Goal: Task Accomplishment & Management: Use online tool/utility

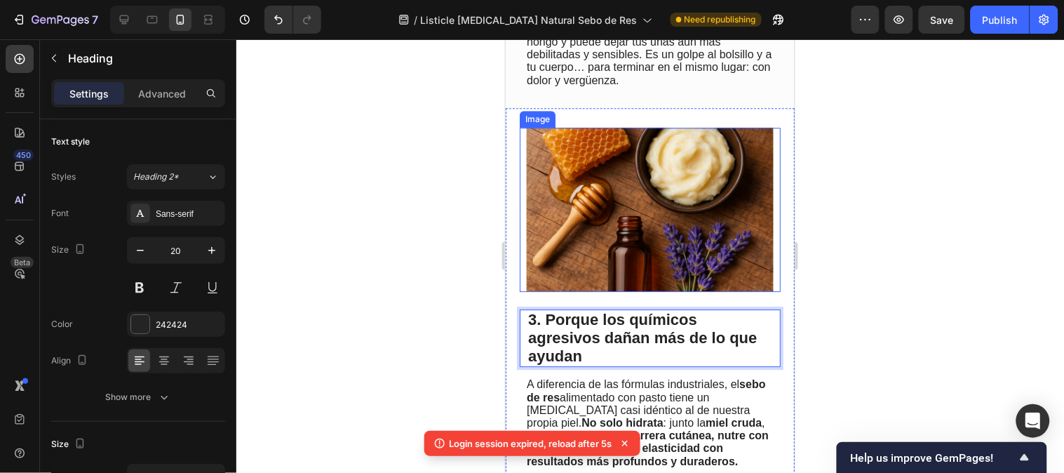
scroll to position [1013, 0]
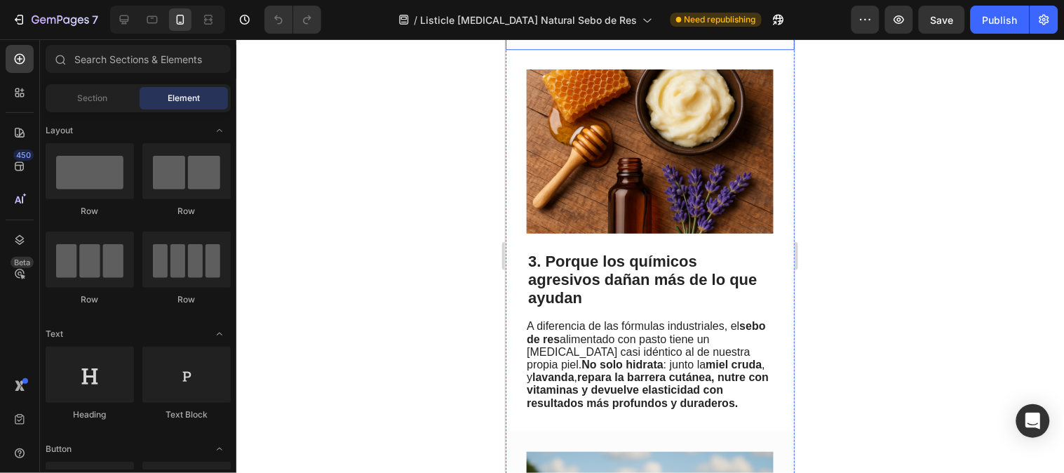
scroll to position [1013, 0]
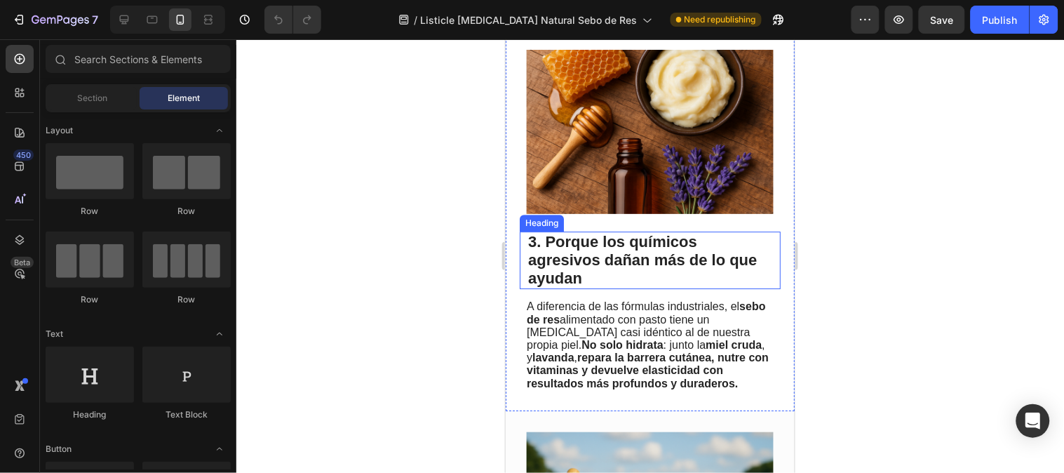
click at [620, 245] on span "3. Porque los químicos agresivos dañan más de lo que ayudan" at bounding box center [641, 259] width 229 height 54
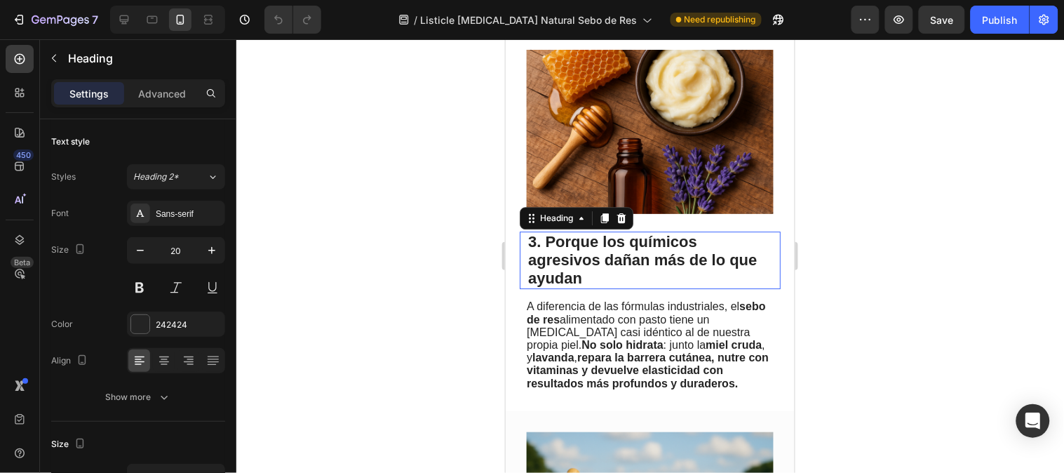
click at [620, 245] on span "3. Porque los químicos agresivos dañan más de lo que ayudan" at bounding box center [641, 259] width 229 height 54
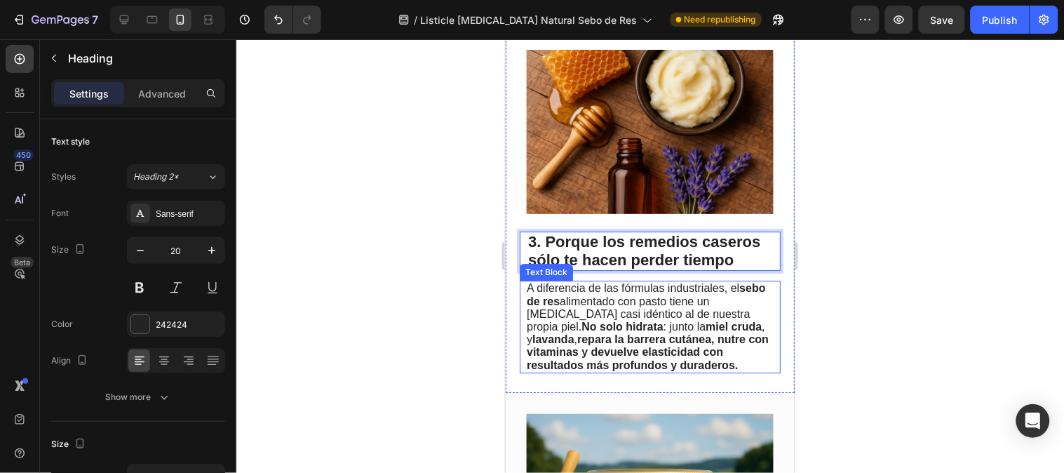
click at [635, 344] on strong "repara la barrera cutánea, nutre con vitaminas y devuelve elasticidad con resul…" at bounding box center [647, 350] width 242 height 37
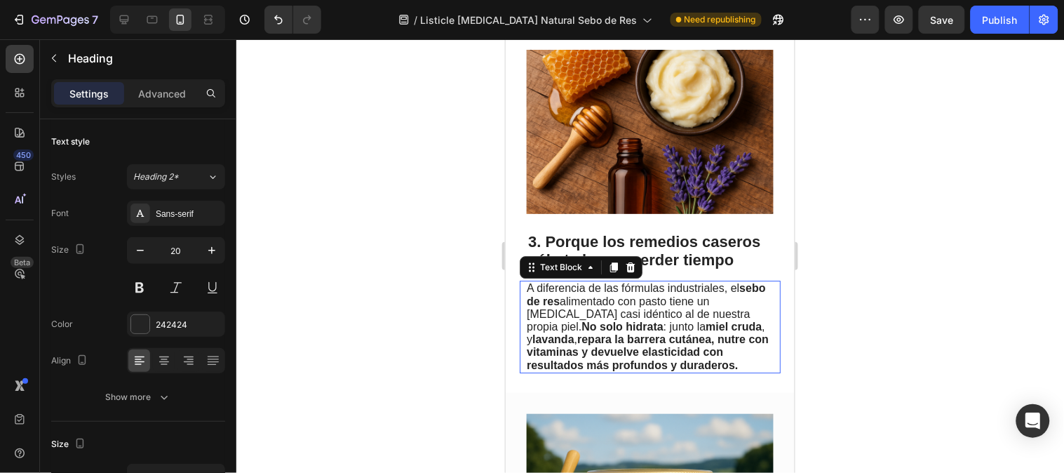
click at [635, 344] on strong "repara la barrera cutánea, nutre con vitaminas y devuelve elasticidad con resul…" at bounding box center [647, 350] width 242 height 37
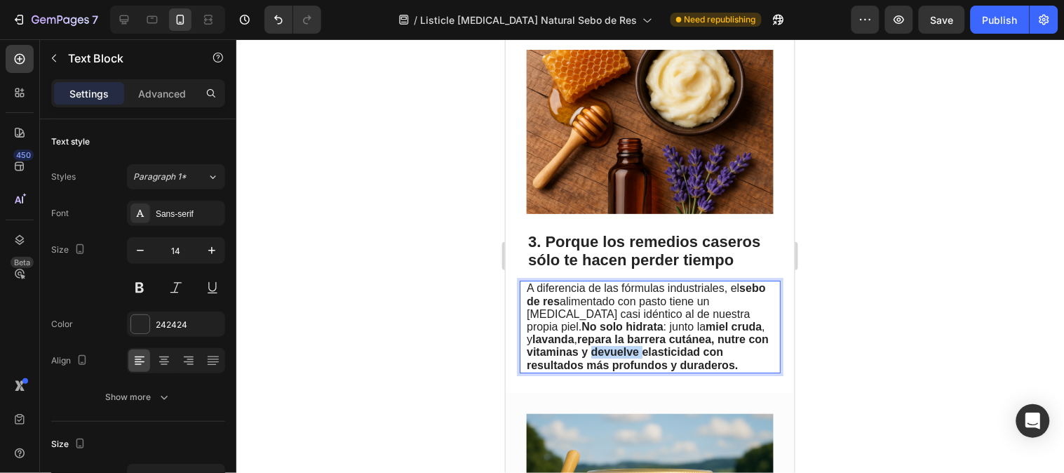
click at [636, 345] on strong "repara la barrera cutánea, nutre con vitaminas y devuelve elasticidad con resul…" at bounding box center [647, 350] width 242 height 37
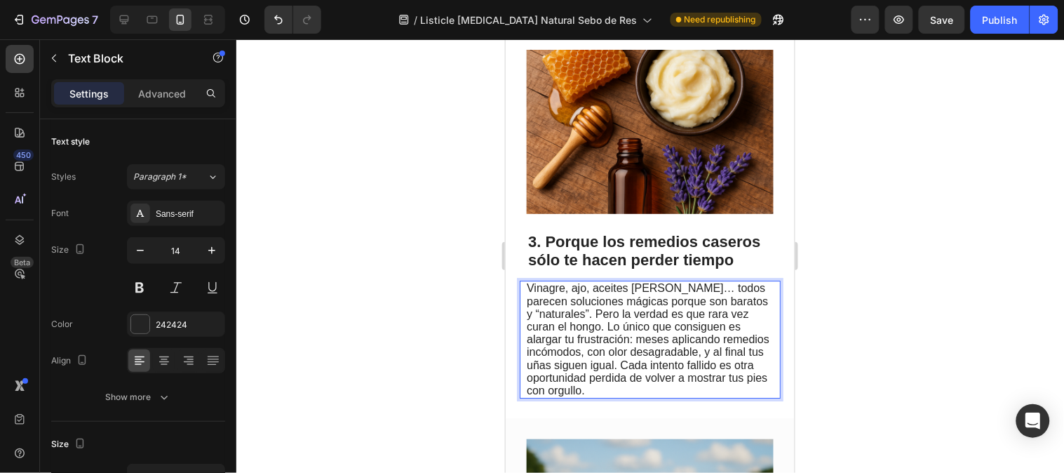
click at [665, 367] on span "Vinagre, ajo, aceites o Vicks… todos parecen soluciones mágicas porque son bara…" at bounding box center [647, 338] width 243 height 114
click at [672, 360] on span "Vinagre, ajo, aceites o Vicks… todos parecen soluciones mágicas porque son bara…" at bounding box center [647, 338] width 243 height 114
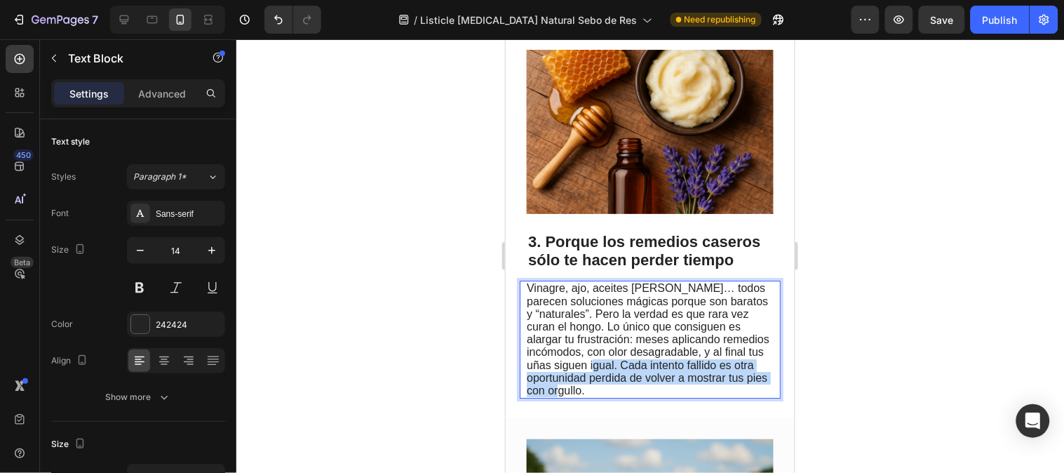
drag, startPoint x: 672, startPoint y: 360, endPoint x: 701, endPoint y: 393, distance: 44.3
click at [701, 393] on p "Vinagre, ajo, aceites o Vicks… todos parecen soluciones mágicas porque son bara…" at bounding box center [648, 338] width 245 height 115
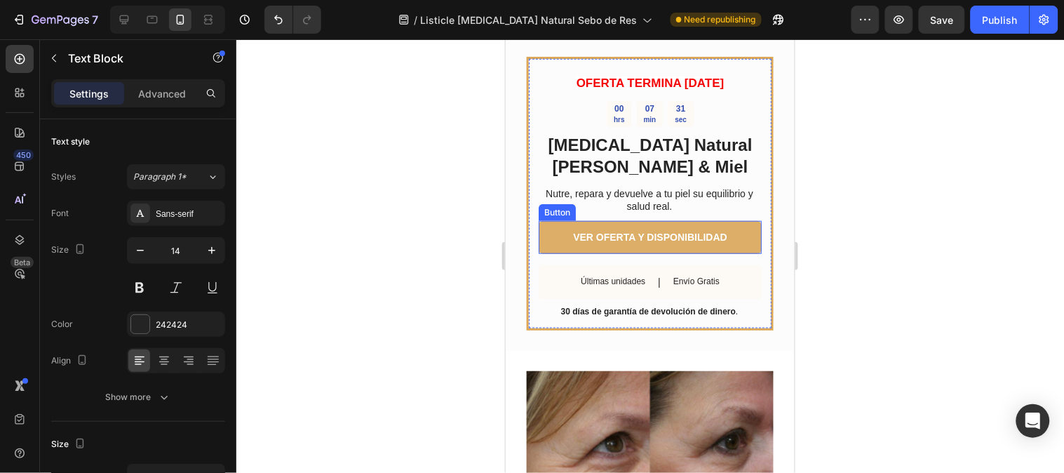
scroll to position [1869, 0]
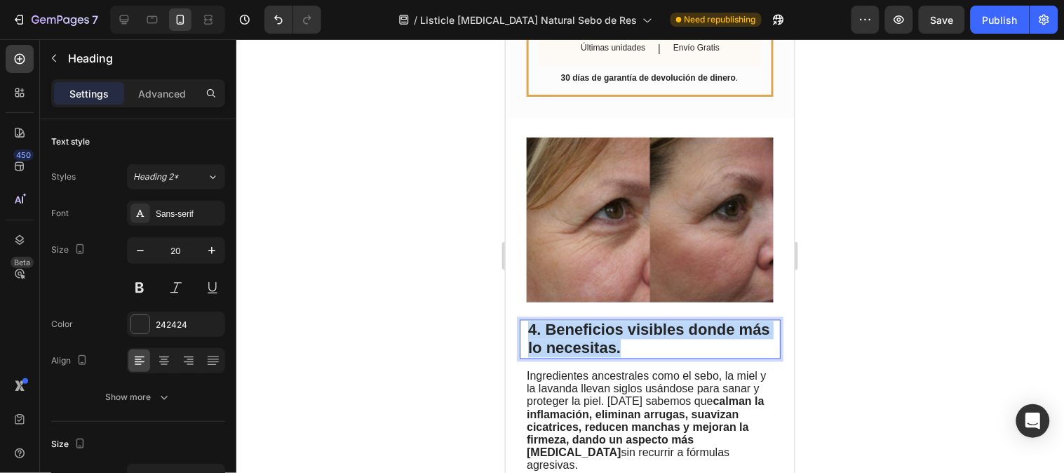
click at [598, 320] on span "4. Beneficios visibles donde más lo necesitas." at bounding box center [648, 338] width 242 height 36
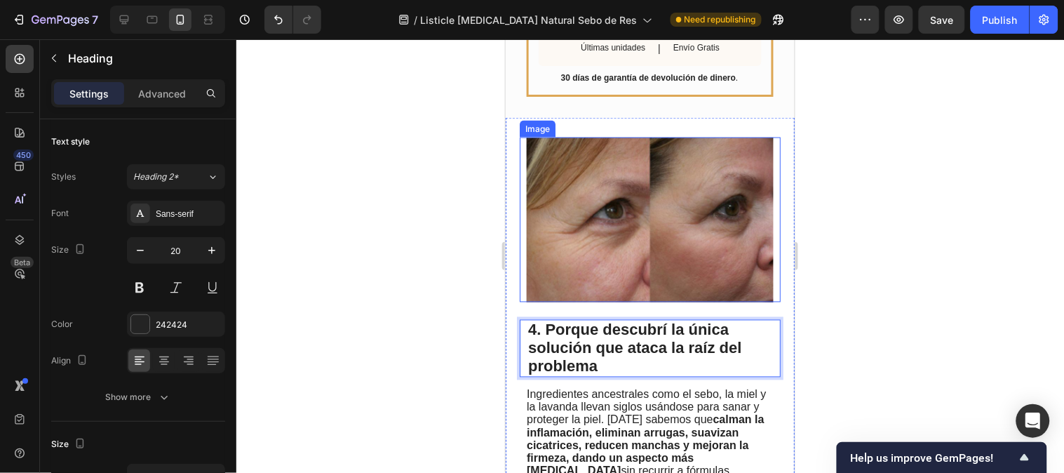
click at [601, 208] on img at bounding box center [649, 219] width 247 height 165
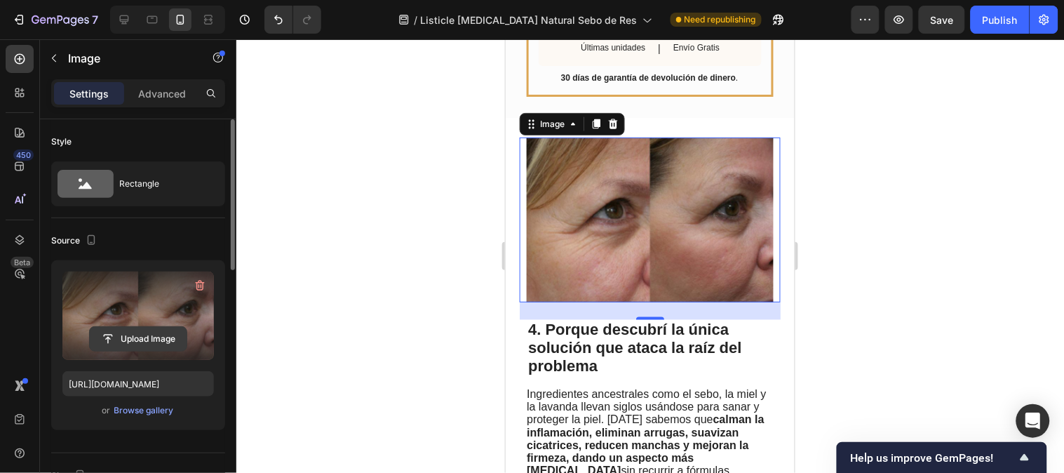
click at [125, 342] on input "file" at bounding box center [138, 339] width 97 height 24
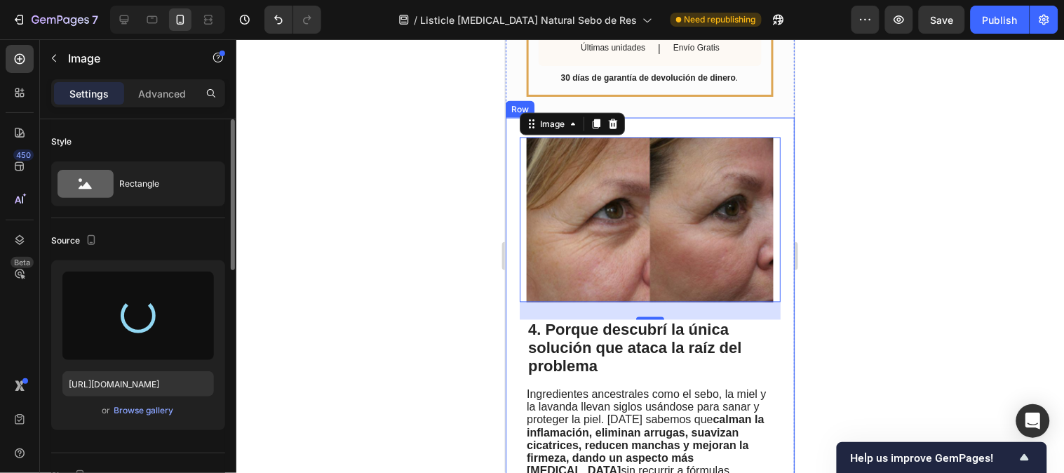
type input "[URL][DOMAIN_NAME]"
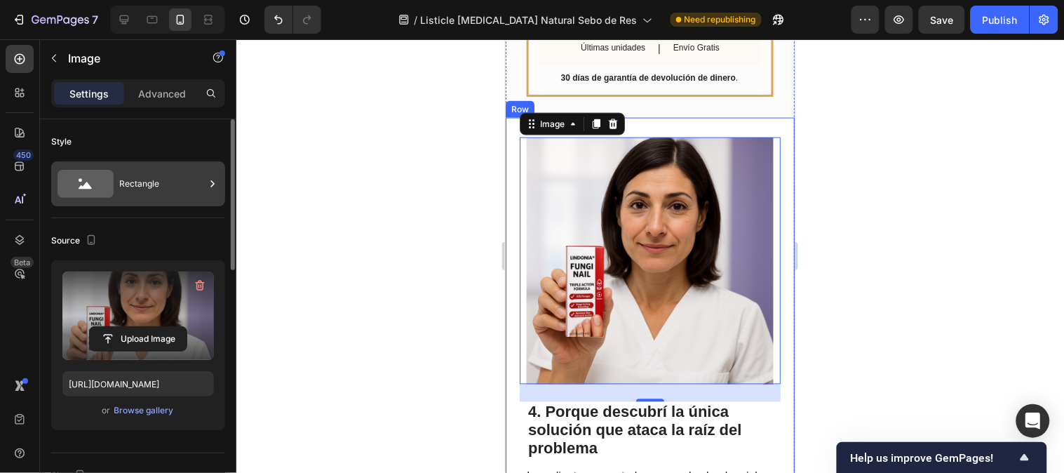
click at [124, 196] on div "Rectangle" at bounding box center [162, 184] width 86 height 32
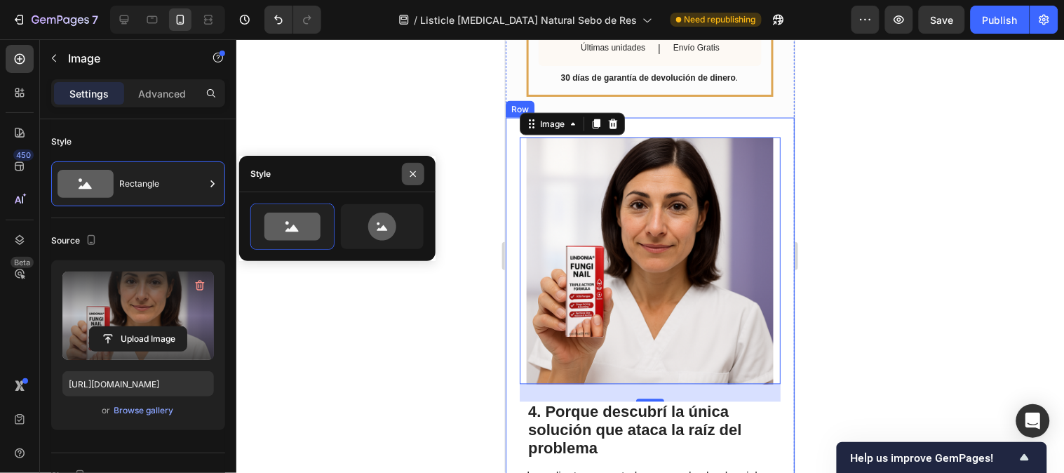
click at [415, 168] on icon "button" at bounding box center [412, 173] width 11 height 11
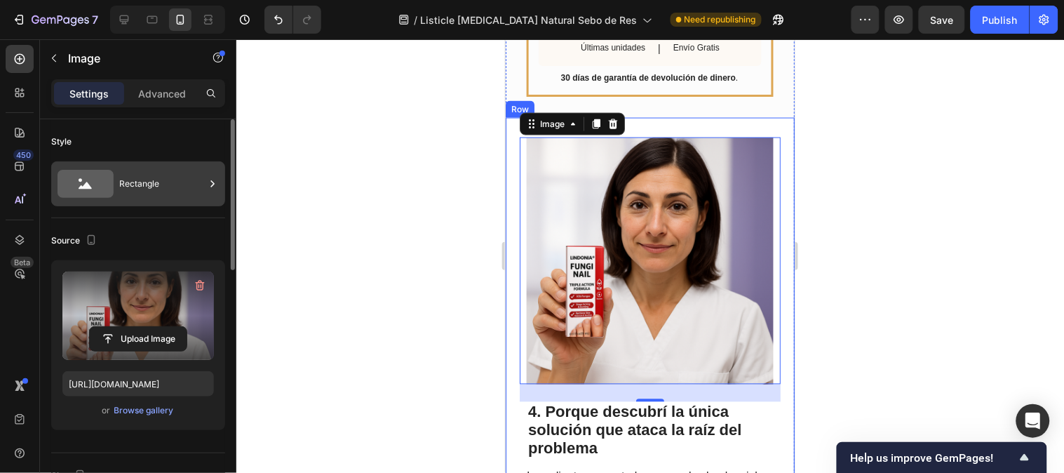
click at [191, 184] on div "Rectangle" at bounding box center [162, 184] width 86 height 32
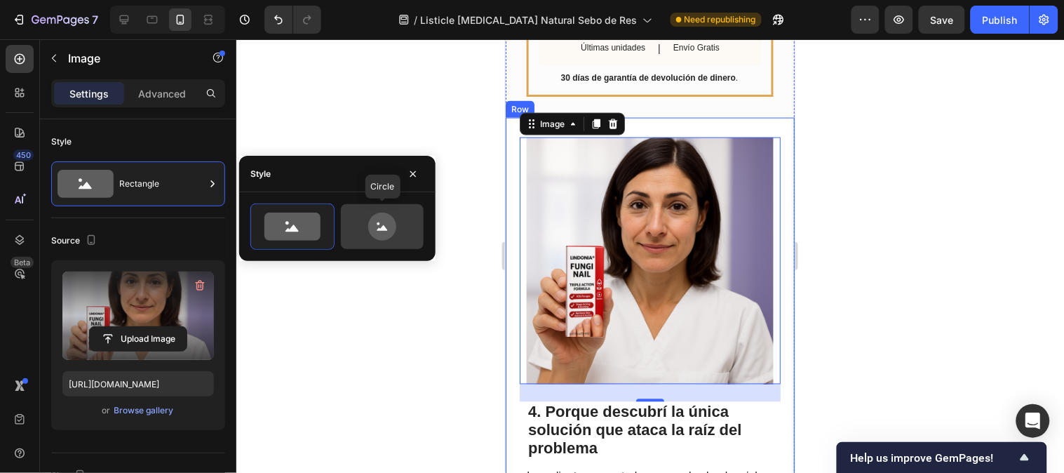
click at [361, 217] on icon at bounding box center [382, 226] width 66 height 28
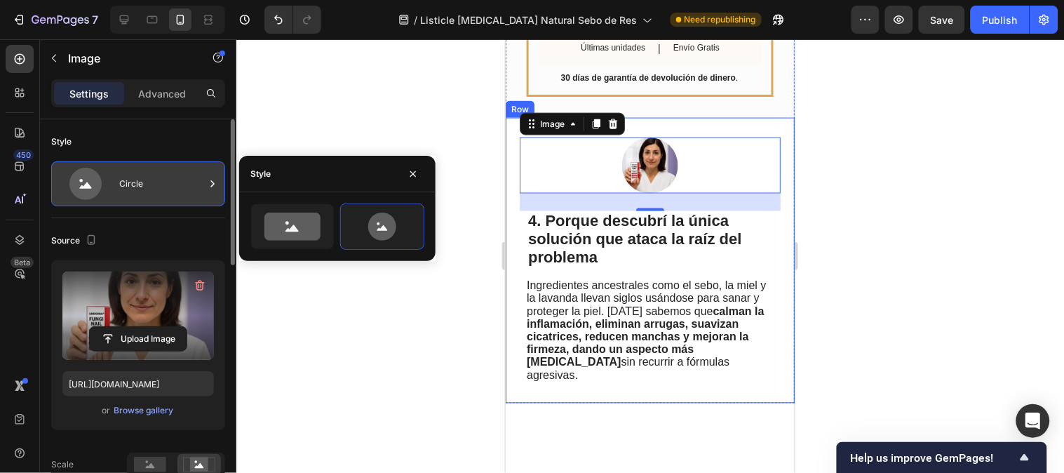
click at [162, 184] on div "Circle" at bounding box center [162, 184] width 86 height 32
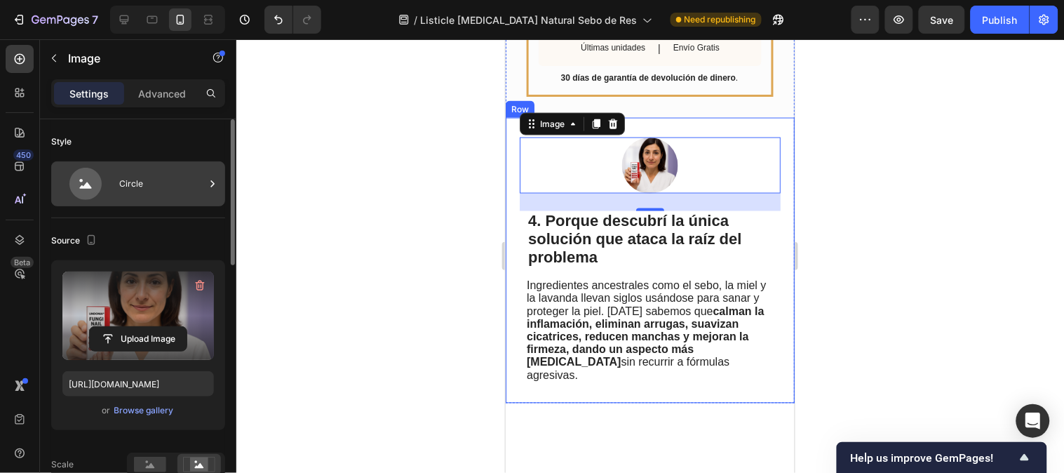
click at [172, 192] on div "Circle" at bounding box center [162, 184] width 86 height 32
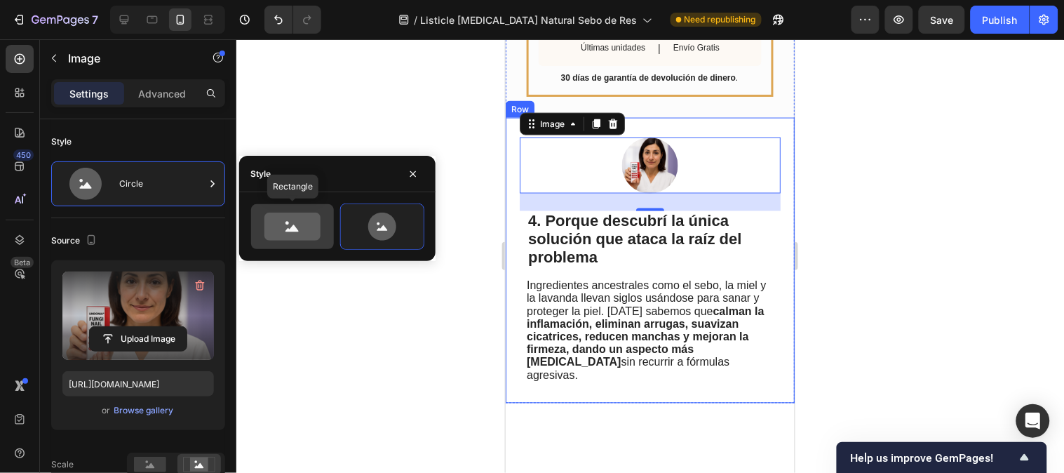
click at [304, 236] on icon at bounding box center [292, 226] width 56 height 28
type input "100"
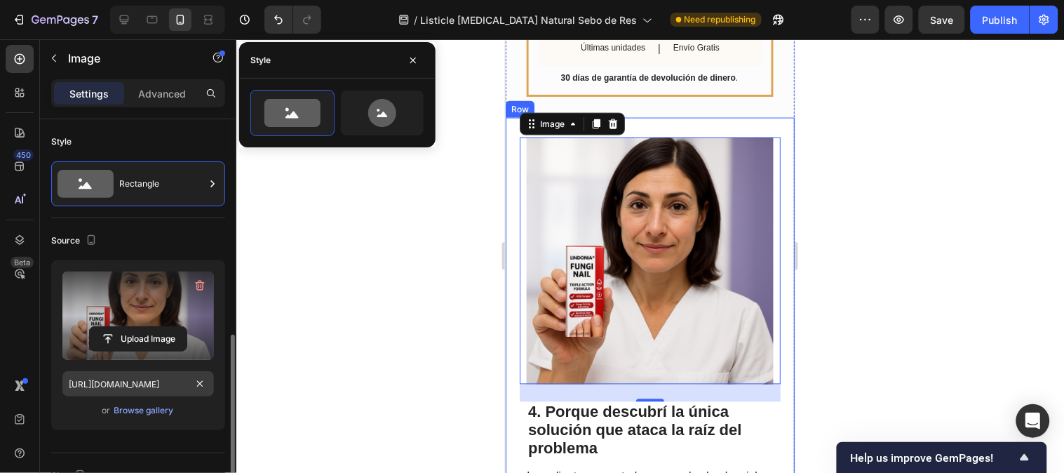
scroll to position [233, 0]
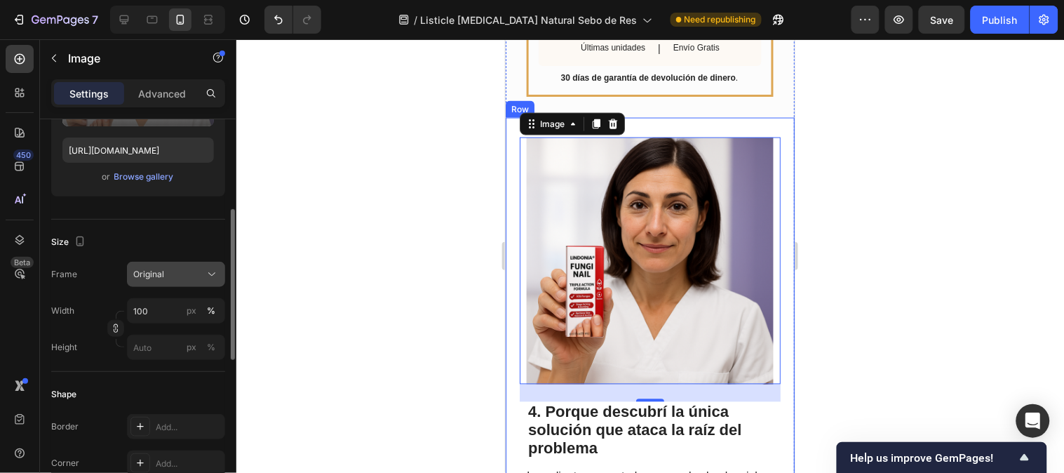
click at [175, 271] on div "Original" at bounding box center [167, 274] width 69 height 13
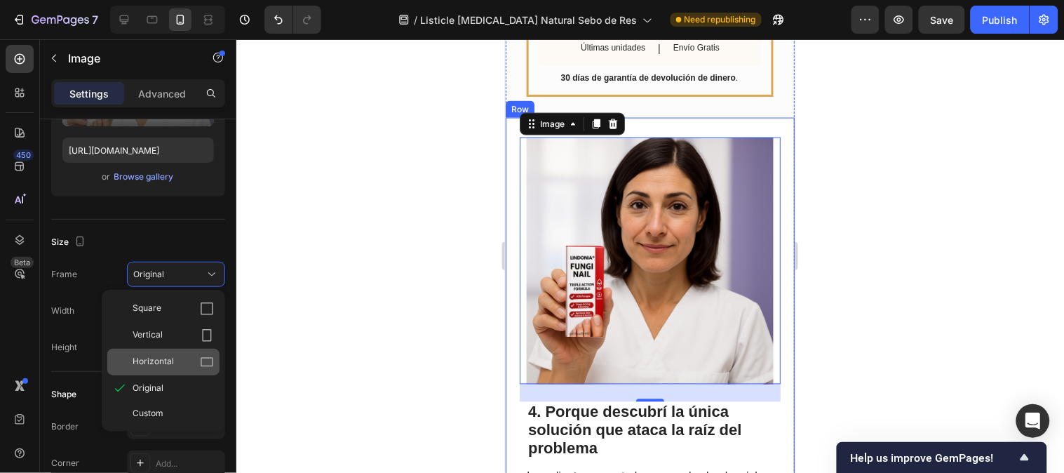
click at [198, 356] on div "Horizontal" at bounding box center [173, 362] width 81 height 14
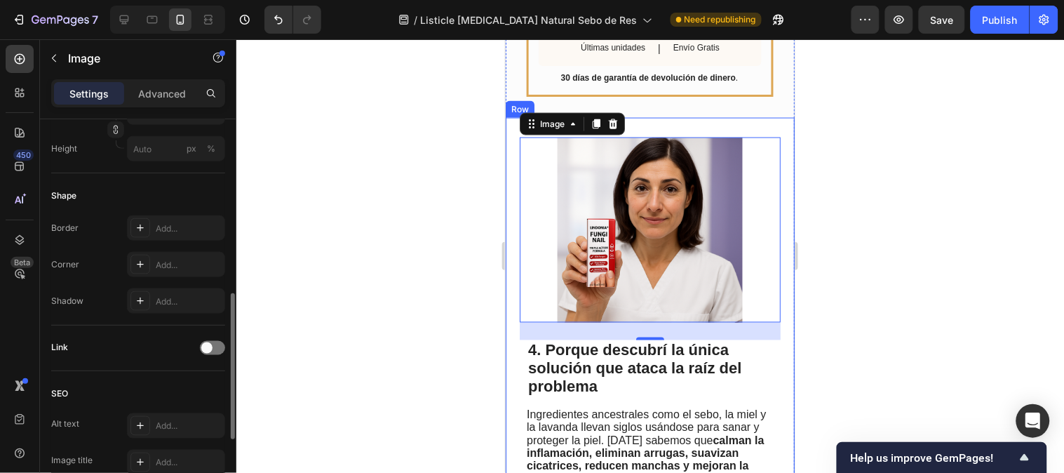
scroll to position [389, 0]
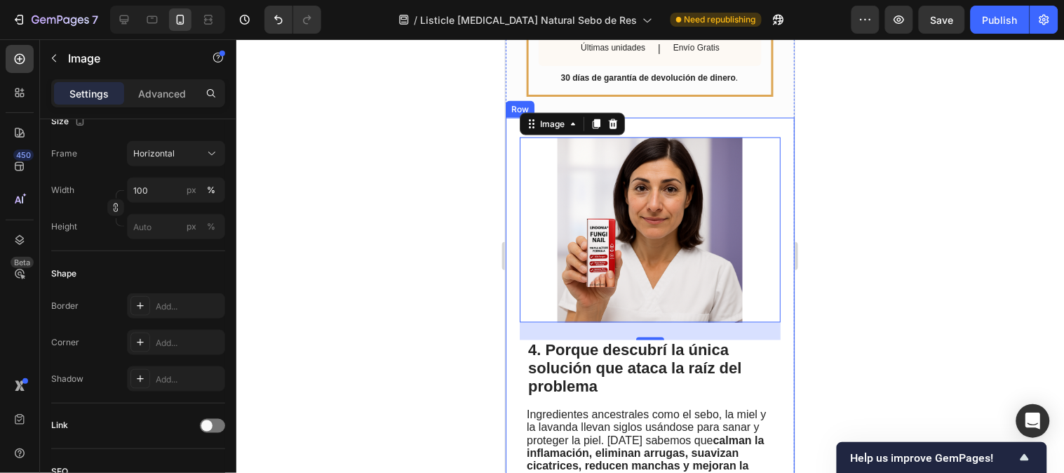
click at [170, 172] on div "Frame Horizontal Width 100 px % Height px %" at bounding box center [138, 190] width 174 height 98
click at [173, 155] on span "Horizontal" at bounding box center [153, 153] width 41 height 13
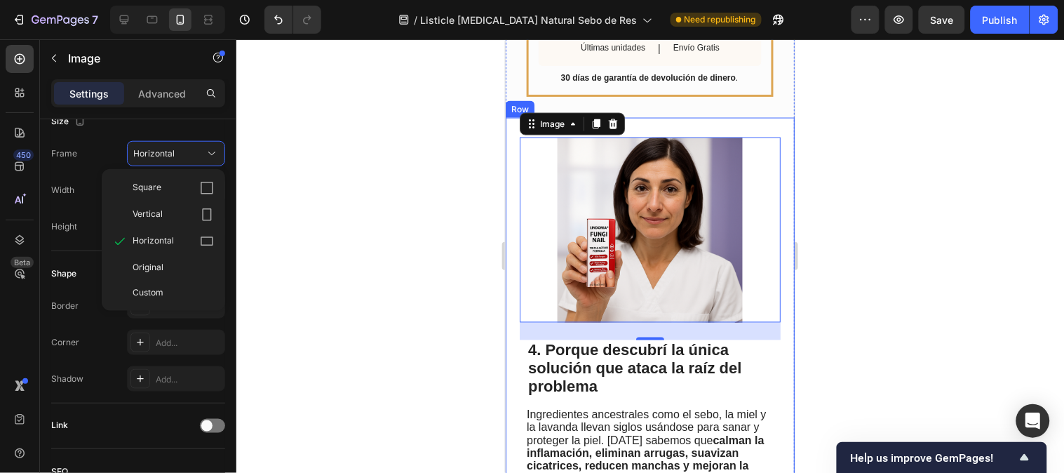
click at [171, 182] on div "Square" at bounding box center [173, 188] width 81 height 14
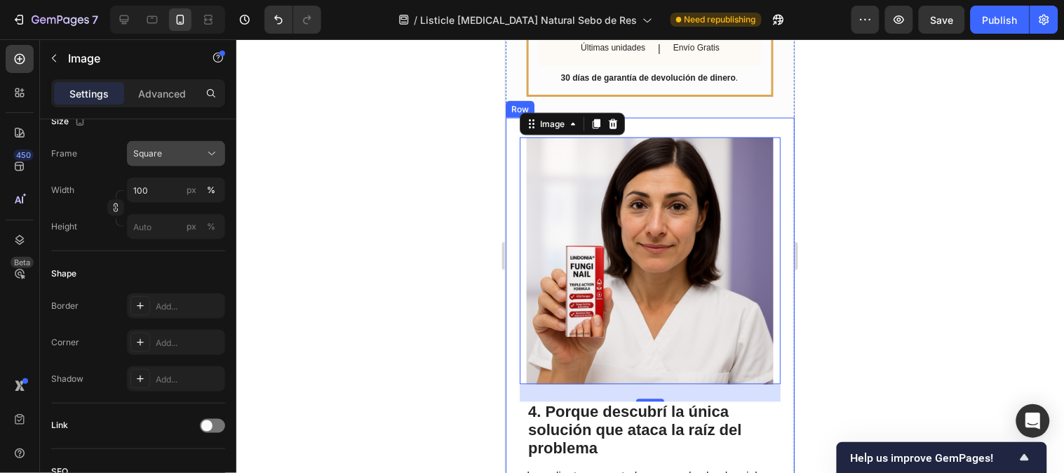
click at [172, 165] on button "Square" at bounding box center [176, 153] width 98 height 25
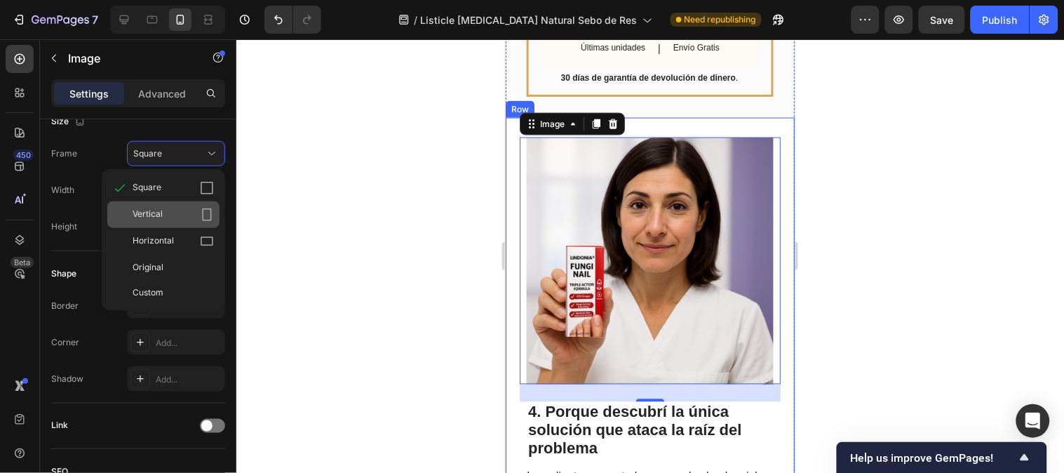
click at [176, 208] on div "Vertical" at bounding box center [173, 215] width 81 height 14
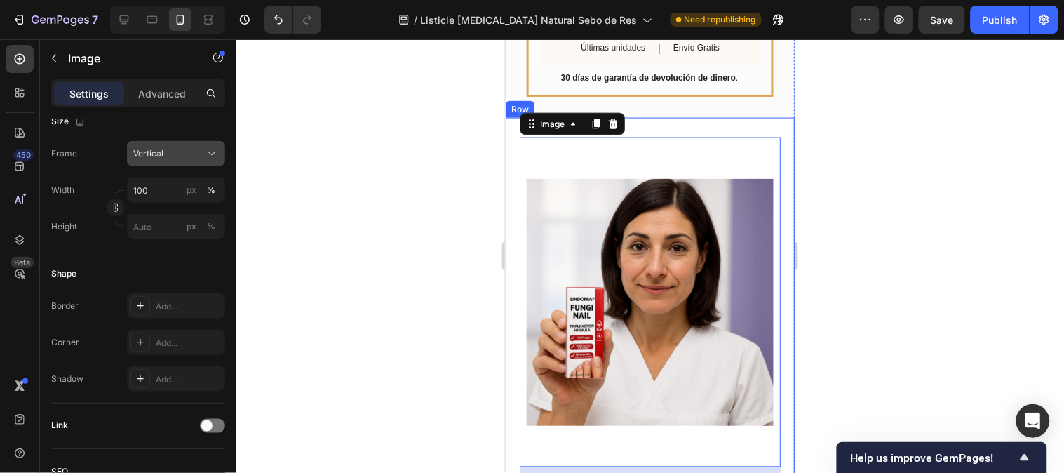
click at [178, 159] on div "Vertical" at bounding box center [176, 154] width 86 height 14
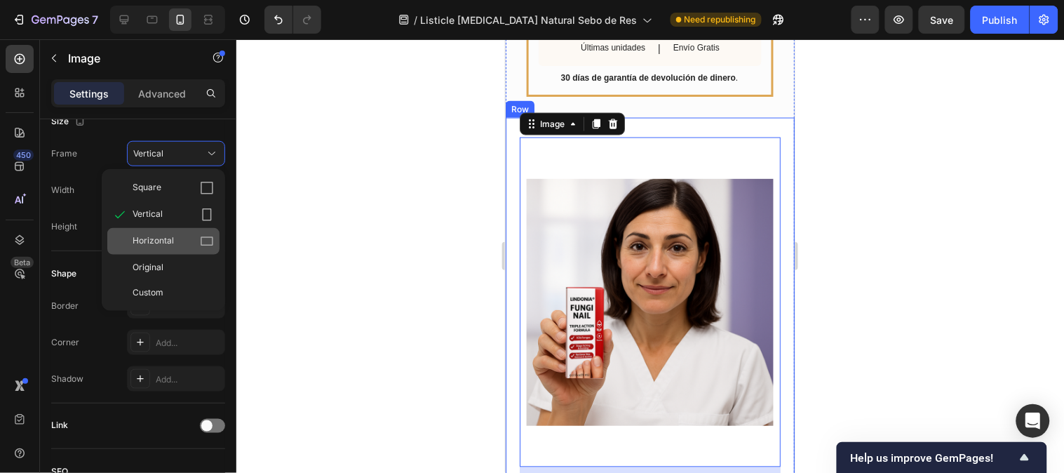
click at [180, 229] on div "Horizontal" at bounding box center [163, 241] width 112 height 27
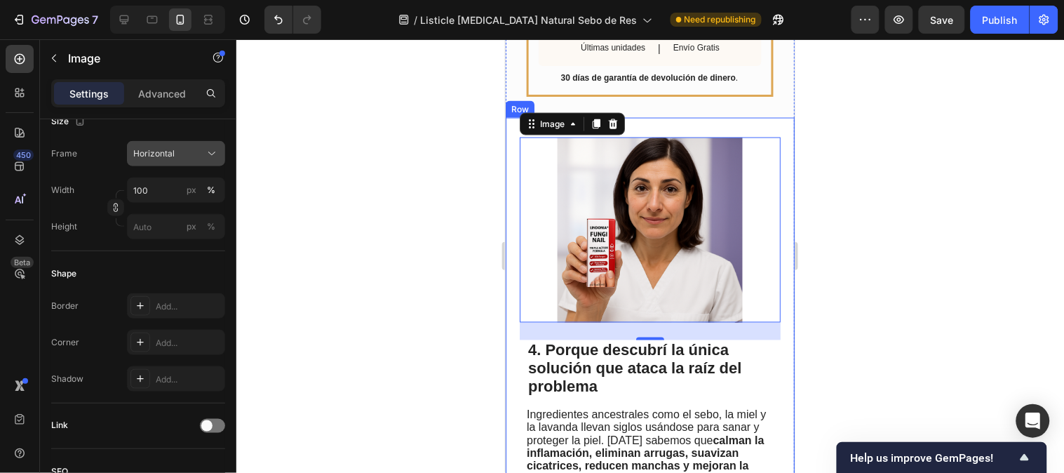
click at [167, 155] on span "Horizontal" at bounding box center [153, 153] width 41 height 13
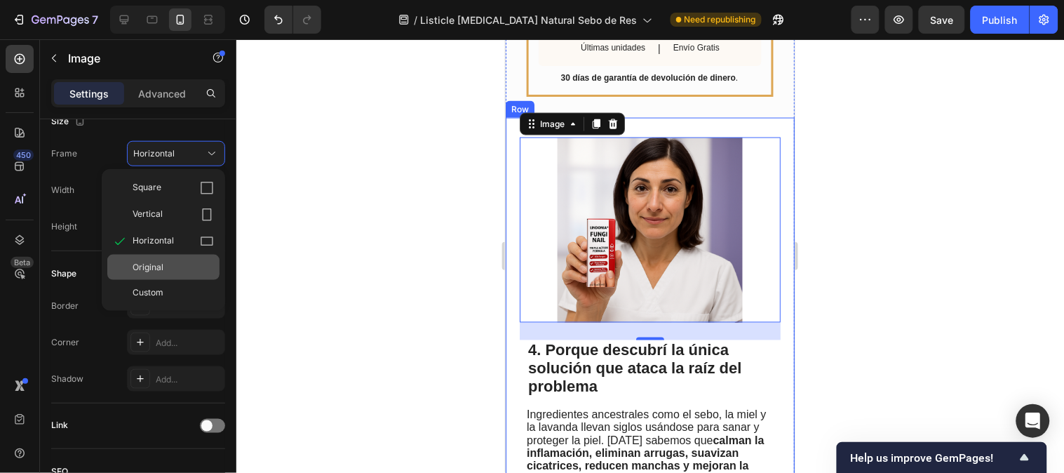
click at [158, 261] on span "Original" at bounding box center [148, 267] width 31 height 13
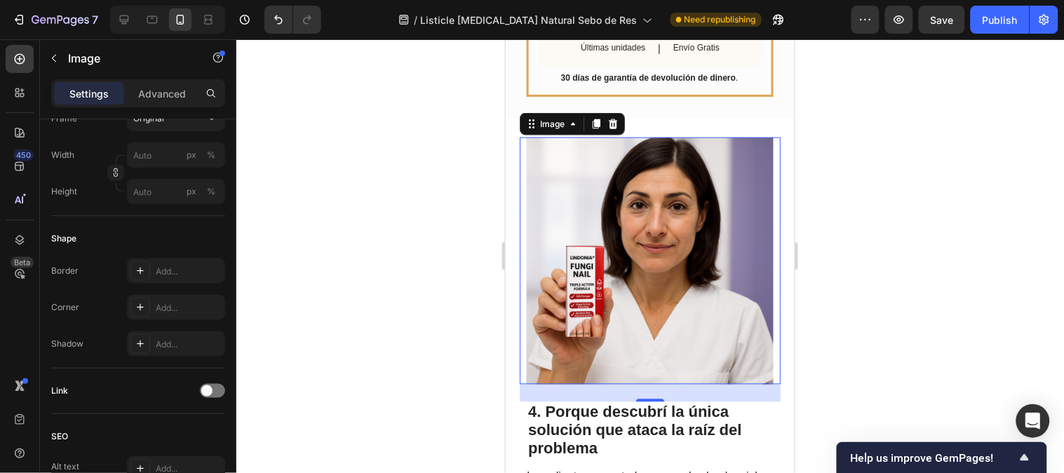
click at [905, 310] on div at bounding box center [649, 255] width 827 height 433
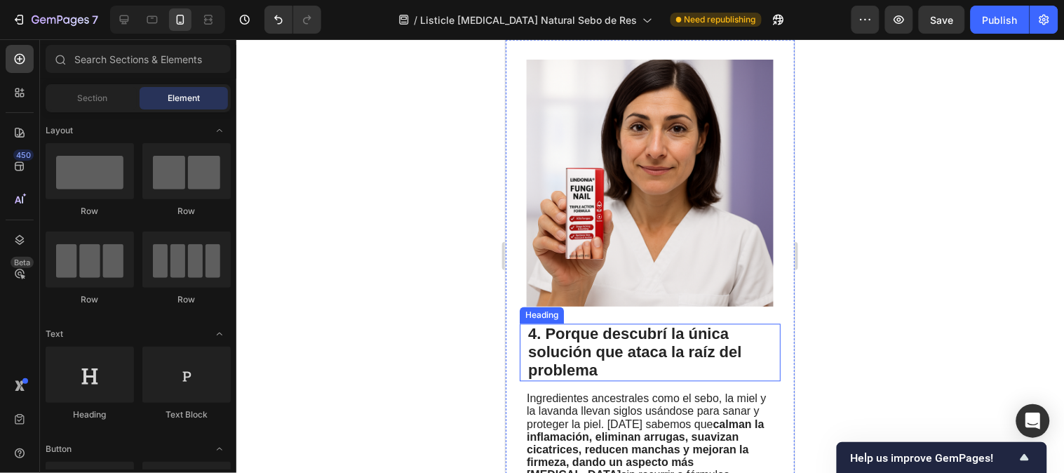
scroll to position [2025, 0]
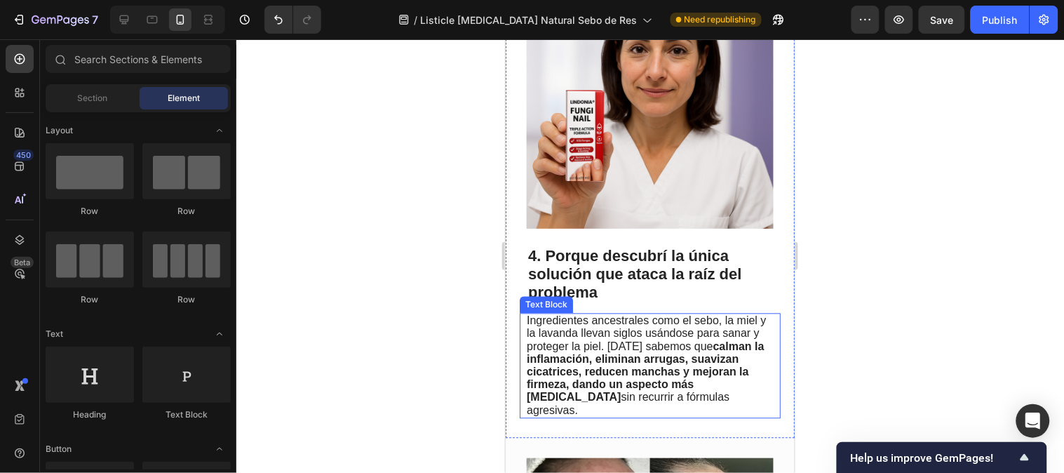
click at [653, 358] on strong "calman la inflamación, eliminan arrugas, suavizan cicatrices, reducen manchas y…" at bounding box center [645, 371] width 238 height 63
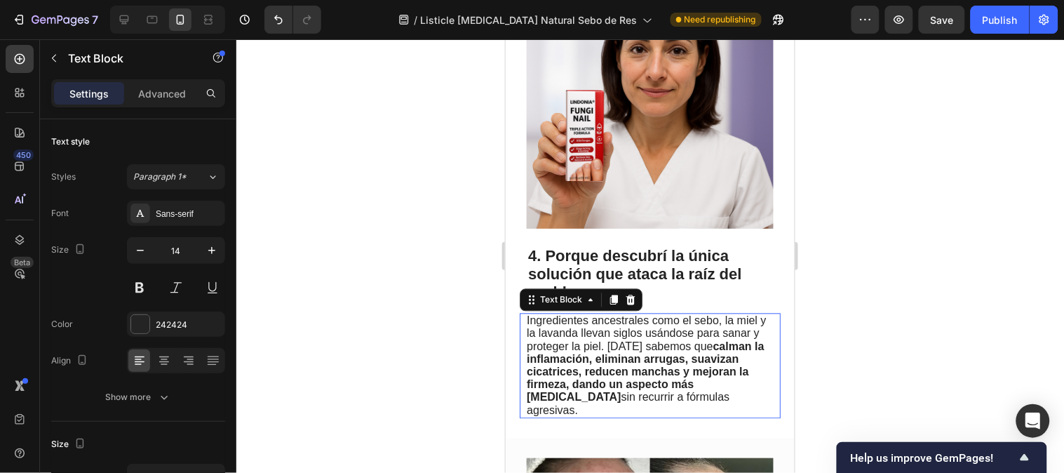
click at [653, 358] on strong "calman la inflamación, eliminan arrugas, suavizan cicatrices, reducen manchas y…" at bounding box center [645, 371] width 238 height 63
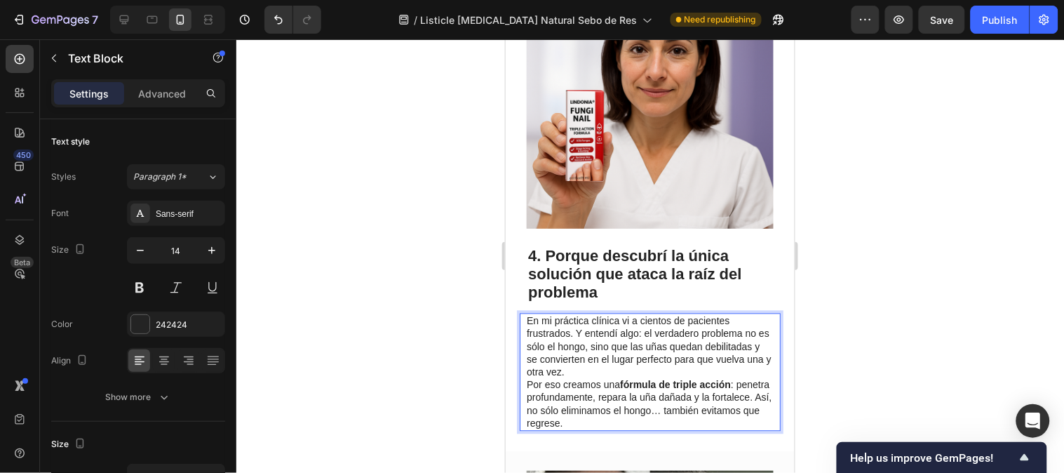
click at [644, 334] on p "En mi práctica clínica vi a cientos de pacientes frustrados. Y entendí algo: el…" at bounding box center [648, 371] width 245 height 115
click at [637, 314] on p "En mi práctica clínica vi a cientos de pacientes frustrados. Y entendí algo: el…" at bounding box center [648, 371] width 245 height 115
click at [644, 314] on p "En mi práctica clínica vi a cientos de pacientes frustrados. Y entendí algo: el…" at bounding box center [648, 371] width 245 height 115
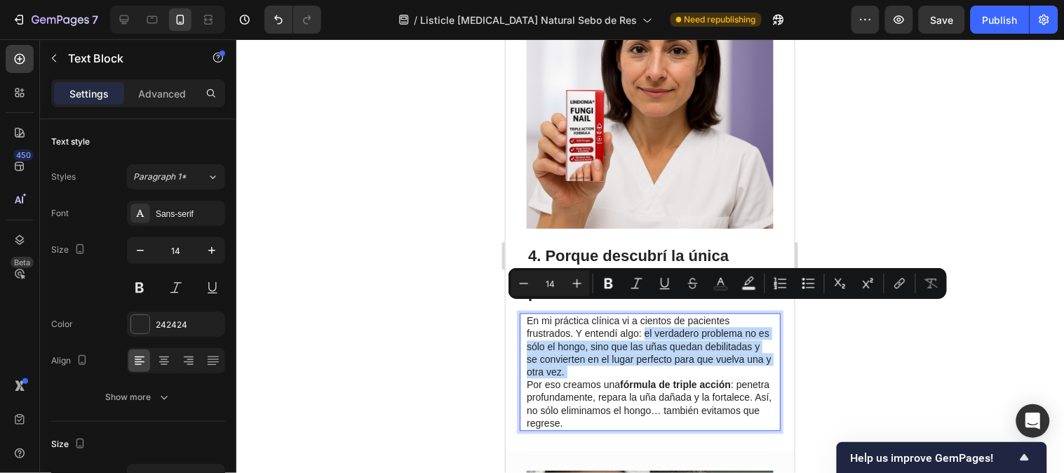
drag, startPoint x: 644, startPoint y: 309, endPoint x: 642, endPoint y: 346, distance: 37.9
click at [642, 346] on p "En mi práctica clínica vi a cientos de pacientes frustrados. Y entendí algo: el…" at bounding box center [648, 371] width 245 height 115
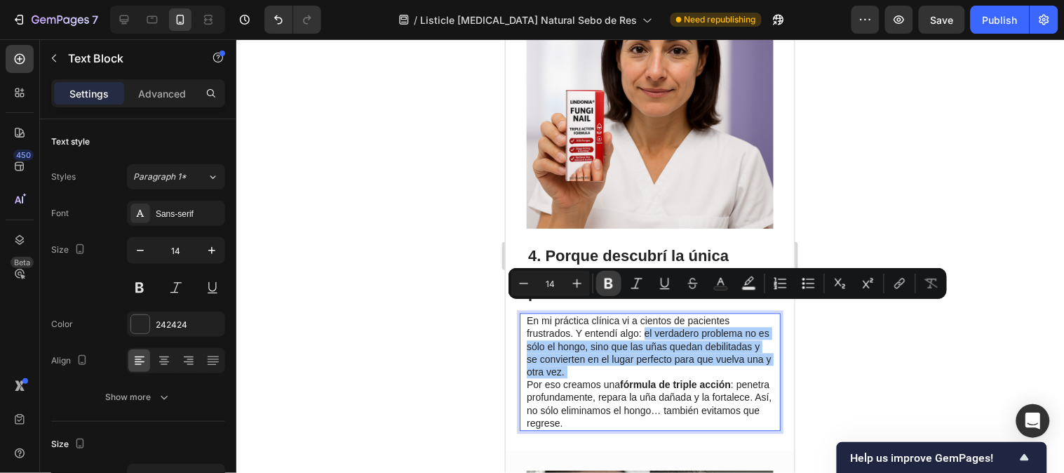
click at [619, 291] on button "Bold" at bounding box center [608, 283] width 25 height 25
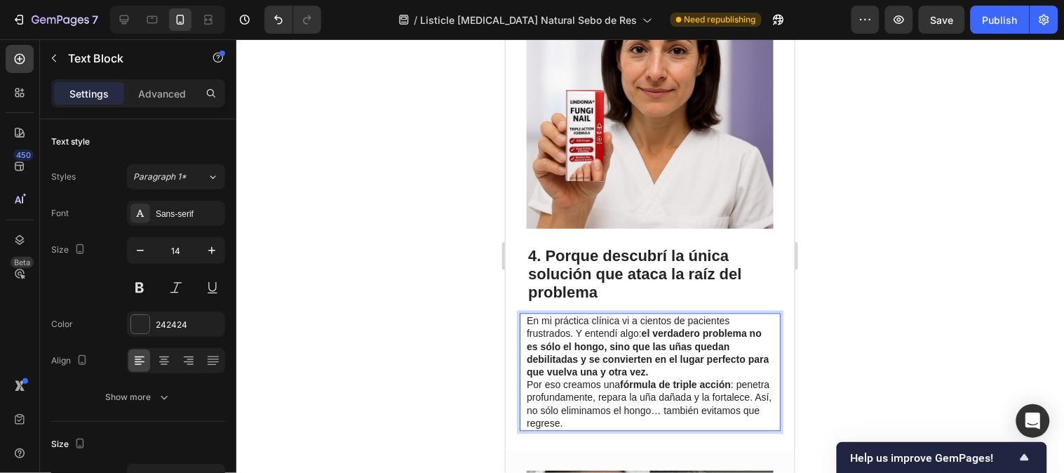
click at [815, 360] on div at bounding box center [649, 255] width 827 height 433
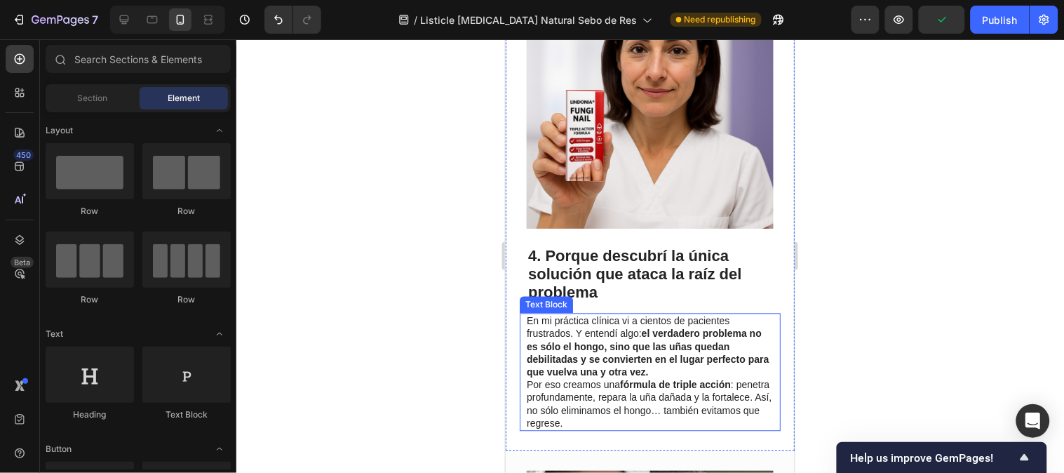
click at [630, 379] on strong "fórmula de triple acción" at bounding box center [674, 384] width 111 height 11
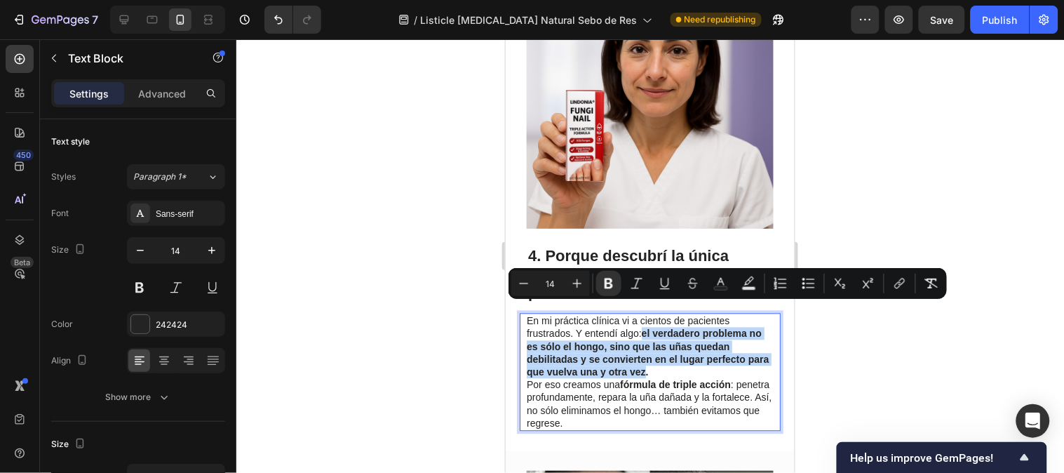
drag, startPoint x: 644, startPoint y: 309, endPoint x: 667, endPoint y: 347, distance: 44.4
click at [667, 347] on strong "el verdadero problema no es sólo el hongo, sino que las uñas quedan debilitadas…" at bounding box center [647, 352] width 242 height 50
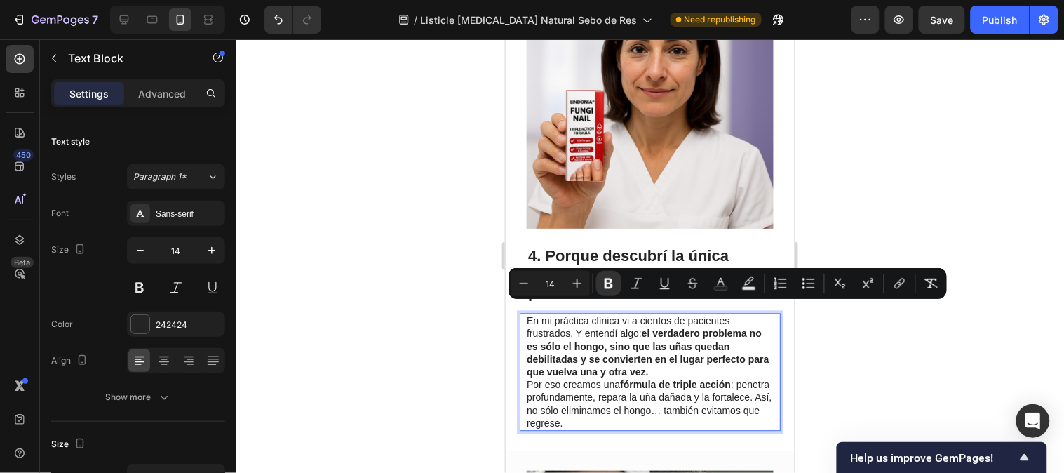
click at [669, 379] on strong "fórmula de triple acción" at bounding box center [674, 384] width 111 height 11
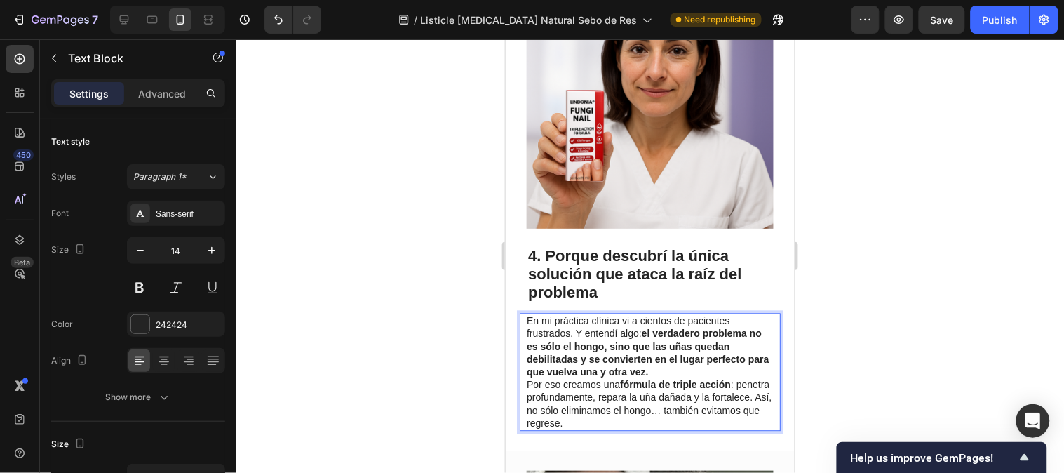
click at [671, 341] on p "En mi práctica clínica vi a cientos de pacientes frustrados. Y entendí algo: el…" at bounding box center [648, 371] width 245 height 115
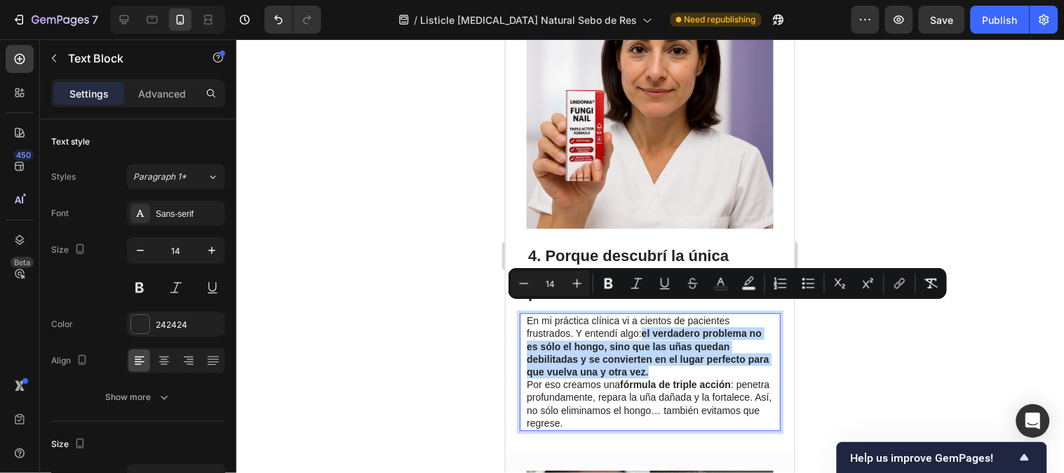
drag, startPoint x: 674, startPoint y: 346, endPoint x: 1131, endPoint y: 331, distance: 457.4
click at [640, 314] on p "En mi práctica clínica vi a cientos de pacientes frustrados. Y entendí algo: el…" at bounding box center [648, 371] width 245 height 115
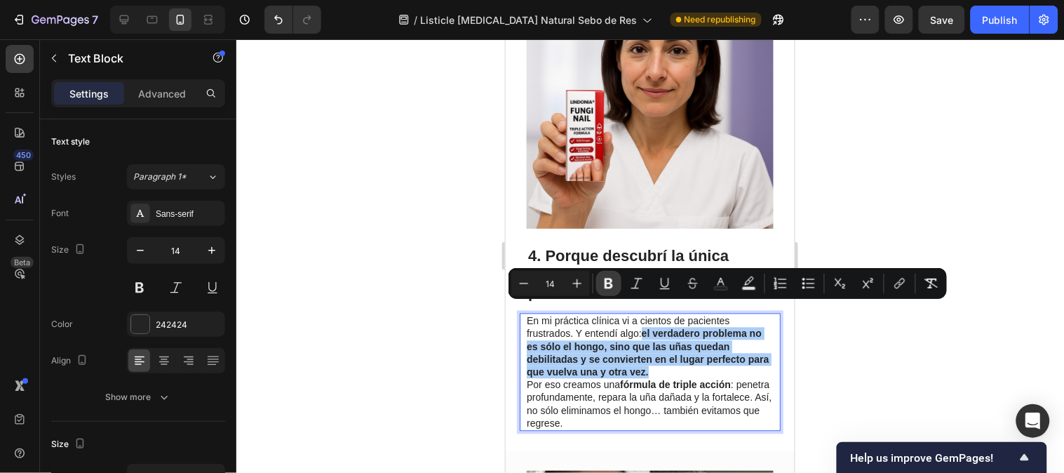
click at [615, 288] on button "Bold" at bounding box center [608, 283] width 25 height 25
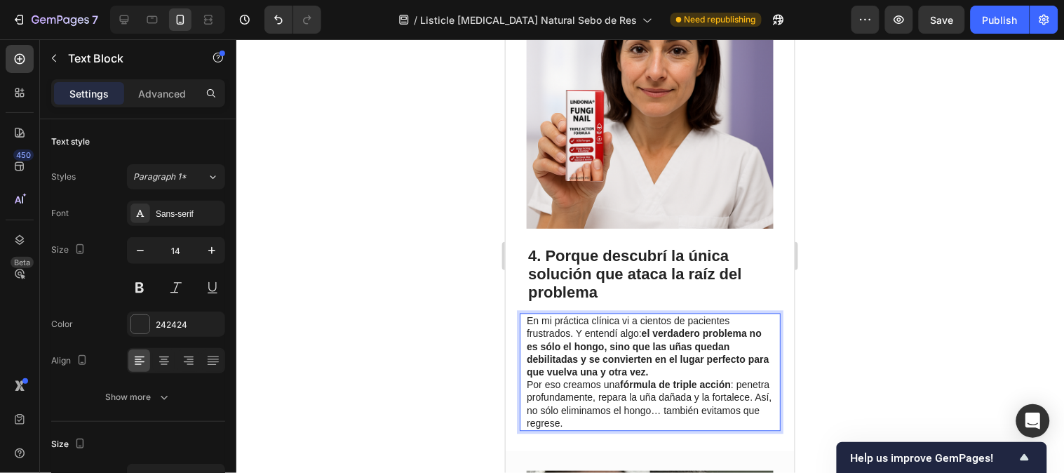
click at [675, 345] on p "En mi práctica clínica vi a cientos de pacientes frustrados. Y entendí algo: el…" at bounding box center [648, 371] width 245 height 115
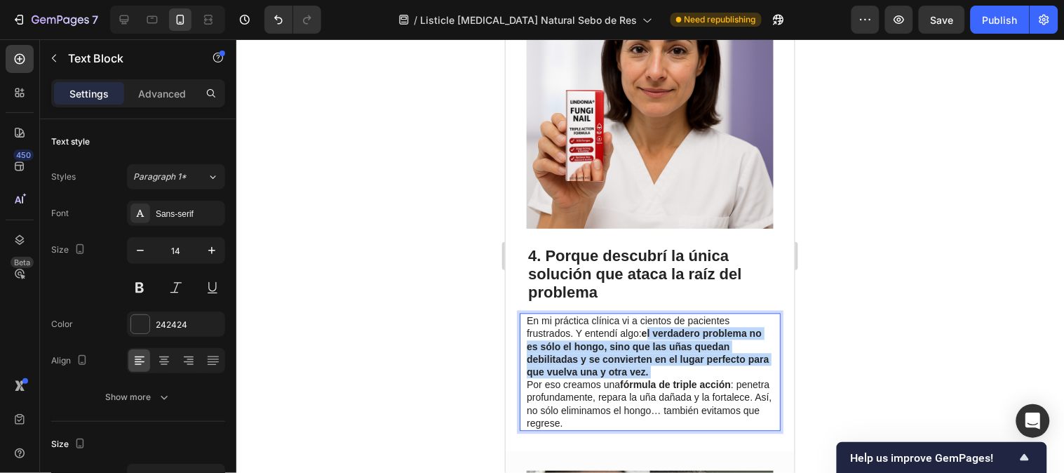
drag, startPoint x: 676, startPoint y: 345, endPoint x: 644, endPoint y: 306, distance: 49.8
click at [644, 314] on p "En mi práctica clínica vi a cientos de pacientes frustrados. Y entendí algo: el…" at bounding box center [648, 371] width 245 height 115
click at [825, 291] on div at bounding box center [649, 255] width 827 height 433
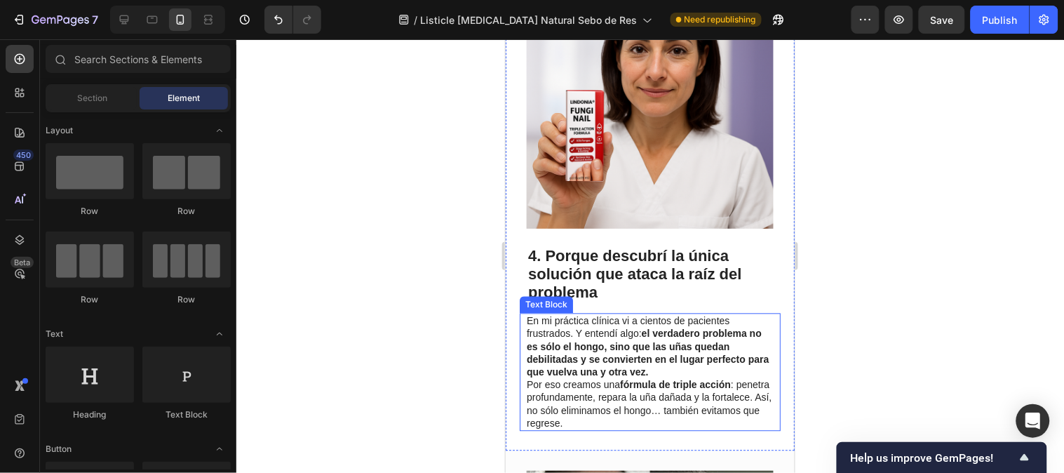
click at [693, 341] on p "En mi práctica clínica vi a cientos de pacientes frustrados. Y entendí algo: el…" at bounding box center [648, 371] width 245 height 115
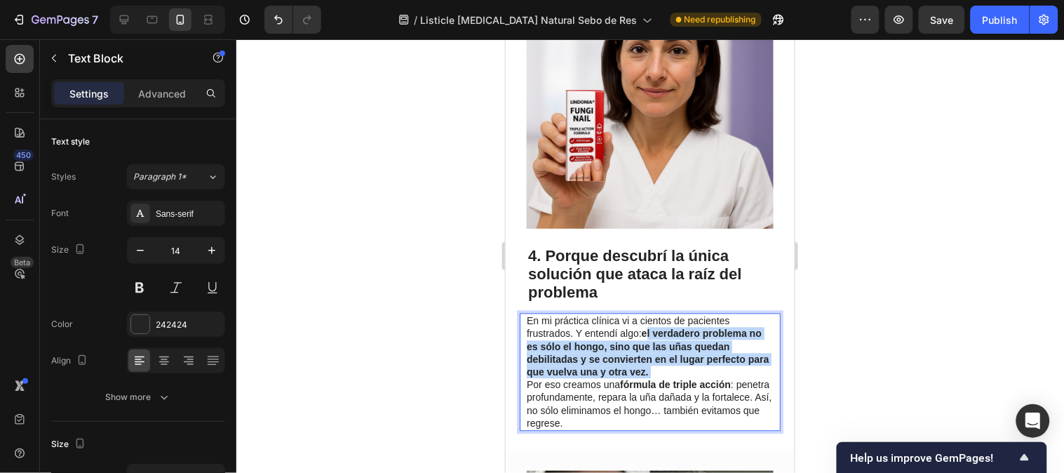
drag, startPoint x: 679, startPoint y: 348, endPoint x: 644, endPoint y: 308, distance: 53.6
click at [644, 314] on p "En mi práctica clínica vi a cientos de pacientes frustrados. Y entendí algo: el…" at bounding box center [648, 371] width 245 height 115
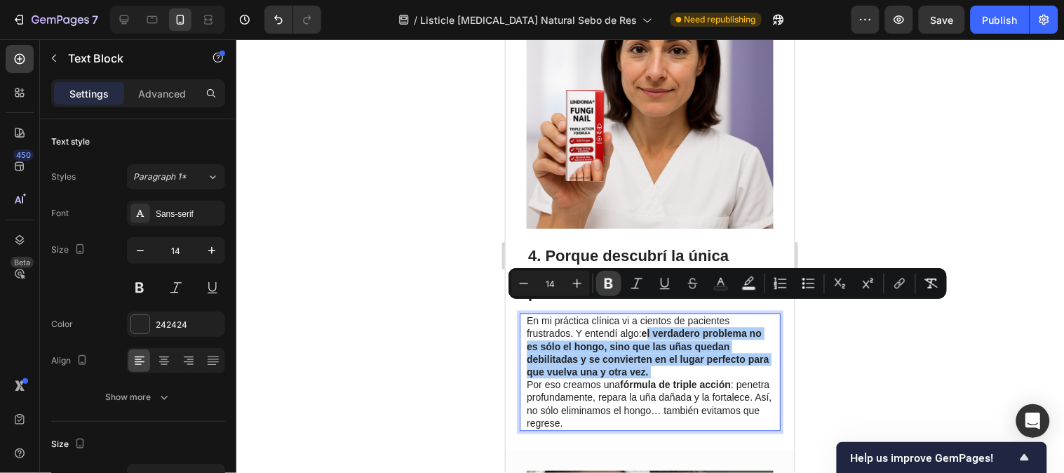
drag, startPoint x: 604, startPoint y: 289, endPoint x: 115, endPoint y: 274, distance: 488.9
click at [604, 289] on icon "Editor contextual toolbar" at bounding box center [609, 283] width 14 height 14
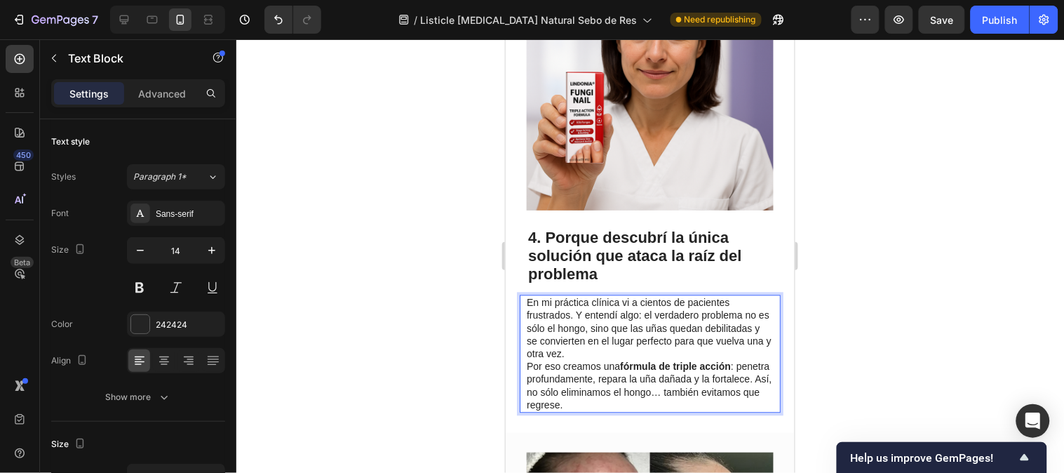
scroll to position [2104, 0]
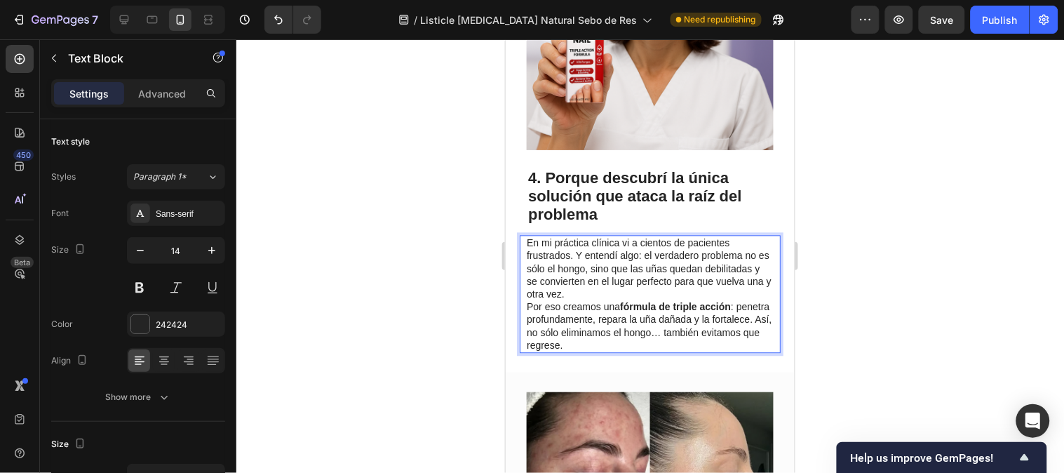
click at [658, 299] on p "En mi práctica clínica vi a cientos de pacientes frustrados. Y entendí algo: el…" at bounding box center [648, 293] width 245 height 115
click at [641, 297] on p "En mi práctica clínica vi a cientos de pacientes frustrados. Y entendí algo: el…" at bounding box center [648, 293] width 245 height 115
drag, startPoint x: 635, startPoint y: 297, endPoint x: 568, endPoint y: 311, distance: 68.1
click at [568, 311] on p "En mi práctica clínica vi a cientos de pacientes frustrados. Y entendí algo: el…" at bounding box center [648, 293] width 245 height 115
click at [543, 295] on p "En mi práctica clínica vi a cientos de pacientes frustrados. Y entendí algo: el…" at bounding box center [648, 293] width 245 height 115
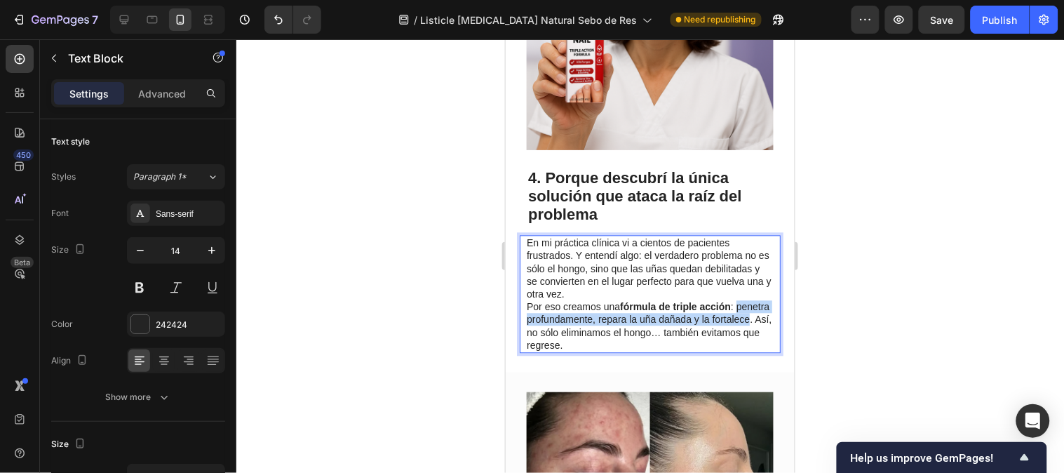
drag, startPoint x: 528, startPoint y: 294, endPoint x: 563, endPoint y: 311, distance: 38.9
click at [563, 311] on p "En mi práctica clínica vi a cientos de pacientes frustrados. Y entendí algo: el…" at bounding box center [648, 293] width 245 height 115
click at [593, 303] on p "En mi práctica clínica vi a cientos de pacientes frustrados. Y entendí algo: el…" at bounding box center [648, 293] width 245 height 115
click at [865, 305] on div at bounding box center [649, 255] width 827 height 433
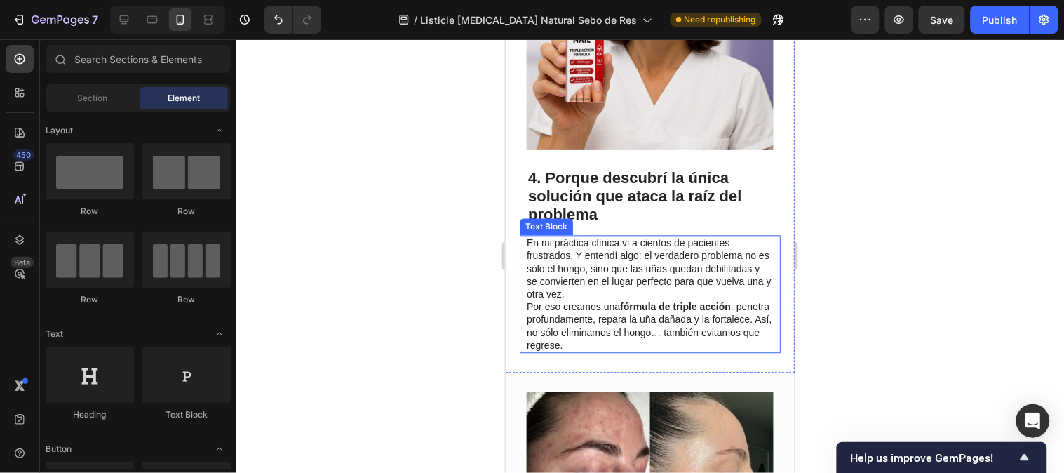
click at [705, 320] on p "En mi práctica clínica vi a cientos de pacientes frustrados. Y entendí algo: el…" at bounding box center [648, 293] width 245 height 115
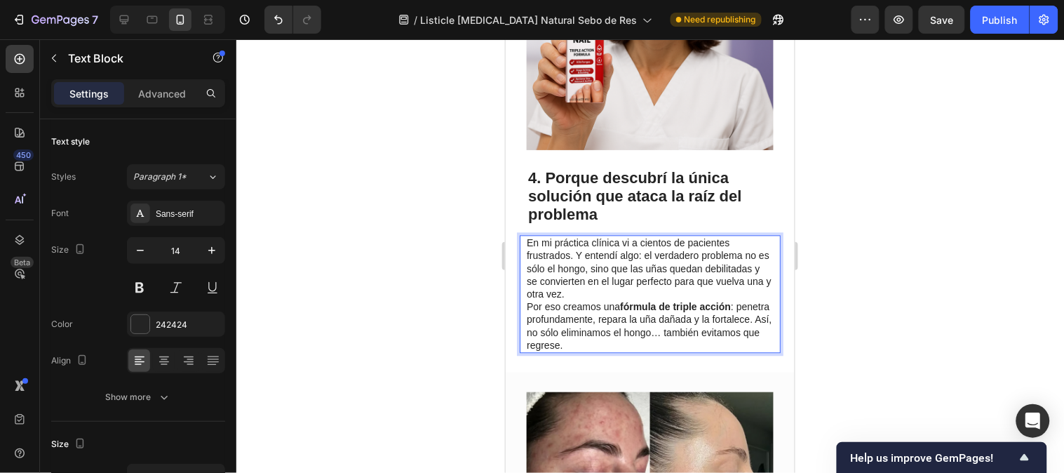
click at [571, 306] on p "En mi práctica clínica vi a cientos de pacientes frustrados. Y entendí algo: el…" at bounding box center [648, 293] width 245 height 115
drag, startPoint x: 571, startPoint y: 306, endPoint x: 662, endPoint y: 320, distance: 92.2
click at [662, 320] on p "En mi práctica clínica vi a cientos de pacientes frustrados. Y entendí algo: el…" at bounding box center [648, 293] width 245 height 115
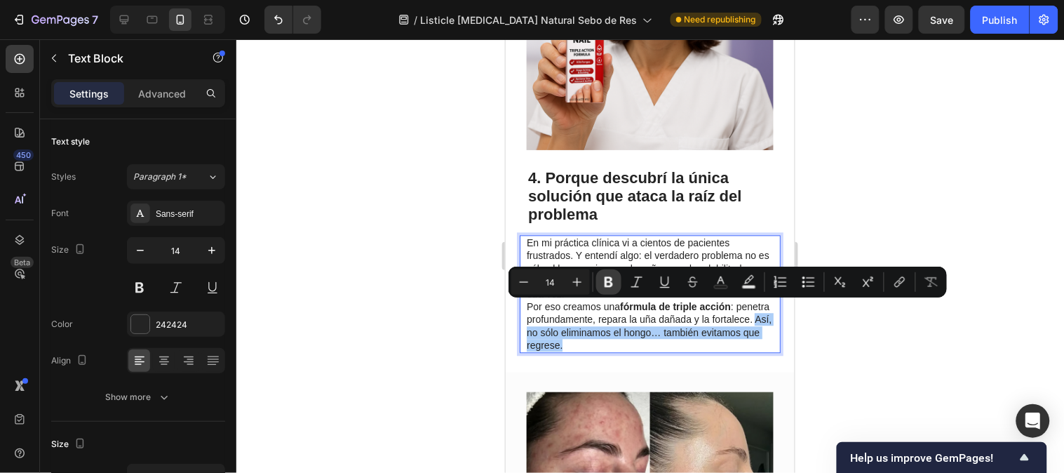
drag, startPoint x: 614, startPoint y: 284, endPoint x: 676, endPoint y: 266, distance: 64.1
click at [614, 283] on icon "Editor contextual toolbar" at bounding box center [609, 282] width 14 height 14
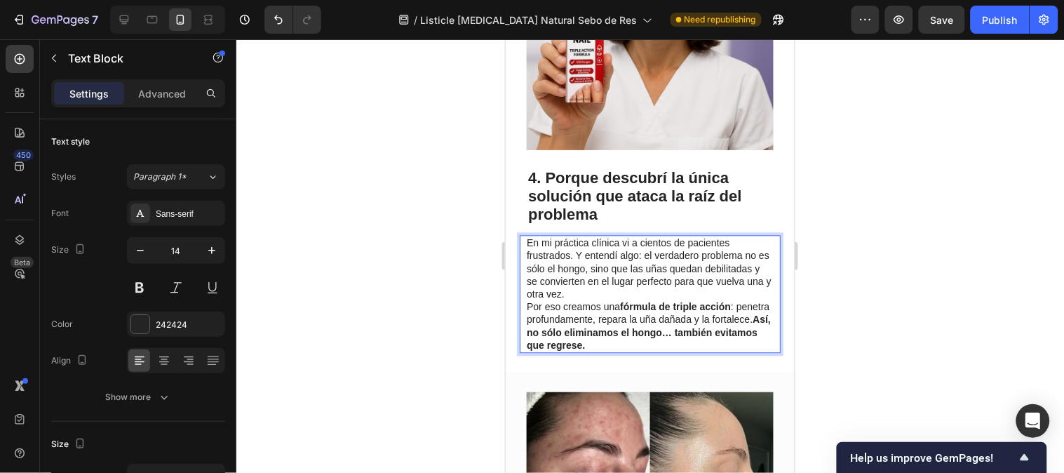
click at [895, 208] on div at bounding box center [649, 255] width 827 height 433
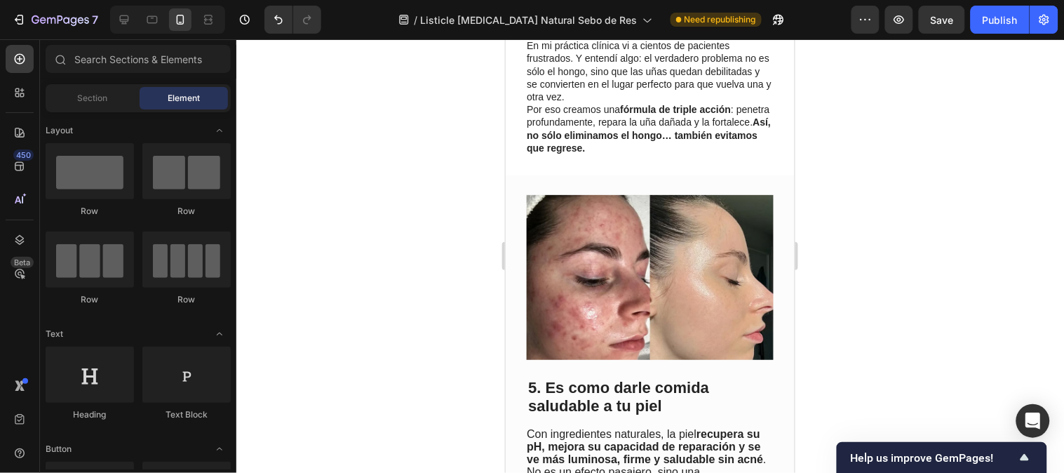
scroll to position [2337, 0]
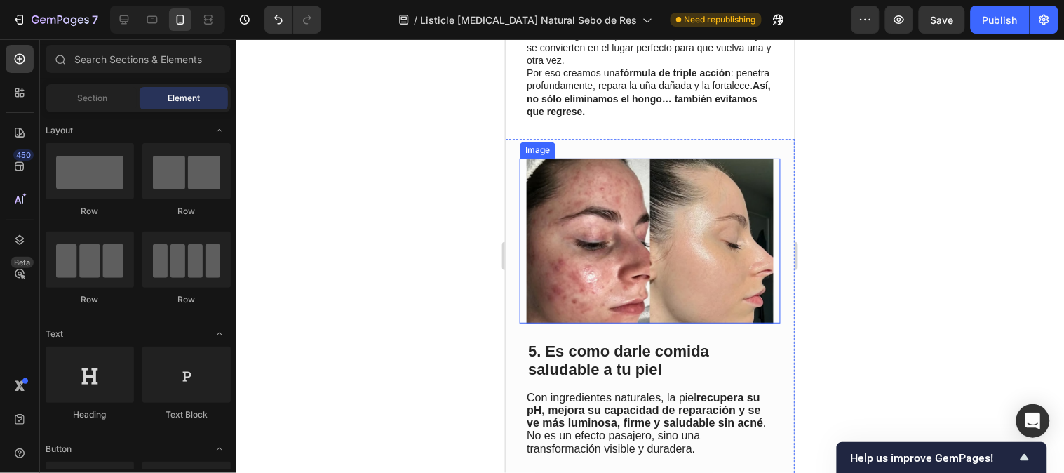
click at [669, 247] on img at bounding box center [649, 240] width 247 height 165
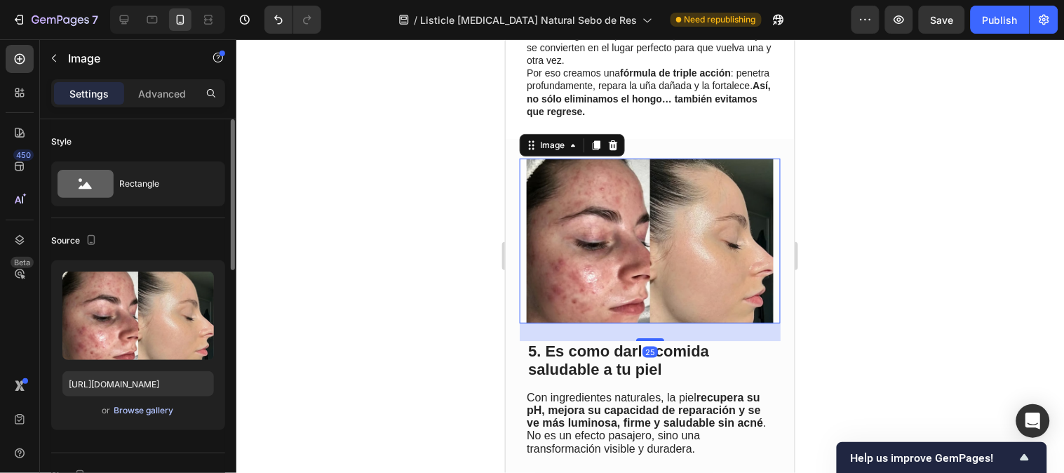
click at [134, 408] on div "Browse gallery" at bounding box center [144, 410] width 60 height 13
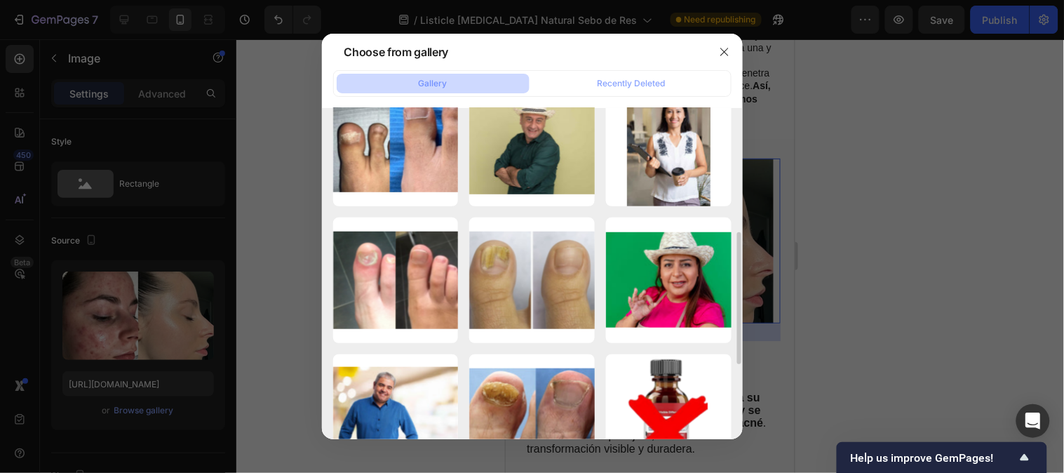
scroll to position [389, 0]
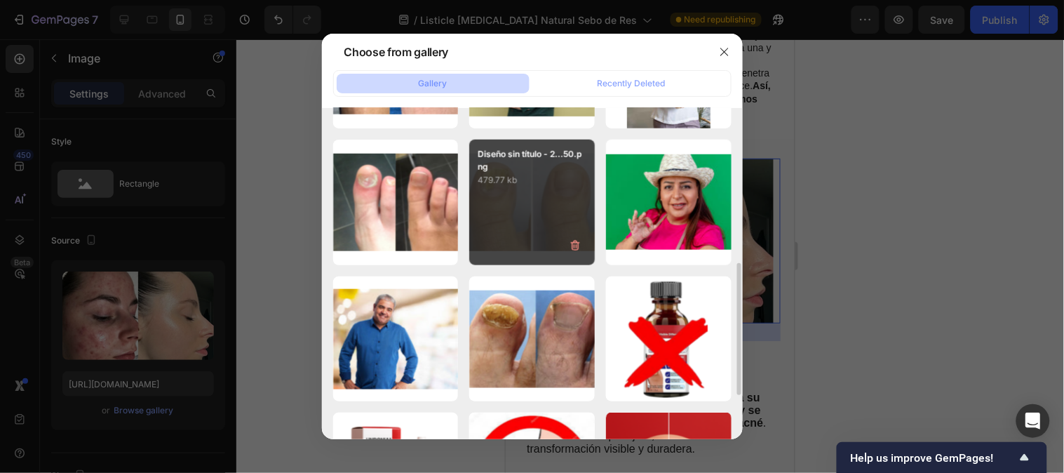
click at [537, 228] on div "Diseño sin título - 2...50.png 479.77 kb" at bounding box center [532, 203] width 126 height 126
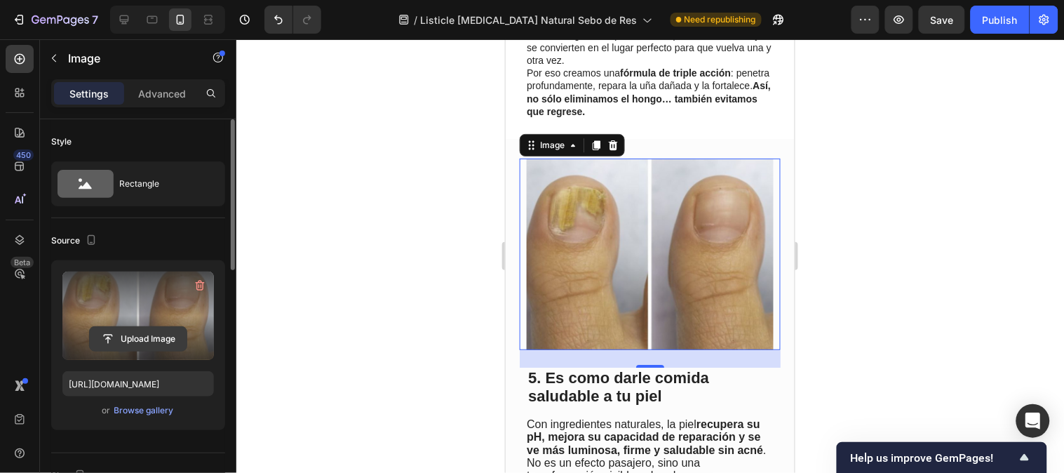
click at [155, 339] on input "file" at bounding box center [138, 339] width 97 height 24
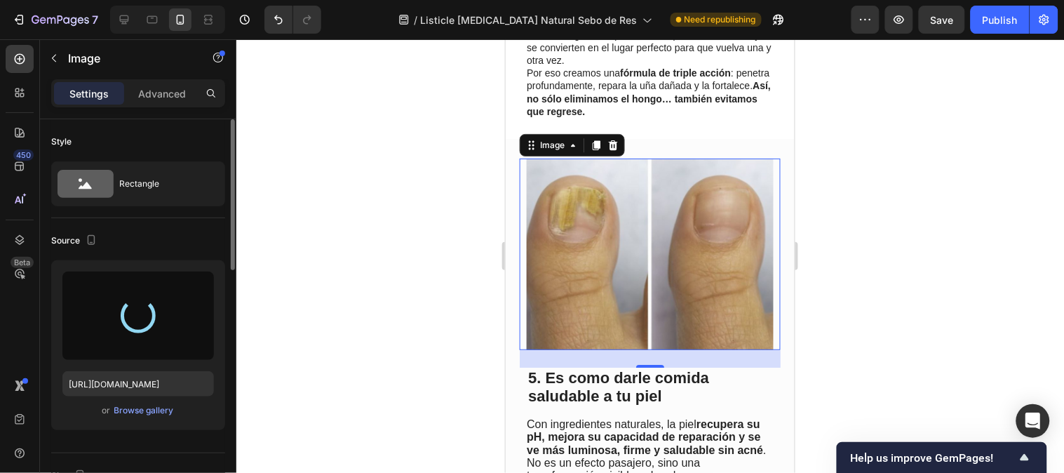
type input "https://cdn.shopify.com/s/files/1/0790/3346/7207/files/gempages_535125723526988…"
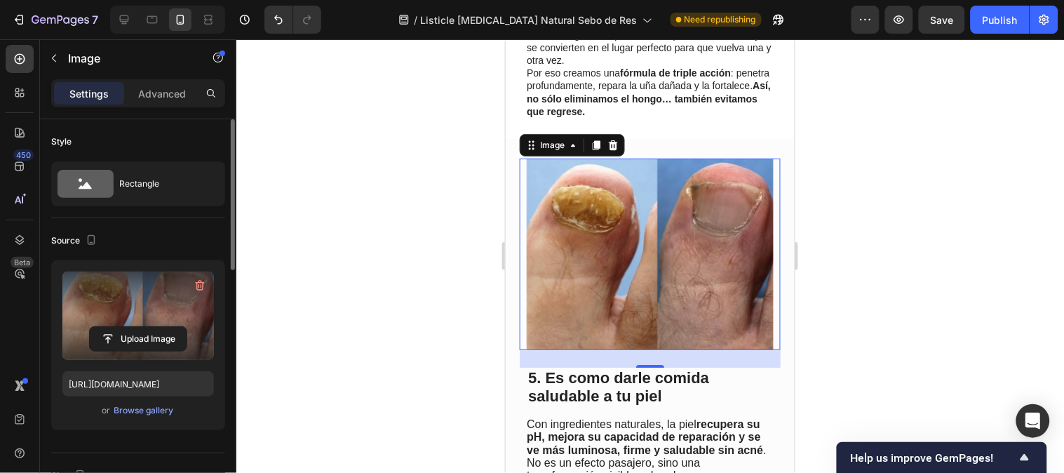
click at [979, 245] on div at bounding box center [649, 255] width 827 height 433
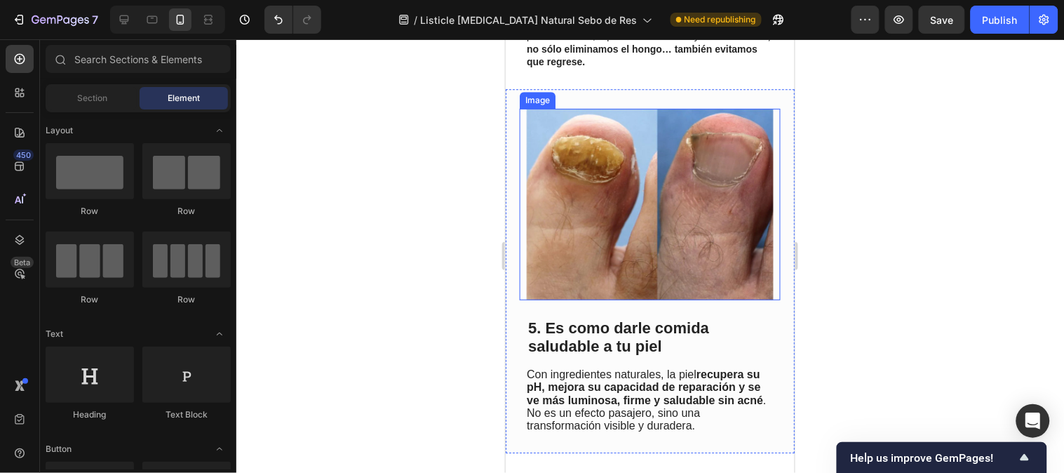
scroll to position [2415, 0]
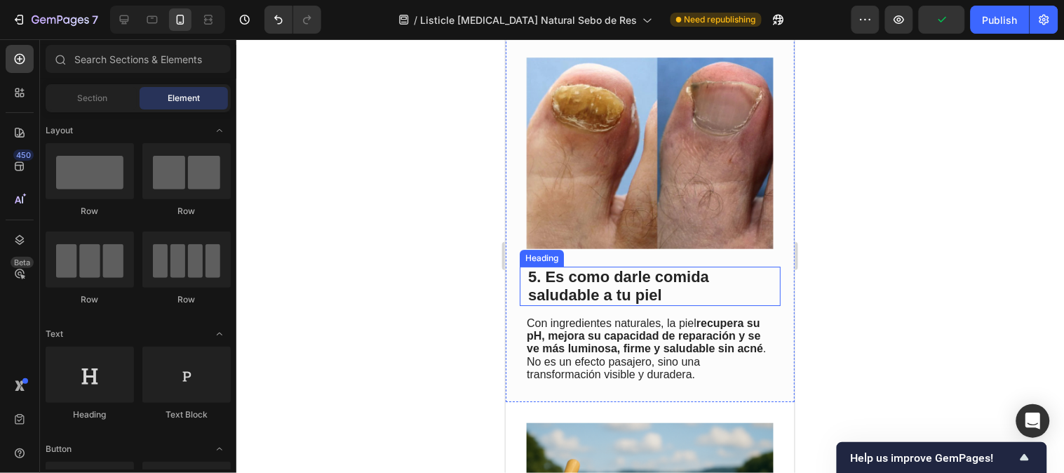
click at [647, 267] on span "5. Es como darle comida saludable a tu piel" at bounding box center [617, 285] width 181 height 36
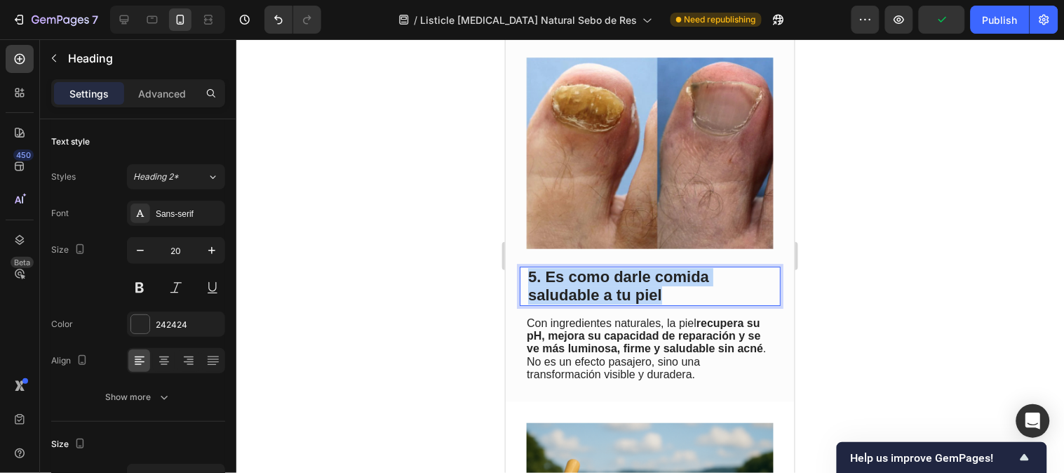
click at [647, 267] on span "5. Es como darle comida saludable a tu piel" at bounding box center [617, 285] width 181 height 36
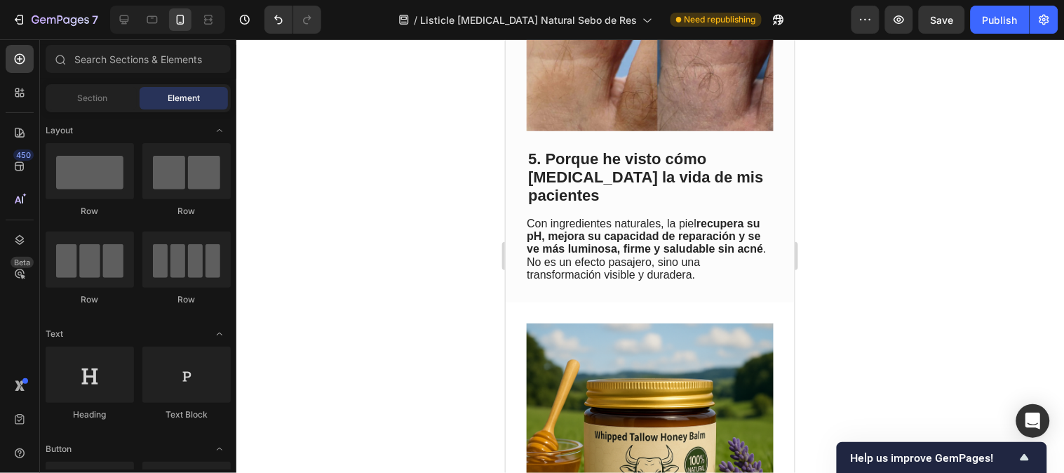
scroll to position [2498, 0]
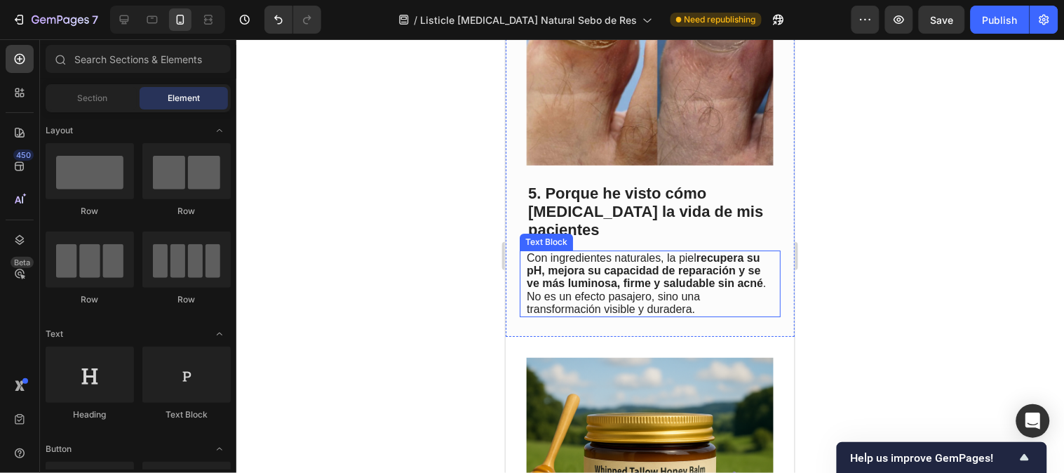
click at [708, 285] on span "Con ingredientes naturales, la piel recupera su pH, mejora su capacidad de repa…" at bounding box center [645, 282] width 239 height 63
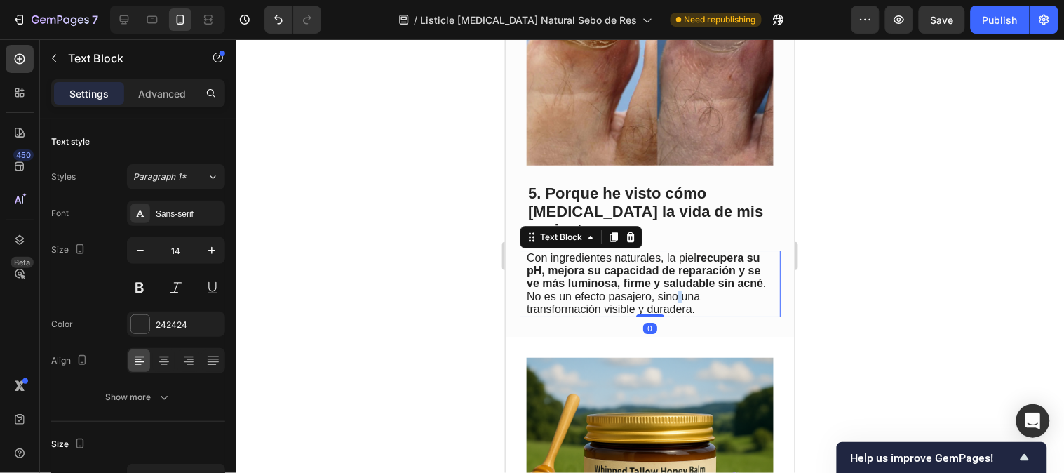
click at [708, 285] on span "Con ingredientes naturales, la piel recupera su pH, mejora su capacidad de repa…" at bounding box center [645, 282] width 239 height 63
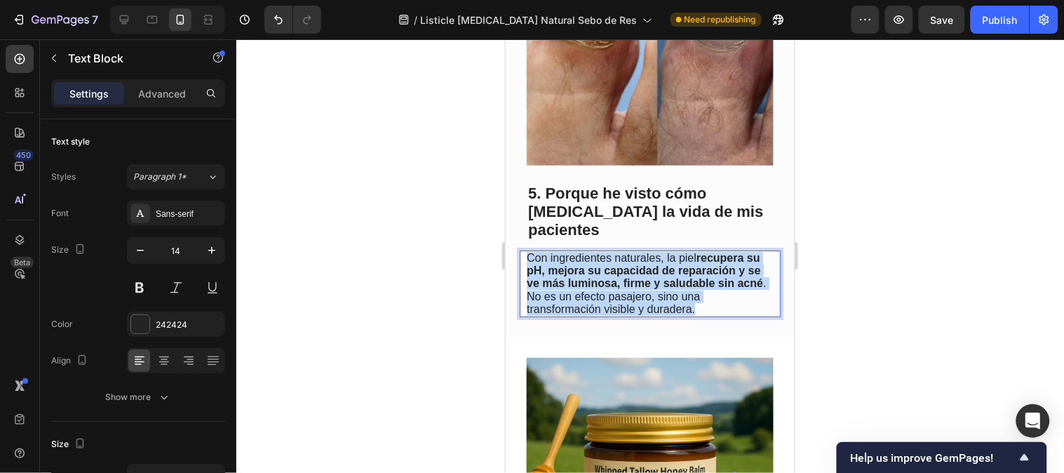
click at [708, 285] on span "Con ingredientes naturales, la piel recupera su pH, mejora su capacidad de repa…" at bounding box center [645, 282] width 239 height 63
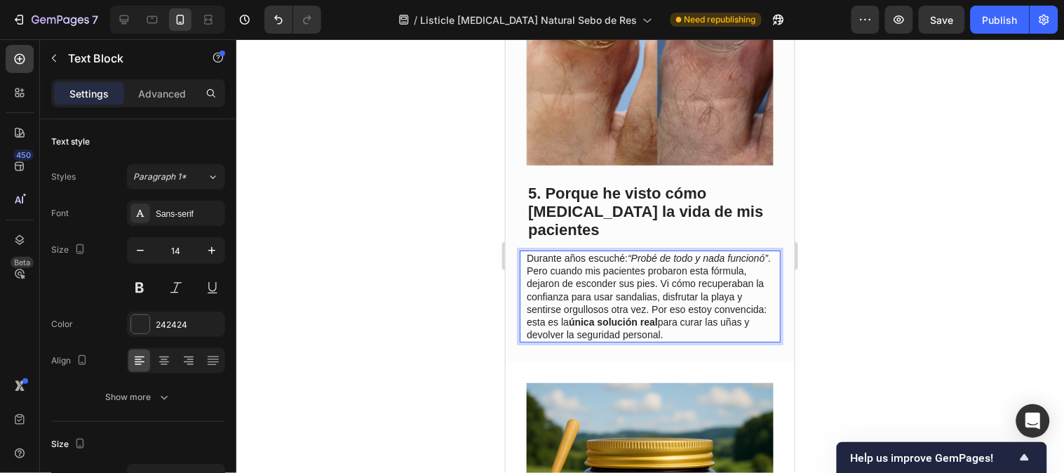
click at [663, 269] on p "Durante años escuché: “Probé de todo y nada funcionó” . Pero cuando mis pacient…" at bounding box center [648, 295] width 245 height 89
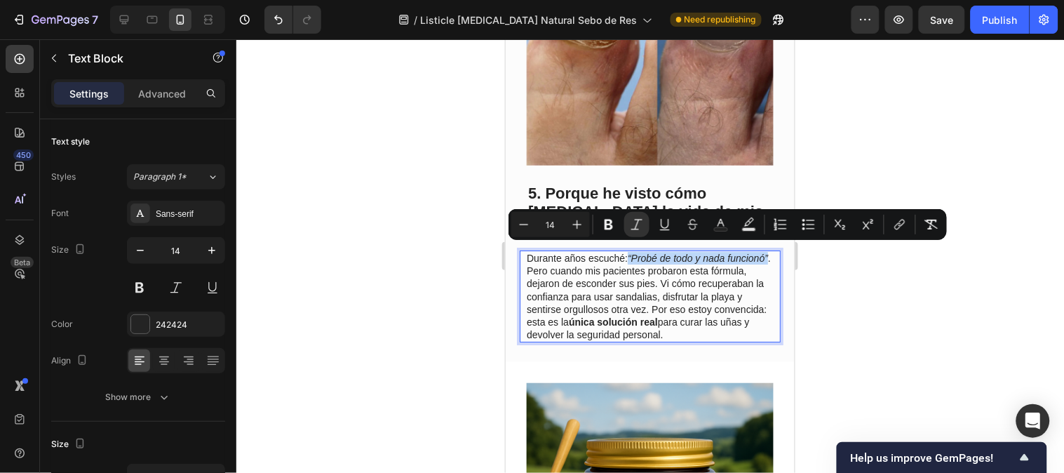
drag, startPoint x: 630, startPoint y: 249, endPoint x: 565, endPoint y: 259, distance: 65.3
click at [627, 259] on icon "“Probé de todo y nada funcionó”" at bounding box center [697, 257] width 140 height 11
click at [598, 224] on button "Bold" at bounding box center [608, 224] width 25 height 25
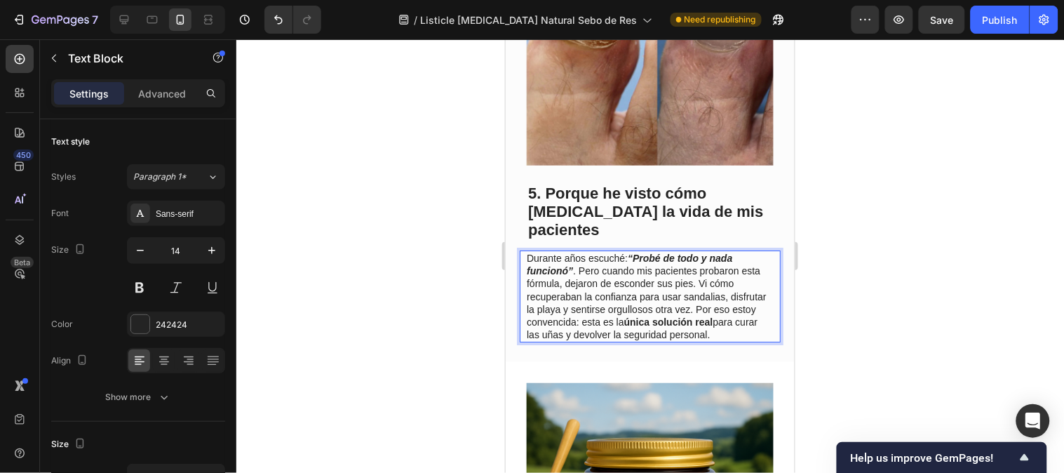
click at [602, 281] on p "Durante años escuché: “Probé de todo y nada funcionó” . Pero cuando mis pacient…" at bounding box center [648, 295] width 245 height 89
click at [535, 325] on p "Durante años escuché: “Probé de todo y nada funcionó” . Pero cuando mis pacient…" at bounding box center [648, 295] width 245 height 89
drag, startPoint x: 526, startPoint y: 325, endPoint x: 757, endPoint y: 330, distance: 230.7
click at [757, 330] on p "Durante años escuché: “Probé de todo y nada funcionó” . Pero cuando mis pacient…" at bounding box center [648, 295] width 245 height 89
click at [853, 300] on div at bounding box center [649, 255] width 827 height 433
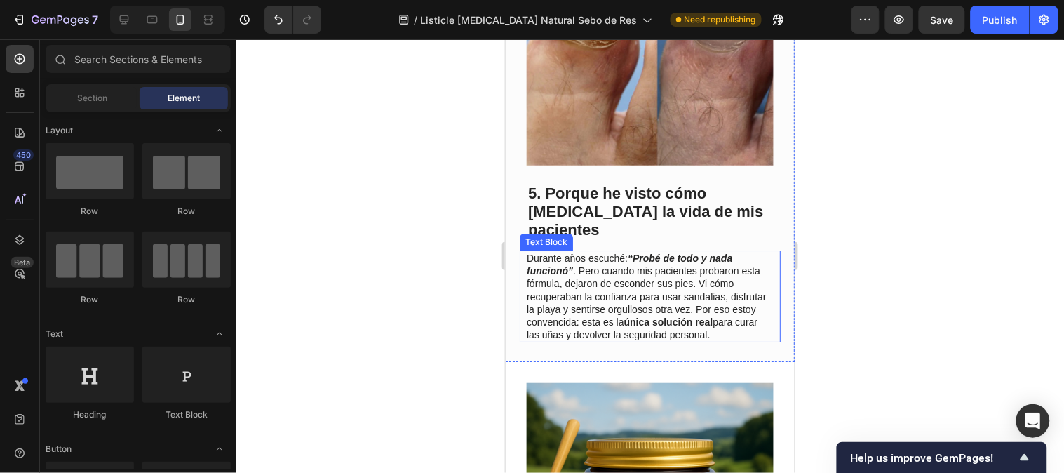
click at [693, 323] on p "Durante años escuché: “Probé de todo y nada funcionó” . Pero cuando mis pacient…" at bounding box center [648, 295] width 245 height 89
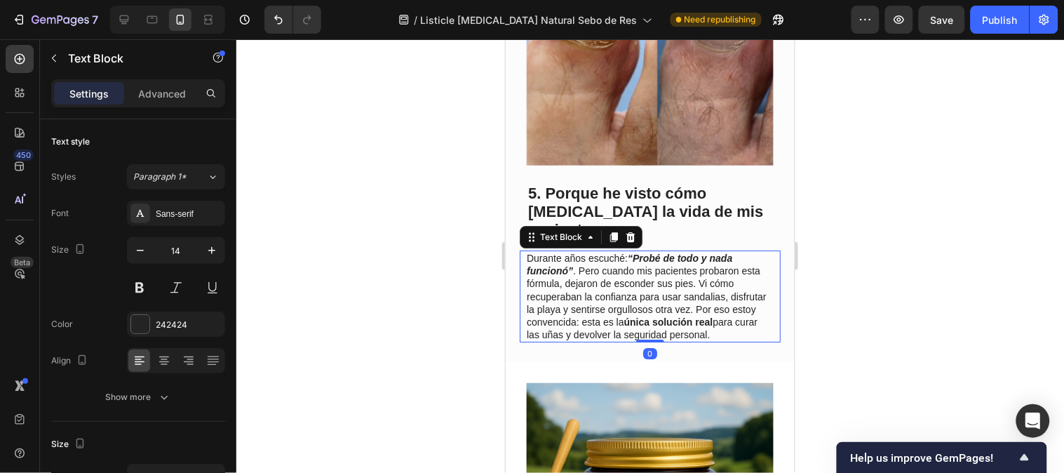
click at [510, 329] on div "5. Porque he visto cómo cambia la vida de mis pacientes Heading Durante años es…" at bounding box center [649, 158] width 289 height 408
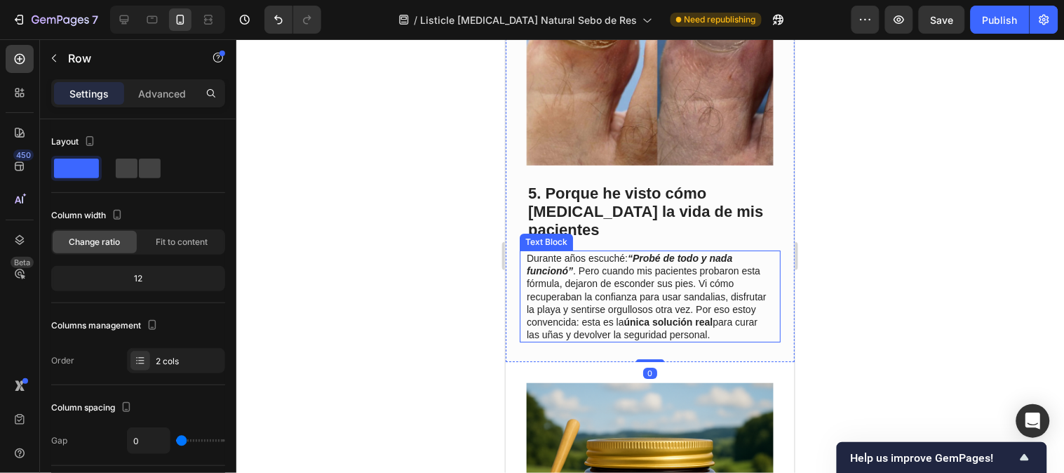
click at [522, 326] on div "Durante años escuché: “Probé de todo y nada funcionó” . Pero cuando mis pacient…" at bounding box center [649, 296] width 261 height 92
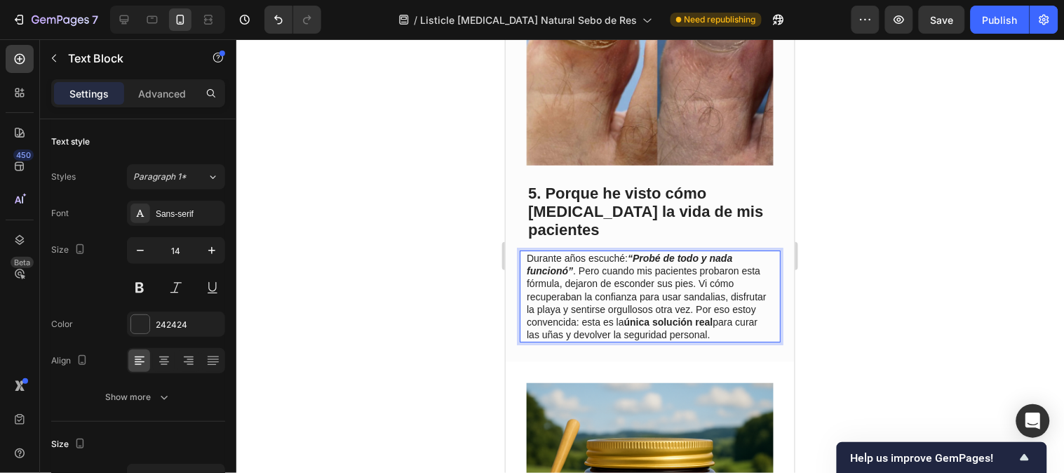
drag, startPoint x: 526, startPoint y: 324, endPoint x: 697, endPoint y: 331, distance: 171.2
click at [616, 324] on p "Durante años escuché: “Probé de todo y nada funcionó” . Pero cuando mis pacient…" at bounding box center [648, 295] width 245 height 89
click at [528, 324] on p "Durante años escuché: “Probé de todo y nada funcionó” . Pero cuando mis pacient…" at bounding box center [648, 295] width 245 height 89
drag, startPoint x: 527, startPoint y: 324, endPoint x: 764, endPoint y: 329, distance: 237.0
click at [764, 329] on div "Durante años escuché: “Probé de todo y nada funcionó” . Pero cuando mis pacient…" at bounding box center [649, 296] width 261 height 92
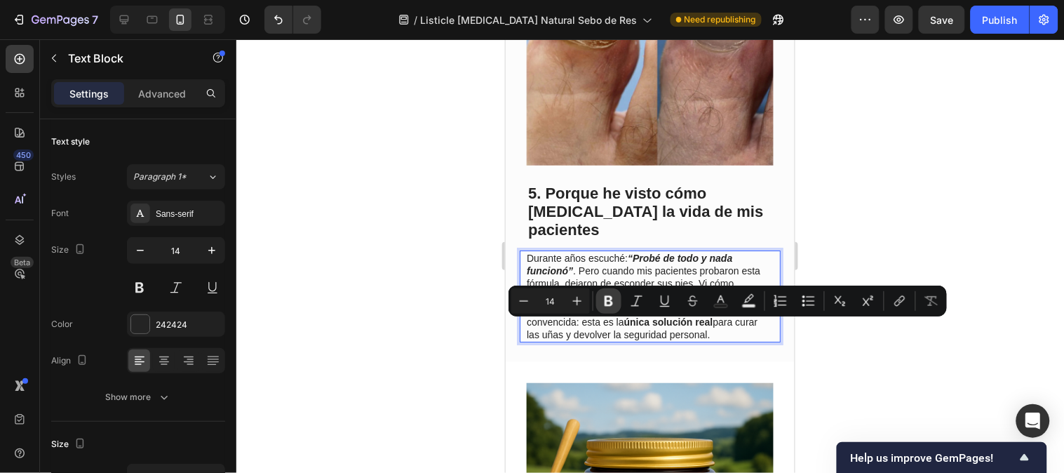
click at [616, 302] on button "Bold" at bounding box center [608, 300] width 25 height 25
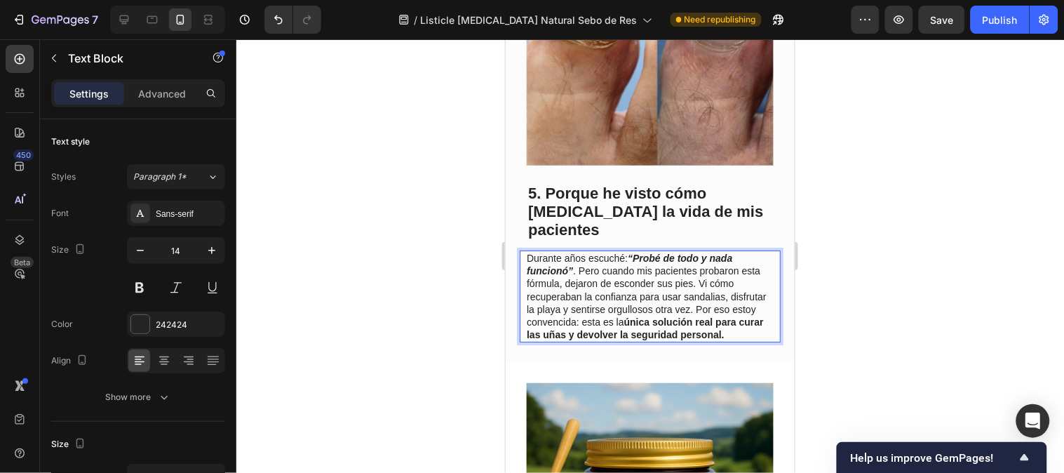
click at [871, 257] on div at bounding box center [649, 255] width 827 height 433
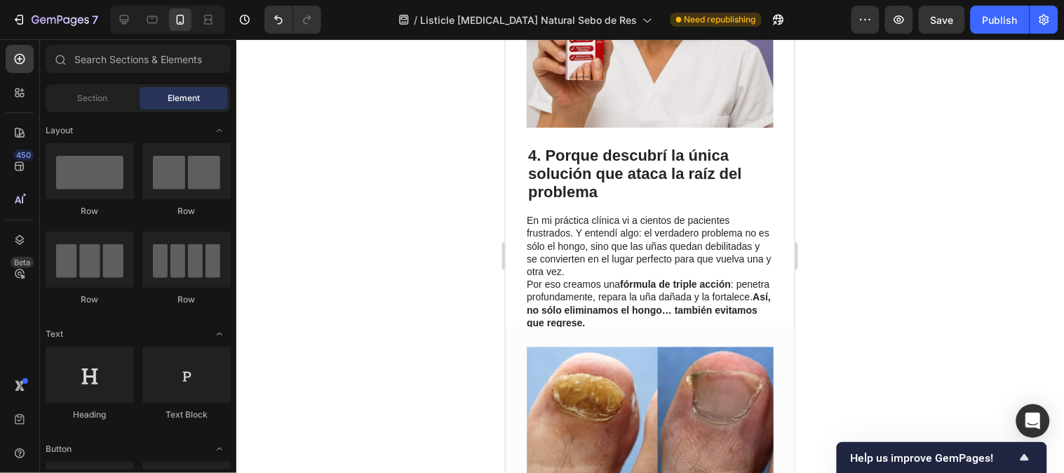
scroll to position [2073, 0]
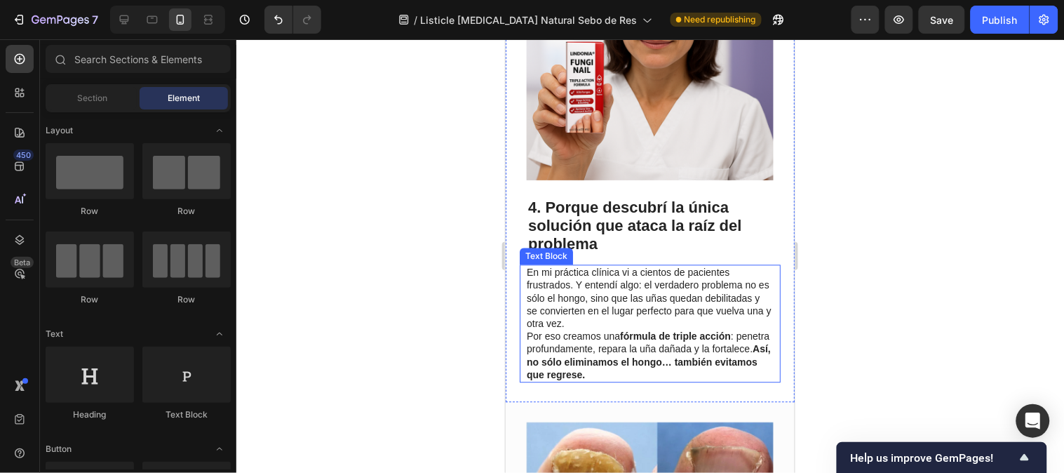
click at [685, 269] on p "En mi práctica clínica vi a cientos de pacientes frustrados. Y entendí algo: el…" at bounding box center [648, 323] width 245 height 115
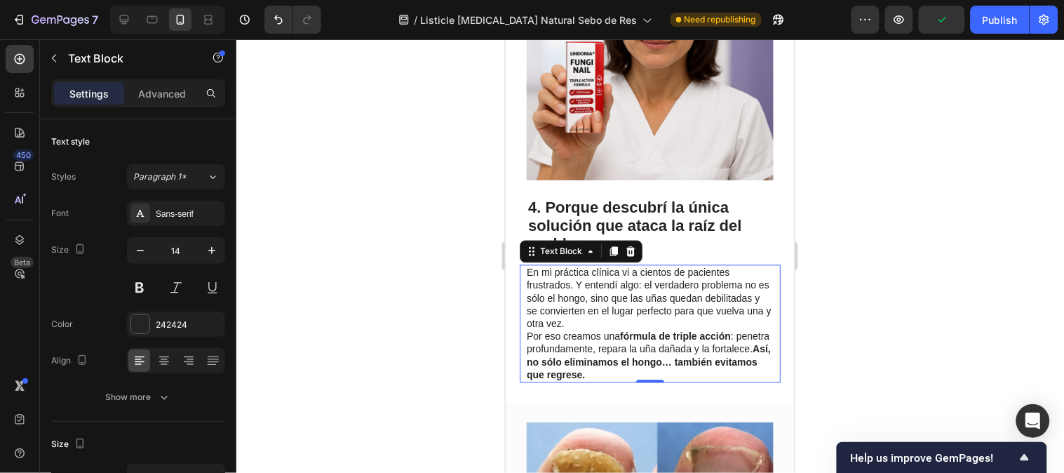
click at [642, 279] on strong "Rich Text Editor. Editing area: main" at bounding box center [642, 284] width 3 height 11
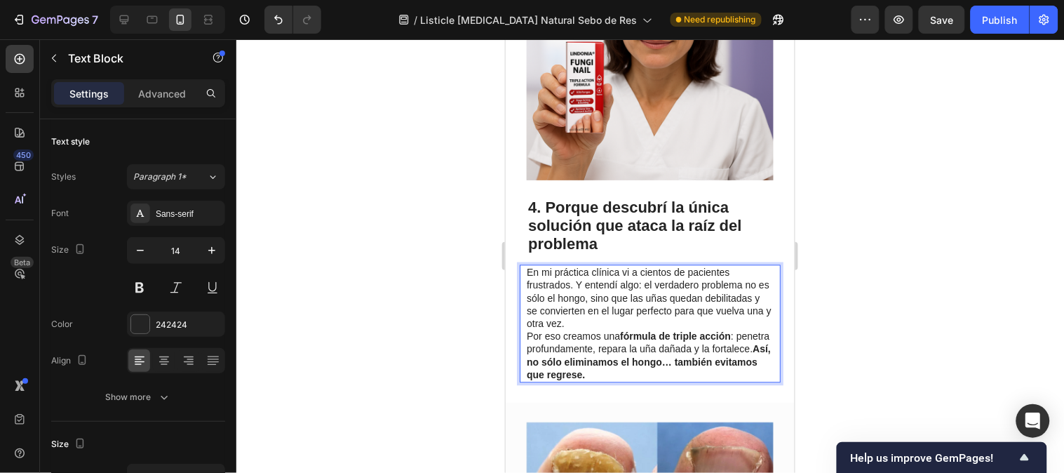
click at [642, 279] on strong "Rich Text Editor. Editing area: main" at bounding box center [642, 284] width 3 height 11
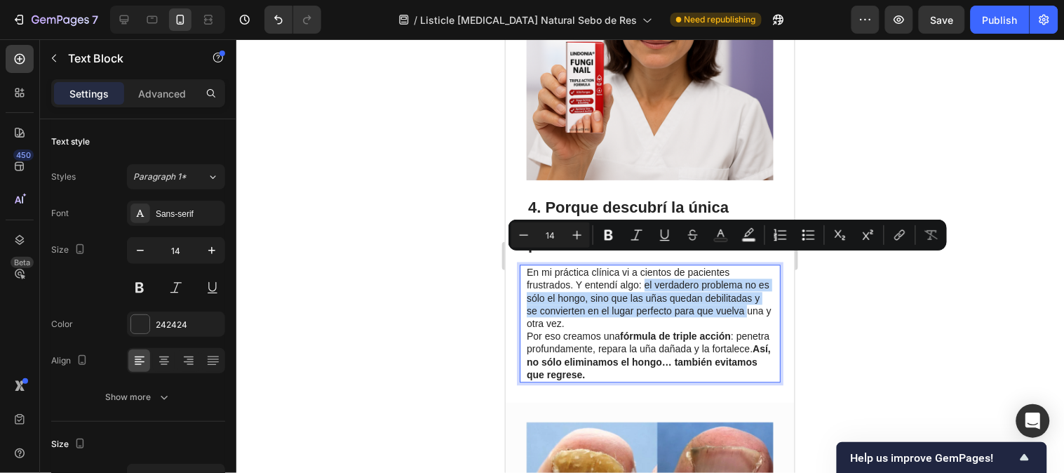
drag, startPoint x: 644, startPoint y: 262, endPoint x: 576, endPoint y: 297, distance: 76.8
click at [576, 297] on p "En mi práctica clínica vi a cientos de pacientes frustrados. Y entendí algo: el…" at bounding box center [648, 323] width 245 height 115
click at [607, 230] on icon "Editor contextual toolbar" at bounding box center [608, 235] width 8 height 11
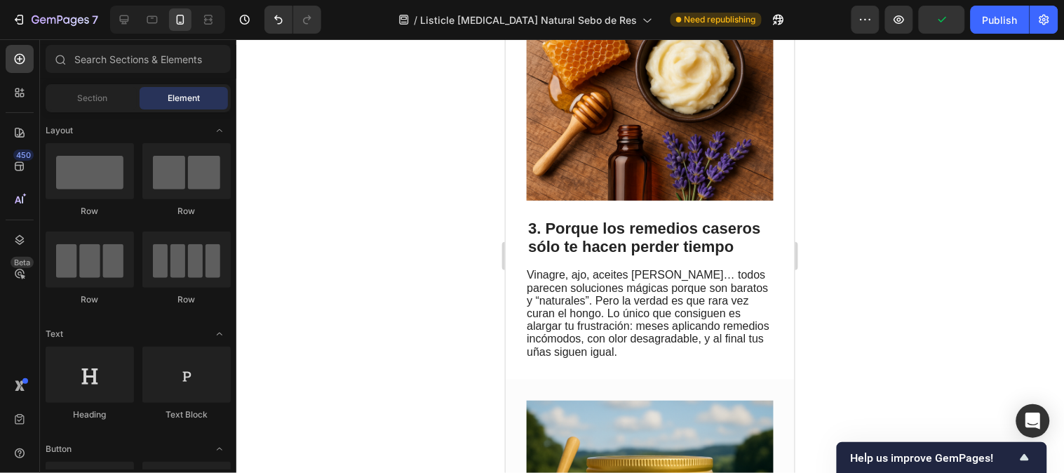
scroll to position [1008, 0]
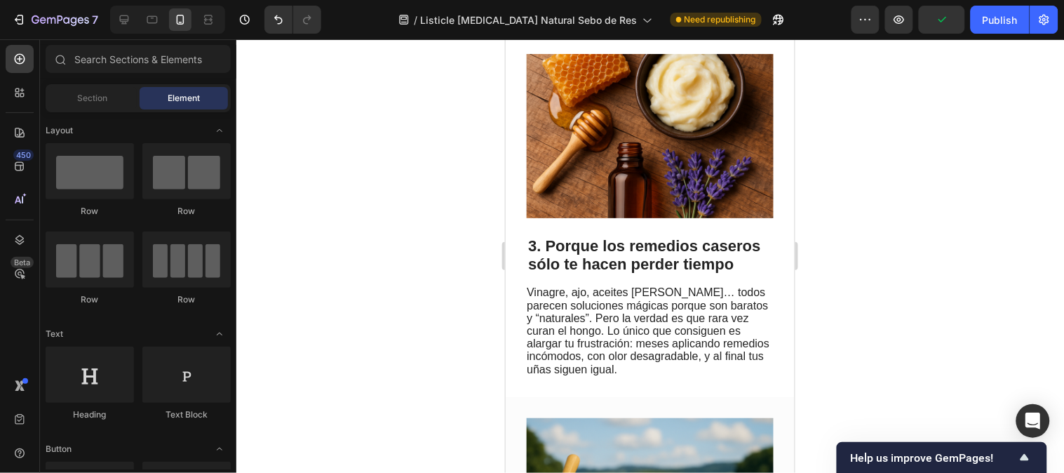
drag, startPoint x: 786, startPoint y: 267, endPoint x: 1299, endPoint y: 205, distance: 517.0
click at [670, 294] on span "Vinagre, ajo, aceites o Vicks… todos parecen soluciones mágicas porque son bara…" at bounding box center [647, 329] width 243 height 88
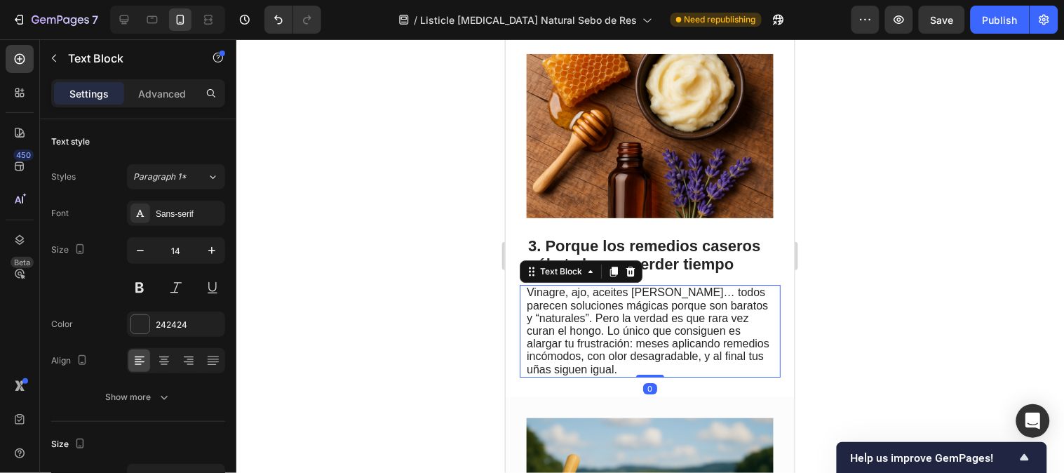
click at [531, 285] on span "Vinagre, ajo, aceites o Vicks… todos parecen soluciones mágicas porque son bara…" at bounding box center [647, 329] width 243 height 88
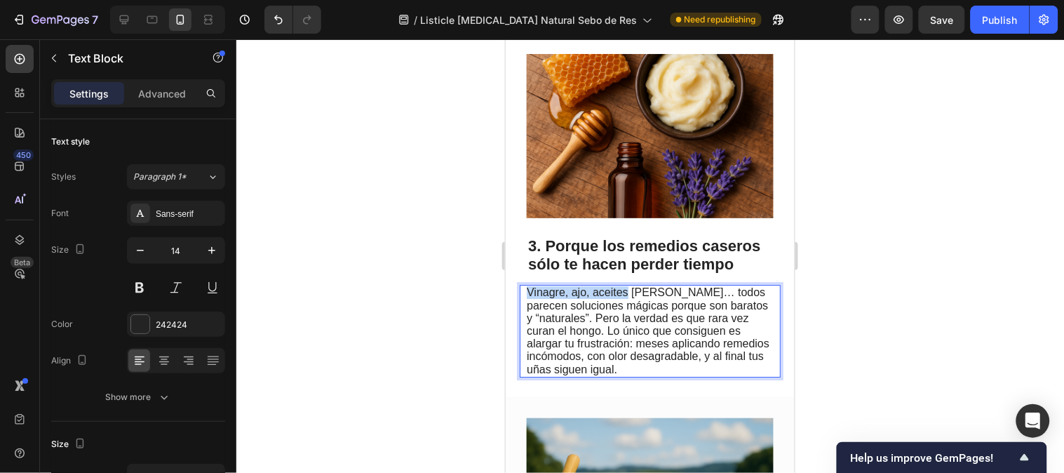
drag, startPoint x: 527, startPoint y: 285, endPoint x: 627, endPoint y: 284, distance: 100.3
click at [627, 285] on span "Vinagre, ajo, aceites o Vicks… todos parecen soluciones mágicas porque son bara…" at bounding box center [647, 329] width 243 height 88
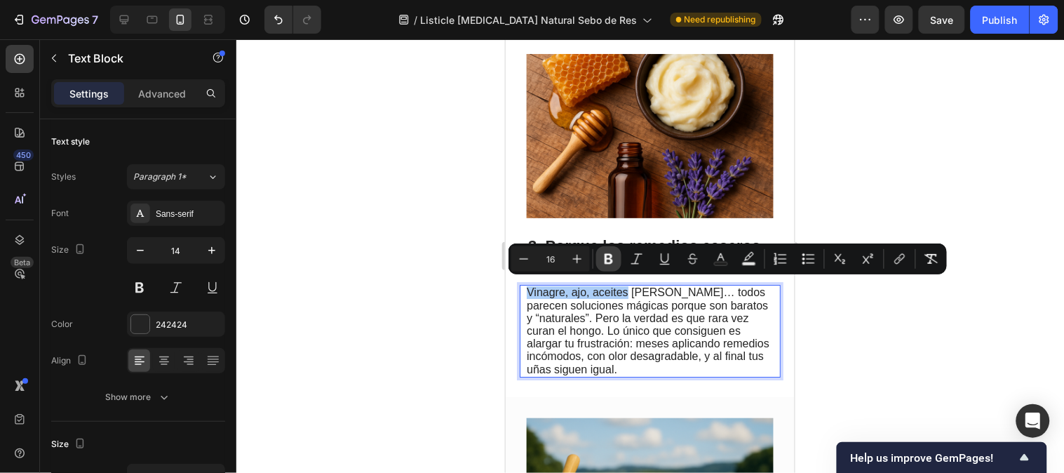
click at [611, 264] on icon "Editor contextual toolbar" at bounding box center [609, 259] width 14 height 14
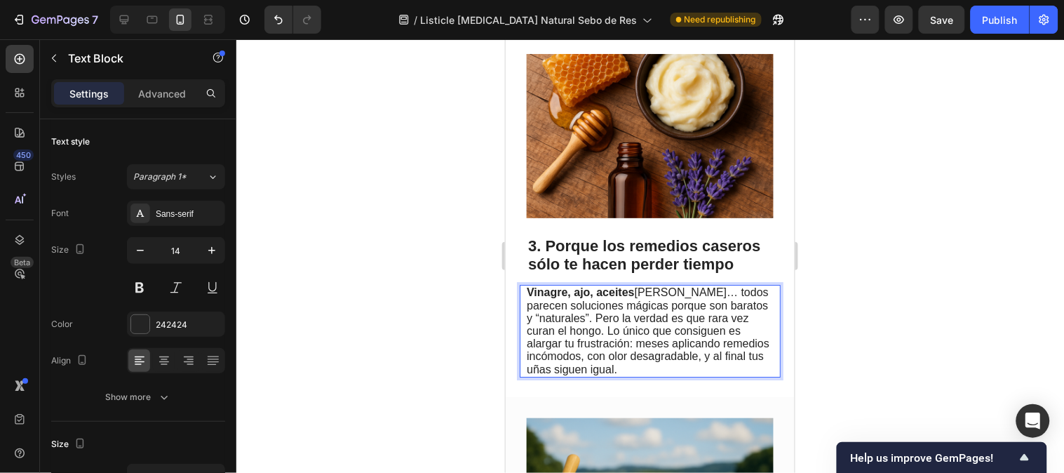
click at [608, 313] on span "Vinagre, ajo, aceites o Vicks… todos parecen soluciones mágicas porque son bara…" at bounding box center [647, 329] width 243 height 88
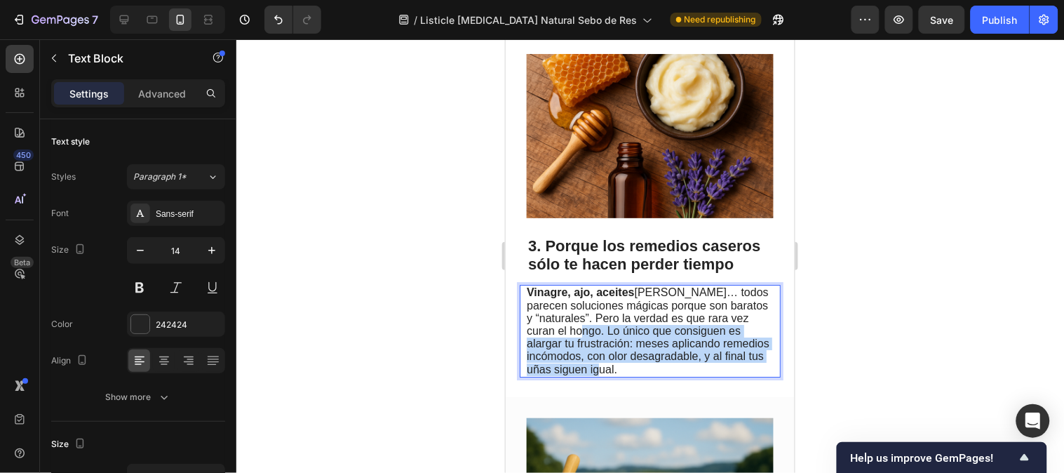
drag, startPoint x: 607, startPoint y: 327, endPoint x: 674, endPoint y: 367, distance: 78.0
click at [674, 367] on p "Vinagre, ajo, aceites o Vicks… todos parecen soluciones mágicas porque son bara…" at bounding box center [648, 329] width 245 height 89
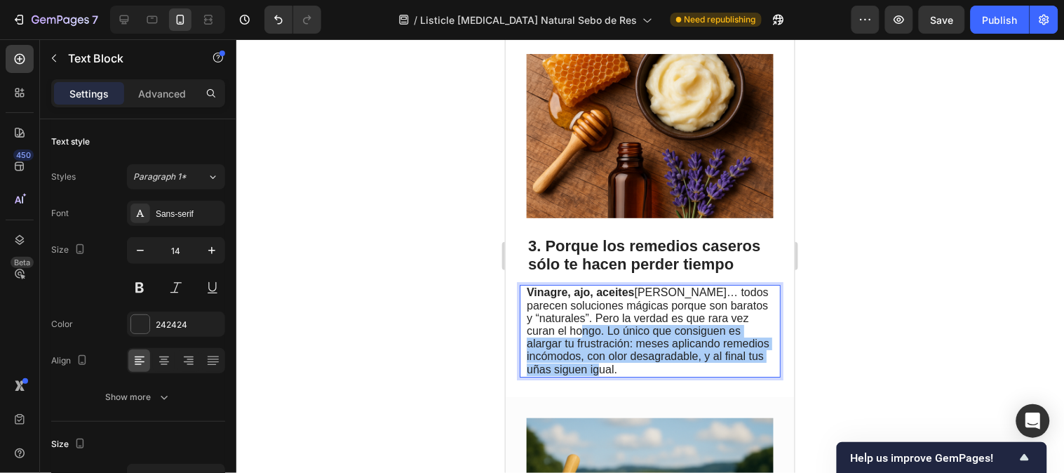
drag, startPoint x: 912, startPoint y: 312, endPoint x: 280, endPoint y: 293, distance: 631.3
click at [912, 312] on div at bounding box center [649, 255] width 827 height 433
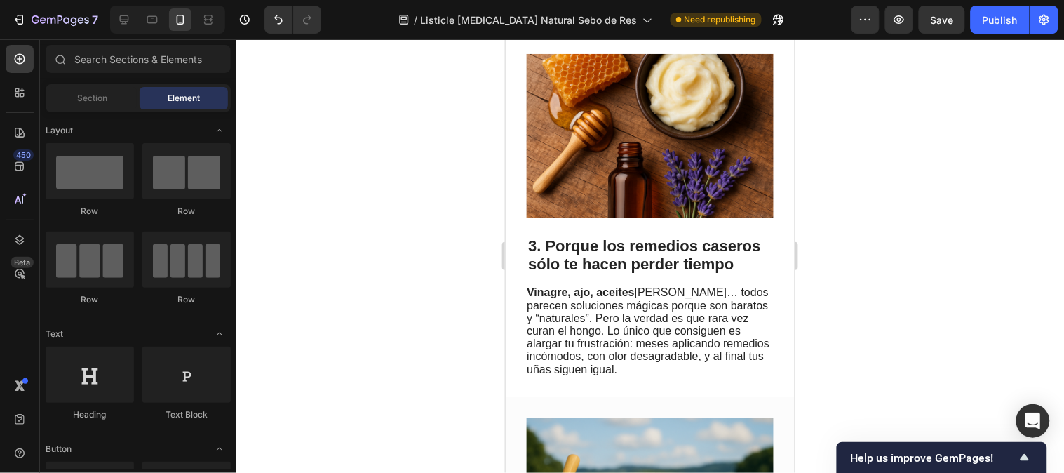
drag, startPoint x: 693, startPoint y: 338, endPoint x: 656, endPoint y: 339, distance: 37.2
click at [691, 339] on span "Vinagre, ajo, aceites o Vicks… todos parecen soluciones mágicas porque son bara…" at bounding box center [647, 329] width 243 height 88
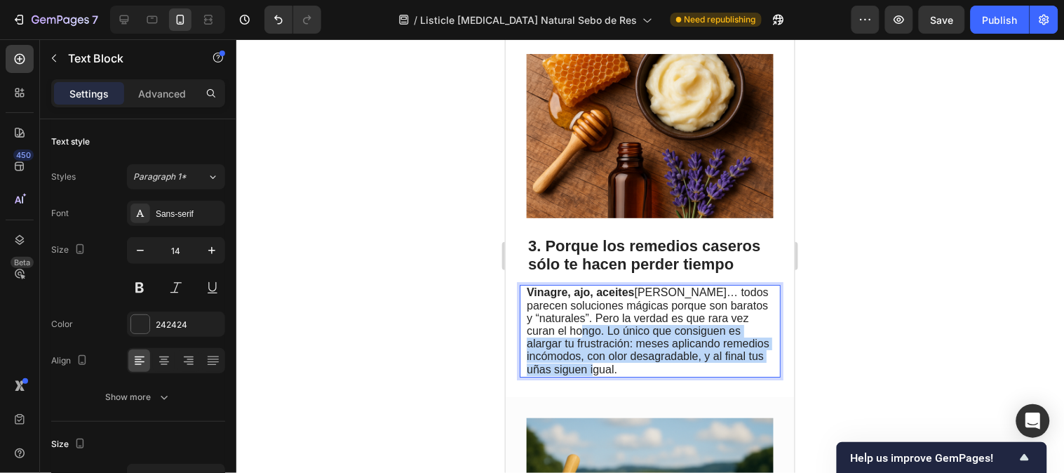
drag, startPoint x: 606, startPoint y: 326, endPoint x: 669, endPoint y: 367, distance: 75.5
click at [669, 367] on span "Vinagre, ajo, aceites o Vicks… todos parecen soluciones mágicas porque son bara…" at bounding box center [647, 329] width 243 height 88
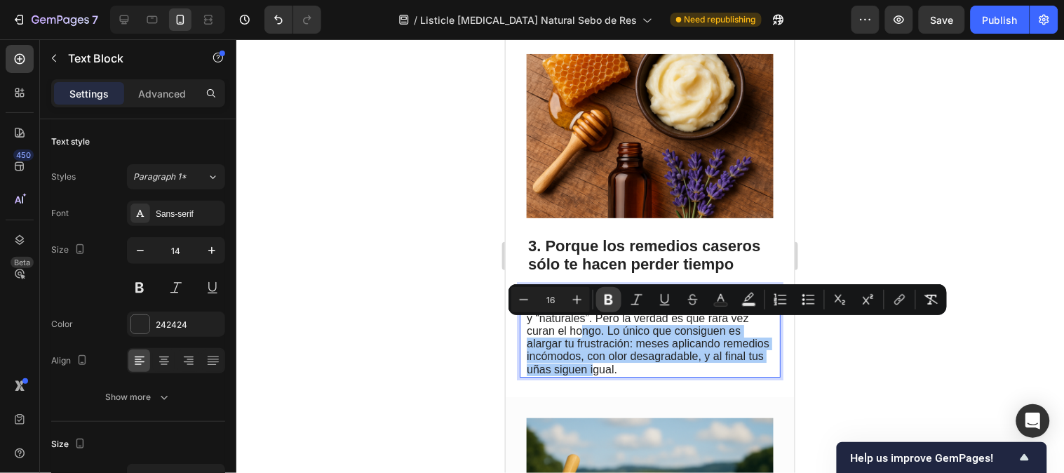
click at [607, 304] on icon "Editor contextual toolbar" at bounding box center [608, 299] width 8 height 11
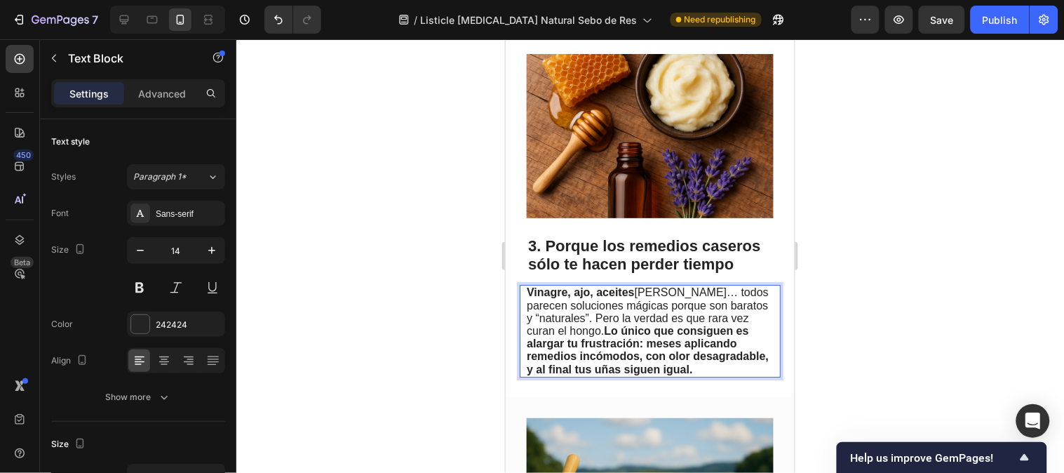
click at [926, 232] on div at bounding box center [649, 255] width 827 height 433
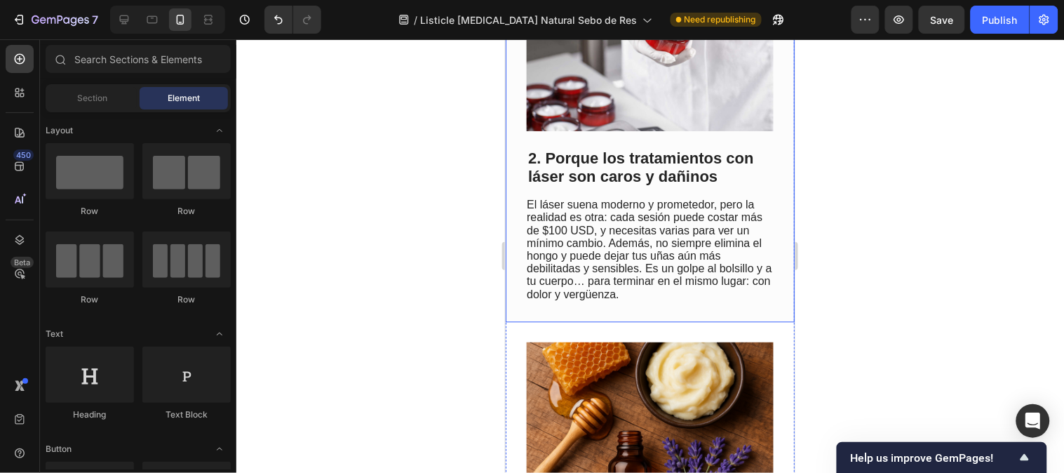
scroll to position [697, 0]
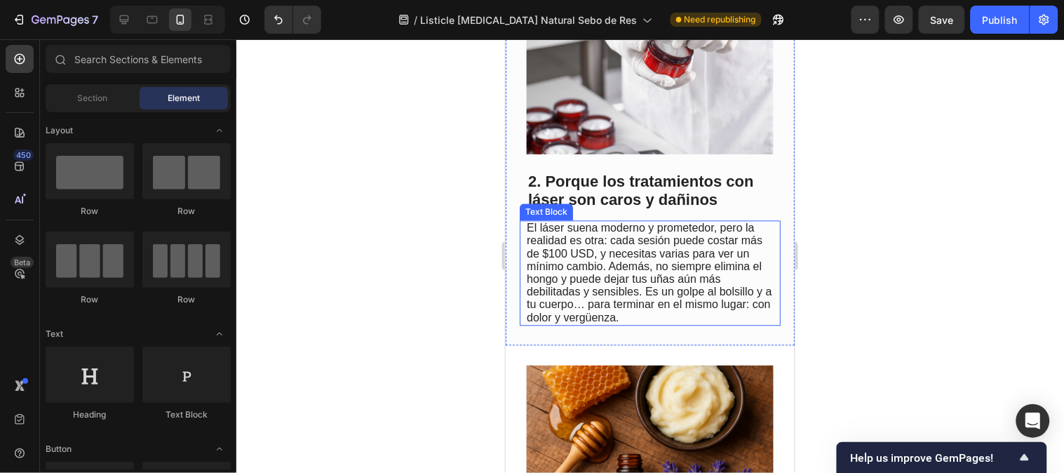
click at [608, 234] on span "El láser suena moderno y prometedor, pero la realidad es otra: cada sesión pued…" at bounding box center [648, 272] width 245 height 101
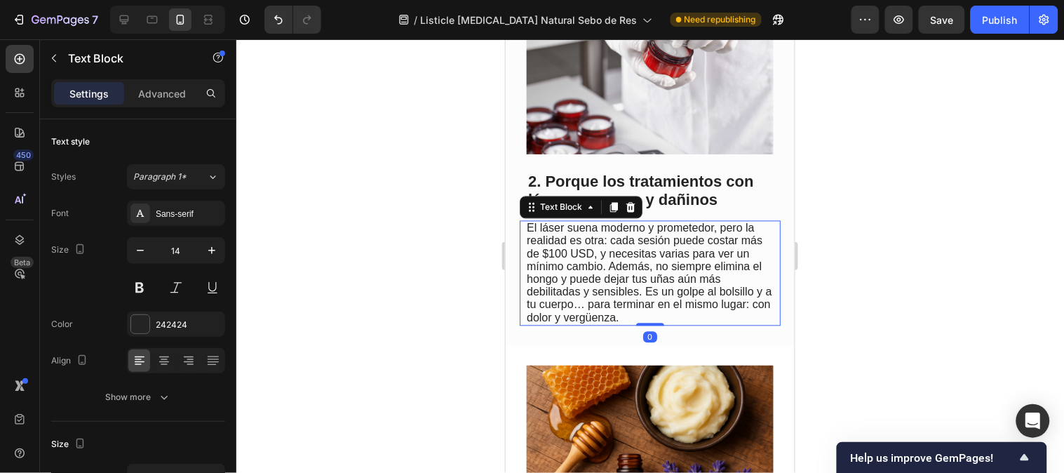
click at [608, 234] on span "El láser suena moderno y prometedor, pero la realidad es otra: cada sesión pued…" at bounding box center [648, 272] width 245 height 101
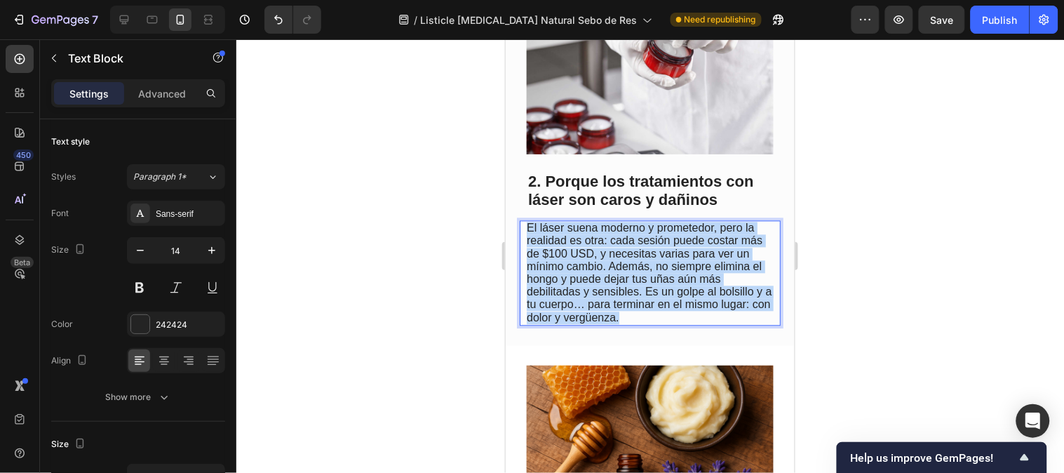
click at [611, 234] on span "El láser suena moderno y prometedor, pero la realidad es otra: cada sesión pued…" at bounding box center [648, 272] width 245 height 101
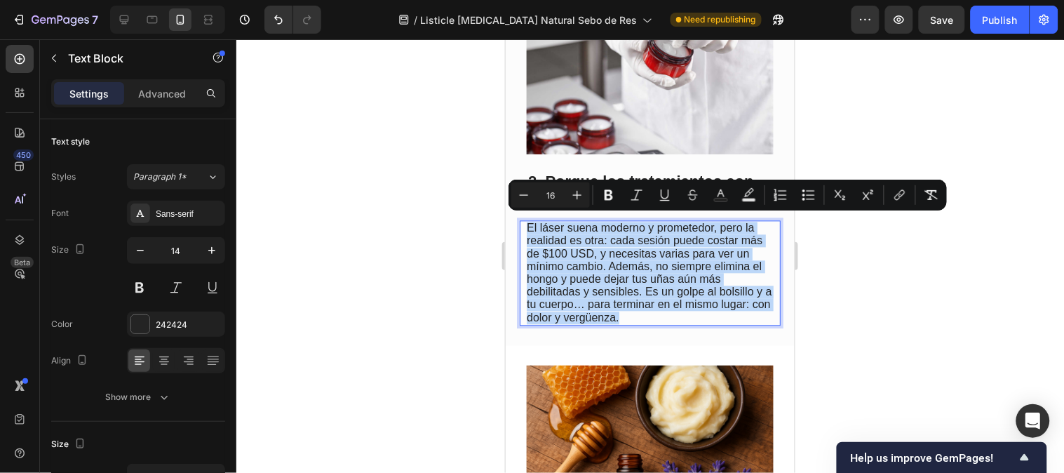
click at [611, 236] on span "El láser suena moderno y prometedor, pero la realidad es otra: cada sesión pued…" at bounding box center [648, 272] width 245 height 101
click at [609, 236] on span "El láser suena moderno y prometedor, pero la realidad es otra: cada sesión pued…" at bounding box center [648, 272] width 245 height 101
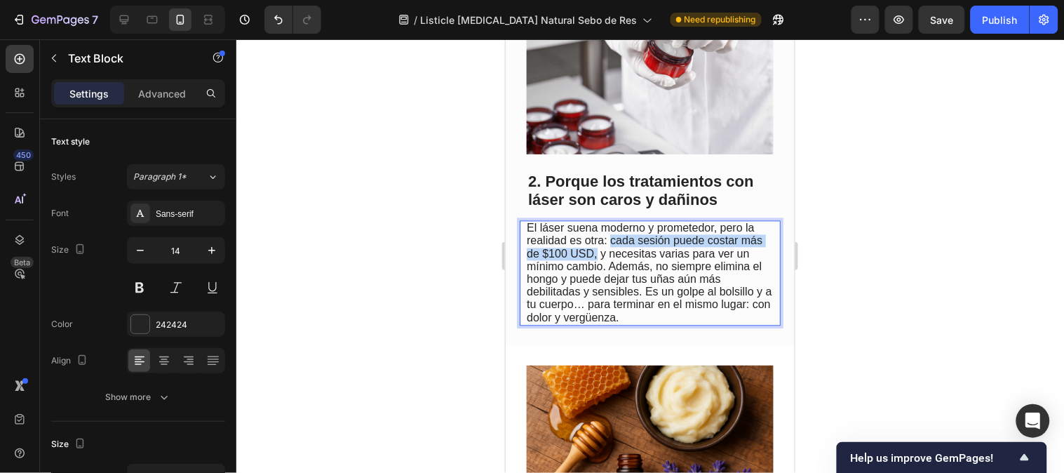
drag, startPoint x: 609, startPoint y: 236, endPoint x: 618, endPoint y: 248, distance: 14.0
click at [618, 248] on span "El láser suena moderno y prometedor, pero la realidad es otra: cada sesión pued…" at bounding box center [648, 272] width 245 height 101
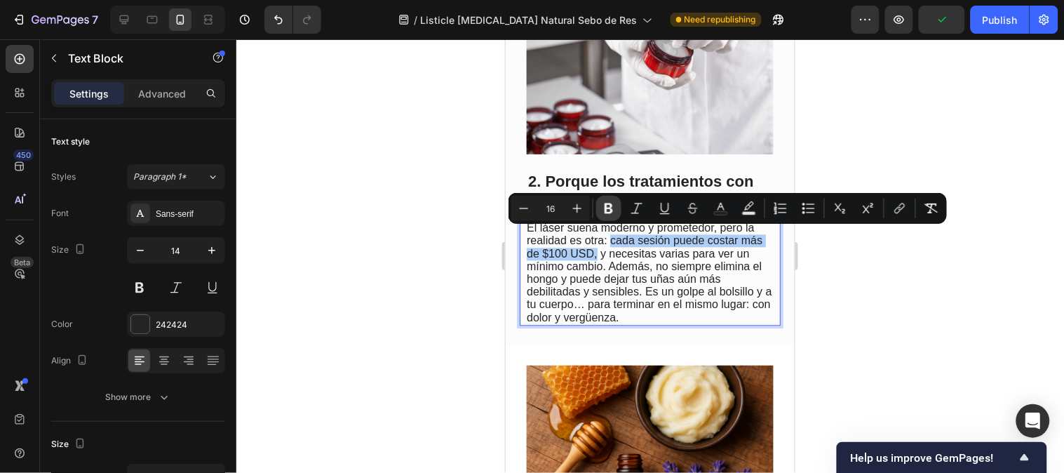
click at [611, 212] on icon "Editor contextual toolbar" at bounding box center [608, 208] width 8 height 11
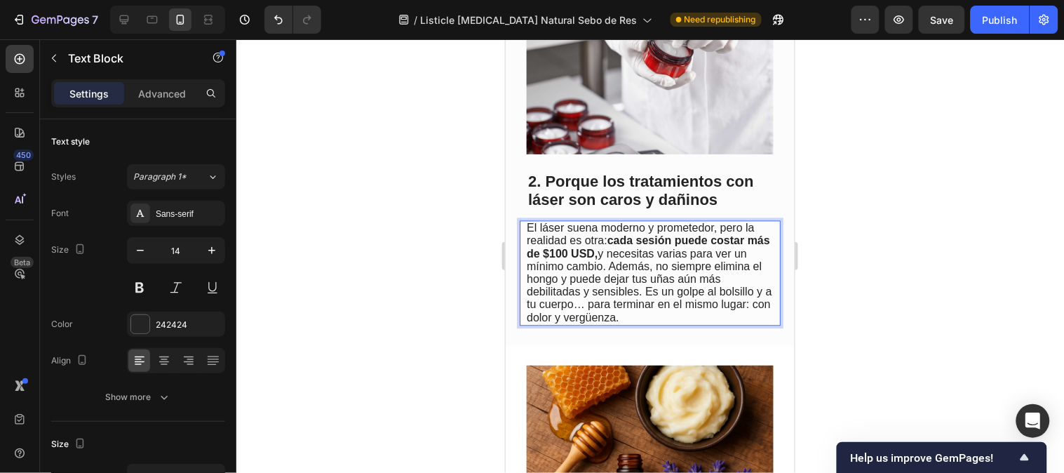
click at [623, 274] on span "El láser suena moderno y prometedor, pero la realidad es otra: cada sesión pued…" at bounding box center [648, 272] width 245 height 101
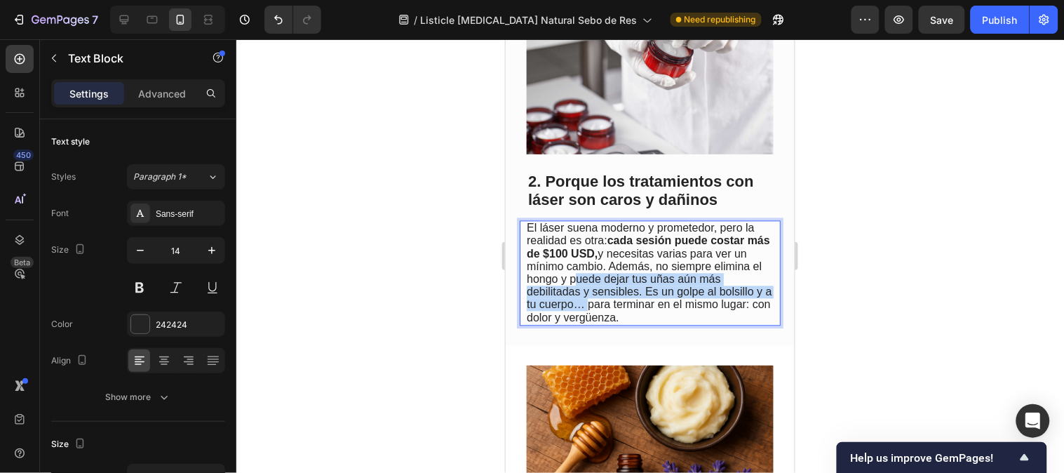
drag, startPoint x: 621, startPoint y: 274, endPoint x: 635, endPoint y: 306, distance: 34.9
click at [635, 306] on span "El láser suena moderno y prometedor, pero la realidad es otra: cada sesión pued…" at bounding box center [648, 272] width 245 height 101
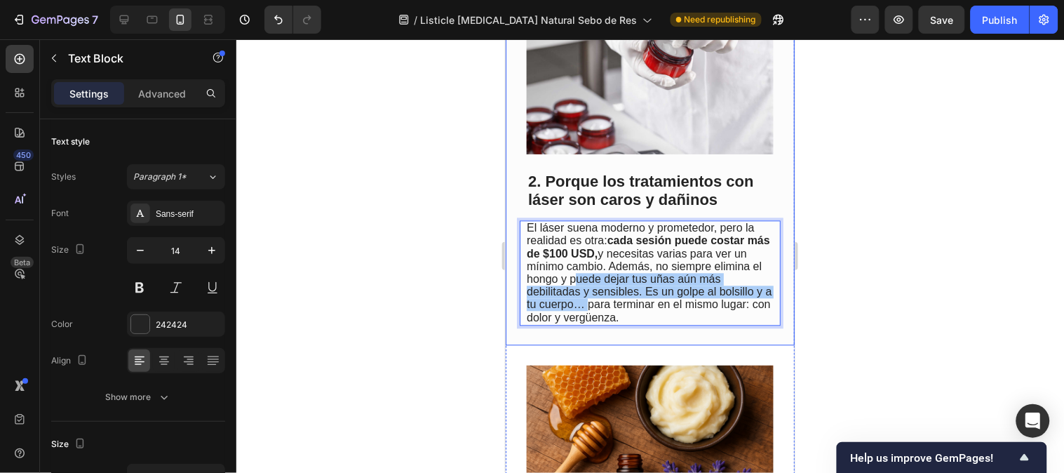
click at [860, 282] on div at bounding box center [649, 255] width 827 height 433
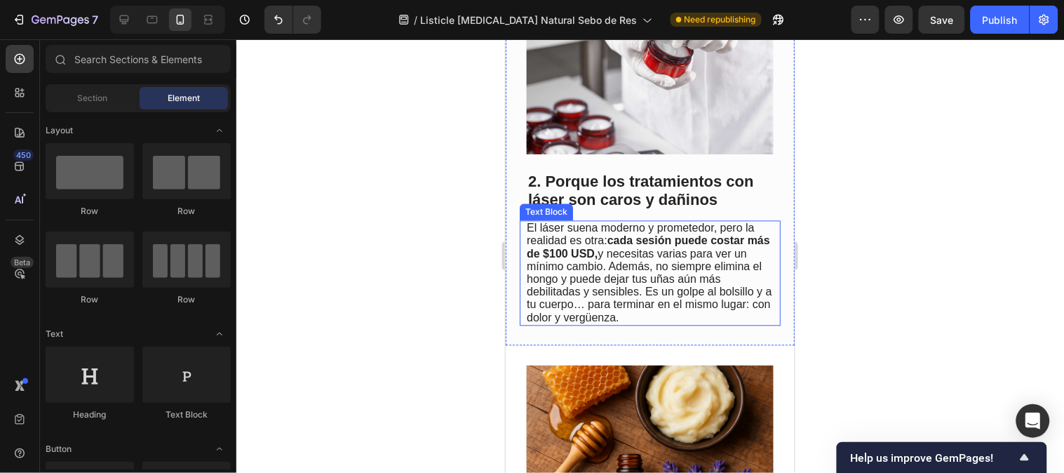
click at [665, 280] on span "El láser suena moderno y prometedor, pero la realidad es otra: cada sesión pued…" at bounding box center [648, 272] width 245 height 101
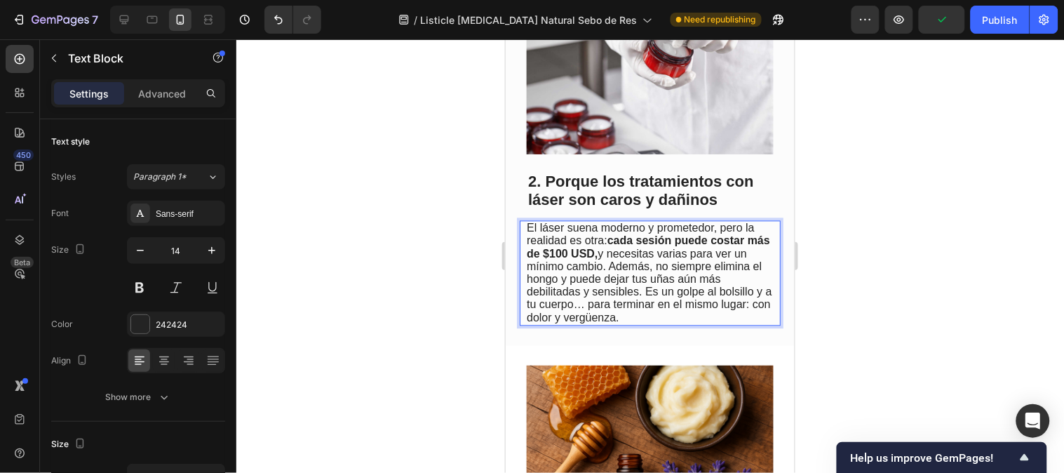
click at [619, 276] on span "El láser suena moderno y prometedor, pero la realidad es otra: cada sesión pued…" at bounding box center [648, 272] width 245 height 101
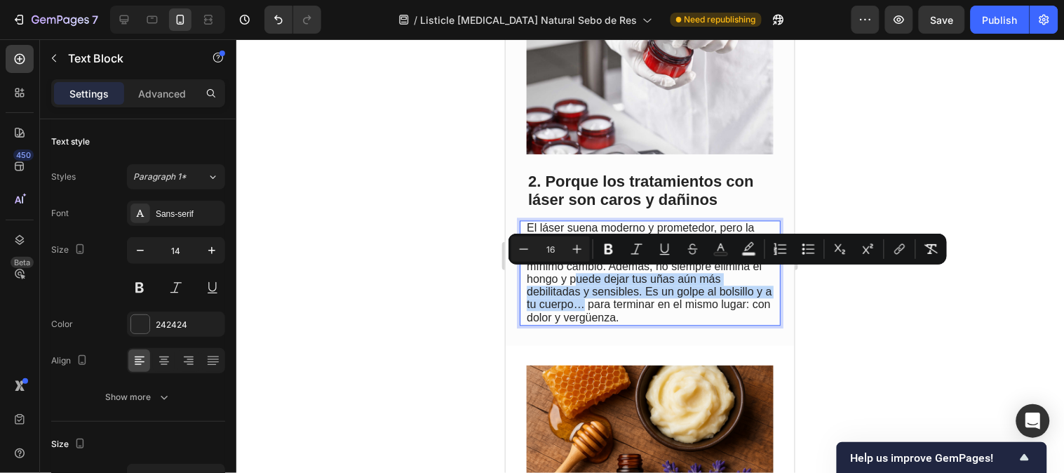
drag, startPoint x: 621, startPoint y: 276, endPoint x: 631, endPoint y: 301, distance: 27.3
click at [631, 301] on span "El láser suena moderno y prometedor, pero la realidad es otra: cada sesión pued…" at bounding box center [648, 272] width 245 height 101
click at [605, 254] on icon "Editor contextual toolbar" at bounding box center [609, 249] width 14 height 14
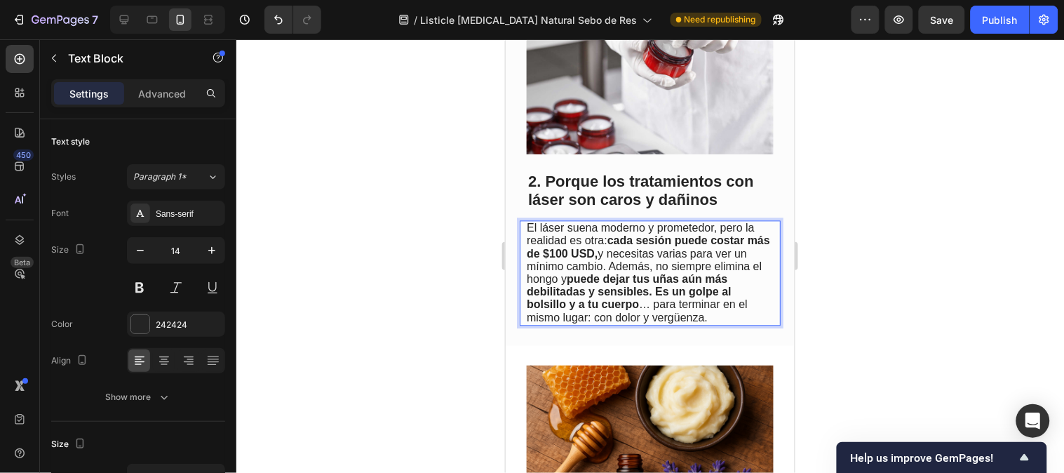
click at [852, 299] on div at bounding box center [649, 255] width 827 height 433
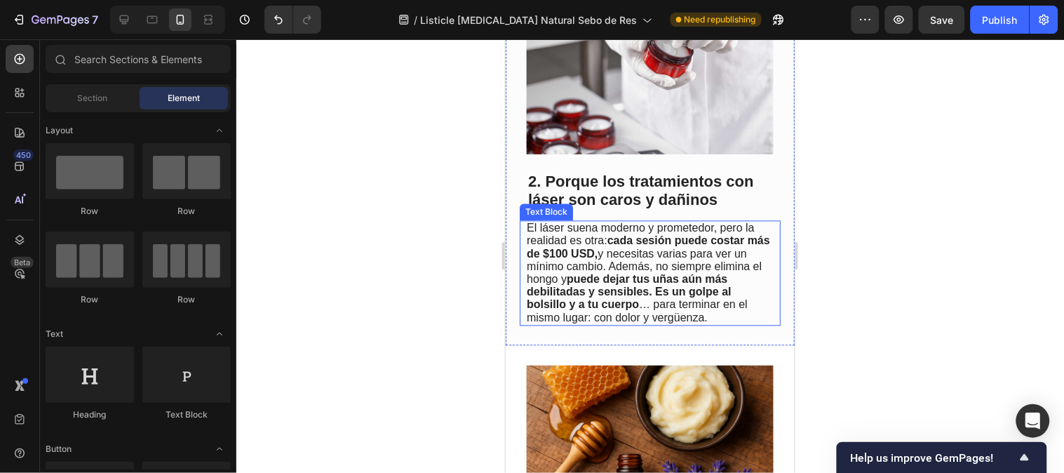
click at [692, 306] on span "El láser suena moderno y prometedor, pero la realidad es otra: cada sesión pued…" at bounding box center [647, 272] width 243 height 101
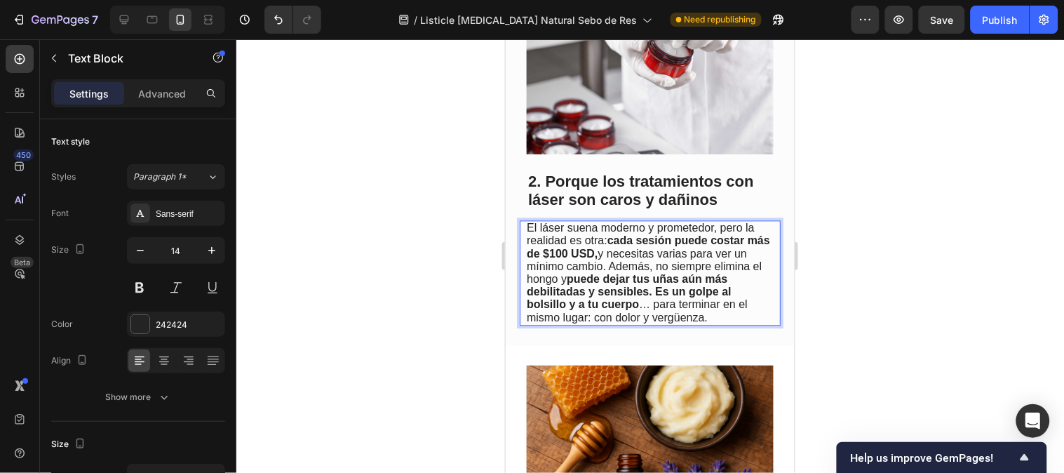
click at [651, 301] on span "El láser suena moderno y prometedor, pero la realidad es otra: cada sesión pued…" at bounding box center [647, 272] width 243 height 101
drag, startPoint x: 642, startPoint y: 302, endPoint x: 710, endPoint y: 320, distance: 70.9
click at [710, 320] on p "El láser suena moderno y prometedor, pero la realidad es otra: cada sesión pued…" at bounding box center [648, 273] width 245 height 102
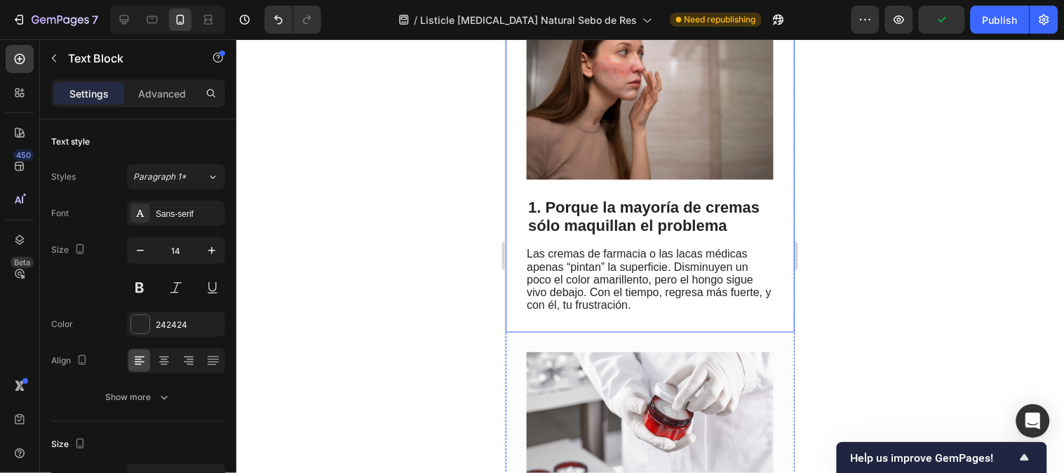
scroll to position [307, 0]
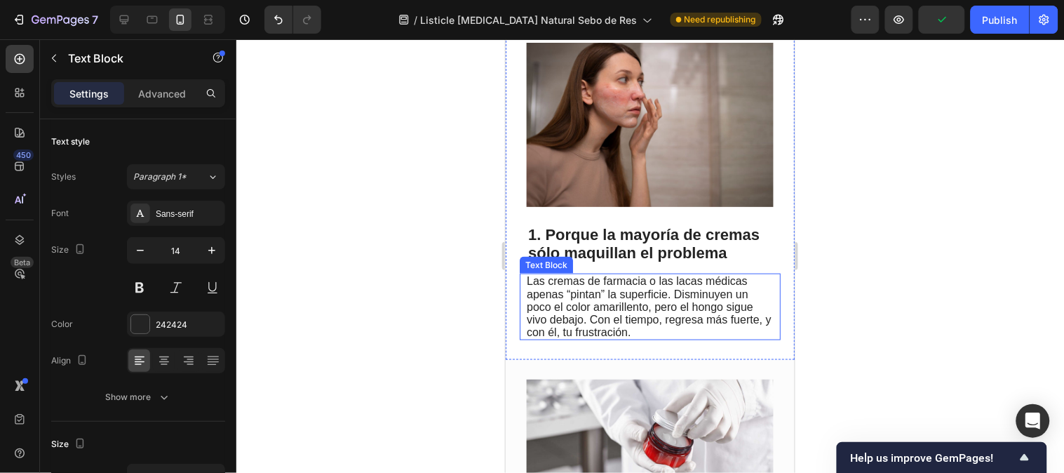
click at [686, 278] on span "Las cremas de farmacia o las lacas médicas apenas “pintan” la superficie. Dismi…" at bounding box center [648, 305] width 245 height 63
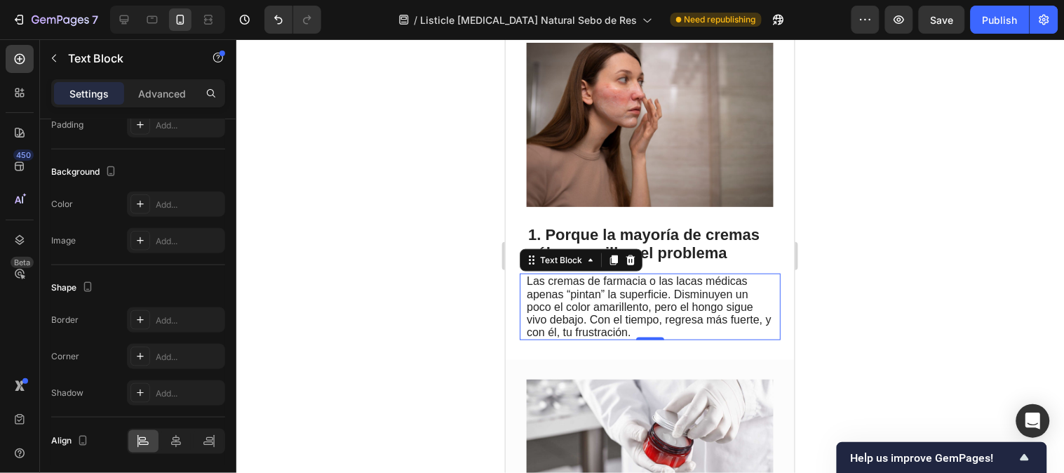
click at [555, 274] on span "Las cremas de farmacia o las lacas médicas apenas “pintan” la superficie. Dismi…" at bounding box center [648, 305] width 245 height 63
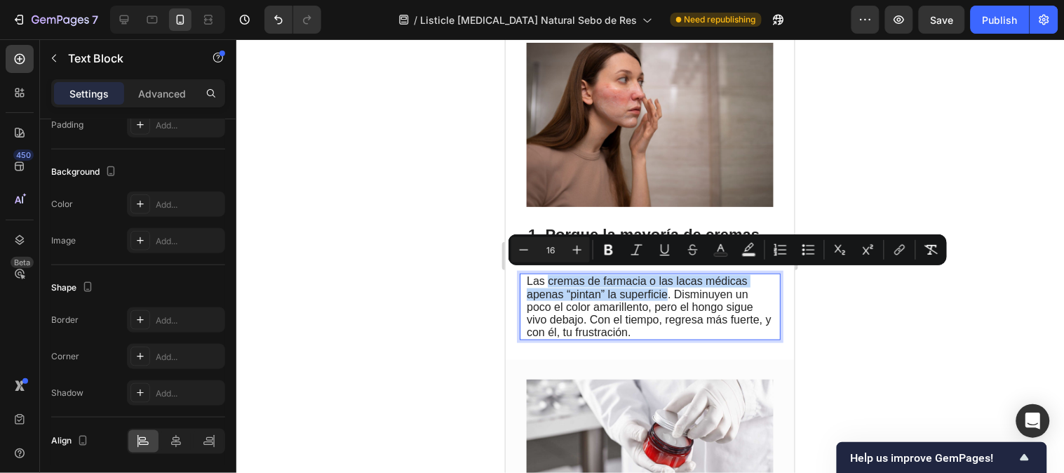
drag, startPoint x: 547, startPoint y: 273, endPoint x: 661, endPoint y: 290, distance: 115.6
click at [665, 290] on span "Las cremas de farmacia o las lacas médicas apenas “pintan” la superficie. Dismi…" at bounding box center [648, 305] width 245 height 63
click at [613, 254] on icon "Editor contextual toolbar" at bounding box center [609, 250] width 14 height 14
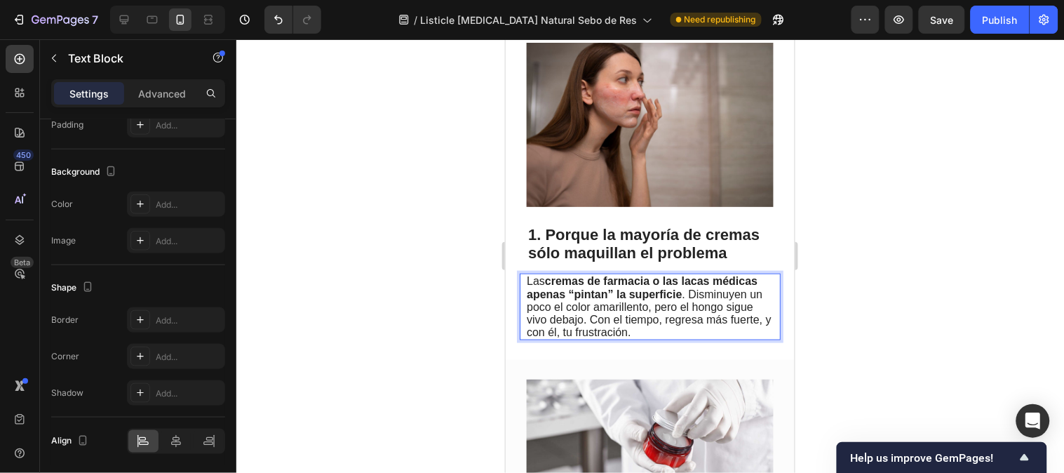
click at [649, 310] on span "Las cremas de farmacia o las lacas médicas apenas “pintan” la superficie . Dism…" at bounding box center [648, 305] width 245 height 63
click at [698, 305] on span "Las cremas de farmacia o las lacas médicas apenas “pintan” la superficie . Dism…" at bounding box center [648, 305] width 245 height 63
click at [698, 304] on span "Las cremas de farmacia o las lacas médicas apenas “pintan” la superficie . Dism…" at bounding box center [648, 305] width 245 height 63
drag, startPoint x: 693, startPoint y: 304, endPoint x: 729, endPoint y: 318, distance: 39.3
click at [729, 318] on span "Las cremas de farmacia o las lacas médicas apenas “pintan” la superficie . Dism…" at bounding box center [648, 305] width 245 height 63
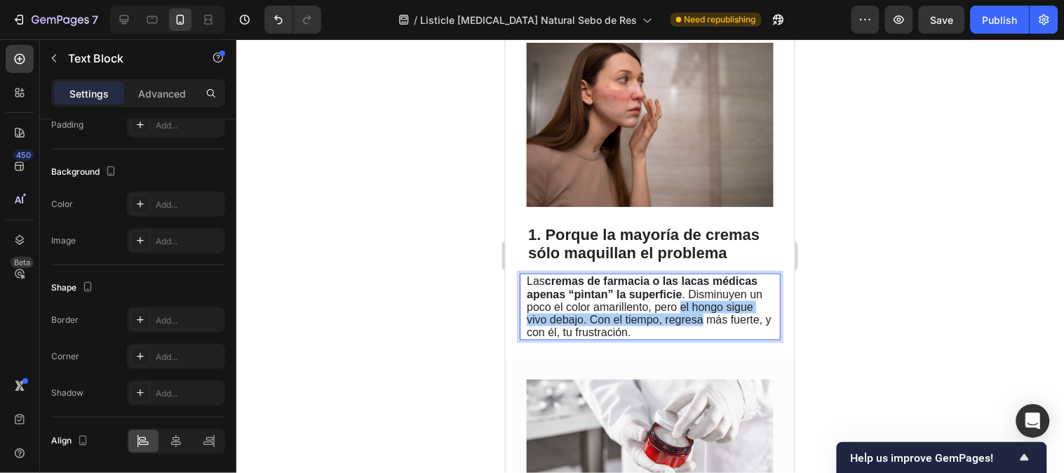
click at [844, 294] on div at bounding box center [649, 255] width 827 height 433
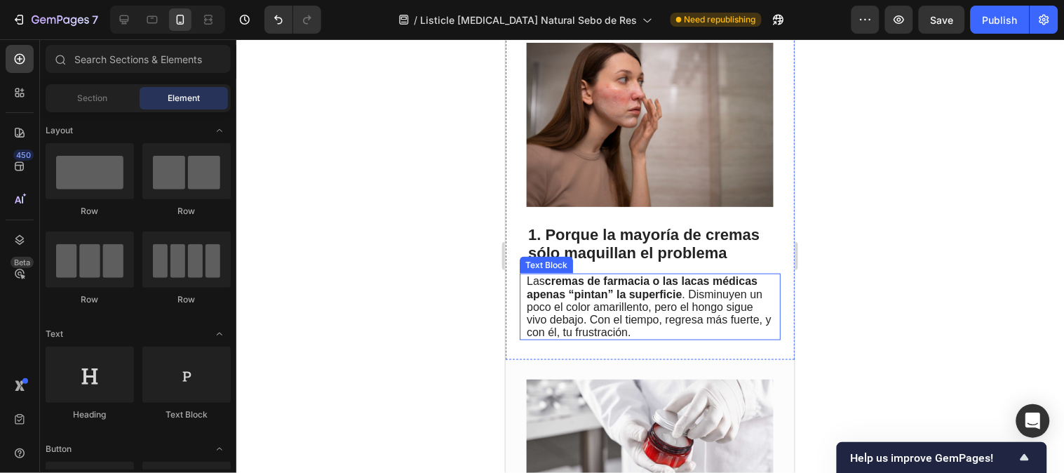
click at [739, 297] on p "Las cremas de farmacia o las lacas médicas apenas “pintan” la superficie . Dism…" at bounding box center [648, 306] width 245 height 64
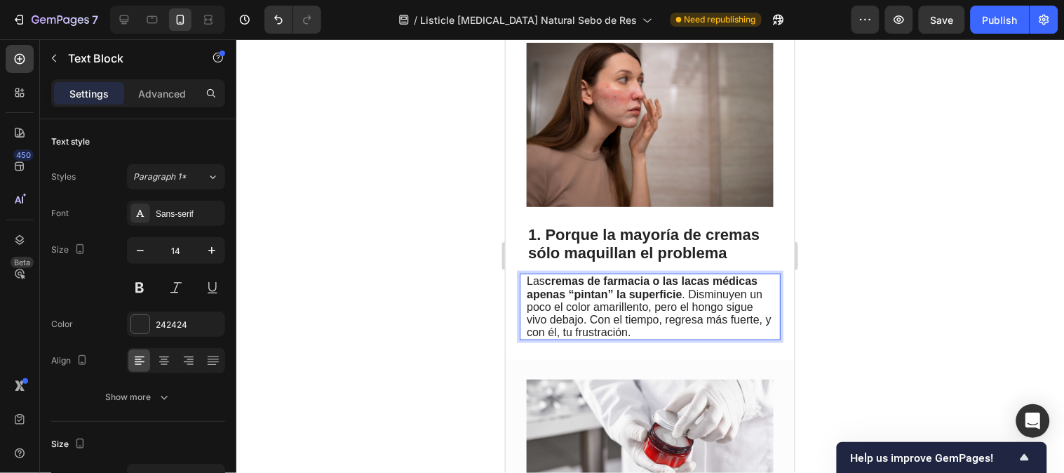
click at [701, 302] on span "Las cremas de farmacia o las lacas médicas apenas “pintan” la superficie . Dism…" at bounding box center [648, 305] width 245 height 63
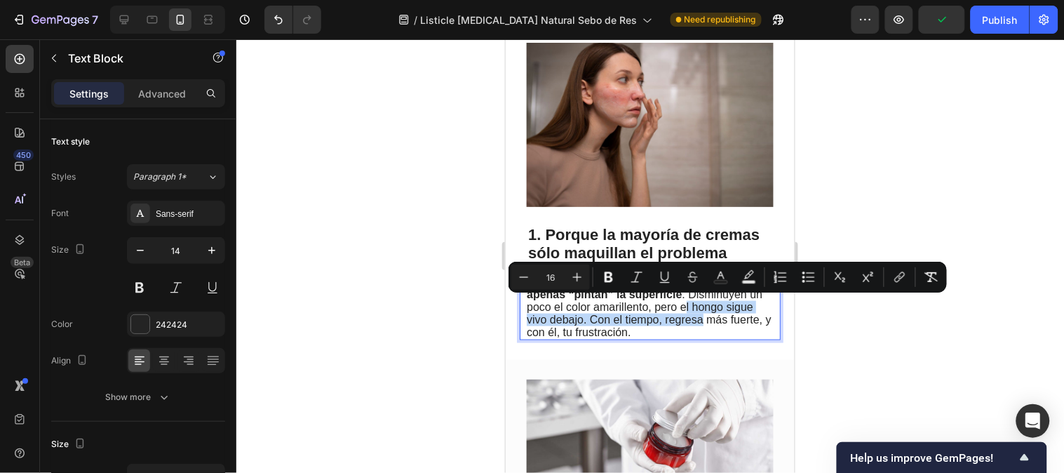
drag, startPoint x: 698, startPoint y: 302, endPoint x: 731, endPoint y: 318, distance: 37.0
click at [731, 318] on span "Las cremas de farmacia o las lacas médicas apenas “pintan” la superficie . Dism…" at bounding box center [648, 305] width 245 height 63
click at [609, 275] on icon "Editor contextual toolbar" at bounding box center [609, 277] width 14 height 14
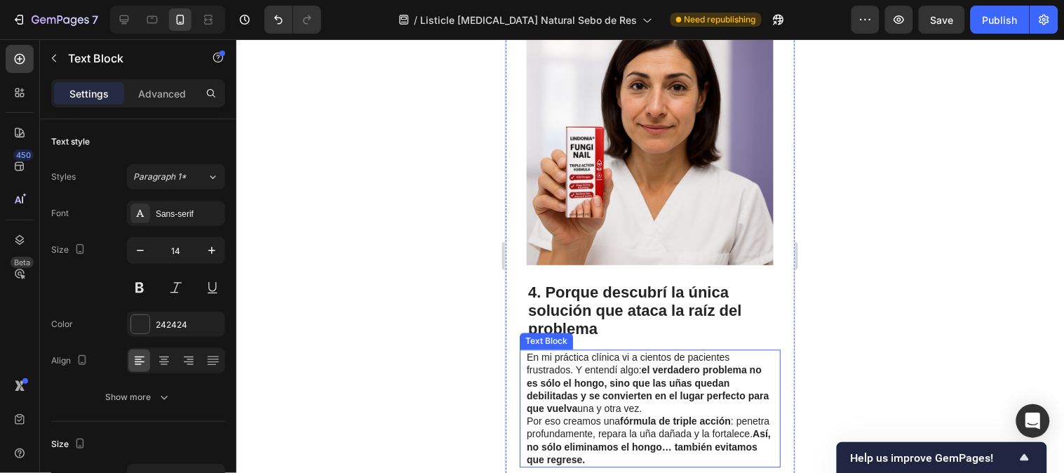
scroll to position [2025, 0]
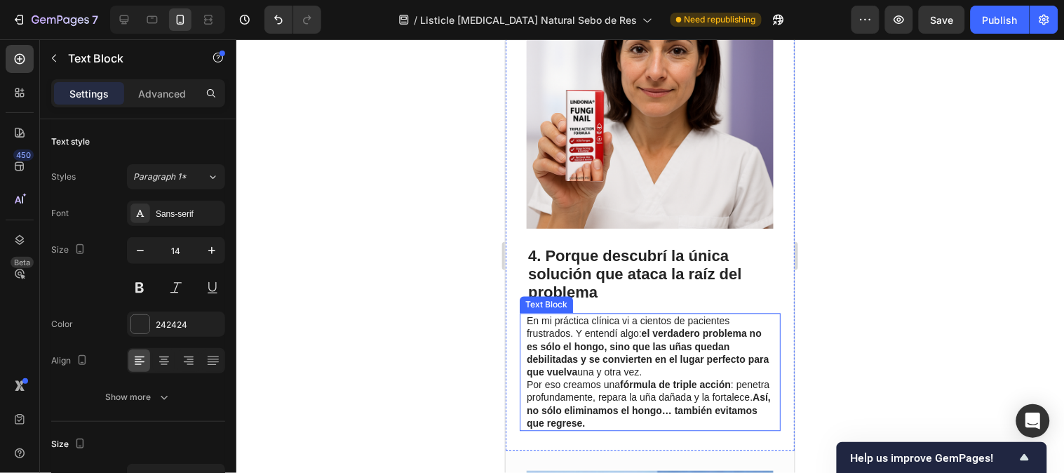
click at [524, 369] on div "En mi práctica clínica vi a cientos de pacientes frustrados. Y entendí algo: el…" at bounding box center [649, 372] width 261 height 118
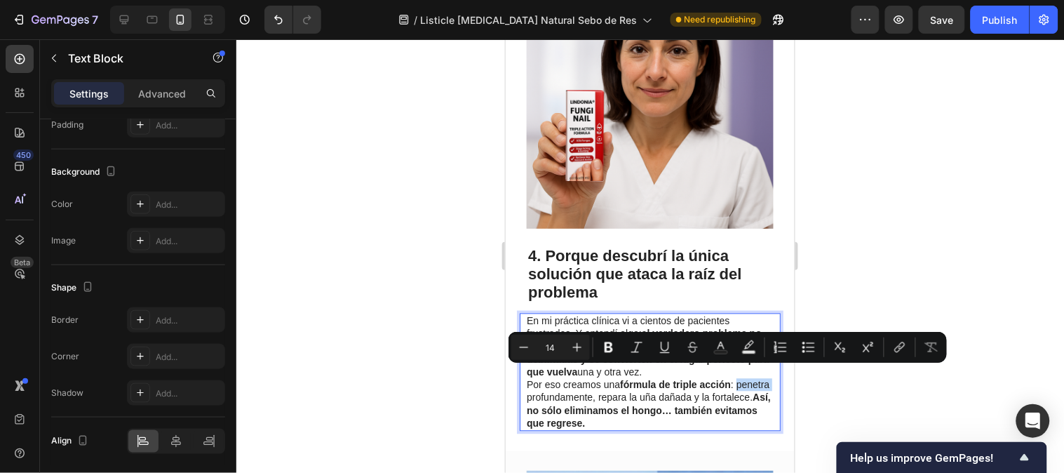
drag, startPoint x: 526, startPoint y: 372, endPoint x: 562, endPoint y: 368, distance: 35.9
click at [612, 342] on icon "Editor contextual toolbar" at bounding box center [609, 347] width 14 height 14
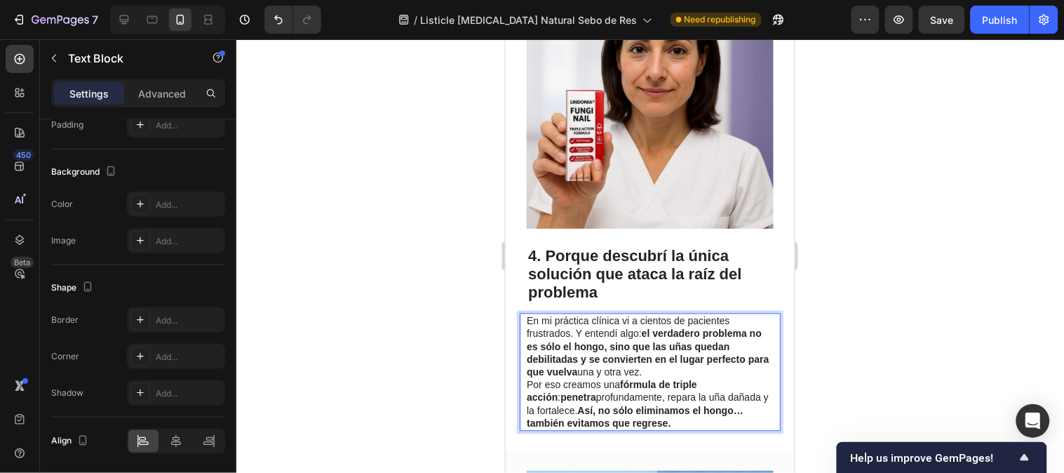
click at [635, 372] on p "En mi práctica clínica vi a cientos de pacientes frustrados. Y entendí algo: el…" at bounding box center [648, 371] width 245 height 115
drag, startPoint x: 635, startPoint y: 372, endPoint x: 663, endPoint y: 378, distance: 28.7
click at [663, 378] on p "En mi práctica clínica vi a cientos de pacientes frustrados. Y entendí algo: el…" at bounding box center [648, 371] width 245 height 115
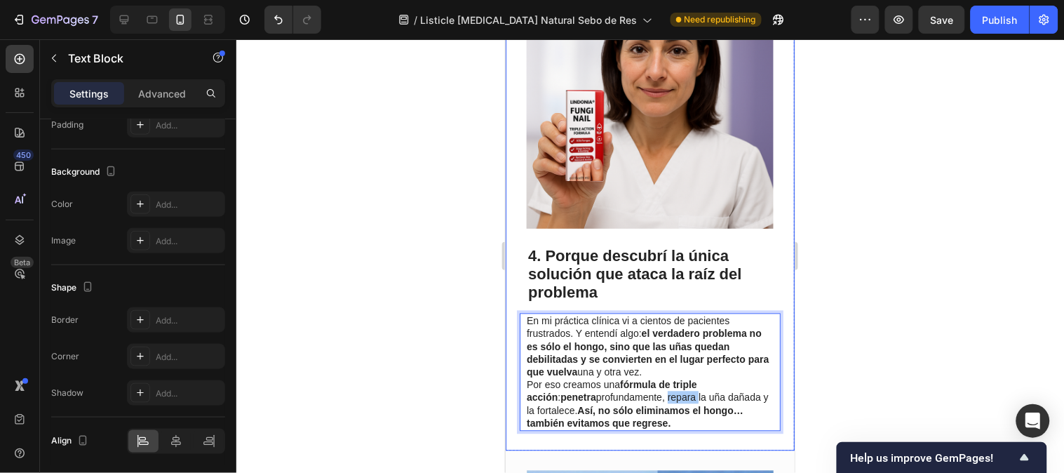
click at [856, 353] on div at bounding box center [649, 255] width 827 height 433
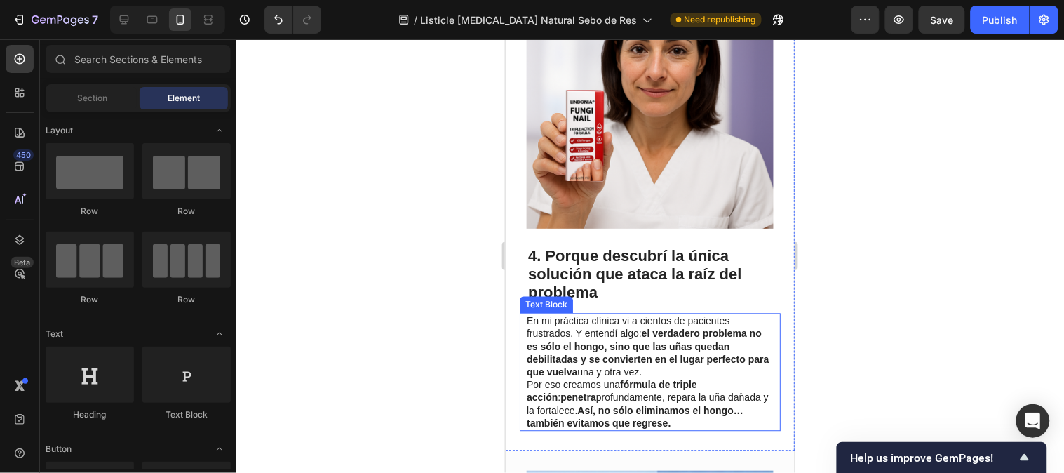
click at [649, 373] on p "En mi práctica clínica vi a cientos de pacientes frustrados. Y entendí algo: el…" at bounding box center [648, 371] width 245 height 115
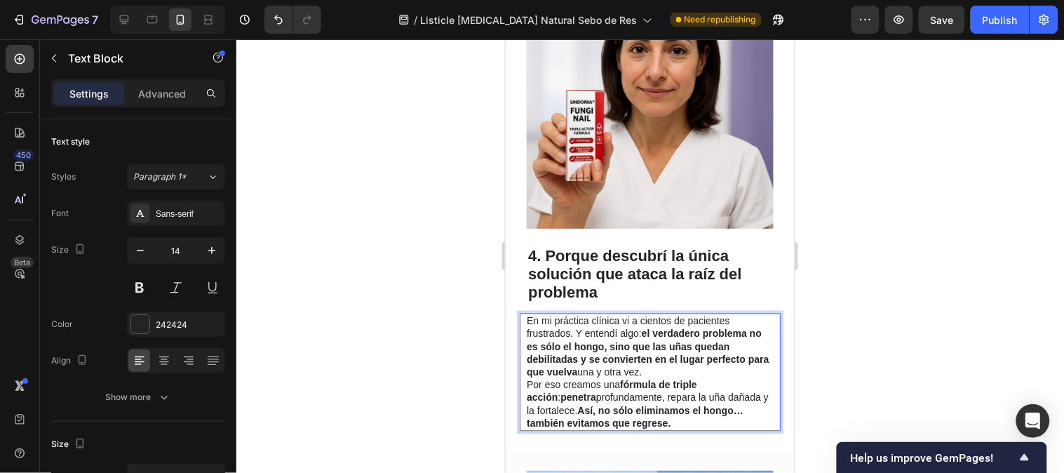
click at [636, 374] on p "En mi práctica clínica vi a cientos de pacientes frustrados. Y entendí algo: el…" at bounding box center [648, 371] width 245 height 115
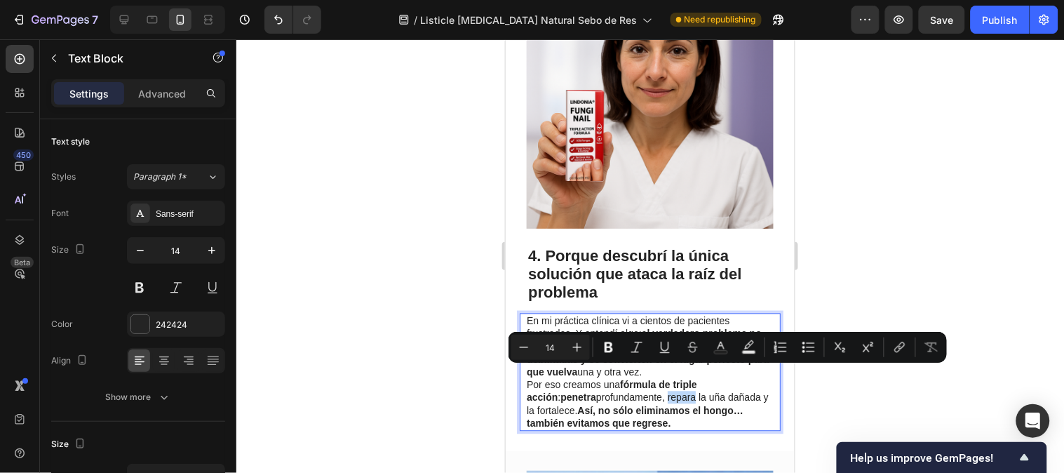
drag, startPoint x: 642, startPoint y: 372, endPoint x: 653, endPoint y: 372, distance: 10.5
click at [653, 372] on p "En mi práctica clínica vi a cientos de pacientes frustrados. Y entendí algo: el…" at bounding box center [648, 371] width 245 height 115
click at [617, 348] on button "Bold" at bounding box center [608, 346] width 25 height 25
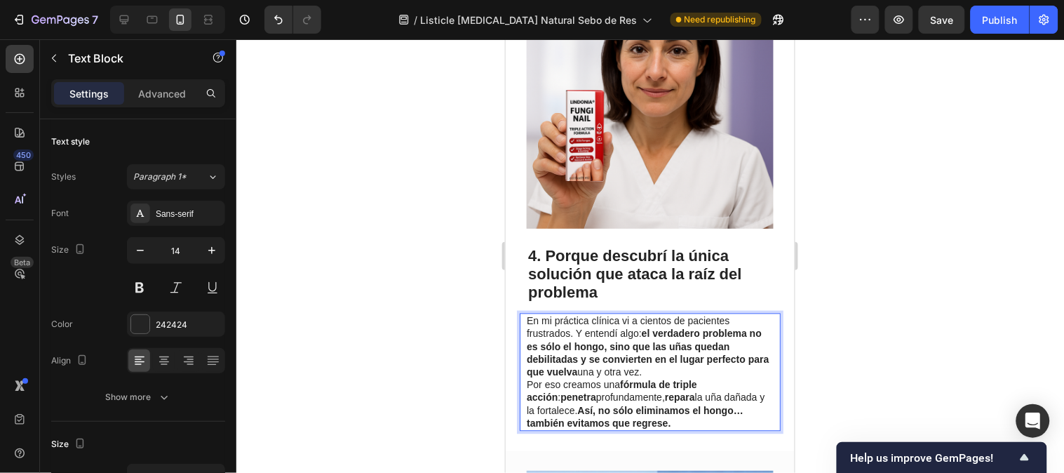
click at [548, 383] on p "En mi práctica clínica vi a cientos de pacientes frustrados. Y entendí algo: el…" at bounding box center [648, 371] width 245 height 115
click at [526, 383] on p "En mi práctica clínica vi a cientos de pacientes frustrados. Y entendí algo: el…" at bounding box center [648, 371] width 245 height 115
drag, startPoint x: 526, startPoint y: 383, endPoint x: 541, endPoint y: 384, distance: 14.7
click at [541, 384] on p "En mi práctica clínica vi a cientos de pacientes frustrados. Y entendí algo: el…" at bounding box center [648, 371] width 245 height 115
click at [868, 335] on div at bounding box center [649, 255] width 827 height 433
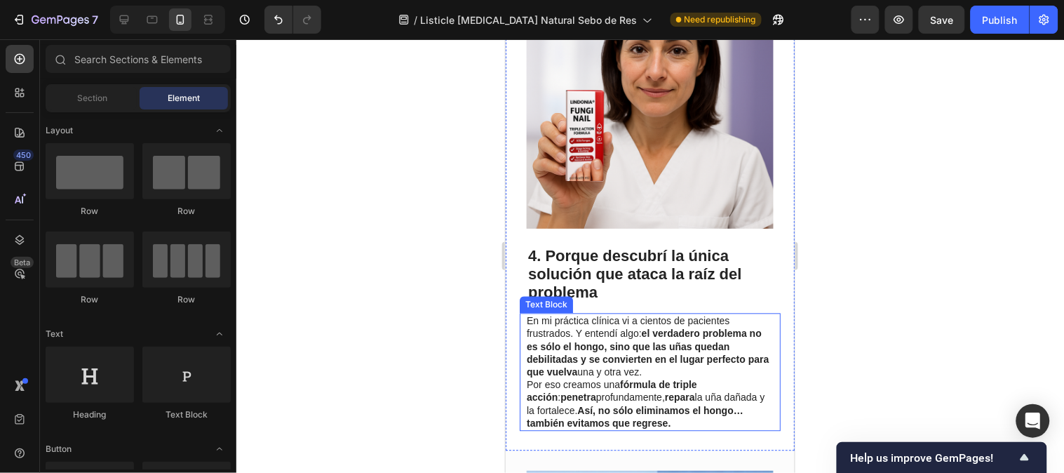
click at [532, 405] on strong "Así, no sólo eliminamos el hongo… también evitamos que regrese." at bounding box center [634, 417] width 217 height 24
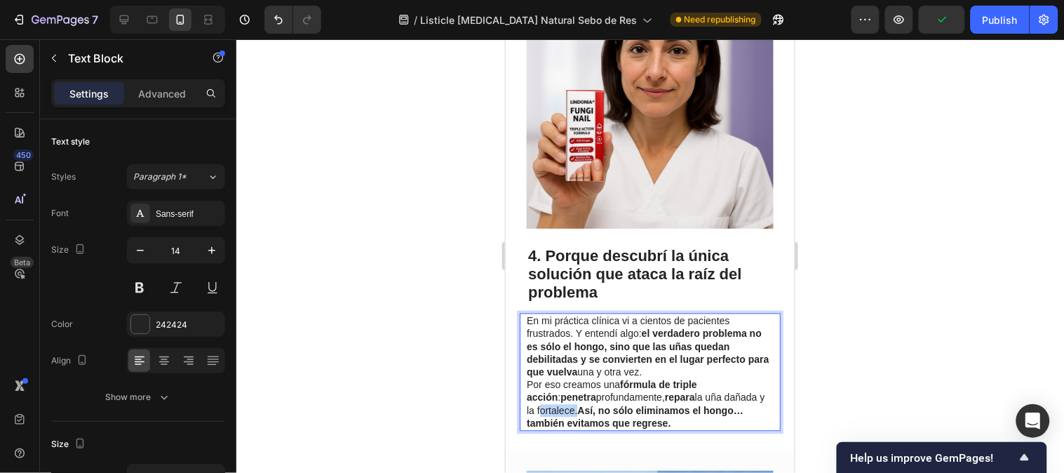
drag, startPoint x: 525, startPoint y: 384, endPoint x: 562, endPoint y: 382, distance: 36.5
click at [562, 382] on p "En mi práctica clínica vi a cientos de pacientes frustrados. Y entendí algo: el…" at bounding box center [648, 371] width 245 height 115
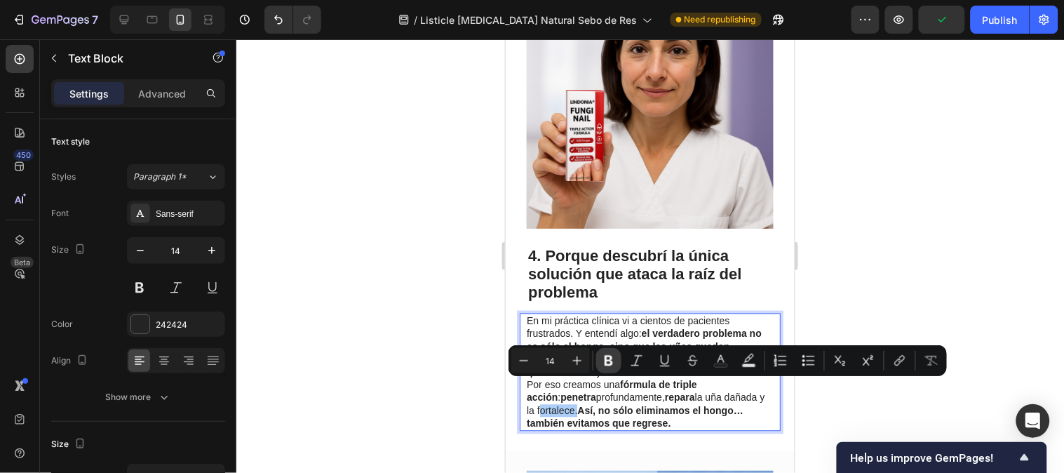
click at [602, 361] on icon "Editor contextual toolbar" at bounding box center [609, 360] width 14 height 14
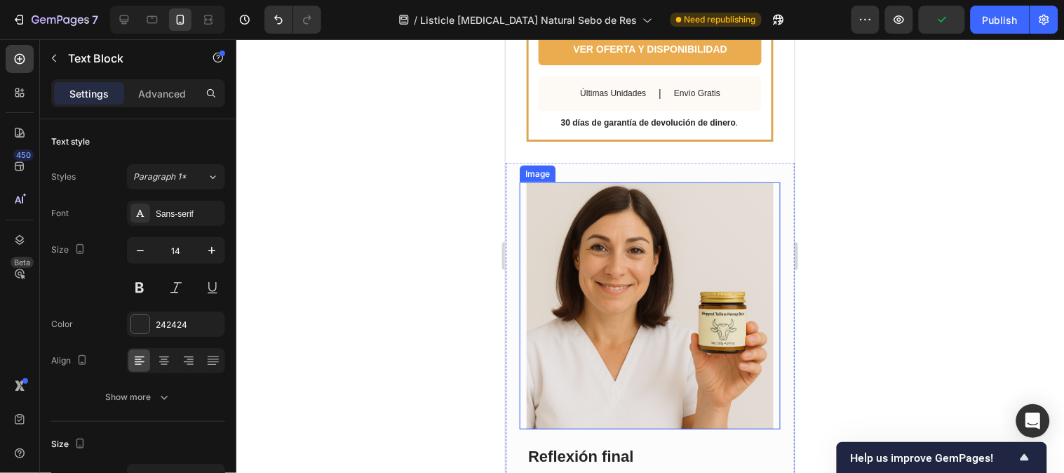
scroll to position [3272, 0]
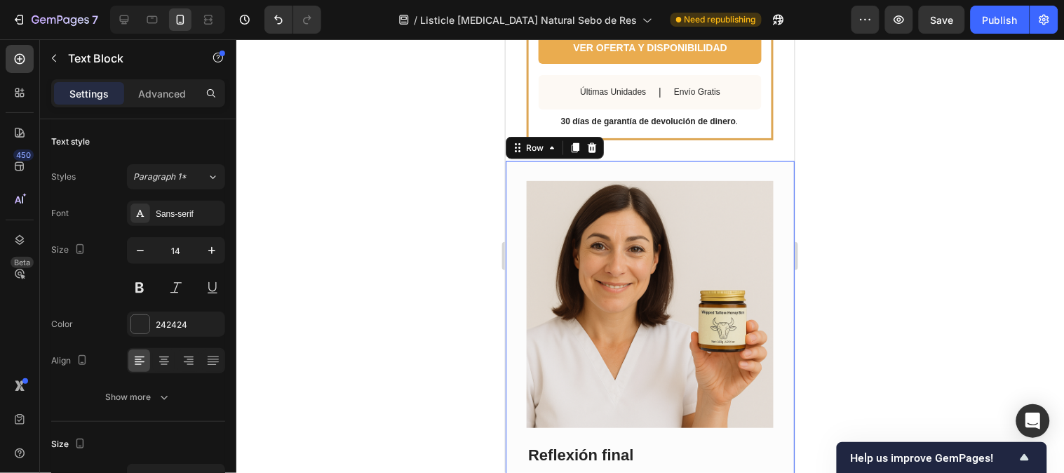
click at [539, 161] on div "Reflexión final Heading La experiencia clínica y la investigación coinciden: lo…" at bounding box center [649, 400] width 289 height 478
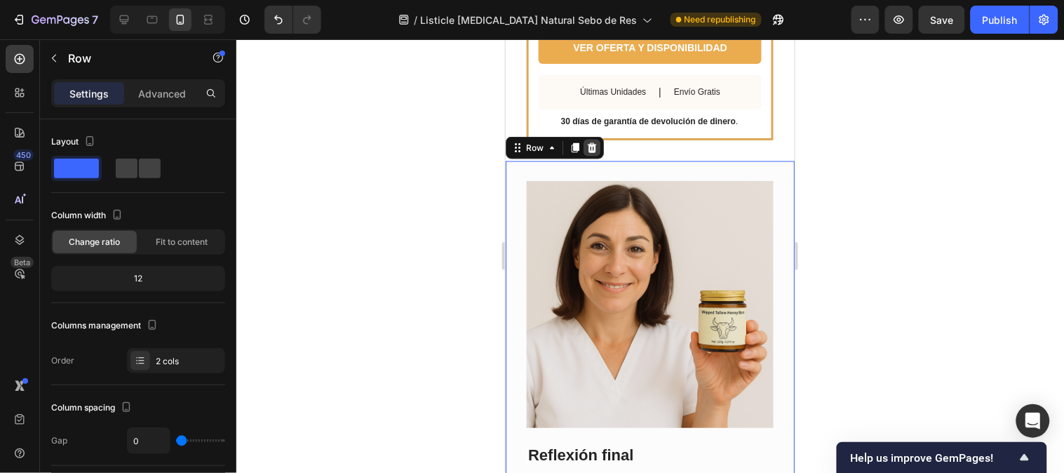
click at [588, 143] on icon at bounding box center [591, 147] width 9 height 10
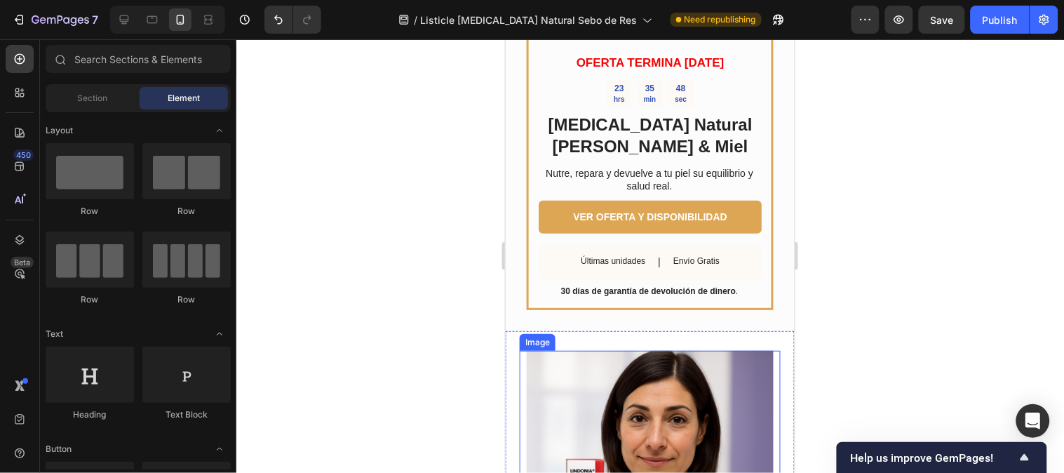
scroll to position [1480, 0]
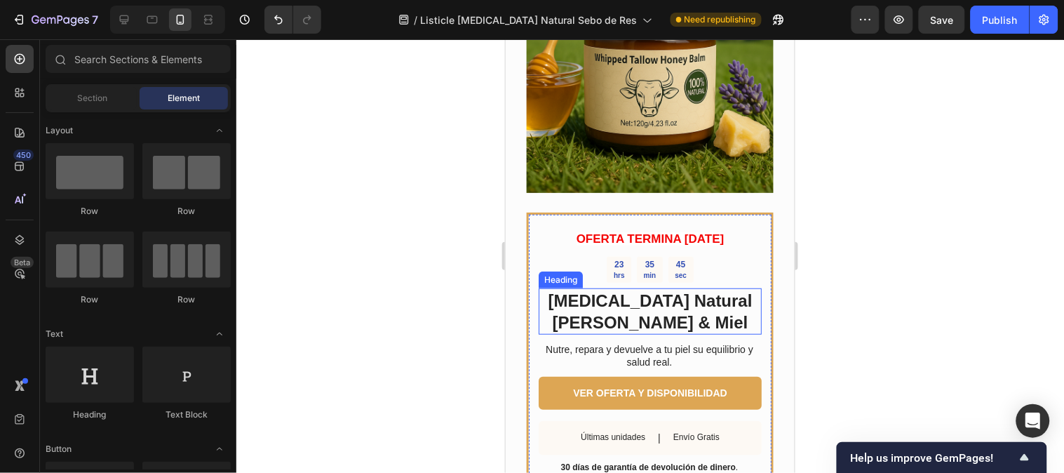
click at [592, 288] on h2 "[MEDICAL_DATA] Natural [PERSON_NAME] & Miel" at bounding box center [649, 310] width 223 height 46
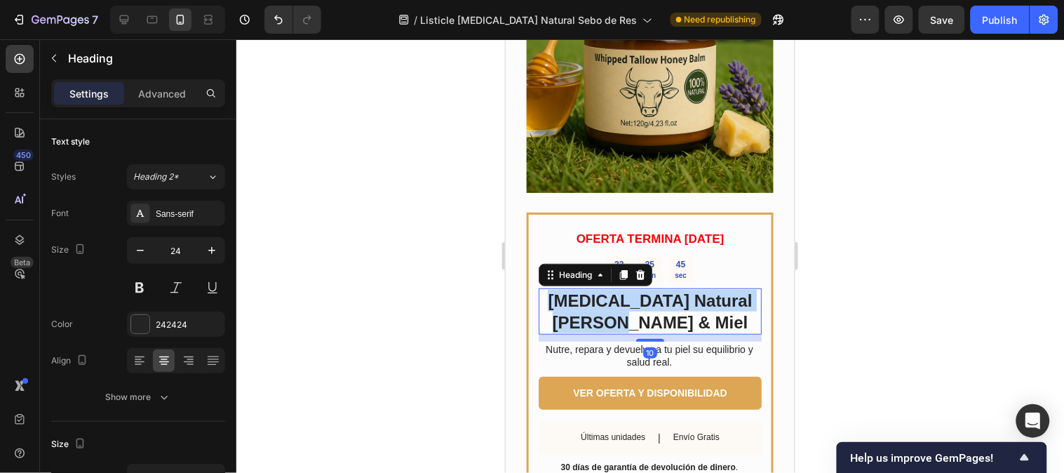
click at [592, 289] on p "[MEDICAL_DATA] Natural [PERSON_NAME] & Miel" at bounding box center [649, 310] width 220 height 43
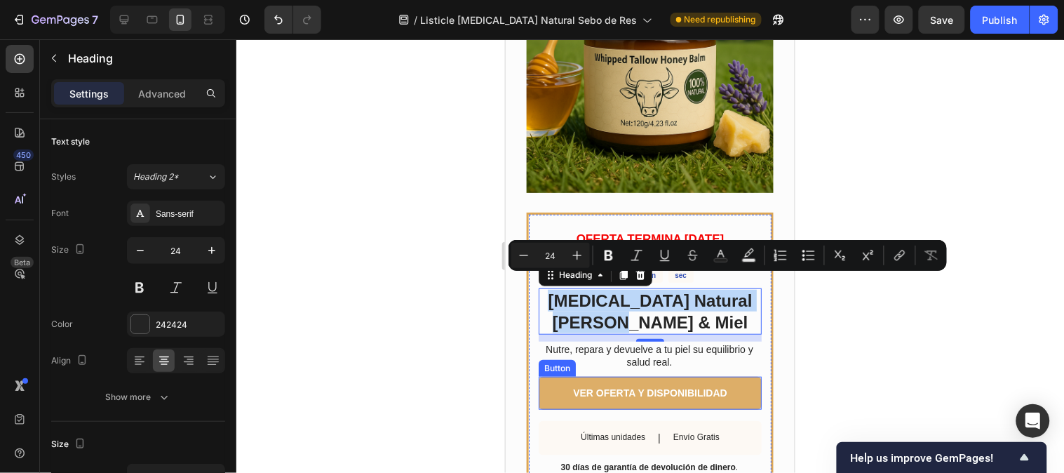
click at [553, 376] on link "VER OFERTA Y DISPONIBILIDAD" at bounding box center [649, 392] width 223 height 32
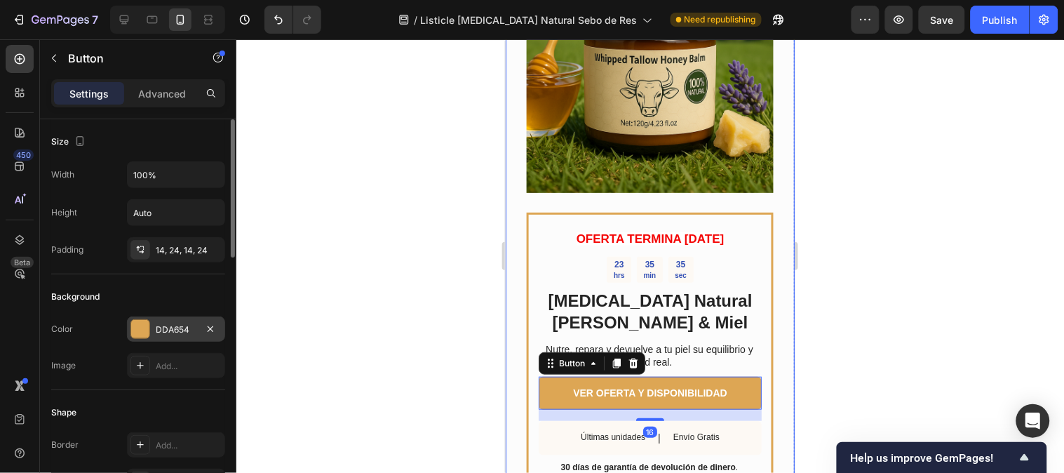
click at [137, 340] on div "DDA654" at bounding box center [176, 328] width 98 height 25
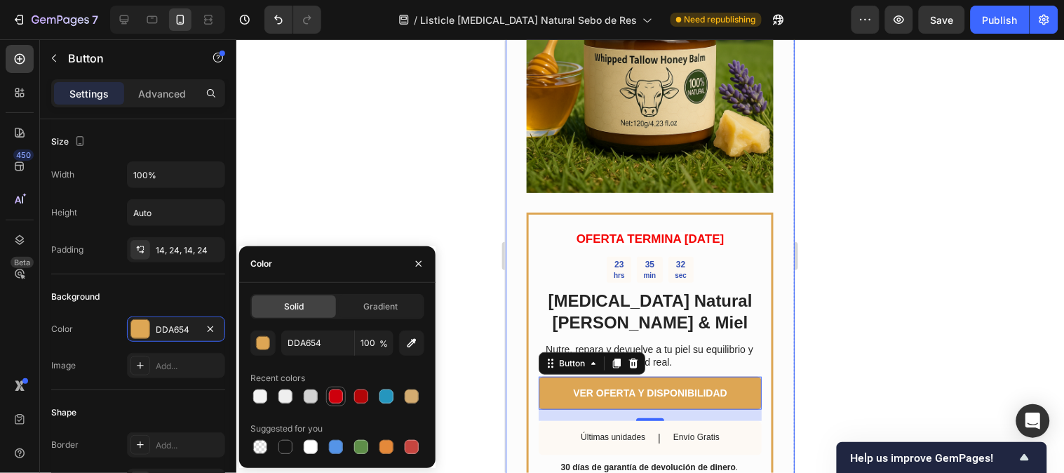
click at [338, 401] on div at bounding box center [336, 396] width 14 height 14
type input "CE000C"
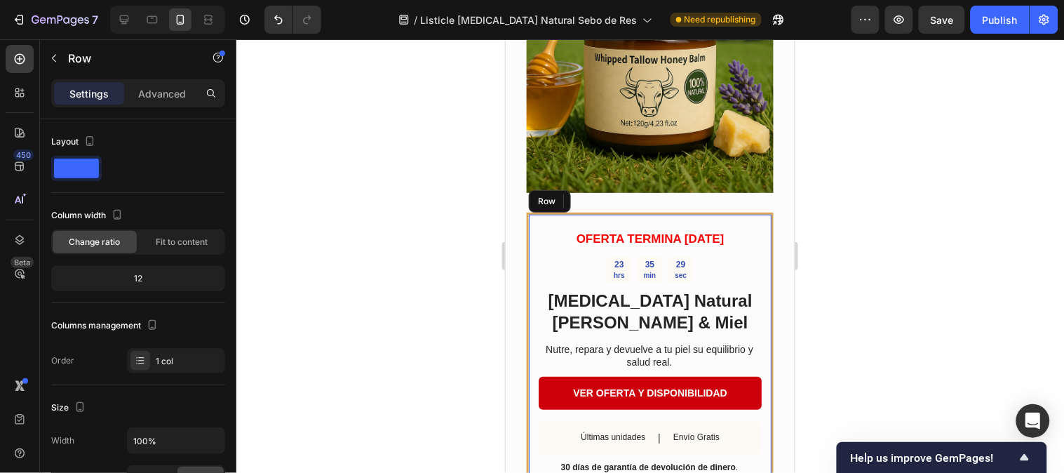
click at [526, 304] on div "OFERTA TERMINA HOY Text Block 23 hrs 35 min 29 sec Countdown Timer Bálsamo Natu…" at bounding box center [649, 348] width 247 height 273
click at [531, 302] on div "OFERTA TERMINA HOY Text Block 23 hrs 35 min 29 sec Countdown Timer Bálsamo Natu…" at bounding box center [649, 348] width 247 height 273
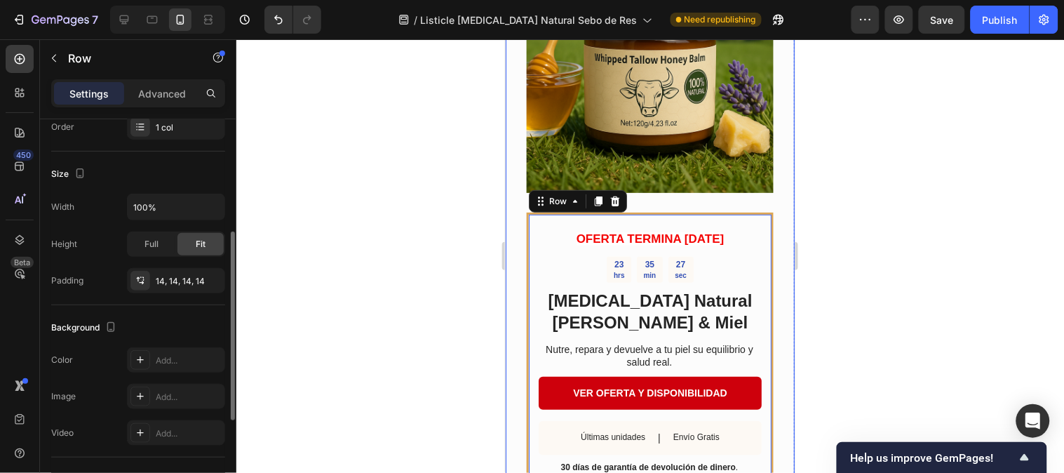
scroll to position [426, 0]
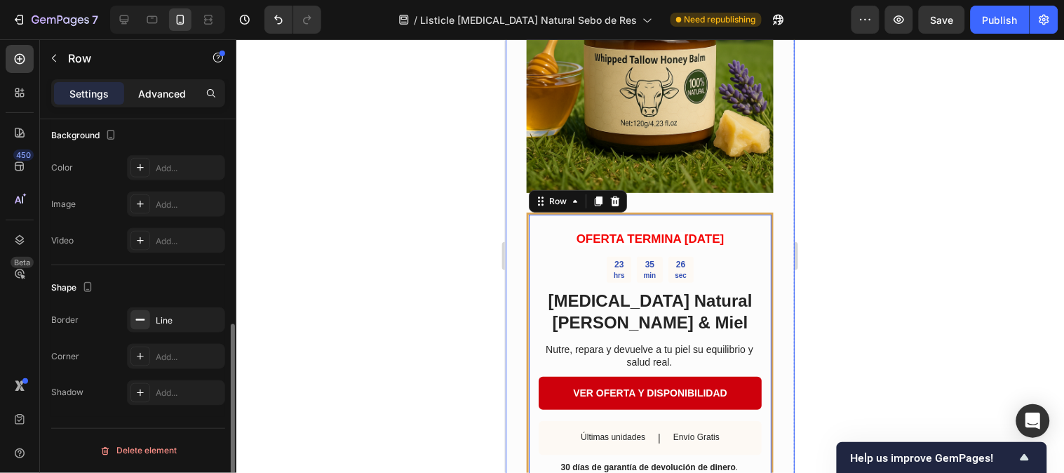
click at [158, 97] on p "Advanced" at bounding box center [162, 93] width 48 height 15
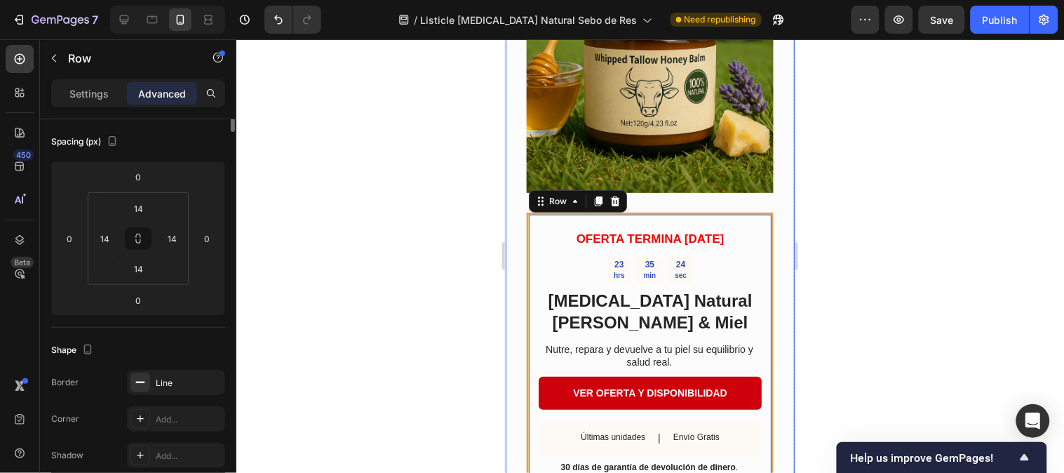
scroll to position [0, 0]
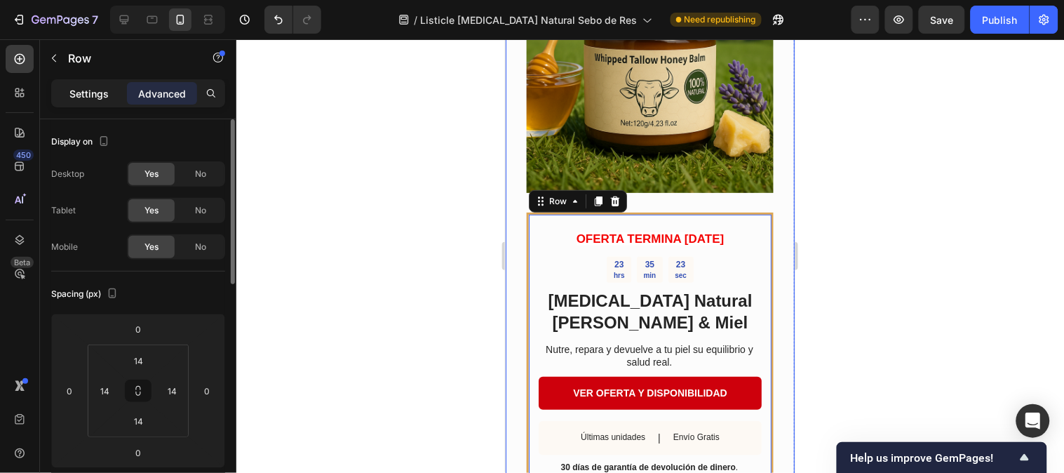
click at [101, 102] on div "Settings" at bounding box center [89, 93] width 70 height 22
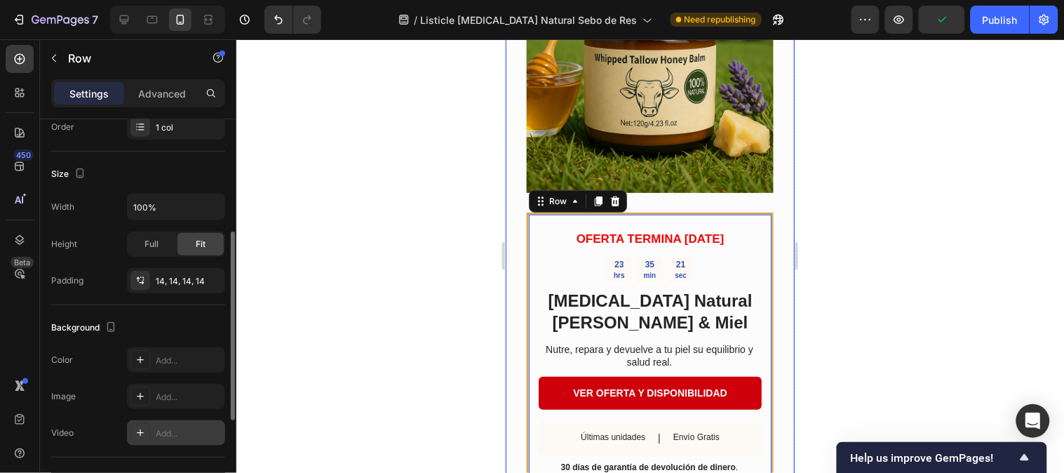
scroll to position [389, 0]
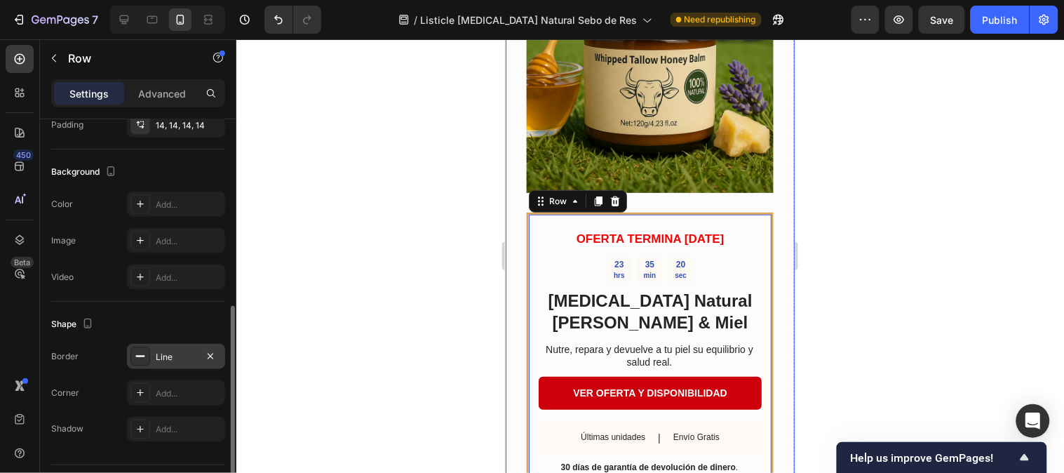
click at [150, 351] on div "Line" at bounding box center [176, 356] width 98 height 25
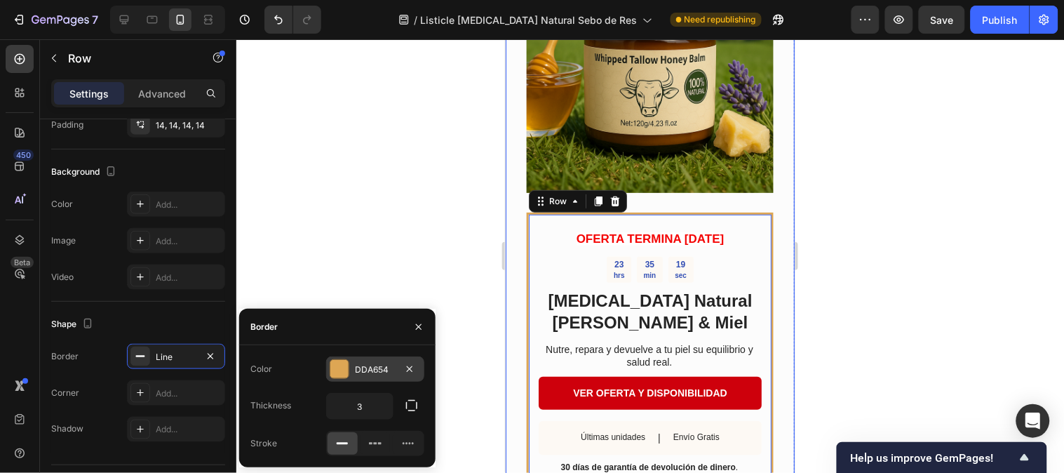
click at [352, 372] on div "DDA654" at bounding box center [375, 368] width 98 height 25
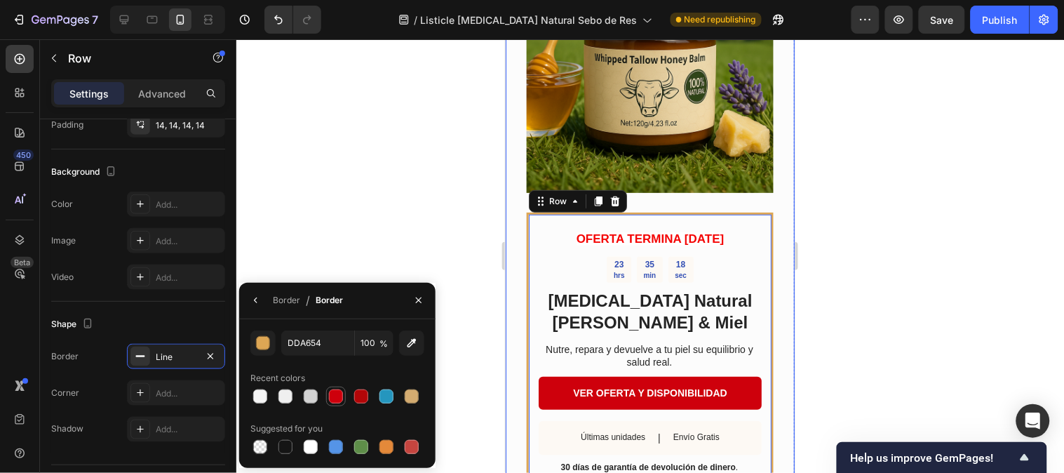
click at [338, 398] on div at bounding box center [336, 396] width 14 height 14
type input "CE000C"
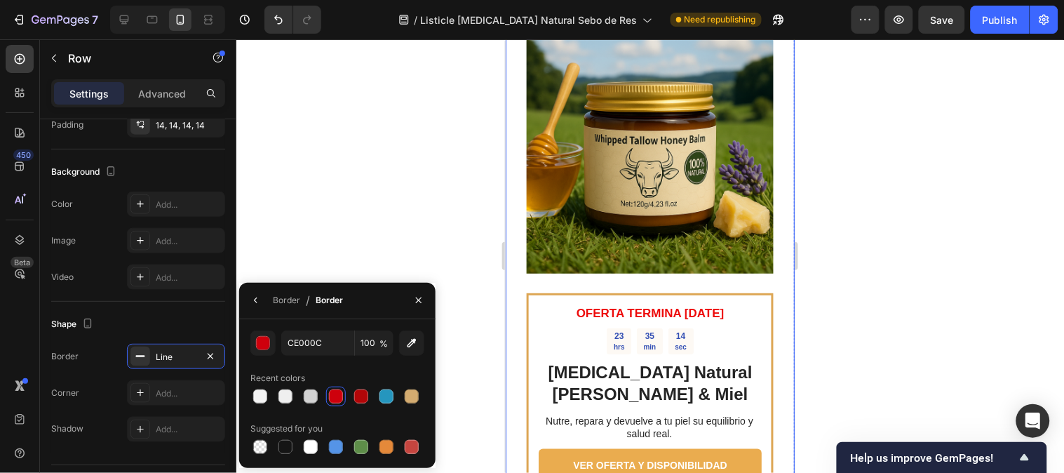
scroll to position [2883, 0]
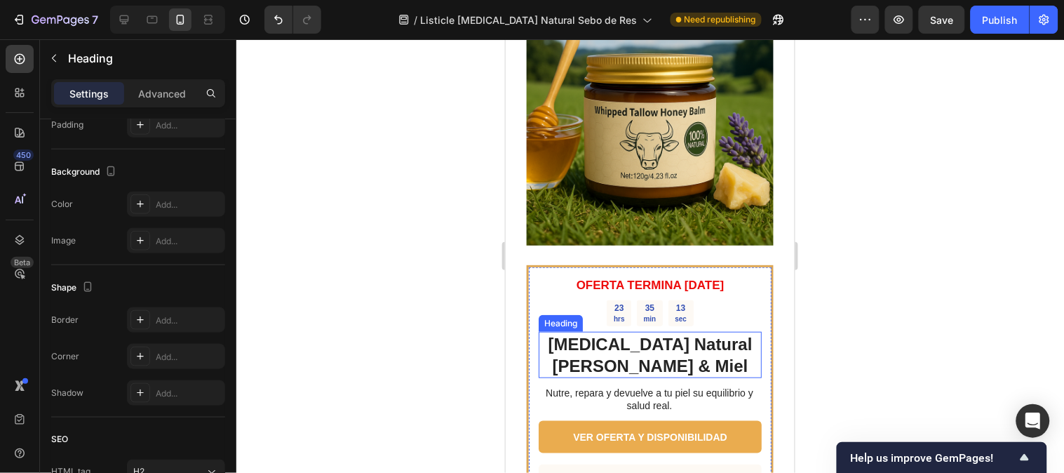
click at [550, 316] on div "Heading" at bounding box center [560, 322] width 39 height 13
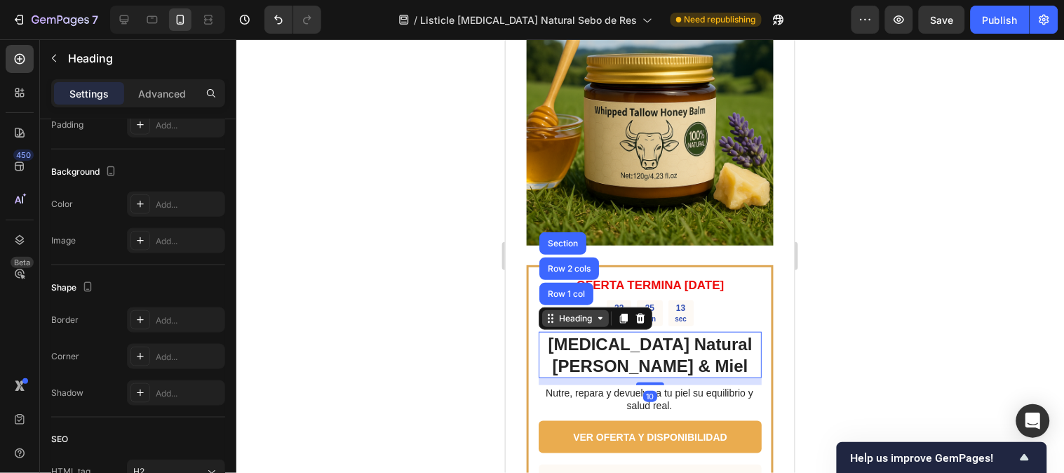
scroll to position [0, 0]
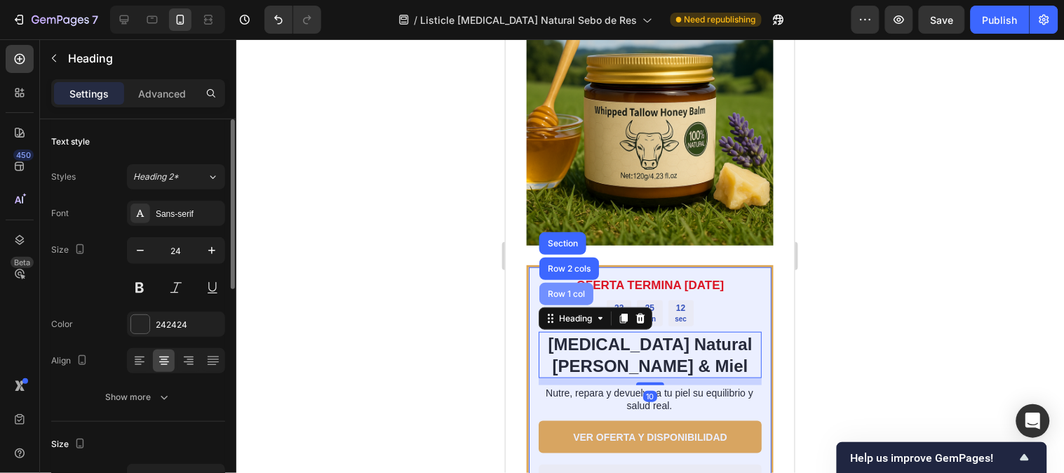
click at [539, 299] on div "Row 1 col" at bounding box center [566, 293] width 54 height 22
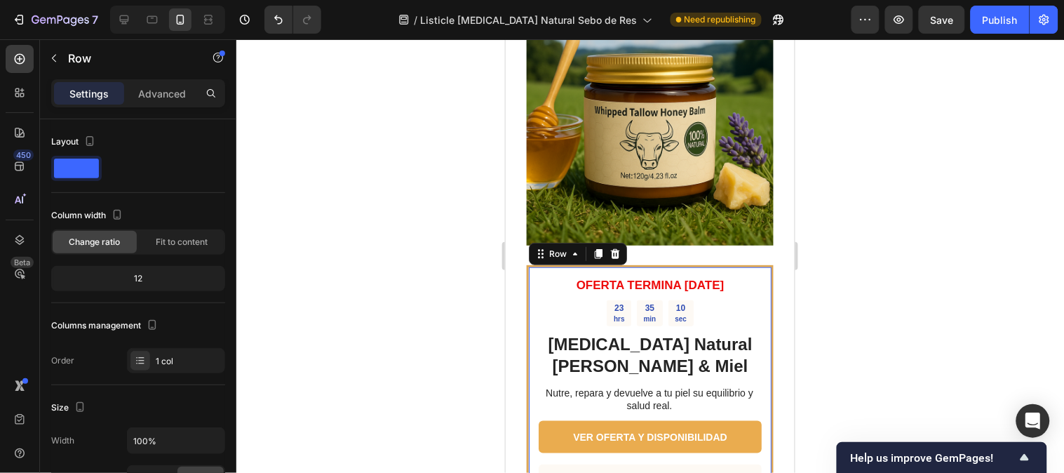
click at [532, 287] on div "OFERTA TERMINA HOY Text Block 23 hrs 35 min 10 sec Countdown Timer Bálsamo Natu…" at bounding box center [649, 396] width 247 height 264
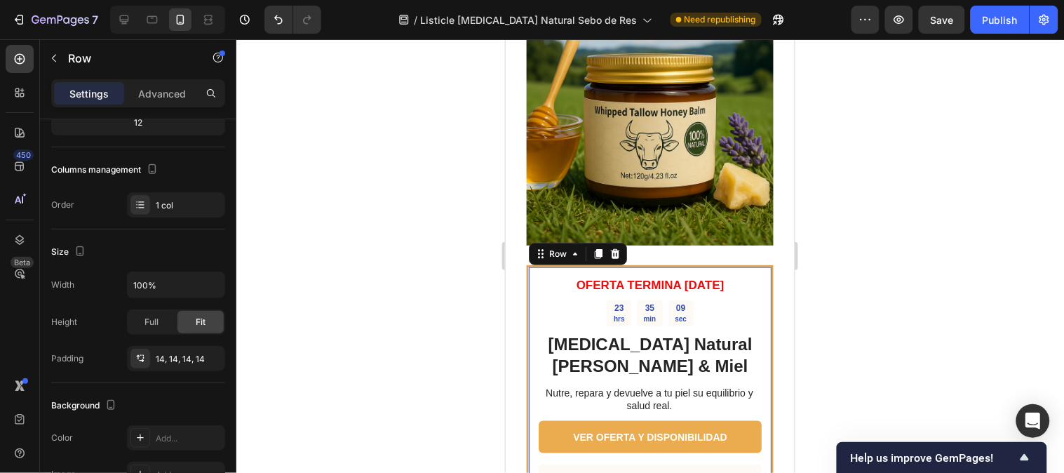
click at [155, 105] on div "Settings Advanced" at bounding box center [138, 93] width 174 height 28
click at [155, 102] on div "Advanced" at bounding box center [162, 93] width 70 height 22
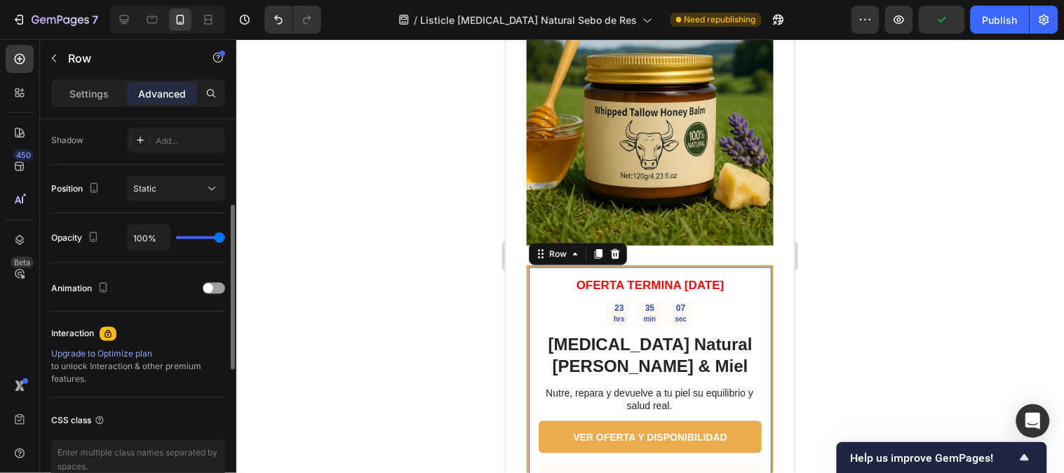
scroll to position [389, 0]
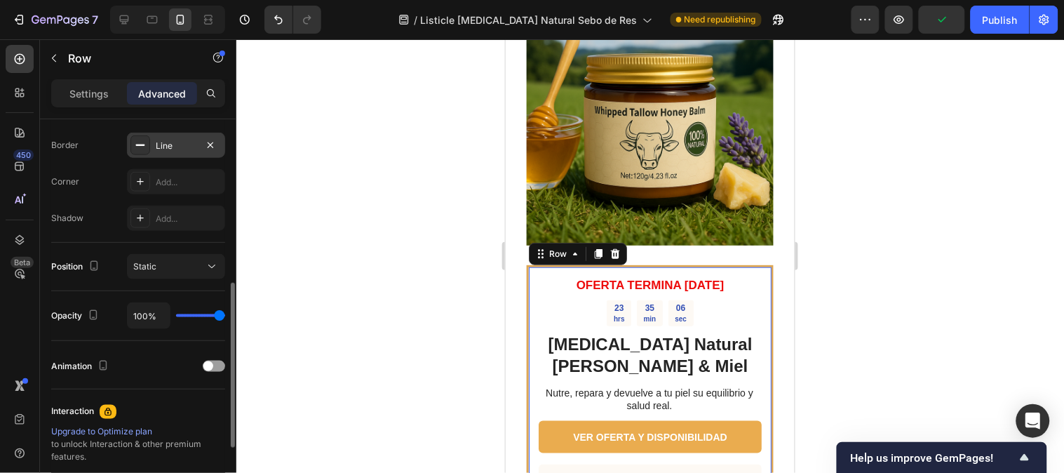
click at [166, 145] on div "Line" at bounding box center [176, 146] width 41 height 13
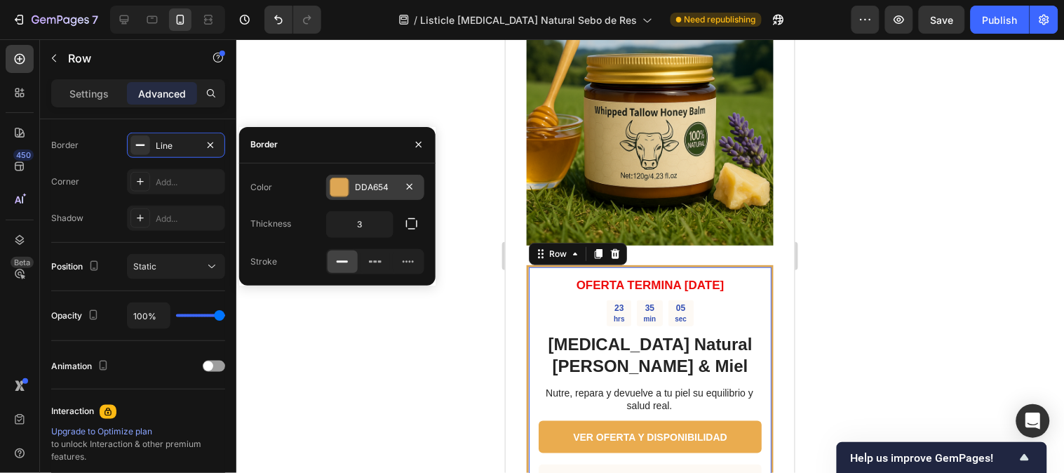
click at [339, 186] on div at bounding box center [339, 187] width 18 height 18
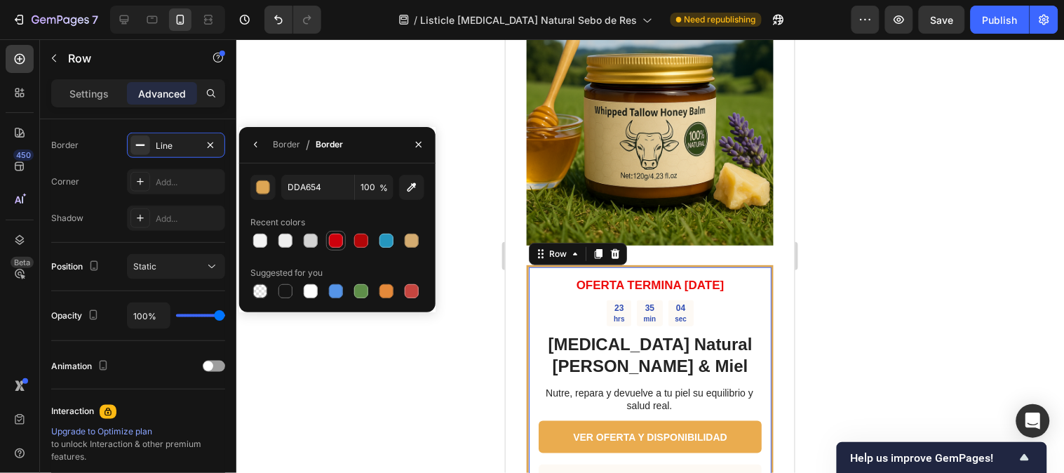
click at [327, 236] on div at bounding box center [335, 240] width 17 height 17
type input "CE000C"
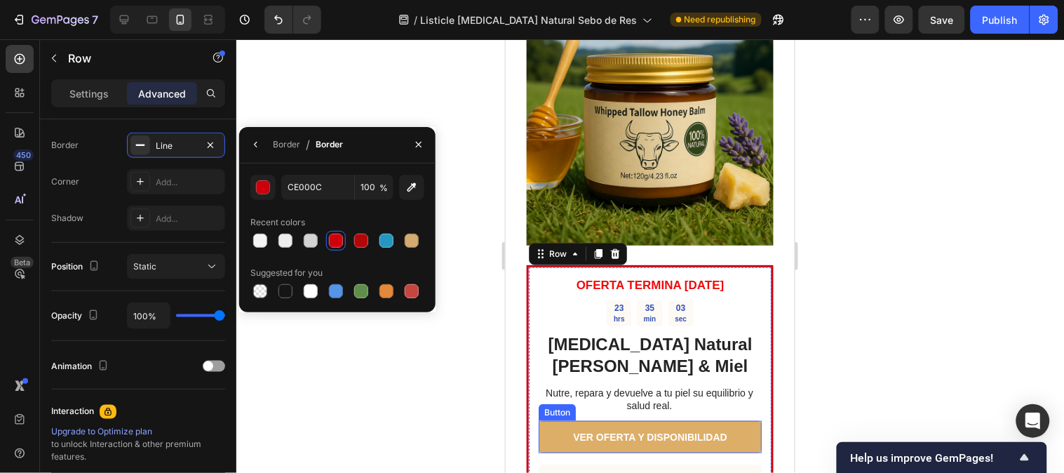
click at [563, 424] on link "VER OFERTA Y DISPONIBILIDAD" at bounding box center [649, 436] width 223 height 32
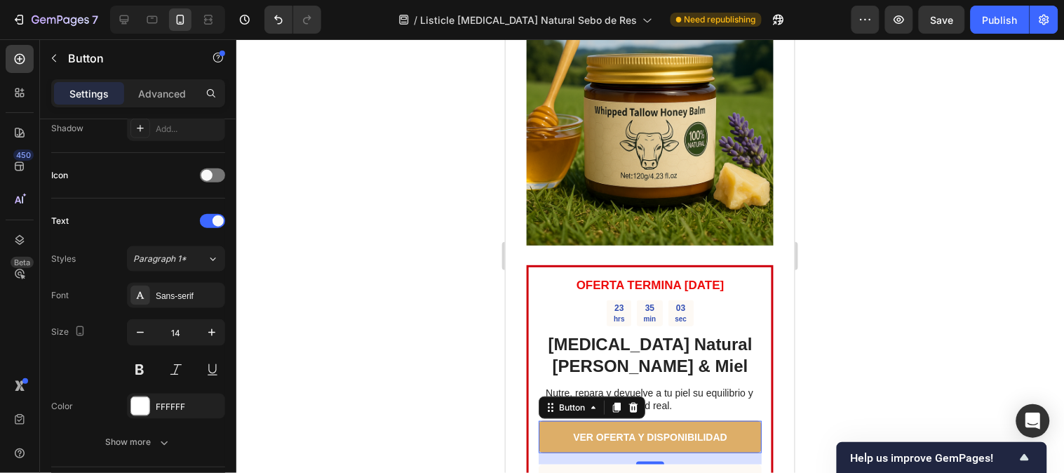
scroll to position [0, 0]
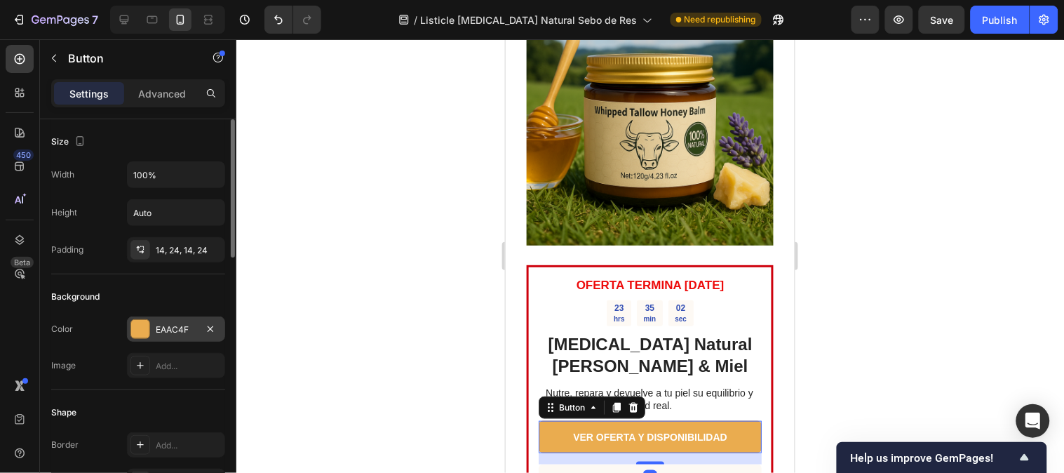
click at [170, 325] on div "EAAC4F" at bounding box center [176, 329] width 41 height 13
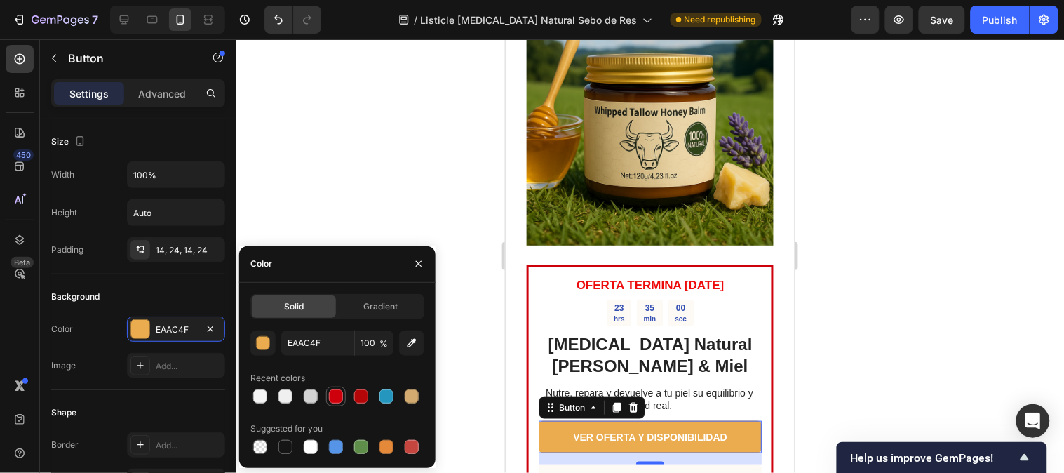
click at [341, 390] on div at bounding box center [336, 396] width 14 height 14
type input "CE000C"
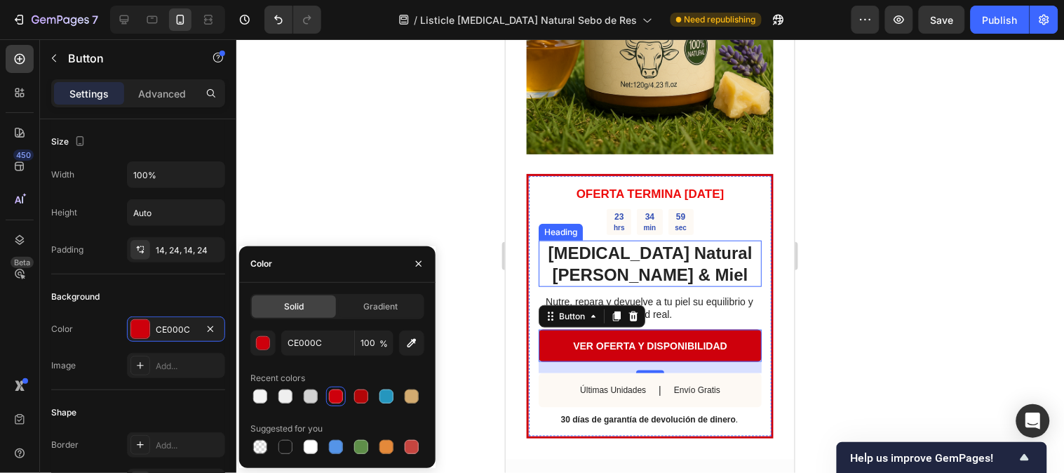
scroll to position [3038, 0]
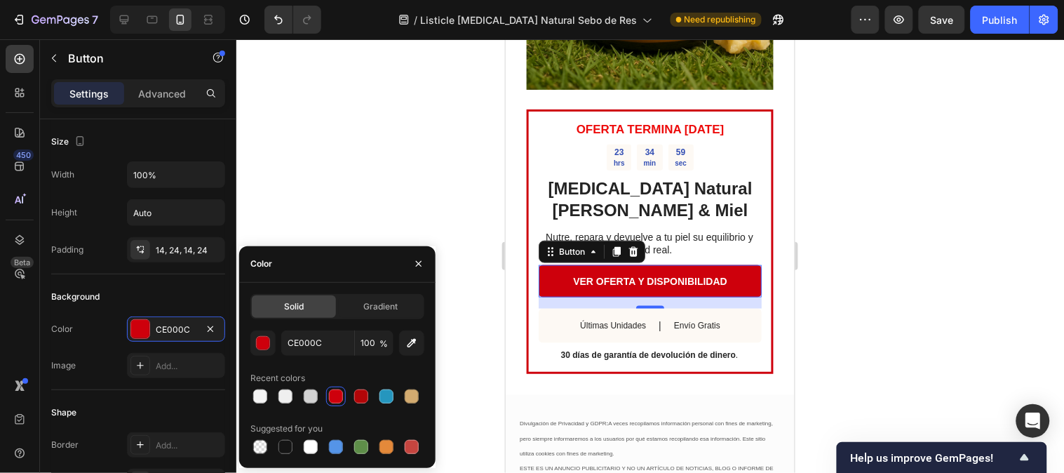
click at [846, 251] on div at bounding box center [649, 255] width 827 height 433
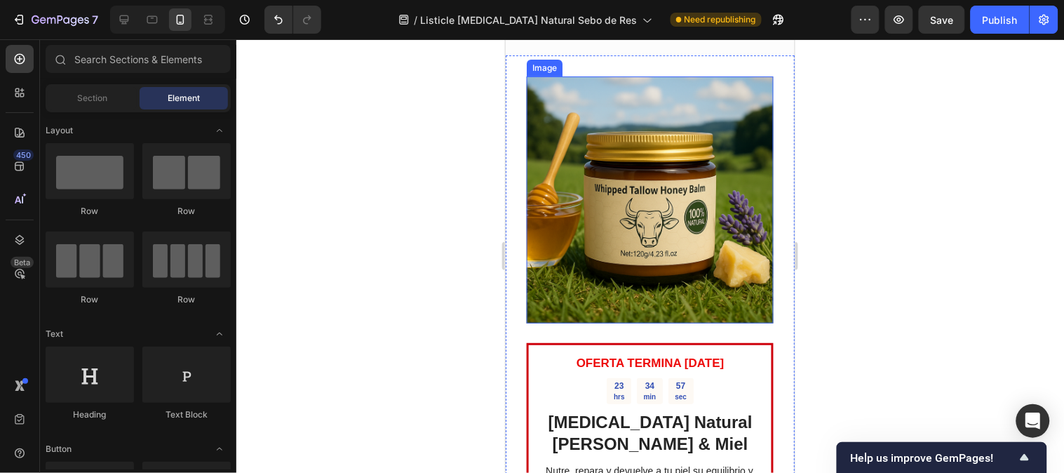
scroll to position [2648, 0]
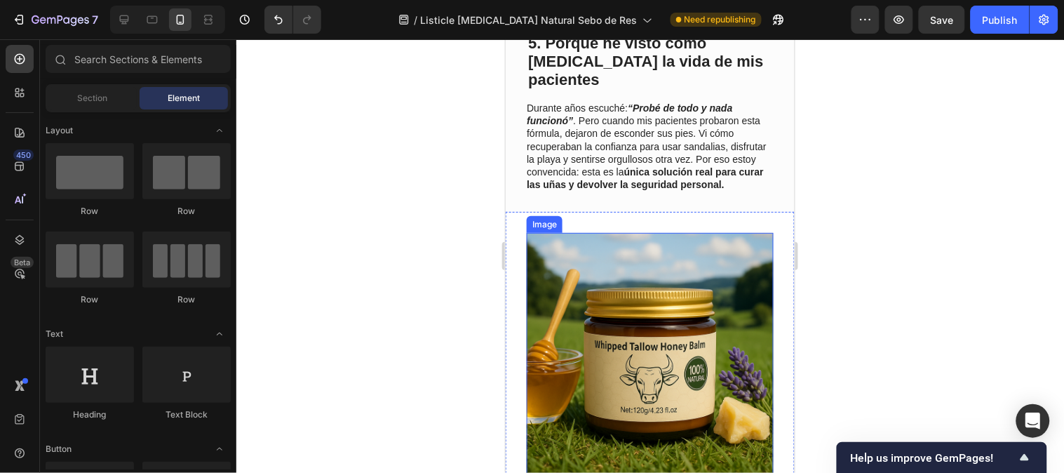
click at [625, 318] on img at bounding box center [649, 355] width 247 height 247
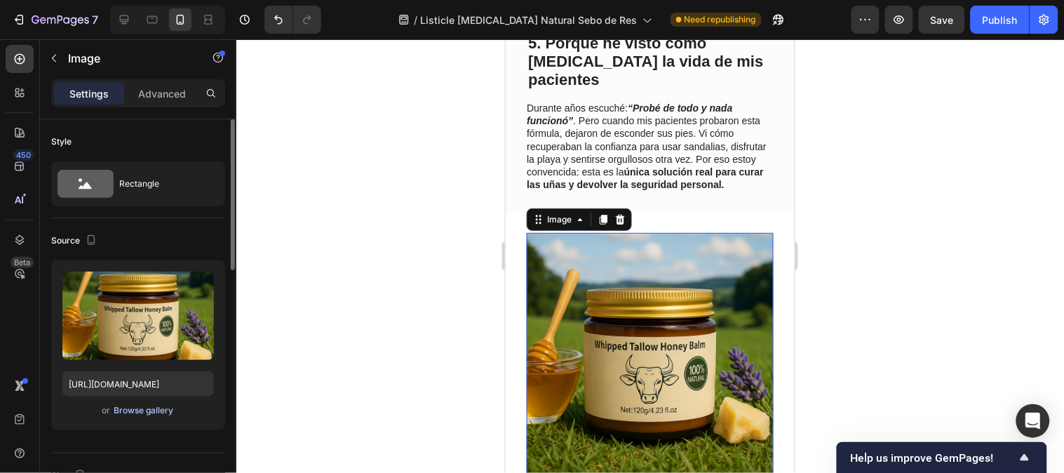
click at [130, 405] on div "Browse gallery" at bounding box center [144, 410] width 60 height 13
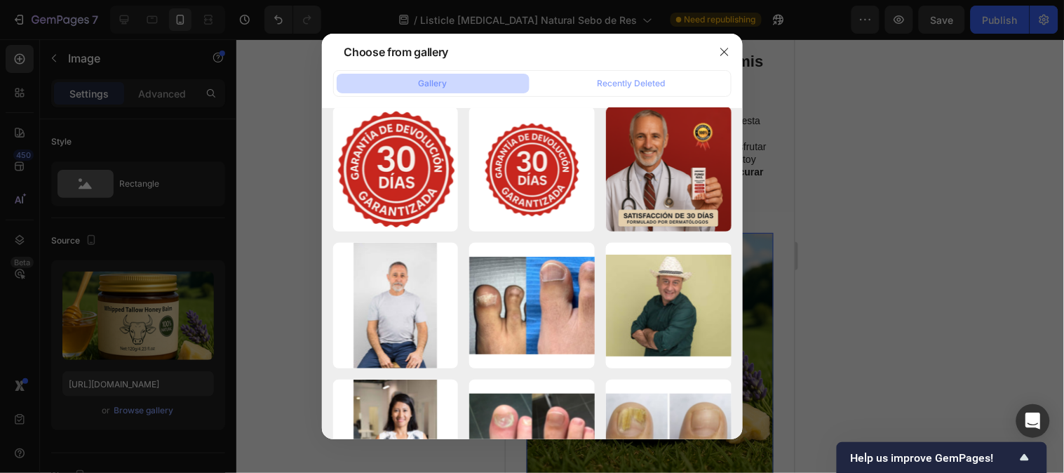
scroll to position [0, 0]
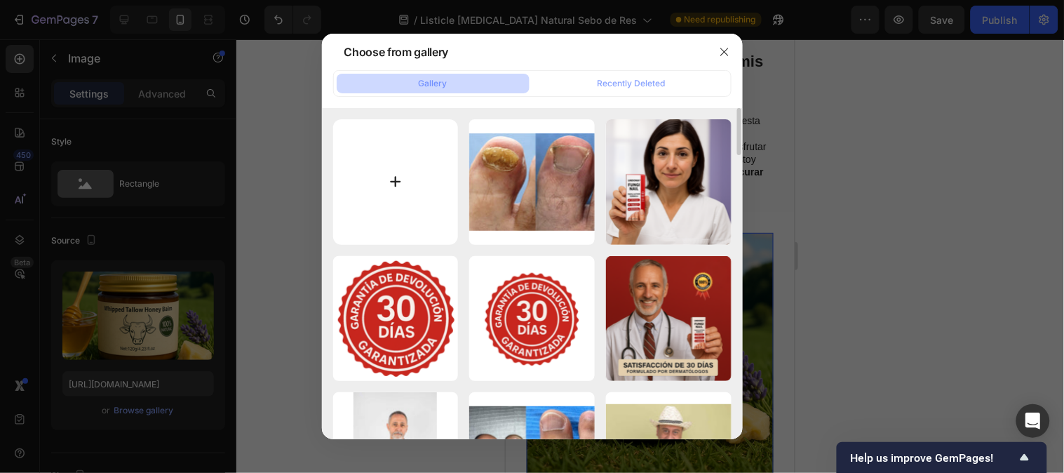
click at [384, 177] on input "file" at bounding box center [396, 182] width 126 height 126
type input "C:\fakepath\Diseño sin título (85).png"
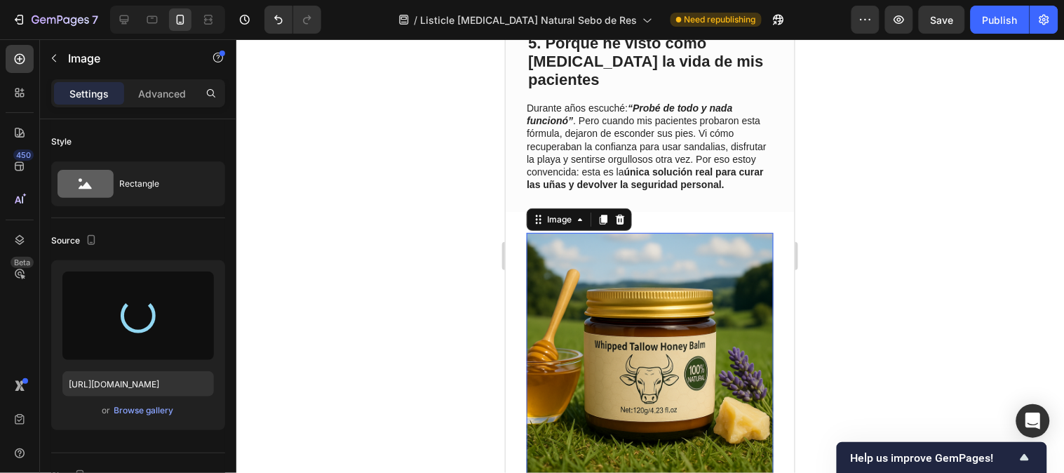
type input "https://cdn.shopify.com/s/files/1/0790/3346/7207/files/gempages_535125723526988…"
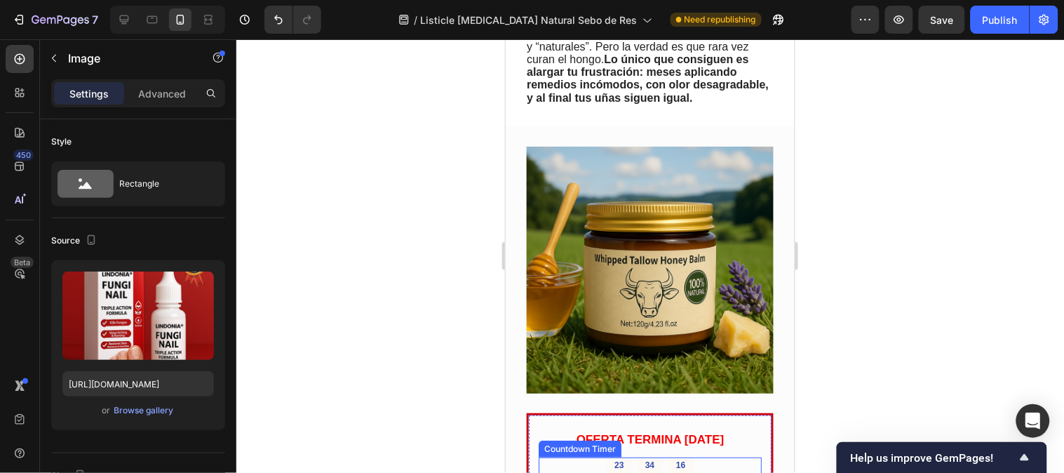
scroll to position [1246, 0]
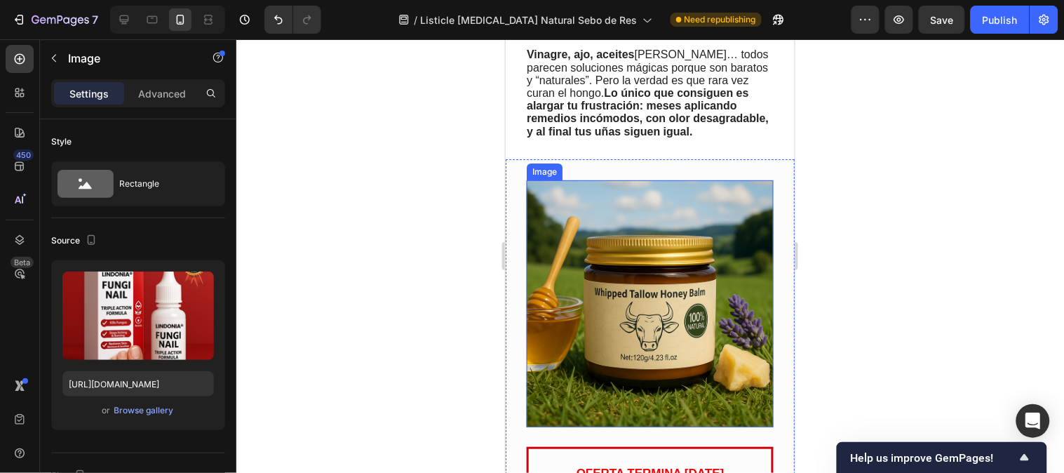
click at [646, 271] on img at bounding box center [649, 303] width 247 height 247
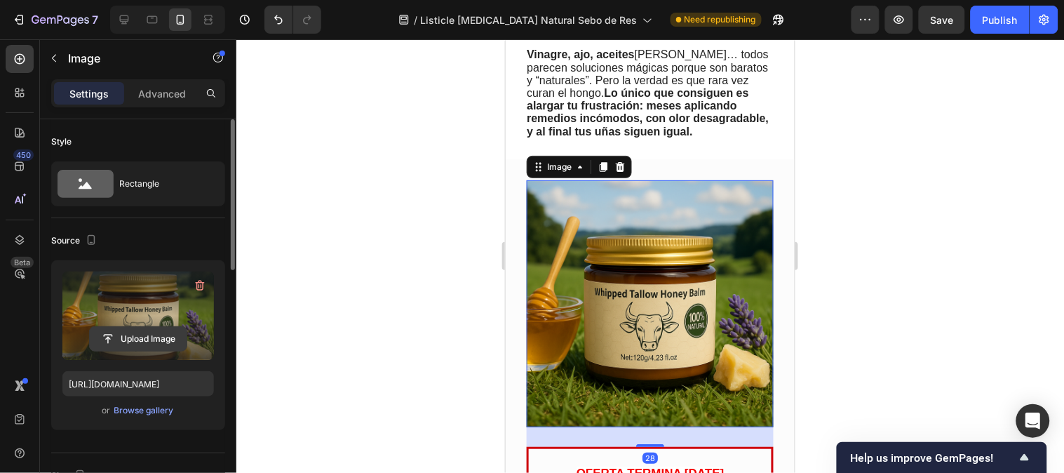
click at [165, 342] on input "file" at bounding box center [138, 339] width 97 height 24
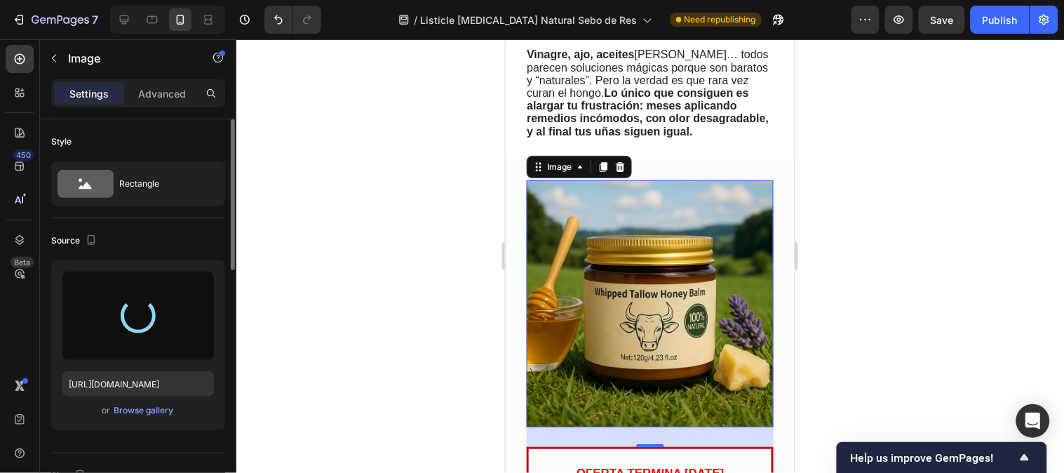
type input "https://cdn.shopify.com/s/files/1/0790/3346/7207/files/gempages_535125723526988…"
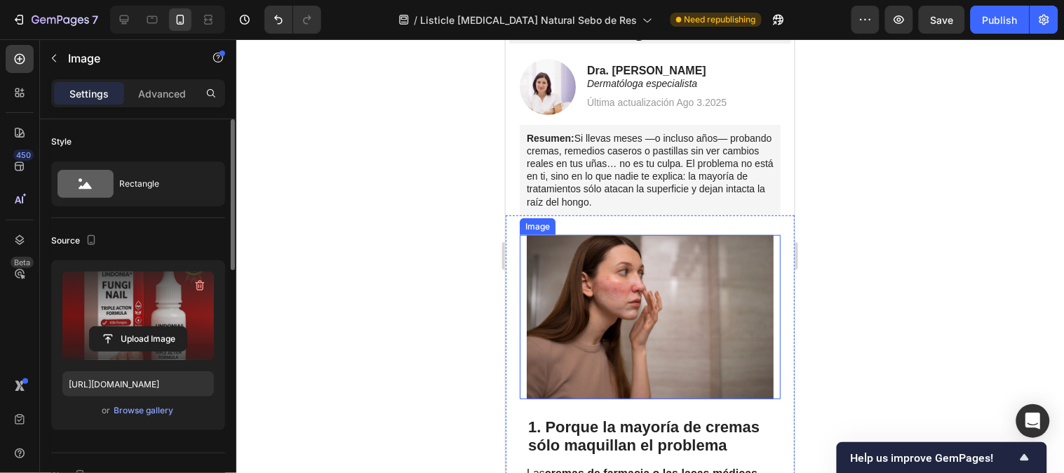
scroll to position [78, 0]
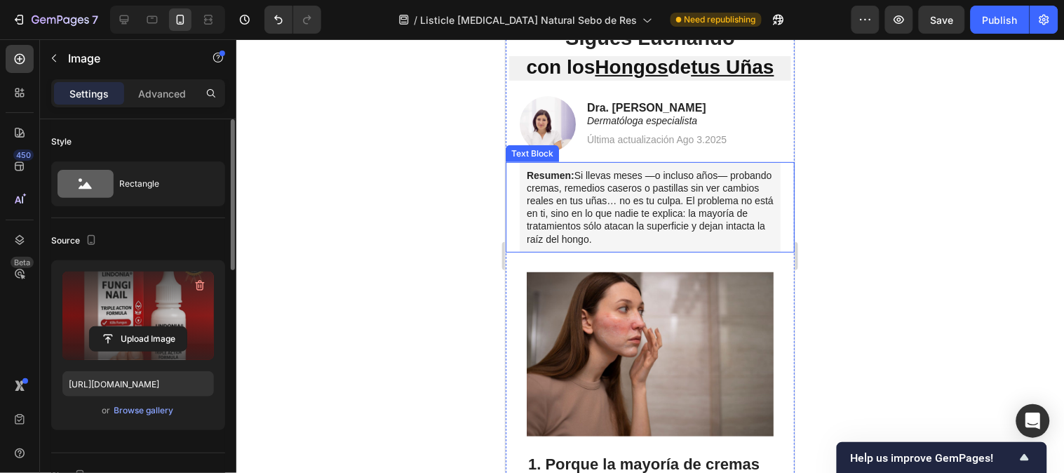
click at [562, 228] on p "Resumen: Si llevas meses —o incluso años— probando cremas, remedios caseros o p…" at bounding box center [649, 206] width 247 height 76
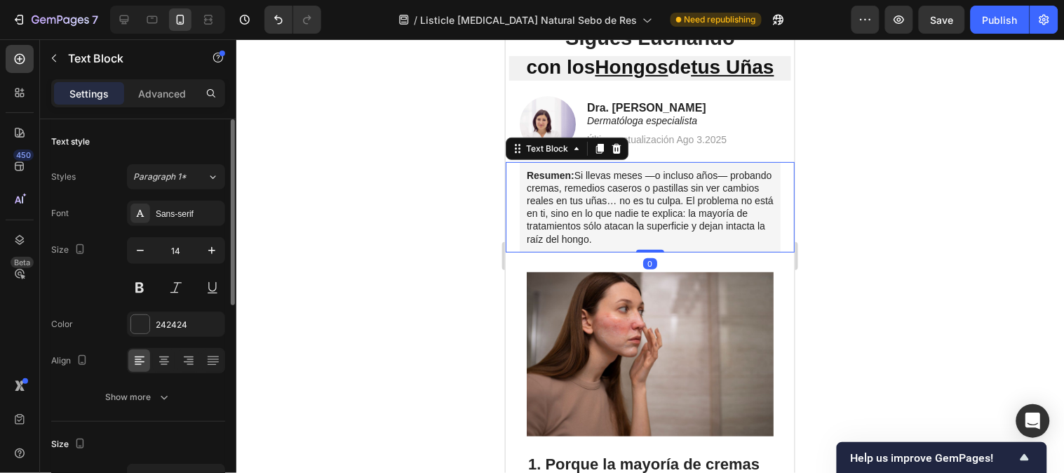
click at [562, 227] on p "Resumen: Si llevas meses —o incluso años— probando cremas, remedios caseros o p…" at bounding box center [649, 206] width 247 height 76
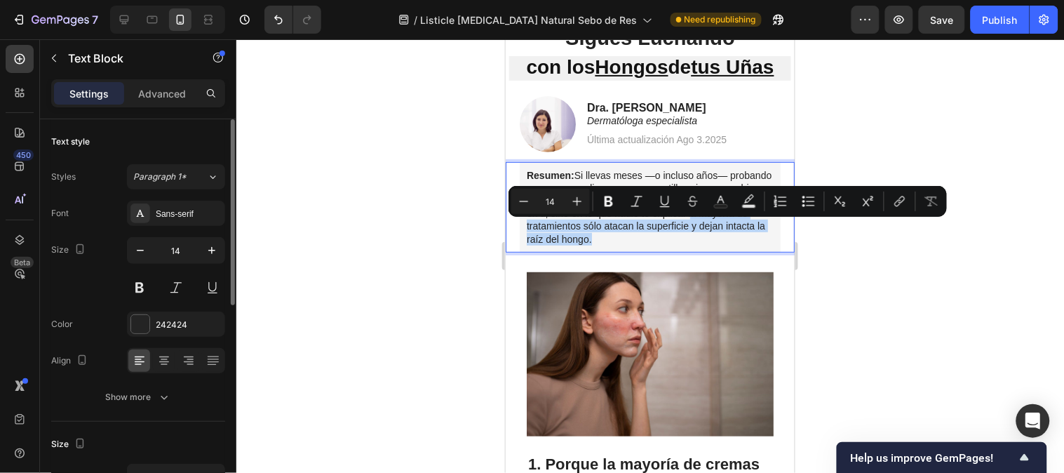
drag, startPoint x: 563, startPoint y: 226, endPoint x: 705, endPoint y: 243, distance: 142.6
click at [705, 243] on p "Resumen: Si llevas meses —o incluso años— probando cremas, remedios caseros o p…" at bounding box center [649, 206] width 247 height 76
click at [611, 204] on icon "Editor contextual toolbar" at bounding box center [608, 201] width 8 height 11
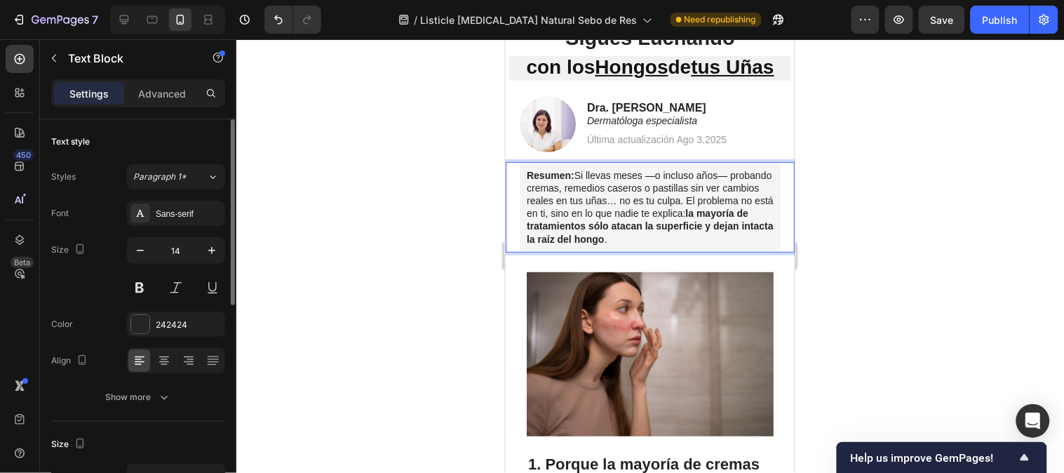
click at [951, 149] on div at bounding box center [649, 255] width 827 height 433
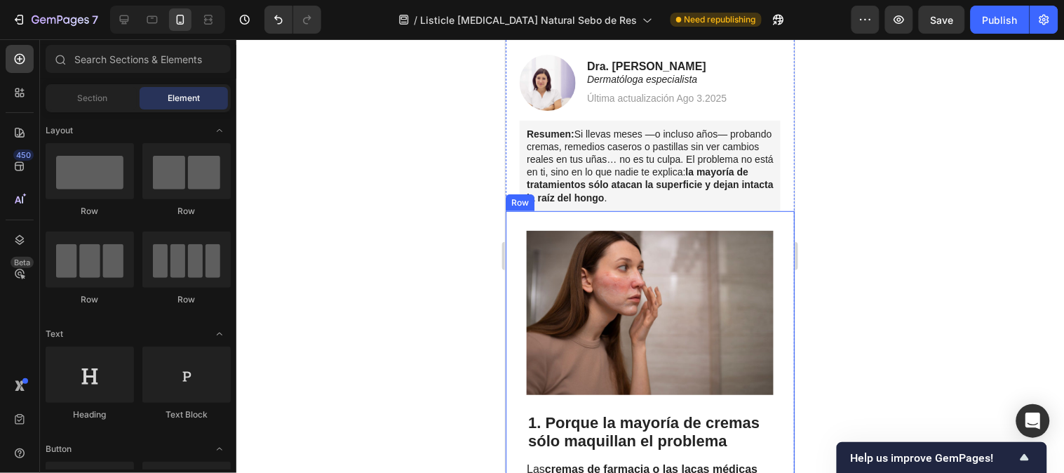
scroll to position [156, 0]
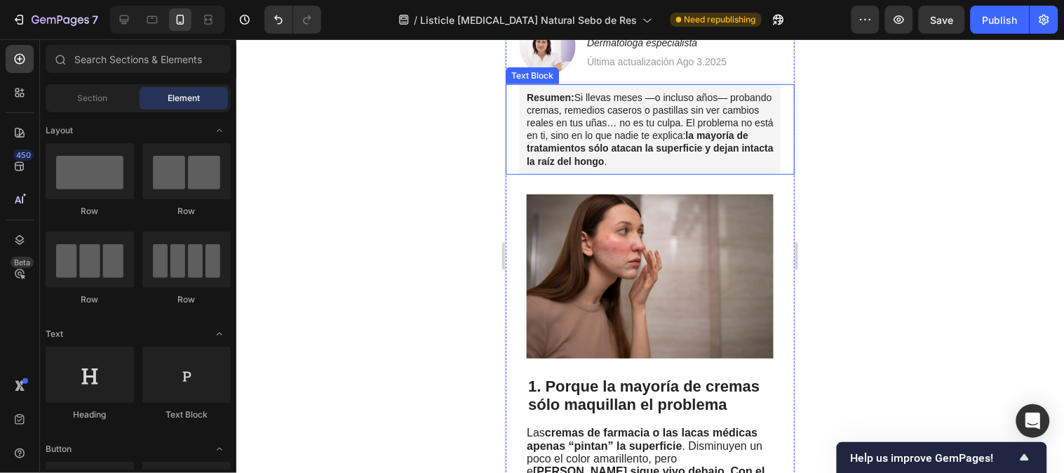
click at [721, 163] on strong "la mayoría de tratamientos sólo atacan la superficie y dejan intacta la raíz de…" at bounding box center [649, 147] width 247 height 36
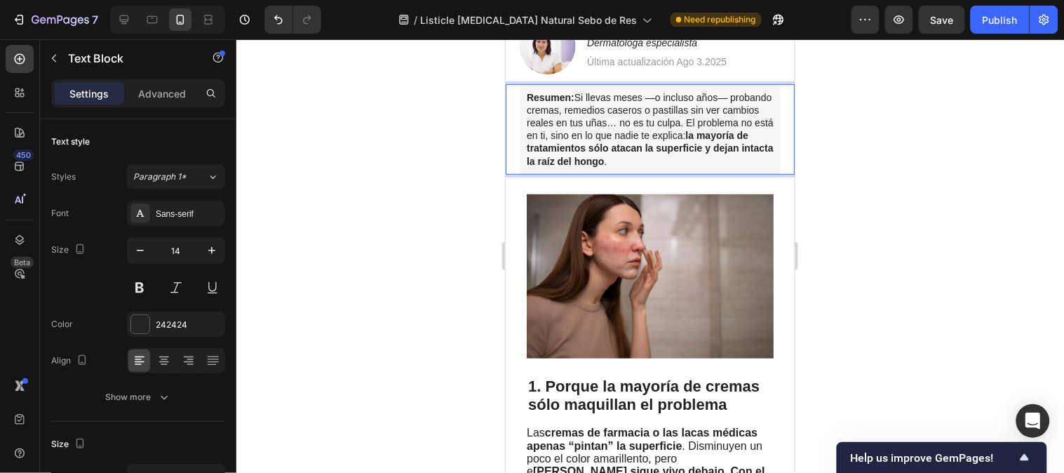
click at [723, 162] on p "Resumen: Si llevas meses —o incluso años— probando cremas, remedios caseros o p…" at bounding box center [649, 128] width 247 height 76
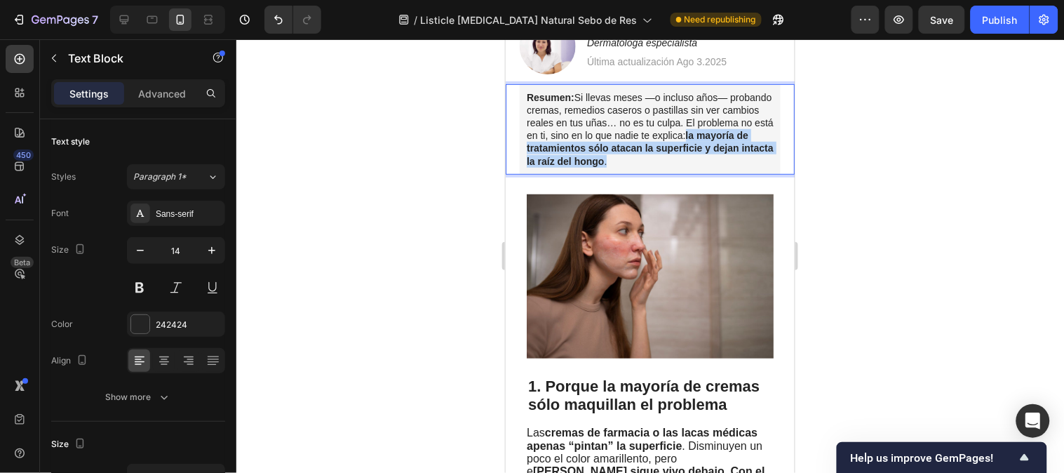
drag, startPoint x: 726, startPoint y: 162, endPoint x: 563, endPoint y: 148, distance: 164.0
click at [563, 148] on p "Resumen: Si llevas meses —o incluso años— probando cremas, remedios caseros o p…" at bounding box center [649, 128] width 247 height 76
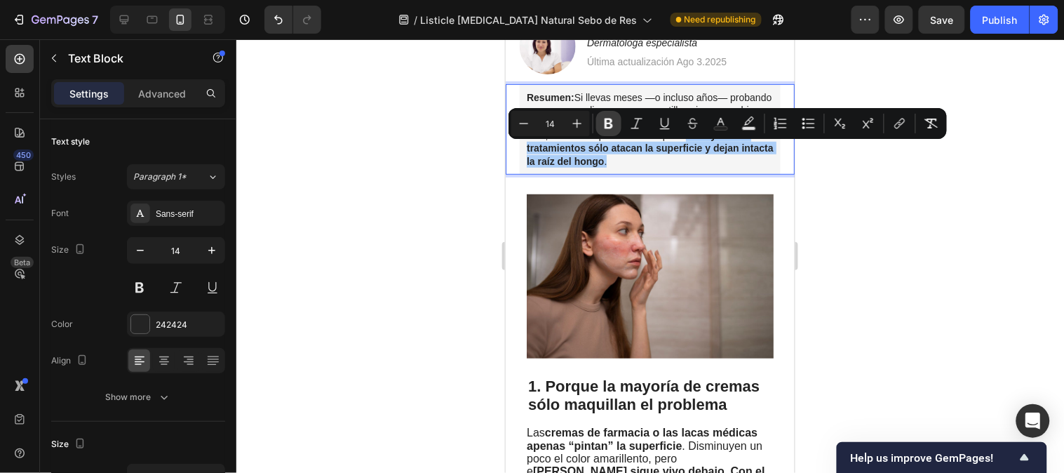
click at [615, 119] on button "Bold" at bounding box center [608, 123] width 25 height 25
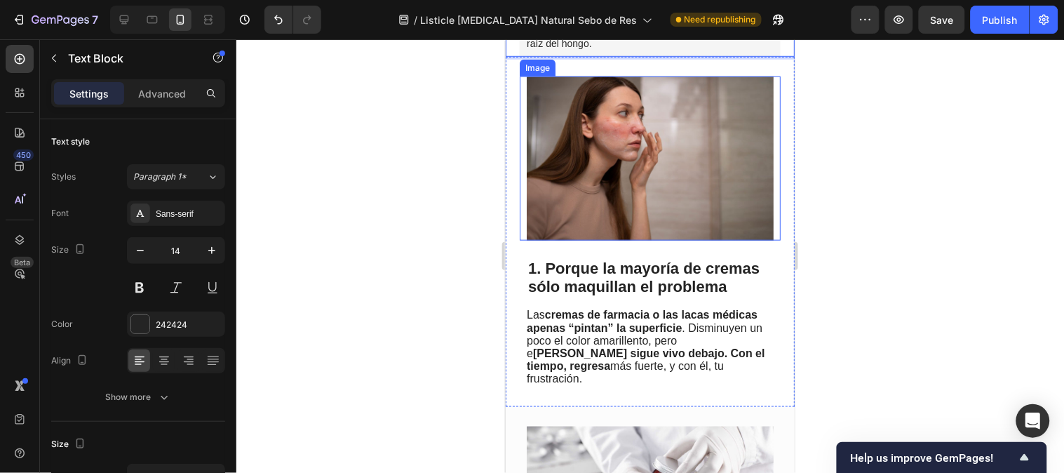
scroll to position [311, 0]
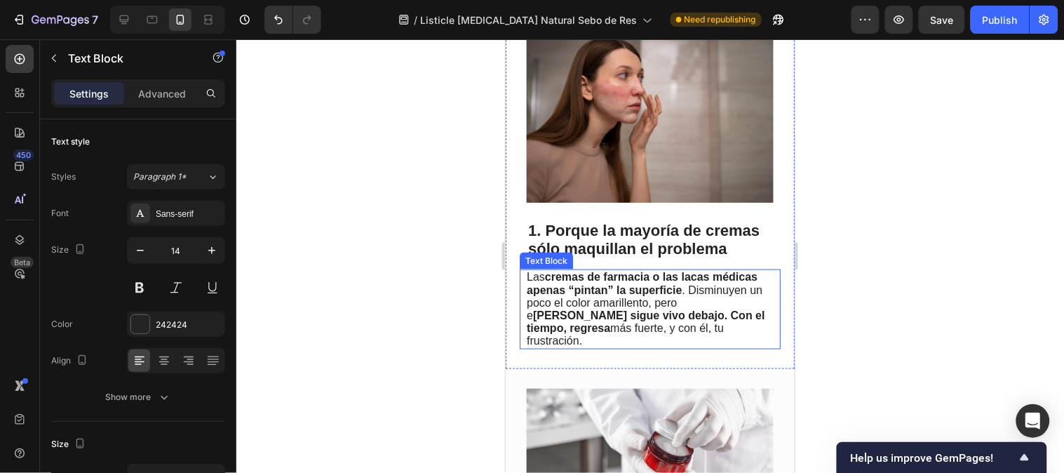
click at [704, 309] on strong "l hongo sigue vivo debajo. Con el tiempo, regresa" at bounding box center [645, 321] width 238 height 25
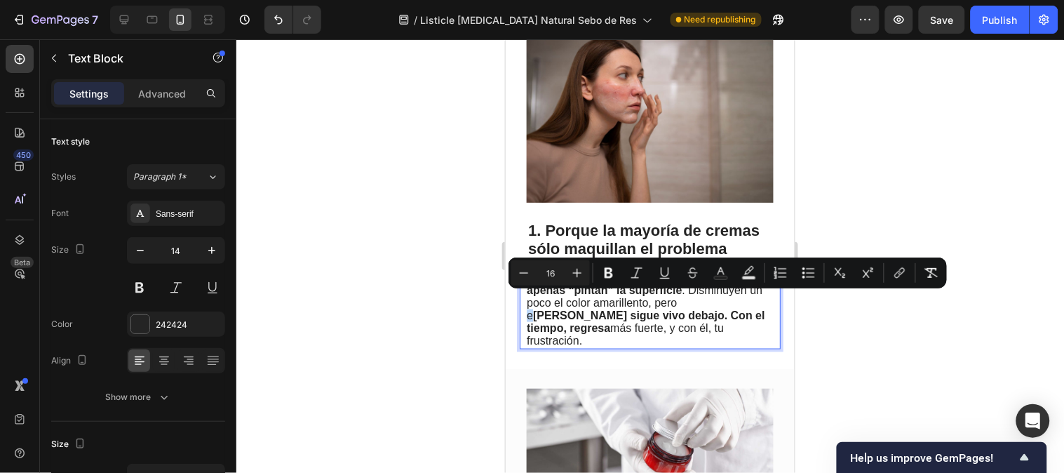
click at [698, 301] on span "Las cremas de farmacia o las lacas médicas apenas “pintan” la superficie . Dism…" at bounding box center [645, 308] width 238 height 76
click at [615, 275] on button "Bold" at bounding box center [608, 272] width 25 height 25
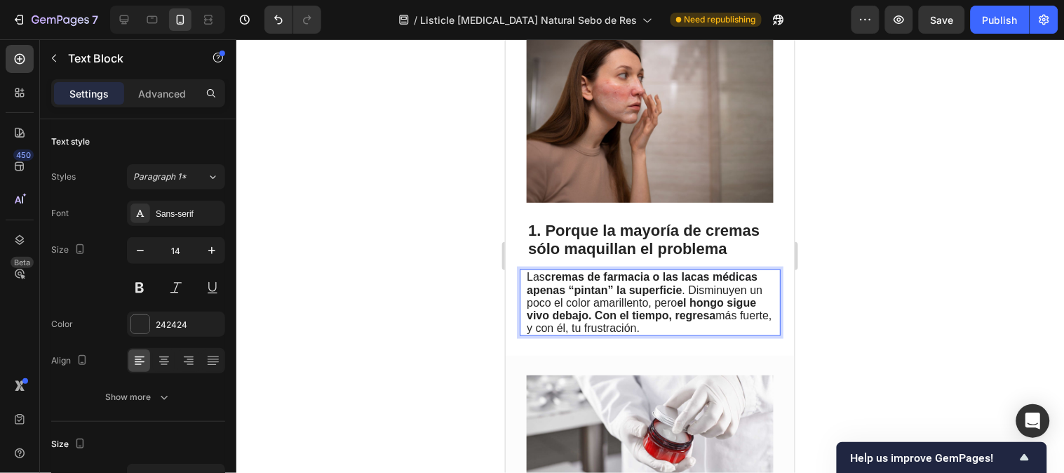
click at [716, 327] on p "Las cremas de farmacia o las lacas médicas apenas “pintan” la superficie . Dism…" at bounding box center [648, 302] width 245 height 64
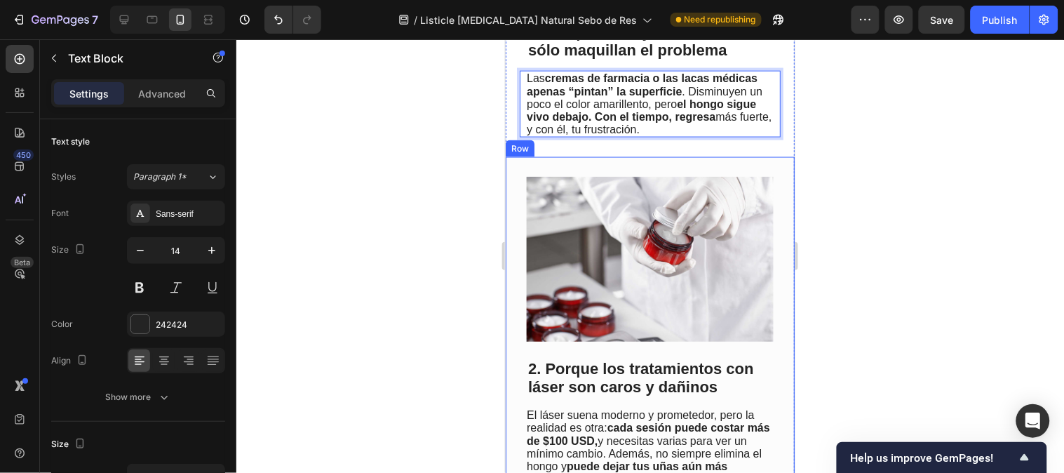
scroll to position [545, 0]
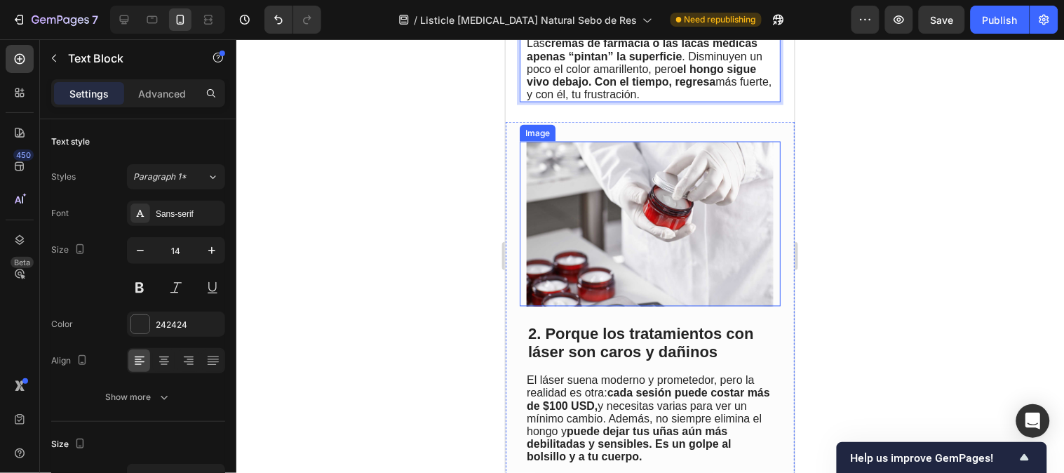
click at [683, 222] on img at bounding box center [649, 223] width 247 height 165
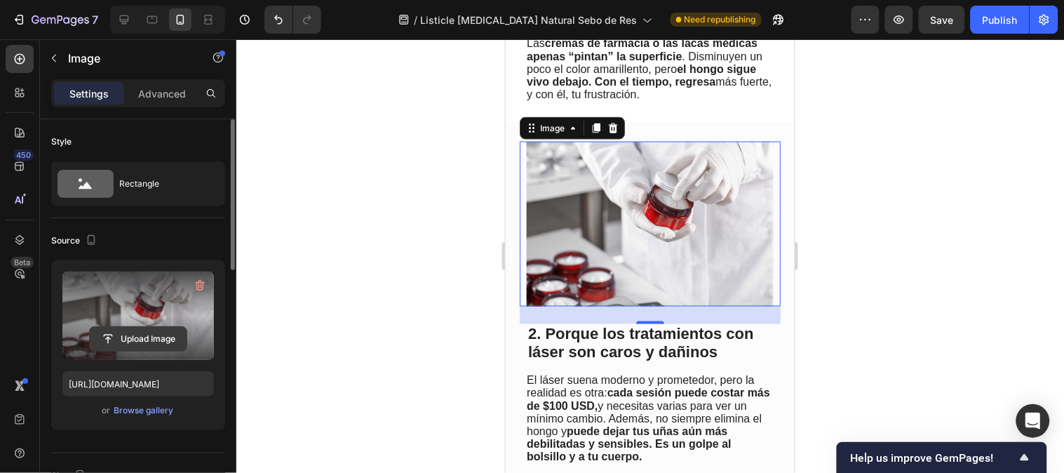
click at [130, 344] on input "file" at bounding box center [138, 339] width 97 height 24
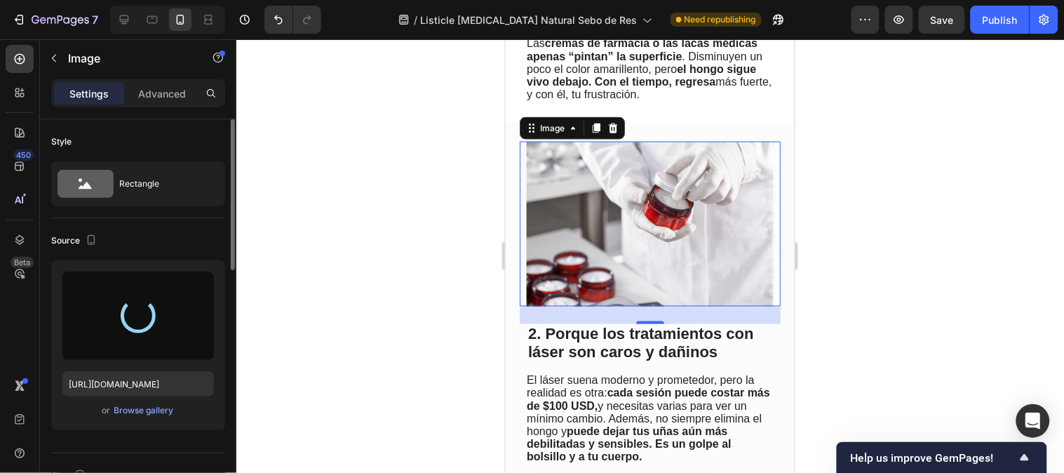
type input "https://cdn.shopify.com/s/files/1/0790/3346/7207/files/gempages_535125723526988…"
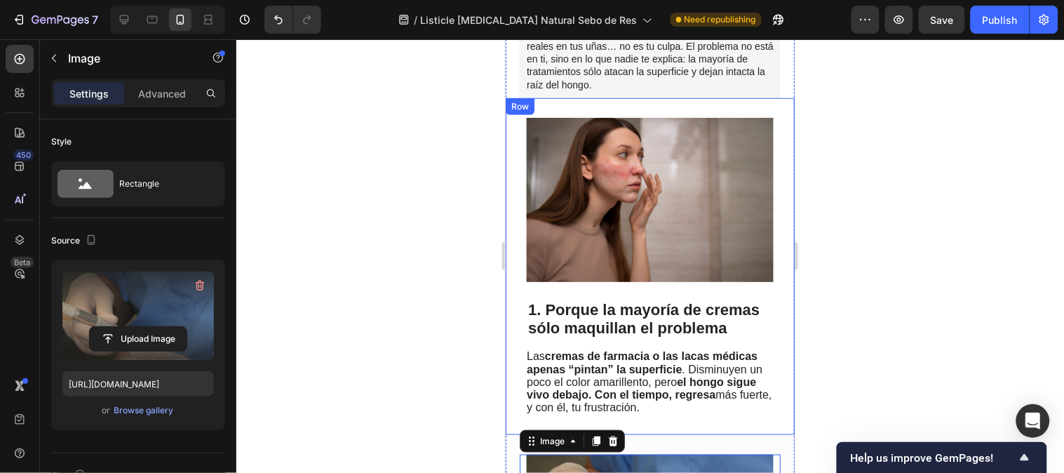
scroll to position [156, 0]
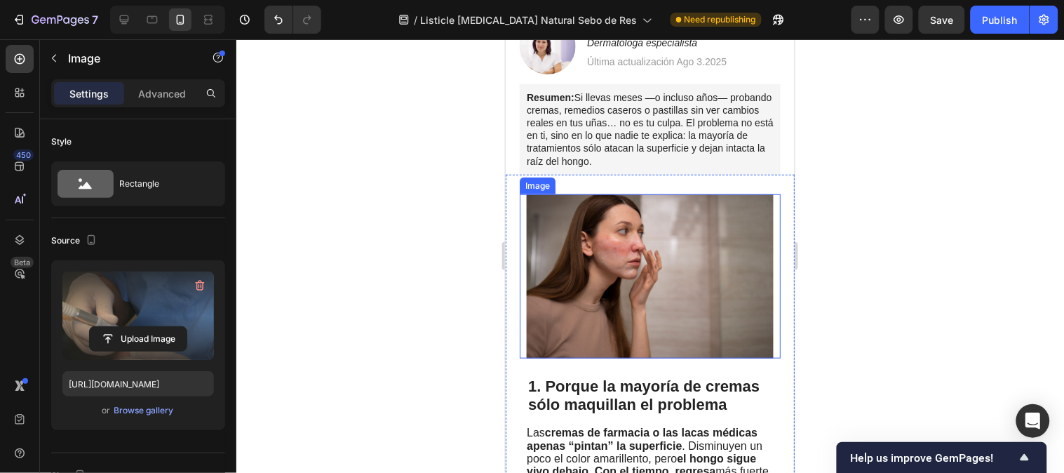
click at [699, 267] on img at bounding box center [649, 276] width 247 height 165
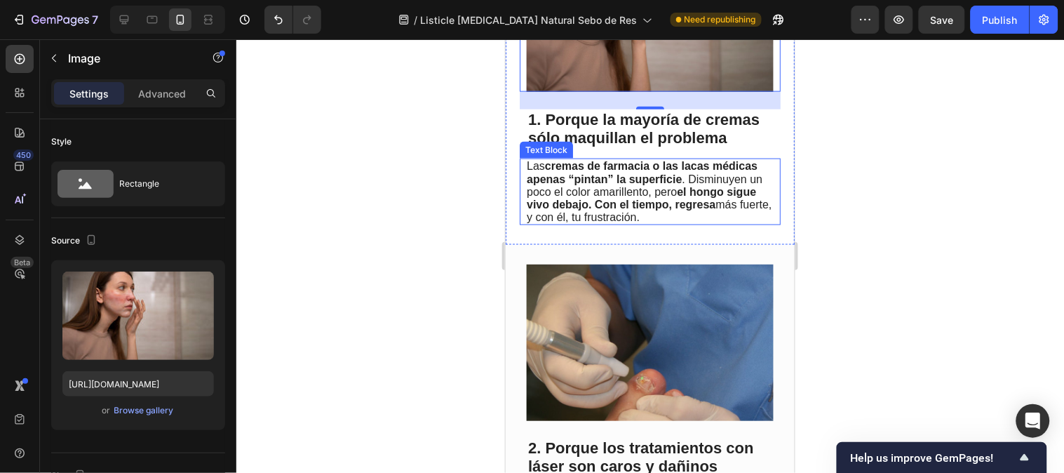
scroll to position [467, 0]
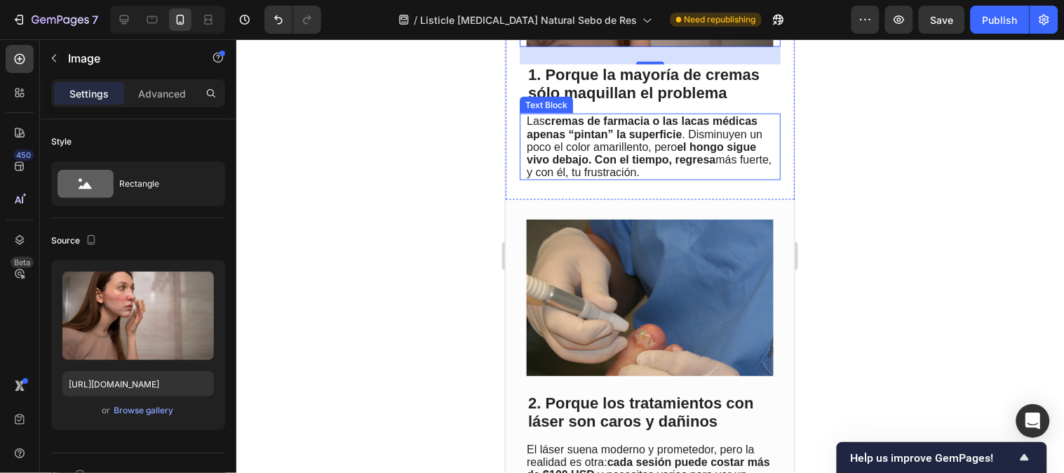
click at [622, 269] on img at bounding box center [649, 297] width 247 height 156
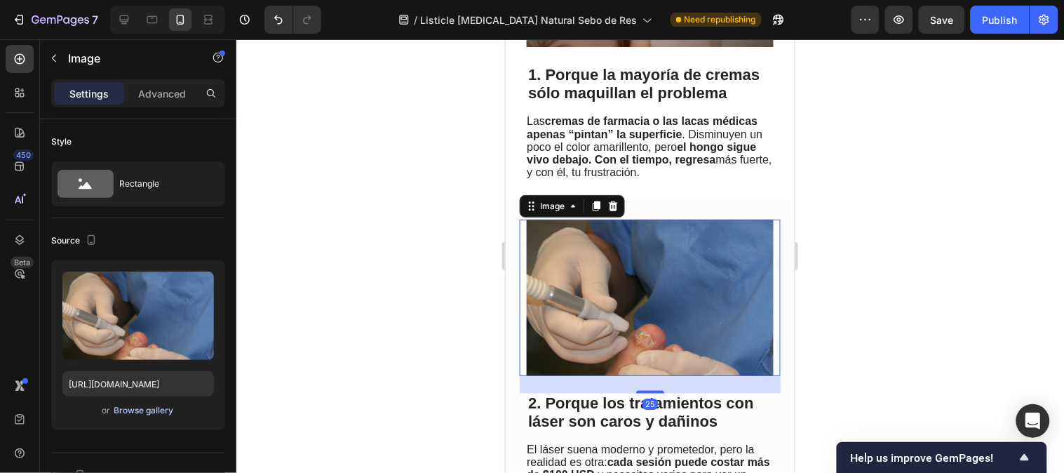
click at [123, 409] on div "Browse gallery" at bounding box center [144, 410] width 60 height 13
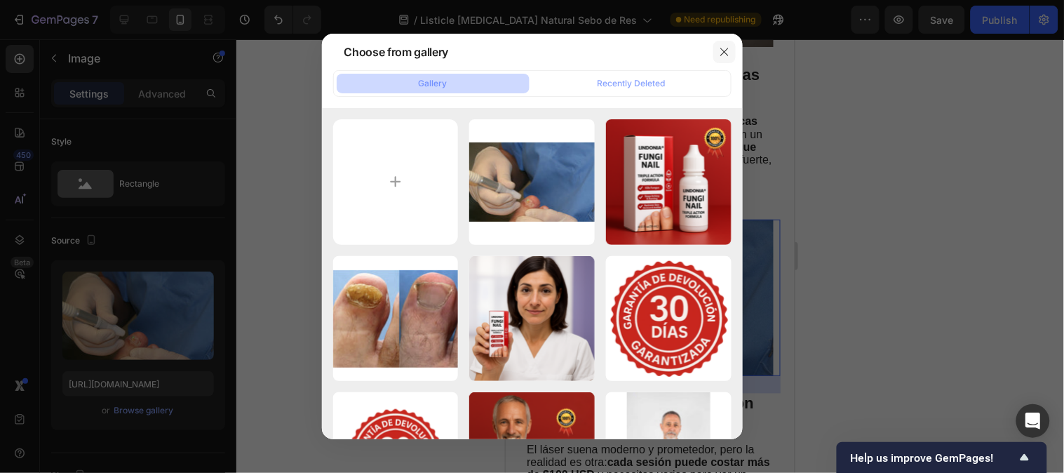
click at [722, 50] on icon "button" at bounding box center [724, 51] width 11 height 11
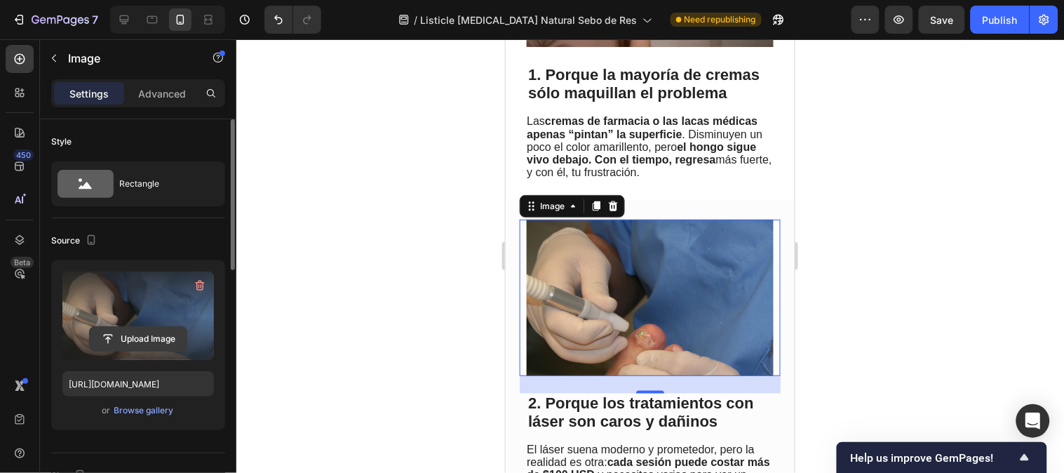
click at [120, 335] on input "file" at bounding box center [138, 339] width 97 height 24
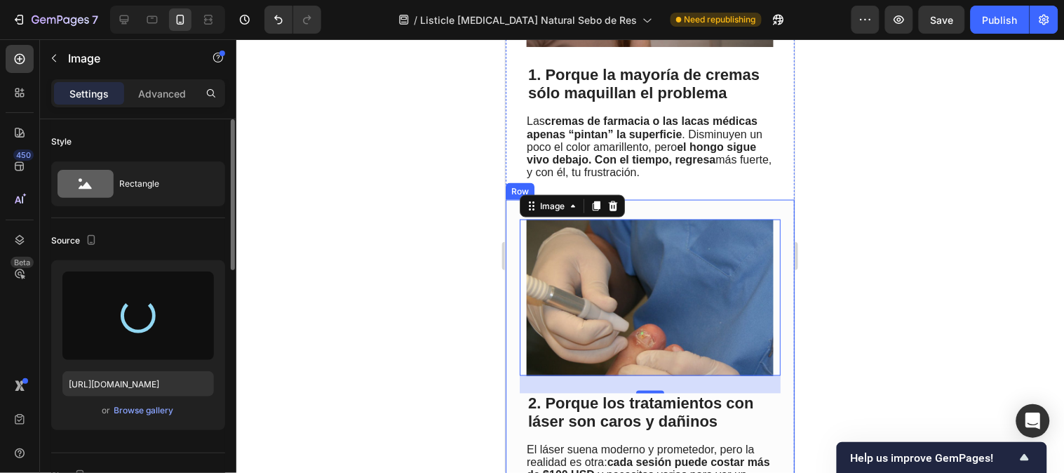
type input "https://cdn.shopify.com/s/files/1/0790/3346/7207/files/gempages_535125723526988…"
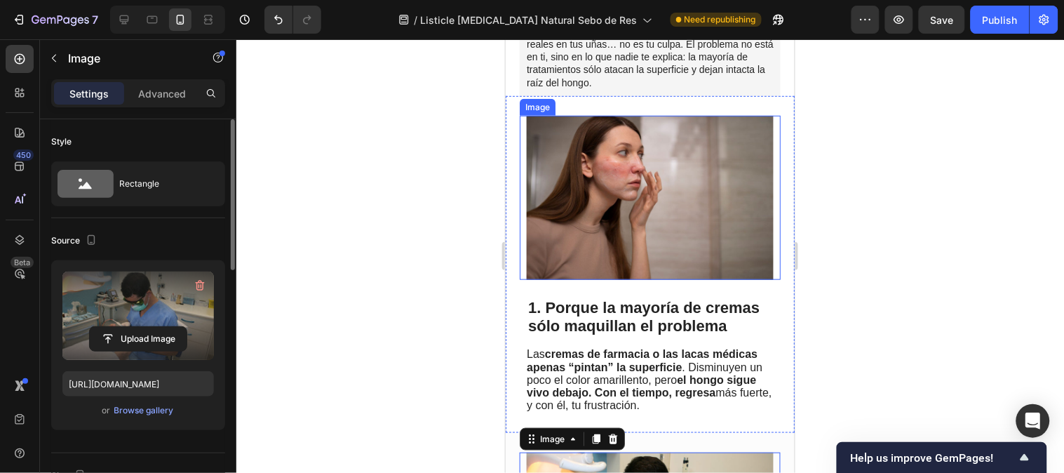
scroll to position [233, 0]
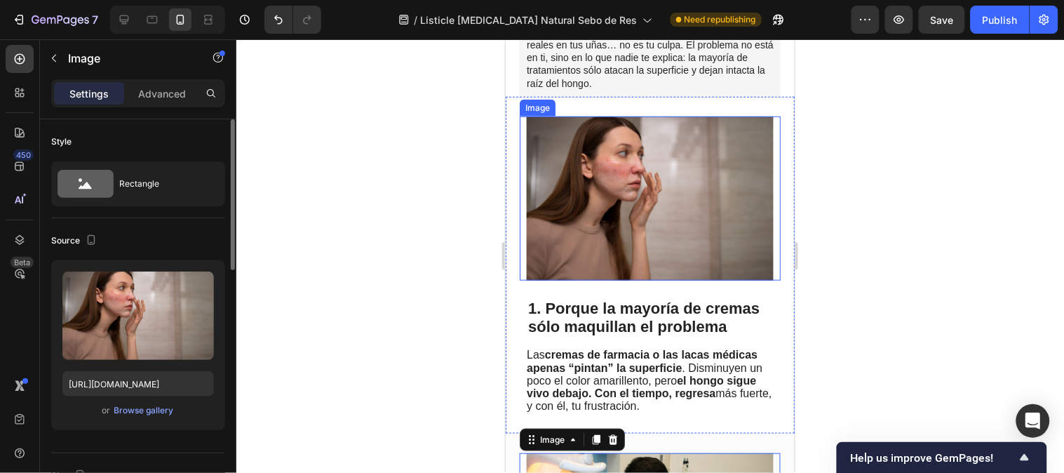
click at [650, 231] on img at bounding box center [649, 198] width 247 height 165
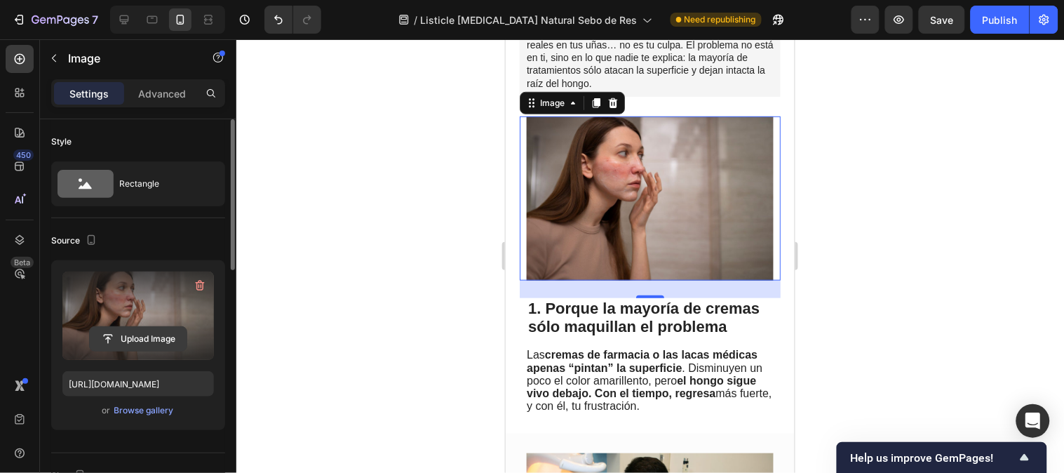
click at [137, 342] on input "file" at bounding box center [138, 339] width 97 height 24
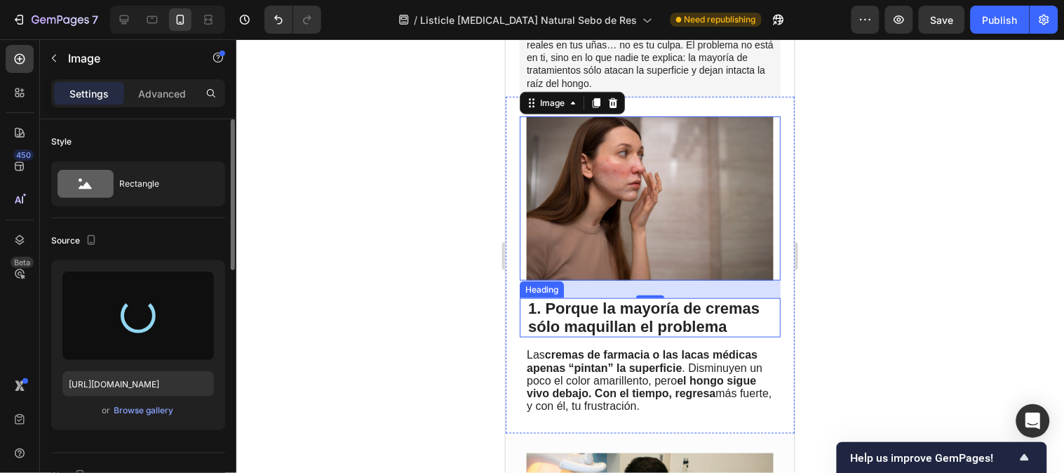
type input "https://cdn.shopify.com/s/files/1/0790/3346/7207/files/gempages_535125723526988…"
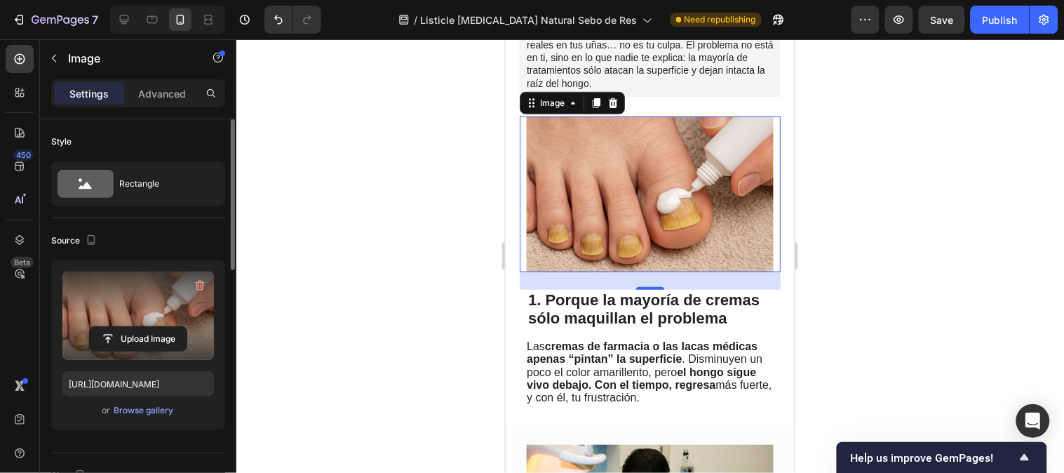
click at [847, 223] on div at bounding box center [649, 255] width 827 height 433
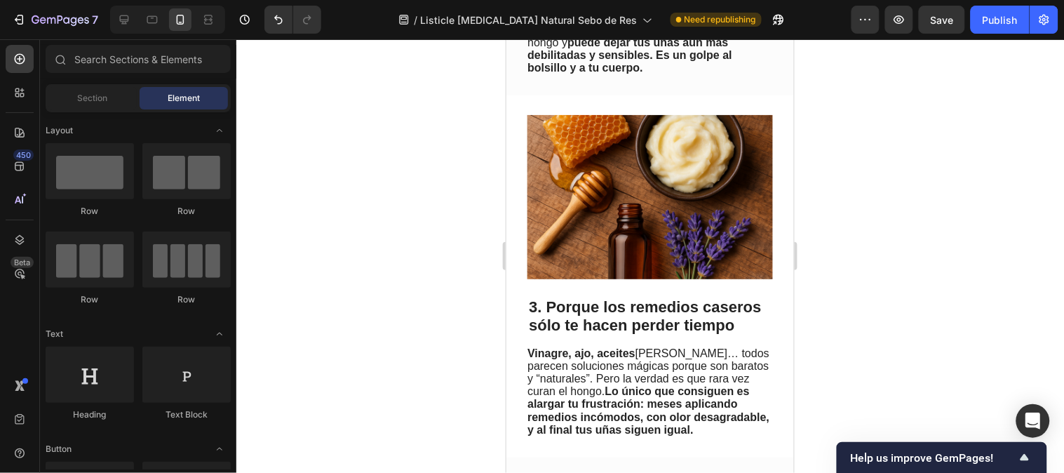
scroll to position [948, 0]
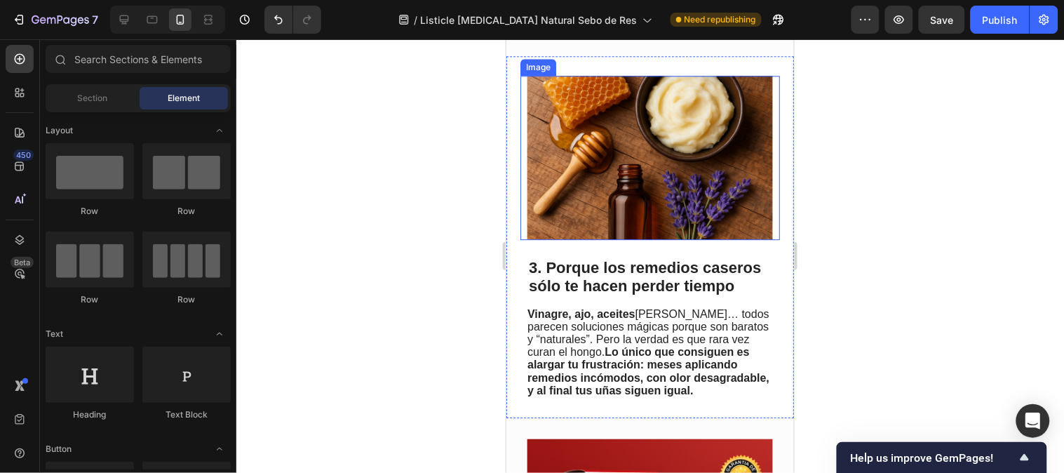
click at [599, 175] on img at bounding box center [649, 156] width 245 height 163
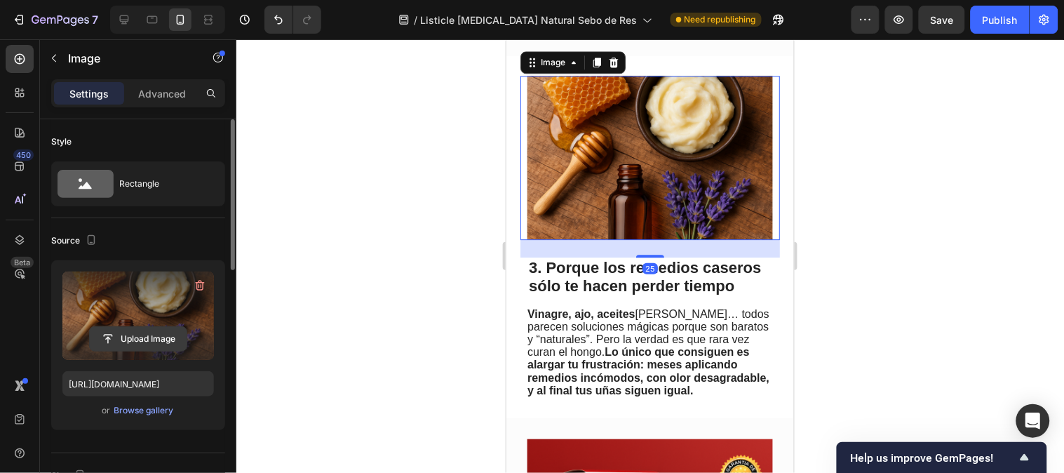
click at [132, 335] on input "file" at bounding box center [138, 339] width 97 height 24
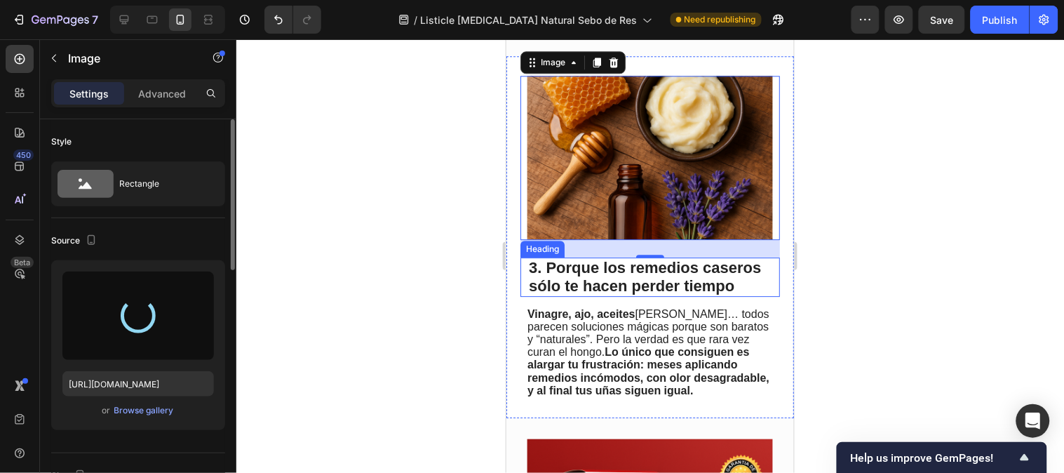
type input "https://cdn.shopify.com/s/files/1/0790/3346/7207/files/gempages_535125723526988…"
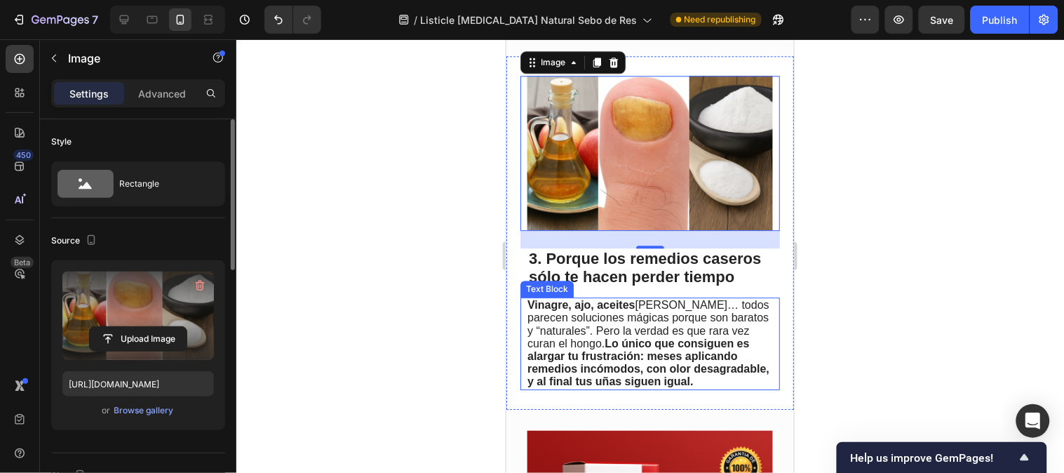
click at [615, 310] on strong "Vinagre, ajo, aceites" at bounding box center [581, 304] width 108 height 12
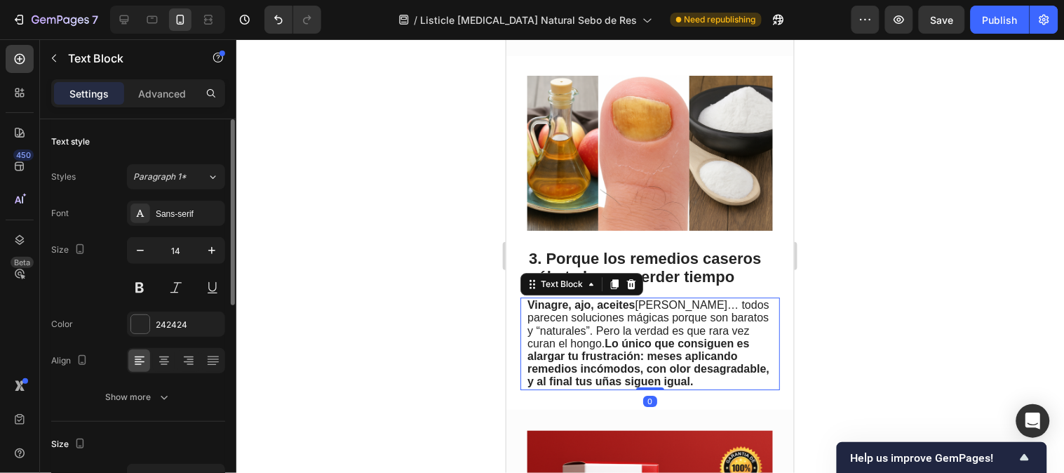
click at [597, 310] on strong "Vinagre, ajo, aceites" at bounding box center [581, 304] width 108 height 12
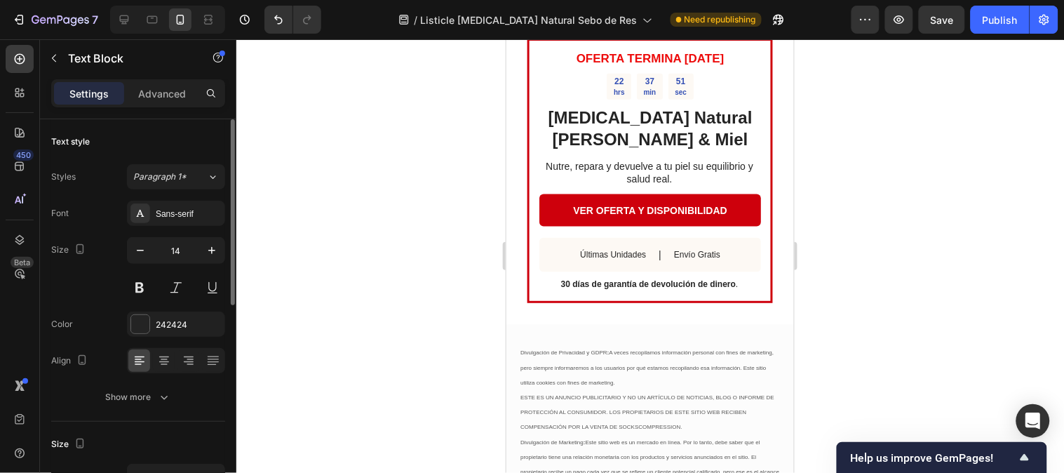
scroll to position [3129, 0]
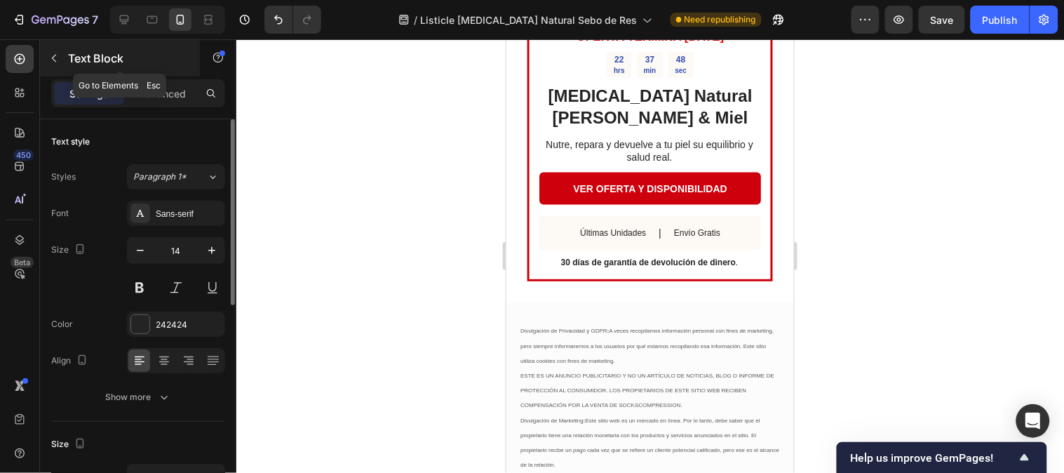
click at [46, 60] on button "button" at bounding box center [54, 58] width 22 height 22
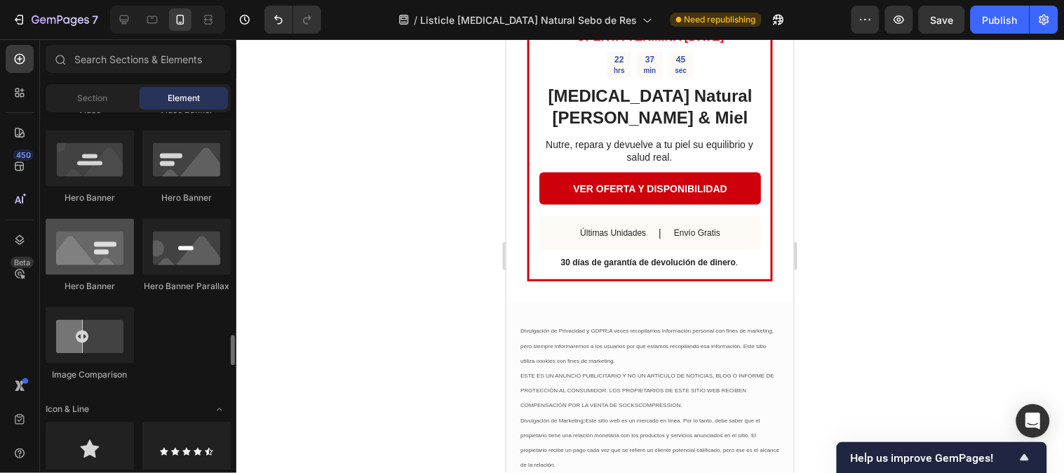
scroll to position [779, 0]
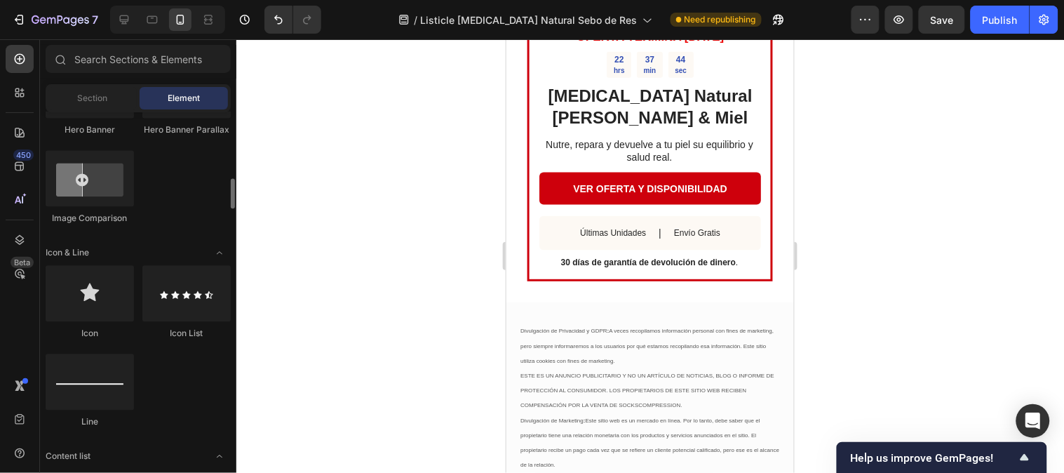
click at [109, 118] on div "Hero Banner" at bounding box center [90, 99] width 88 height 74
click at [101, 100] on span "Section" at bounding box center [93, 98] width 30 height 13
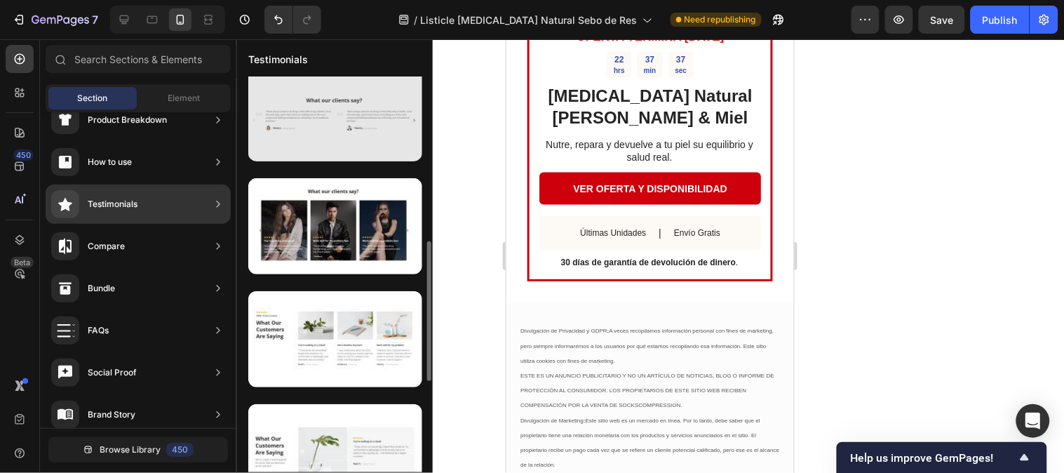
scroll to position [545, 0]
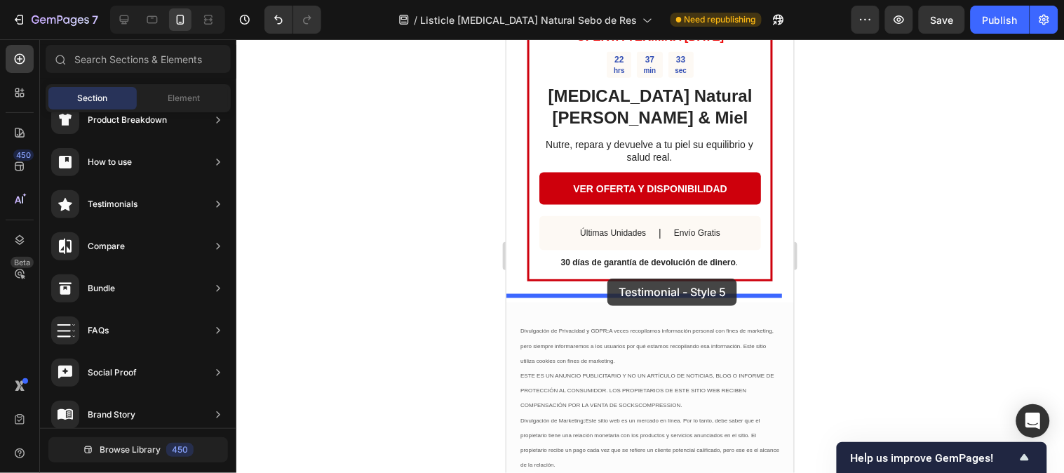
drag, startPoint x: 803, startPoint y: 318, endPoint x: 607, endPoint y: 278, distance: 200.4
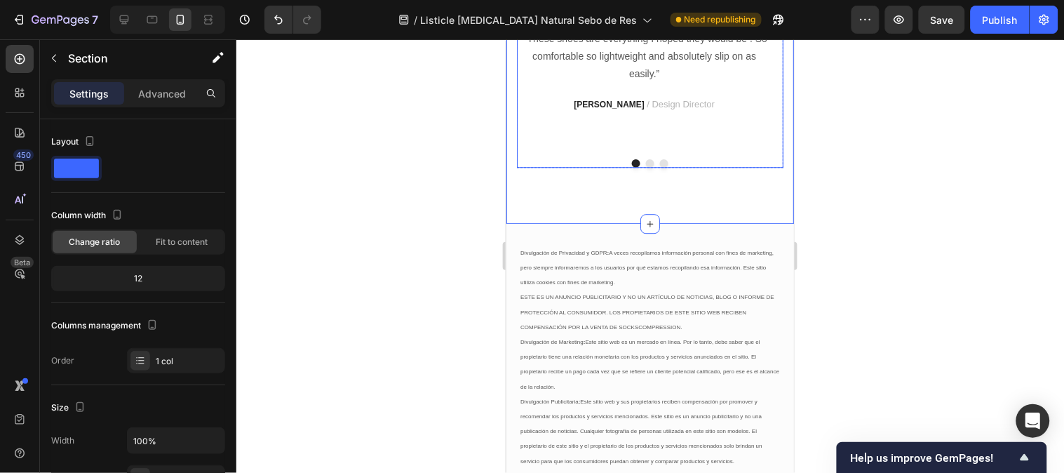
scroll to position [3493, 0]
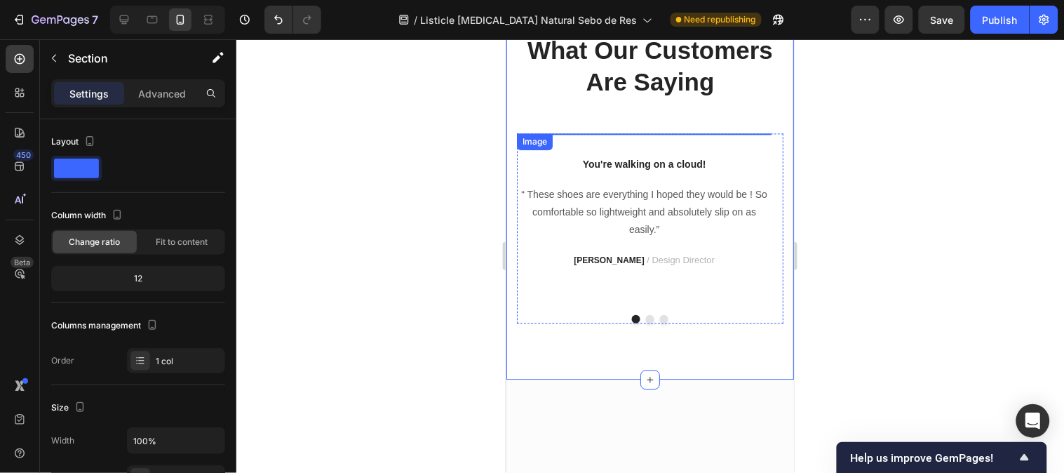
click at [616, 133] on img at bounding box center [643, 133] width 255 height 0
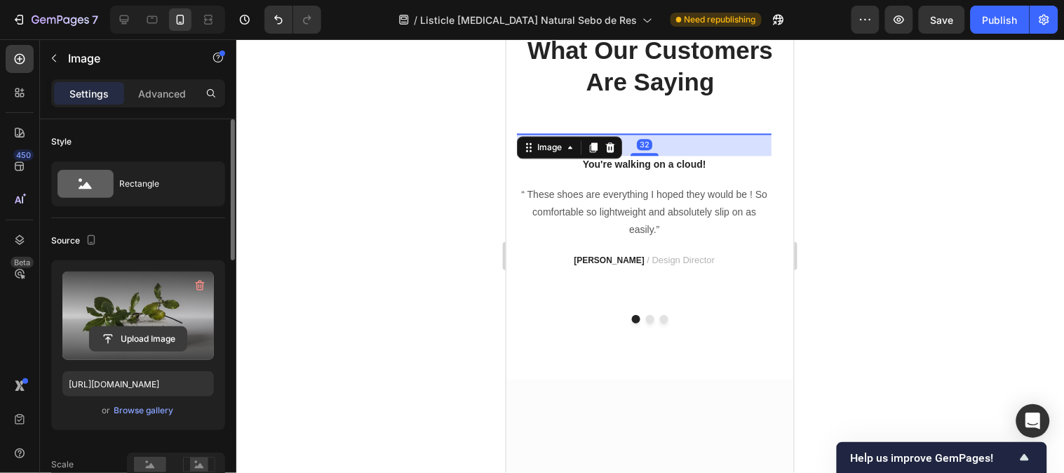
click at [126, 339] on input "file" at bounding box center [138, 339] width 97 height 24
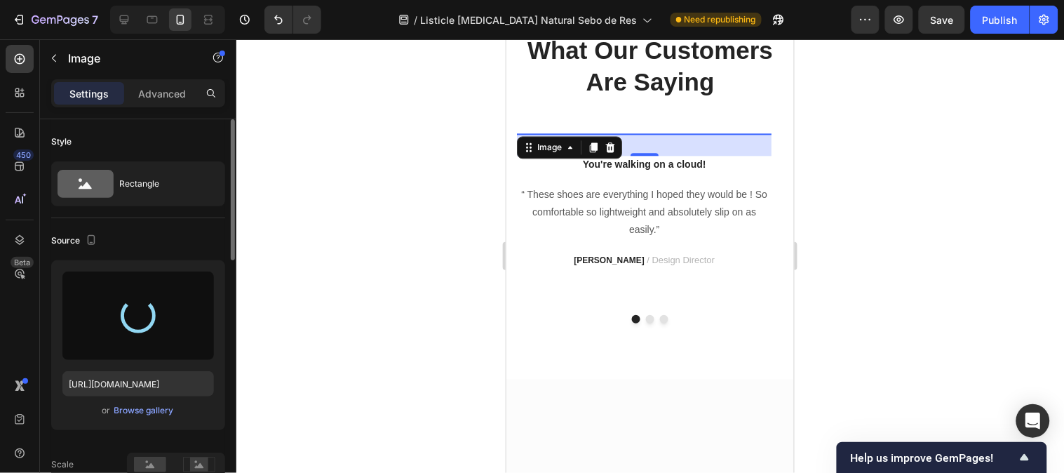
type input "https://cdn.shopify.com/s/files/1/0790/3346/7207/files/gempages_535125723526988…"
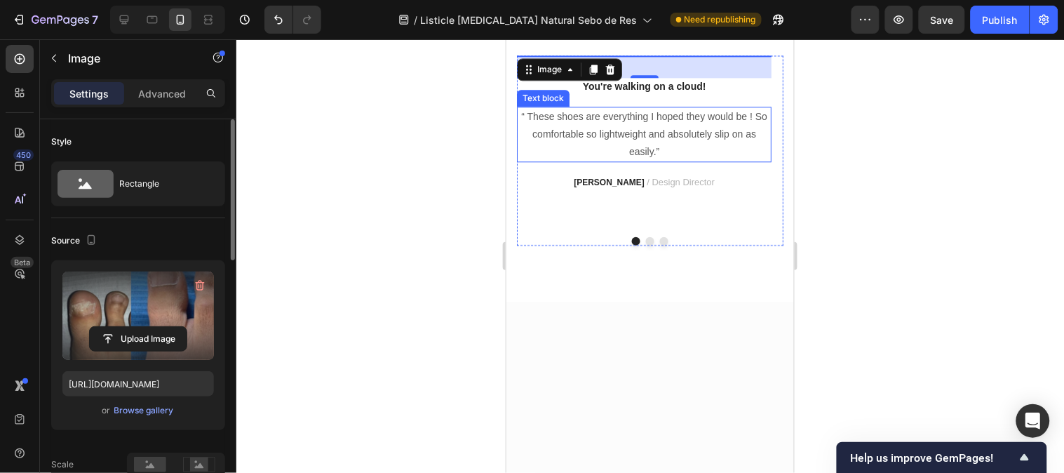
scroll to position [3648, 0]
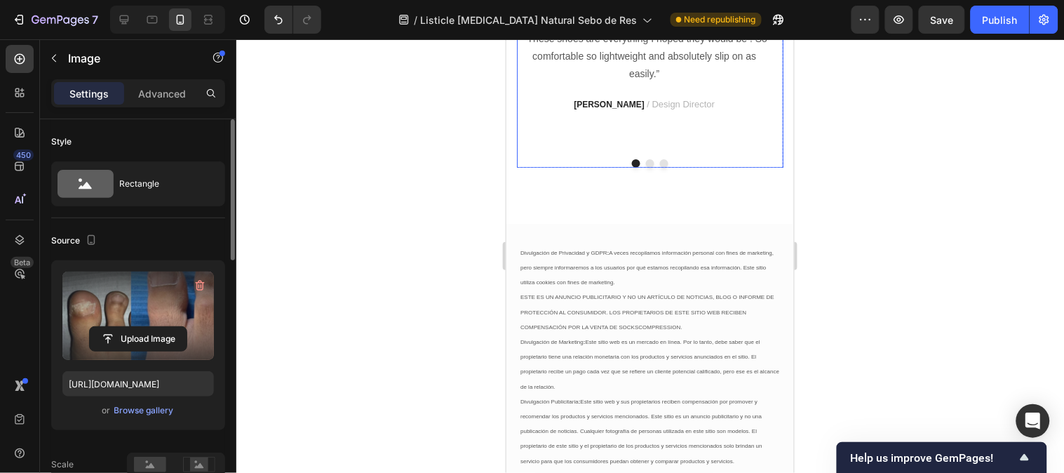
click at [645, 167] on button "Dot" at bounding box center [649, 162] width 8 height 8
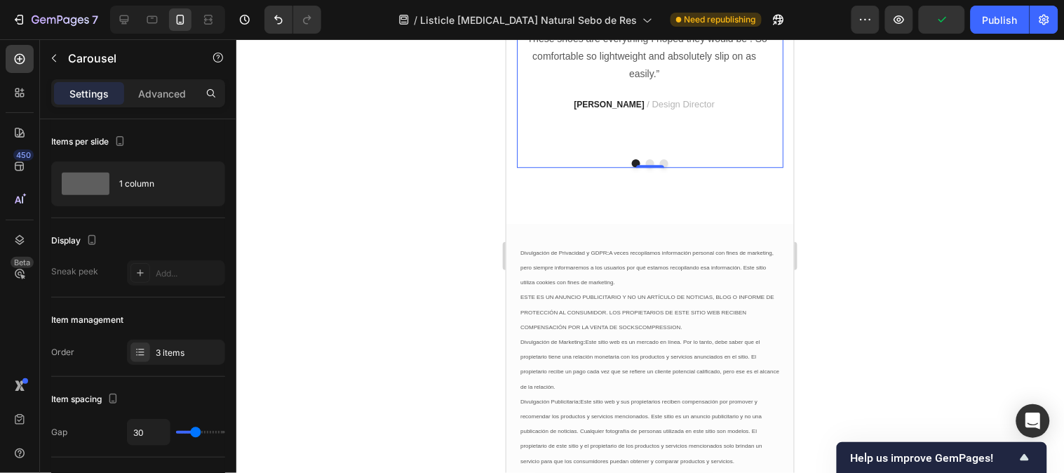
click at [645, 167] on button "Dot" at bounding box center [649, 162] width 8 height 8
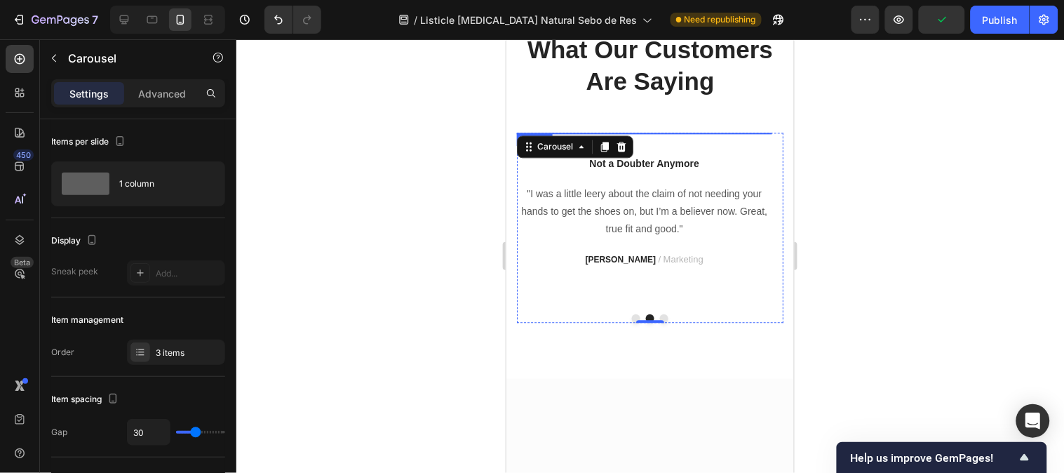
scroll to position [3493, 0]
click at [629, 133] on img at bounding box center [643, 133] width 255 height 0
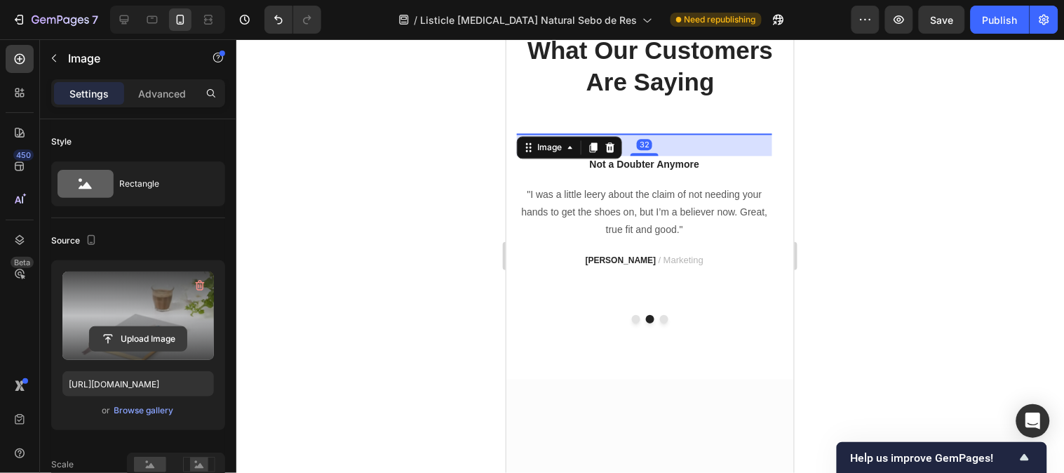
click at [146, 337] on input "file" at bounding box center [138, 339] width 97 height 24
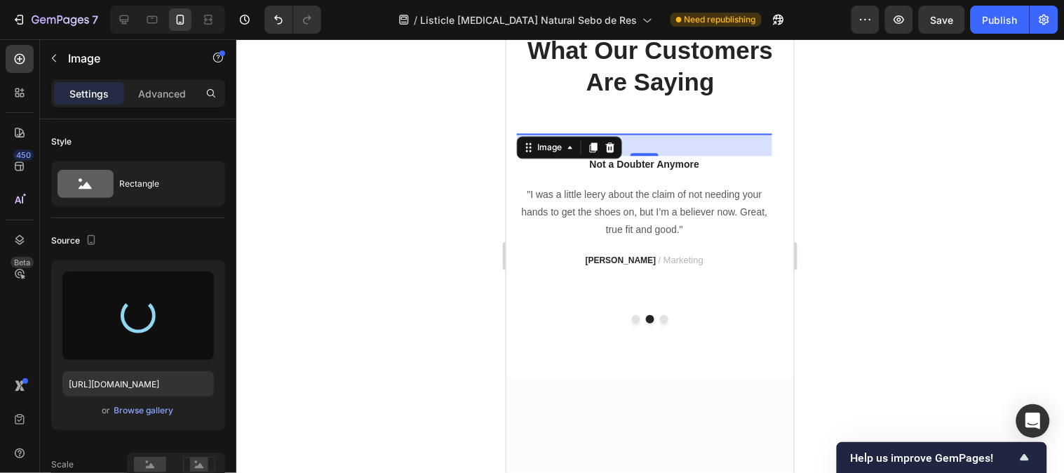
type input "https://cdn.shopify.com/s/files/1/0790/3346/7207/files/gempages_535125723526988…"
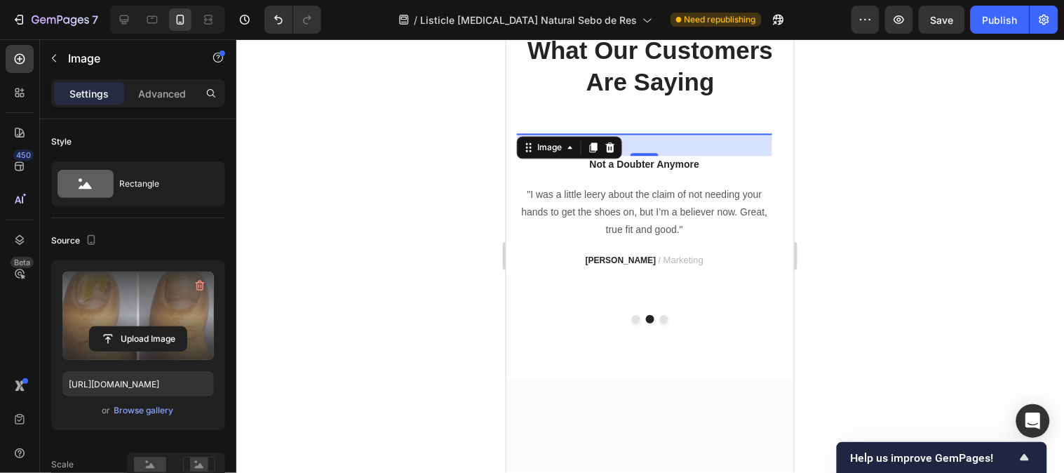
scroll to position [3570, 0]
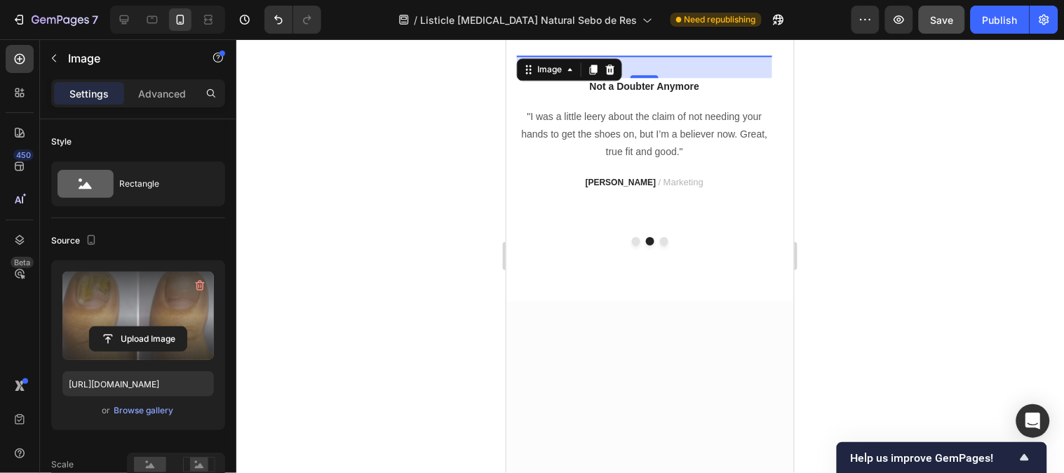
click at [928, 18] on button "Save" at bounding box center [942, 20] width 46 height 28
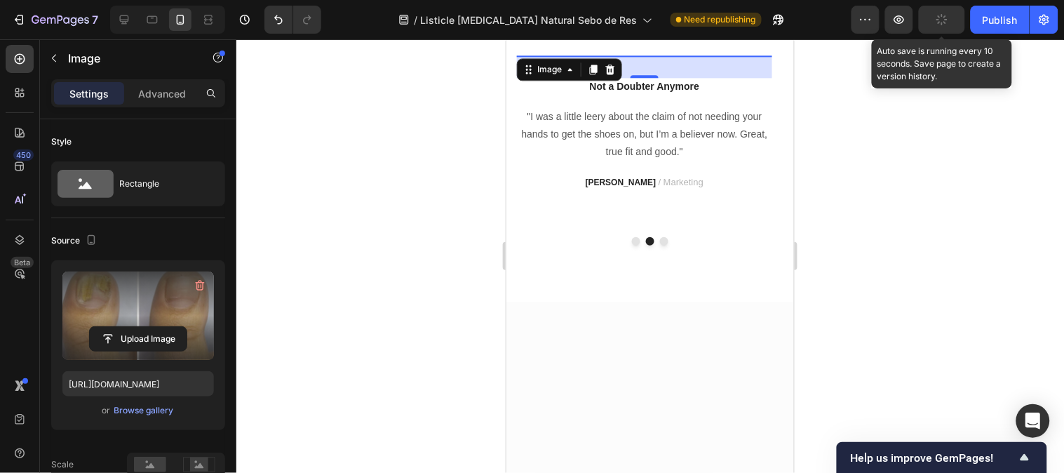
click at [930, 18] on button "button" at bounding box center [942, 20] width 46 height 28
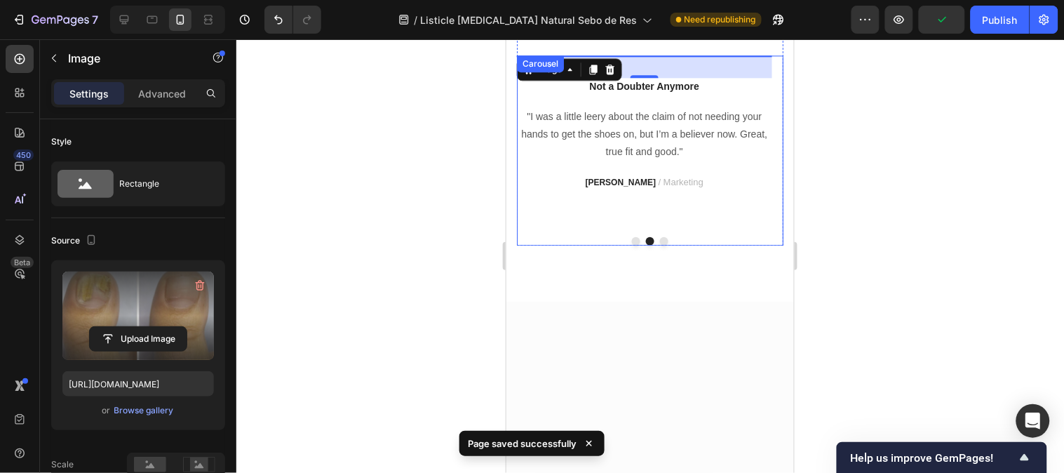
click at [631, 245] on button "Dot" at bounding box center [635, 240] width 8 height 8
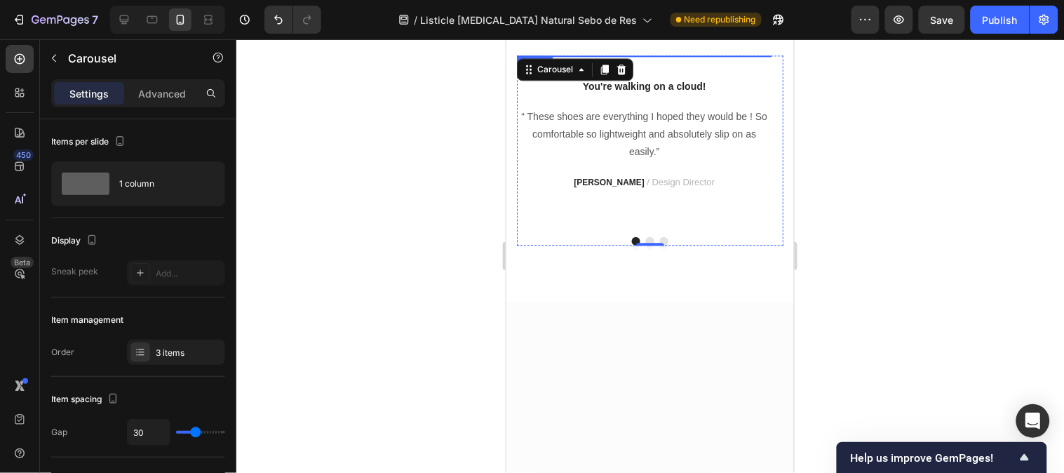
click at [573, 55] on img at bounding box center [643, 55] width 255 height 0
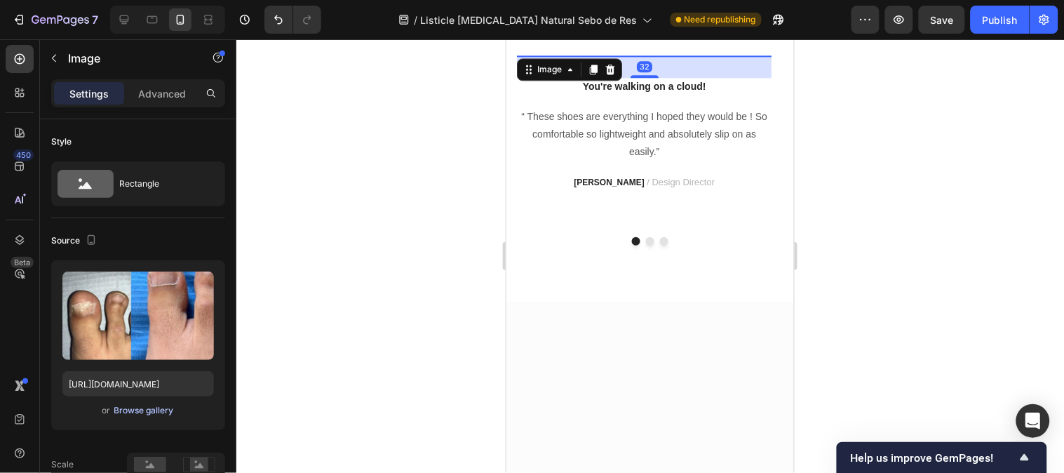
click at [144, 411] on div "Browse gallery" at bounding box center [144, 410] width 60 height 13
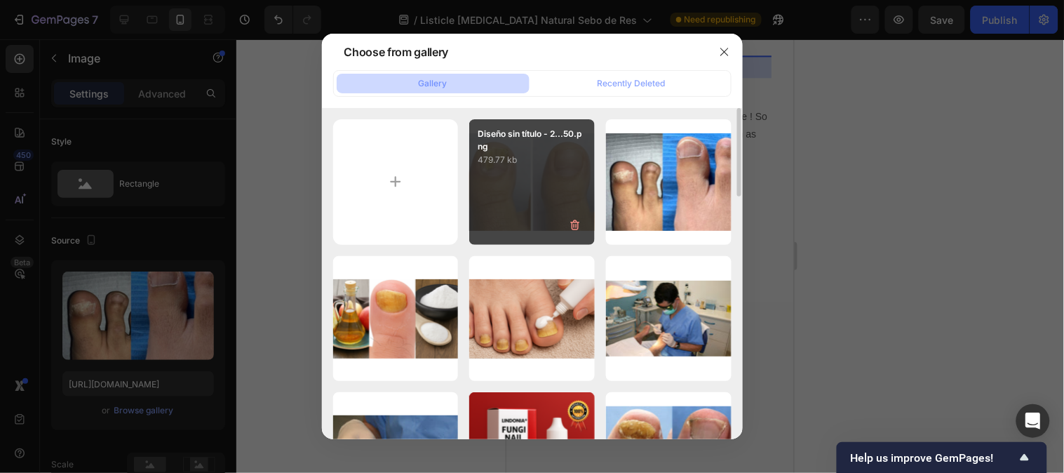
click at [482, 203] on div "Diseño sin título - 2...50.png 479.77 kb" at bounding box center [532, 182] width 126 height 126
type input "https://cdn.shopify.com/s/files/1/0790/3346/7207/files/gempages_535125723526988…"
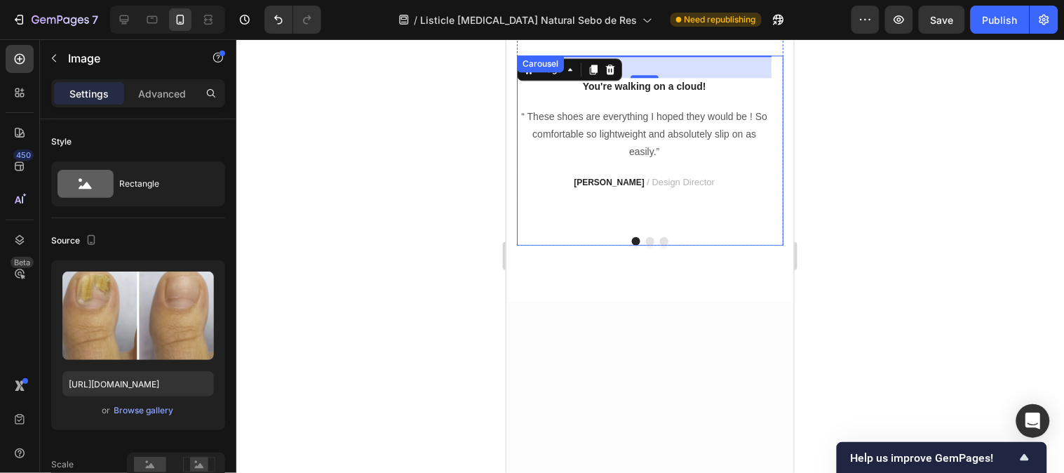
click at [645, 245] on button "Dot" at bounding box center [649, 240] width 8 height 8
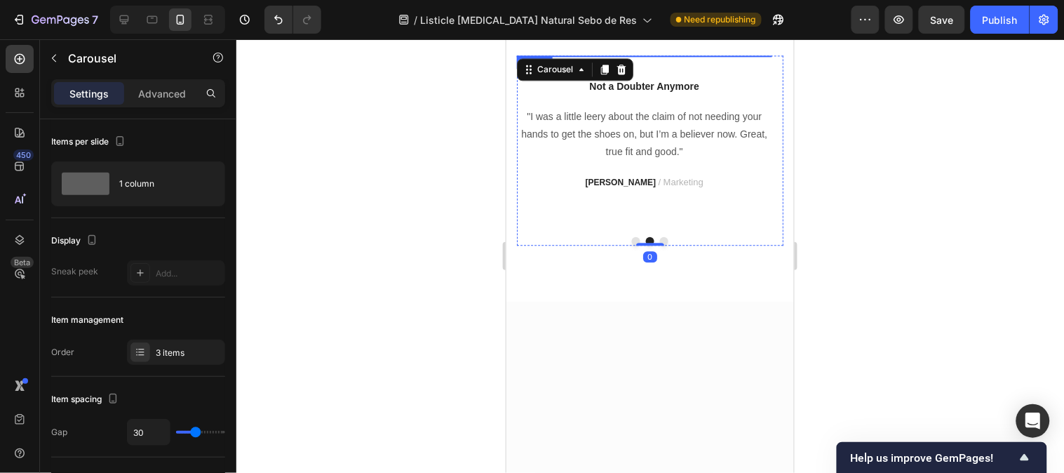
click at [567, 55] on img at bounding box center [643, 55] width 255 height 0
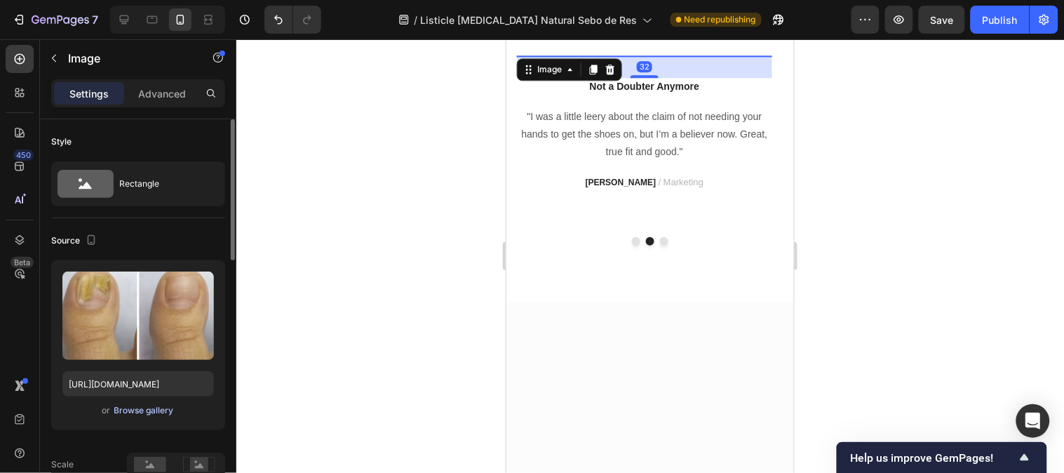
click at [152, 414] on div "Browse gallery" at bounding box center [144, 410] width 60 height 13
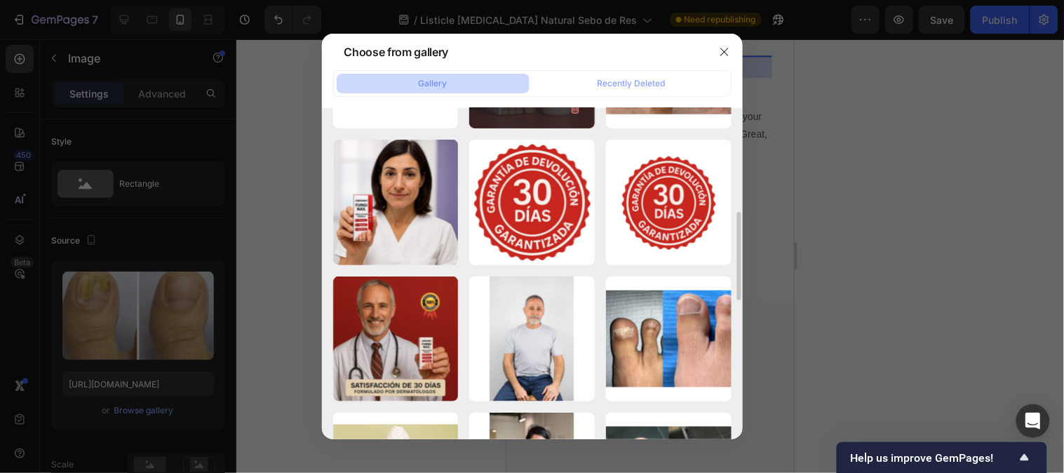
scroll to position [233, 0]
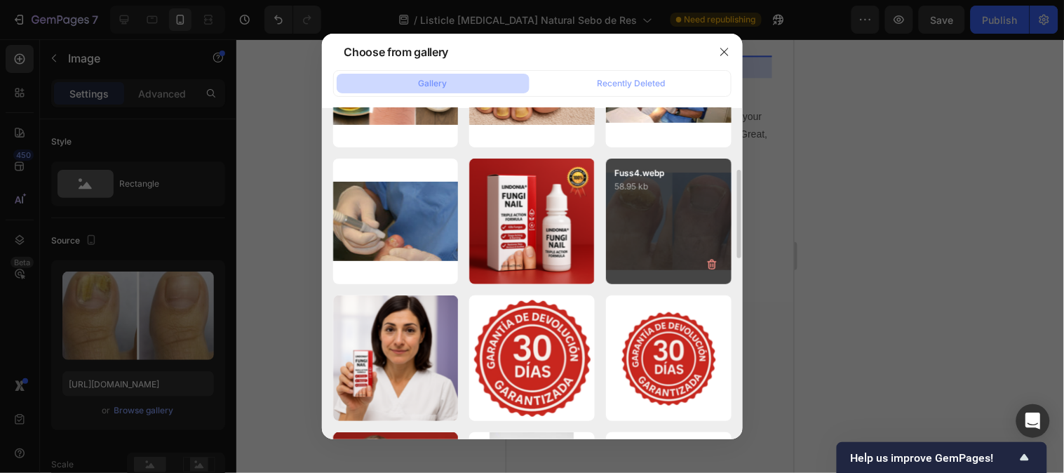
click at [657, 248] on div "Fuss4.webp 58.95 kb" at bounding box center [669, 221] width 126 height 126
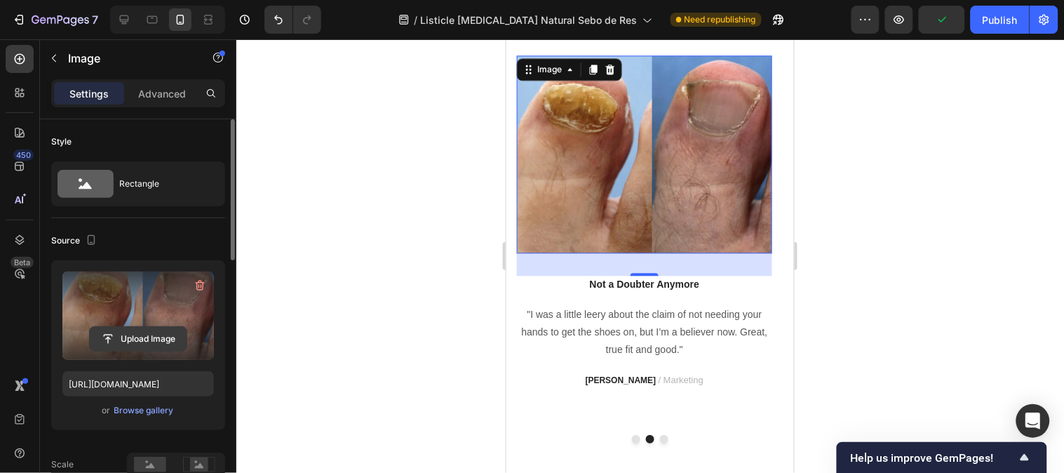
click at [158, 341] on input "file" at bounding box center [138, 339] width 97 height 24
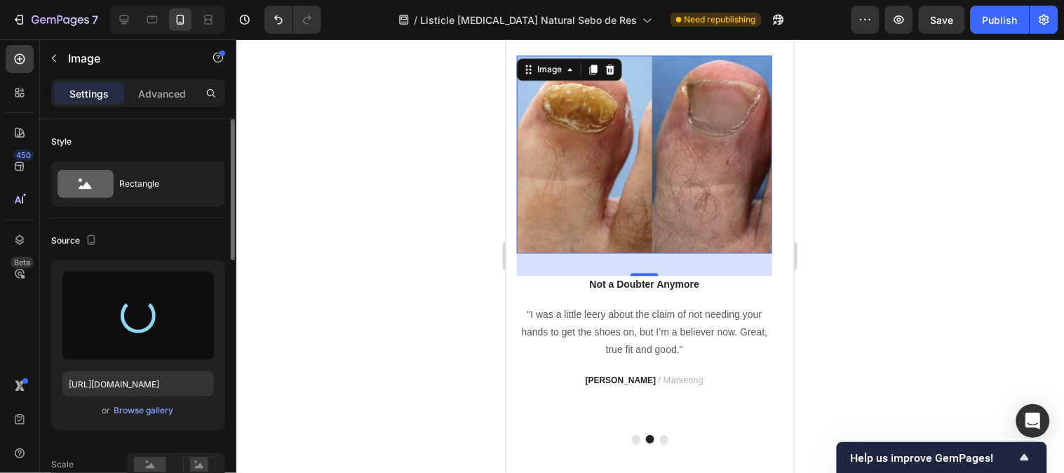
type input "https://cdn.shopify.com/s/files/1/0790/3346/7207/files/gempages_535125723526988…"
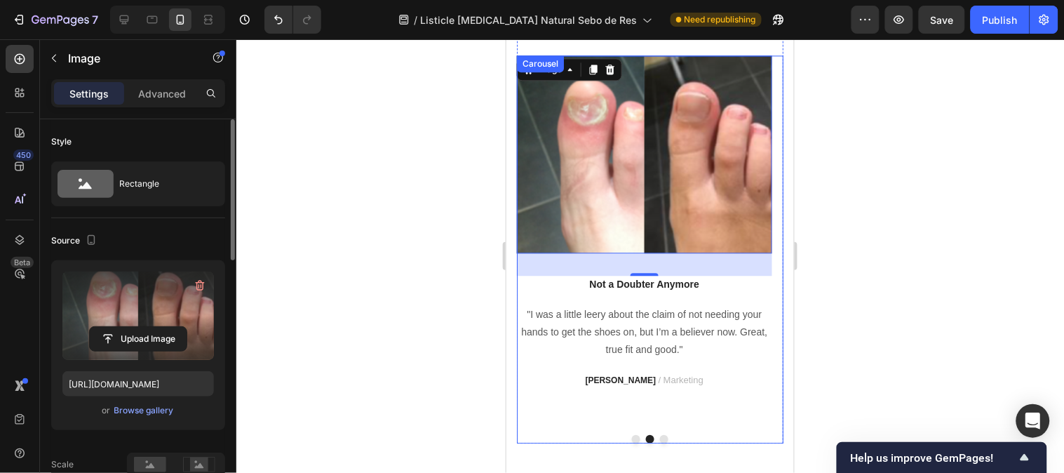
click at [631, 435] on button "Dot" at bounding box center [635, 438] width 8 height 8
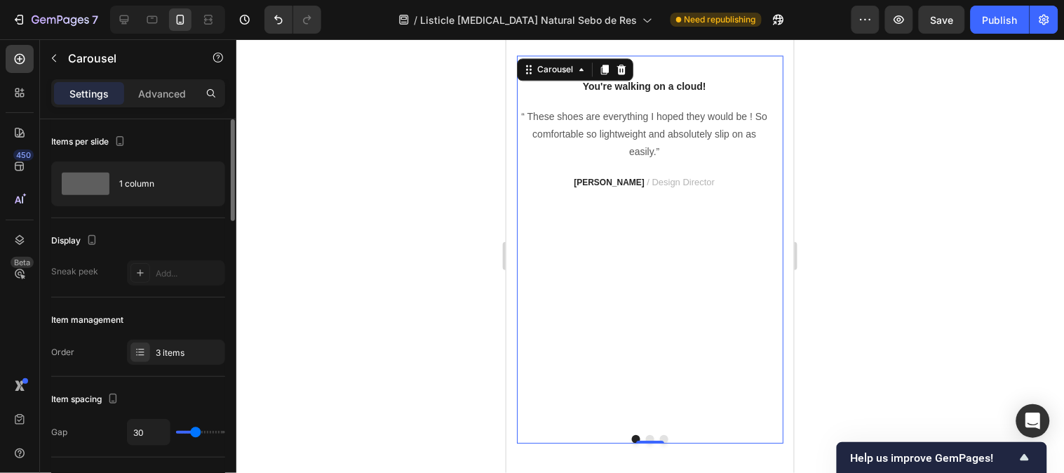
click at [645, 437] on button "Dot" at bounding box center [649, 438] width 8 height 8
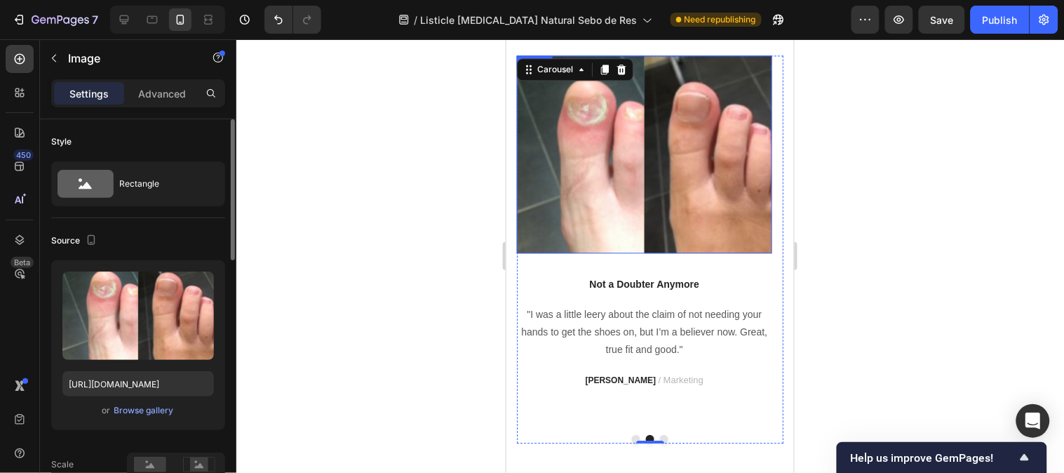
click at [637, 203] on img at bounding box center [643, 154] width 255 height 198
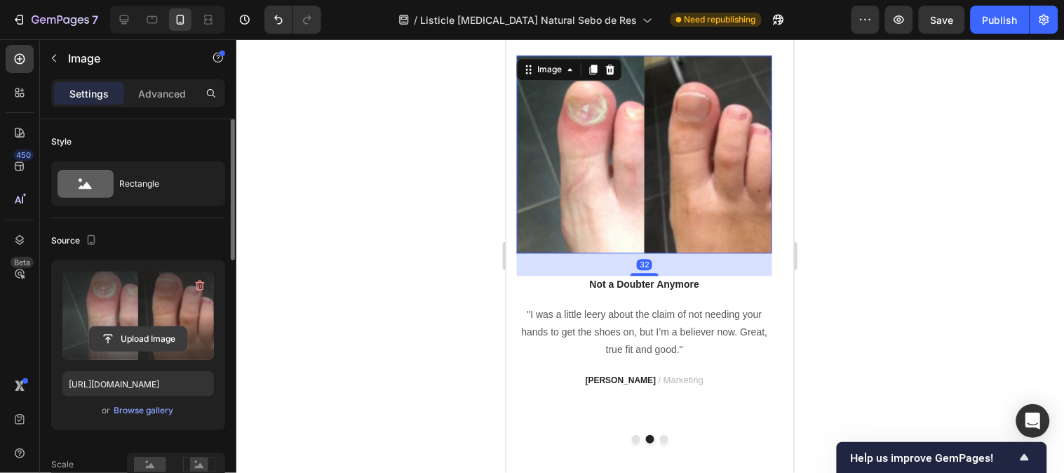
click at [159, 338] on input "file" at bounding box center [138, 339] width 97 height 24
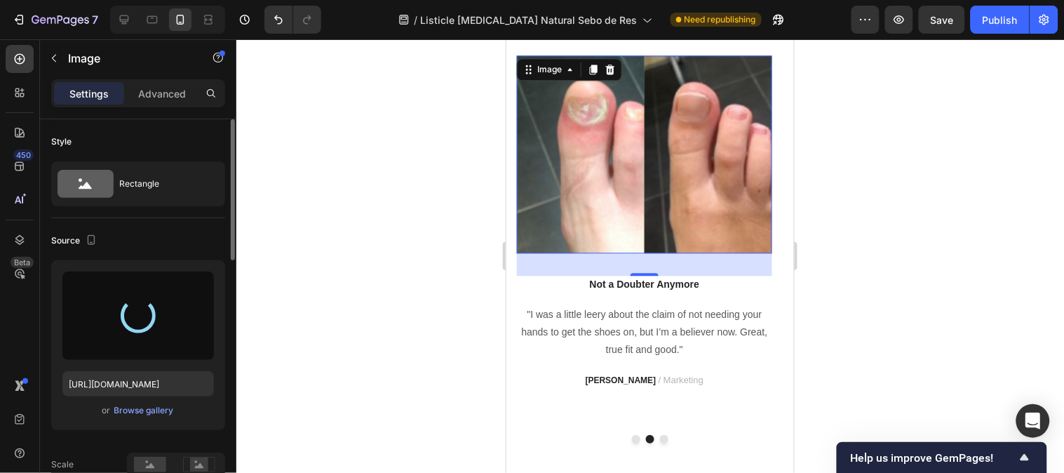
type input "[URL][DOMAIN_NAME]"
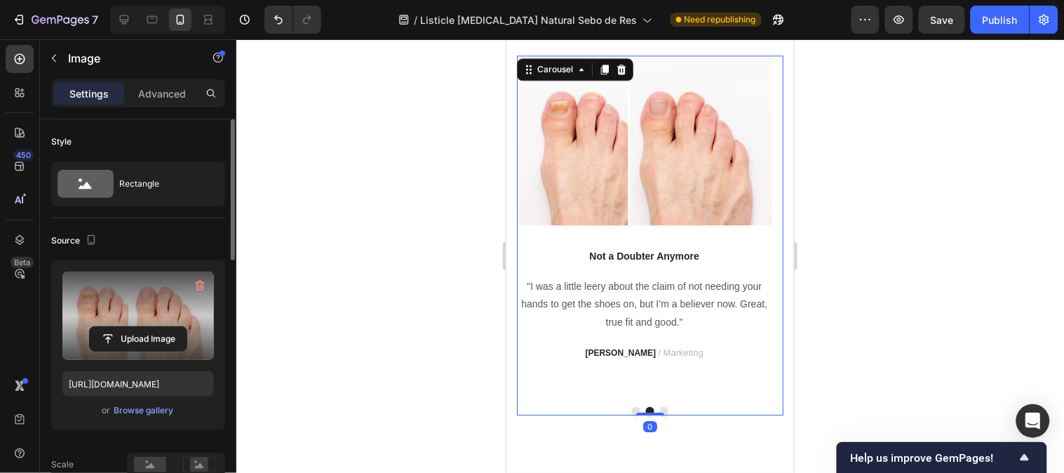
click at [659, 414] on button "Dot" at bounding box center [663, 410] width 8 height 8
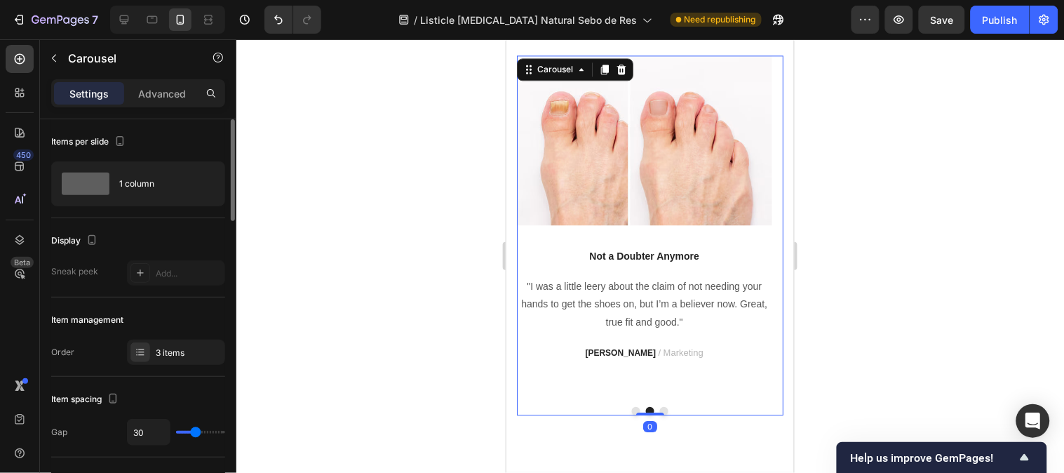
click at [659, 414] on button "Dot" at bounding box center [663, 410] width 8 height 8
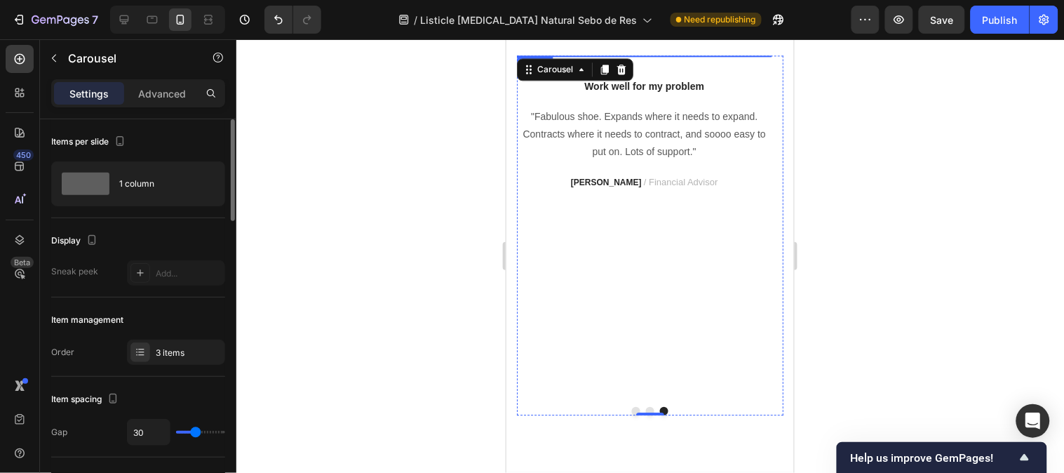
click at [674, 55] on img at bounding box center [643, 55] width 255 height 0
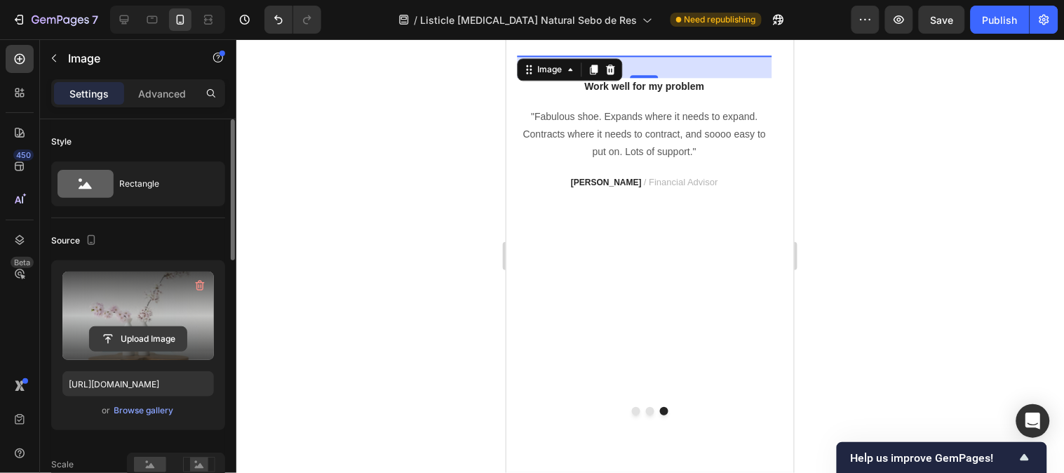
click at [144, 344] on input "file" at bounding box center [138, 339] width 97 height 24
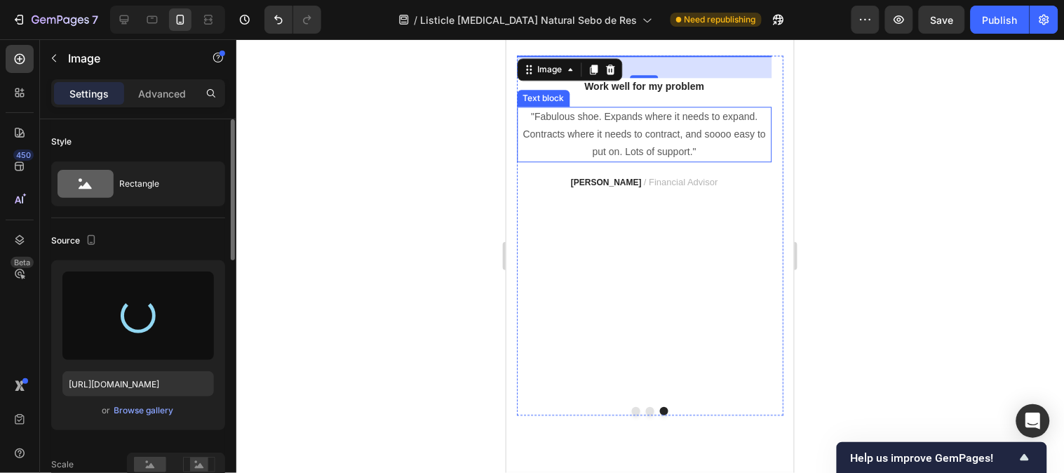
type input "https://cdn.shopify.com/s/files/1/0790/3346/7207/files/gempages_535125723526988…"
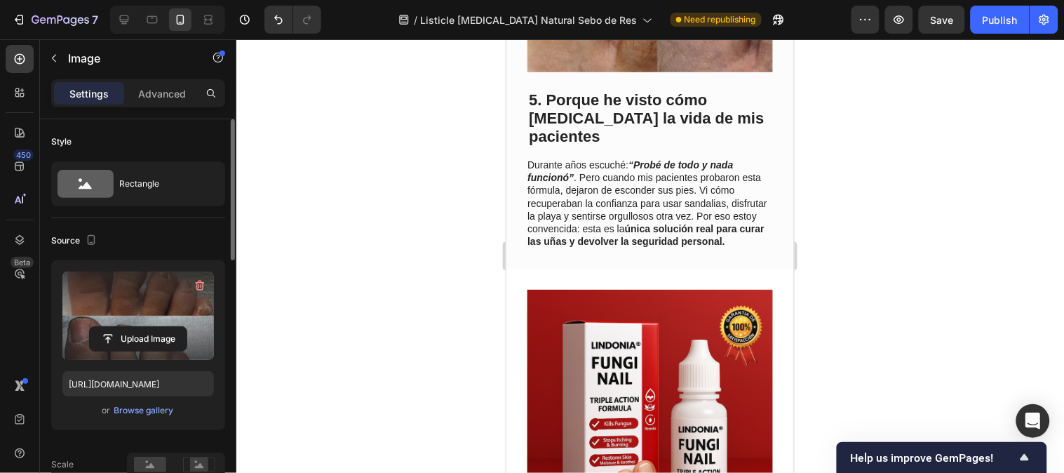
scroll to position [2402, 0]
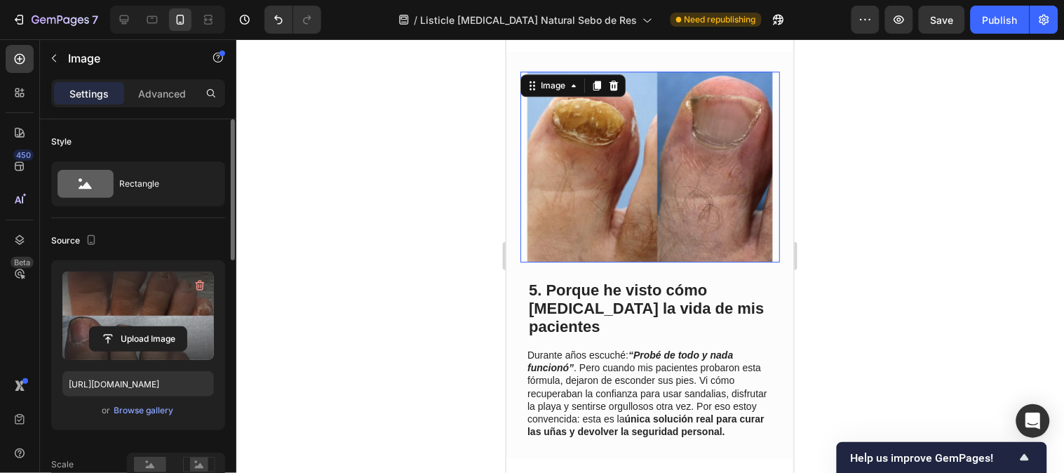
click at [649, 221] on img at bounding box center [649, 166] width 245 height 191
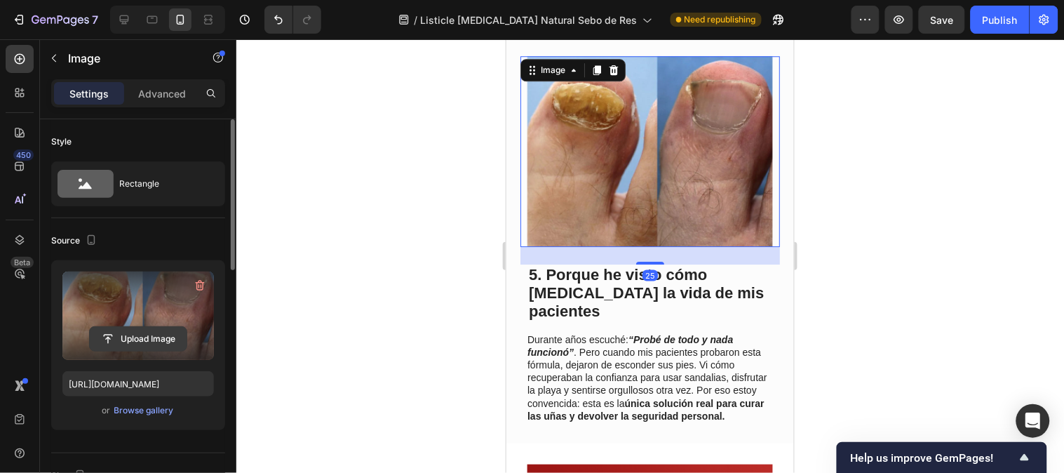
click at [153, 342] on input "file" at bounding box center [138, 339] width 97 height 24
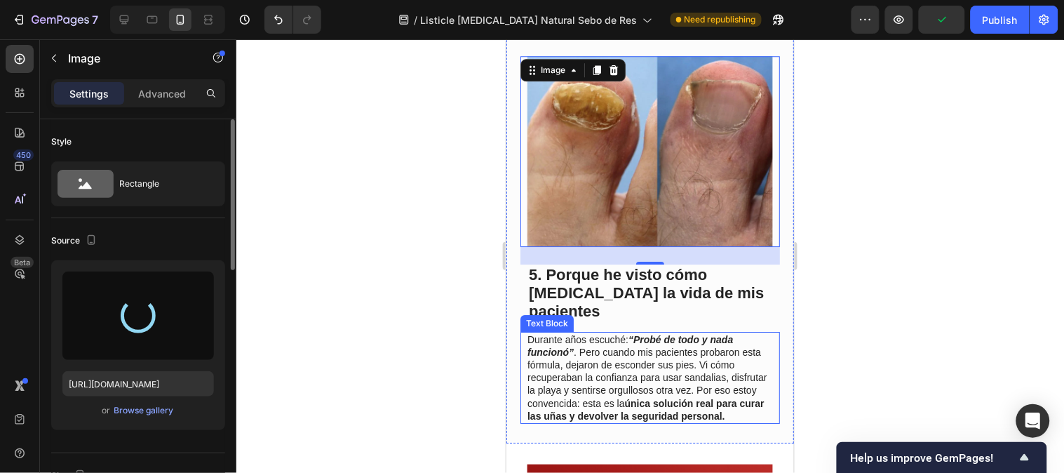
type input "https://cdn.shopify.com/s/files/1/0790/3346/7207/files/gempages_535125723526988…"
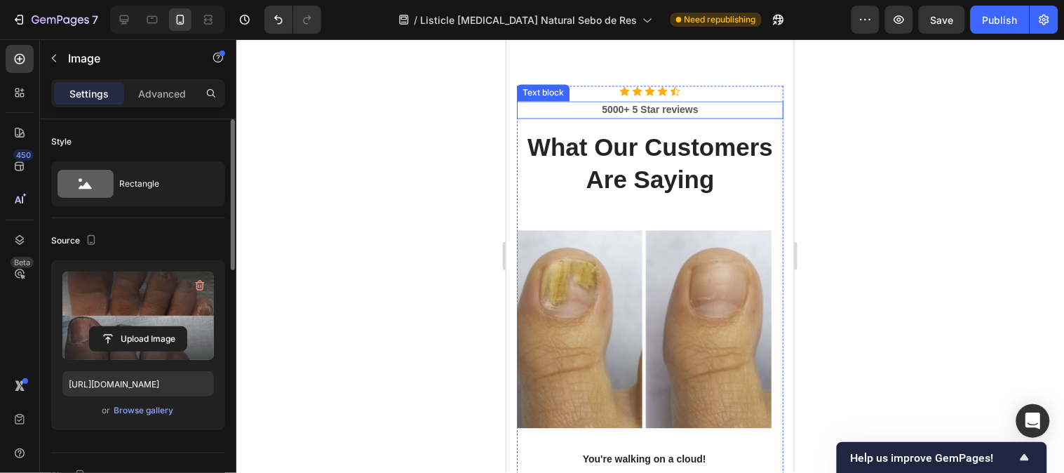
scroll to position [3493, 0]
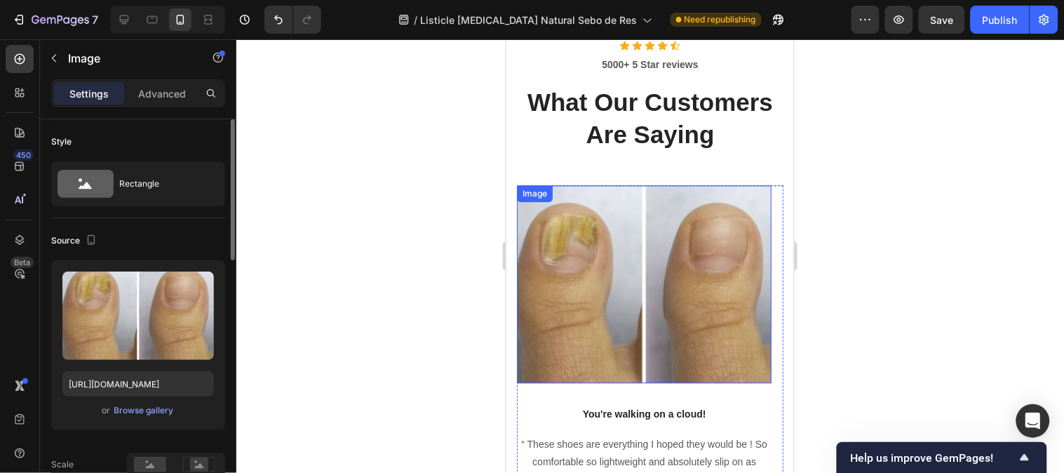
click at [688, 294] on img at bounding box center [643, 283] width 255 height 198
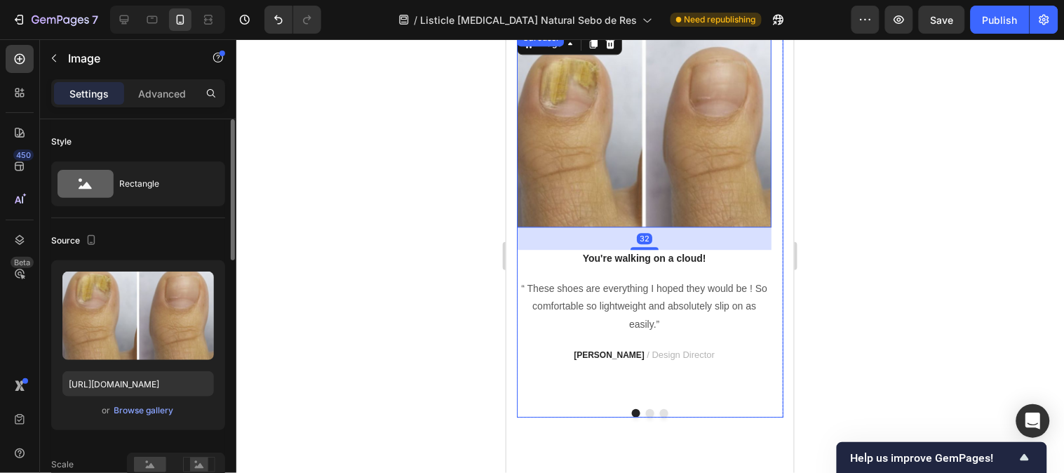
scroll to position [3726, 0]
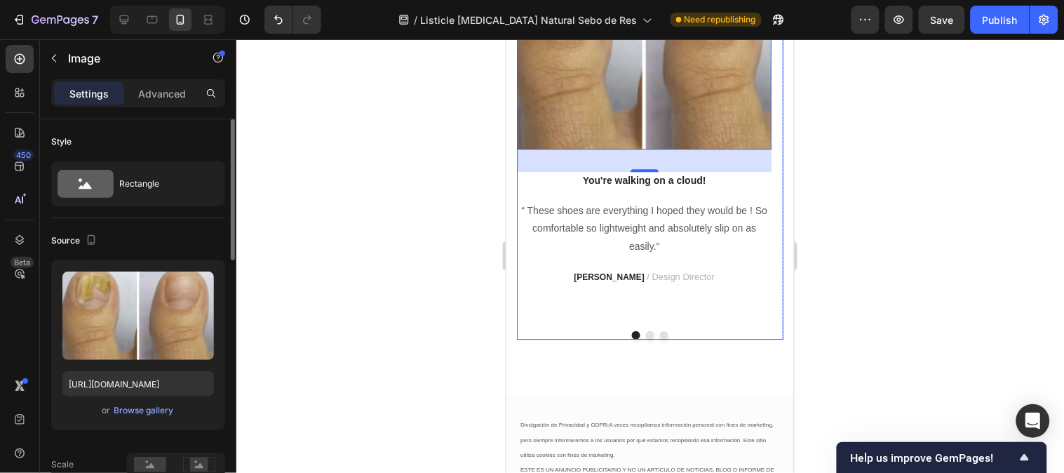
click at [645, 339] on button "Dot" at bounding box center [649, 334] width 8 height 8
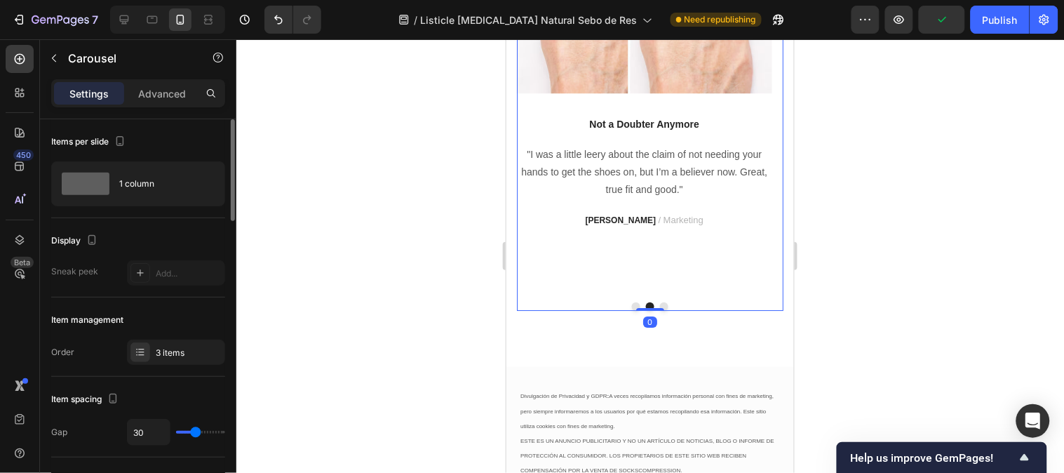
scroll to position [3804, 0]
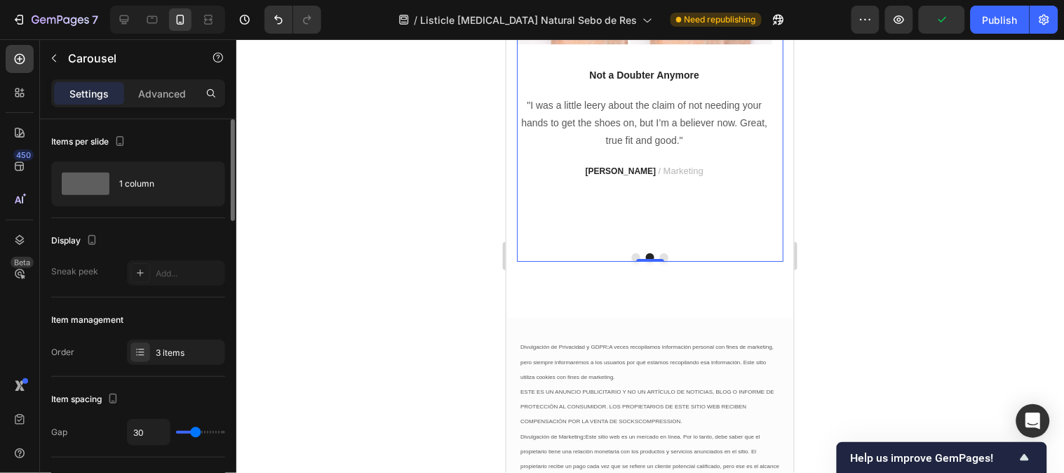
click at [659, 261] on button "Dot" at bounding box center [663, 256] width 8 height 8
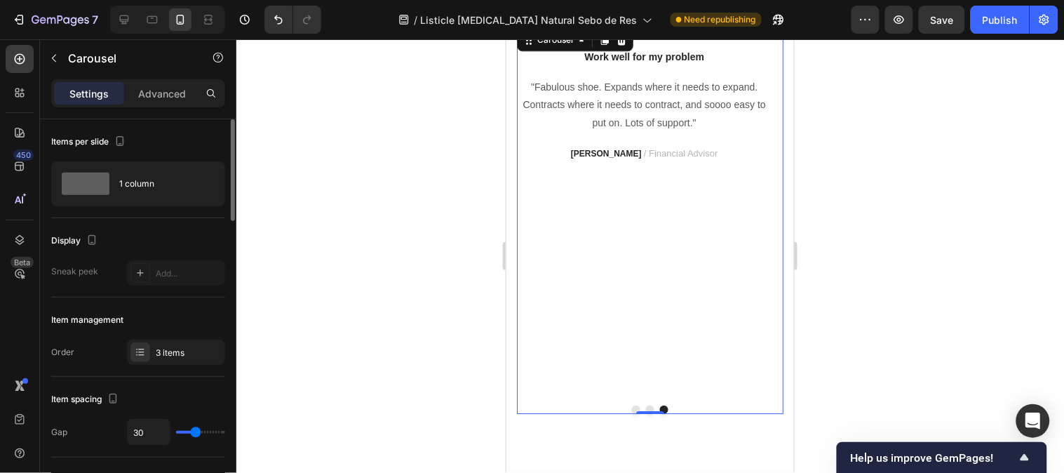
scroll to position [3648, 0]
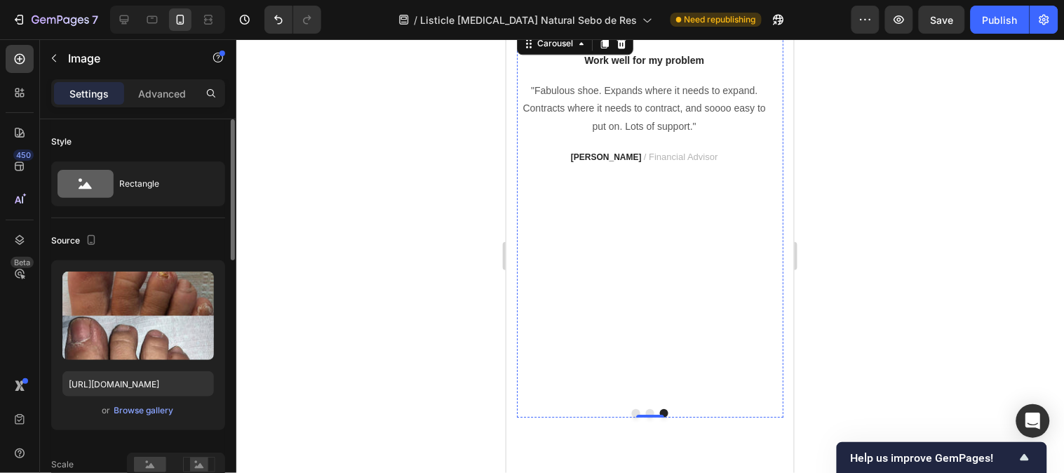
click at [627, 29] on img at bounding box center [643, 29] width 255 height 0
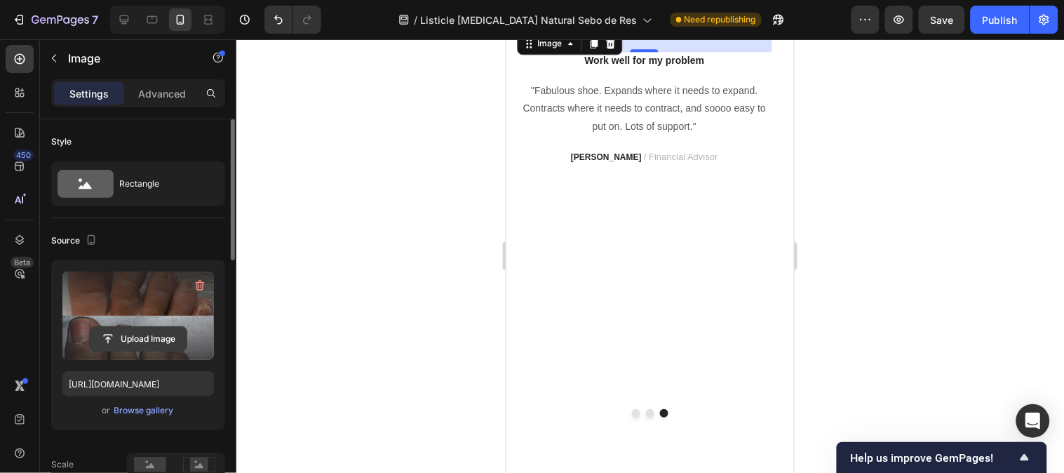
click at [155, 340] on input "file" at bounding box center [138, 339] width 97 height 24
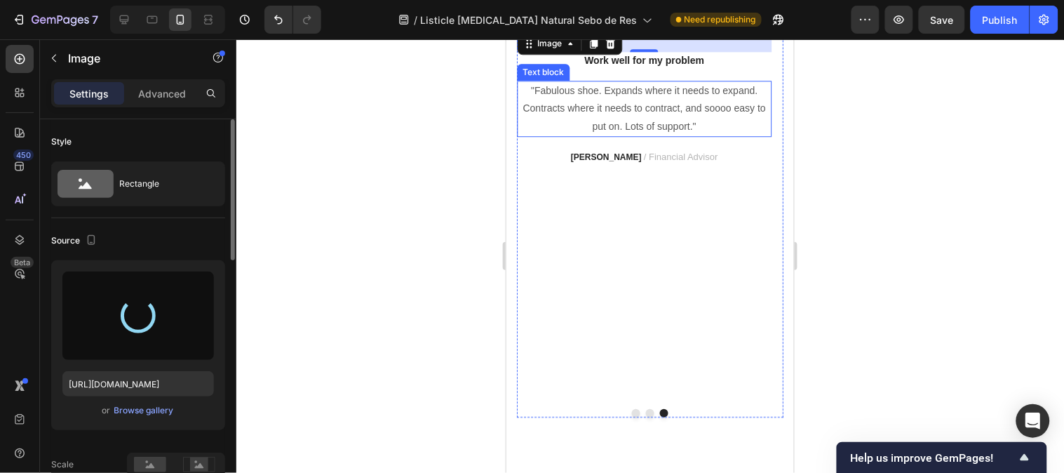
type input "https://cdn.shopify.com/s/files/1/0790/3346/7207/files/gempages_535125723526988…"
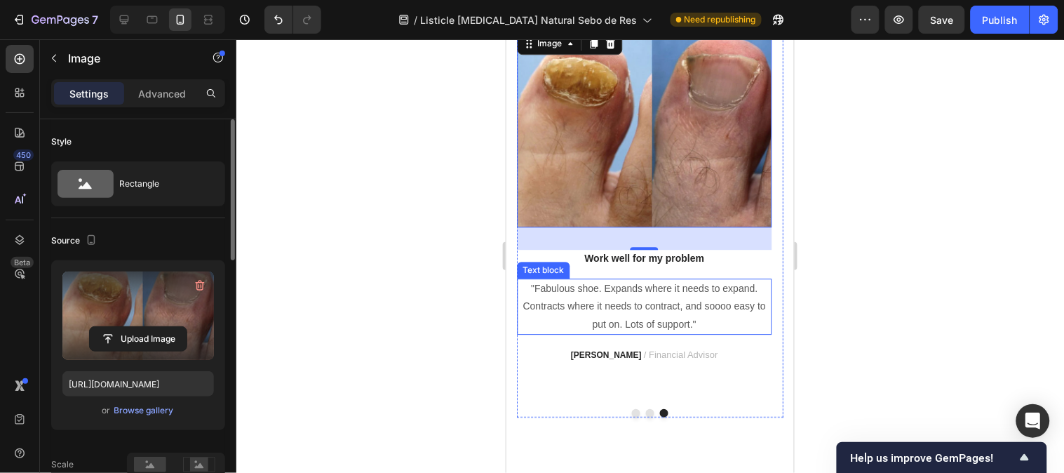
click at [670, 301] on p ""Fabulous shoe. Expands where it needs to expand. Contracts where it needs to c…" at bounding box center [643, 305] width 252 height 53
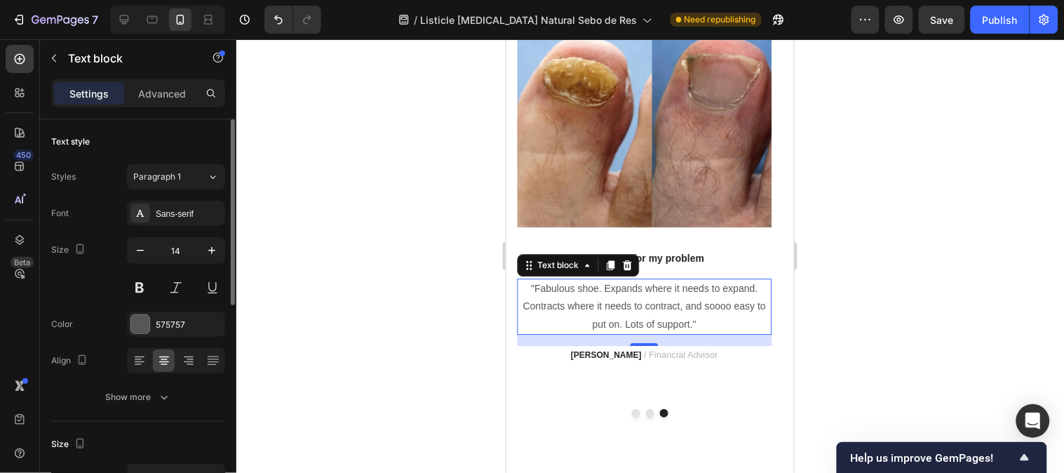
click at [669, 302] on p ""Fabulous shoe. Expands where it needs to expand. Contracts where it needs to c…" at bounding box center [643, 305] width 252 height 53
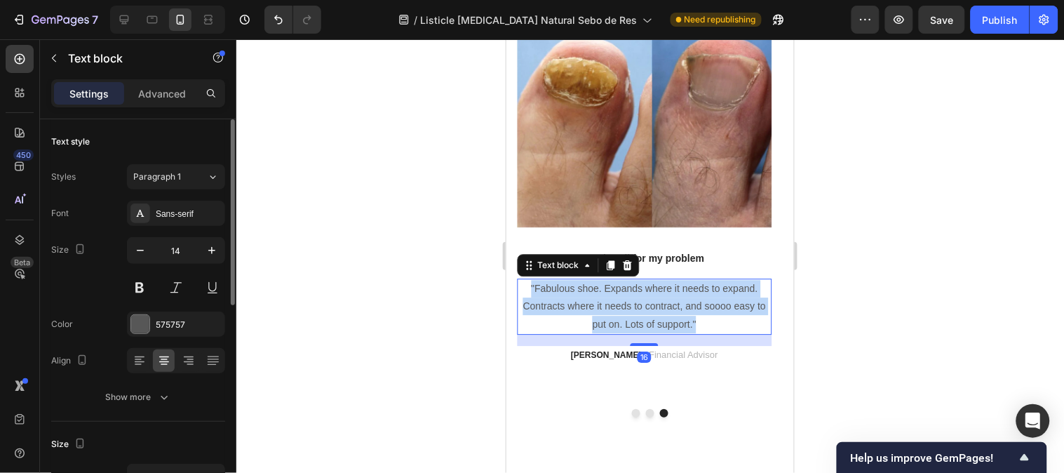
click at [669, 302] on p ""Fabulous shoe. Expands where it needs to expand. Contracts where it needs to c…" at bounding box center [643, 305] width 252 height 53
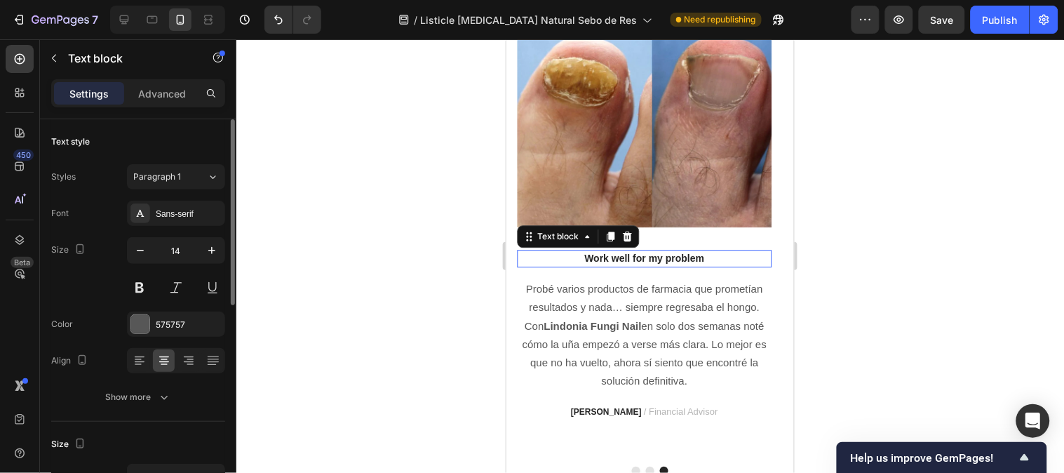
click at [657, 254] on p "Work well for my problem" at bounding box center [643, 257] width 252 height 15
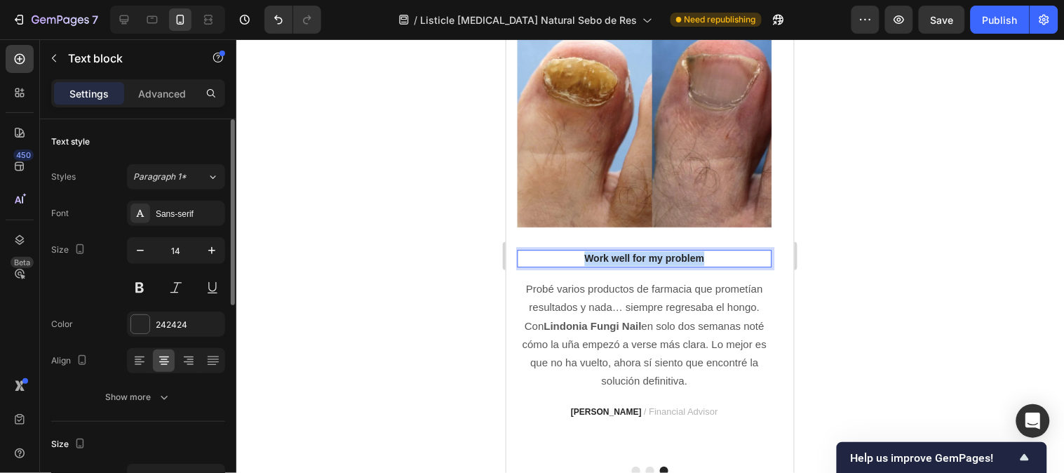
click at [657, 254] on p "Work well for my problem" at bounding box center [643, 257] width 252 height 15
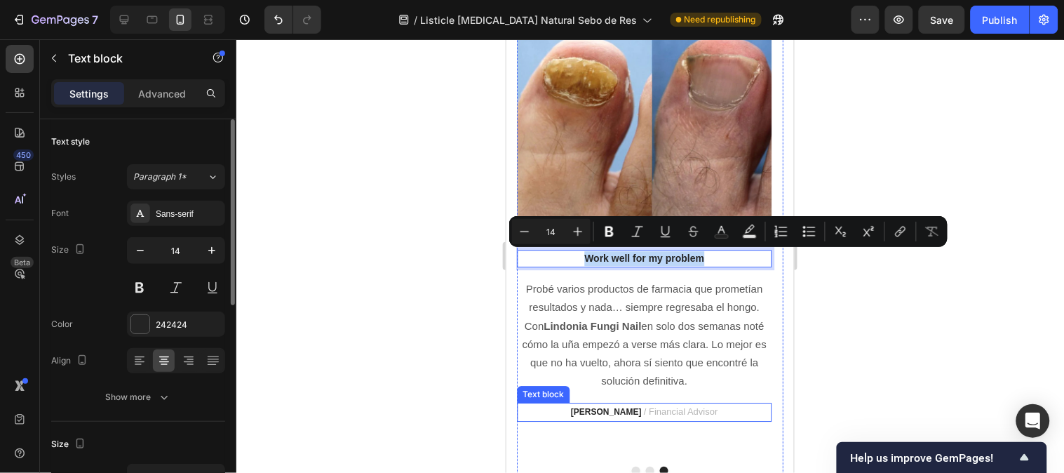
click at [606, 406] on strong "TRAVIS J." at bounding box center [605, 411] width 71 height 10
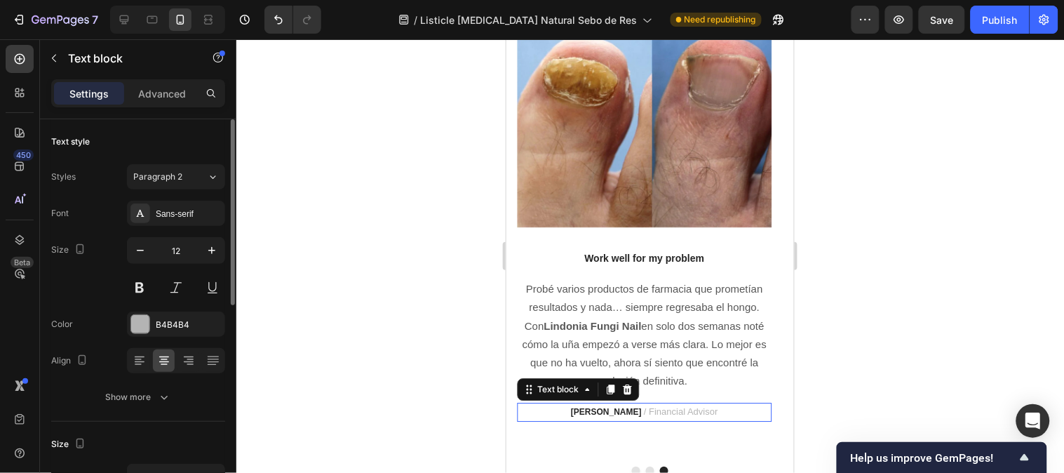
click at [606, 406] on strong "TRAVIS J." at bounding box center [605, 411] width 71 height 10
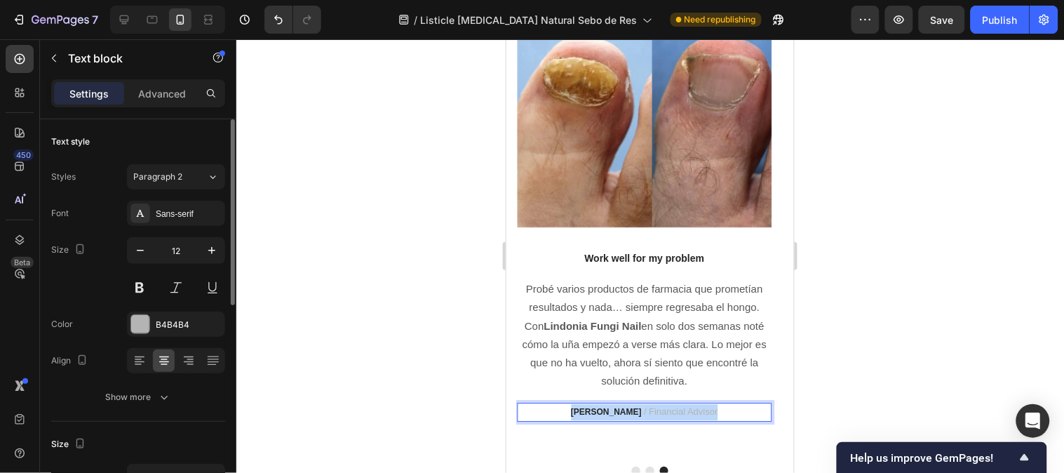
click at [606, 406] on strong "TRAVIS J." at bounding box center [605, 411] width 71 height 10
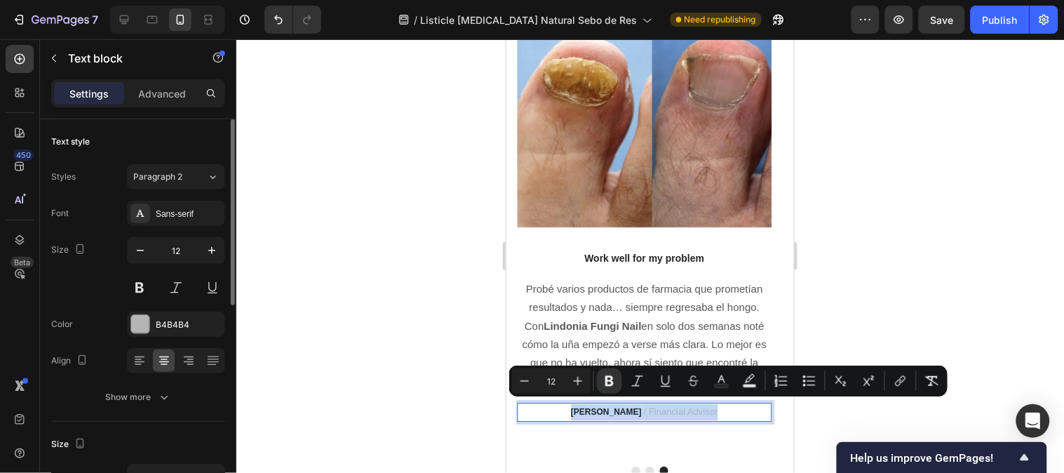
click at [615, 406] on strong "TRAVIS J." at bounding box center [605, 411] width 71 height 10
drag, startPoint x: 623, startPoint y: 403, endPoint x: 588, endPoint y: 403, distance: 34.4
click at [588, 406] on strong "TRAVIS J." at bounding box center [605, 411] width 71 height 10
click at [607, 412] on p "TRAVIS J. / Financial Advisor" at bounding box center [643, 411] width 252 height 16
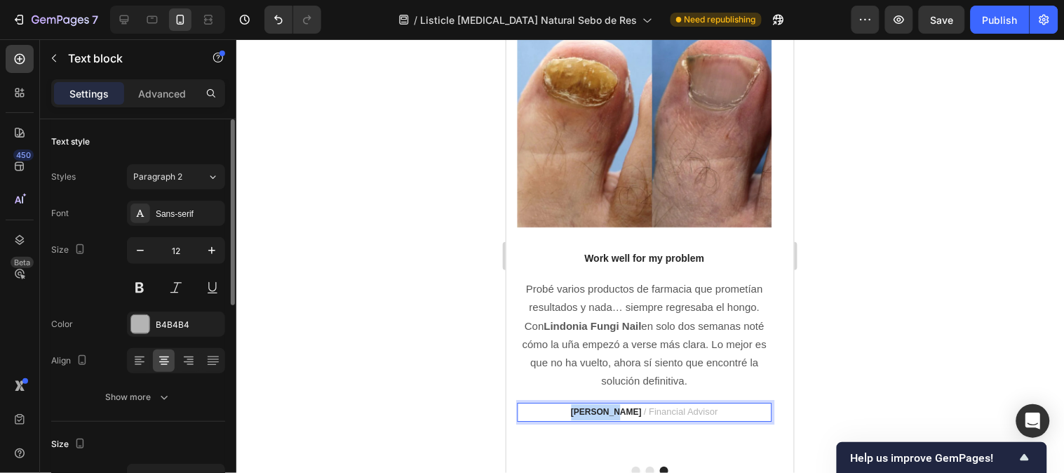
drag, startPoint x: 625, startPoint y: 402, endPoint x: 579, endPoint y: 404, distance: 45.6
click at [579, 404] on p "TRAVIS J. / Financial Advisor" at bounding box center [643, 411] width 252 height 16
click at [650, 405] on span "/ Financial Advisor" at bounding box center [680, 410] width 74 height 11
drag, startPoint x: 627, startPoint y: 407, endPoint x: 699, endPoint y: 405, distance: 72.3
click at [699, 405] on p "José L. / Financial Advisor" at bounding box center [643, 411] width 252 height 16
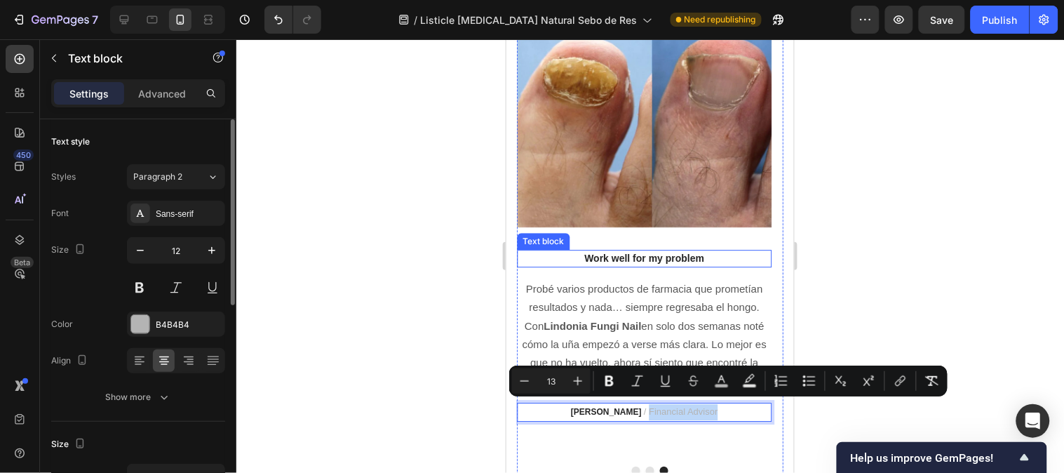
click at [649, 259] on p "Work well for my problem" at bounding box center [643, 257] width 252 height 15
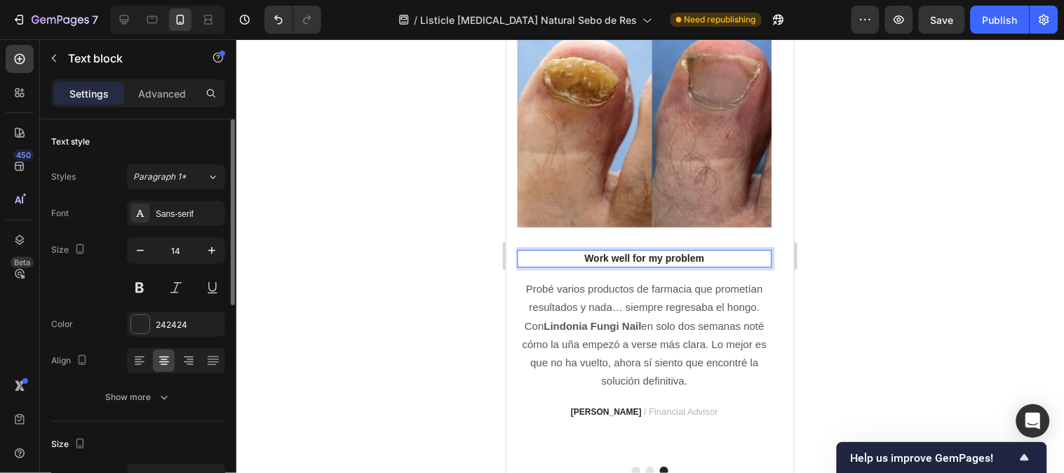
click at [649, 259] on p "Work well for my problem" at bounding box center [643, 257] width 252 height 15
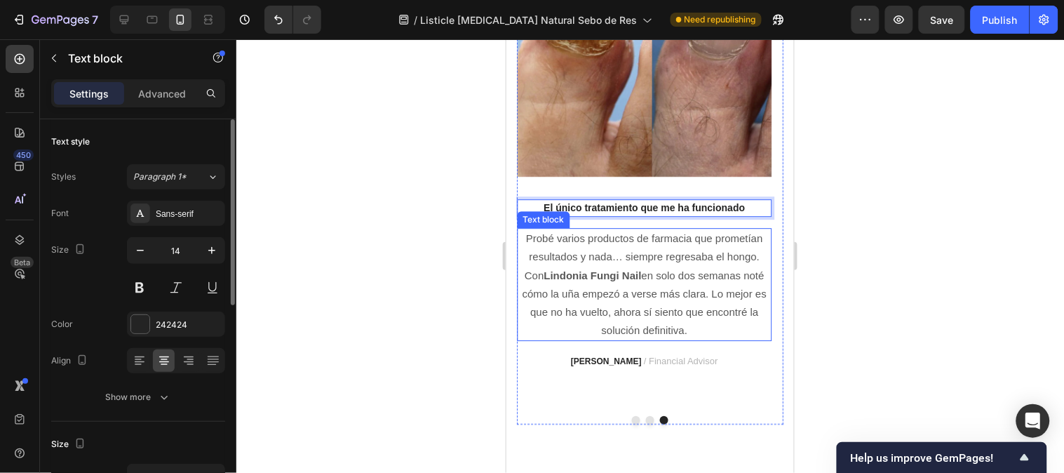
scroll to position [3726, 0]
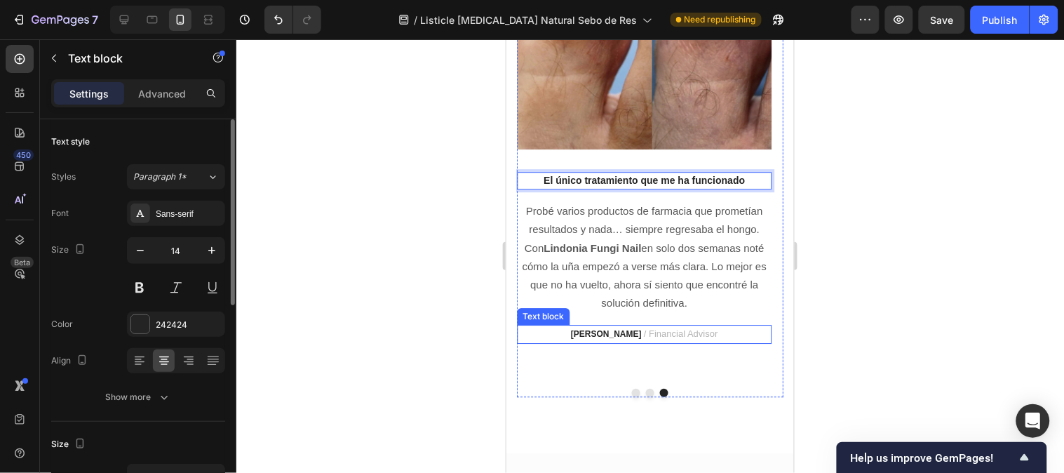
click at [666, 327] on span "/ Financial Advisor" at bounding box center [680, 332] width 74 height 11
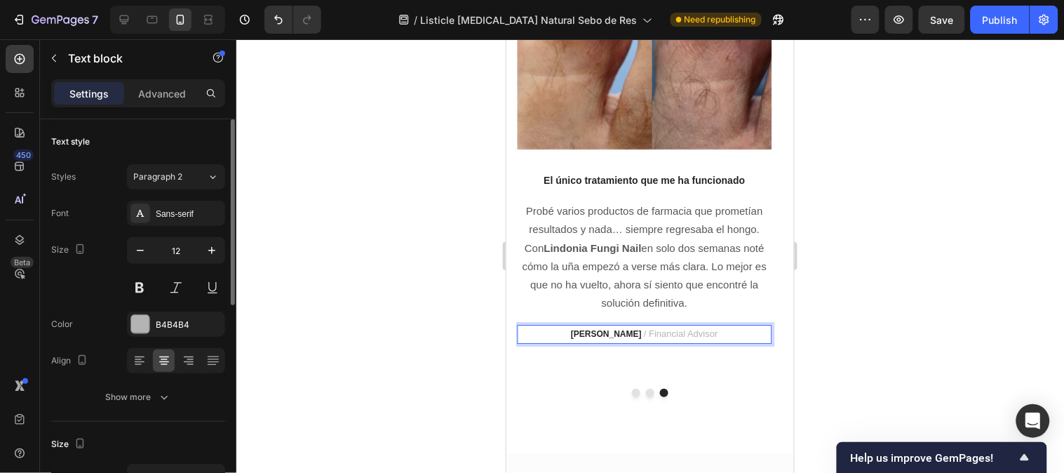
drag, startPoint x: 673, startPoint y: 326, endPoint x: 700, endPoint y: 333, distance: 27.6
click at [674, 327] on span "/ Financial Advisor" at bounding box center [680, 332] width 74 height 11
drag, startPoint x: 715, startPoint y: 331, endPoint x: 622, endPoint y: 327, distance: 93.4
click at [622, 327] on p "José L. / Financial Advisor" at bounding box center [643, 333] width 252 height 16
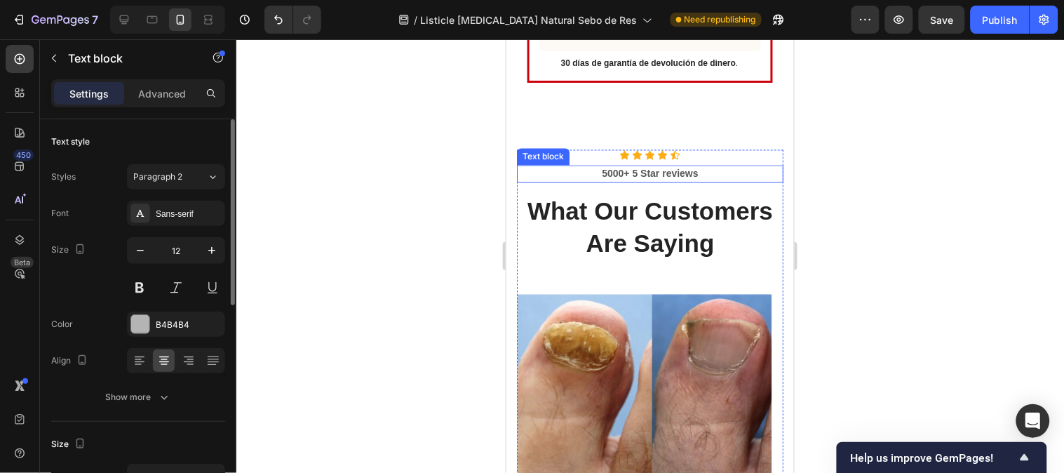
scroll to position [3336, 0]
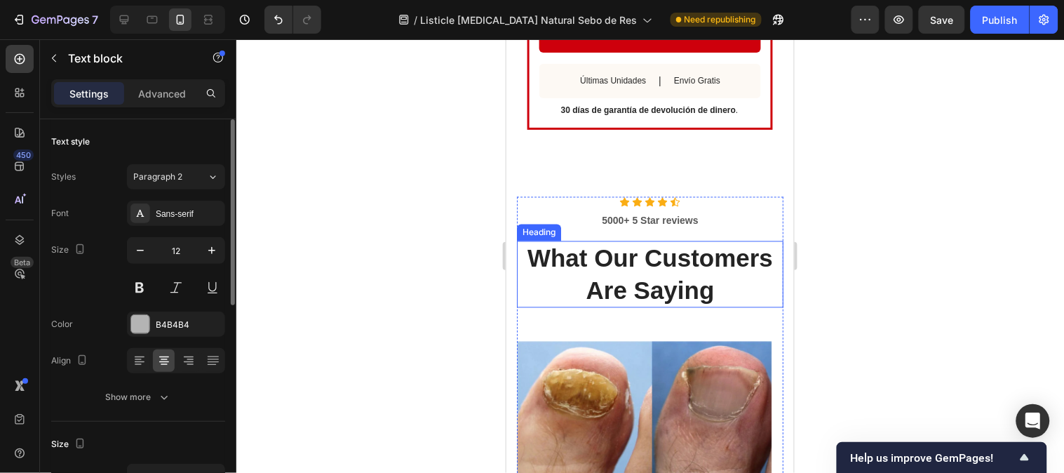
click at [645, 278] on p "What Our Customers Are Saying" at bounding box center [649, 274] width 264 height 64
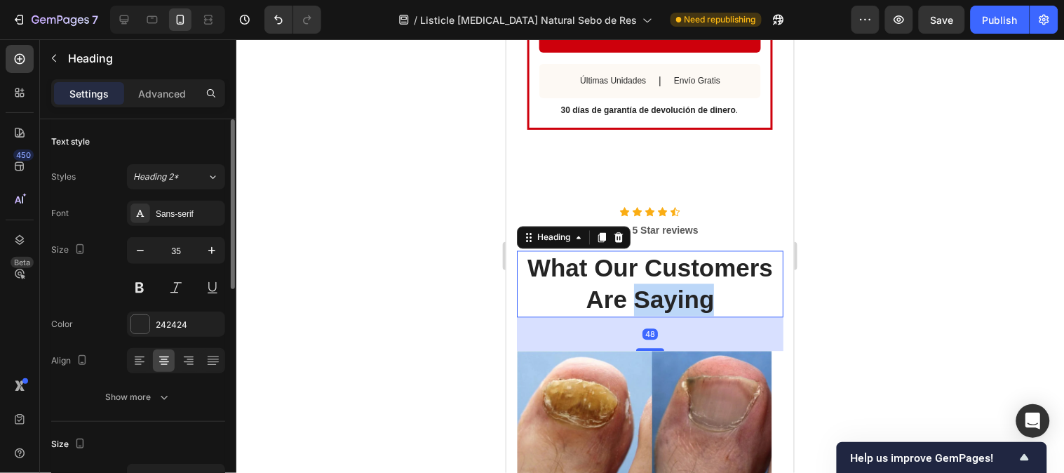
click at [645, 278] on p "What Our Customers Are Saying" at bounding box center [649, 284] width 264 height 64
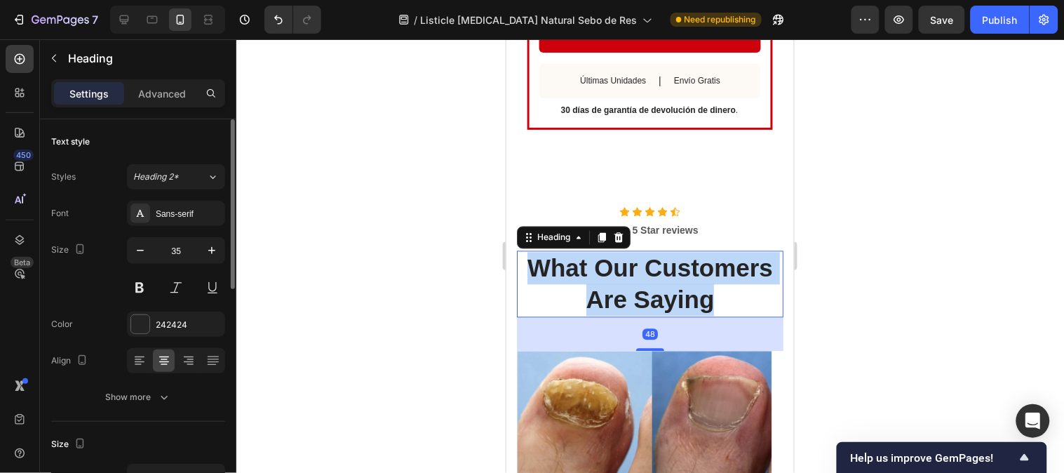
click at [645, 278] on p "What Our Customers Are Saying" at bounding box center [649, 284] width 264 height 64
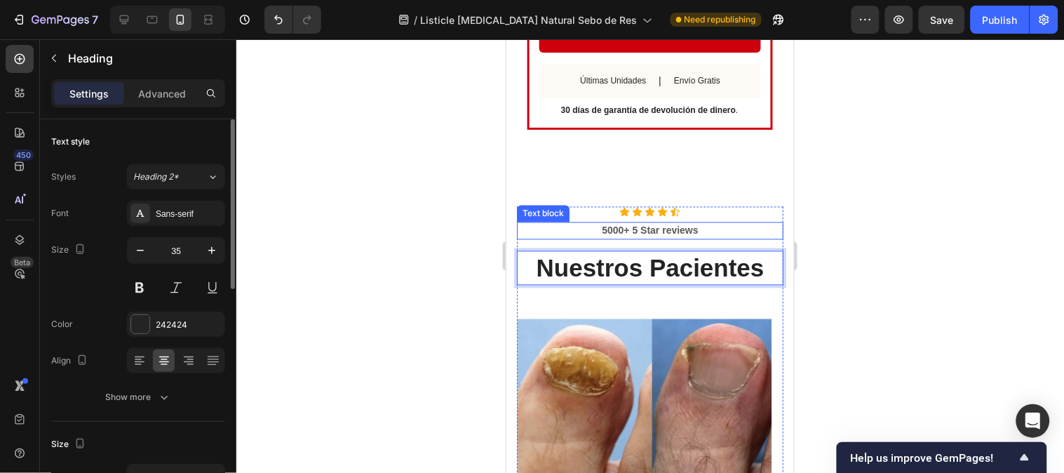
click at [656, 222] on div "5000+ 5 Star reviews" at bounding box center [649, 231] width 266 height 18
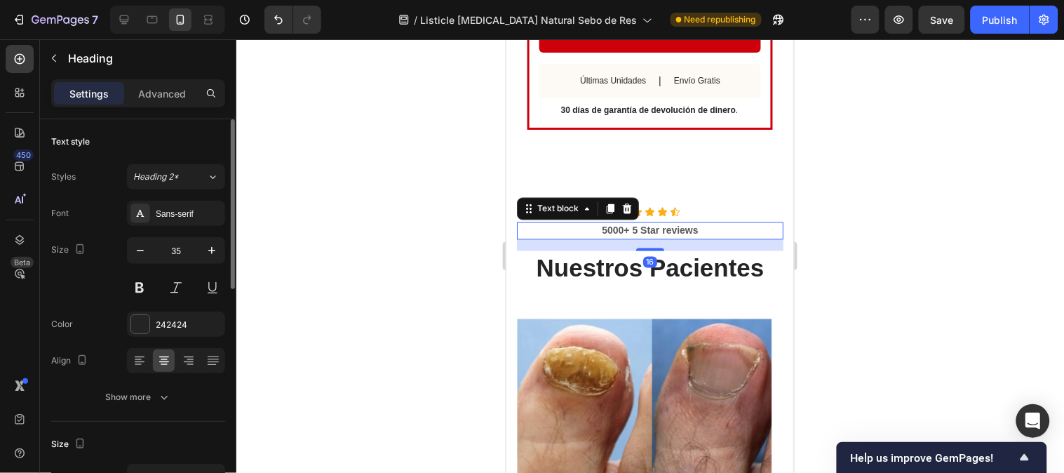
click at [651, 223] on p "5000+ 5 Star reviews" at bounding box center [649, 230] width 264 height 15
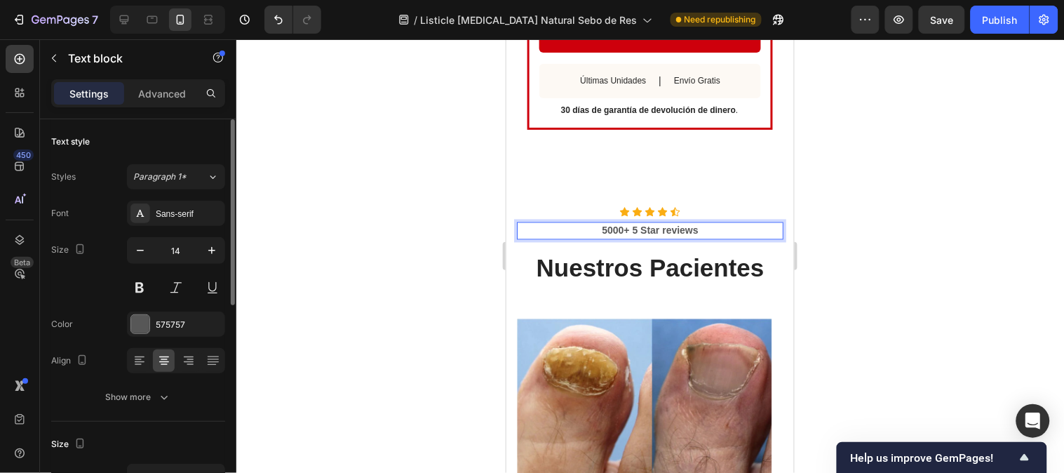
click at [649, 223] on p "5000+ 5 Star reviews" at bounding box center [649, 230] width 264 height 15
click at [653, 223] on p "5000+ 5 Star reviews" at bounding box center [649, 230] width 264 height 15
click at [595, 223] on p "5000+ 5 Star reviews" at bounding box center [649, 230] width 264 height 15
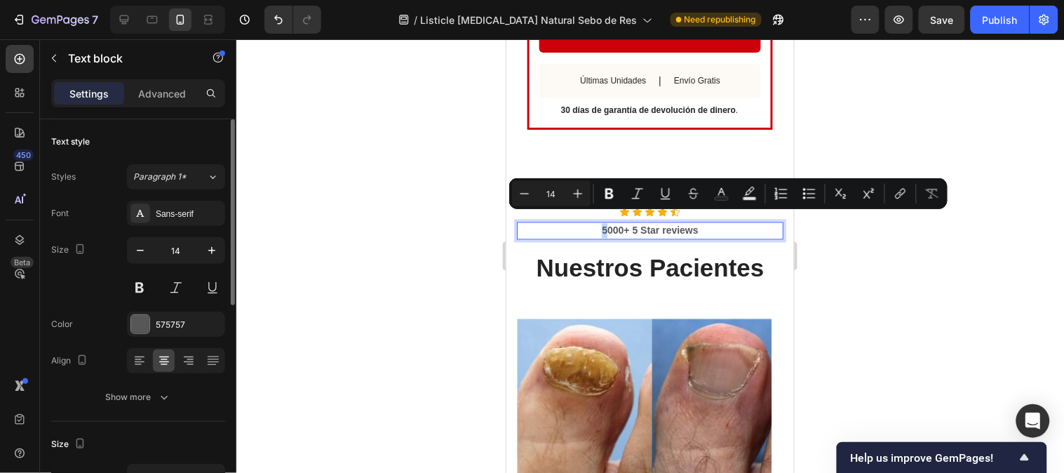
click at [596, 223] on p "5000+ 5 Star reviews" at bounding box center [649, 230] width 264 height 15
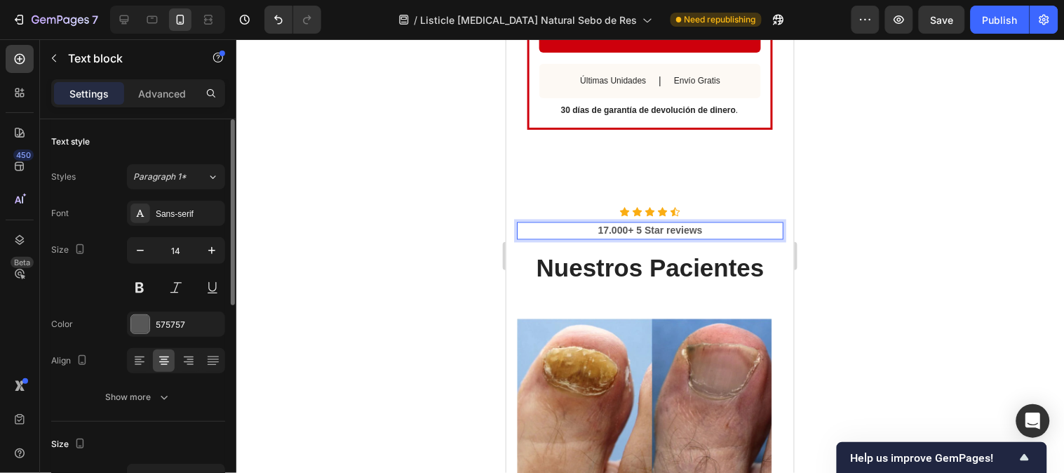
drag, startPoint x: 637, startPoint y: 217, endPoint x: 646, endPoint y: 217, distance: 9.1
click at [637, 223] on p "17.000+ 5 Star reviews" at bounding box center [649, 230] width 264 height 15
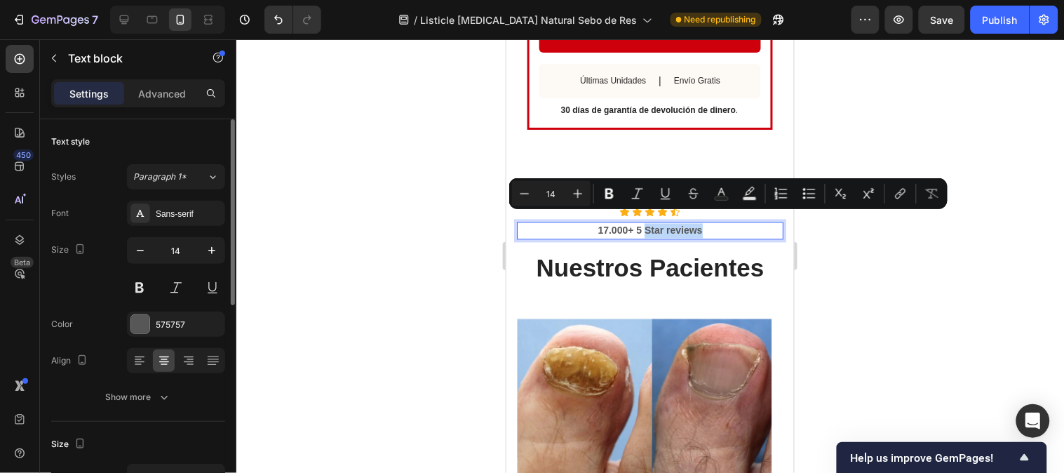
drag, startPoint x: 704, startPoint y: 218, endPoint x: 637, endPoint y: 215, distance: 66.7
click at [637, 223] on p "17.000+ 5 Star reviews" at bounding box center [649, 230] width 264 height 15
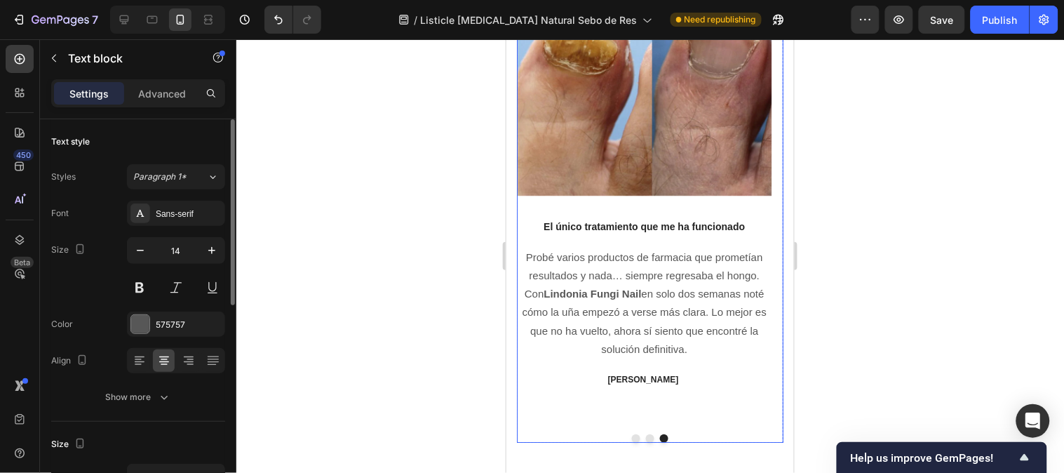
scroll to position [3726, 0]
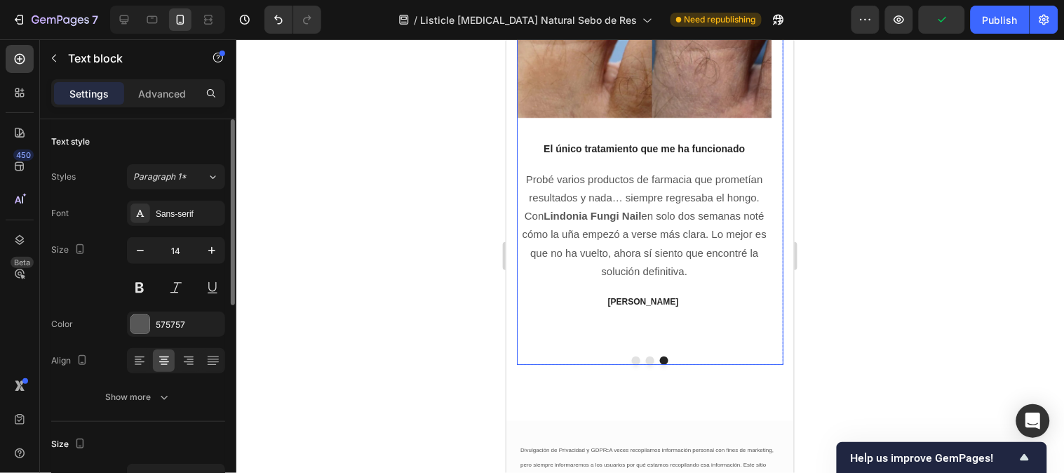
click at [645, 355] on button "Dot" at bounding box center [649, 359] width 8 height 8
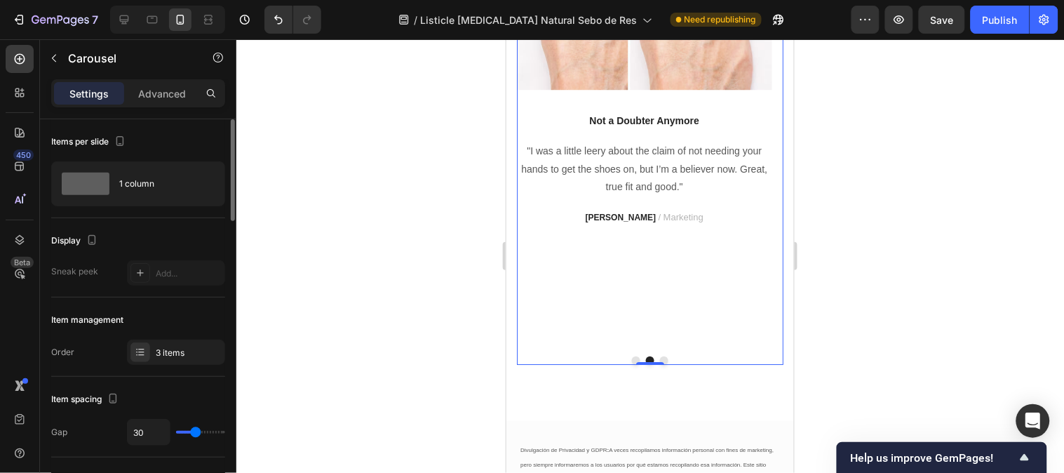
click at [631, 355] on button "Dot" at bounding box center [635, 359] width 8 height 8
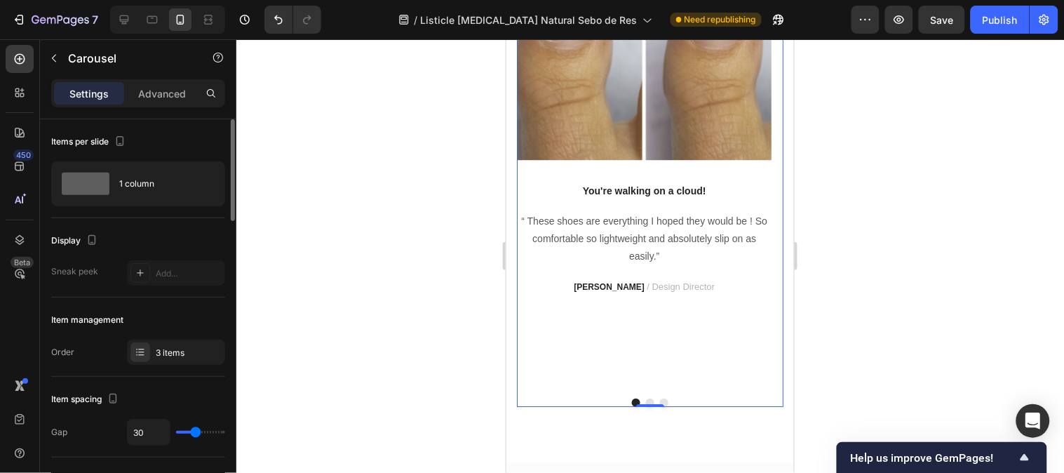
scroll to position [3648, 0]
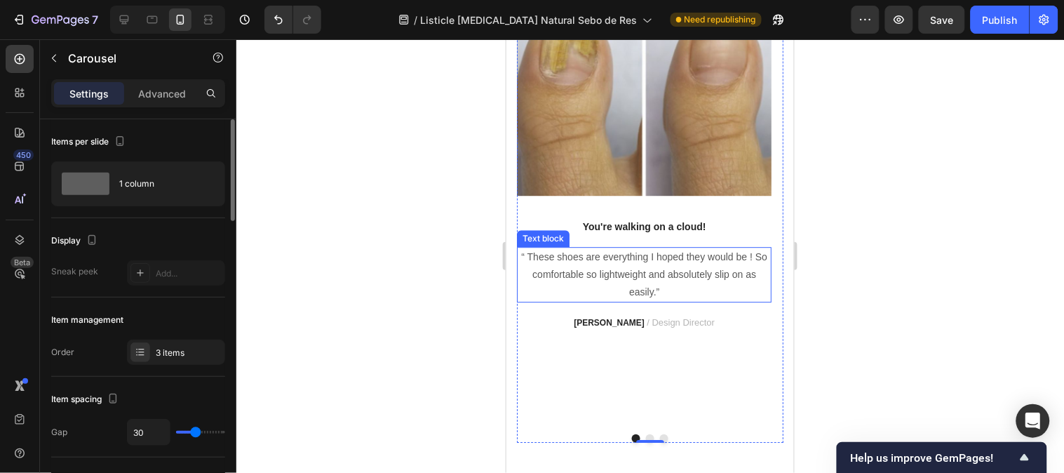
click at [609, 269] on p "“ These shoes are everything I hoped they would be ! So comfortable so lightwei…" at bounding box center [643, 274] width 252 height 53
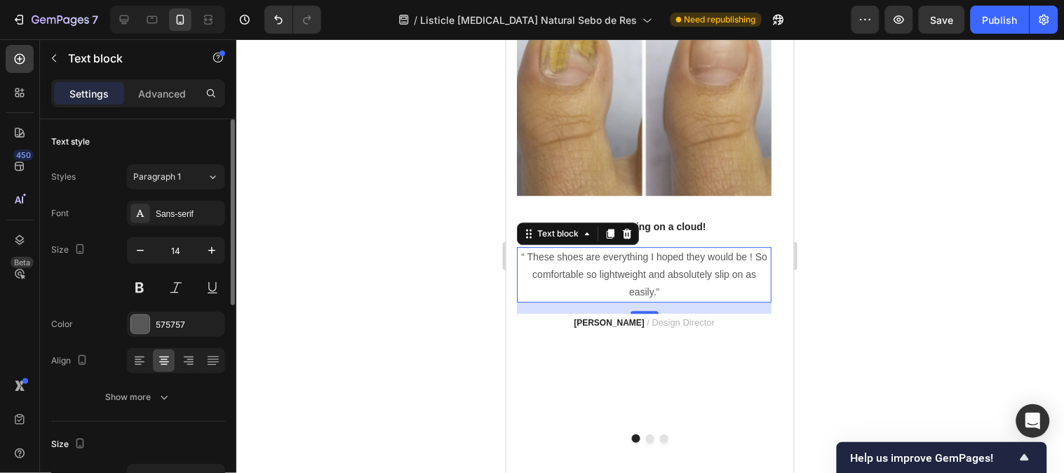
click at [609, 269] on p "“ These shoes are everything I hoped they would be ! So comfortable so lightwei…" at bounding box center [643, 274] width 252 height 53
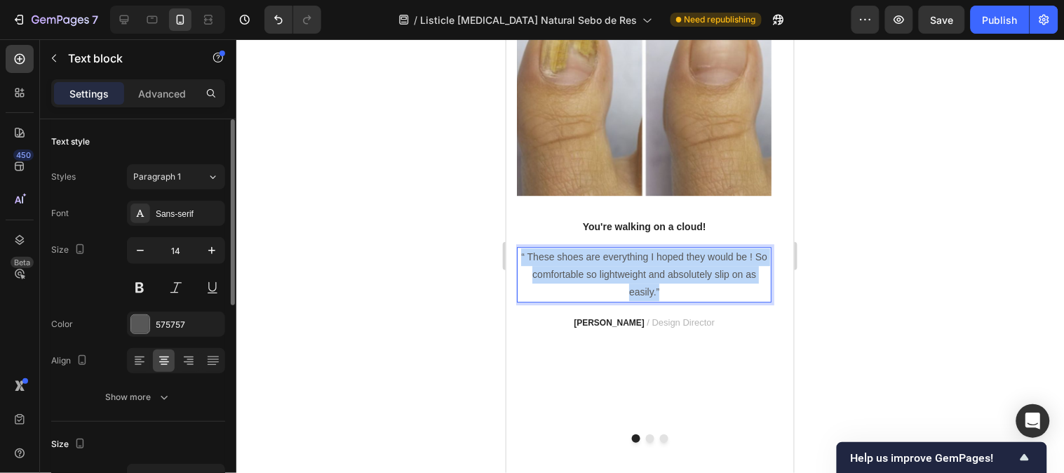
click at [609, 269] on p "“ These shoes are everything I hoped they would be ! So comfortable so lightwei…" at bounding box center [643, 274] width 252 height 53
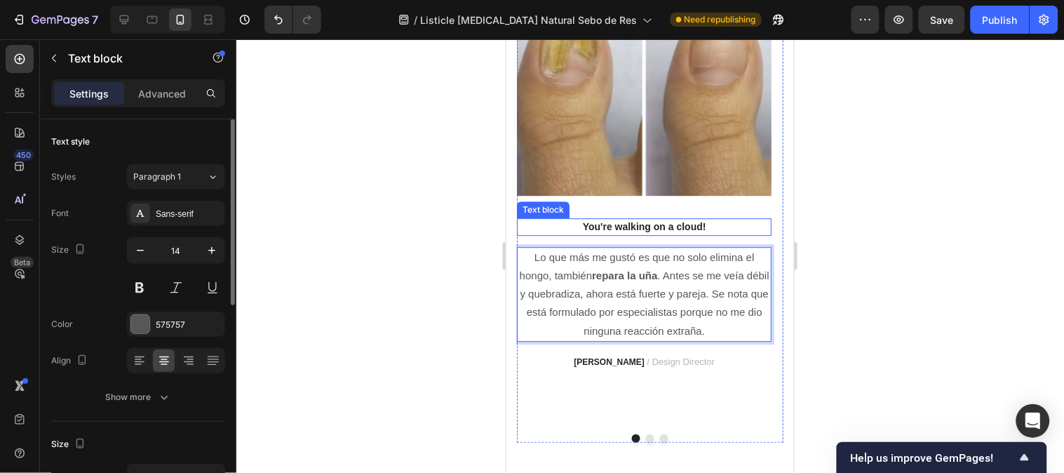
click at [643, 224] on p "You're walking on a cloud!" at bounding box center [643, 226] width 252 height 15
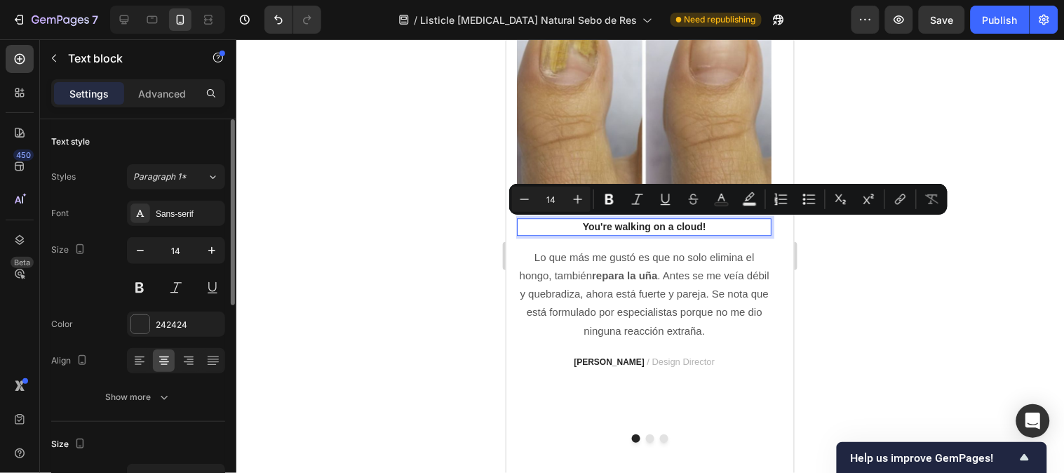
click at [704, 224] on p "You're walking on a cloud!" at bounding box center [643, 226] width 252 height 15
drag, startPoint x: 717, startPoint y: 224, endPoint x: 568, endPoint y: 231, distance: 149.5
click at [568, 231] on p "You're walking on a cloud!" at bounding box center [643, 226] width 252 height 15
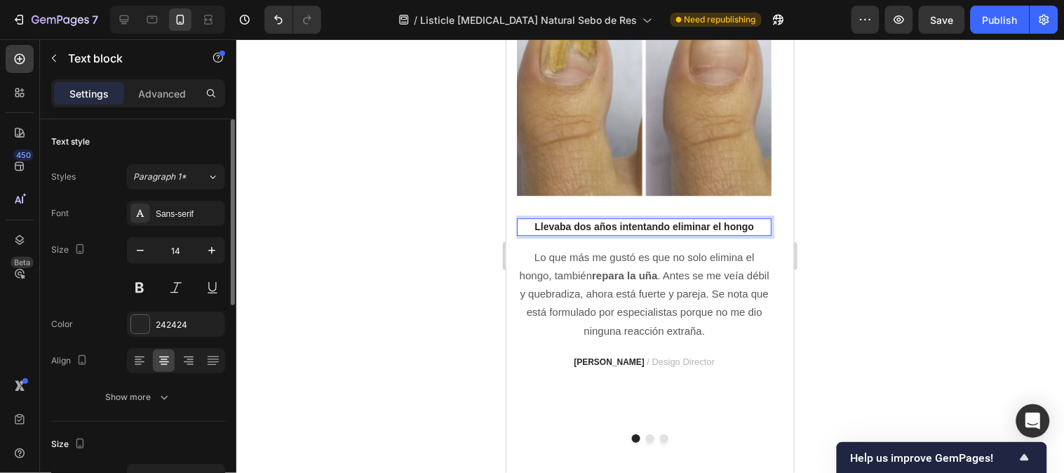
click at [902, 244] on div at bounding box center [649, 255] width 827 height 433
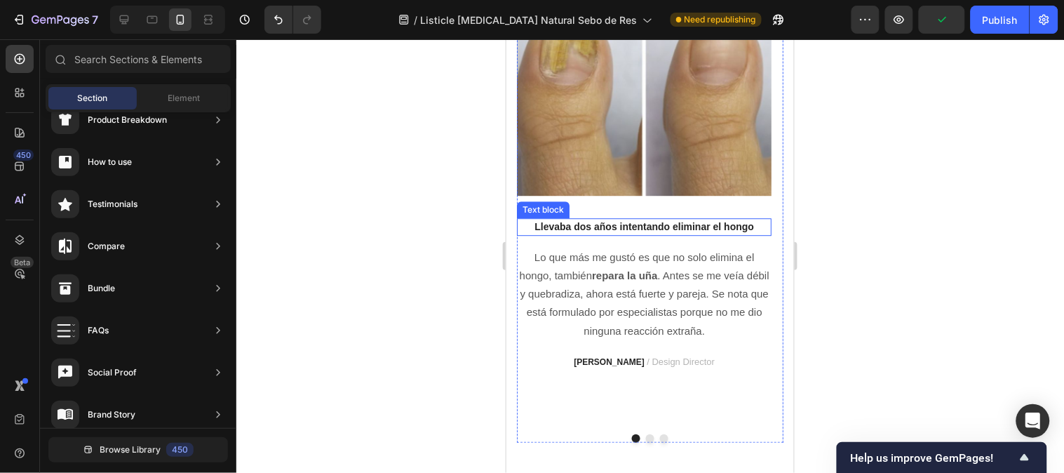
click at [687, 222] on p "Llevaba dos años intentando eliminar el hongo" at bounding box center [643, 226] width 252 height 15
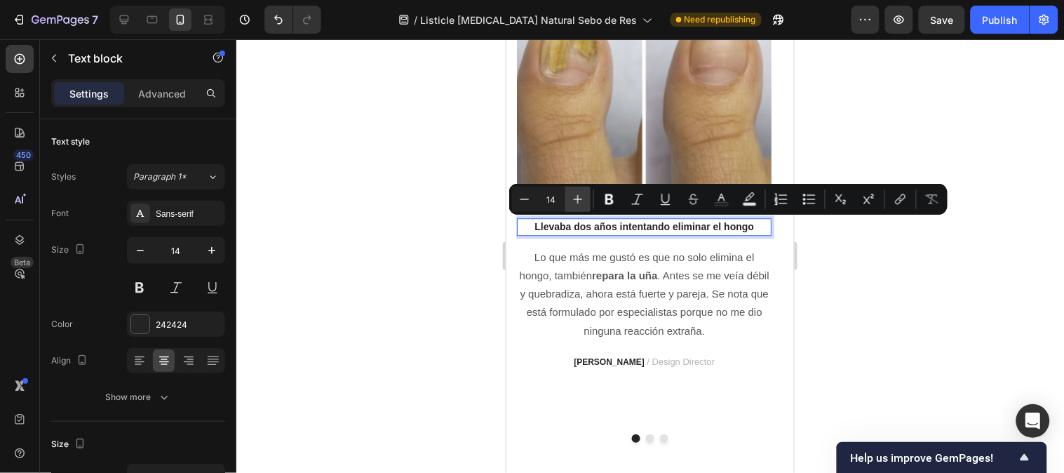
click at [571, 196] on icon "Editor contextual toolbar" at bounding box center [578, 199] width 14 height 14
click at [572, 196] on icon "Editor contextual toolbar" at bounding box center [578, 199] width 14 height 14
type input "16"
click at [935, 264] on div at bounding box center [649, 255] width 827 height 433
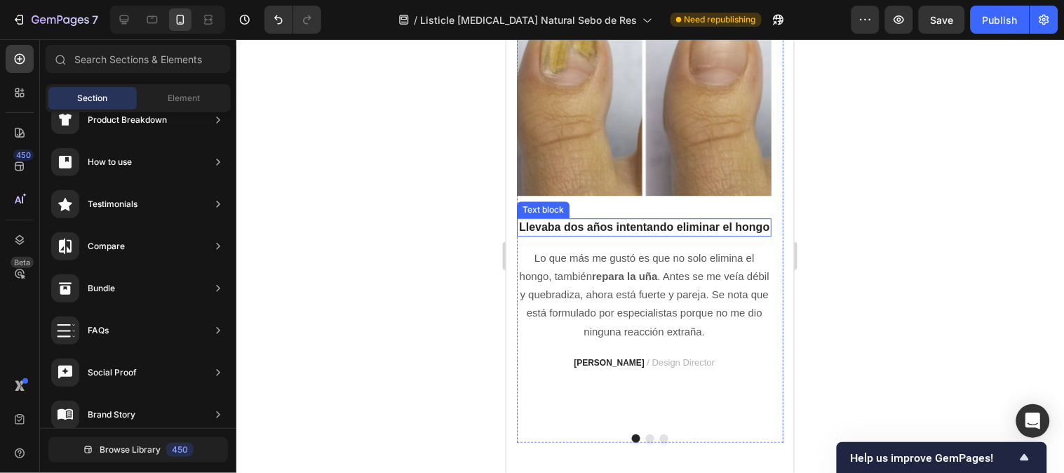
click at [658, 227] on span "Llevaba dos años intentando eliminar el hongo" at bounding box center [643, 226] width 250 height 12
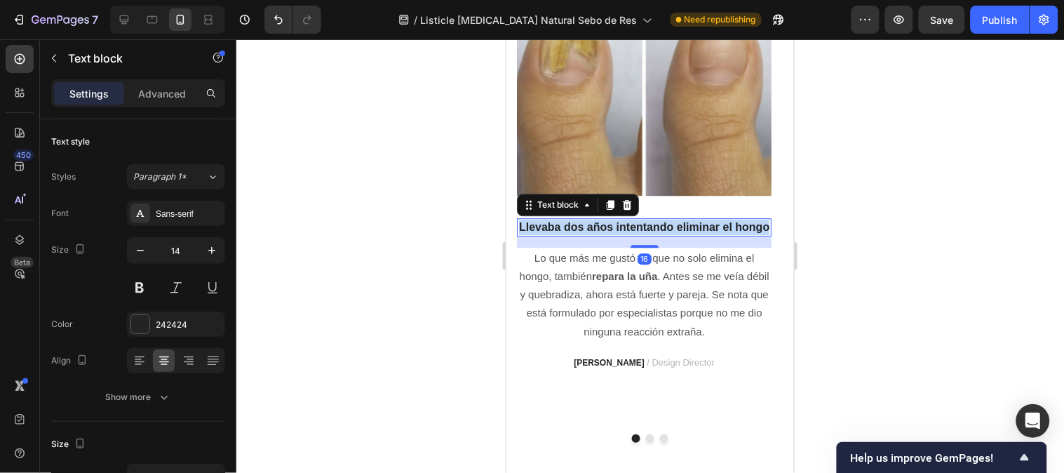
click at [658, 227] on span "Llevaba dos años intentando eliminar el hongo" at bounding box center [643, 226] width 250 height 12
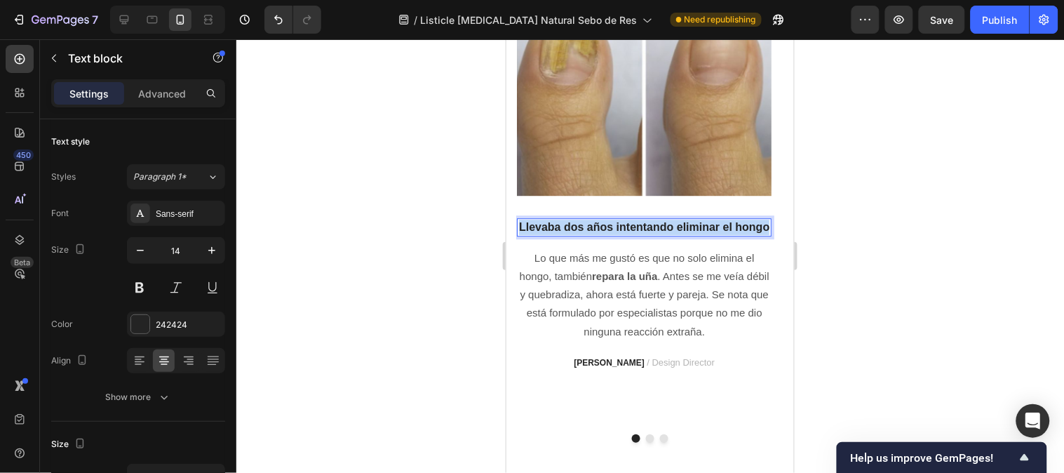
click at [658, 227] on span "Llevaba dos años intentando eliminar el hongo" at bounding box center [643, 226] width 250 height 12
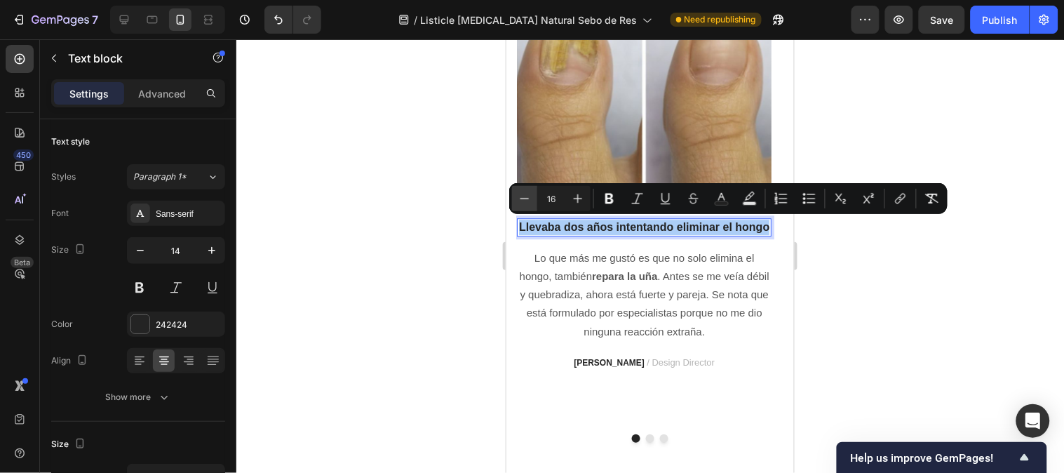
click at [529, 195] on icon "Editor contextual toolbar" at bounding box center [524, 198] width 14 height 14
type input "15"
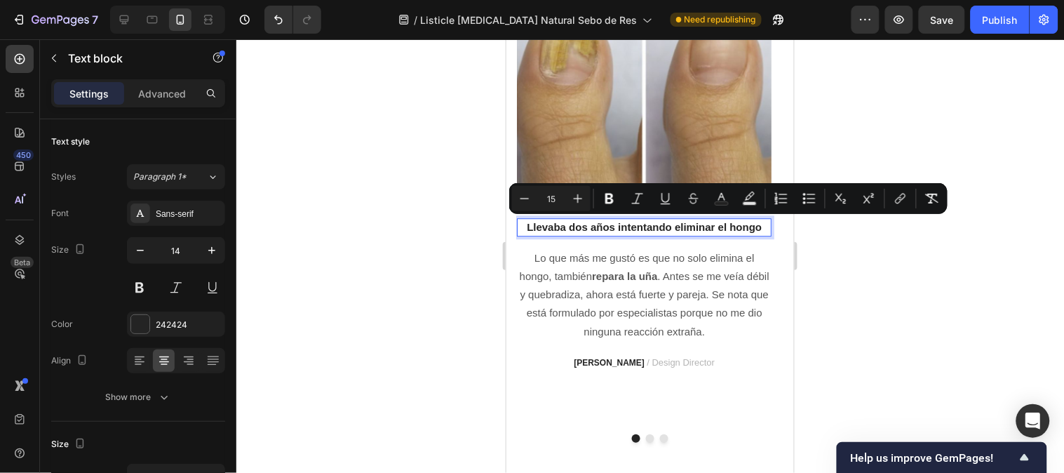
click at [903, 265] on div at bounding box center [649, 255] width 827 height 433
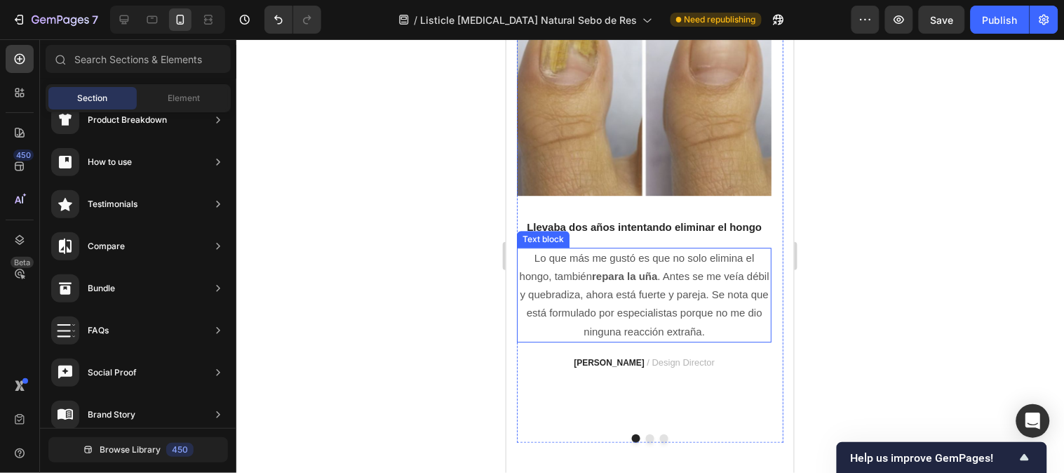
click at [638, 291] on span "Lo que más me gustó es que no solo elimina el hongo, también repara la uña . An…" at bounding box center [644, 294] width 250 height 86
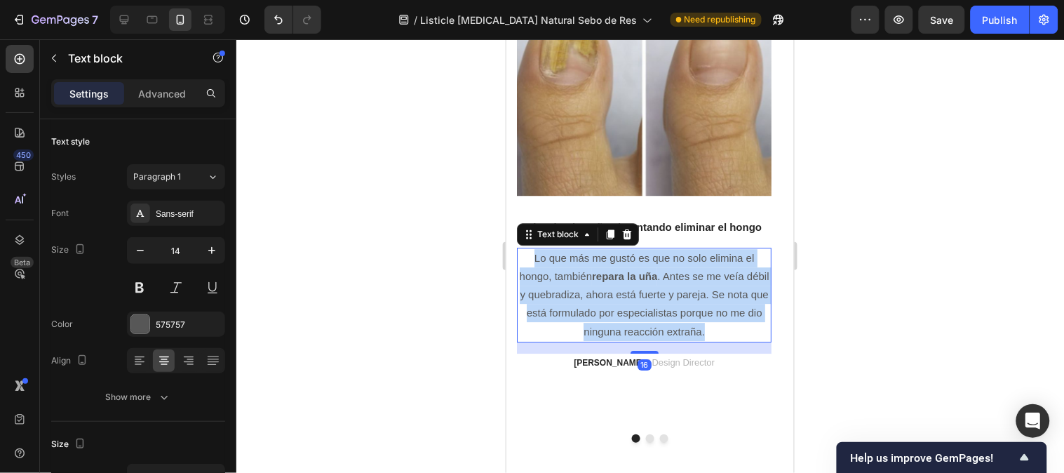
click at [638, 291] on span "Lo que más me gustó es que no solo elimina el hongo, también repara la uña . An…" at bounding box center [644, 294] width 250 height 86
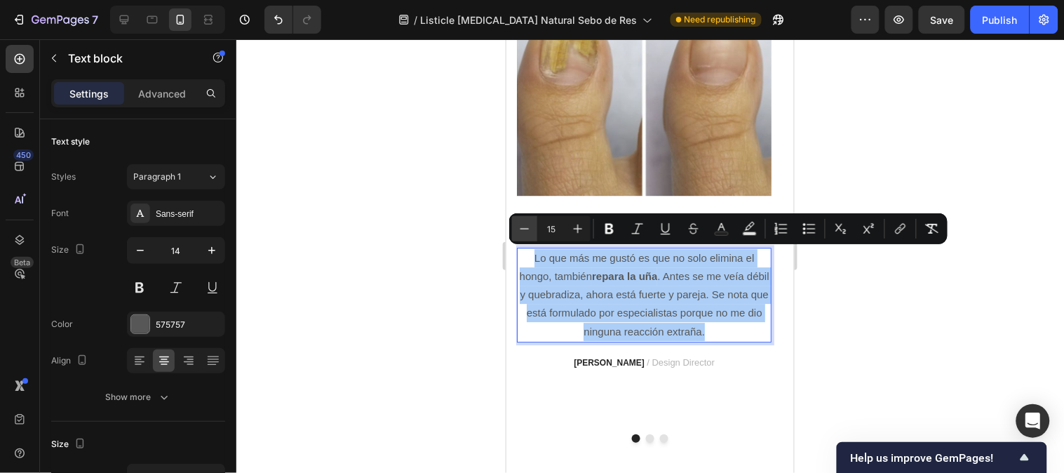
click at [535, 229] on button "Minus" at bounding box center [524, 228] width 25 height 25
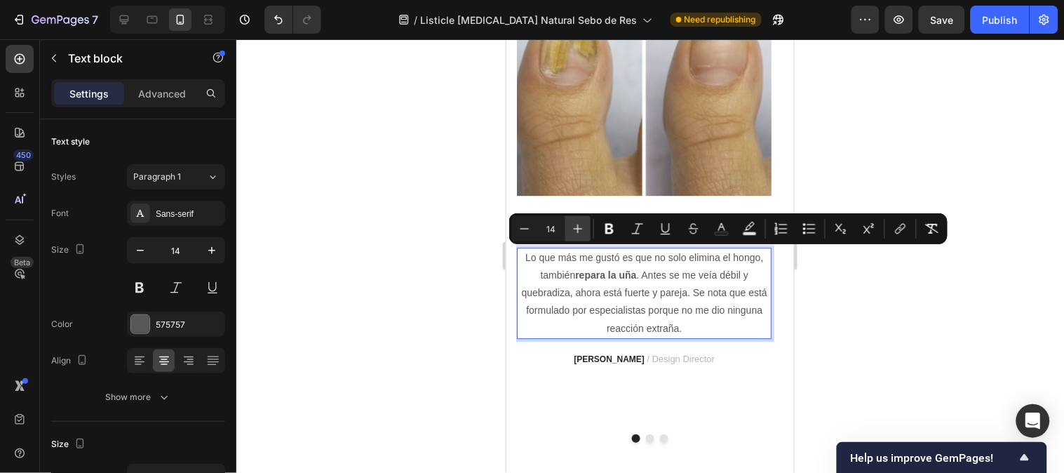
click at [572, 229] on icon "Editor contextual toolbar" at bounding box center [578, 229] width 14 height 14
type input "15"
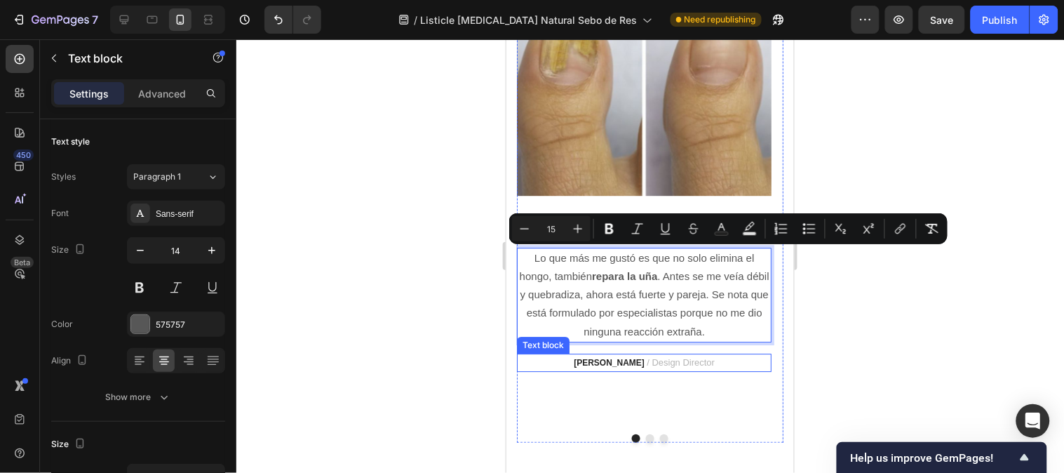
click at [646, 356] on span "/ Design Director" at bounding box center [680, 361] width 68 height 11
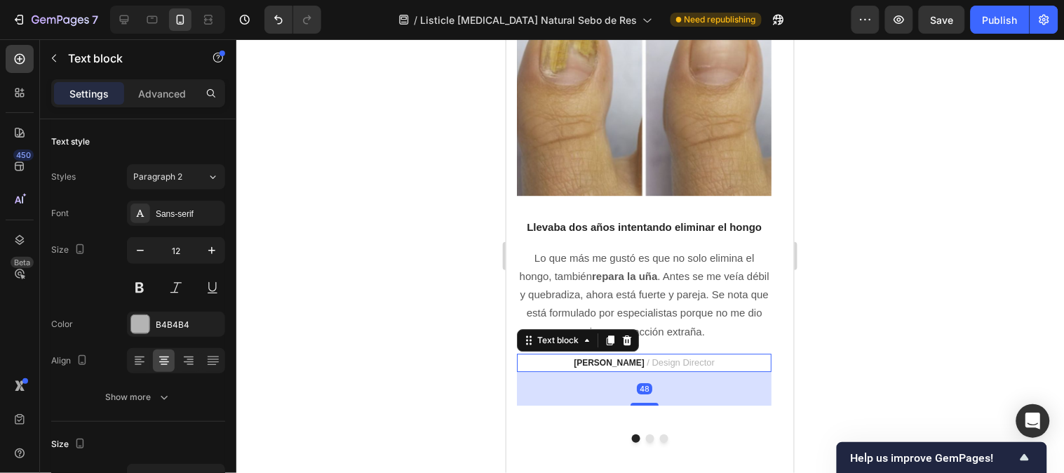
click at [623, 357] on strong "RYAN S." at bounding box center [608, 362] width 71 height 10
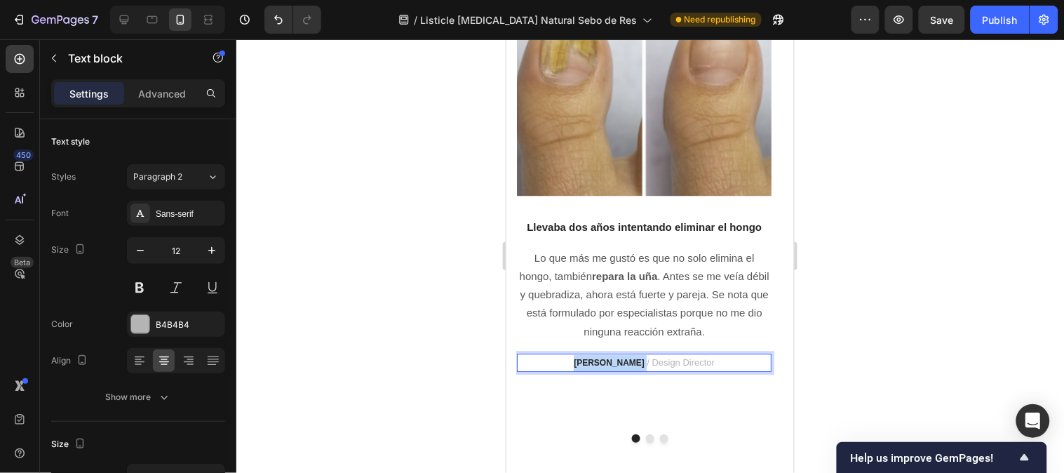
drag, startPoint x: 627, startPoint y: 354, endPoint x: 588, endPoint y: 354, distance: 38.6
click at [588, 354] on p "RYAN S. / Design Director" at bounding box center [643, 362] width 252 height 16
click at [627, 357] on strong "[PERSON_NAME]" at bounding box center [609, 362] width 71 height 10
drag, startPoint x: 631, startPoint y: 353, endPoint x: 573, endPoint y: 354, distance: 58.2
click at [573, 354] on p "Claudia M. / Design Director" at bounding box center [643, 362] width 252 height 16
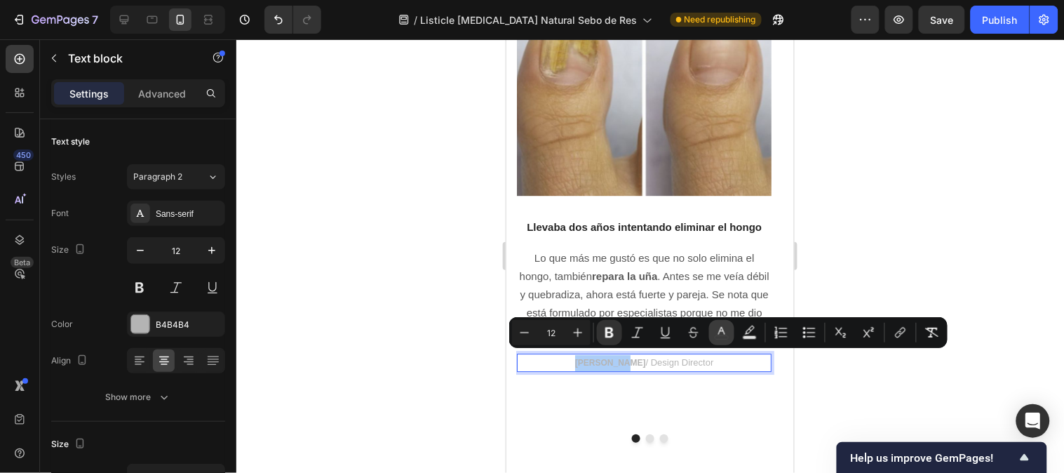
click at [711, 332] on button "color" at bounding box center [721, 332] width 25 height 25
type input "B4B4B4"
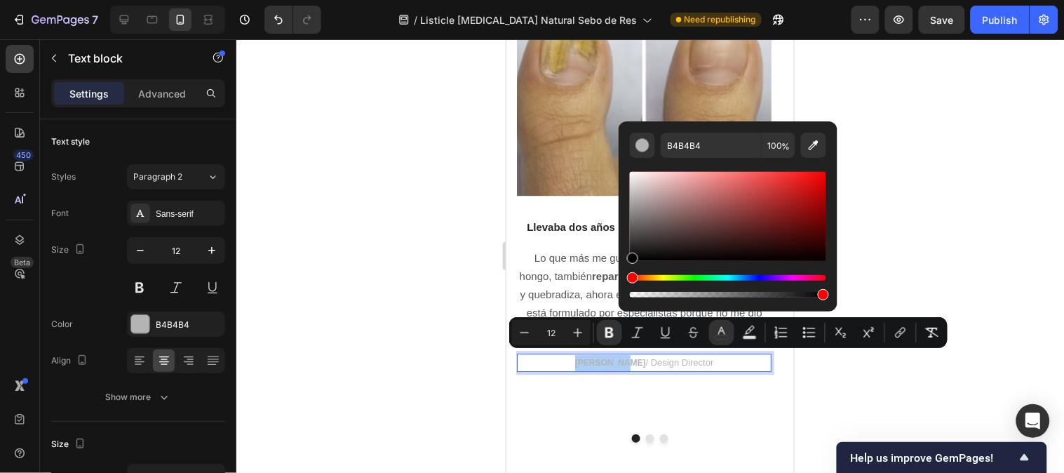
drag, startPoint x: 632, startPoint y: 201, endPoint x: 624, endPoint y: 265, distance: 65.0
click at [624, 265] on div "B4B4B4 100 %" at bounding box center [727, 210] width 219 height 179
type input "000000"
click at [900, 236] on div at bounding box center [649, 255] width 827 height 433
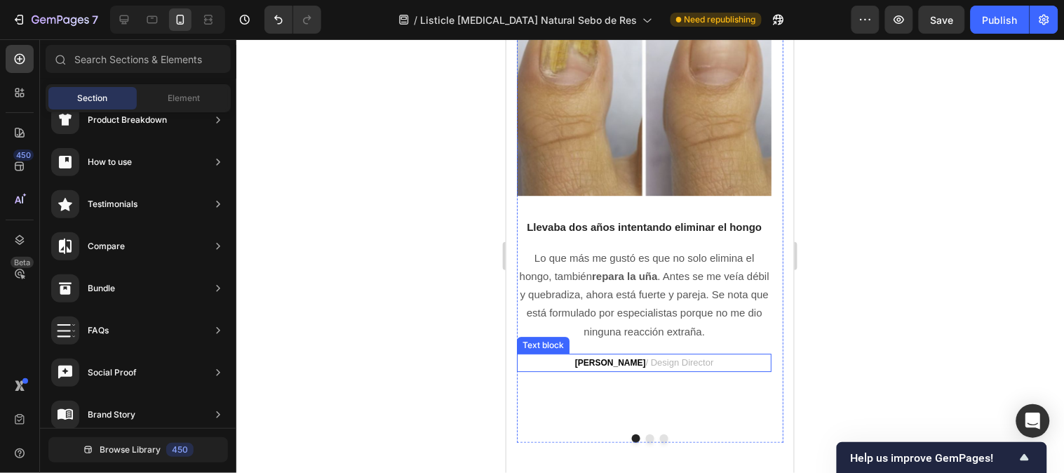
click at [714, 359] on p "Claudia M. / Design Director" at bounding box center [643, 362] width 252 height 16
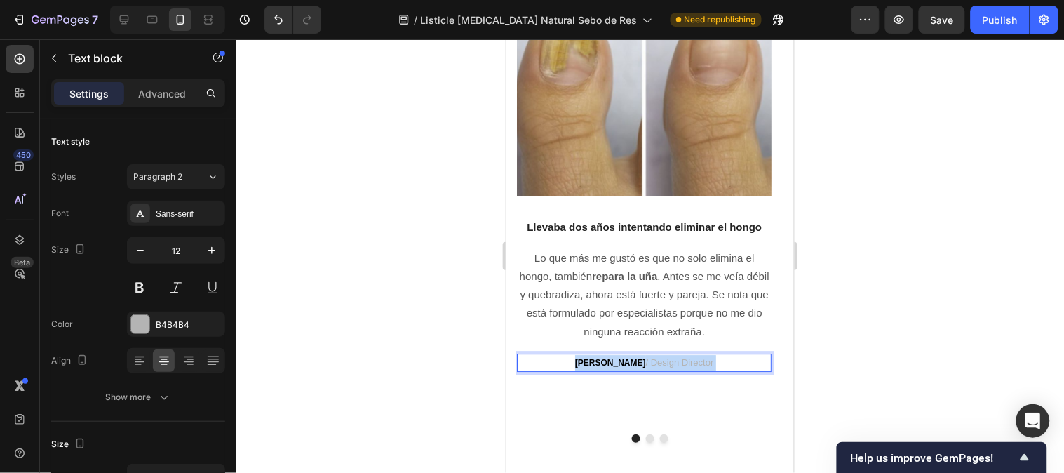
drag, startPoint x: 710, startPoint y: 359, endPoint x: 635, endPoint y: 358, distance: 75.7
click at [635, 358] on p "Claudia M. / Design Director" at bounding box center [643, 362] width 252 height 16
click at [645, 357] on span "/ Design Director" at bounding box center [679, 361] width 68 height 11
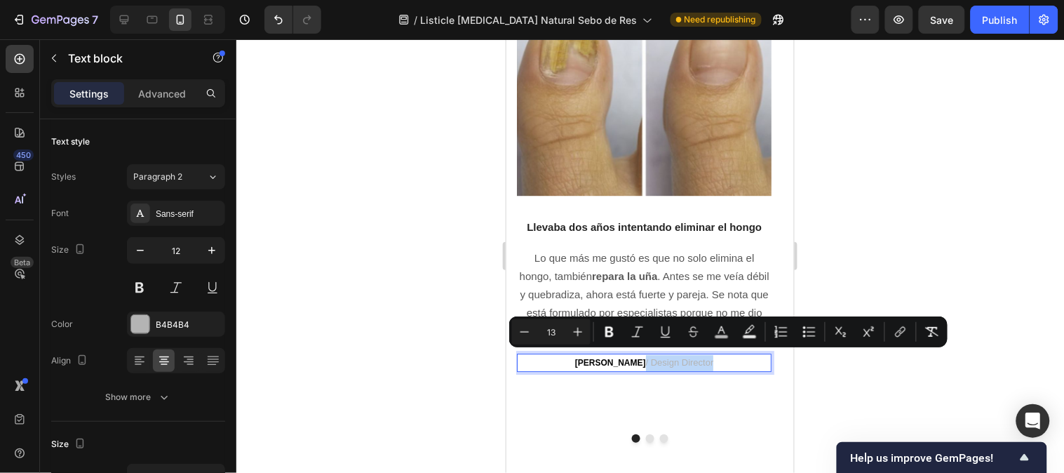
drag, startPoint x: 630, startPoint y: 355, endPoint x: 692, endPoint y: 357, distance: 61.7
click at [692, 357] on span "/ Design Director" at bounding box center [679, 361] width 68 height 11
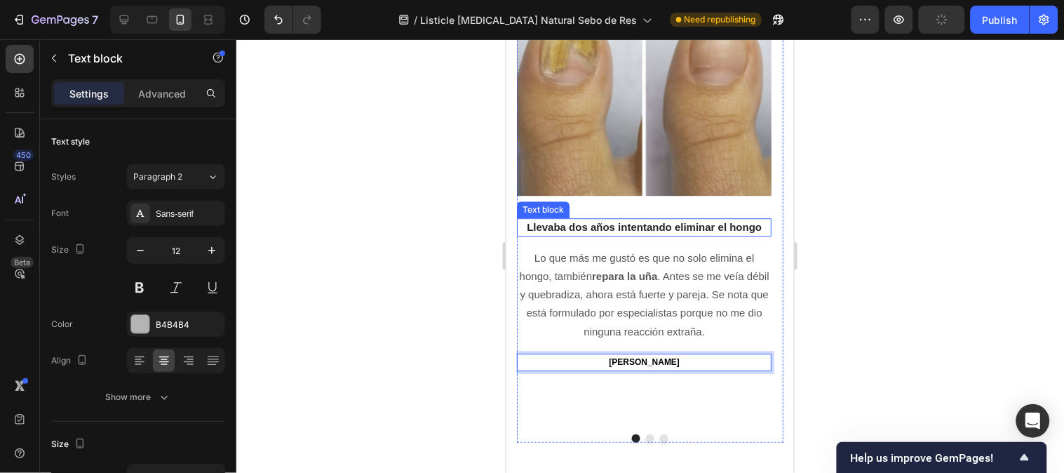
click at [643, 226] on span "Llevaba dos años intentando eliminar el hongo" at bounding box center [643, 226] width 235 height 12
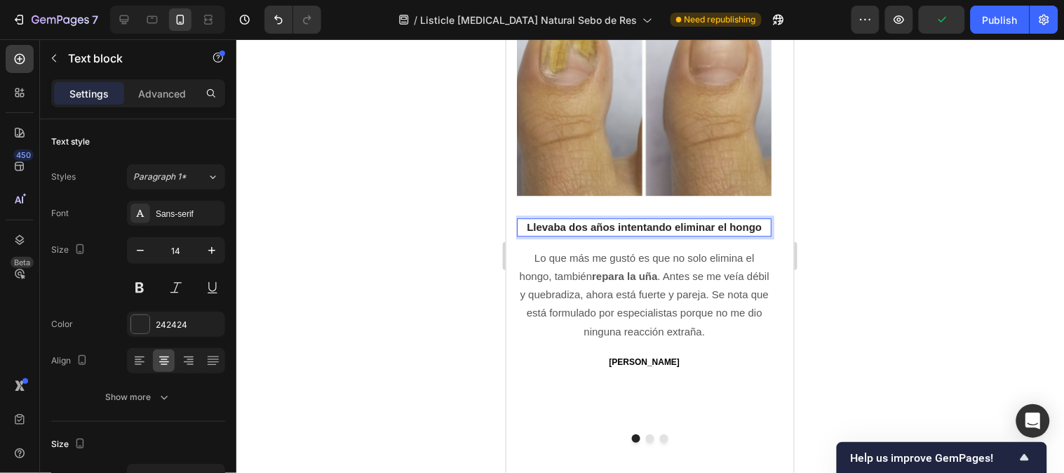
click at [643, 226] on span "Llevaba dos años intentando eliminar el hongo" at bounding box center [643, 226] width 235 height 12
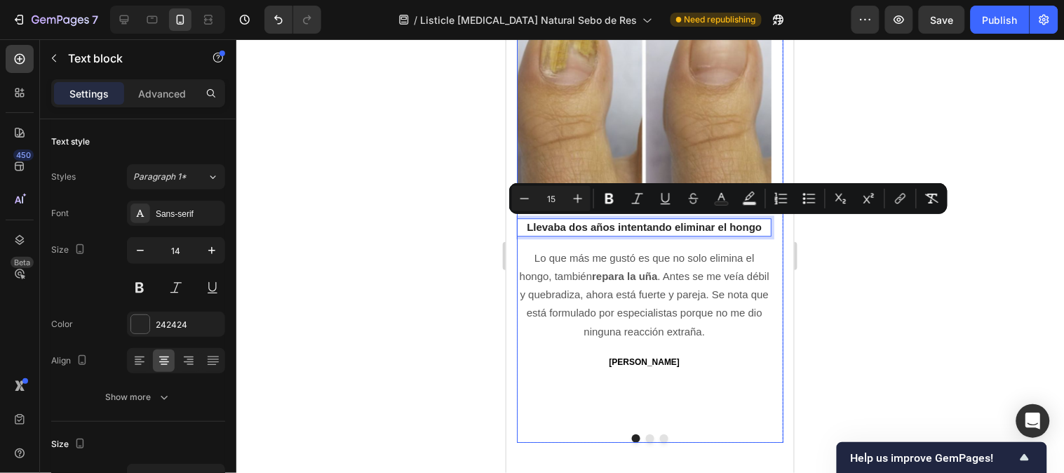
click at [645, 433] on button "Dot" at bounding box center [649, 437] width 8 height 8
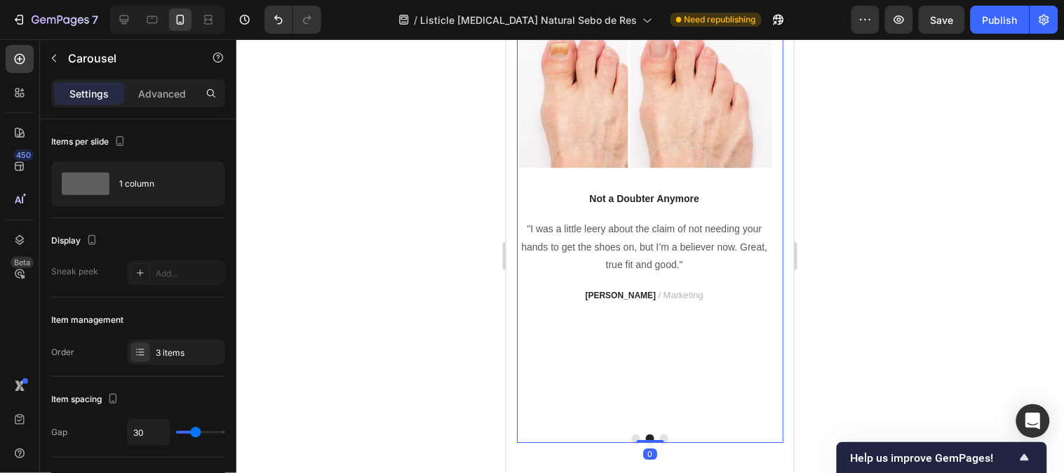
click at [659, 433] on button "Dot" at bounding box center [663, 437] width 8 height 8
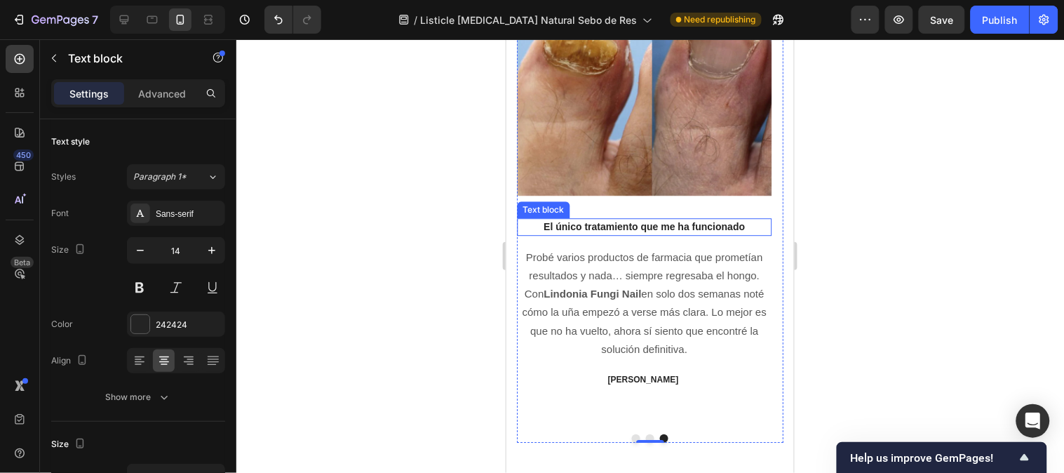
click at [653, 229] on p "El único tratamiento que me ha funcionado" at bounding box center [643, 226] width 252 height 15
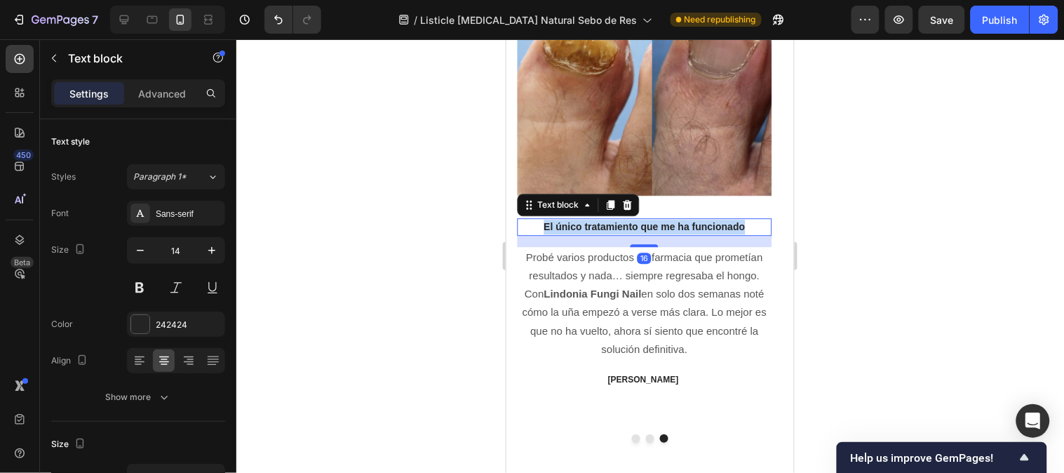
click at [653, 229] on p "El único tratamiento que me ha funcionado" at bounding box center [643, 226] width 252 height 15
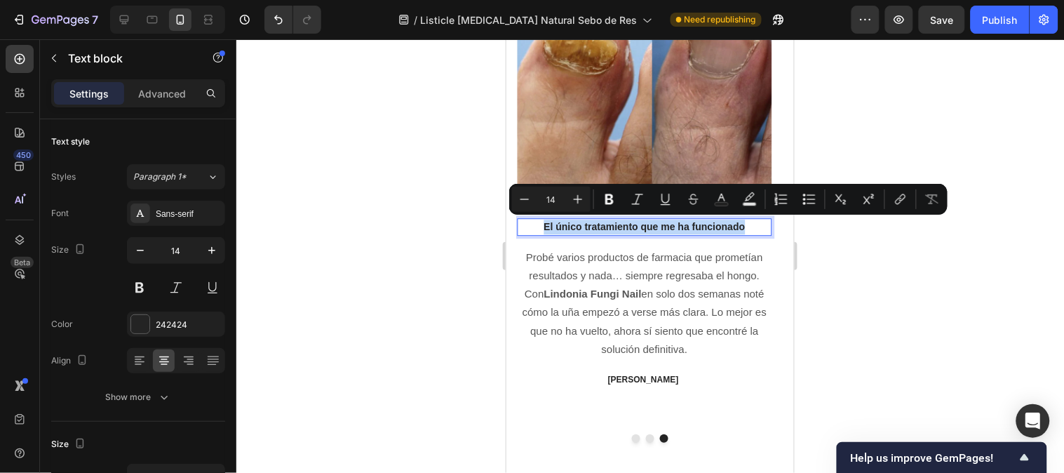
copy p "El único tratamiento que me ha funcionado"
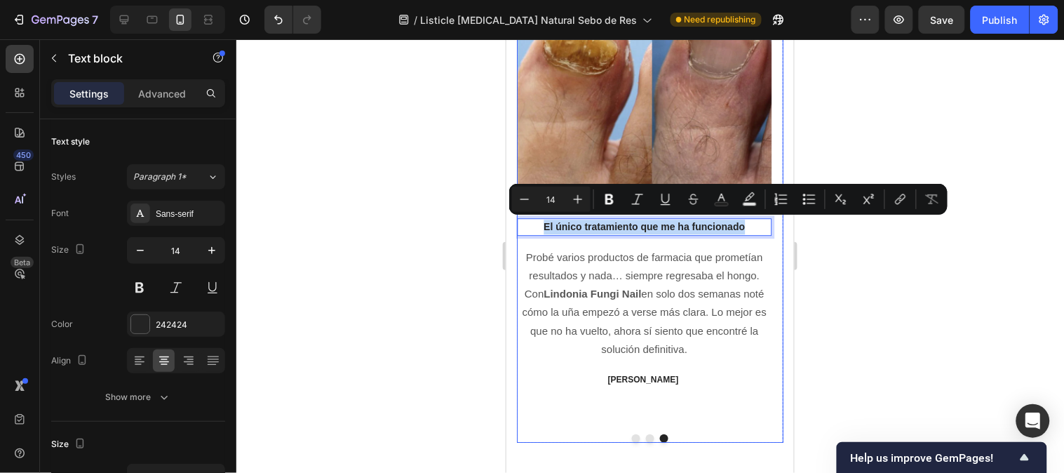
click at [631, 433] on button "Dot" at bounding box center [635, 437] width 8 height 8
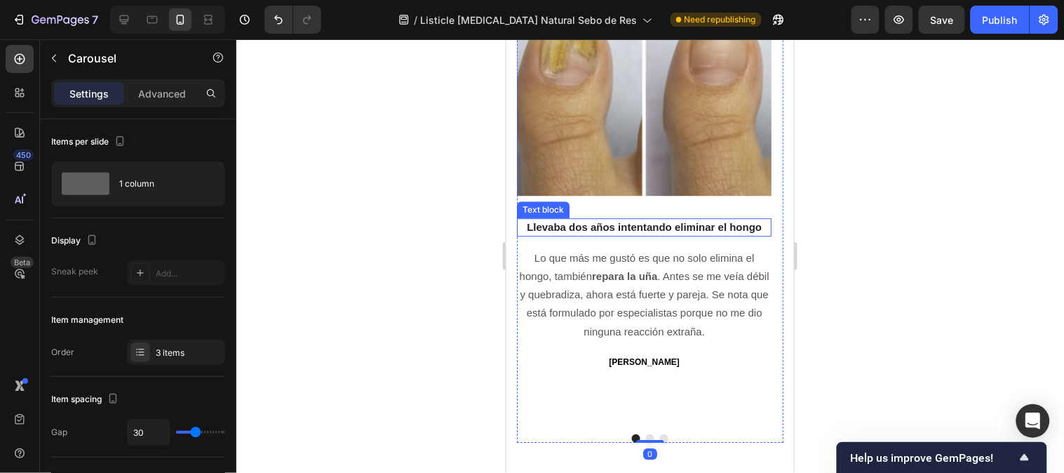
click at [590, 221] on span "Llevaba dos años intentando eliminar el hongo" at bounding box center [643, 226] width 235 height 12
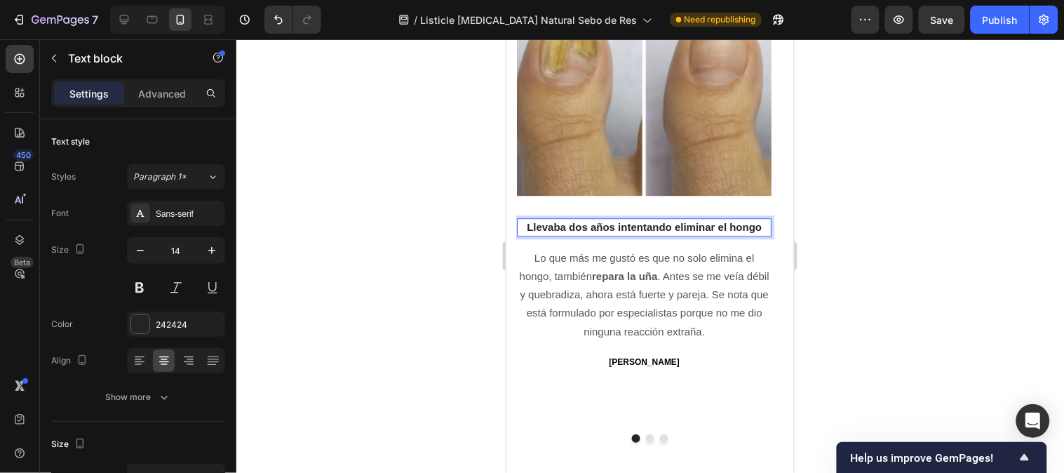
click at [590, 221] on span "Llevaba dos años intentando eliminar el hongo" at bounding box center [643, 226] width 235 height 12
click at [637, 226] on span "El único tratamiento que me ha funcionado" at bounding box center [644, 226] width 216 height 12
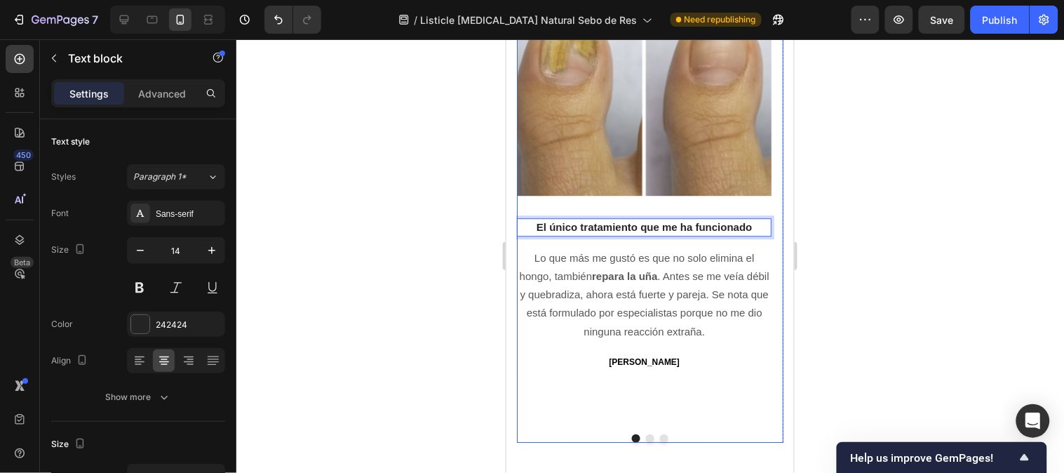
click at [659, 433] on button "Dot" at bounding box center [663, 437] width 8 height 8
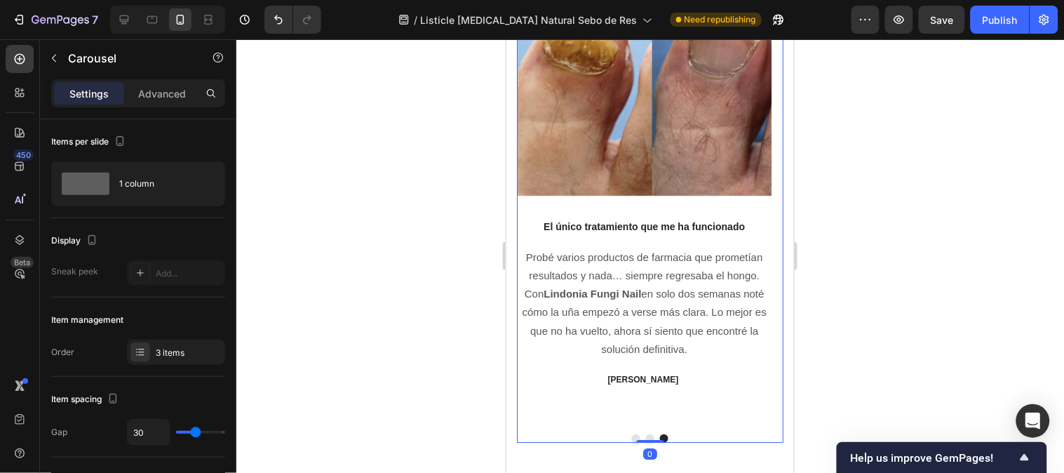
click at [637, 222] on p "El único tratamiento que me ha funcionado" at bounding box center [643, 226] width 252 height 15
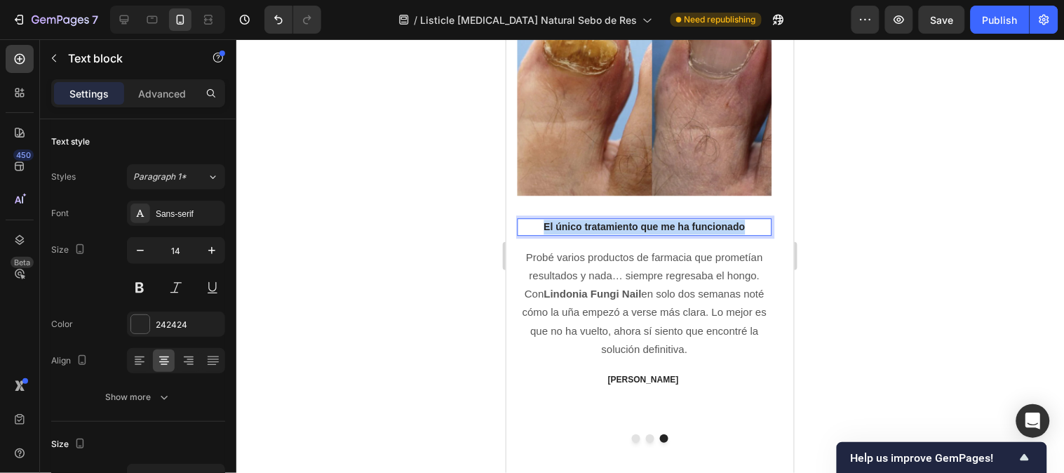
click at [637, 222] on p "El único tratamiento que me ha funcionado" at bounding box center [643, 226] width 252 height 15
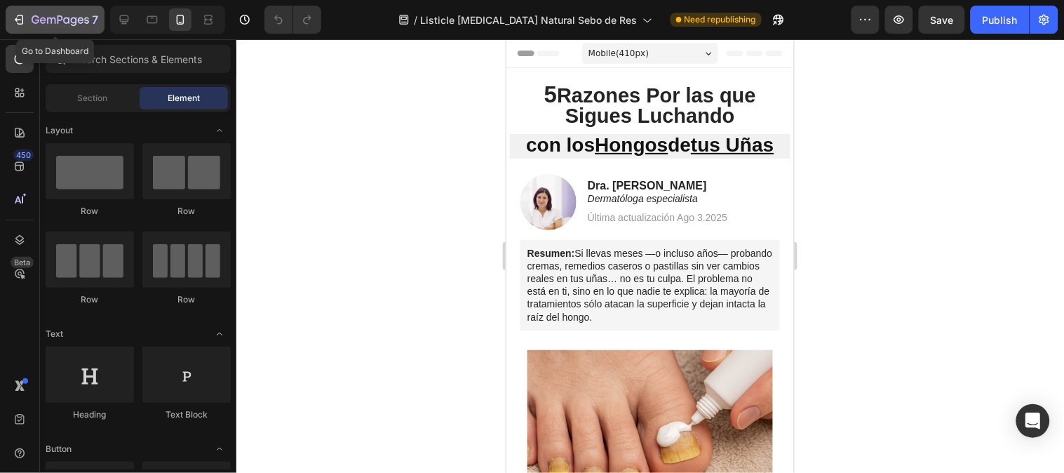
click at [15, 22] on icon "button" at bounding box center [19, 20] width 14 height 14
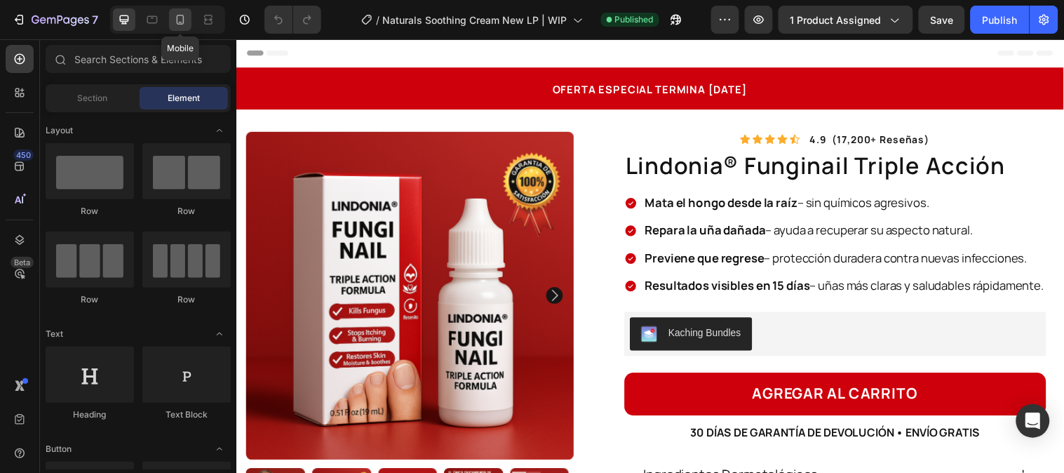
click at [172, 19] on div at bounding box center [180, 19] width 22 height 22
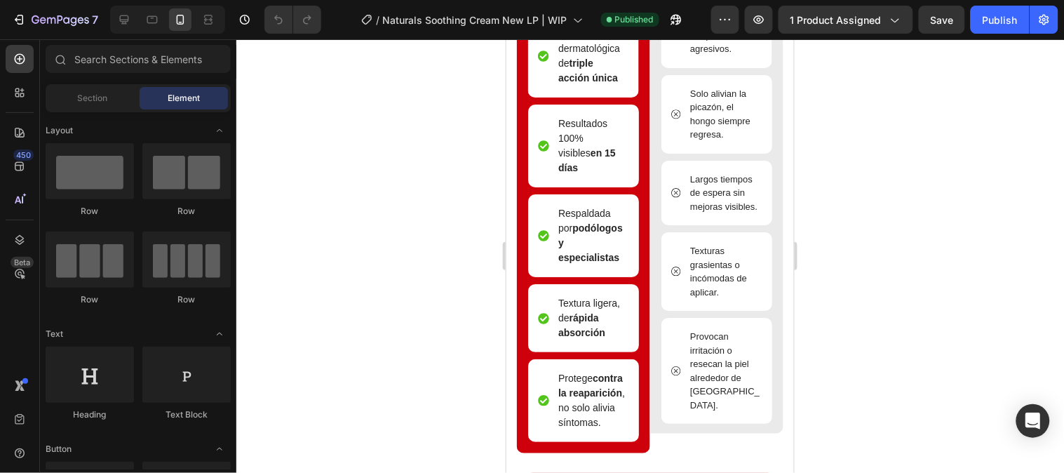
scroll to position [3141, 0]
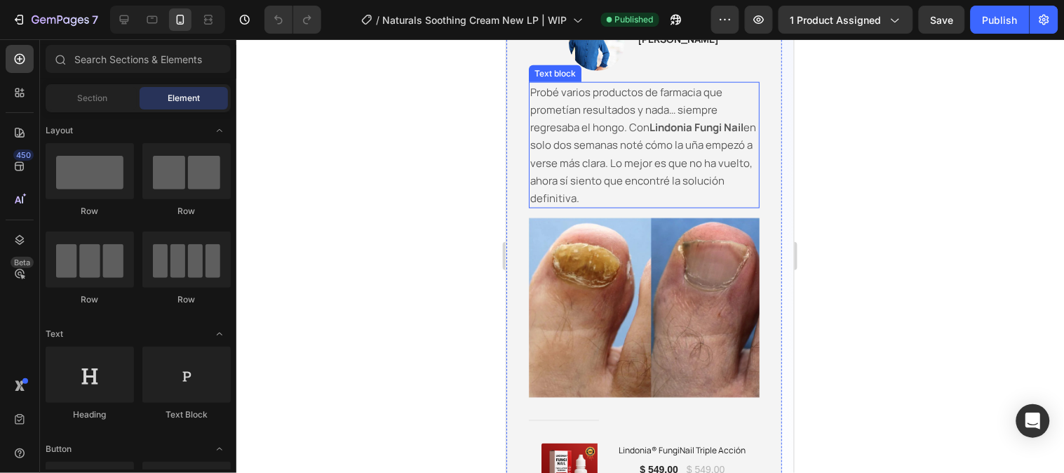
click at [608, 204] on p "Probé varios productos de farmacia que prometían resultados y nada… siempre reg…" at bounding box center [643, 144] width 228 height 123
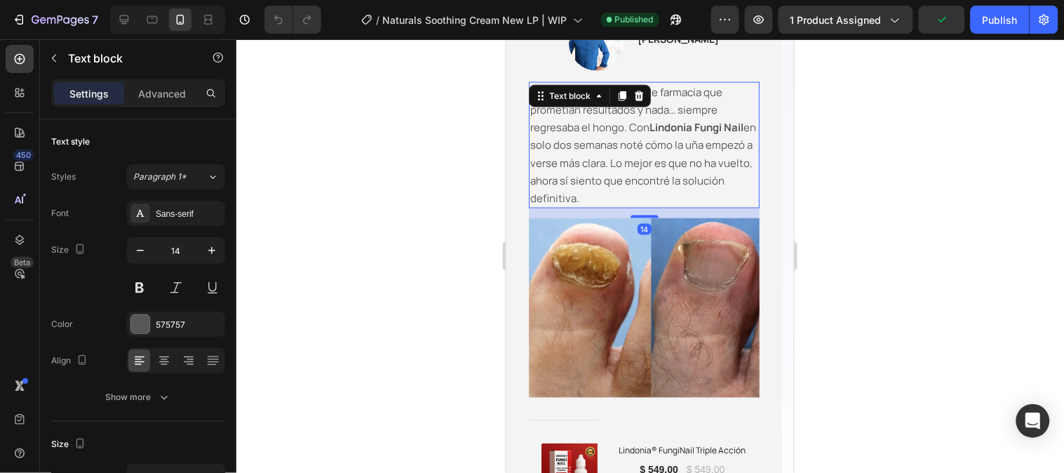
click at [597, 203] on p "Probé varios productos de farmacia que prometían resultados y nada… siempre reg…" at bounding box center [643, 144] width 228 height 123
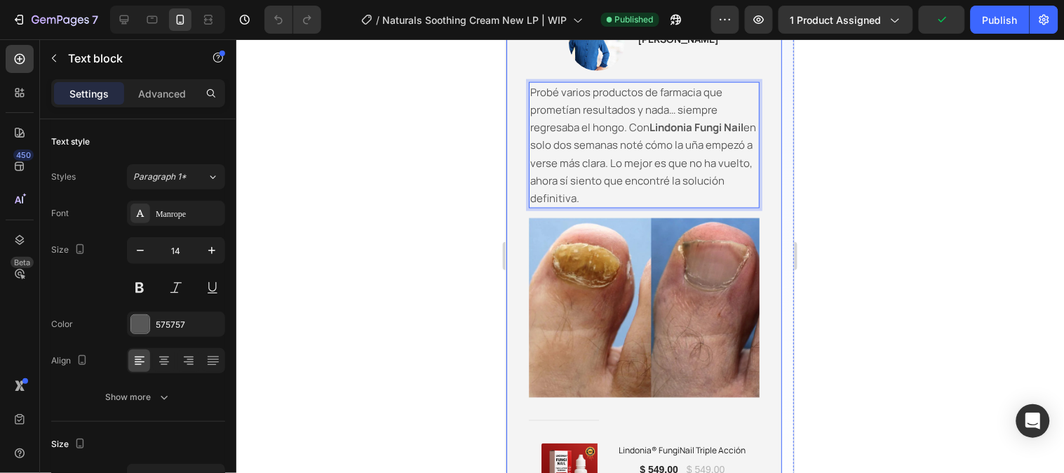
drag, startPoint x: 597, startPoint y: 203, endPoint x: 521, endPoint y: 99, distance: 128.5
click at [521, 99] on div "Image Icon Icon Icon Icon Icon Row José L. Text block Row Probé varios producto…" at bounding box center [644, 252] width 276 height 538
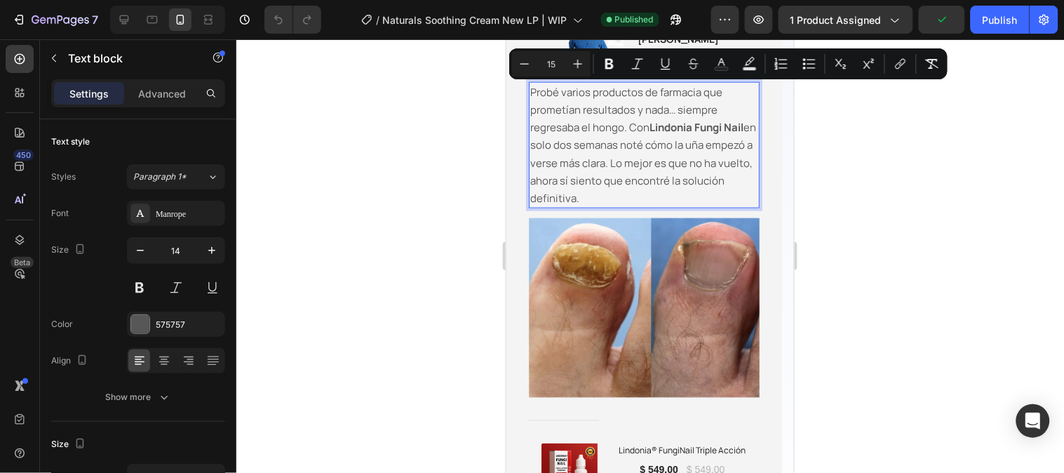
copy span "Probé varios productos de farmacia que prometían resultados y nada… siempre reg…"
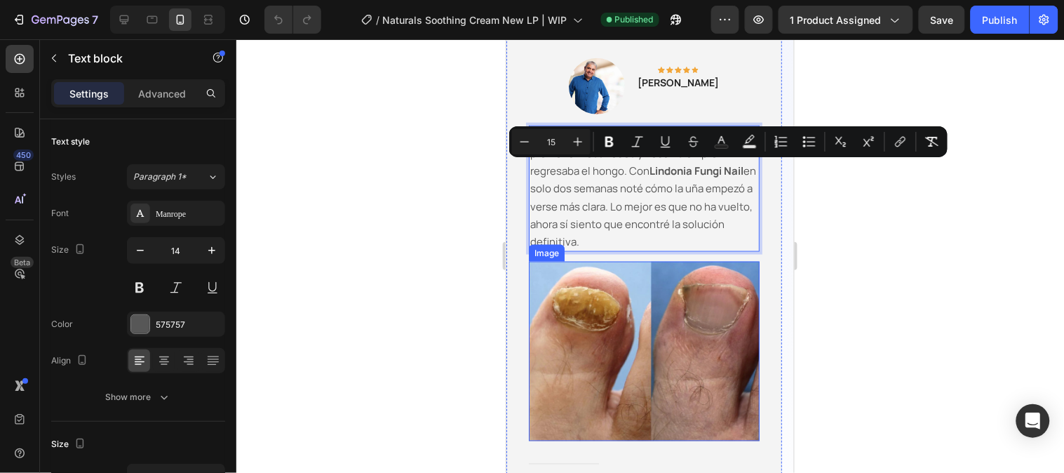
scroll to position [2985, 0]
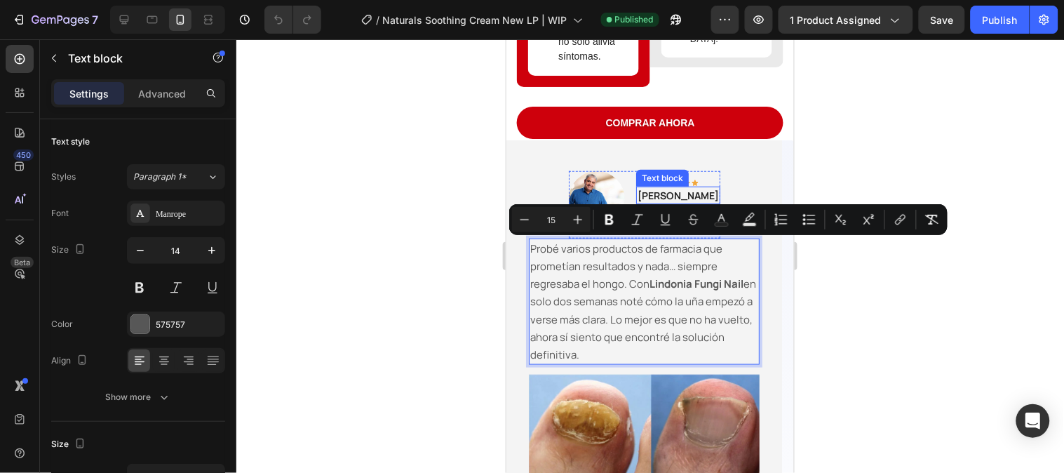
click at [658, 187] on p "[PERSON_NAME]" at bounding box center [677, 194] width 81 height 15
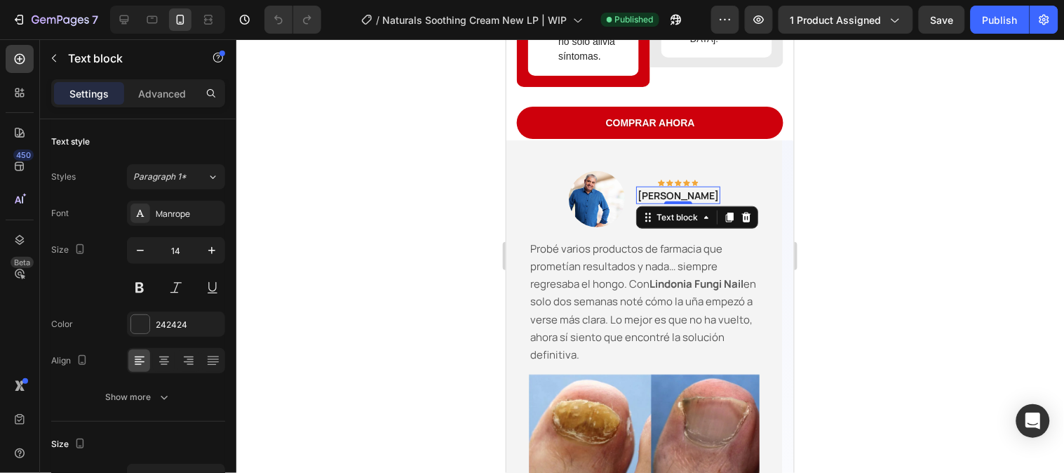
click at [672, 191] on p "[PERSON_NAME]" at bounding box center [677, 194] width 81 height 15
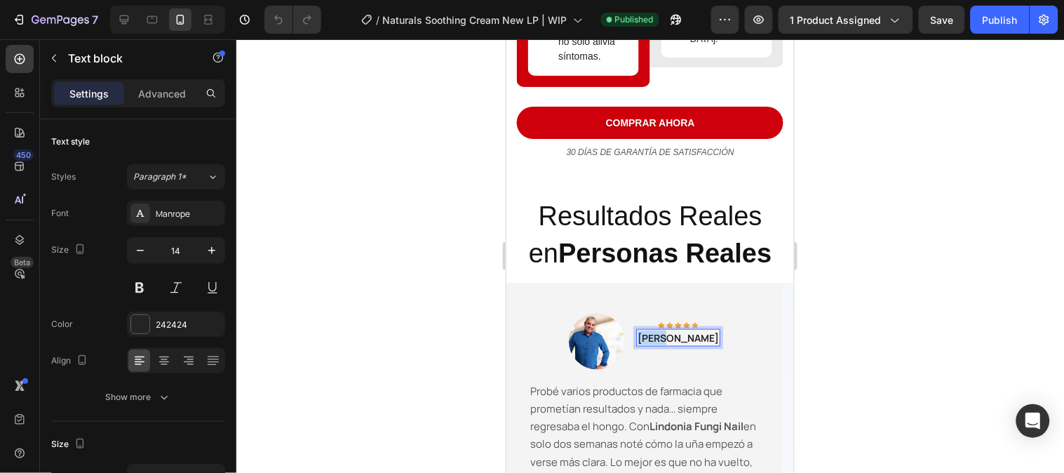
scroll to position [3127, 0]
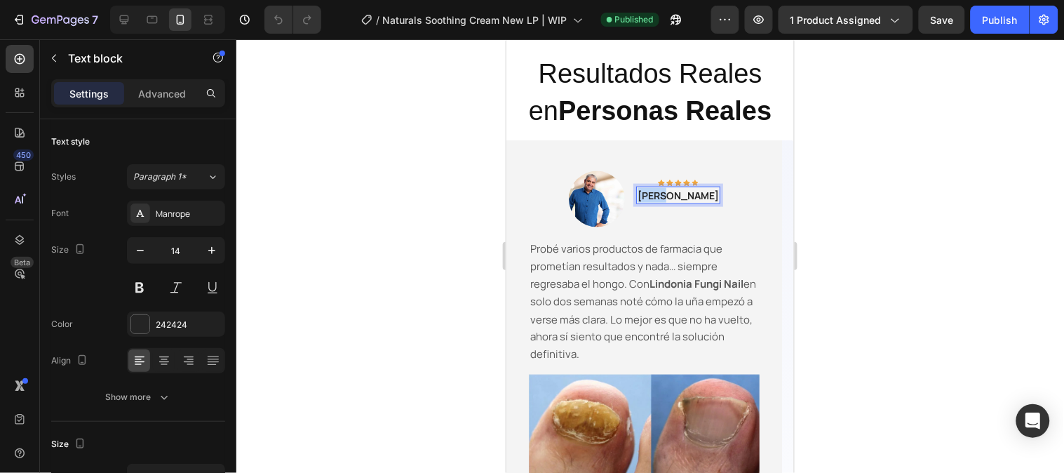
click at [672, 191] on p "[PERSON_NAME]" at bounding box center [677, 194] width 81 height 15
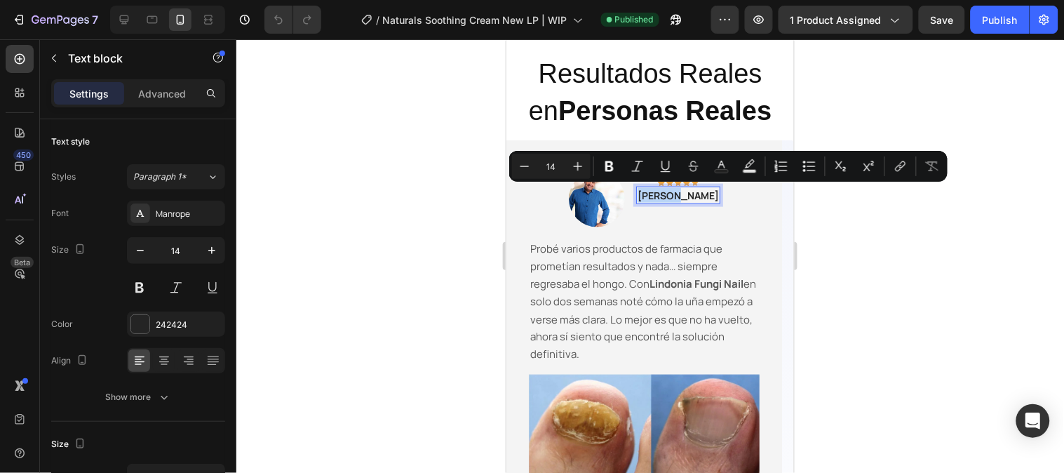
click at [672, 191] on p "[PERSON_NAME]" at bounding box center [677, 194] width 81 height 15
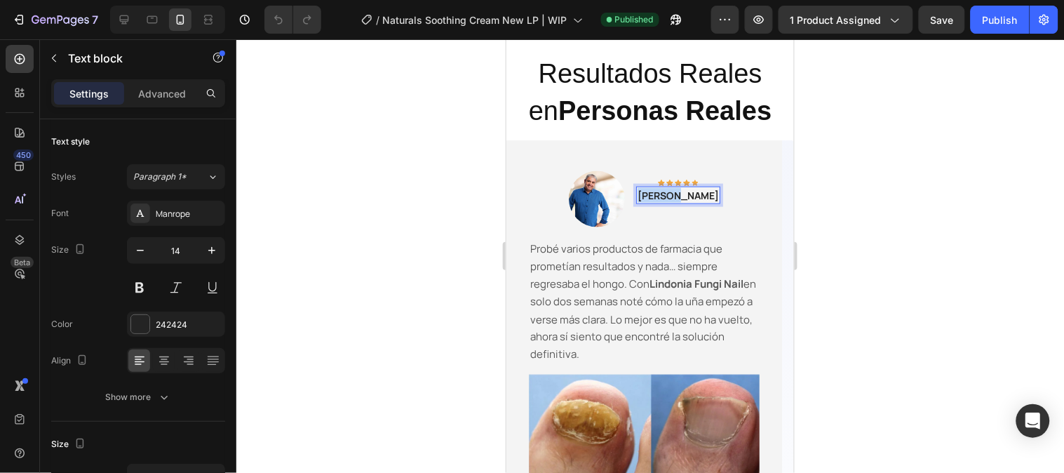
click at [672, 191] on p "[PERSON_NAME]" at bounding box center [677, 194] width 81 height 15
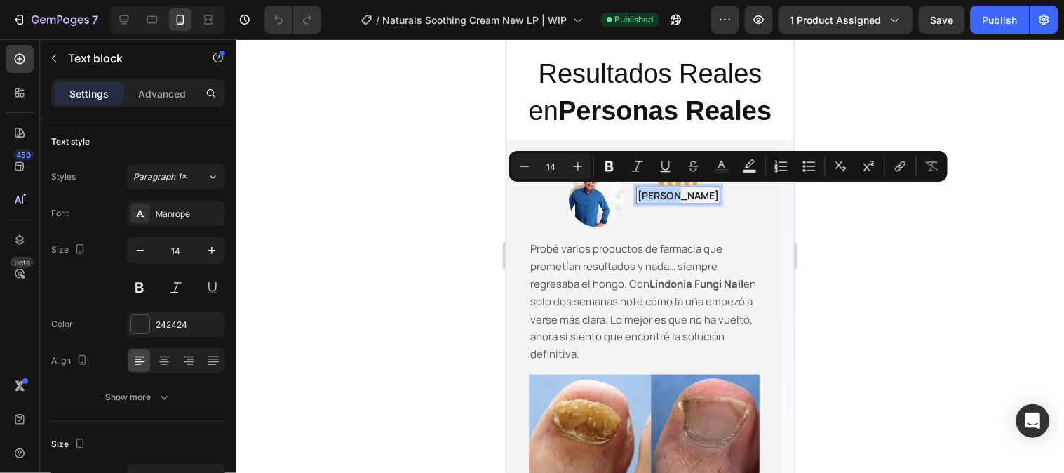
copy p "[PERSON_NAME]"
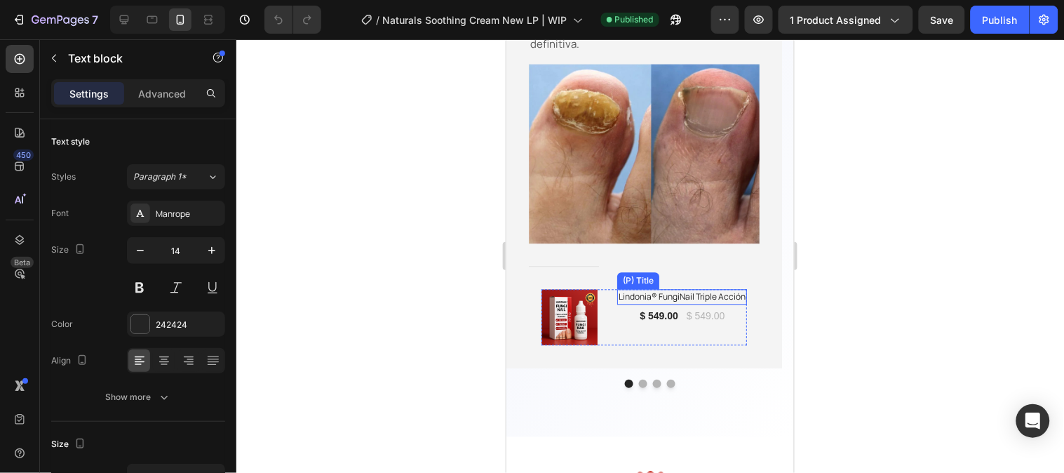
scroll to position [3439, 0]
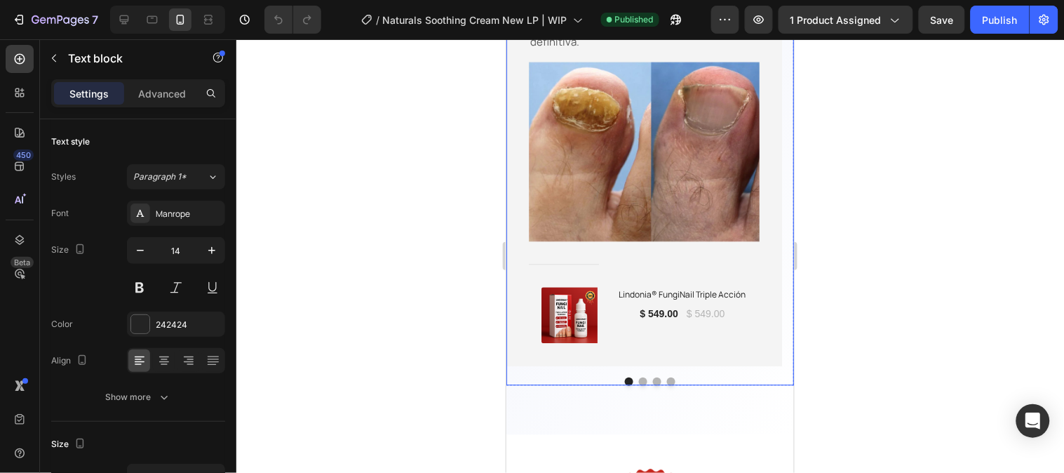
click at [638, 383] on button "Dot" at bounding box center [642, 381] width 8 height 8
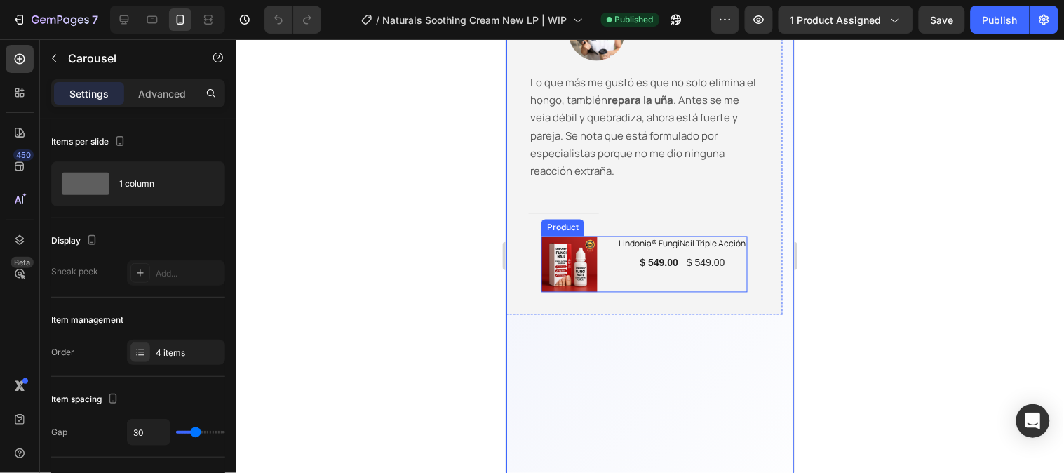
scroll to position [3283, 0]
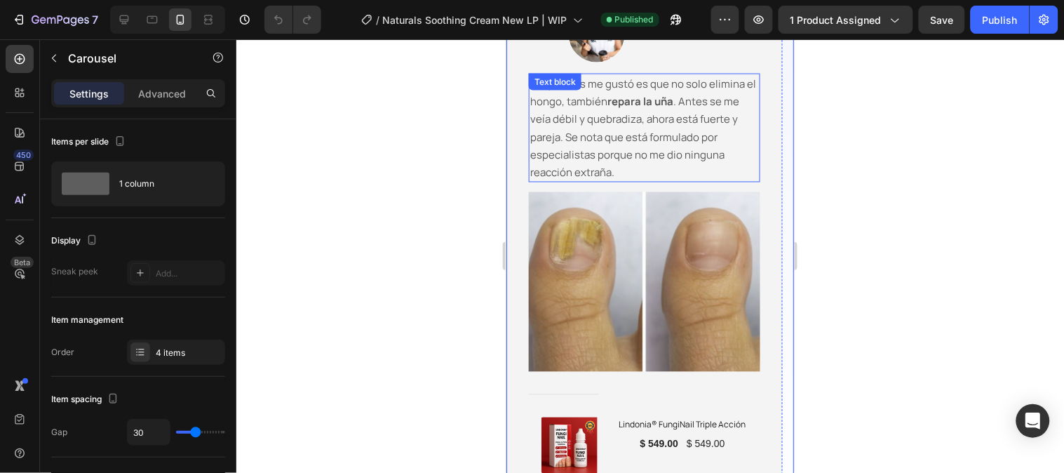
click at [622, 177] on p "Lo que más me gustó es que no solo elimina el hongo, también repara la uña . An…" at bounding box center [643, 127] width 228 height 106
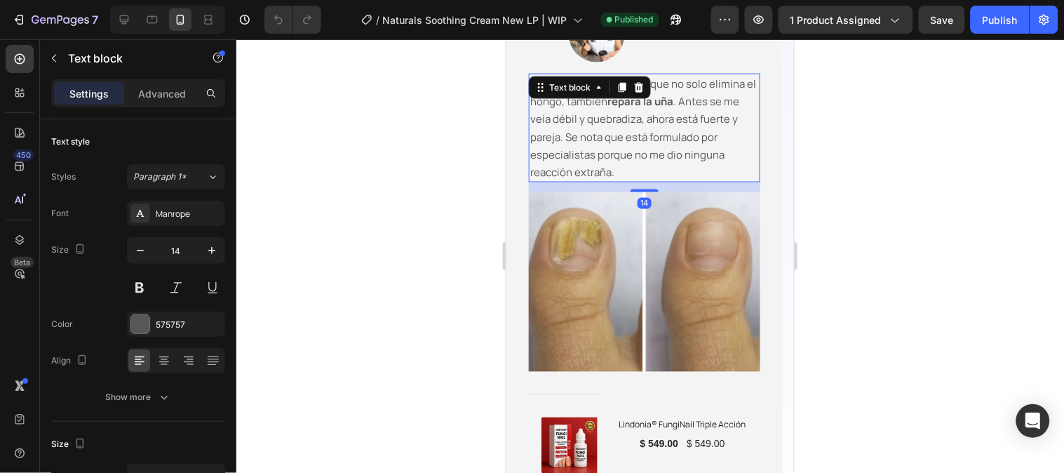
click at [622, 177] on p "Lo que más me gustó es que no solo elimina el hongo, también repara la uña . An…" at bounding box center [643, 127] width 228 height 106
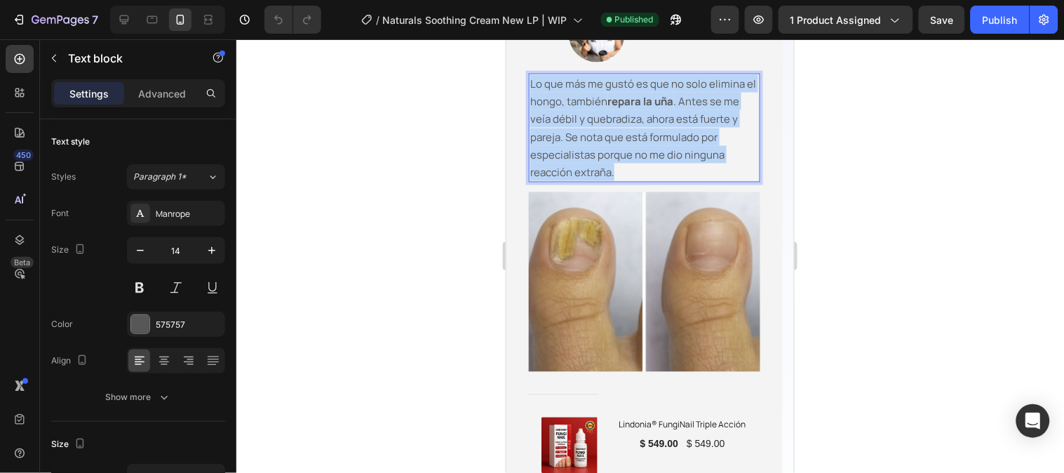
click at [622, 177] on p "Lo que más me gustó es que no solo elimina el hongo, también repara la uña . An…" at bounding box center [643, 127] width 228 height 106
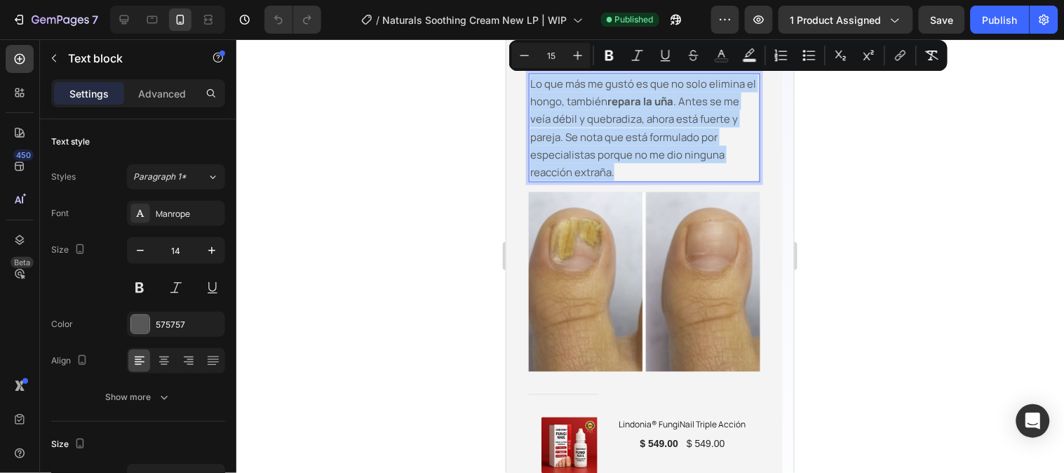
copy span "Lo que más me gustó es que no solo elimina el hongo, también repara la uña . An…"
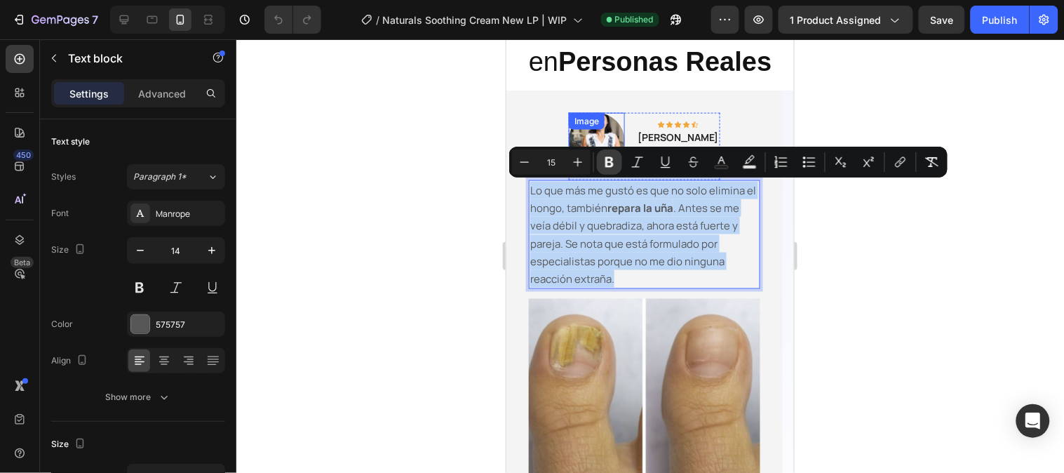
scroll to position [3127, 0]
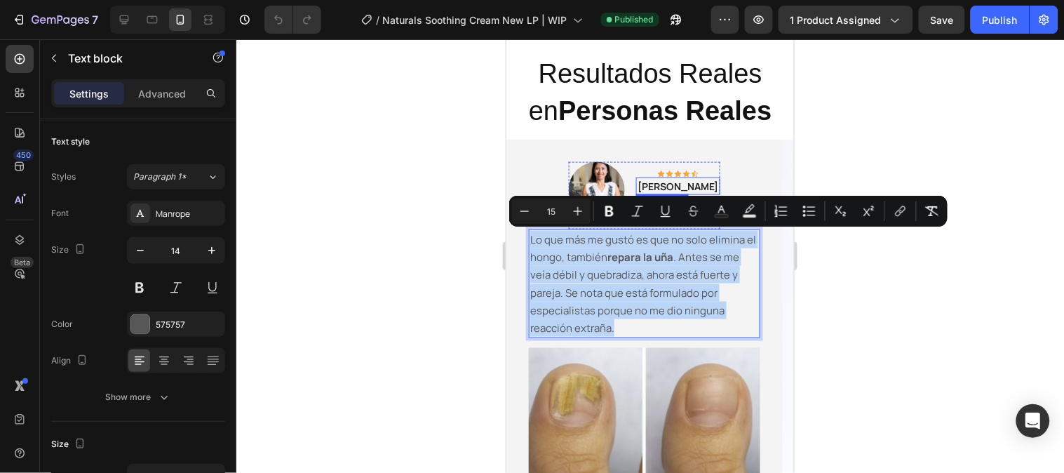
click at [680, 182] on strong "[PERSON_NAME]" at bounding box center [677, 185] width 81 height 13
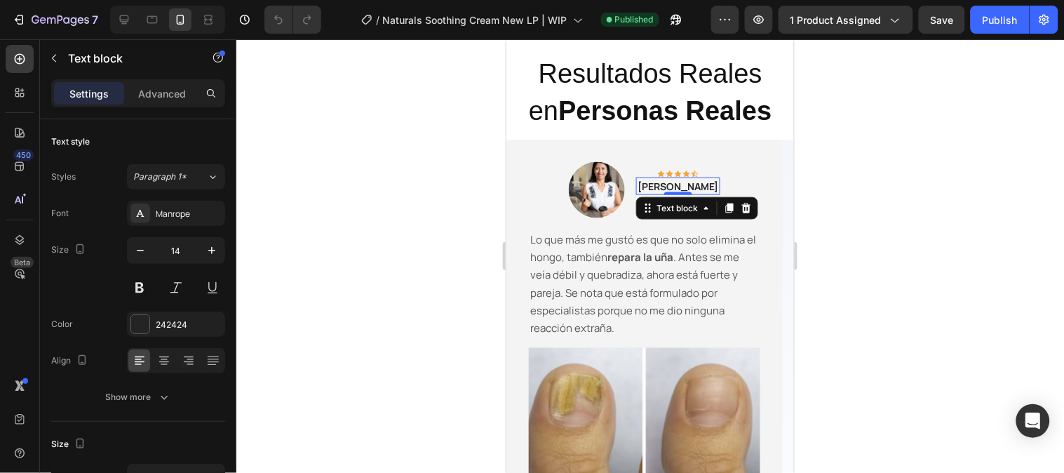
click at [690, 183] on strong "[PERSON_NAME]" at bounding box center [677, 185] width 81 height 13
click at [690, 183] on strong "[PERSON_NAME]" at bounding box center [677, 186] width 81 height 13
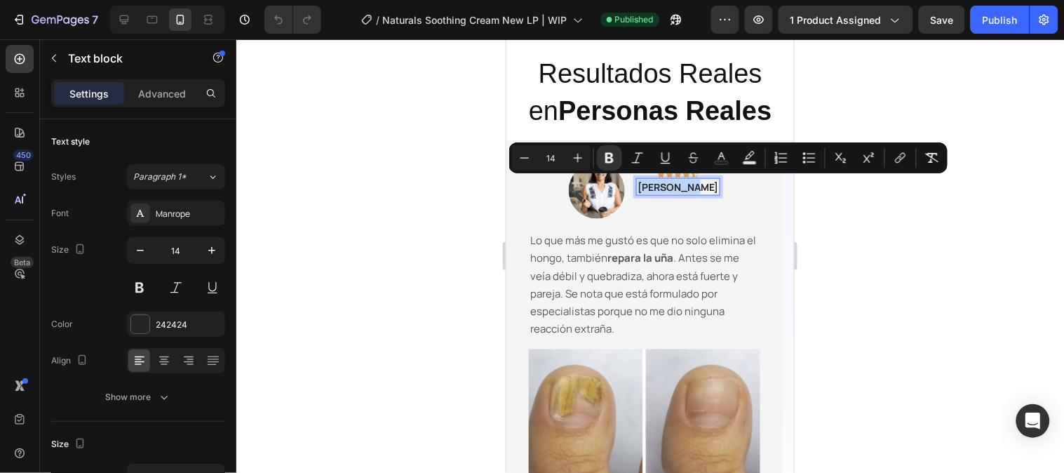
copy strong "[PERSON_NAME]"
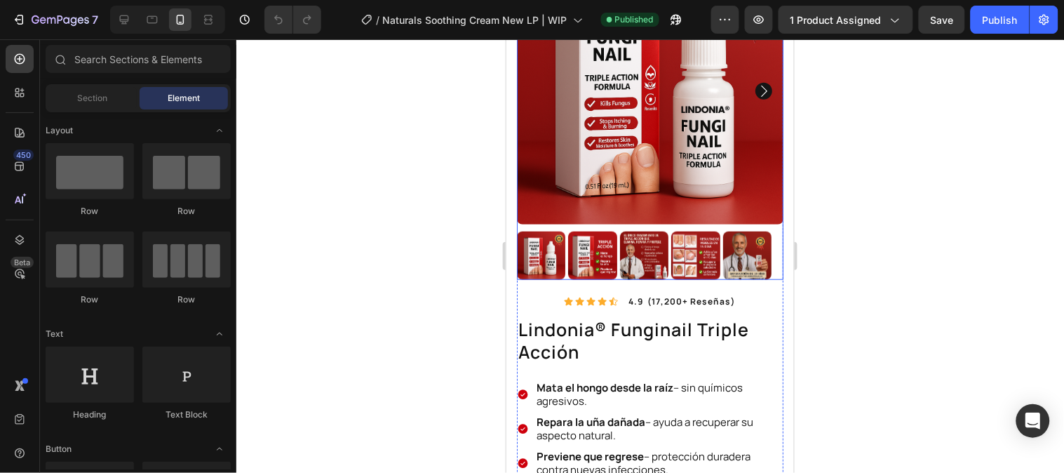
scroll to position [160, 0]
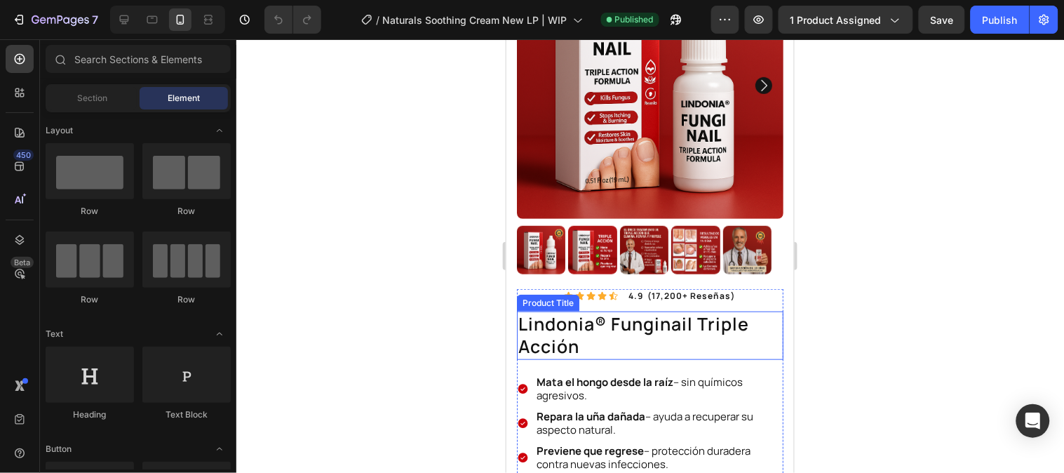
click at [587, 323] on h1 "lindonia® funginail triple acción" at bounding box center [649, 335] width 266 height 48
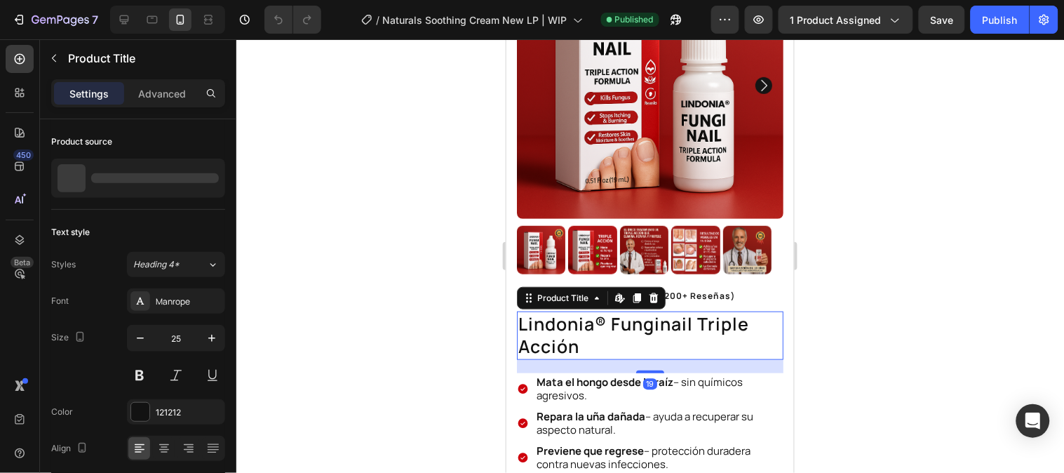
click at [585, 334] on h1 "lindonia® funginail triple acción" at bounding box center [649, 335] width 266 height 48
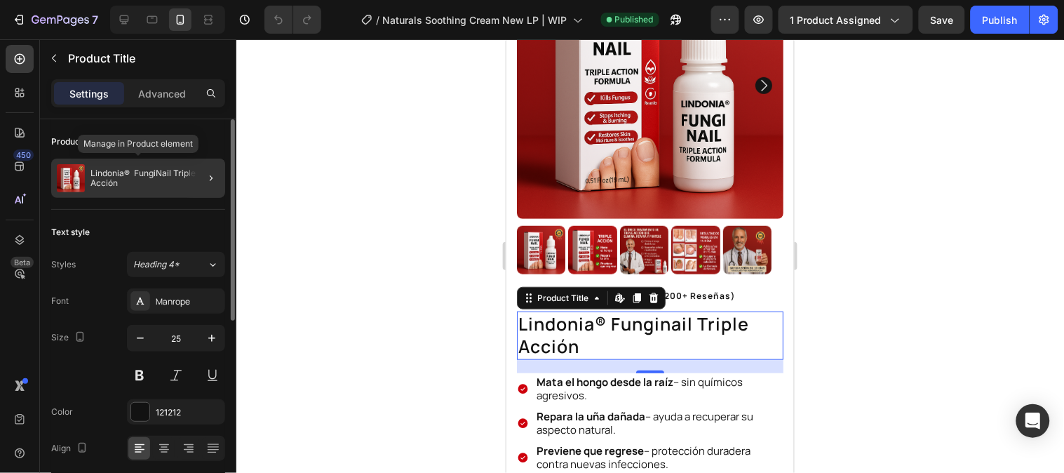
click at [130, 184] on p "Lindonia® FungiNail Triple Acción" at bounding box center [154, 178] width 129 height 20
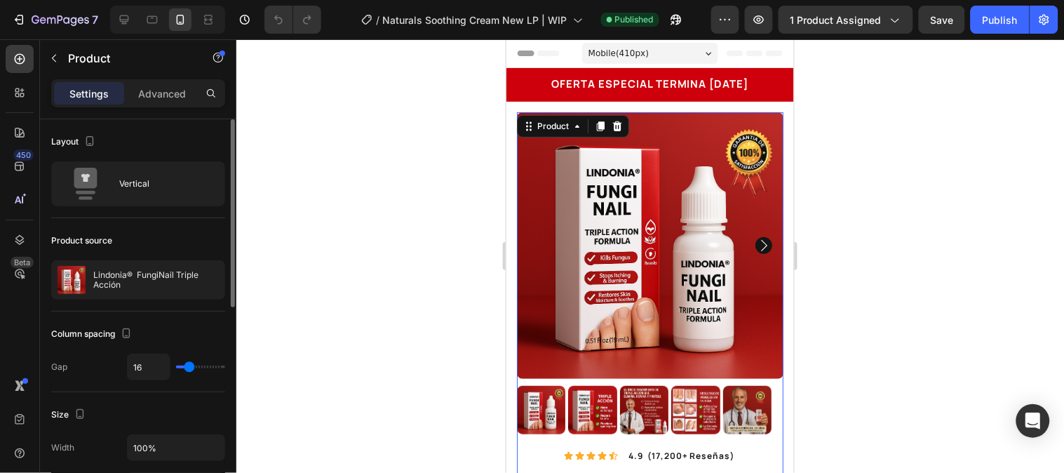
scroll to position [78, 0]
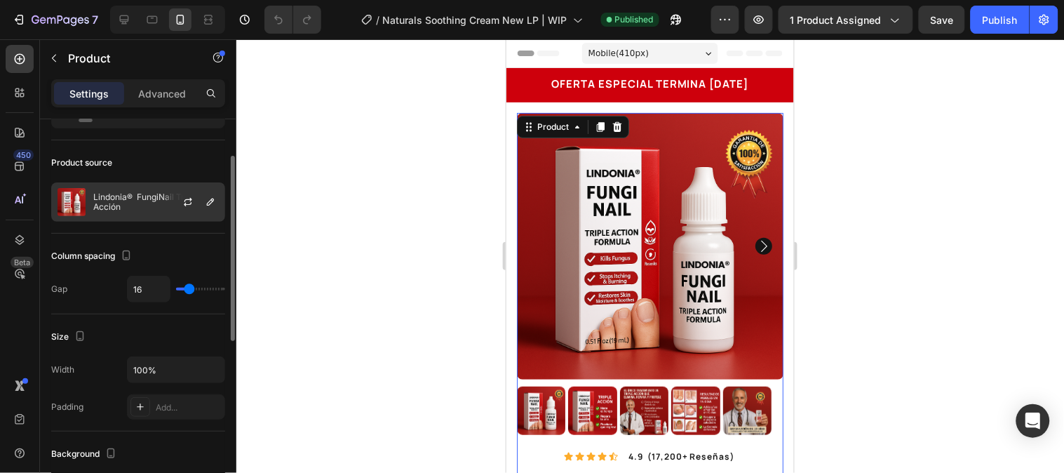
click at [108, 203] on p "Lindonia® FungiNail Triple Acción" at bounding box center [156, 202] width 126 height 20
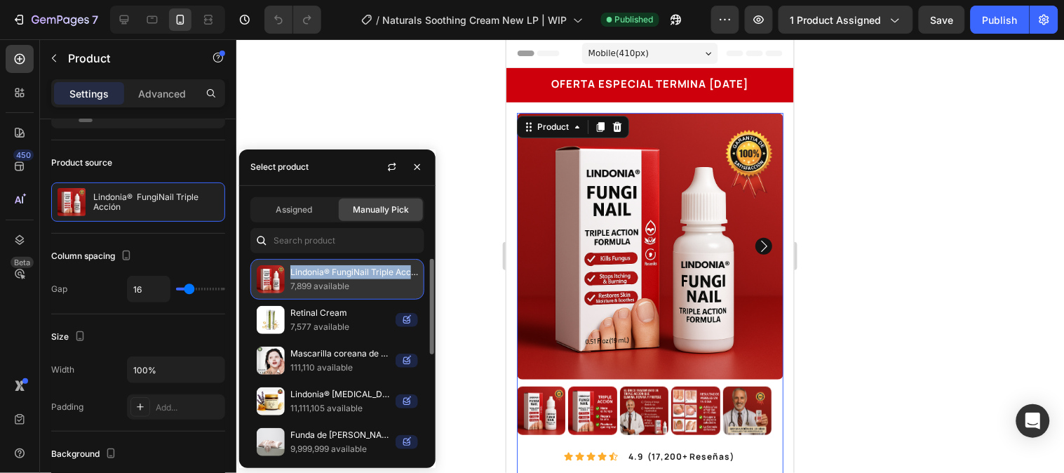
drag, startPoint x: 289, startPoint y: 272, endPoint x: 411, endPoint y: 271, distance: 122.0
click at [411, 271] on div "Lindonia® FungiNail Triple Acción 7,899 available" at bounding box center [337, 279] width 174 height 41
copy p "Lindonia® FungiNail Triple Acc"
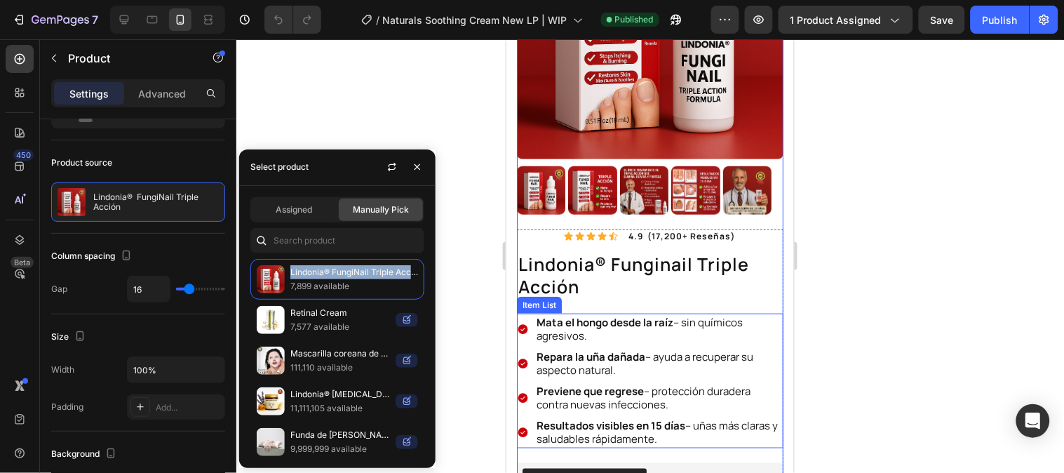
scroll to position [311, 0]
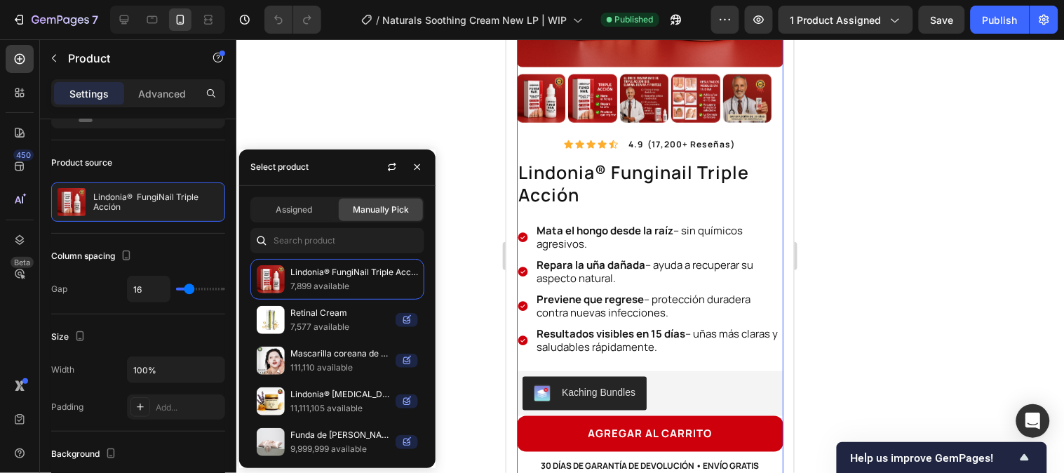
click at [370, 96] on div at bounding box center [649, 255] width 827 height 433
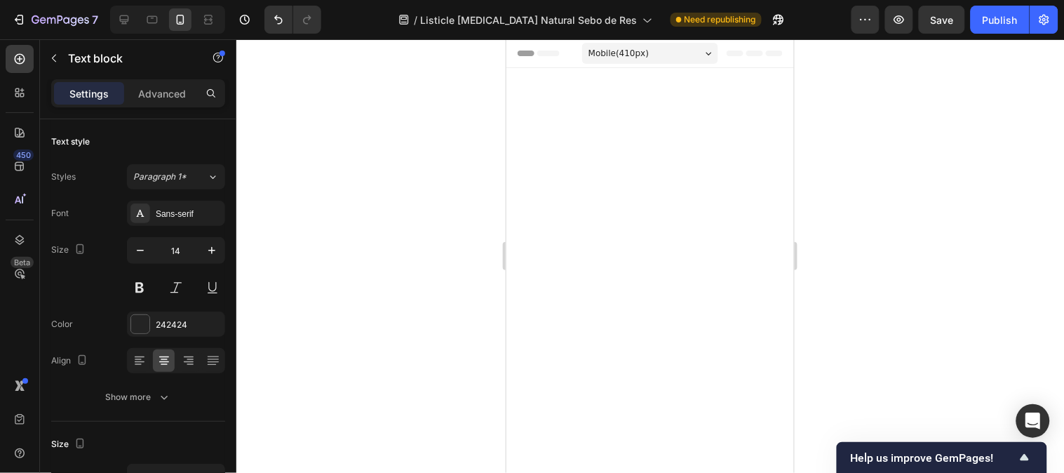
scroll to position [3648, 0]
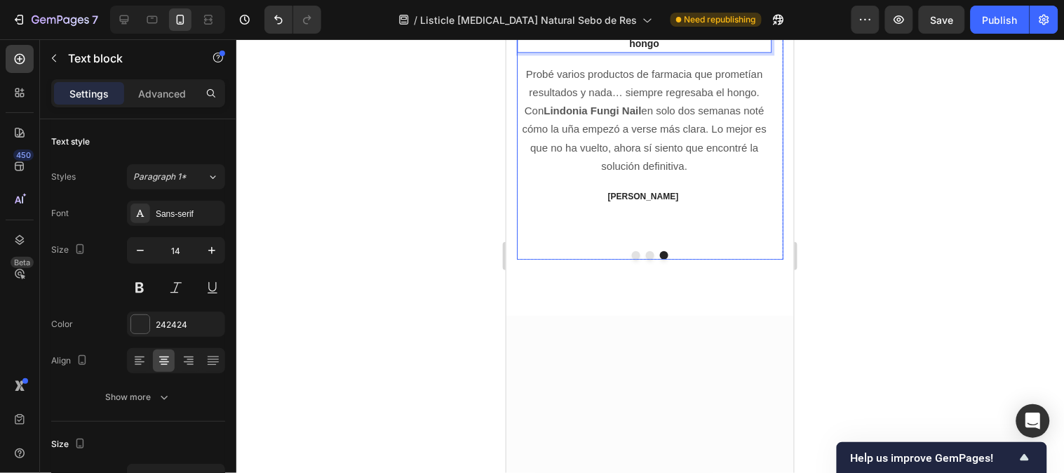
click at [649, 171] on span "Probé varios productos de farmacia que prometían resultados y nada… siempre reg…" at bounding box center [643, 119] width 245 height 104
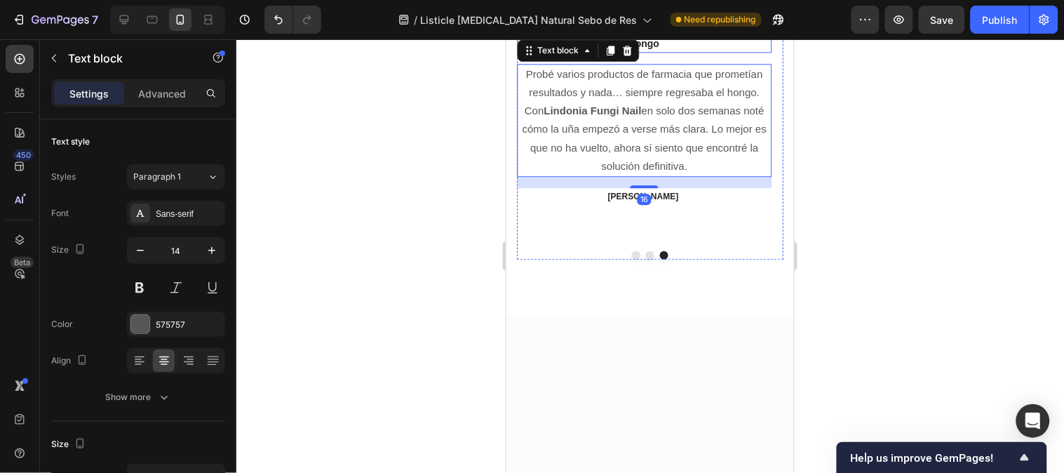
click at [666, 50] on p "Llevaba más de dos años intentando eliminar el hongo" at bounding box center [643, 35] width 252 height 29
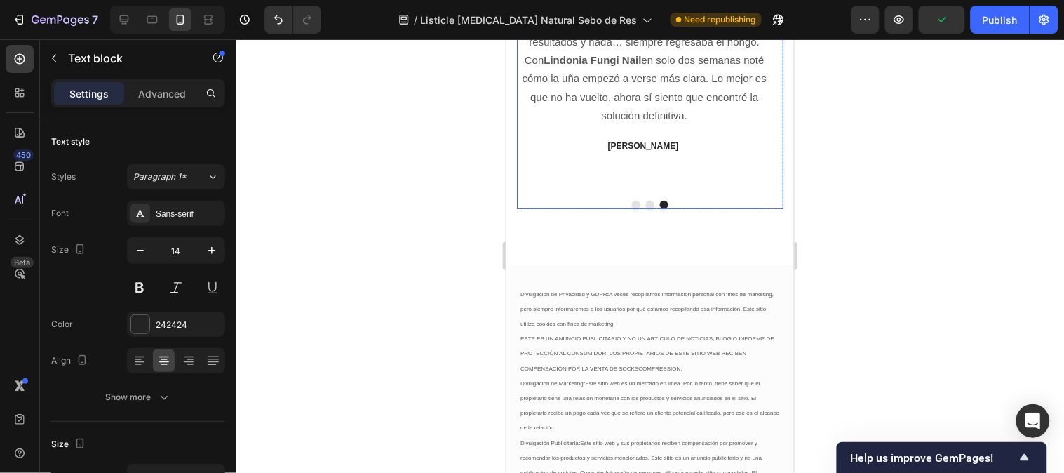
scroll to position [3726, 0]
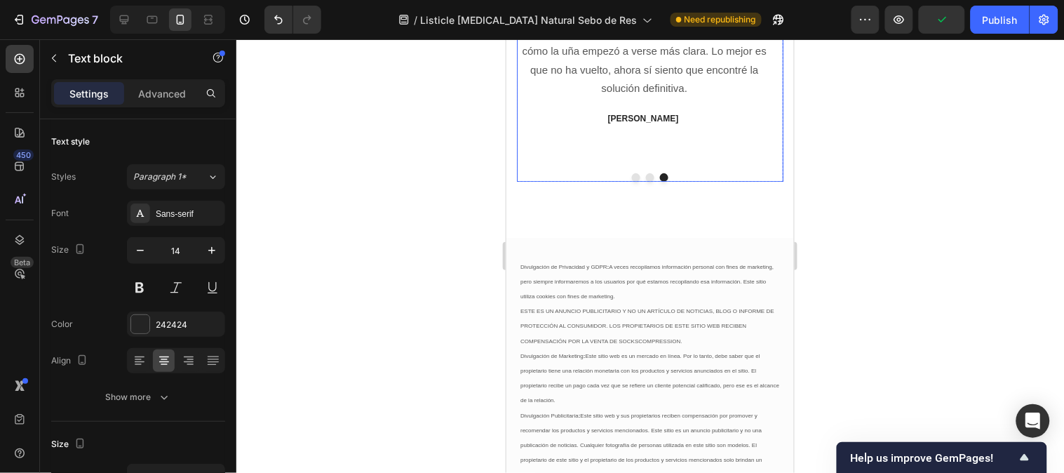
click at [643, 181] on div "Image El único tratamiento que me ha funcionado Text block Lo que más me gustó …" at bounding box center [649, 50] width 266 height 262
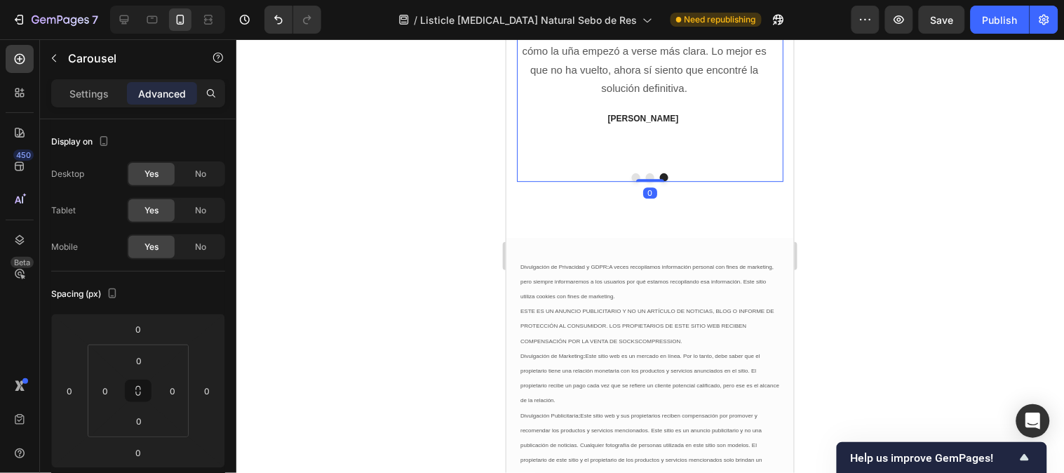
click at [645, 181] on button "Dot" at bounding box center [649, 176] width 8 height 8
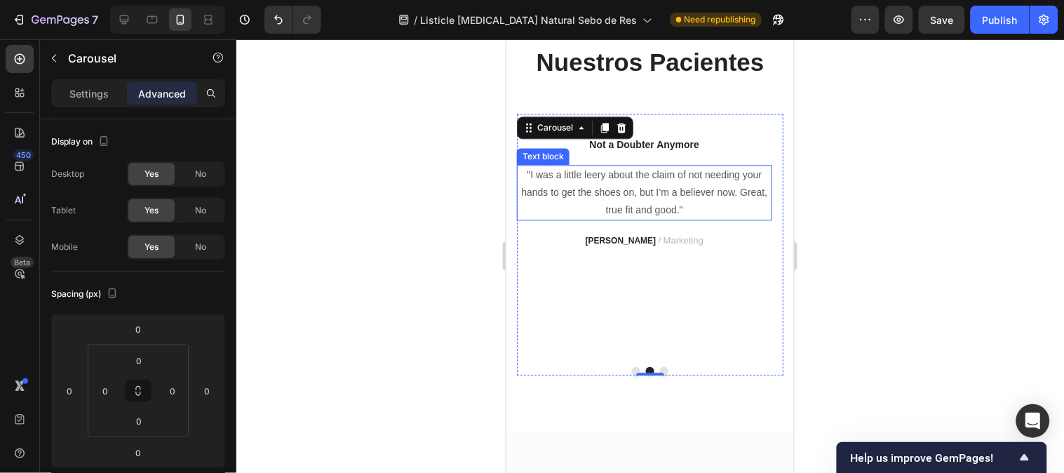
scroll to position [3570, 0]
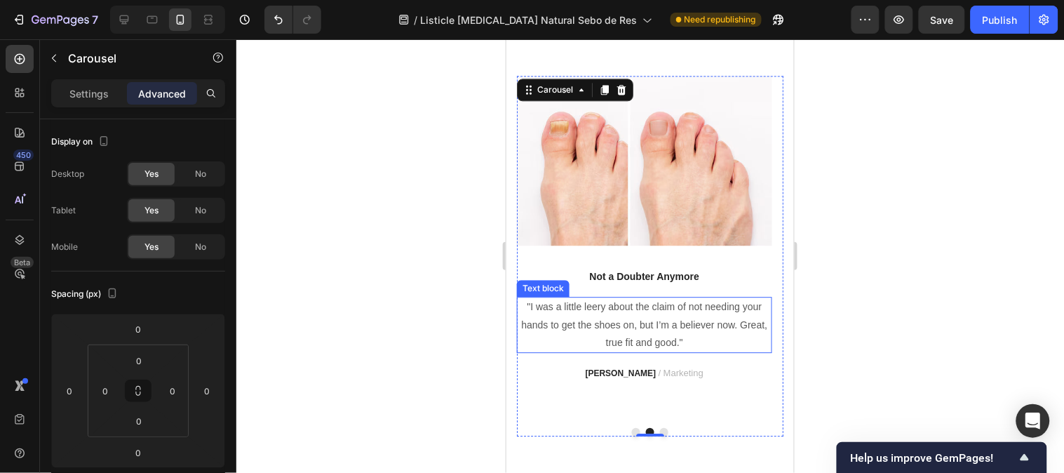
click at [626, 316] on p ""I was a little leery about the claim of not needing your hands to get the shoe…" at bounding box center [643, 323] width 252 height 53
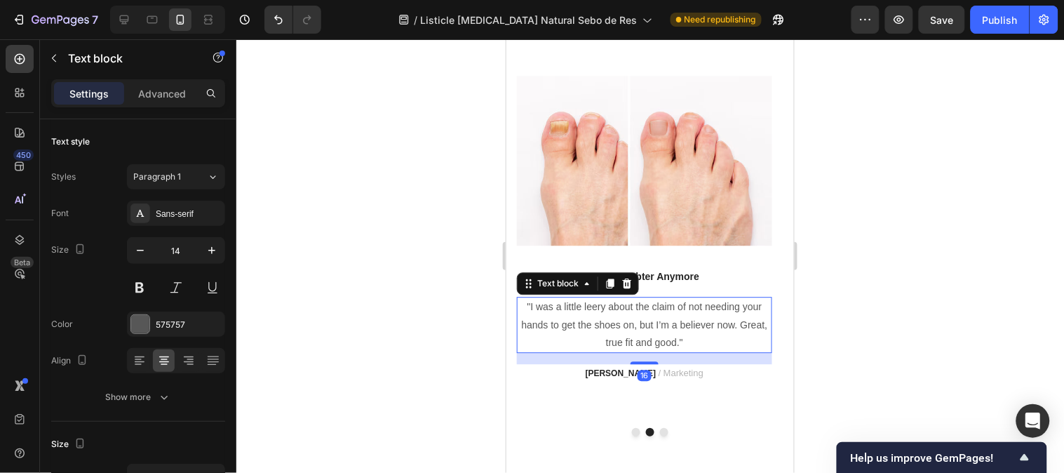
click at [626, 316] on p ""I was a little leery about the claim of not needing your hands to get the shoe…" at bounding box center [643, 323] width 252 height 53
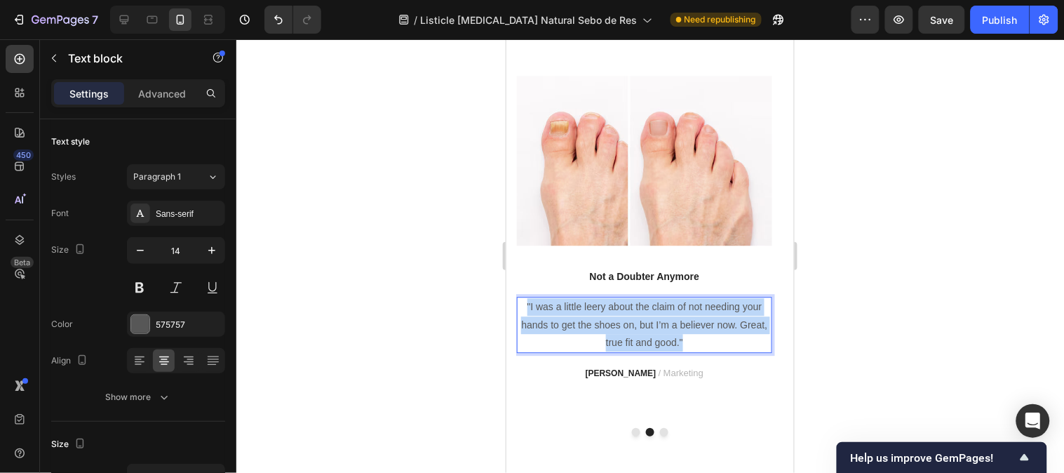
click at [626, 316] on p ""I was a little leery about the claim of not needing your hands to get the shoe…" at bounding box center [643, 323] width 252 height 53
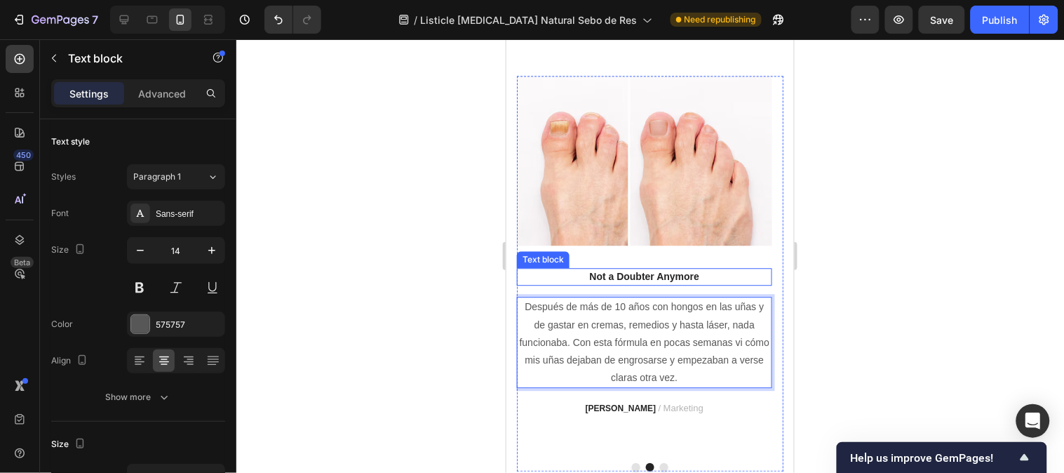
click at [637, 276] on p "Not a Doubter Anymore" at bounding box center [643, 276] width 252 height 15
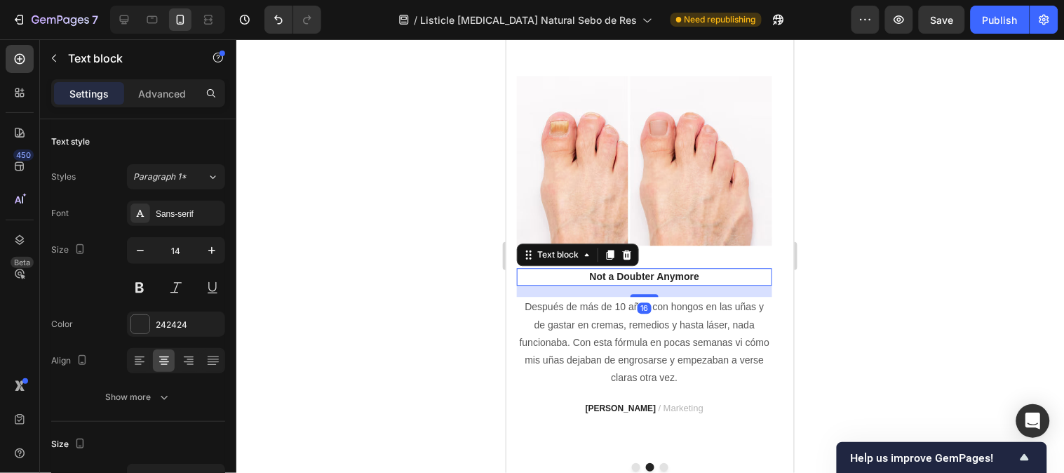
click at [637, 276] on p "Not a Doubter Anymore" at bounding box center [643, 276] width 252 height 15
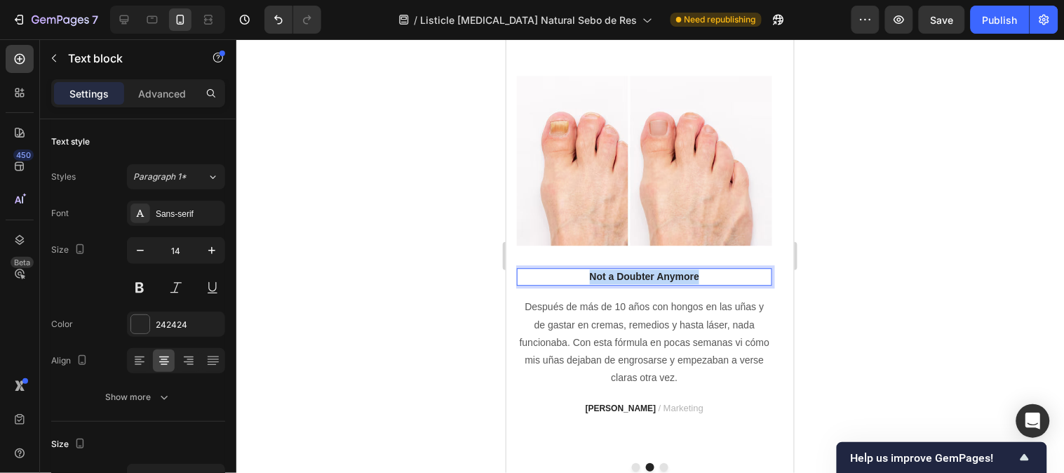
click at [637, 276] on p "Not a Doubter Anymore" at bounding box center [643, 276] width 252 height 15
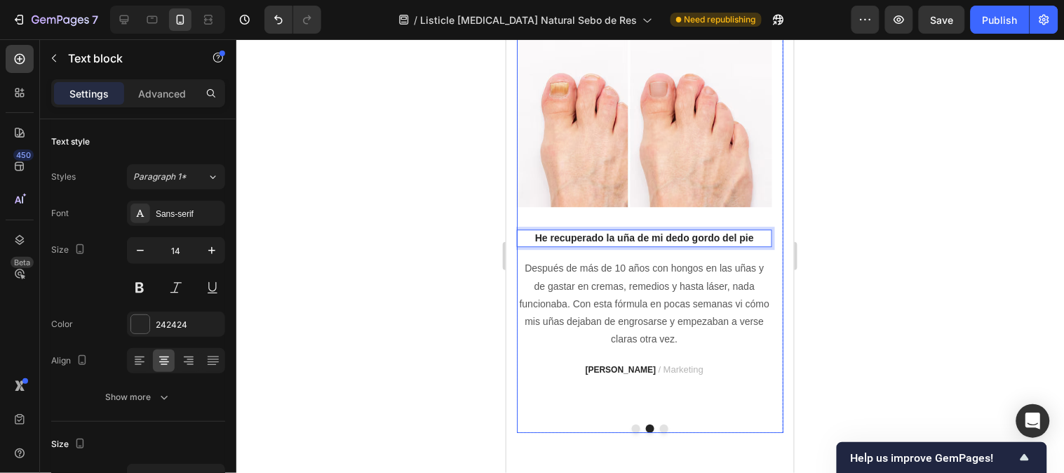
scroll to position [3648, 0]
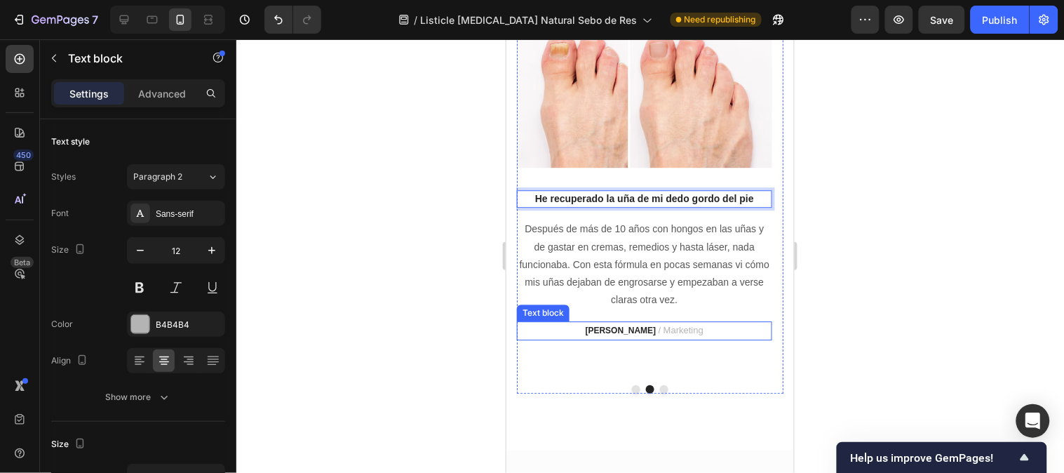
click at [634, 334] on strong "[PERSON_NAME]" at bounding box center [619, 330] width 71 height 10
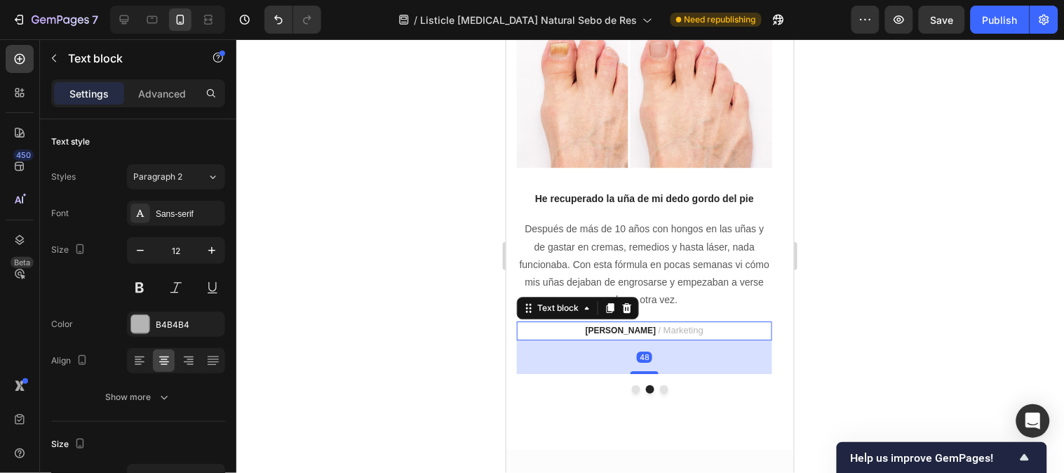
click at [640, 332] on strong "[PERSON_NAME]" at bounding box center [619, 330] width 71 height 10
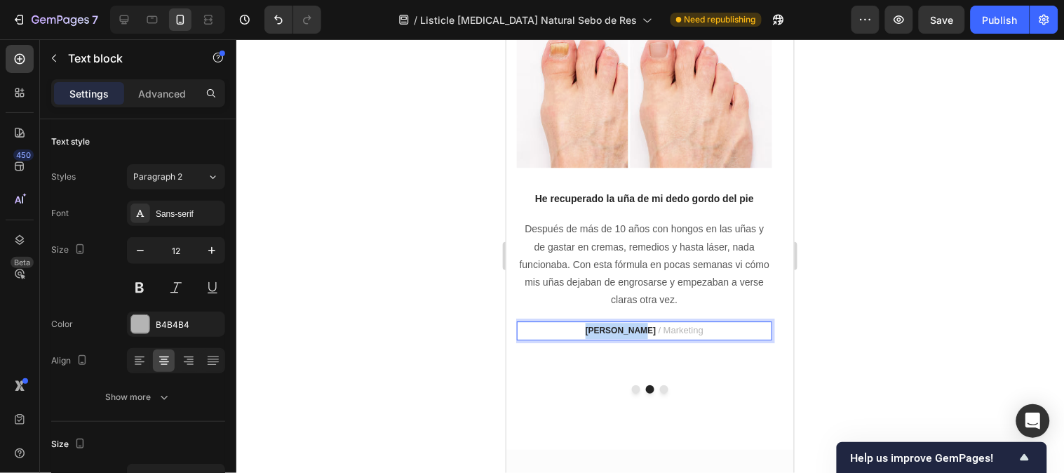
drag, startPoint x: 644, startPoint y: 329, endPoint x: 576, endPoint y: 329, distance: 68.7
click at [576, 329] on p "[PERSON_NAME] / Marketing" at bounding box center [643, 330] width 252 height 16
drag, startPoint x: 710, startPoint y: 337, endPoint x: 692, endPoint y: 333, distance: 18.6
click at [692, 333] on p "[PERSON_NAME] / Marketing" at bounding box center [643, 330] width 252 height 16
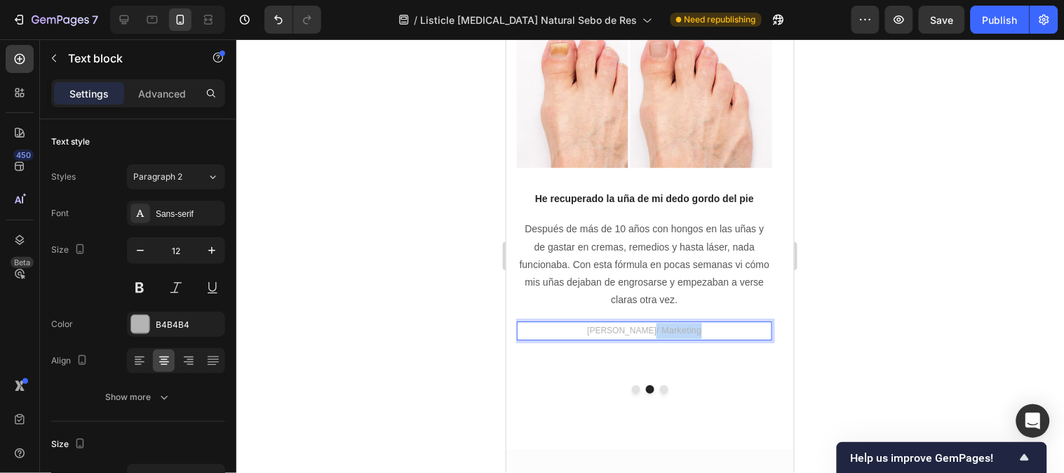
drag, startPoint x: 697, startPoint y: 325, endPoint x: 644, endPoint y: 329, distance: 52.7
click at [644, 329] on p "[PERSON_NAME] / Marketing" at bounding box center [643, 330] width 252 height 16
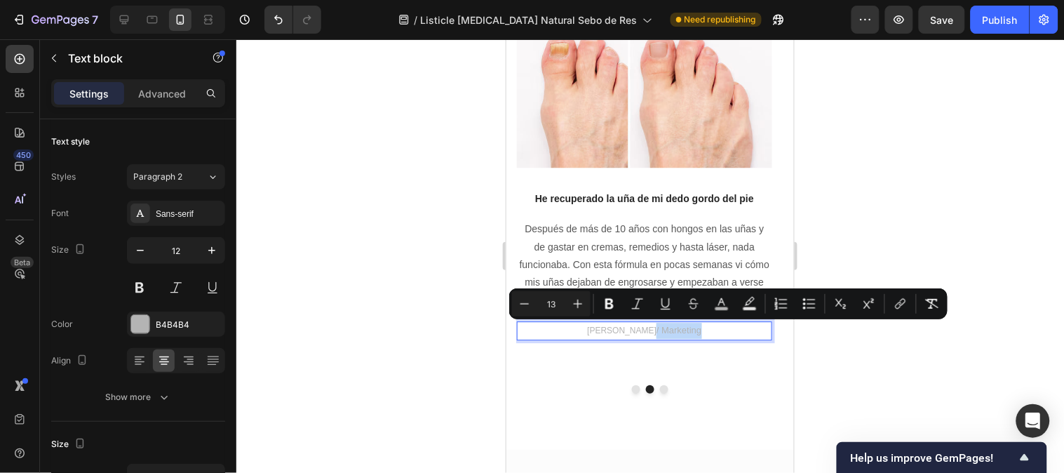
type input "12"
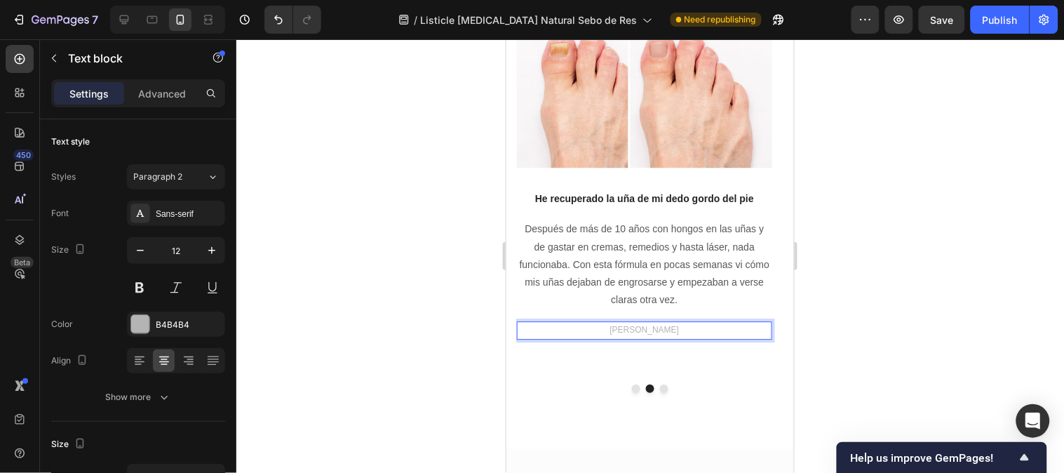
click at [640, 327] on p "[PERSON_NAME]" at bounding box center [643, 329] width 252 height 15
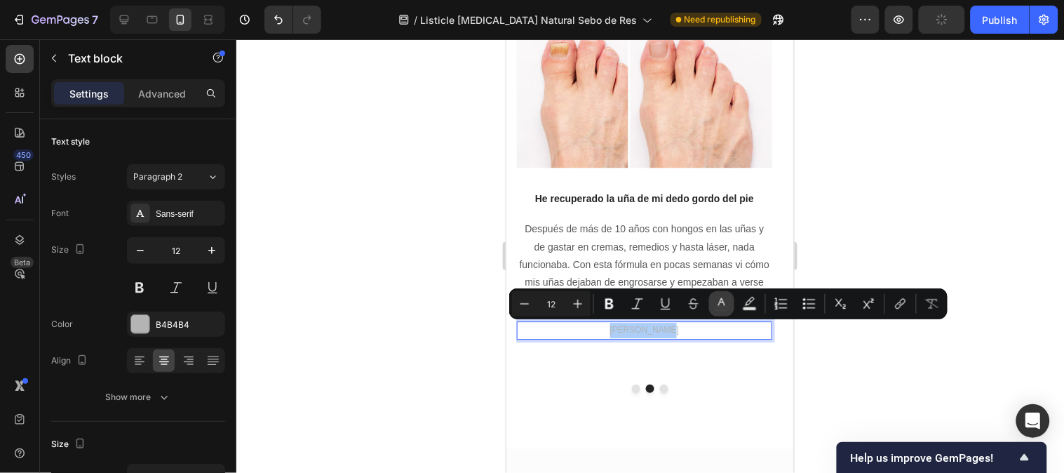
click at [713, 302] on button "color" at bounding box center [721, 303] width 25 height 25
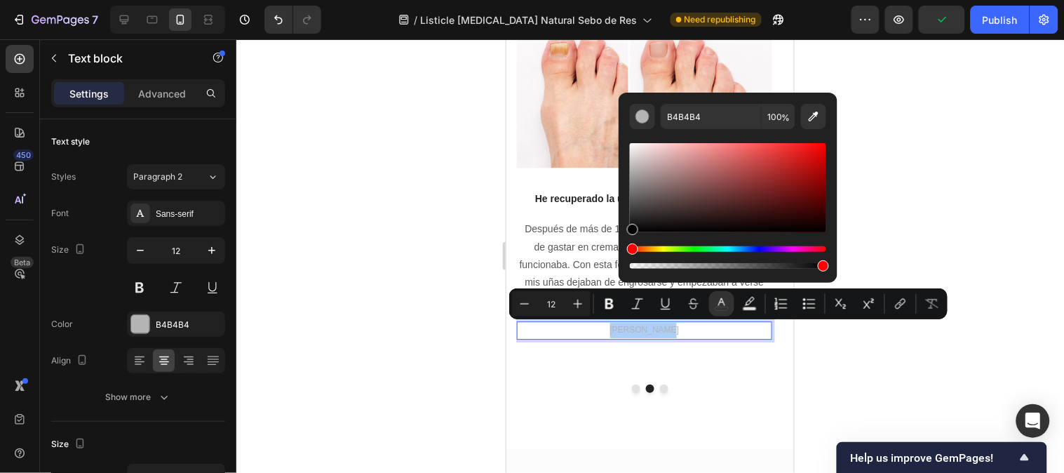
drag, startPoint x: 633, startPoint y: 170, endPoint x: 629, endPoint y: 243, distance: 73.0
click at [630, 243] on div "Editor contextual toolbar" at bounding box center [728, 205] width 196 height 131
type input "000000"
click at [919, 170] on div at bounding box center [649, 255] width 827 height 433
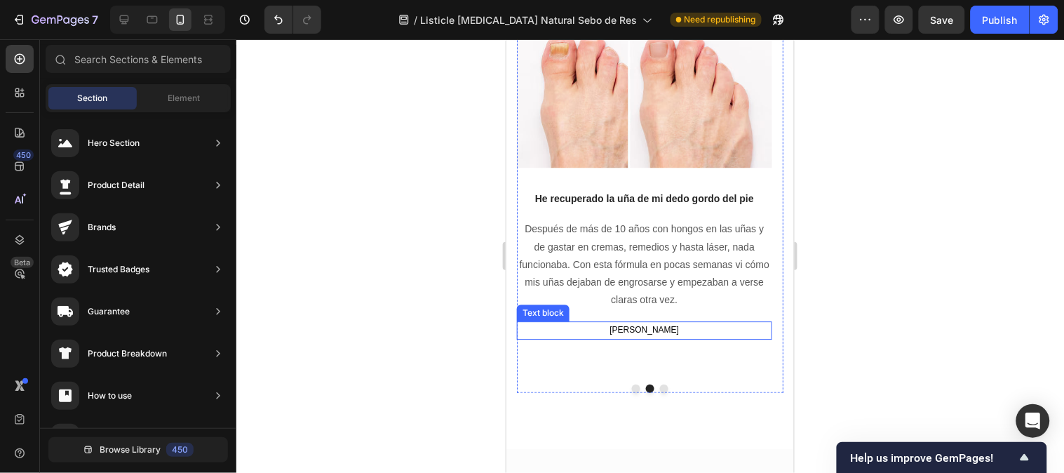
click at [688, 333] on p "[PERSON_NAME]" at bounding box center [643, 329] width 252 height 15
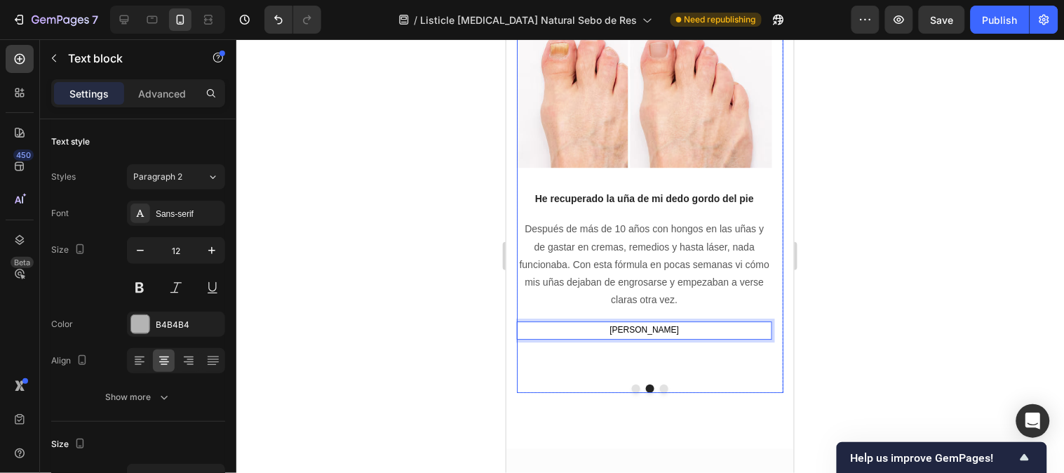
click at [631, 392] on button "Dot" at bounding box center [635, 388] width 8 height 8
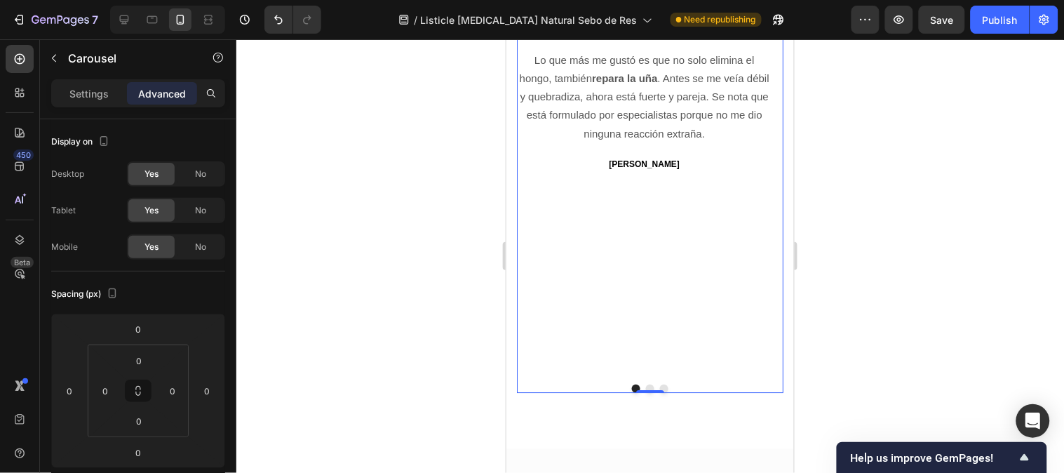
click at [659, 392] on button "Dot" at bounding box center [663, 388] width 8 height 8
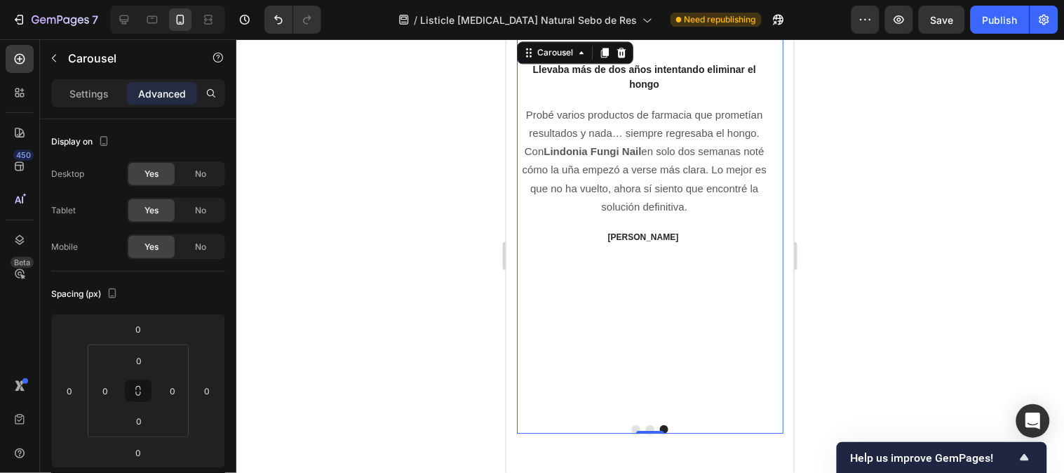
scroll to position [3570, 0]
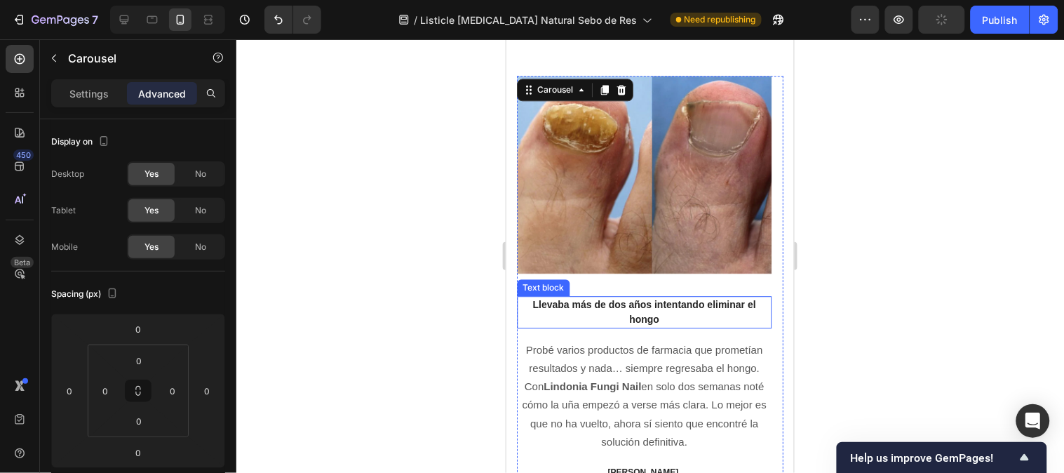
click at [646, 319] on p "Llevaba más de dos años intentando eliminar el hongo" at bounding box center [643, 311] width 252 height 29
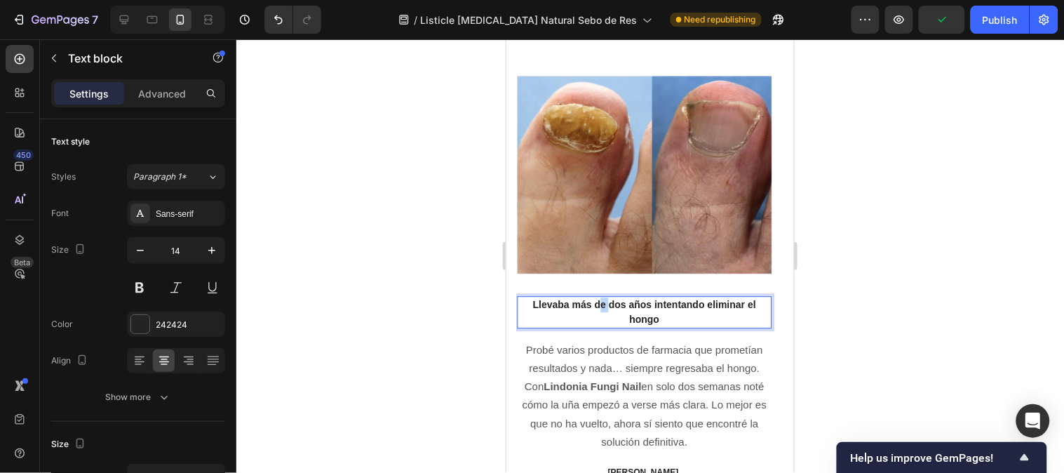
drag, startPoint x: 607, startPoint y: 299, endPoint x: 598, endPoint y: 302, distance: 8.7
click at [598, 302] on p "Llevaba más de dos años intentando eliminar el hongo" at bounding box center [643, 311] width 252 height 29
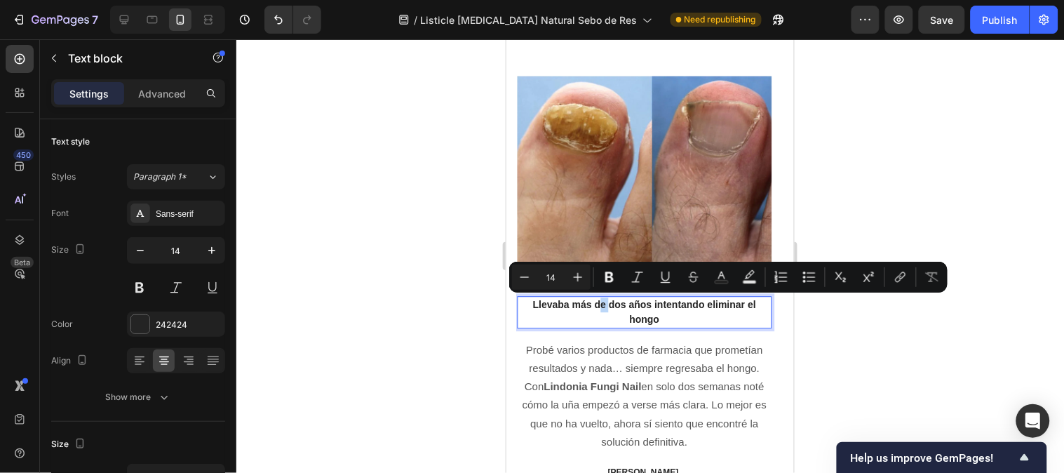
click at [605, 299] on p "Llevaba más de dos años intentando eliminar el hongo" at bounding box center [643, 311] width 252 height 29
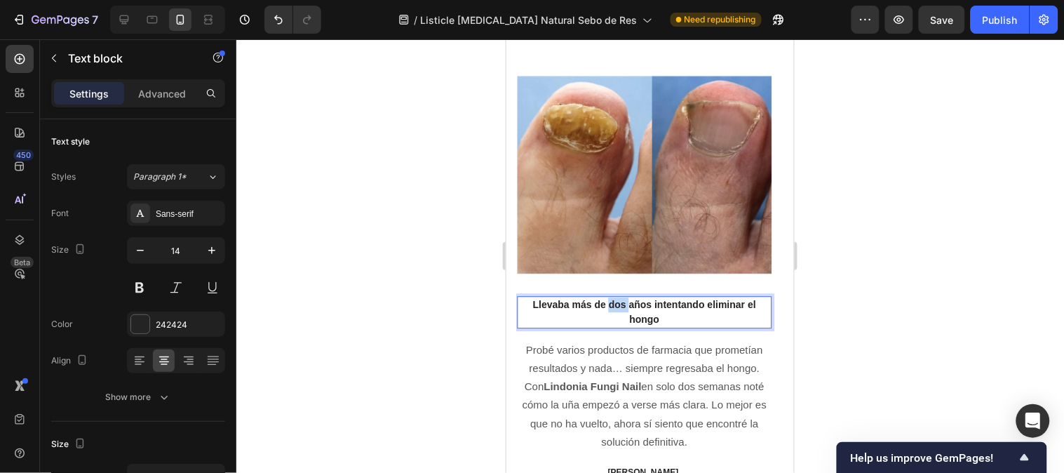
click at [607, 299] on p "Llevaba más de dos años intentando eliminar el hongo" at bounding box center [643, 311] width 252 height 29
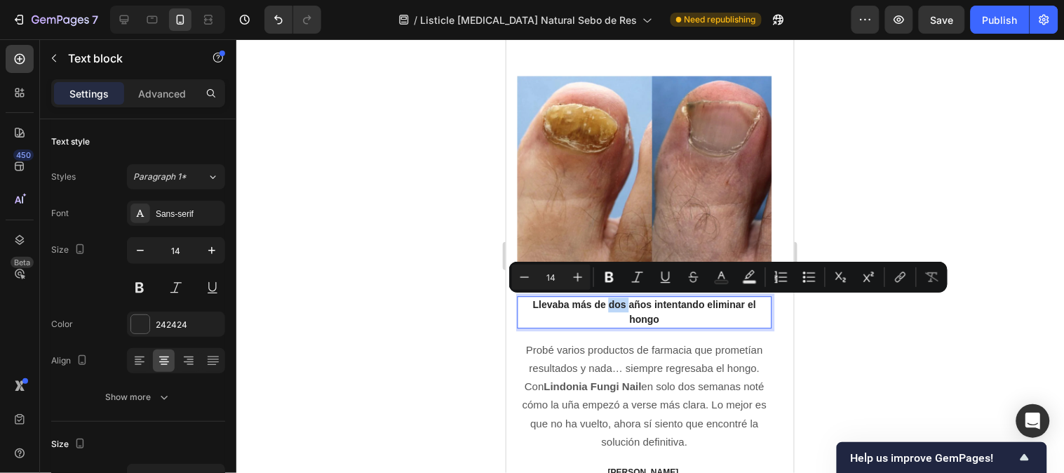
click at [607, 299] on p "Llevaba más de dos años intentando eliminar el hongo" at bounding box center [643, 311] width 252 height 29
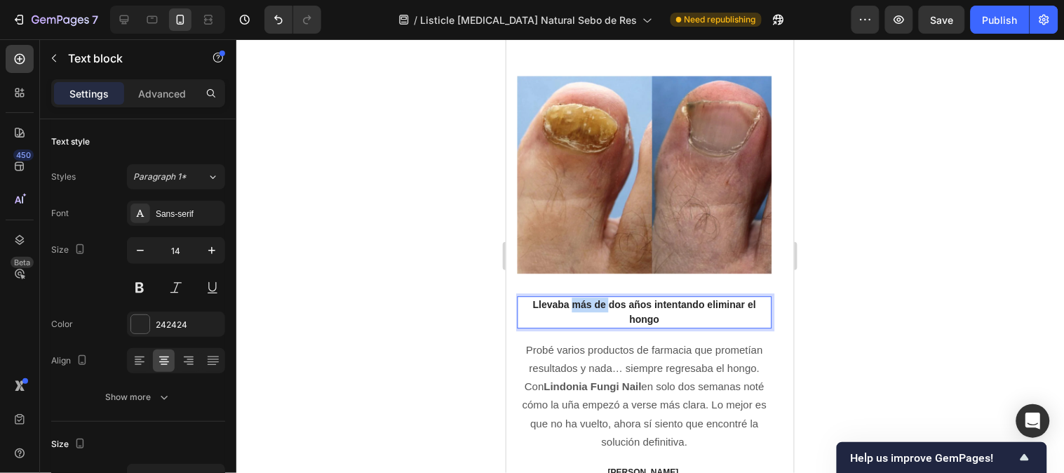
drag, startPoint x: 607, startPoint y: 304, endPoint x: 574, endPoint y: 306, distance: 33.0
click at [574, 306] on p "Llevaba más de dos años intentando eliminar el hongo" at bounding box center [643, 311] width 252 height 29
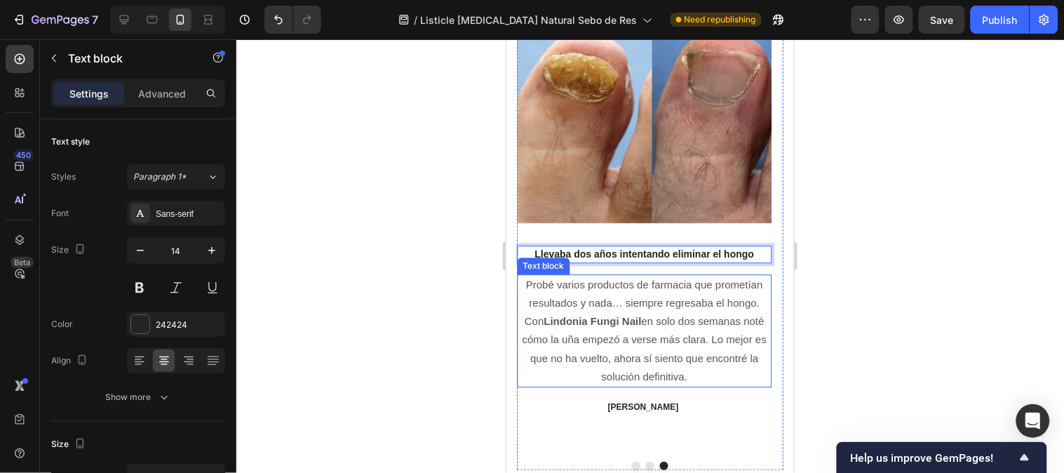
scroll to position [3648, 0]
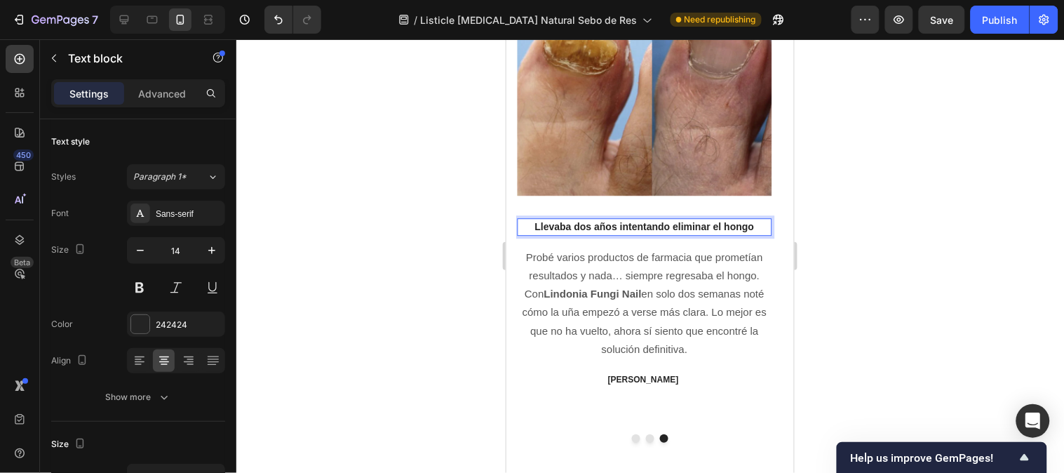
click at [884, 262] on div at bounding box center [649, 255] width 827 height 433
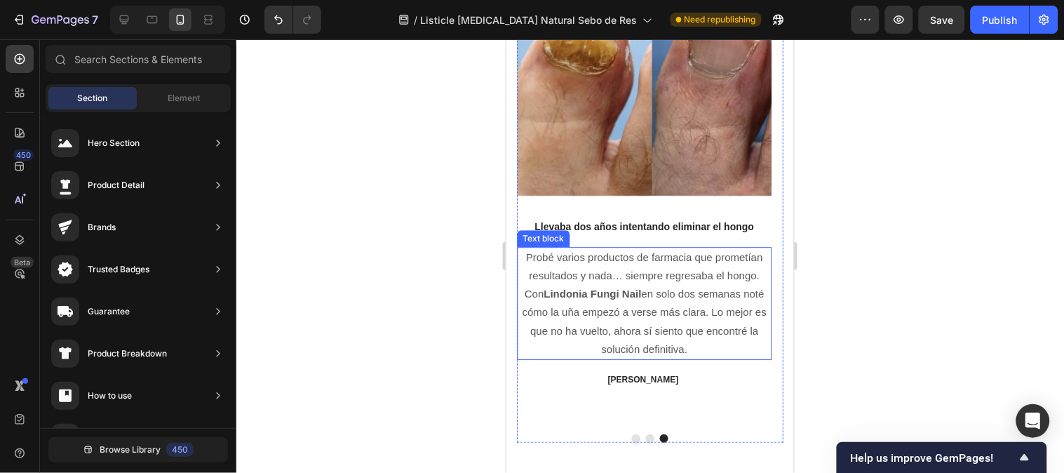
click at [617, 291] on strong "Lindonia Fungi Nail" at bounding box center [591, 293] width 97 height 12
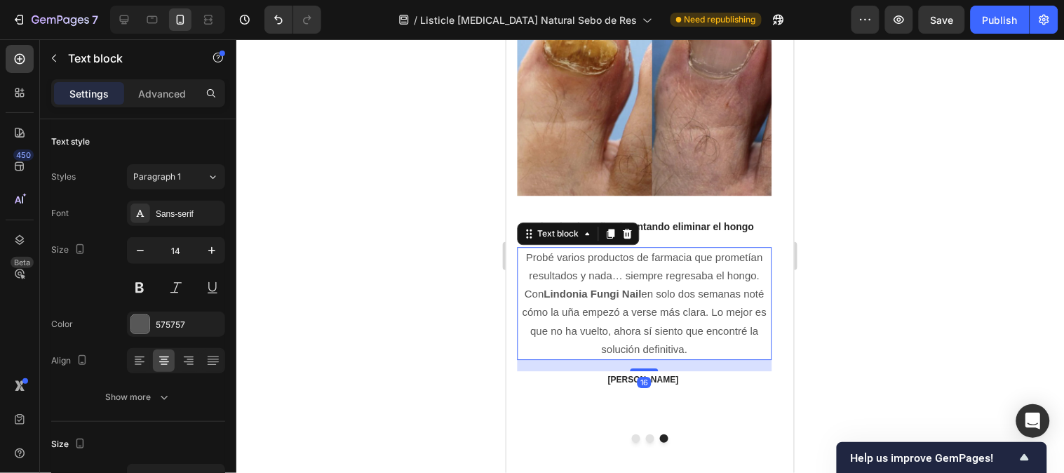
click at [617, 292] on strong "Lindonia Fungi Nail" at bounding box center [591, 293] width 97 height 12
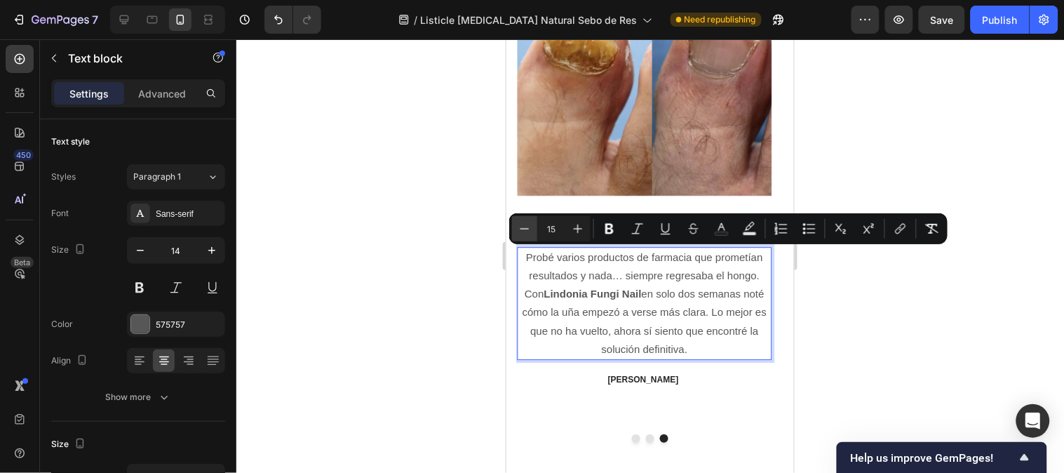
click at [512, 223] on button "Minus" at bounding box center [524, 228] width 25 height 25
type input "14"
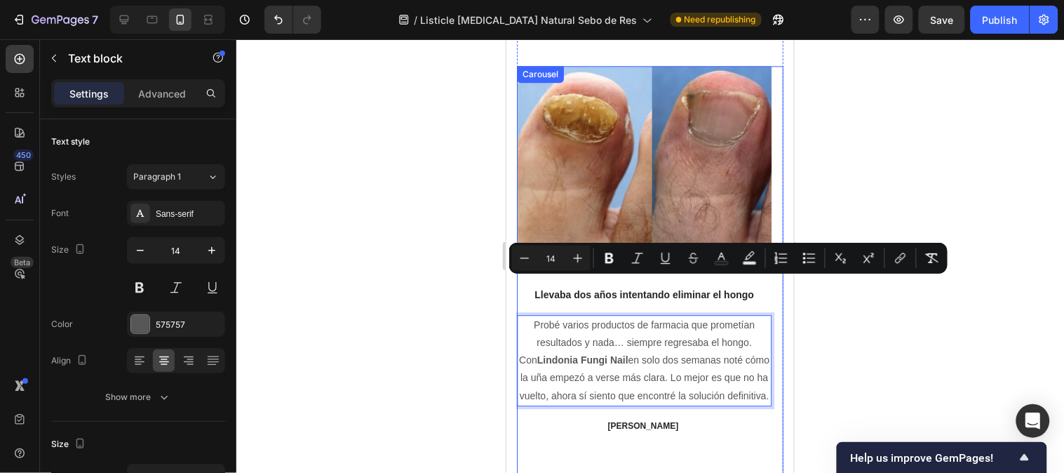
scroll to position [3570, 0]
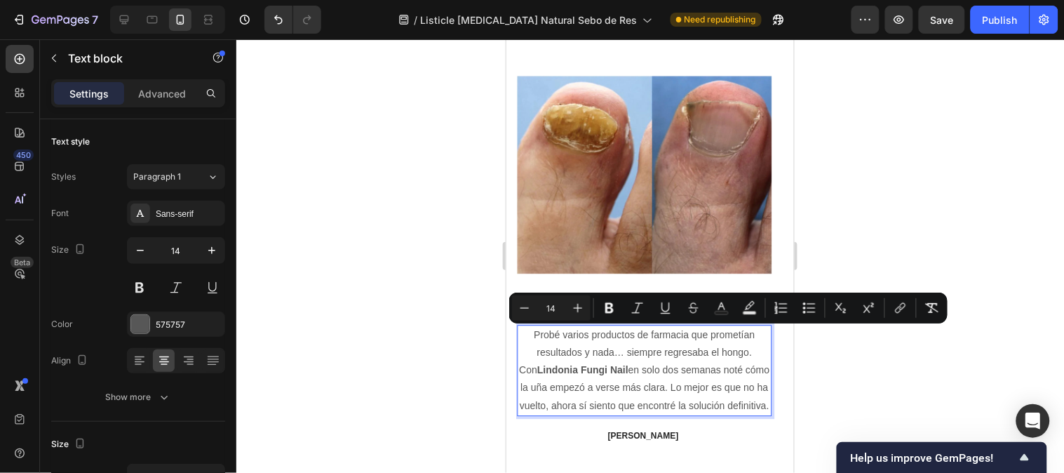
click at [961, 216] on div at bounding box center [649, 255] width 827 height 433
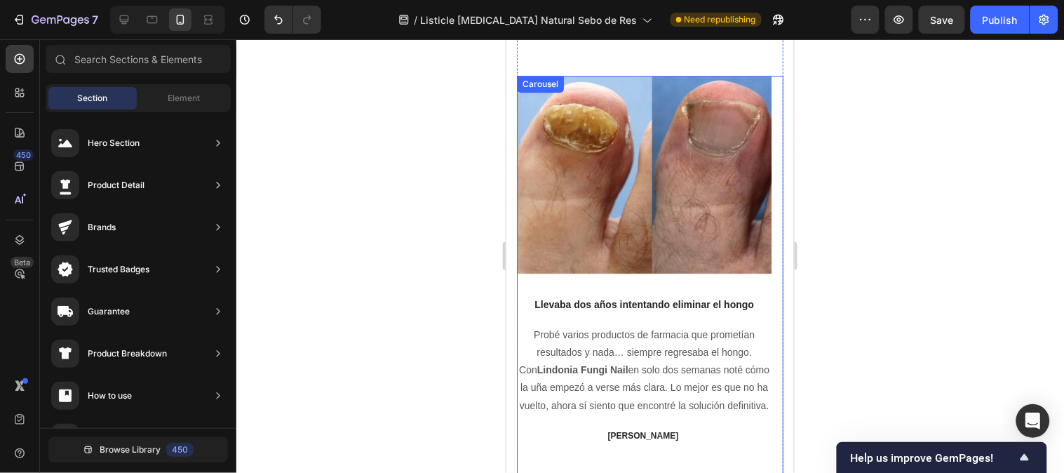
click at [690, 294] on div "Image Llevaba dos años intentando eliminar el hongo Text block Probé varios pro…" at bounding box center [643, 276] width 255 height 403
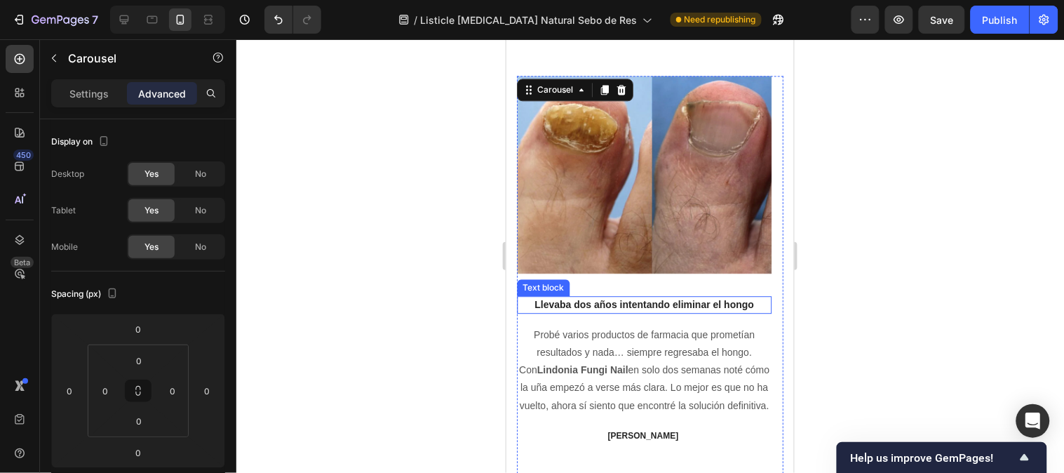
click at [679, 299] on p "Llevaba dos años intentando eliminar el hongo" at bounding box center [643, 304] width 252 height 15
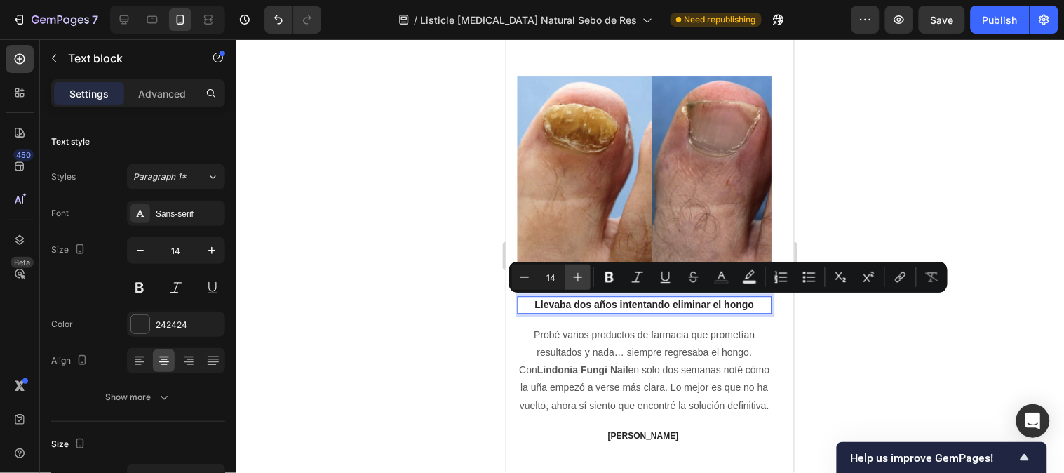
click at [585, 283] on button "Plus" at bounding box center [577, 276] width 25 height 25
type input "15"
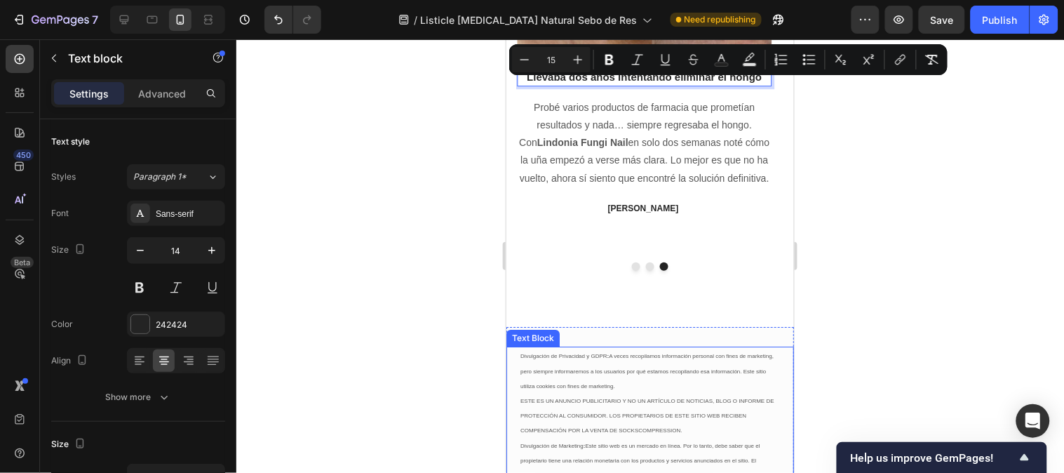
scroll to position [3804, 0]
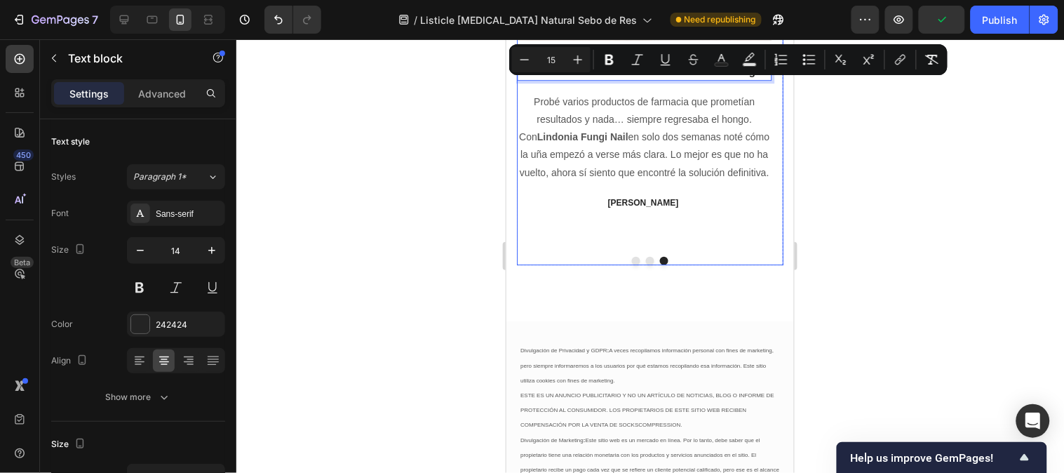
click at [645, 261] on button "Dot" at bounding box center [649, 260] width 8 height 8
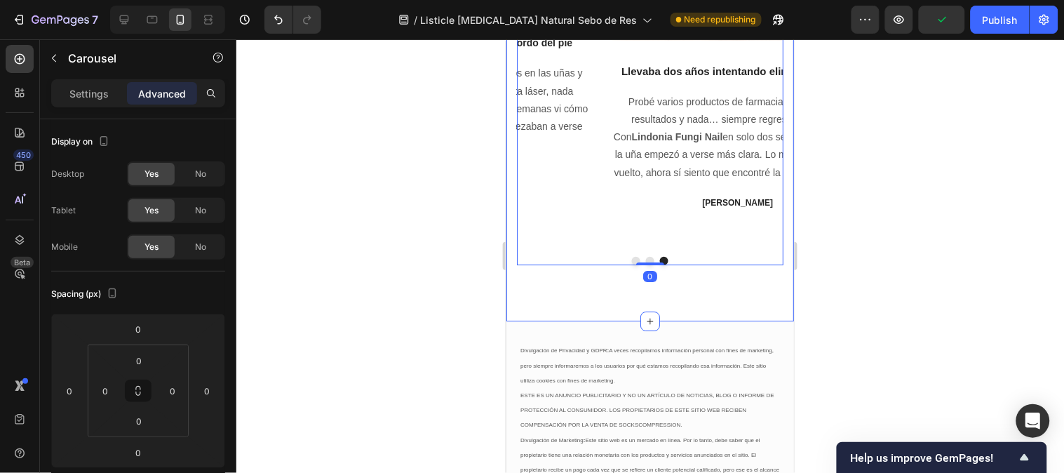
scroll to position [3726, 0]
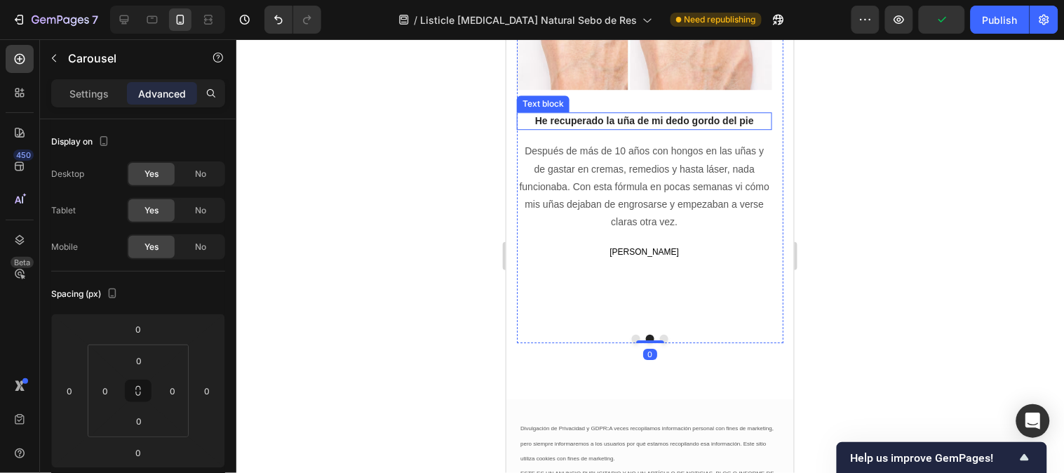
click at [602, 114] on p "He recuperado la uña de mi dedo gordo del pie" at bounding box center [643, 120] width 252 height 15
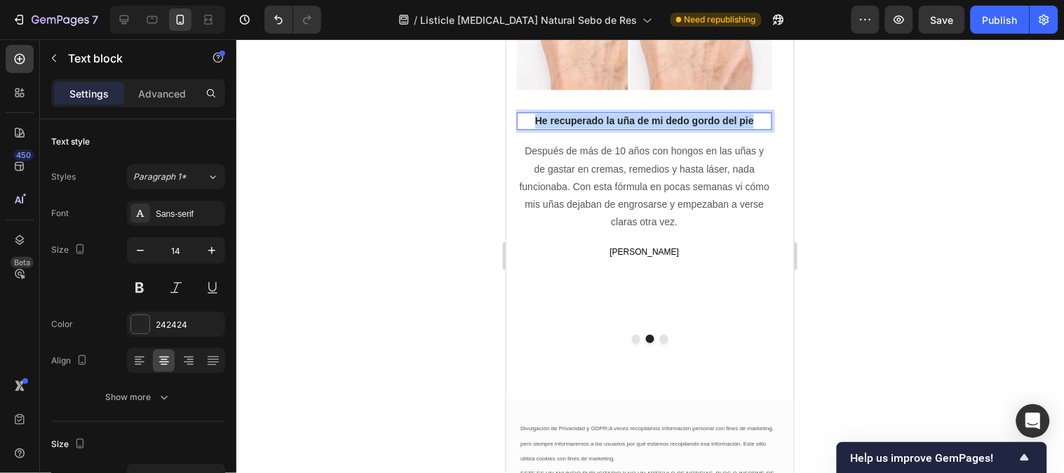
click at [602, 114] on p "He recuperado la uña de mi dedo gordo del pie" at bounding box center [643, 120] width 252 height 15
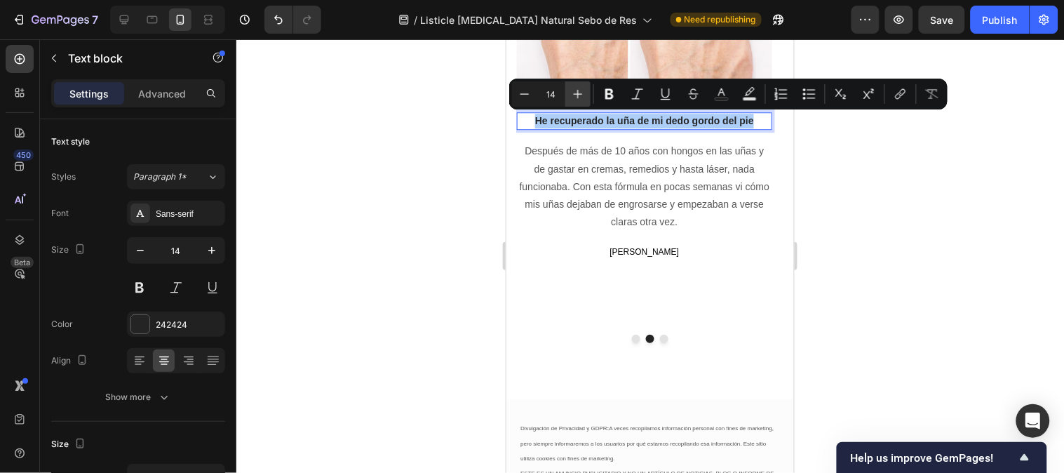
click at [584, 101] on button "Plus" at bounding box center [577, 93] width 25 height 25
type input "15"
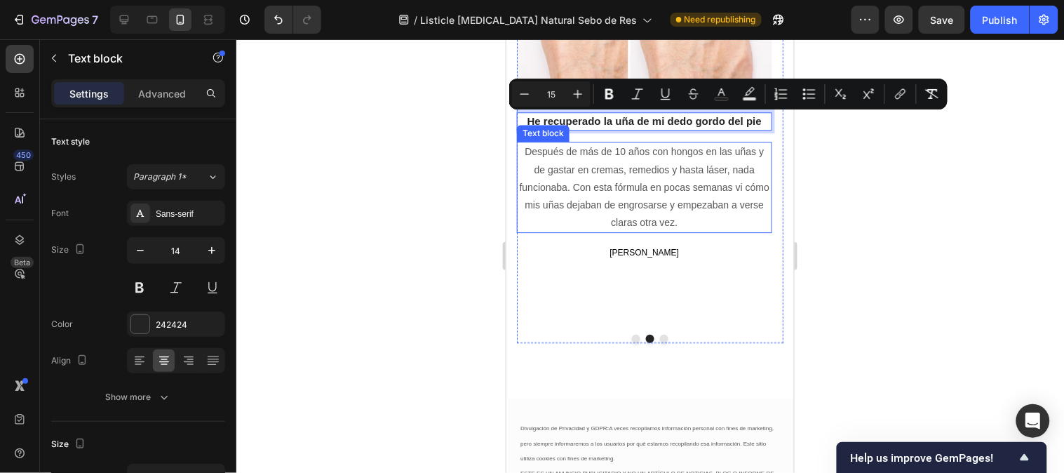
click at [628, 180] on p "Después de más de 10 años con hongos en las uñas y de gastar en cremas, remedio…" at bounding box center [643, 186] width 252 height 88
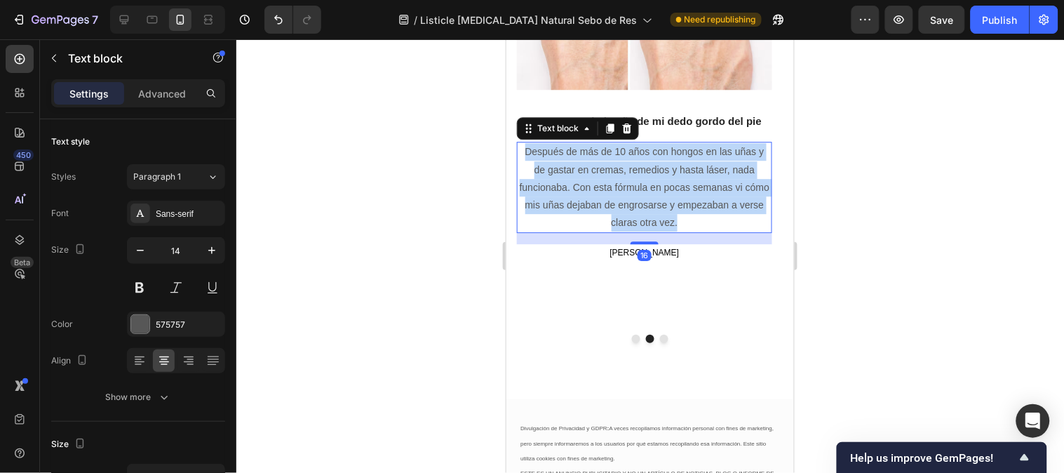
click at [628, 180] on p "Después de más de 10 años con hongos en las uñas y de gastar en cremas, remedio…" at bounding box center [643, 186] width 252 height 88
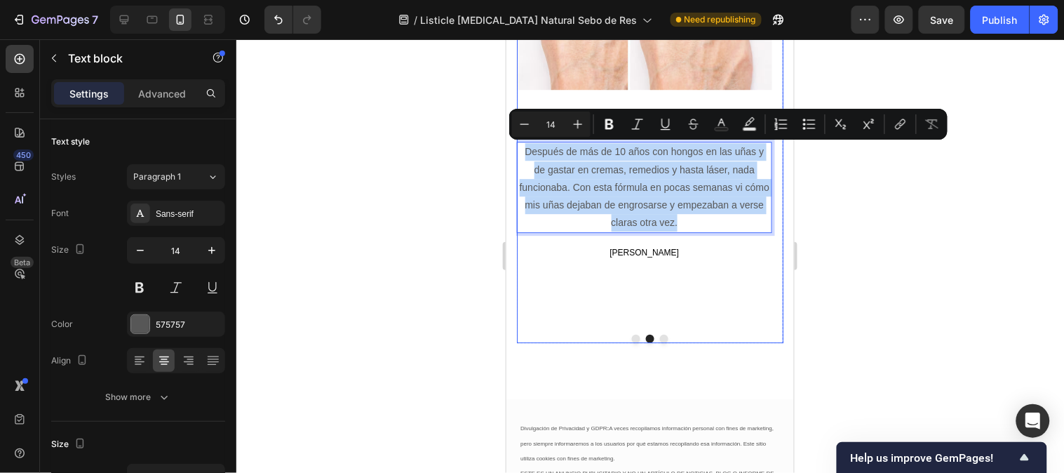
click at [631, 334] on button "Dot" at bounding box center [635, 338] width 8 height 8
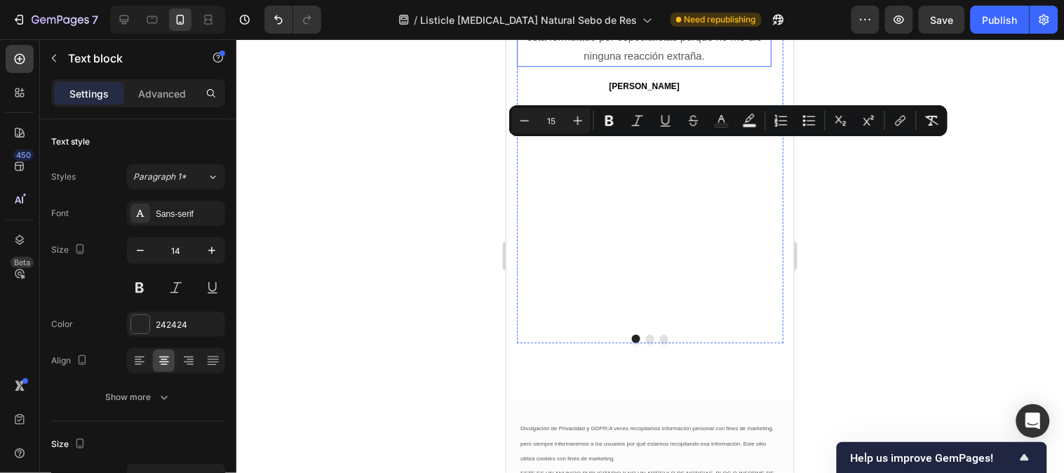
click at [619, 6] on strong "repara la uña" at bounding box center [623, 0] width 65 height 12
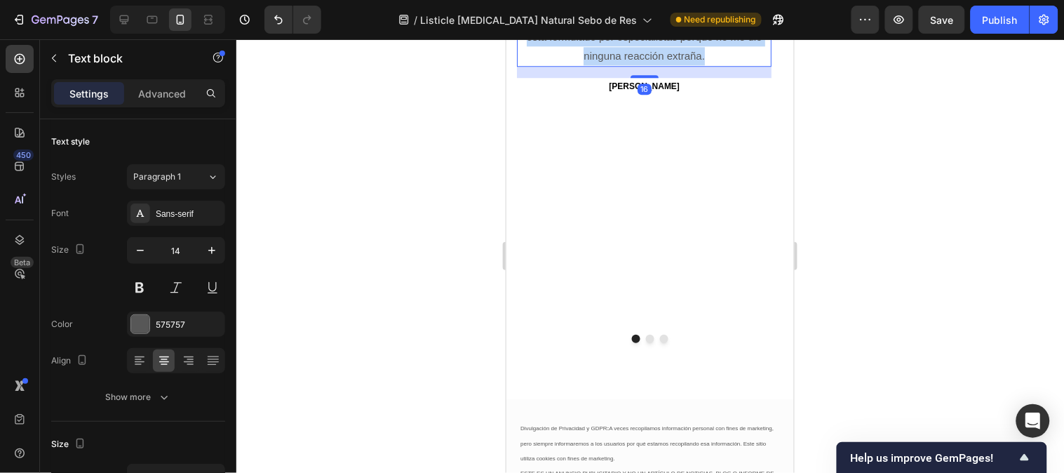
click at [619, 6] on strong "repara la uña" at bounding box center [623, 0] width 65 height 12
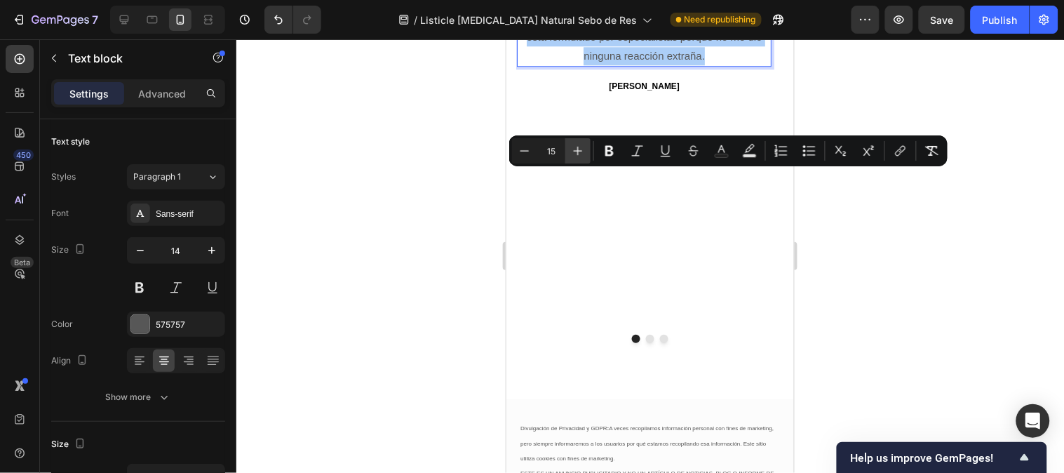
click at [582, 156] on icon "Editor contextual toolbar" at bounding box center [578, 151] width 14 height 14
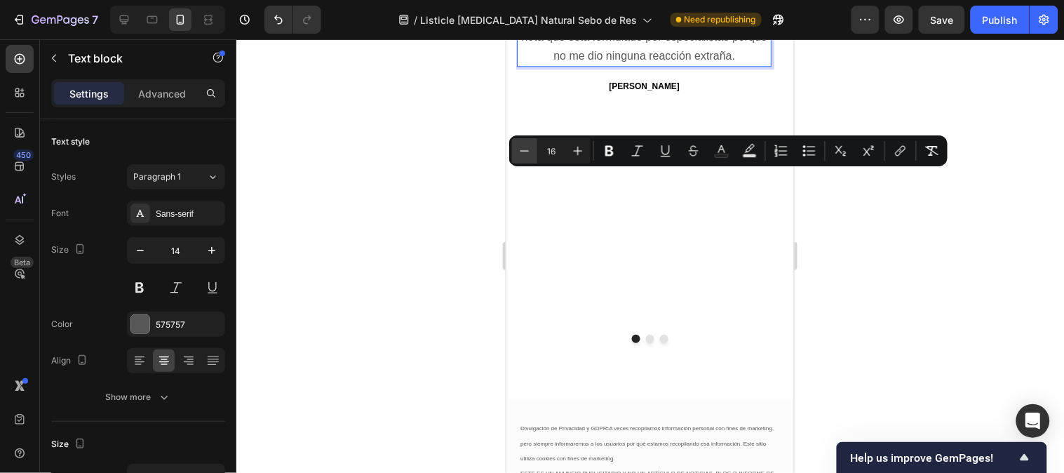
click at [534, 152] on button "Minus" at bounding box center [524, 150] width 25 height 25
type input "14"
click at [937, 210] on div at bounding box center [649, 255] width 827 height 433
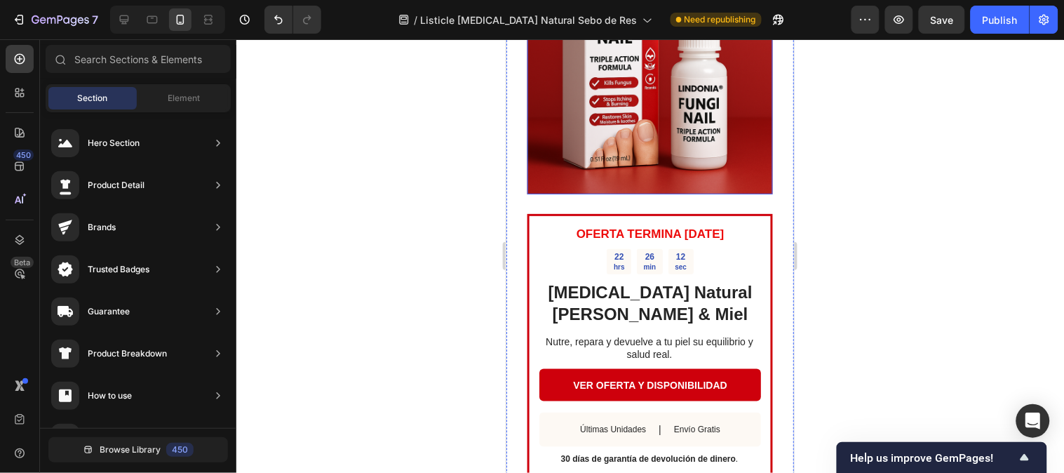
scroll to position [3025, 0]
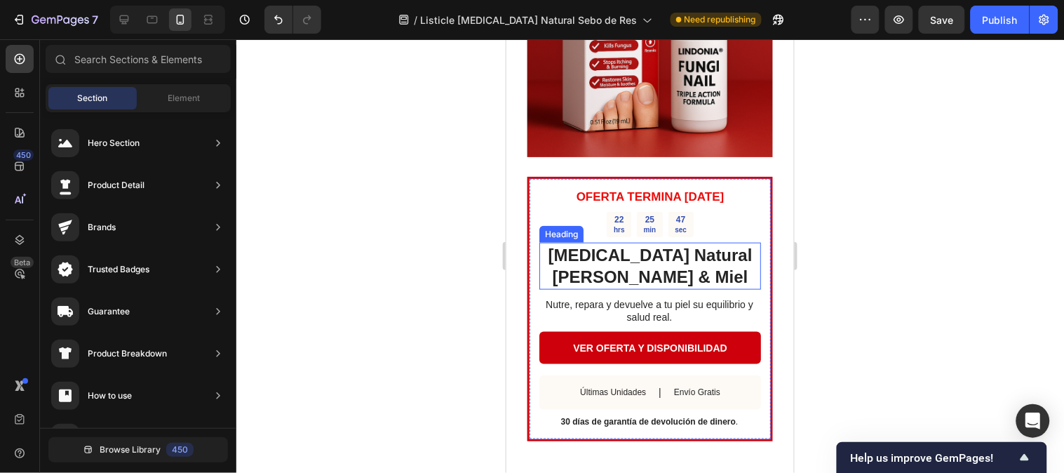
click at [617, 260] on h2 "[MEDICAL_DATA] Natural [PERSON_NAME] & Miel" at bounding box center [650, 265] width 222 height 46
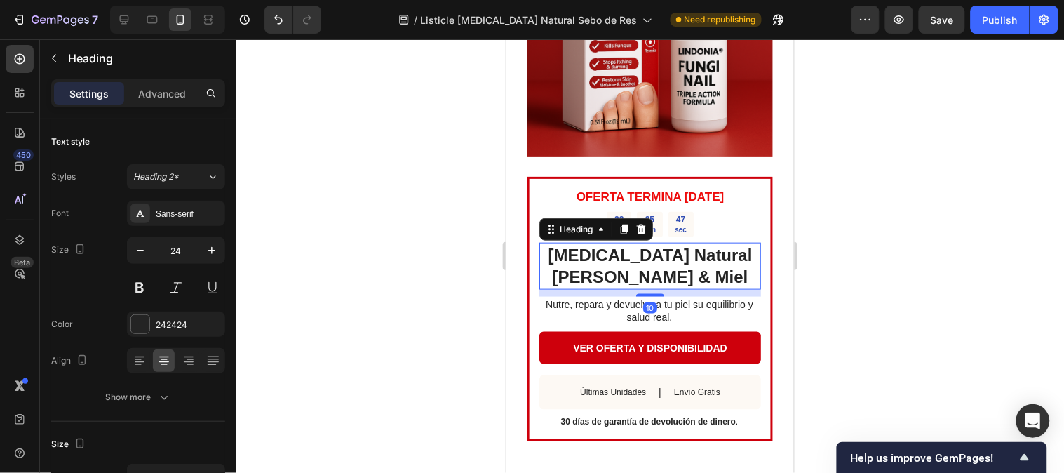
click at [617, 260] on h2 "[MEDICAL_DATA] Natural [PERSON_NAME] & Miel" at bounding box center [650, 265] width 222 height 46
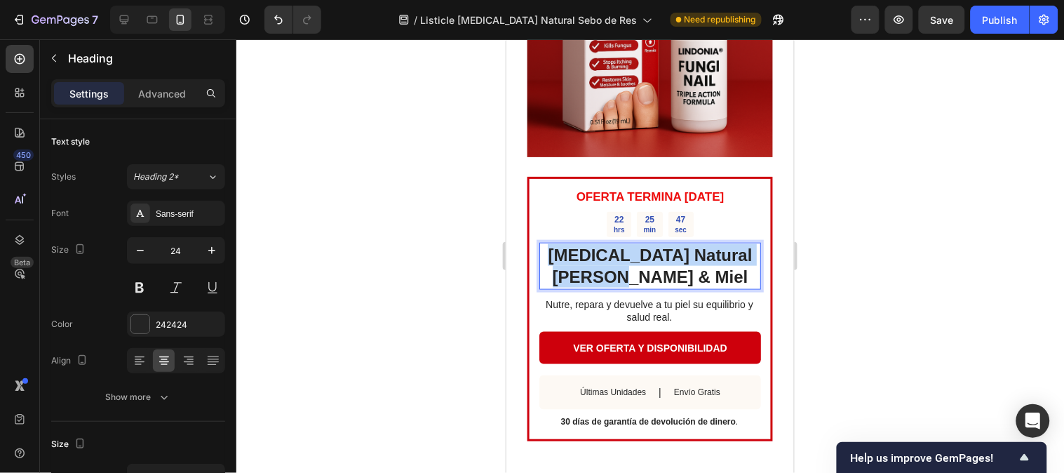
click at [617, 260] on p "[MEDICAL_DATA] Natural [PERSON_NAME] & Miel" at bounding box center [649, 264] width 219 height 43
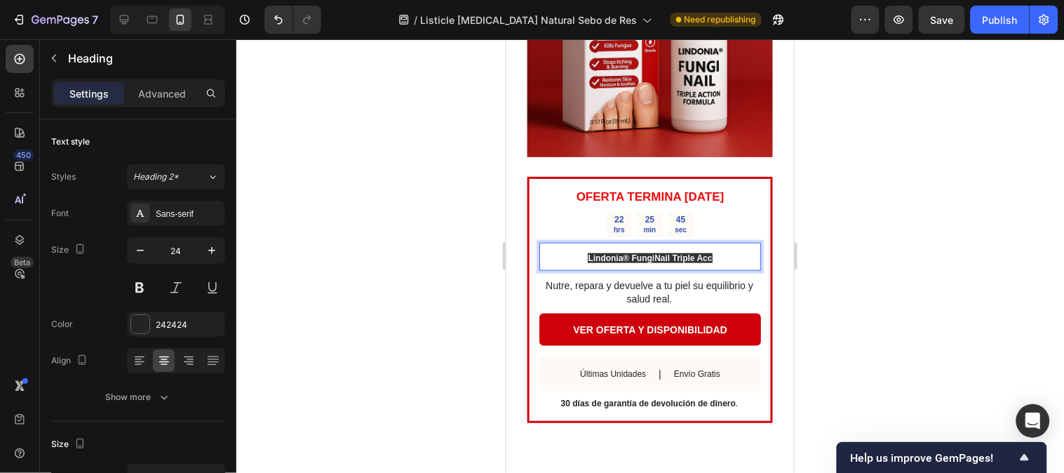
click at [707, 245] on p "Lindonia® FungiNail Triple Acc" at bounding box center [649, 255] width 219 height 25
click at [709, 245] on p "Lindonia® FungiNail Triple Acc" at bounding box center [649, 255] width 219 height 25
click at [706, 245] on p "Lindonia® FungiNail Triple Acc" at bounding box center [649, 255] width 219 height 25
click at [705, 252] on span "Lindonia® FungiNail Triple Acc" at bounding box center [649, 257] width 124 height 10
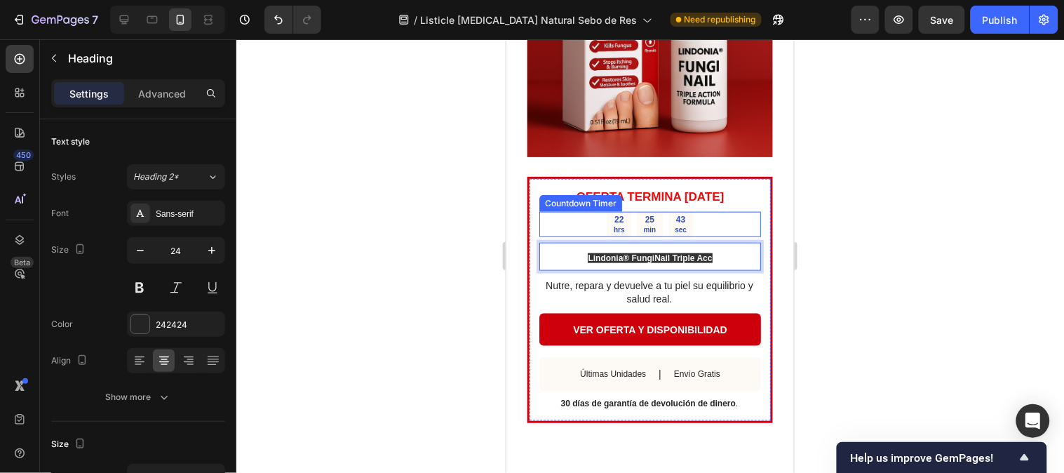
click at [712, 213] on div "22 hrs 25 min 43 sec" at bounding box center [650, 224] width 222 height 26
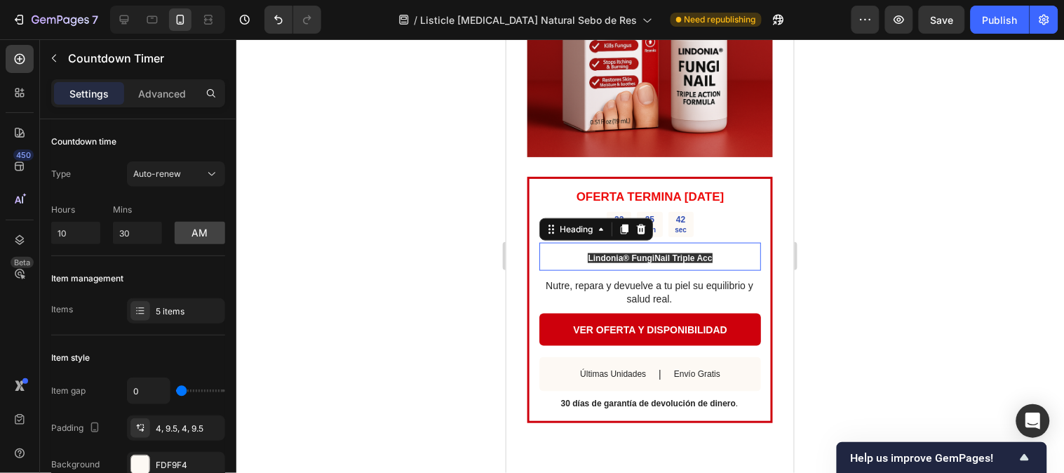
click at [700, 252] on span "Lindonia® FungiNail Triple Acc" at bounding box center [649, 257] width 124 height 10
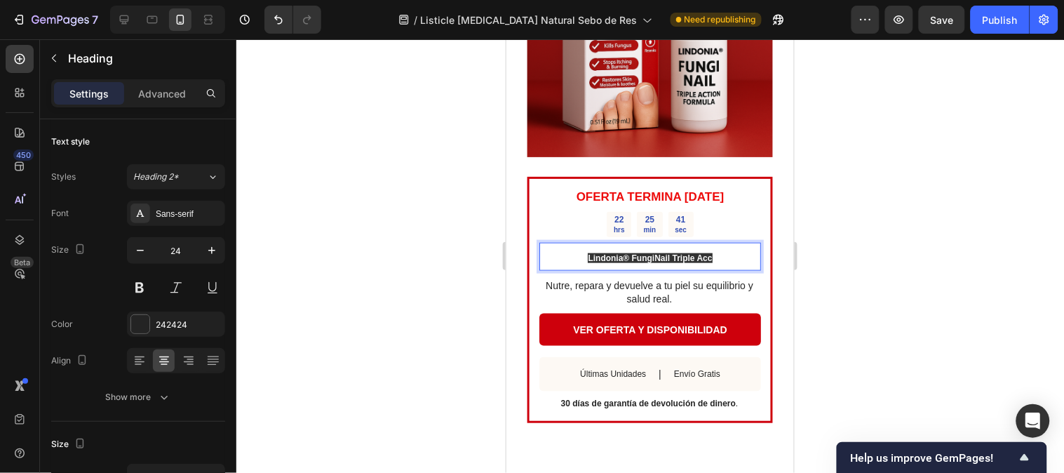
click at [708, 248] on p "Lindonia® FungiNail Triple Acc" at bounding box center [649, 255] width 219 height 25
click at [706, 248] on p "Lindonia® FungiNail Triple Acc" at bounding box center [649, 255] width 219 height 25
click at [693, 252] on span "Lindonia® FungiNail Triple Acción" at bounding box center [649, 257] width 137 height 10
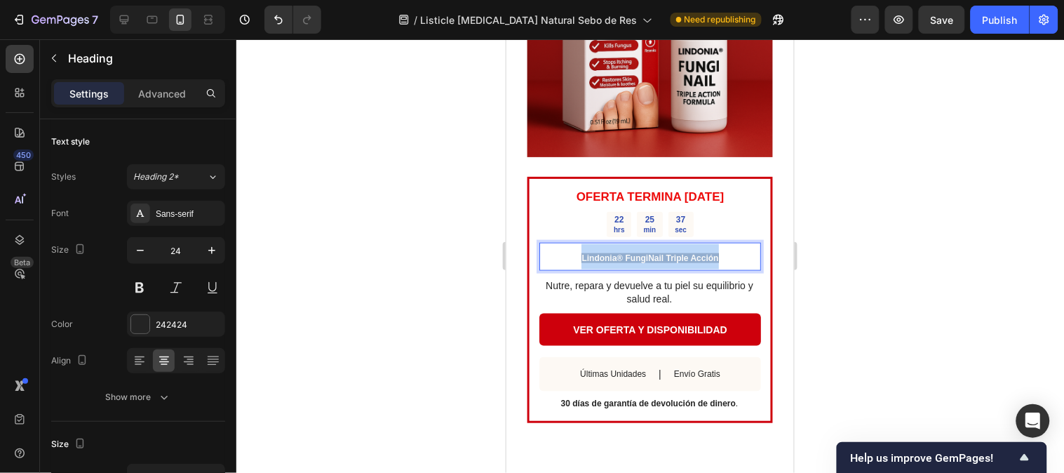
click at [693, 252] on span "Lindonia® FungiNail Triple Acción" at bounding box center [649, 257] width 137 height 10
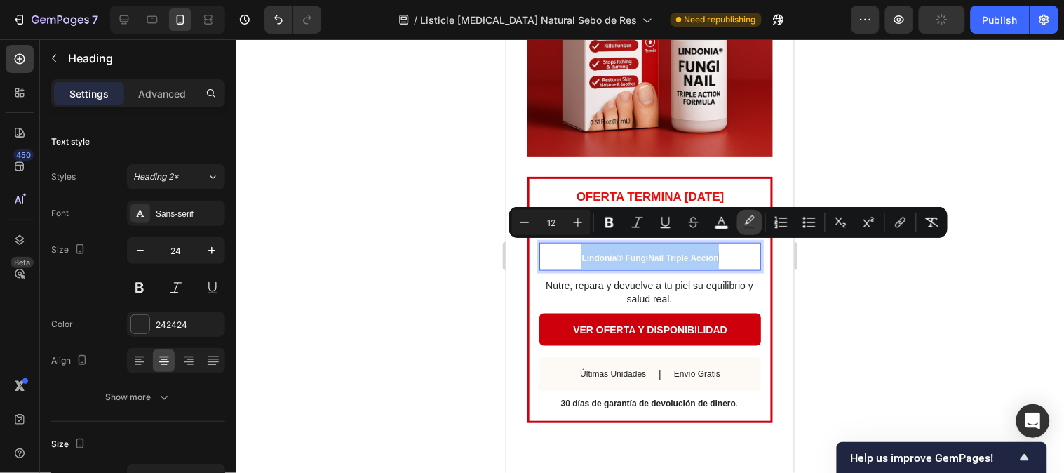
click at [749, 221] on icon "Editor contextual toolbar" at bounding box center [750, 222] width 14 height 14
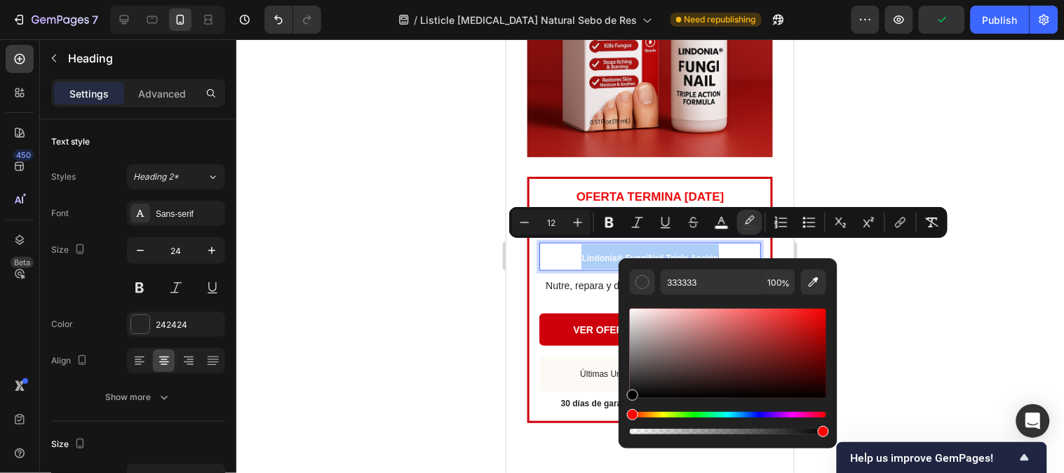
drag, startPoint x: 633, startPoint y: 380, endPoint x: 629, endPoint y: 414, distance: 33.9
click at [630, 414] on div "Editor contextual toolbar" at bounding box center [728, 371] width 196 height 131
type input "000000"
click at [717, 219] on icon "Editor contextual toolbar" at bounding box center [722, 222] width 14 height 14
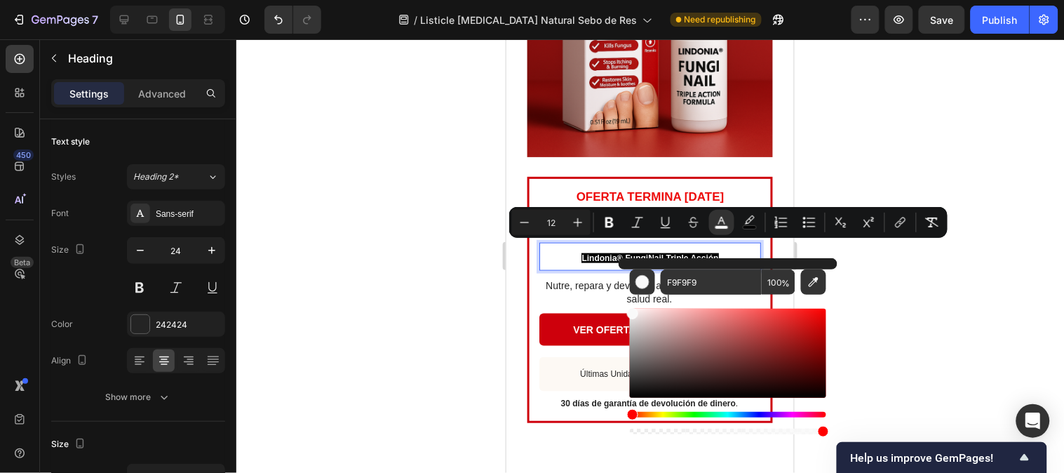
click at [987, 292] on div at bounding box center [649, 255] width 827 height 433
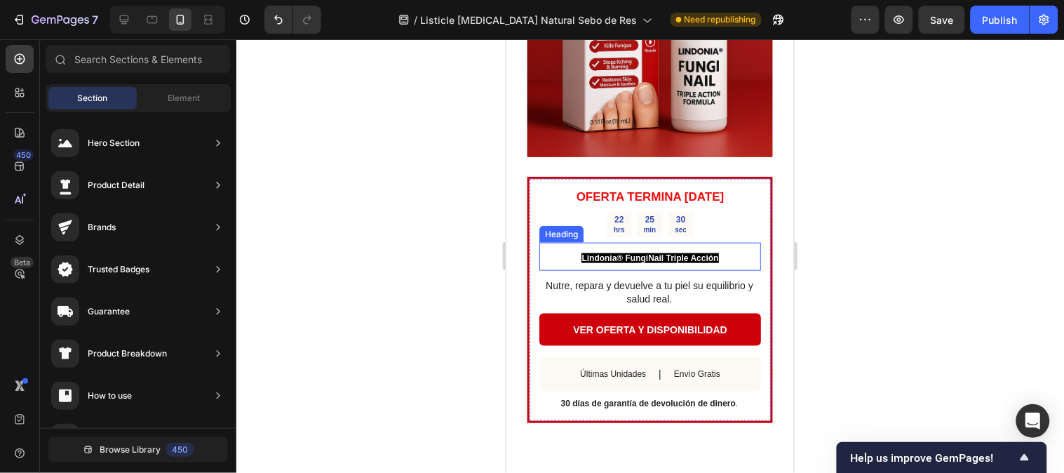
click at [680, 252] on span "Lindonia® FungiNail Triple Acción" at bounding box center [649, 257] width 137 height 10
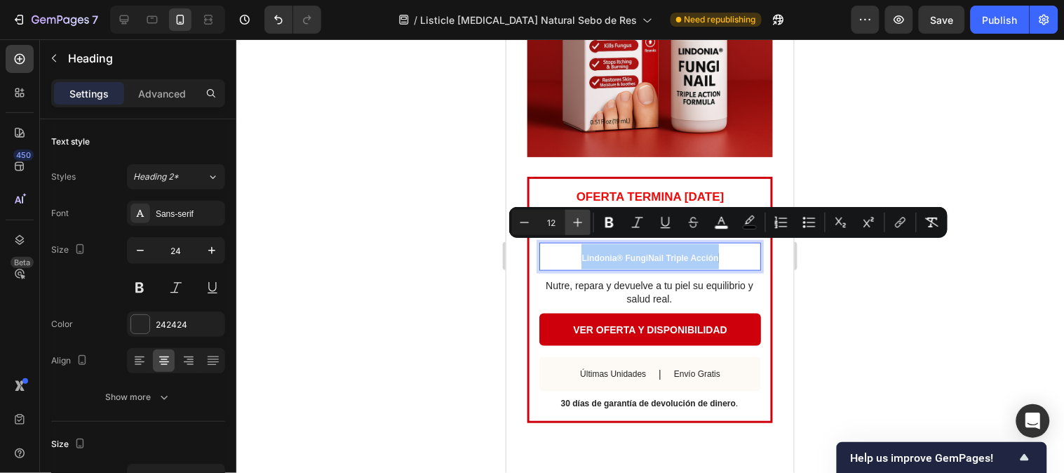
click at [584, 226] on icon "Editor contextual toolbar" at bounding box center [578, 222] width 14 height 14
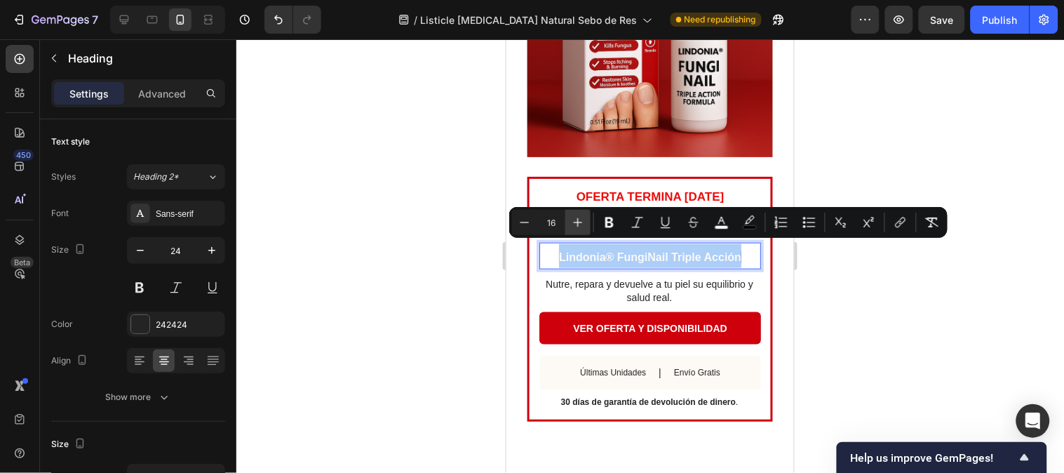
click at [584, 226] on icon "Editor contextual toolbar" at bounding box center [578, 222] width 14 height 14
type input "18"
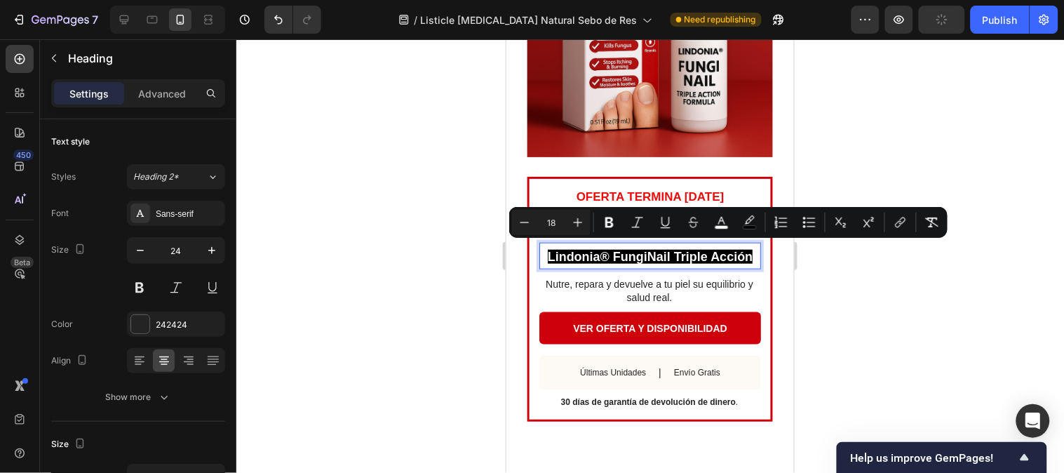
click at [947, 290] on div at bounding box center [649, 255] width 827 height 433
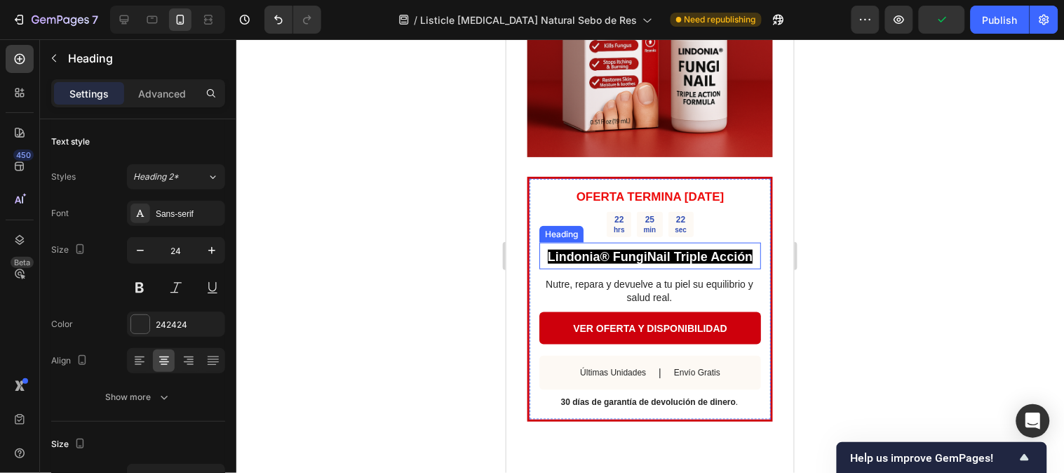
click at [687, 249] on span "Lindonia® FungiNail Triple Acción" at bounding box center [649, 256] width 205 height 14
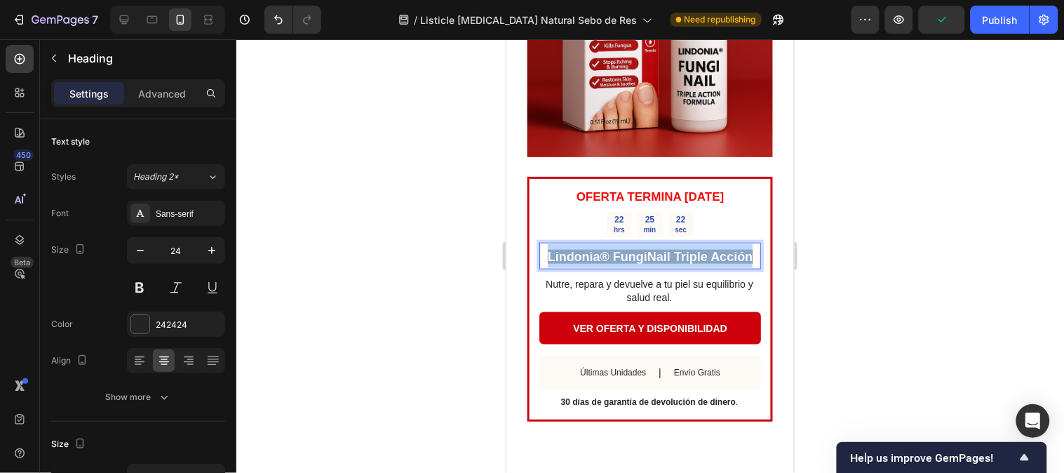
click at [687, 249] on span "Lindonia® FungiNail Triple Acción" at bounding box center [649, 256] width 205 height 14
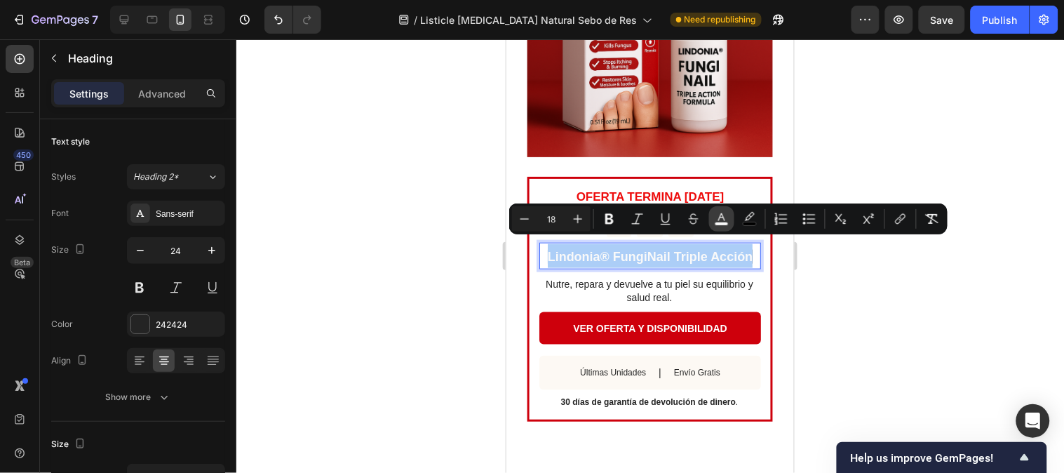
click at [715, 222] on icon "Editor contextual toolbar" at bounding box center [722, 219] width 14 height 14
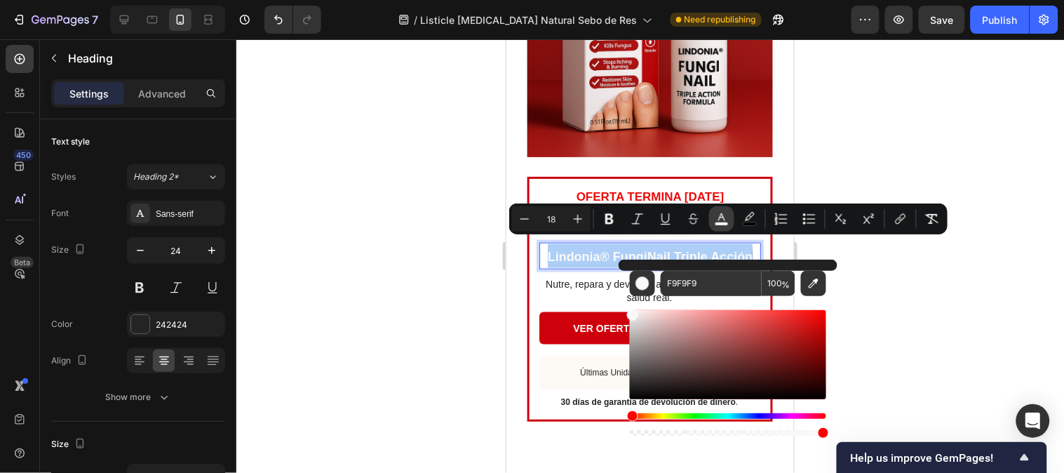
click at [733, 220] on button "color" at bounding box center [721, 218] width 25 height 25
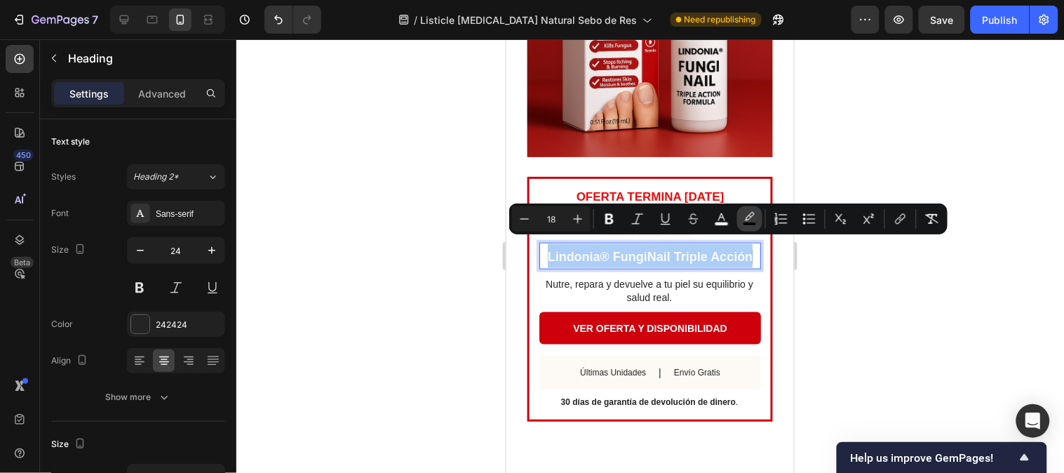
click at [745, 219] on icon "Editor contextual toolbar" at bounding box center [750, 219] width 14 height 14
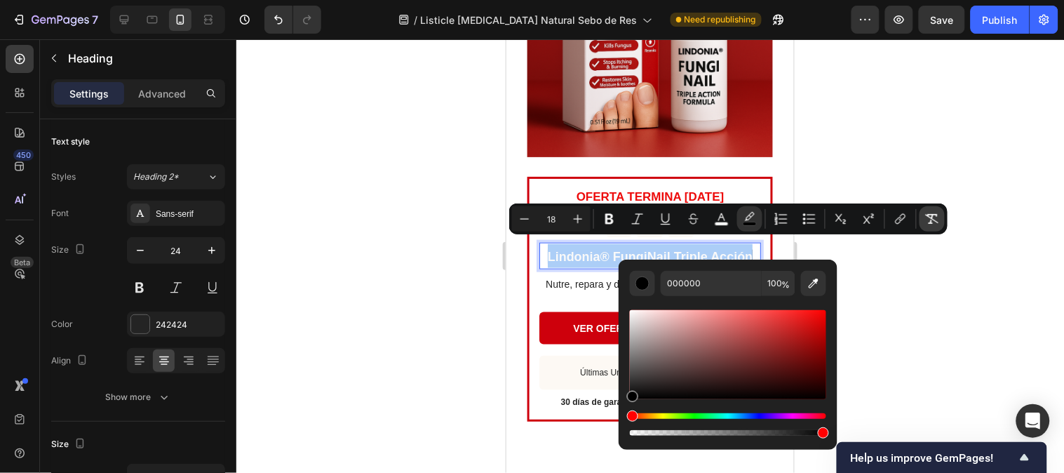
click at [930, 218] on icon "Editor contextual toolbar" at bounding box center [932, 219] width 13 height 10
type input "24"
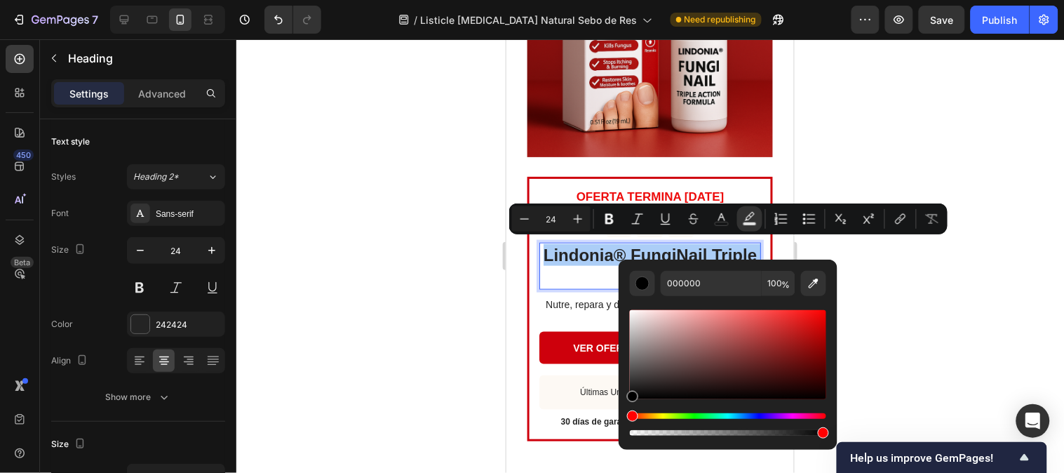
click at [910, 250] on div at bounding box center [649, 255] width 827 height 433
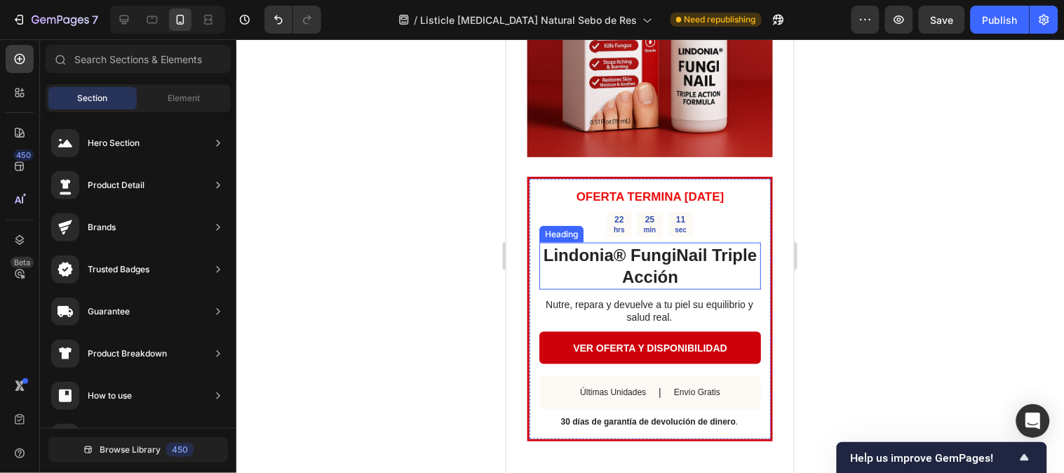
click at [698, 271] on p "Lindonia® FungiNail Triple Acción" at bounding box center [649, 264] width 219 height 43
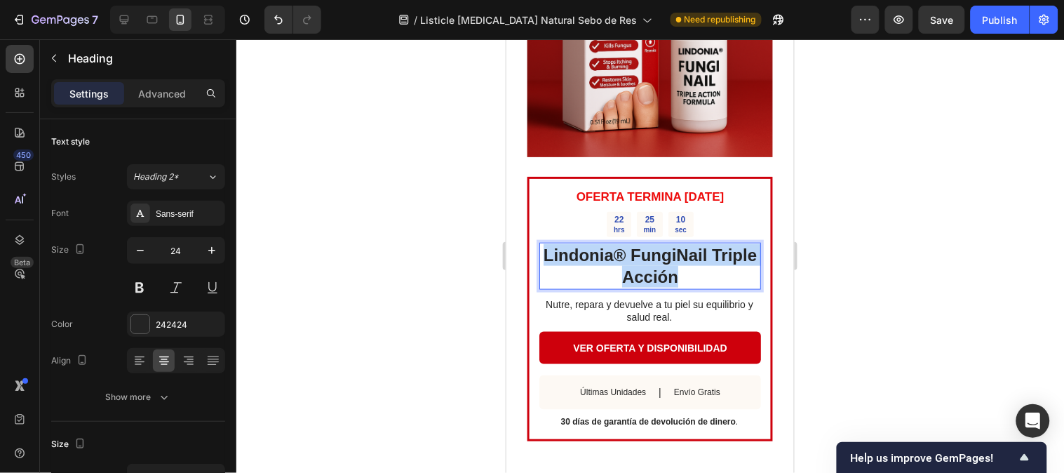
click at [698, 271] on p "Lindonia® FungiNail Triple Acción" at bounding box center [649, 264] width 219 height 43
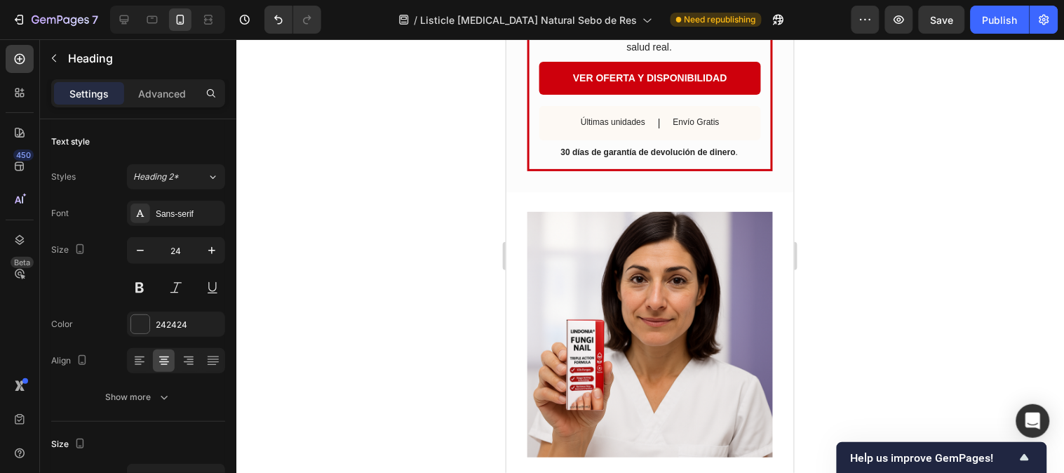
type input "16"
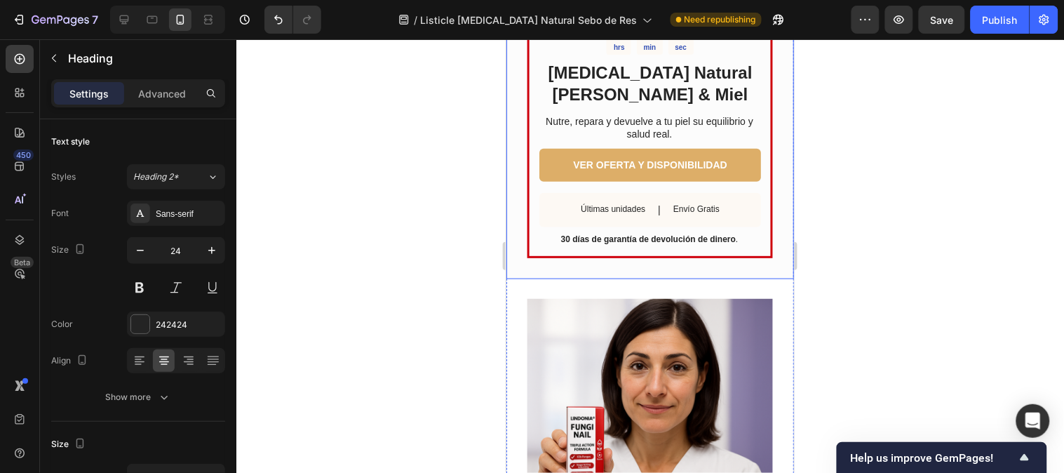
scroll to position [1623, 0]
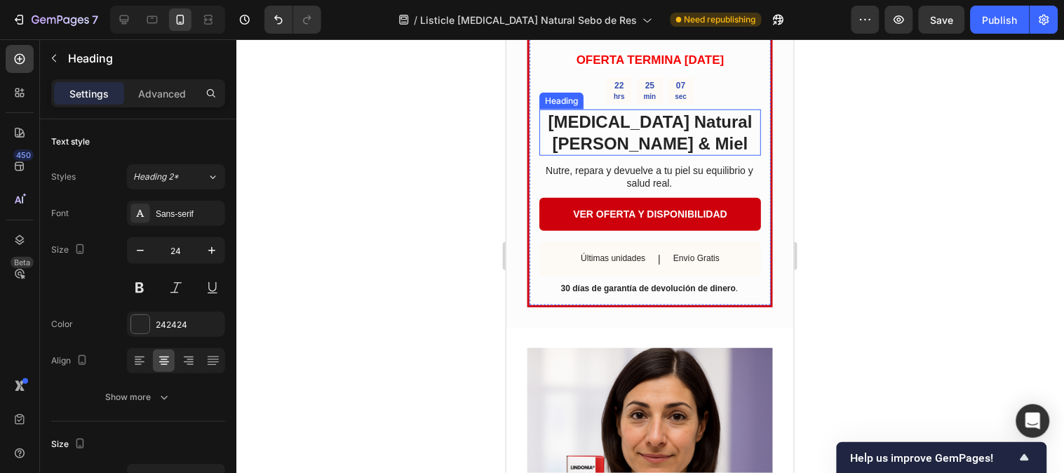
click at [665, 155] on h2 "[MEDICAL_DATA] Natural [PERSON_NAME] & Miel" at bounding box center [650, 132] width 222 height 46
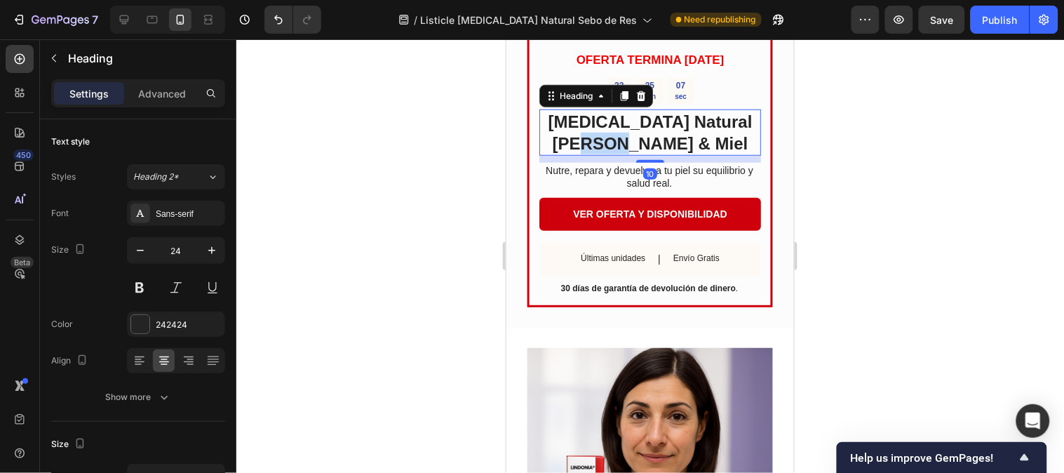
click at [665, 155] on h2 "[MEDICAL_DATA] Natural [PERSON_NAME] & Miel" at bounding box center [650, 132] width 222 height 46
click at [663, 154] on p "[MEDICAL_DATA] Natural [PERSON_NAME] & Miel" at bounding box center [649, 131] width 219 height 43
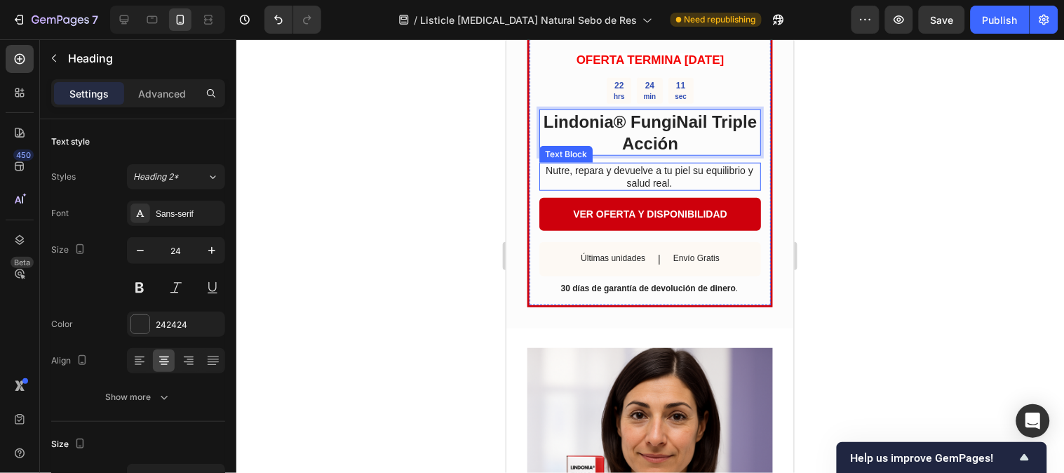
click at [621, 189] on p "Nutre, repara y devuelve a tu piel su equilibrio y salud real." at bounding box center [649, 175] width 220 height 25
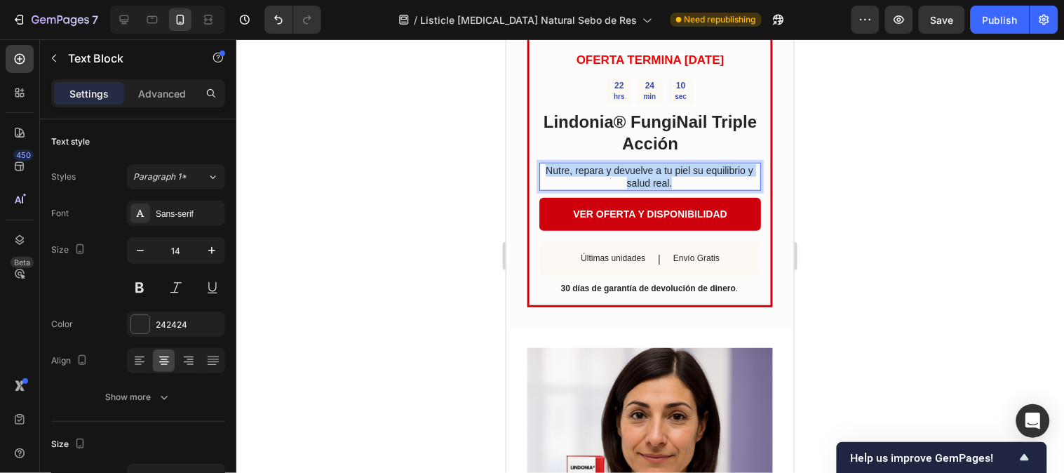
click at [621, 189] on p "Nutre, repara y devuelve a tu piel su equilibrio y salud real." at bounding box center [649, 175] width 220 height 25
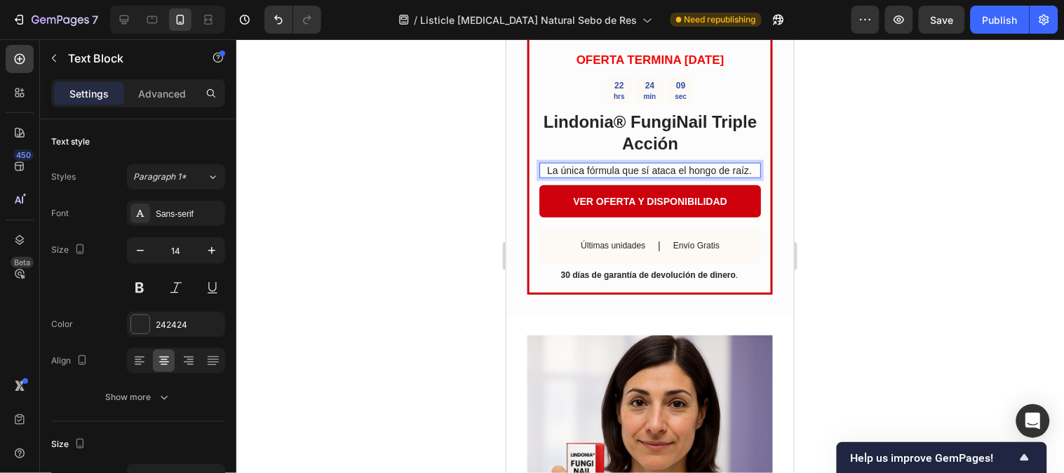
click at [853, 186] on div at bounding box center [649, 255] width 827 height 433
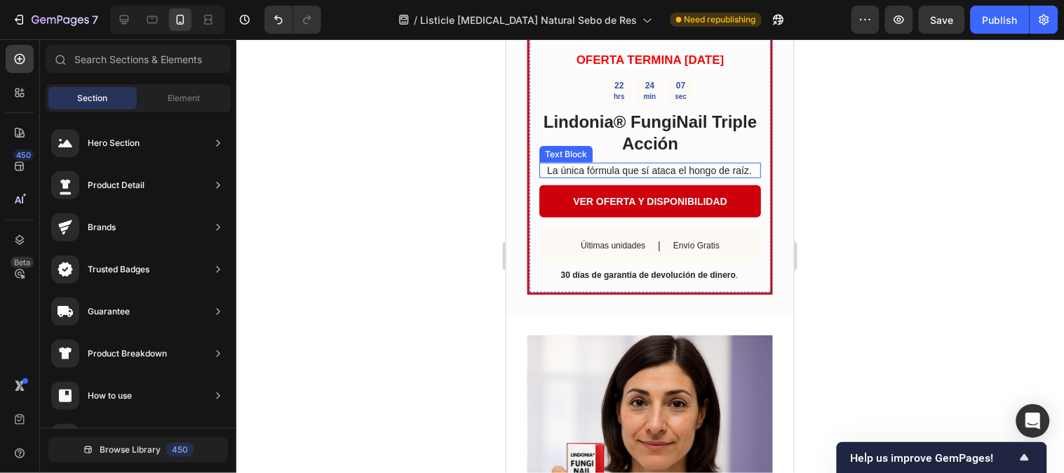
click at [730, 176] on p "La única fórmula que sí ataca el hongo de raíz." at bounding box center [649, 169] width 220 height 13
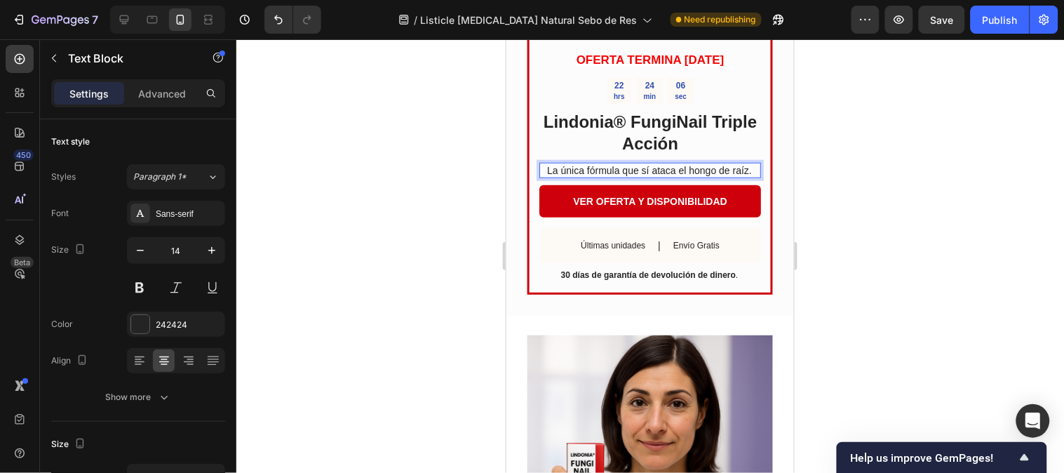
click at [744, 176] on p "La única fórmula que sí ataca el hongo de raíz." at bounding box center [649, 169] width 220 height 13
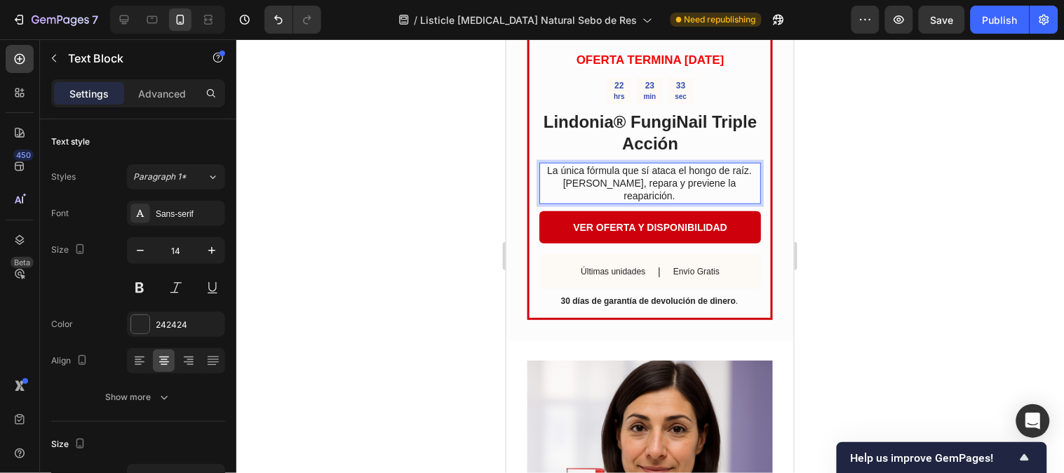
click at [732, 202] on p "La única fórmula que sí ataca el hongo de raíz. [PERSON_NAME], repara y previen…" at bounding box center [649, 182] width 220 height 39
click at [736, 202] on p "La única fórmula que sí ataca el hongo de raíz. [PERSON_NAME], repara y previen…" at bounding box center [649, 182] width 220 height 39
click at [573, 202] on p "La única fórmula que sí ataca el hongo de raíz. [PERSON_NAME], repara y previen…" at bounding box center [649, 182] width 220 height 39
drag, startPoint x: 553, startPoint y: 206, endPoint x: 584, endPoint y: 206, distance: 30.9
click at [584, 202] on p "La única fórmula que sí ataca el hongo de raíz. [PERSON_NAME], repara y previen…" at bounding box center [649, 182] width 220 height 39
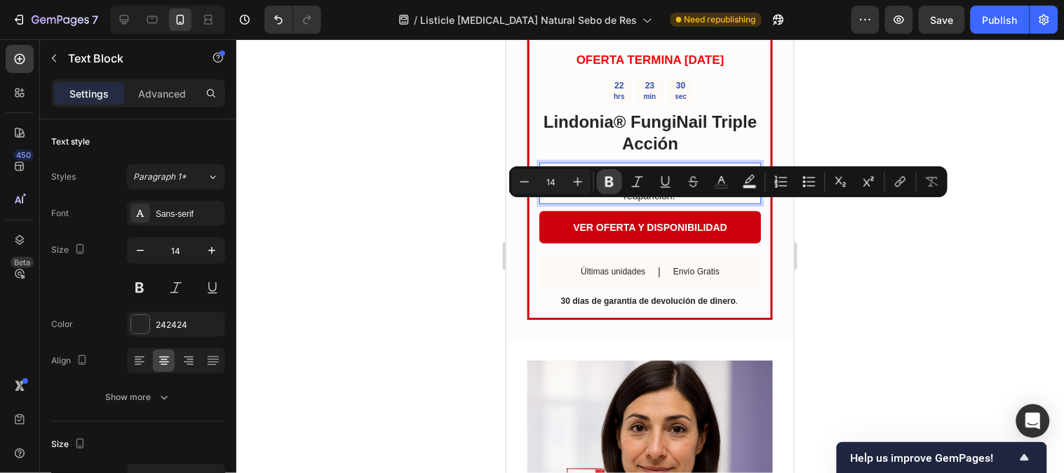
click at [604, 185] on icon "Editor contextual toolbar" at bounding box center [609, 182] width 14 height 14
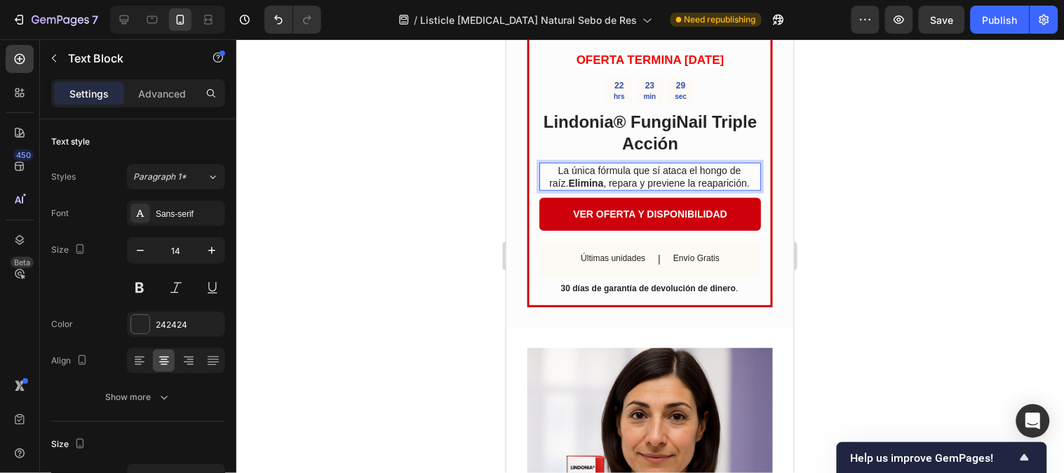
click at [602, 189] on p "La única fórmula que sí ataca el hongo de raíz. [PERSON_NAME] , repara y previe…" at bounding box center [649, 175] width 220 height 25
drag, startPoint x: 593, startPoint y: 205, endPoint x: 619, endPoint y: 205, distance: 25.9
click at [619, 189] on p "La única fórmula que sí ataca el hongo de raíz. [PERSON_NAME] , repara y previe…" at bounding box center [649, 175] width 220 height 25
click at [898, 201] on div at bounding box center [649, 255] width 827 height 433
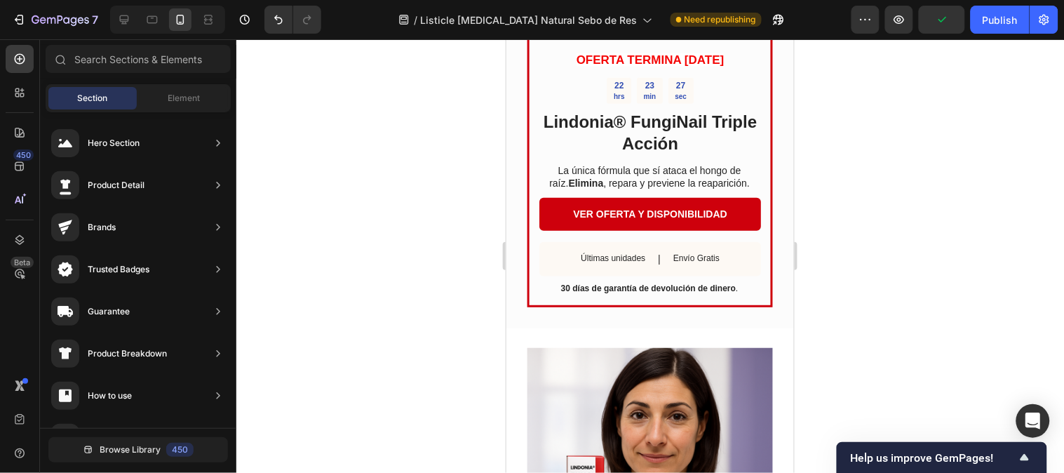
click at [898, 201] on div at bounding box center [649, 255] width 827 height 433
click at [612, 189] on p "La única fórmula que sí ataca el hongo de raíz. [PERSON_NAME] , repara y previe…" at bounding box center [649, 175] width 220 height 25
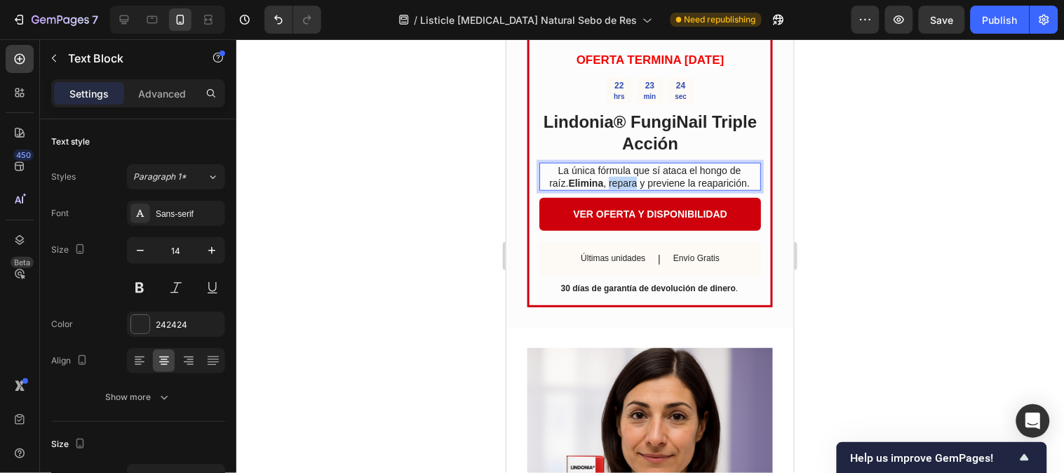
drag, startPoint x: 597, startPoint y: 206, endPoint x: 618, endPoint y: 208, distance: 21.1
click at [618, 189] on p "La única fórmula que sí ataca el hongo de raíz. [PERSON_NAME] , repara y previe…" at bounding box center [649, 175] width 220 height 25
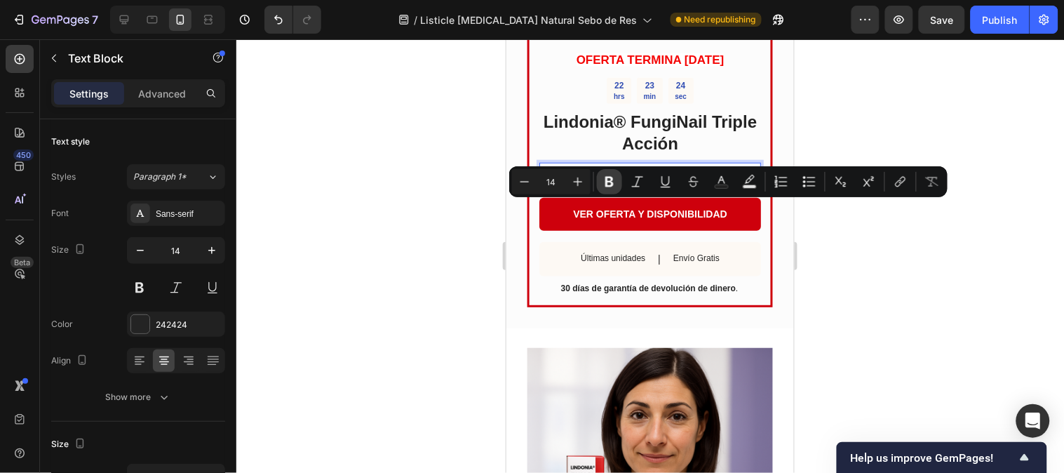
click at [612, 180] on icon "Editor contextual toolbar" at bounding box center [609, 182] width 8 height 11
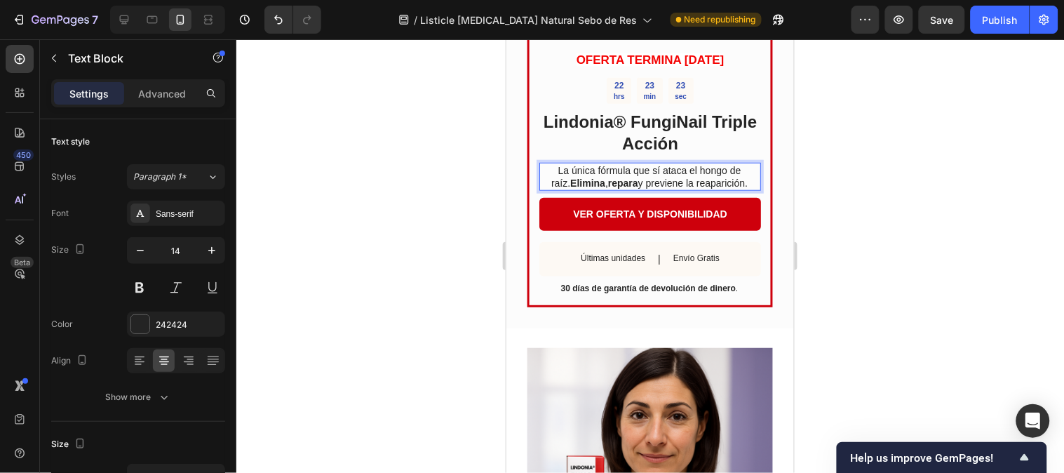
click at [651, 189] on p "La única fórmula que sí ataca el hongo de raíz. [PERSON_NAME] , repara y previe…" at bounding box center [649, 175] width 220 height 25
click at [637, 189] on p "La única fórmula que sí ataca el hongo de raíz. [PERSON_NAME] , repara y previe…" at bounding box center [649, 175] width 220 height 25
drag, startPoint x: 632, startPoint y: 208, endPoint x: 668, endPoint y: 206, distance: 36.5
click at [668, 189] on p "La única fórmula que sí ataca el hongo de raíz. [PERSON_NAME] , repara y previe…" at bounding box center [649, 175] width 220 height 25
click at [879, 177] on div at bounding box center [649, 255] width 827 height 433
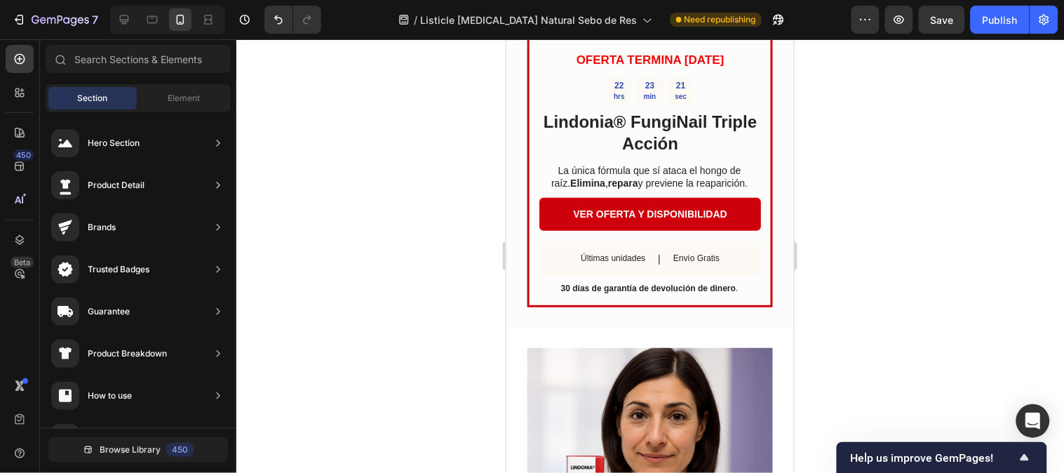
click at [819, 179] on div at bounding box center [649, 255] width 827 height 433
click at [670, 189] on p "La única fórmula que sí ataca el hongo de raíz. [PERSON_NAME] , repara y previe…" at bounding box center [649, 175] width 220 height 25
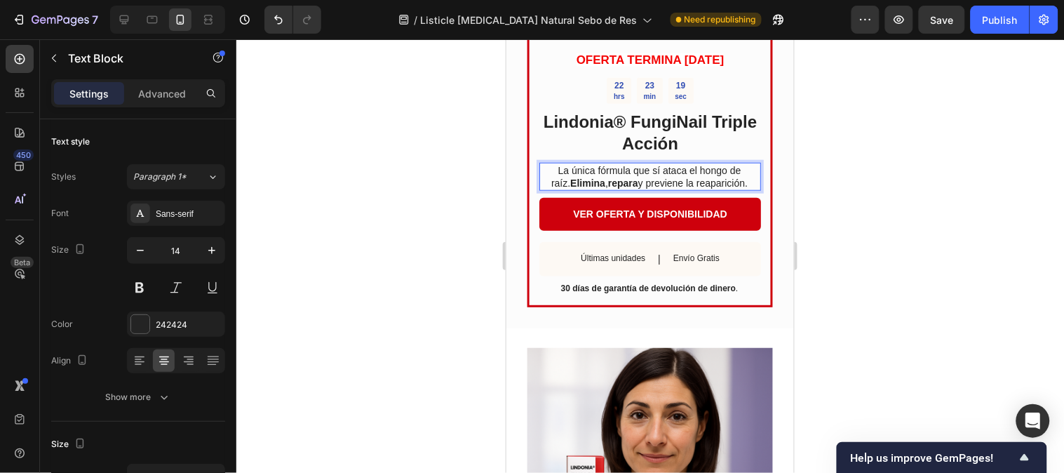
click at [631, 189] on p "La única fórmula que sí ataca el hongo de raíz. [PERSON_NAME] , repara y previe…" at bounding box center [649, 175] width 220 height 25
drag, startPoint x: 719, startPoint y: 208, endPoint x: 731, endPoint y: 208, distance: 12.6
click at [731, 189] on p "La única fórmula que sí ataca el hongo de raíz. [PERSON_NAME] , repara y previe…" at bounding box center [649, 175] width 220 height 25
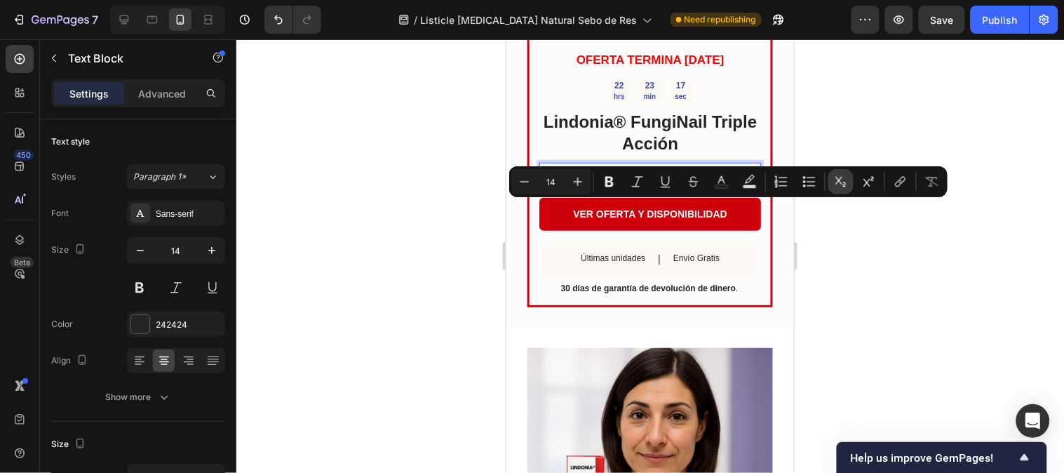
drag, startPoint x: 614, startPoint y: 184, endPoint x: 841, endPoint y: 178, distance: 228.0
click at [614, 183] on icon "Editor contextual toolbar" at bounding box center [609, 182] width 14 height 14
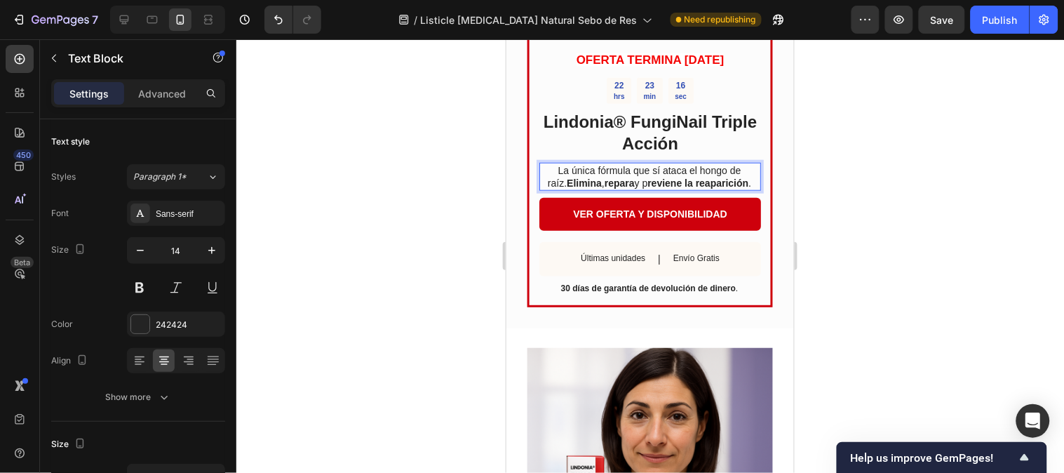
click at [628, 189] on p "La única fórmula que sí ataca el hongo de raíz. [PERSON_NAME] , repara y p revi…" at bounding box center [649, 175] width 220 height 25
click at [627, 189] on p "La única fórmula que sí ataca el hongo de raíz. [PERSON_NAME] , repara y p revi…" at bounding box center [649, 175] width 220 height 25
click at [631, 189] on p "La única fórmula que sí ataca el hongo de raíz. [PERSON_NAME] , repara y p revi…" at bounding box center [649, 175] width 220 height 25
click at [837, 184] on div at bounding box center [649, 255] width 827 height 433
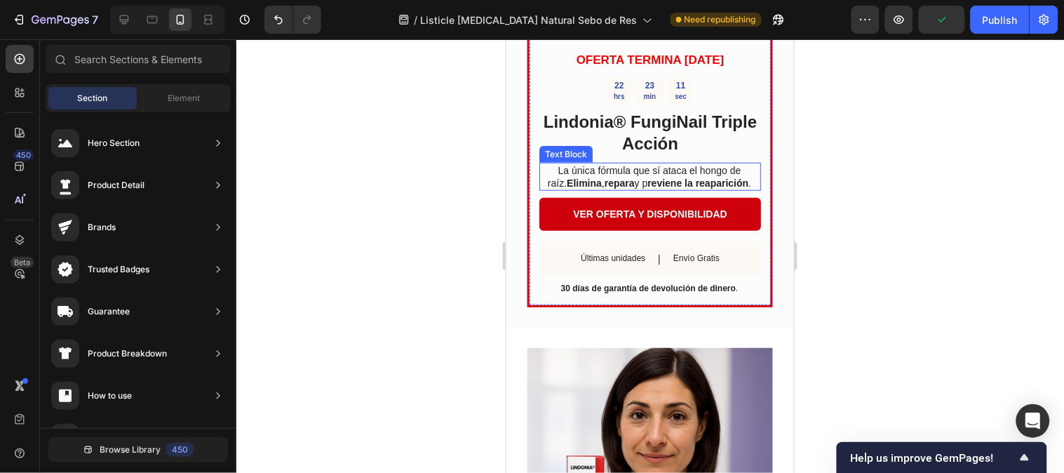
click at [623, 189] on p "La única fórmula que sí ataca el hongo de raíz. [PERSON_NAME] , repara y p revi…" at bounding box center [649, 175] width 220 height 25
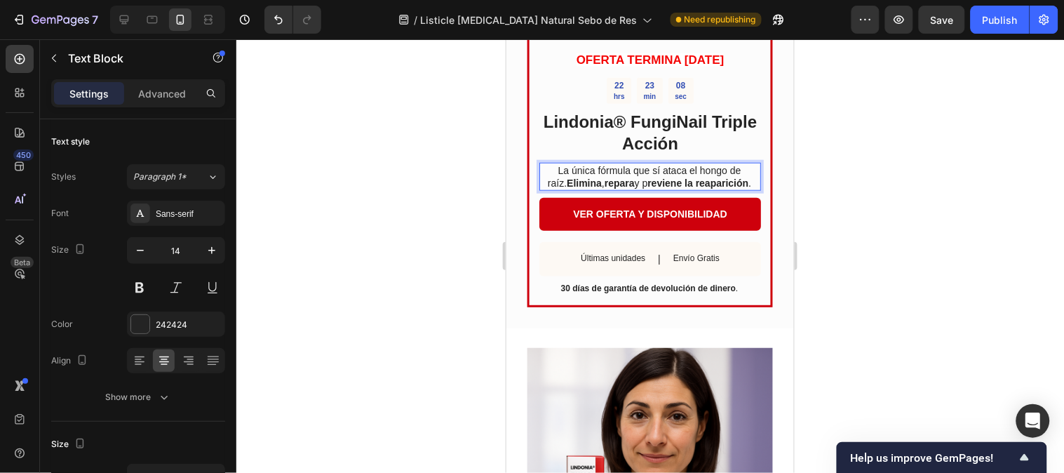
click at [631, 189] on p "La única fórmula que sí ataca el hongo de raíz. [PERSON_NAME] , repara y p revi…" at bounding box center [649, 175] width 220 height 25
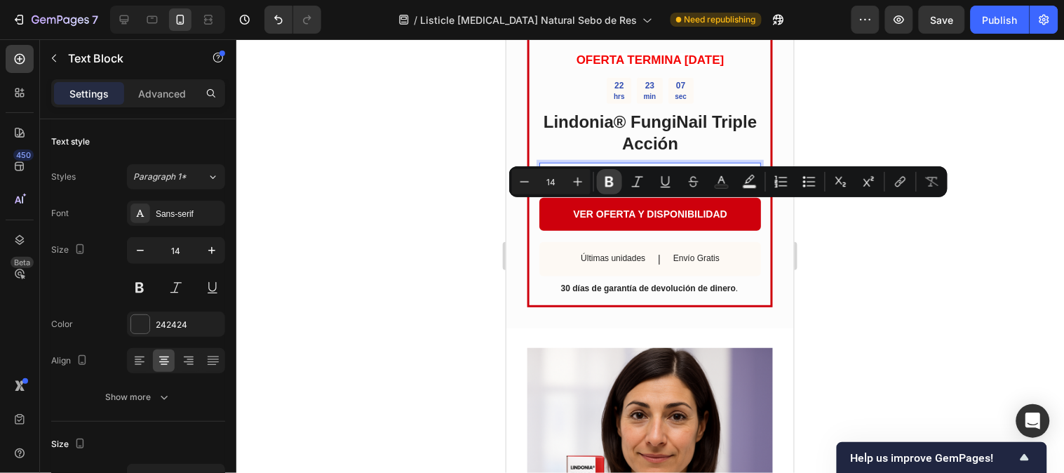
click at [612, 186] on icon "Editor contextual toolbar" at bounding box center [609, 182] width 14 height 14
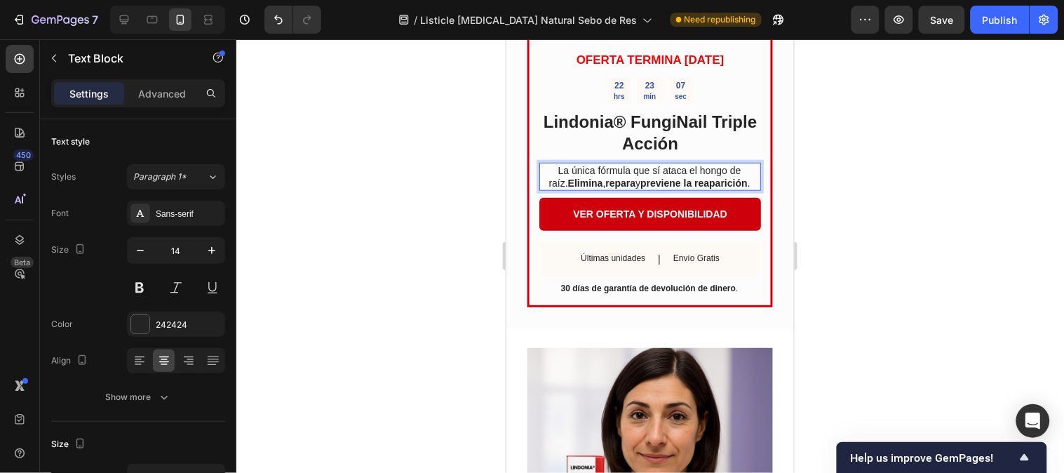
click at [912, 134] on div at bounding box center [649, 255] width 827 height 433
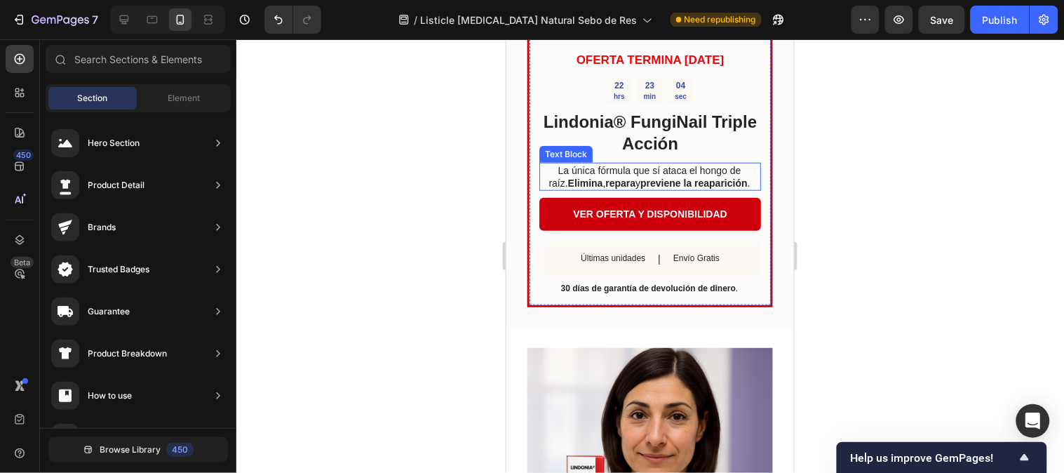
click at [739, 189] on p "La única fórmula que sí ataca el hongo de raíz. [PERSON_NAME] , repara y previe…" at bounding box center [649, 175] width 220 height 25
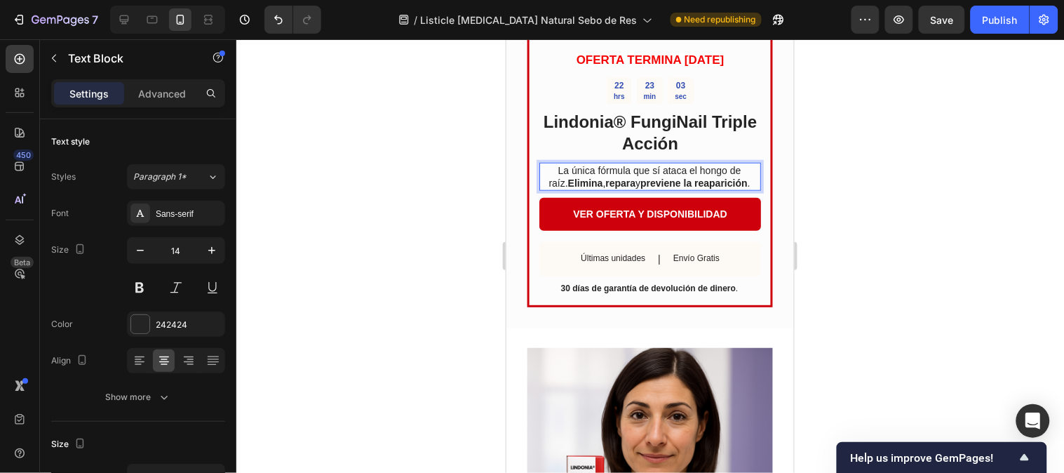
click at [737, 189] on p "La única fórmula que sí ataca el hongo de raíz. [PERSON_NAME] , repara y previe…" at bounding box center [649, 175] width 220 height 25
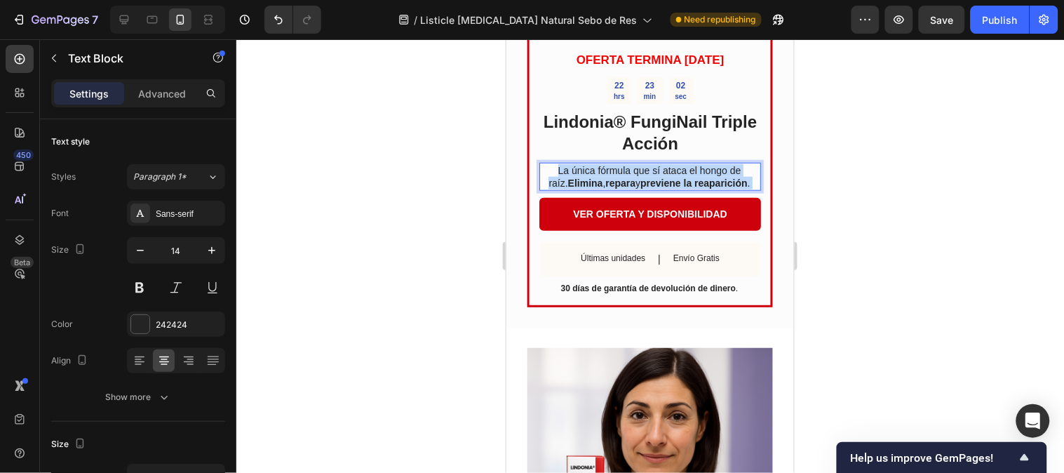
drag, startPoint x: 738, startPoint y: 210, endPoint x: 543, endPoint y: 194, distance: 196.2
click at [543, 189] on p "La única fórmula que sí ataca el hongo de raíz. [PERSON_NAME] , repara y previe…" at bounding box center [649, 175] width 220 height 25
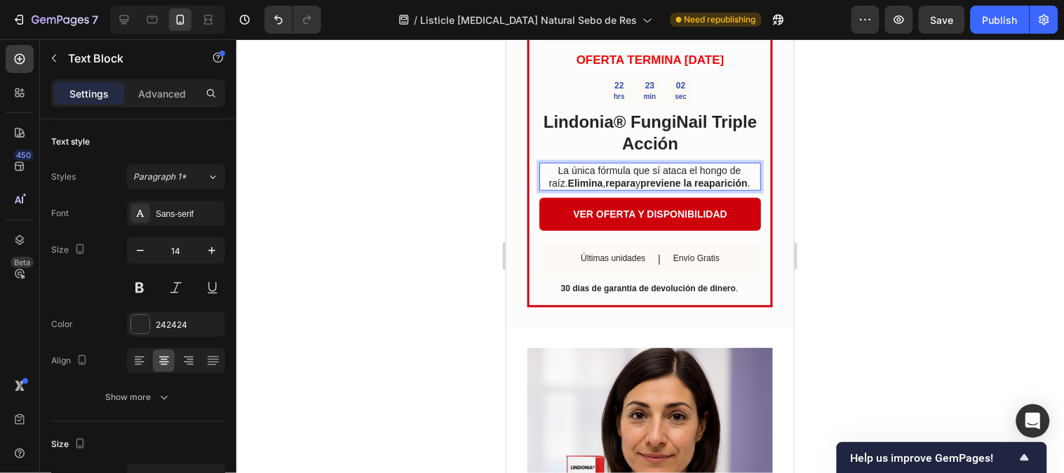
click at [542, 189] on p "La única fórmula que sí ataca el hongo de raíz. [PERSON_NAME] , repara y previe…" at bounding box center [649, 175] width 220 height 25
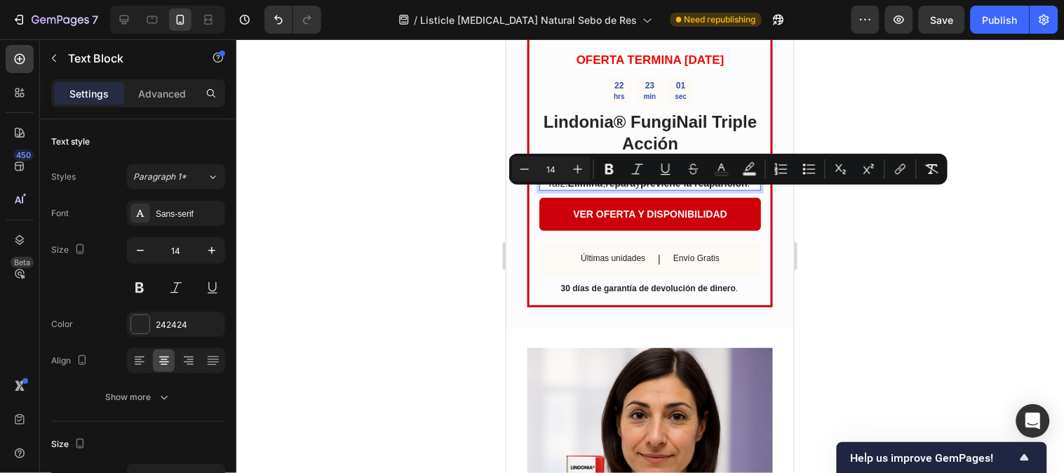
drag, startPoint x: 542, startPoint y: 194, endPoint x: 729, endPoint y: 210, distance: 187.3
click at [729, 189] on p "La única fórmula que sí ataca el hongo de raíz. [PERSON_NAME] , repara y previe…" at bounding box center [649, 175] width 220 height 25
click at [740, 189] on p "La única fórmula que sí ataca el hongo de raíz. [PERSON_NAME] , repara y previe…" at bounding box center [649, 175] width 220 height 25
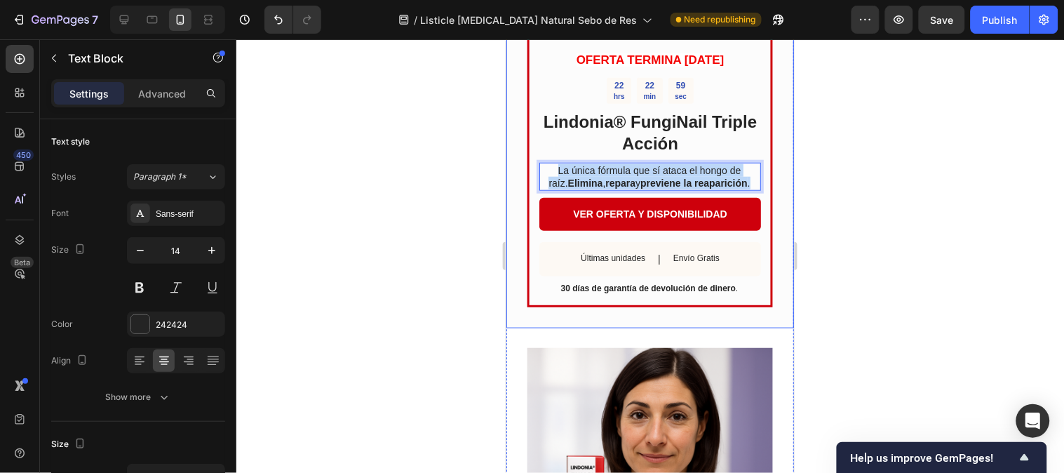
drag, startPoint x: 740, startPoint y: 210, endPoint x: 515, endPoint y: 190, distance: 225.2
click at [515, 190] on div "OFERTA TERMINA [DATE] Text Block 22 hrs 22 min 59 sec Countdown Timer Lindonia®…" at bounding box center [649, 37] width 287 height 581
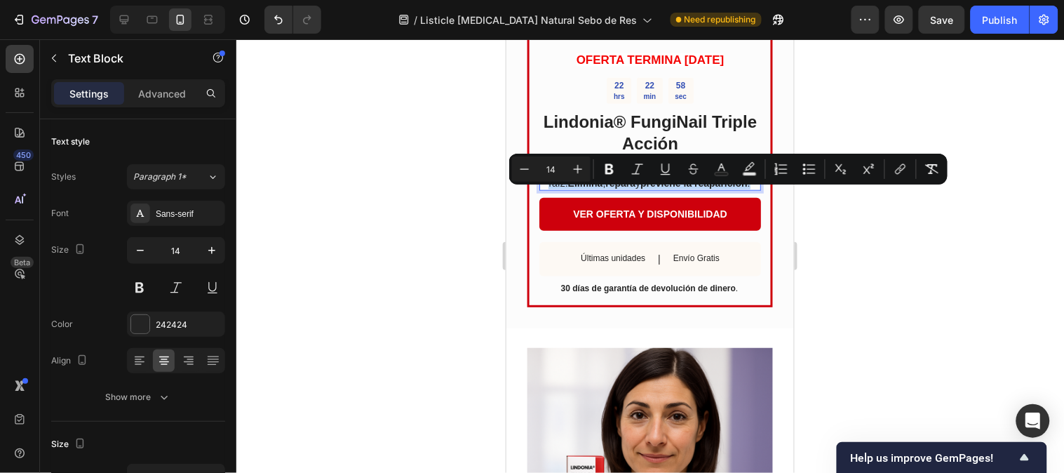
copy p "La única fórmula que sí ataca el hongo de raíz. [PERSON_NAME] , repara y previe…"
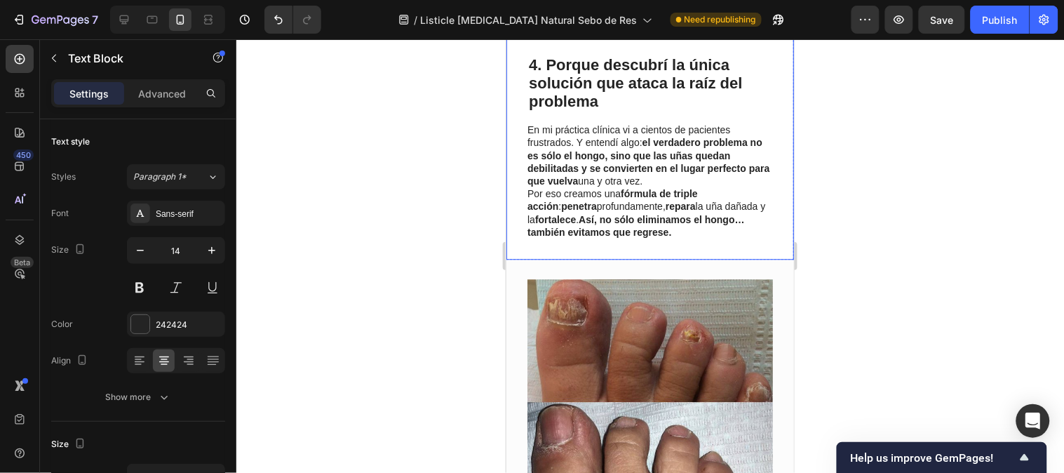
scroll to position [2181, 0]
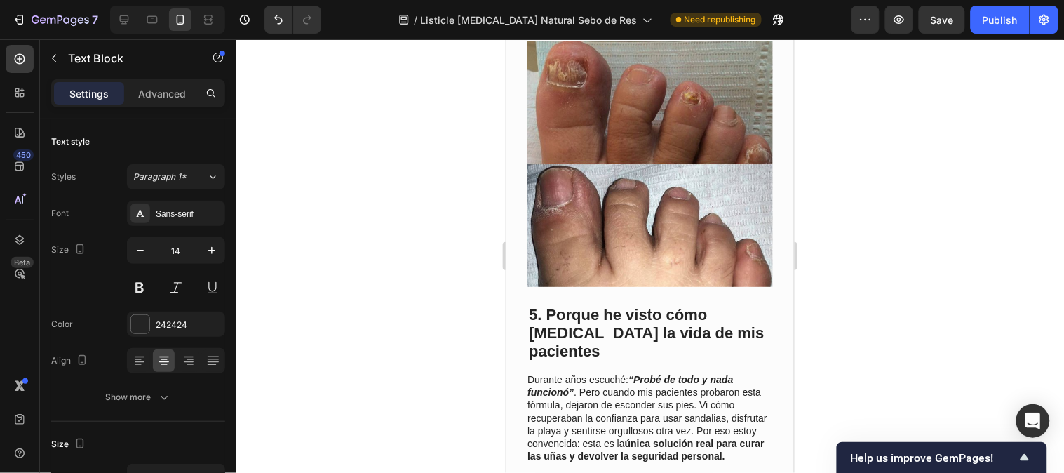
type input "16"
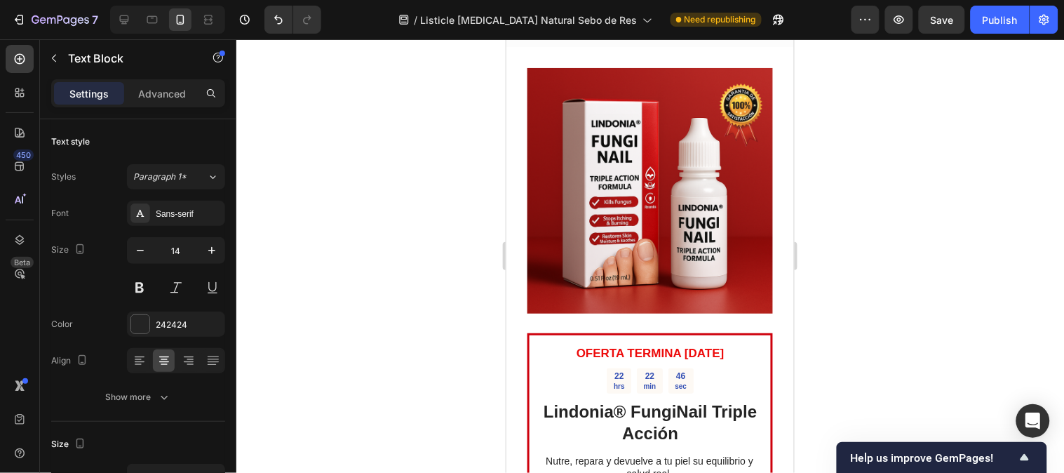
scroll to position [3038, 0]
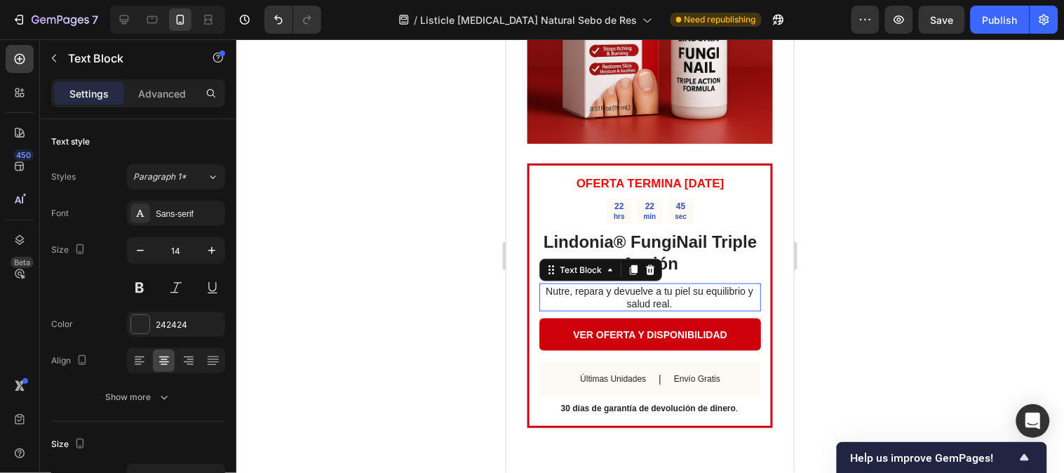
click at [656, 284] on p "Nutre, repara y devuelve a tu piel su equilibrio y salud real." at bounding box center [649, 296] width 220 height 25
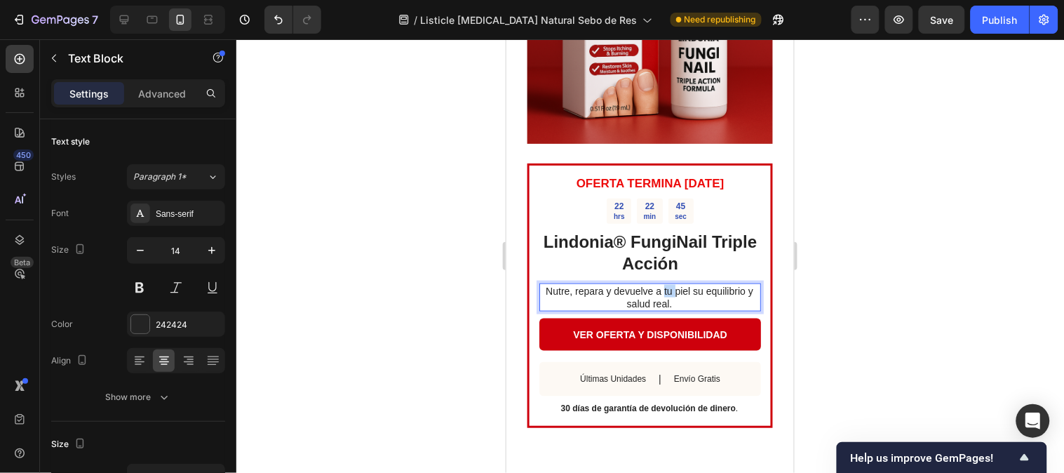
click at [656, 284] on p "Nutre, repara y devuelve a tu piel su equilibrio y salud real." at bounding box center [649, 296] width 220 height 25
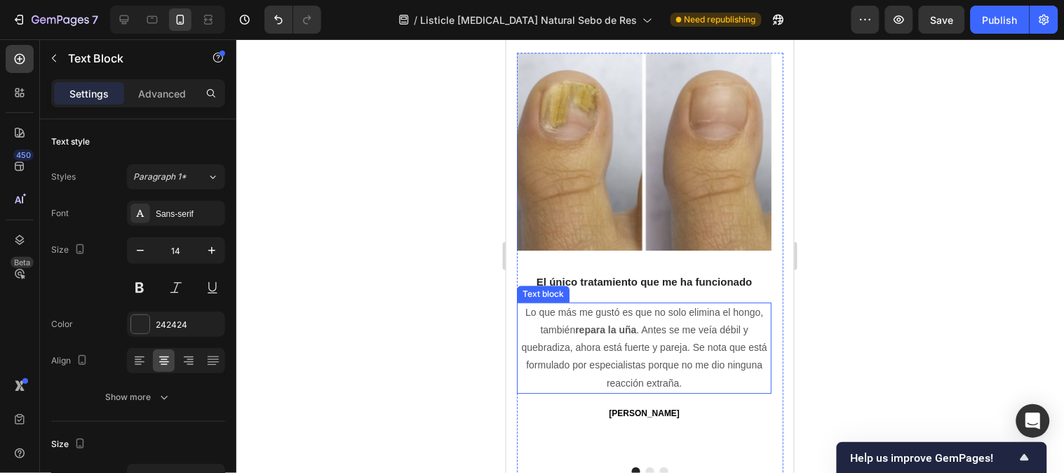
scroll to position [3739, 0]
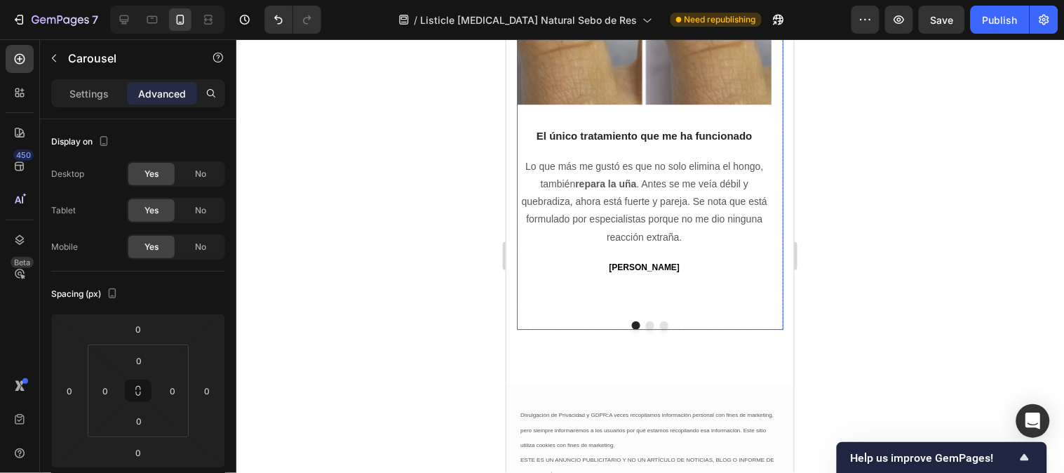
click at [644, 325] on div "Image El único tratamiento que me ha funcionado Text block Lo que más me gustó …" at bounding box center [649, 118] width 266 height 424
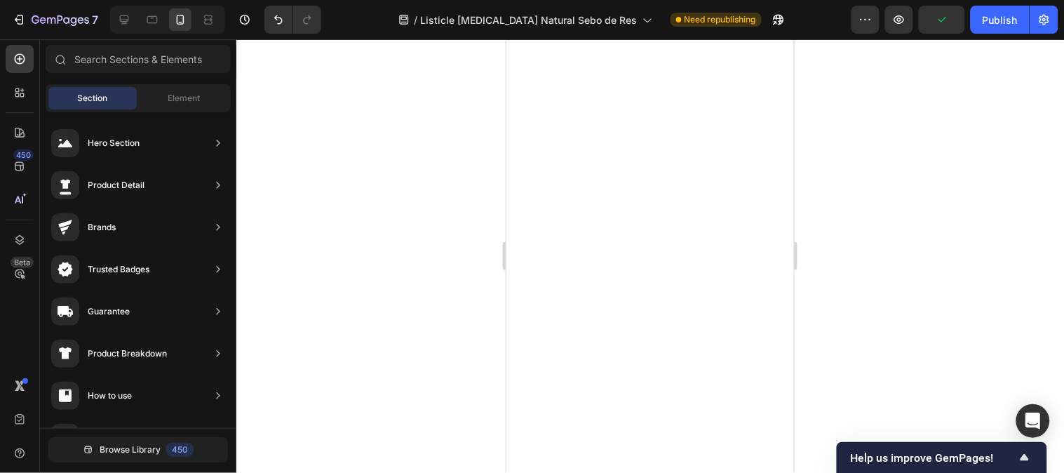
scroll to position [1456, 0]
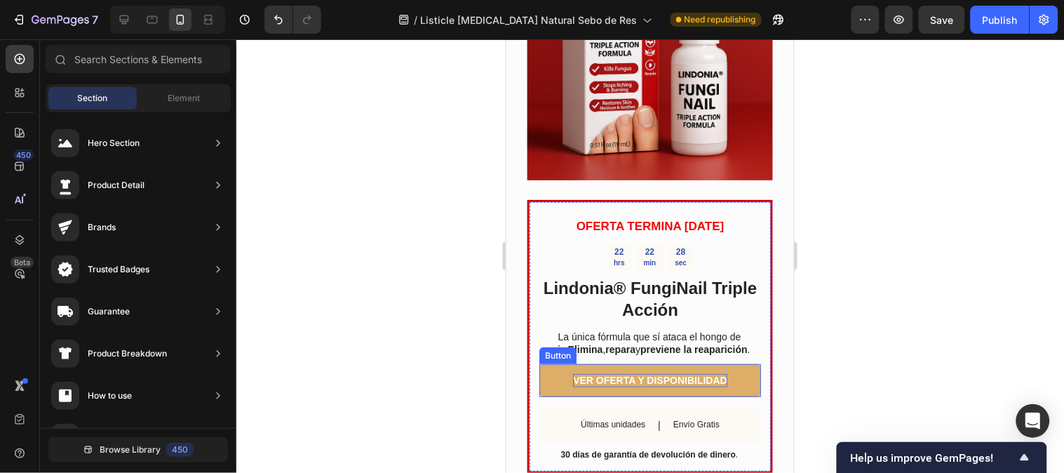
click at [639, 386] on p "VER OFERTA Y DISPONIBILIDAD" at bounding box center [649, 379] width 154 height 13
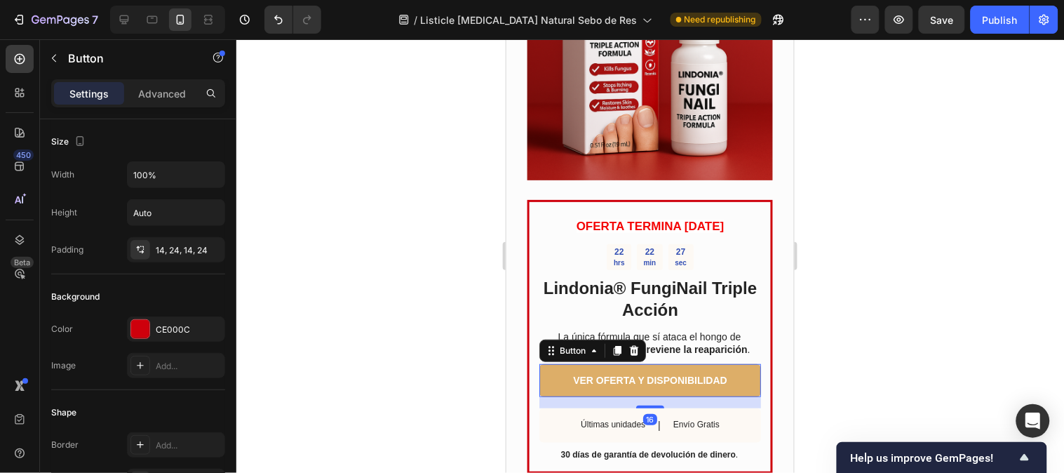
click at [559, 395] on link "VER OFERTA Y DISPONIBILIDAD" at bounding box center [650, 379] width 222 height 32
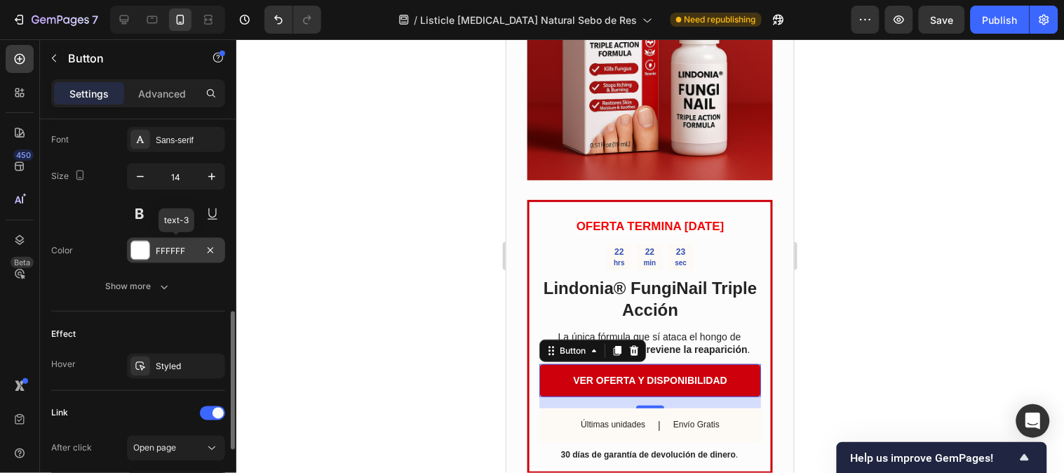
scroll to position [467, 0]
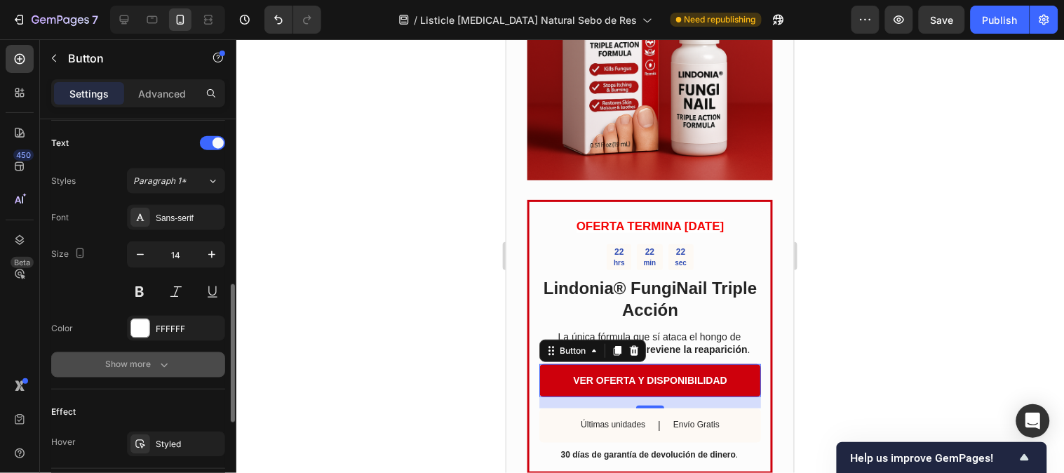
click at [144, 355] on button "Show more" at bounding box center [138, 364] width 174 height 25
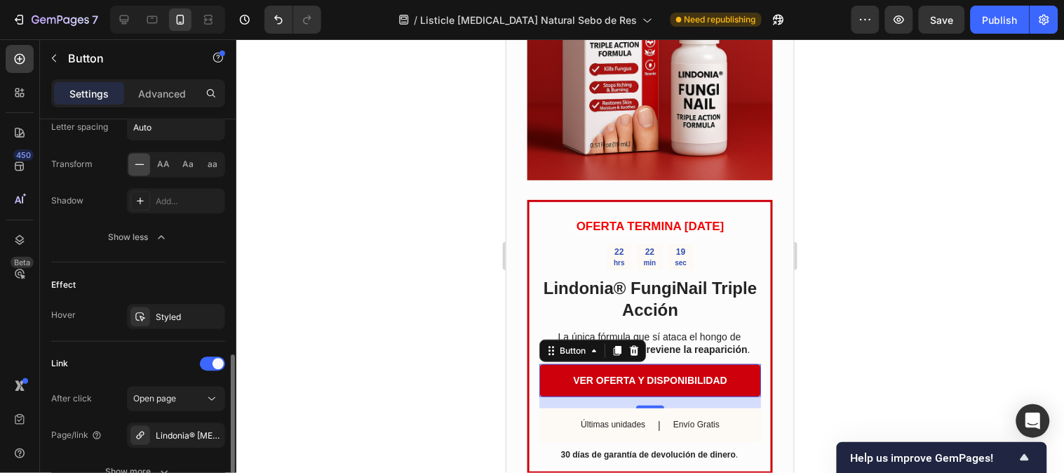
scroll to position [907, 0]
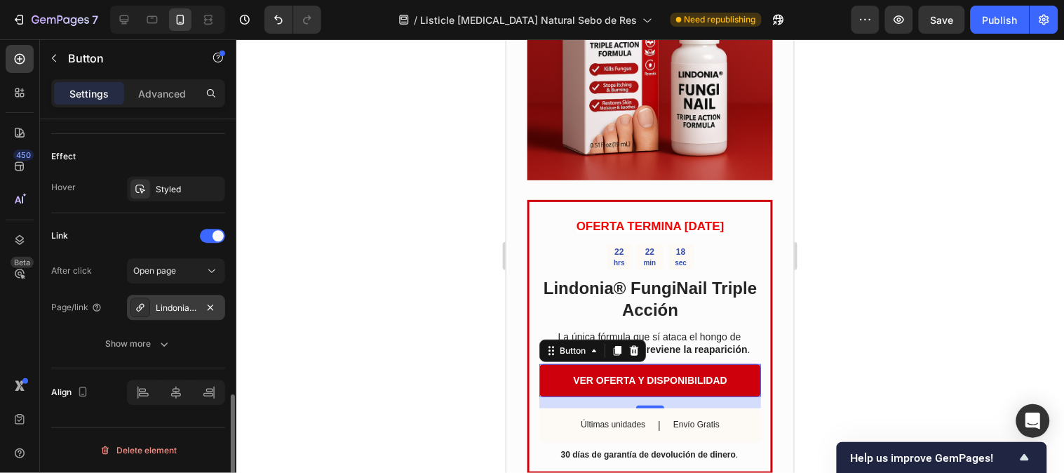
click at [172, 311] on div "Lindonia® [MEDICAL_DATA] Natural [PERSON_NAME] & Miel" at bounding box center [176, 308] width 41 height 13
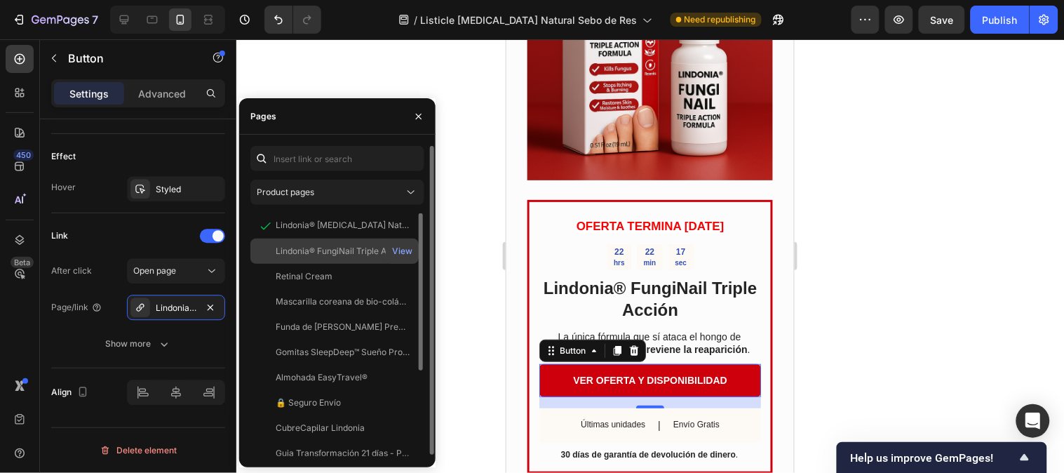
click at [289, 248] on div "Lindonia® FungiNail Triple Acción" at bounding box center [342, 251] width 133 height 13
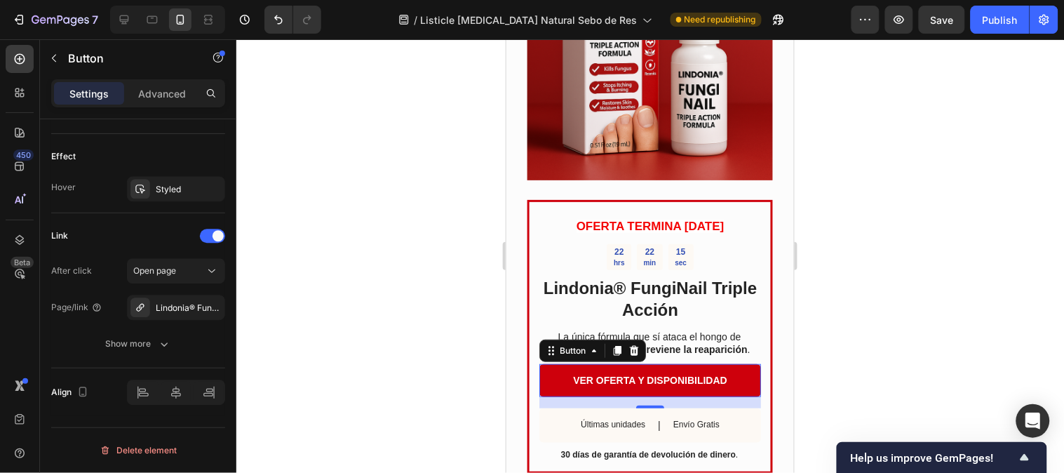
click at [487, 303] on div at bounding box center [649, 255] width 827 height 433
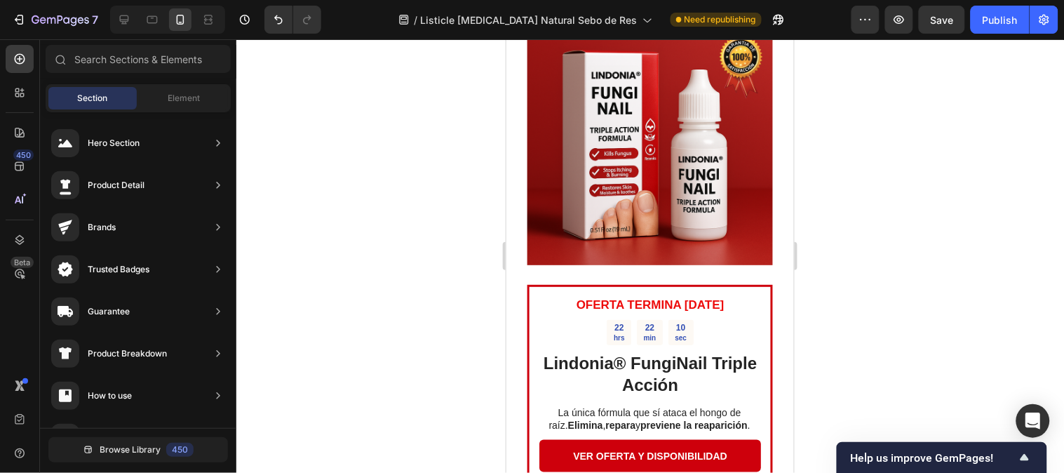
scroll to position [3116, 0]
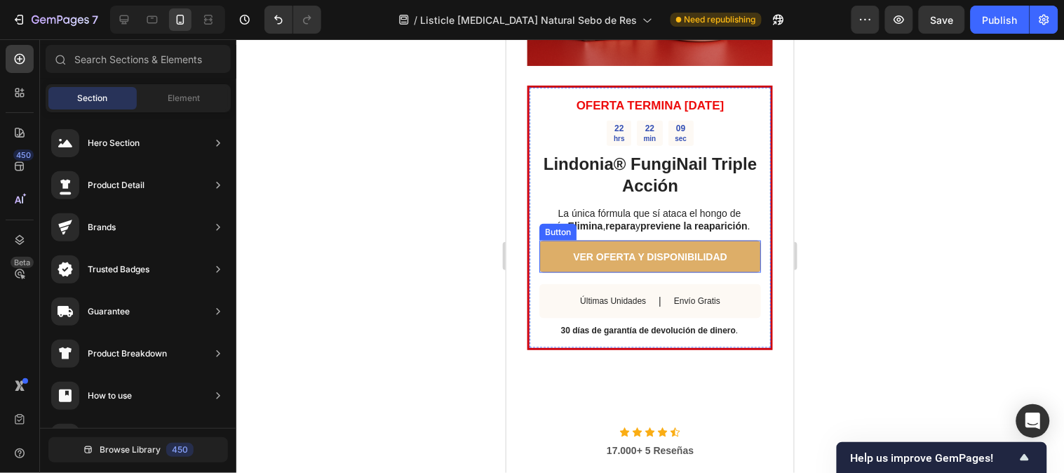
click at [641, 253] on link "VER OFERTA Y DISPONIBILIDAD" at bounding box center [650, 256] width 222 height 32
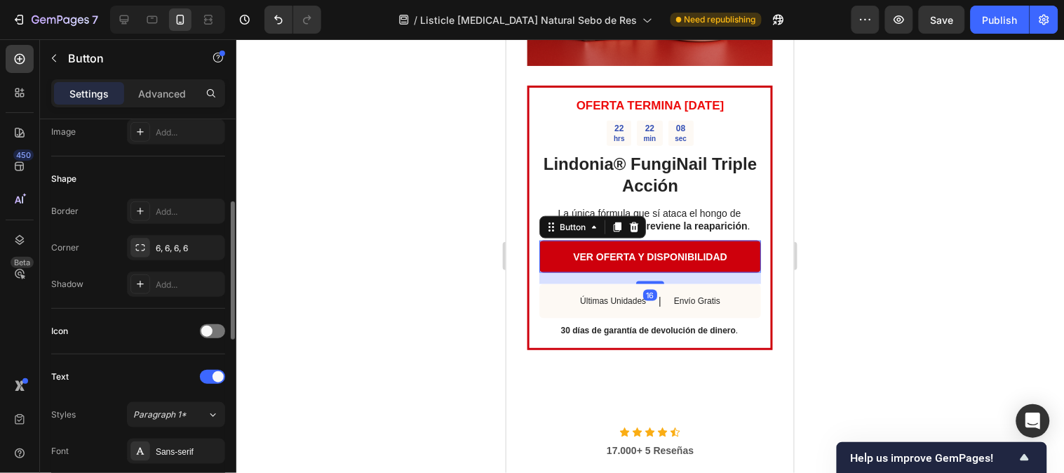
scroll to position [623, 0]
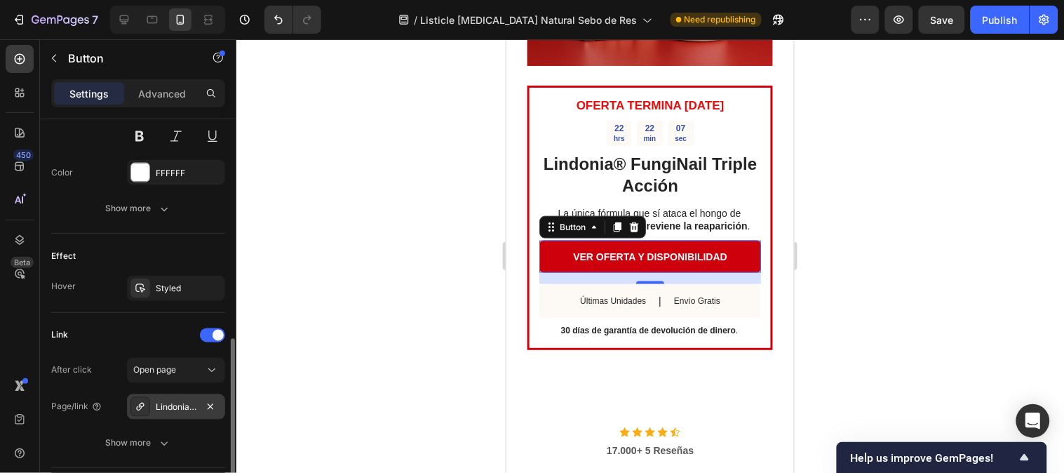
click at [158, 400] on div "Lindonia® [MEDICAL_DATA] Natural [PERSON_NAME] & Miel" at bounding box center [176, 406] width 98 height 25
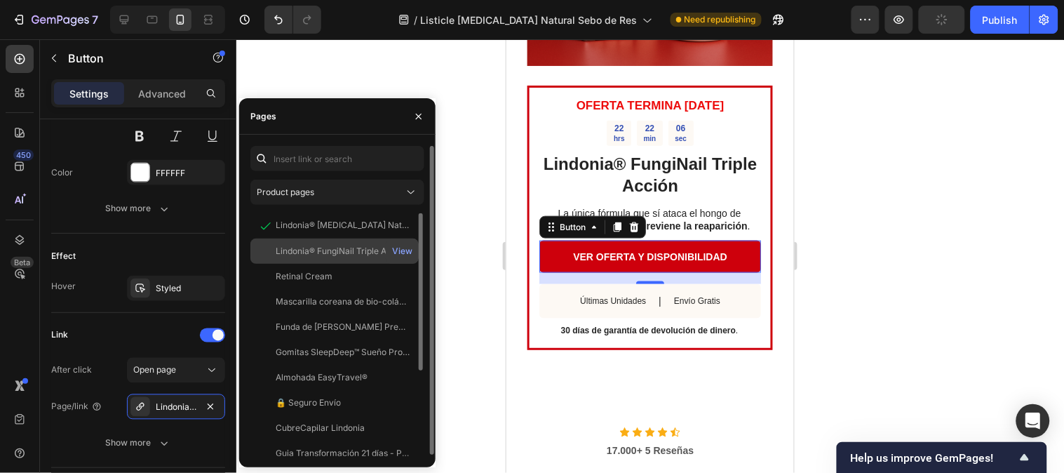
click at [284, 256] on div "Lindonia® FungiNail Triple Acción" at bounding box center [342, 251] width 133 height 13
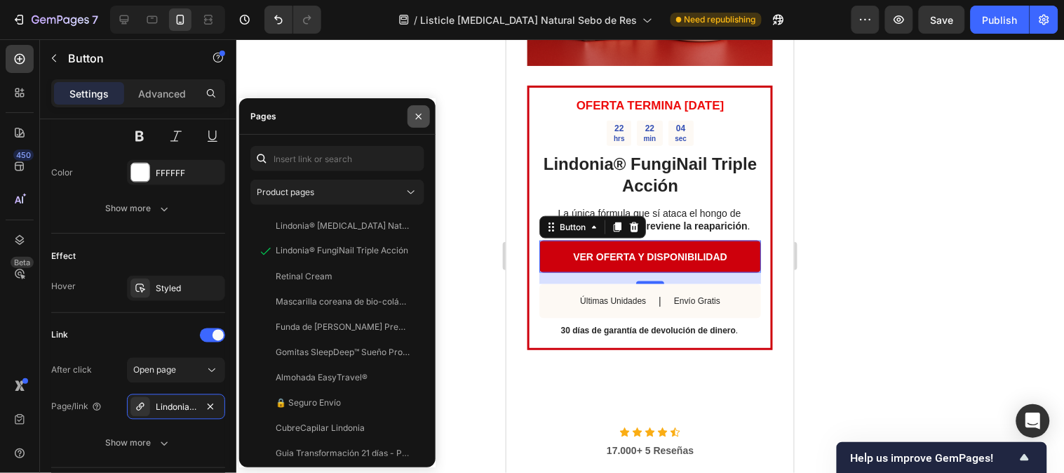
click at [416, 114] on icon "button" at bounding box center [419, 116] width 6 height 6
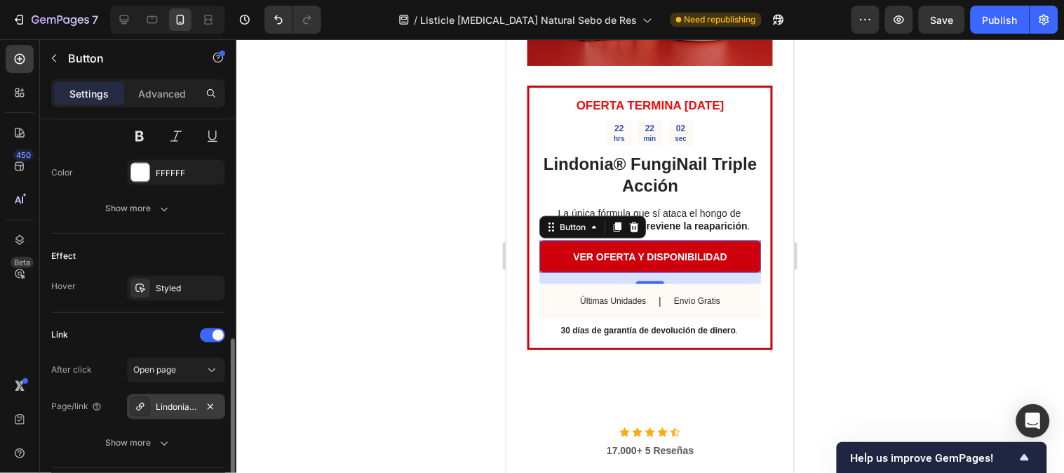
scroll to position [722, 0]
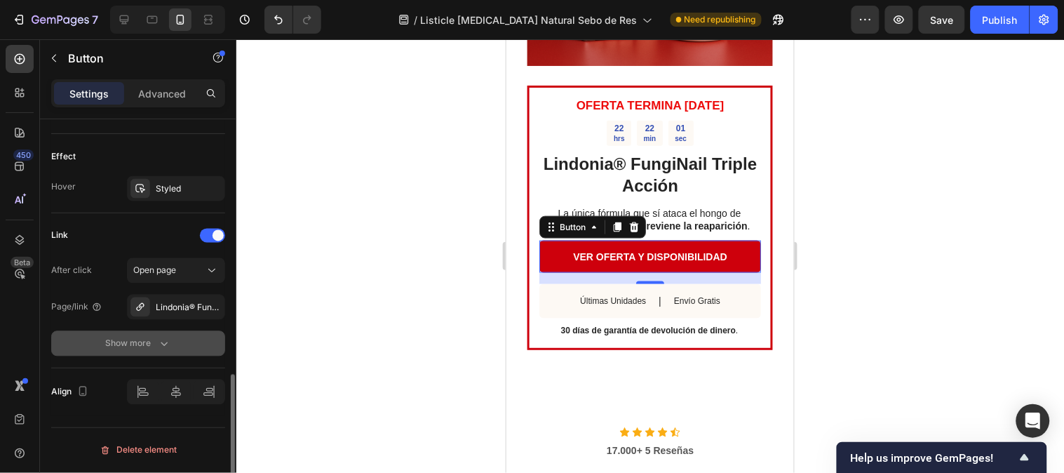
click at [153, 348] on div "Show more" at bounding box center [138, 344] width 65 height 14
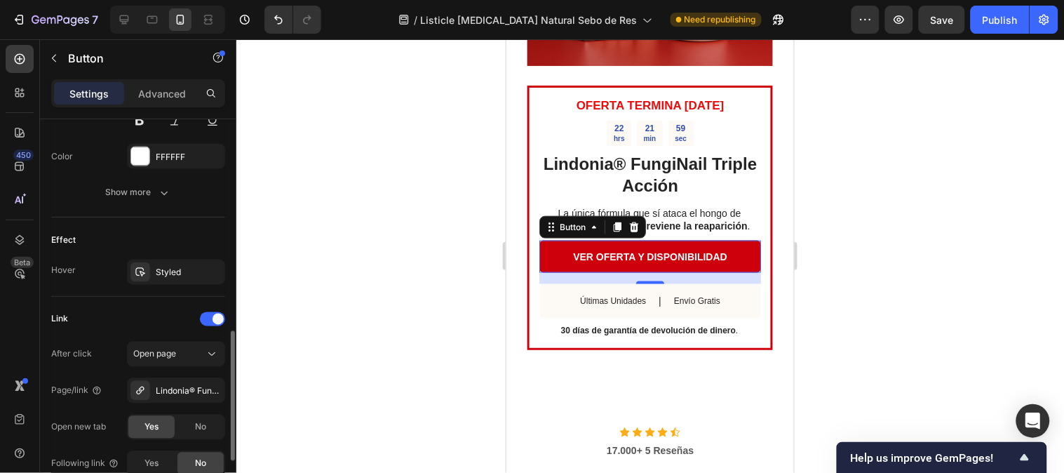
scroll to position [561, 0]
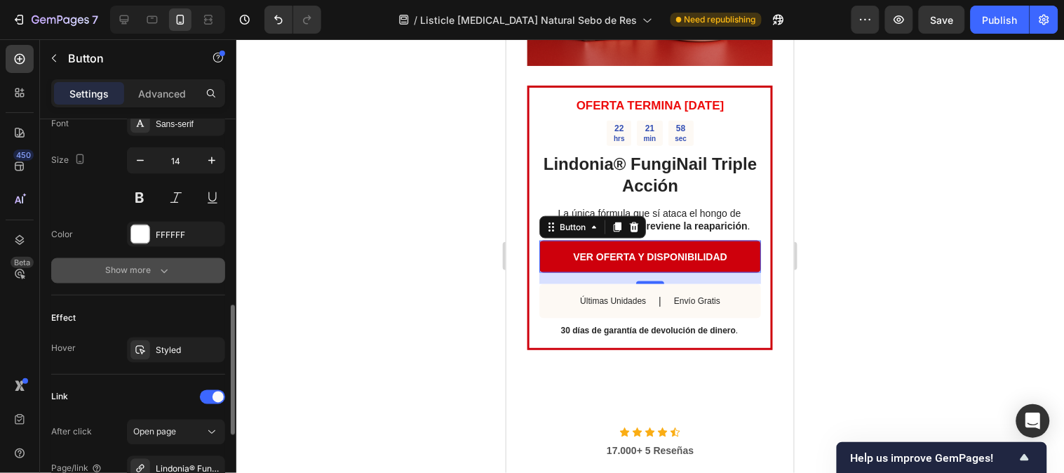
click at [159, 270] on icon "button" at bounding box center [164, 271] width 14 height 14
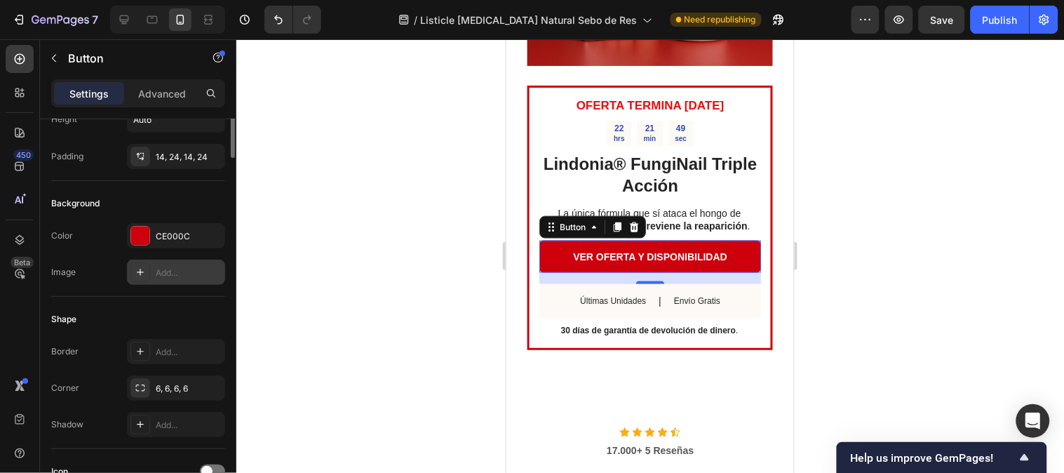
scroll to position [15, 0]
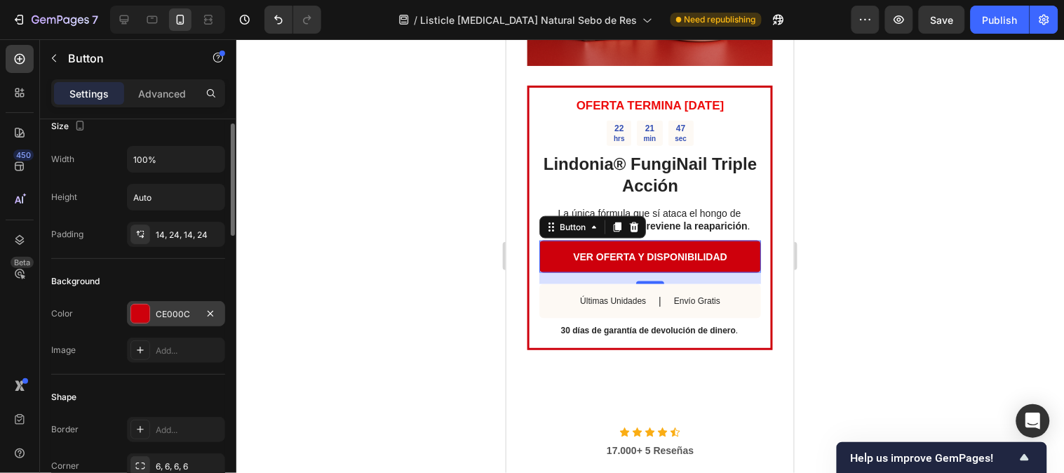
click at [154, 313] on div "CE000C" at bounding box center [176, 313] width 98 height 25
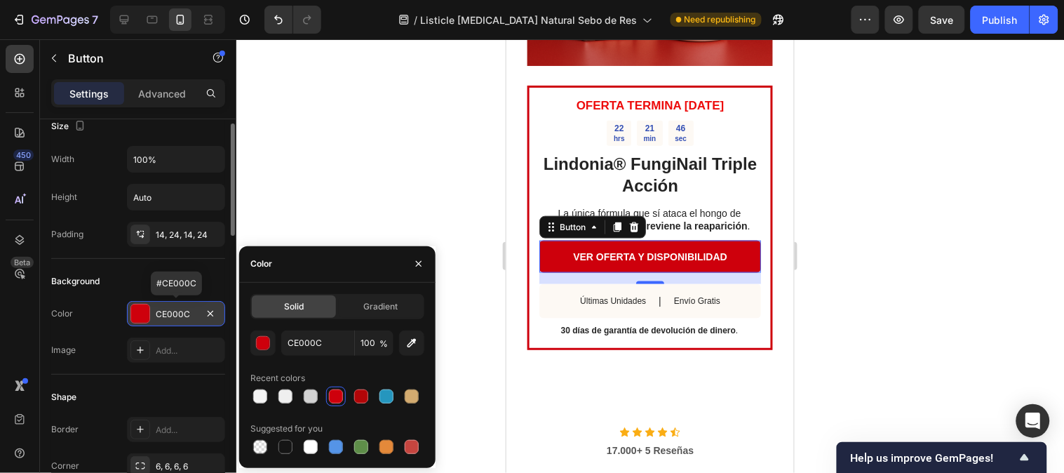
click at [154, 313] on div "CE000C" at bounding box center [176, 313] width 98 height 25
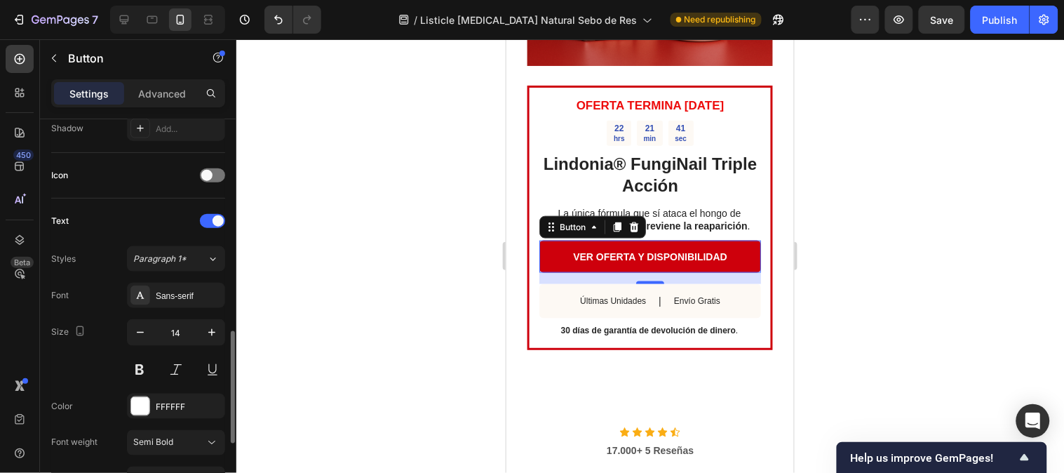
scroll to position [467, 0]
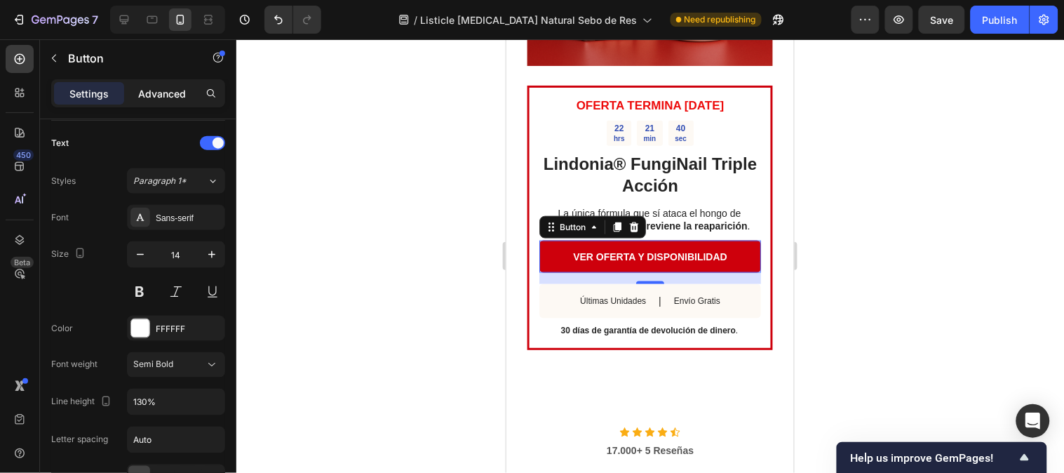
click at [156, 95] on p "Advanced" at bounding box center [162, 93] width 48 height 15
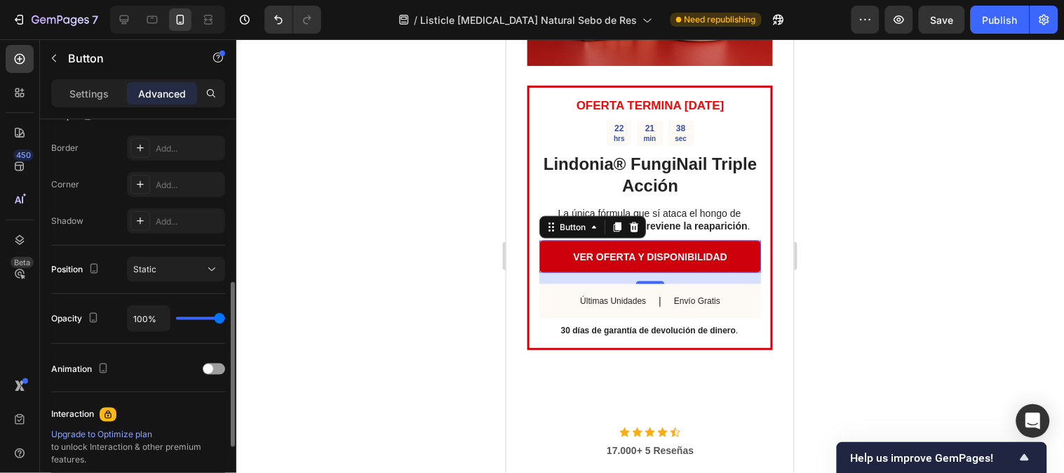
scroll to position [309, 0]
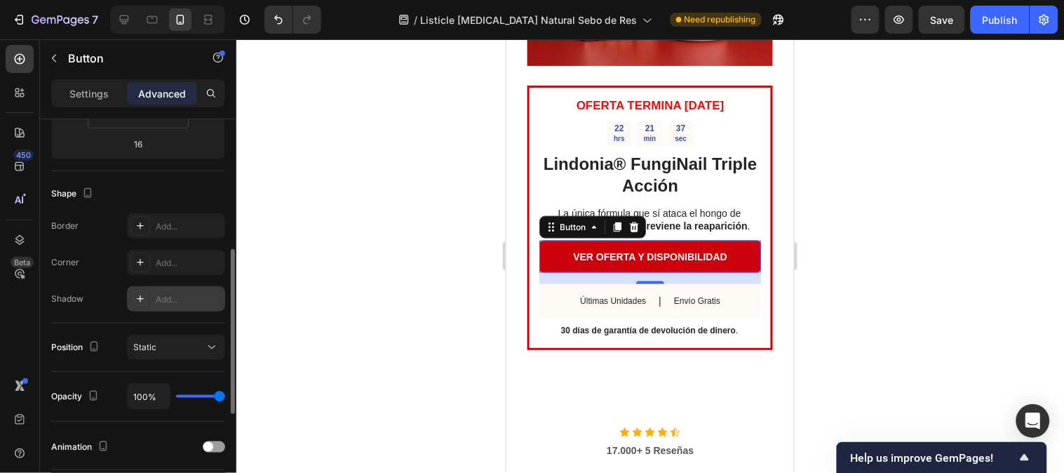
click at [144, 299] on icon at bounding box center [140, 298] width 11 height 11
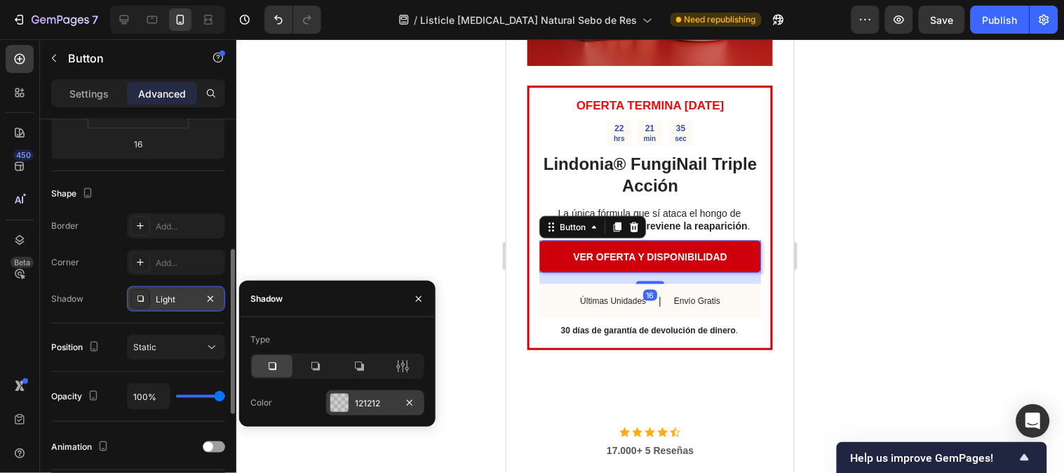
click at [367, 405] on div "121212" at bounding box center [375, 403] width 41 height 13
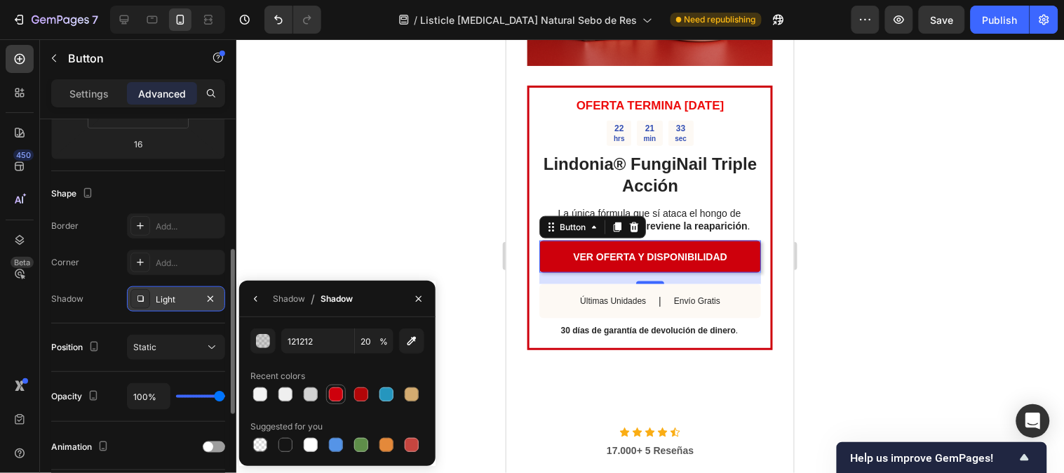
click at [331, 394] on div at bounding box center [336, 394] width 14 height 14
type input "CE000C"
type input "100"
click at [187, 194] on div "Shape" at bounding box center [138, 193] width 174 height 22
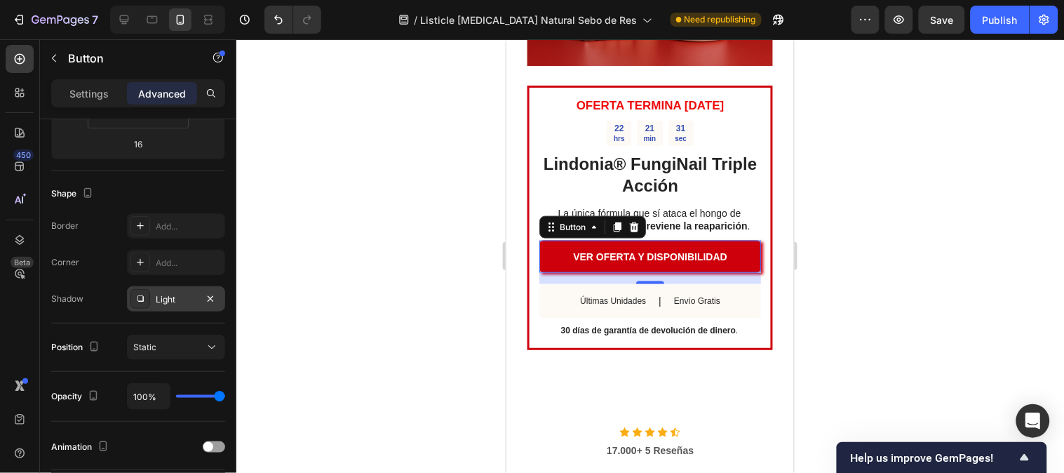
click at [952, 272] on div at bounding box center [649, 255] width 827 height 433
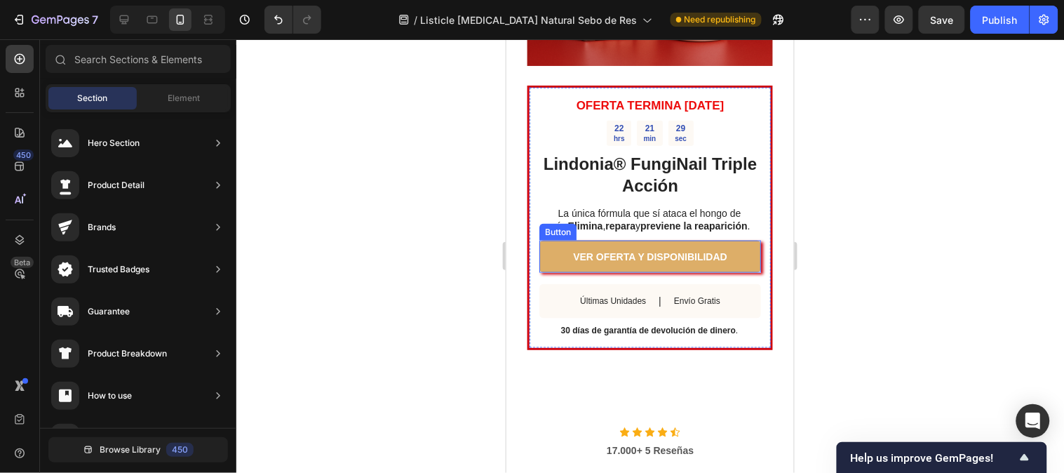
click at [589, 240] on link "VER OFERTA Y DISPONIBILIDAD" at bounding box center [650, 256] width 222 height 32
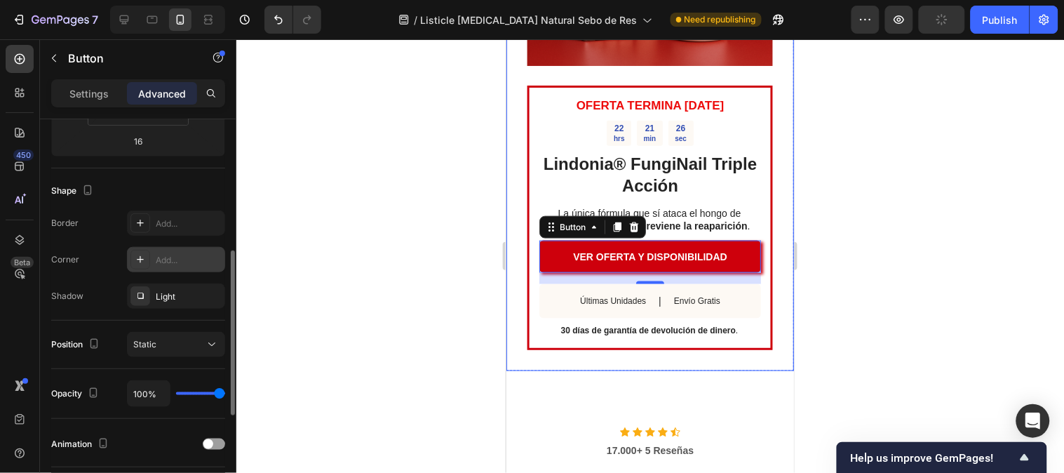
scroll to position [389, 0]
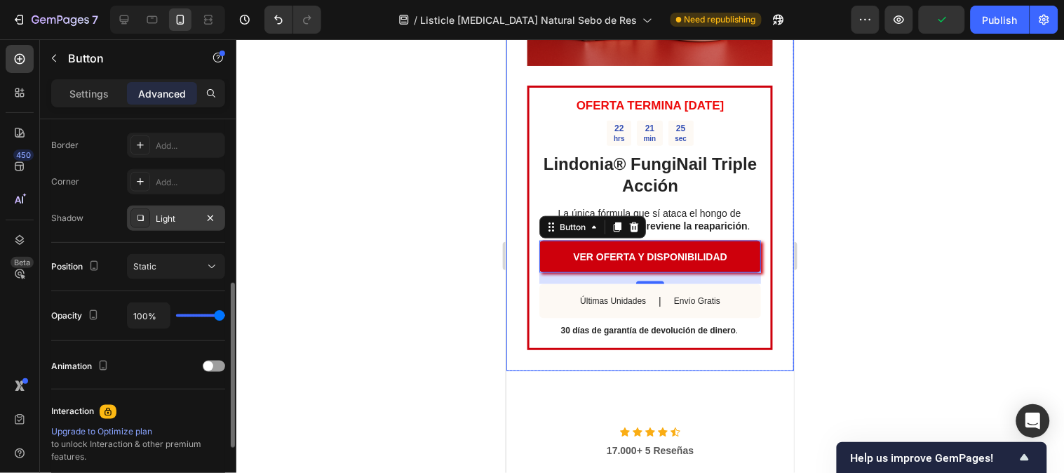
click at [156, 227] on div "Light" at bounding box center [176, 217] width 98 height 25
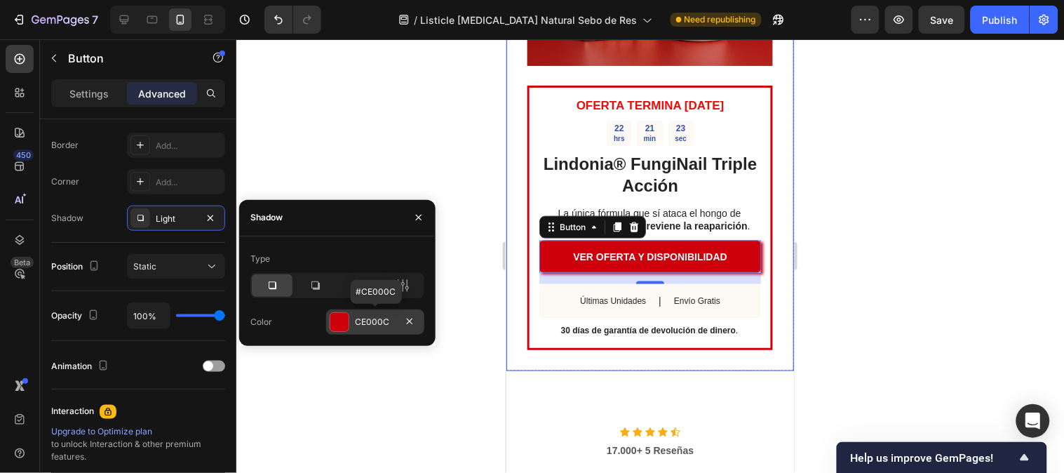
click at [338, 318] on div at bounding box center [339, 322] width 18 height 18
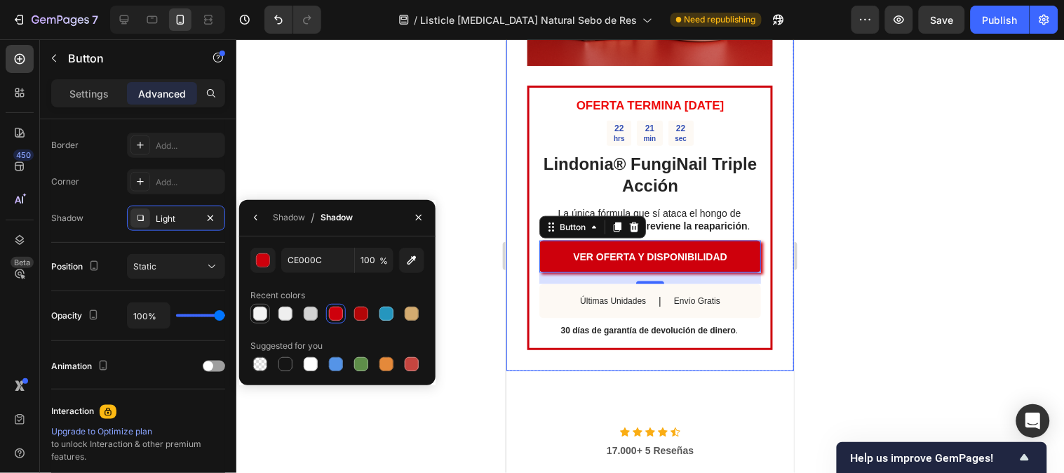
click at [264, 318] on div at bounding box center [260, 313] width 14 height 14
type input "F4F4F4"
click at [284, 218] on div "Shadow" at bounding box center [289, 217] width 32 height 13
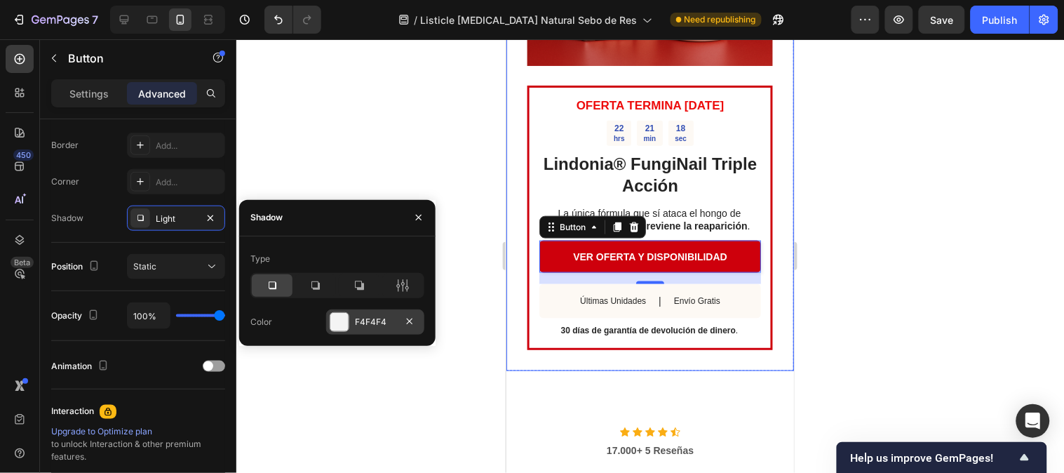
click at [344, 320] on div at bounding box center [339, 322] width 18 height 18
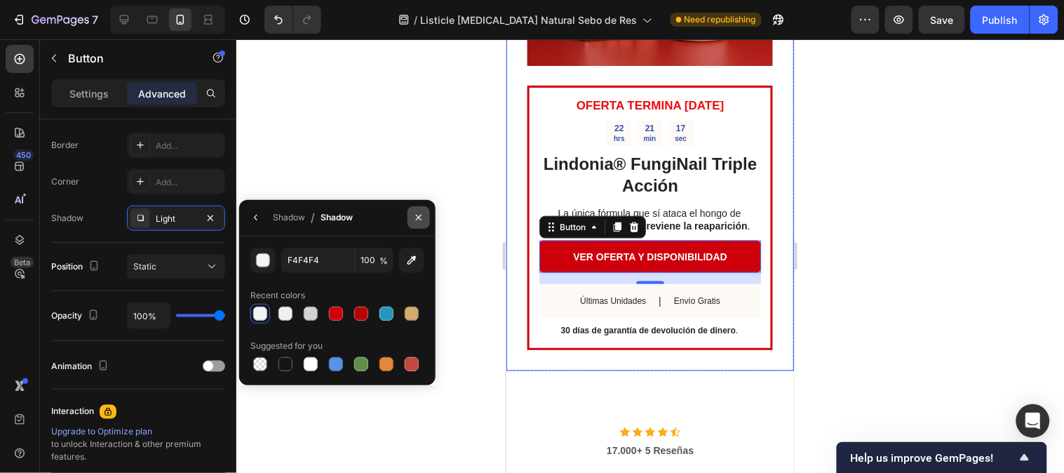
click at [416, 215] on icon "button" at bounding box center [418, 217] width 11 height 11
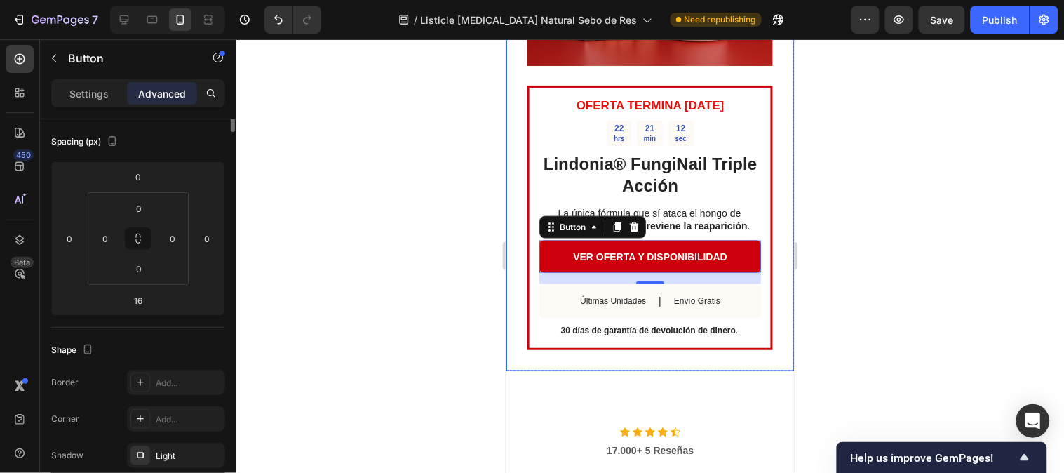
scroll to position [0, 0]
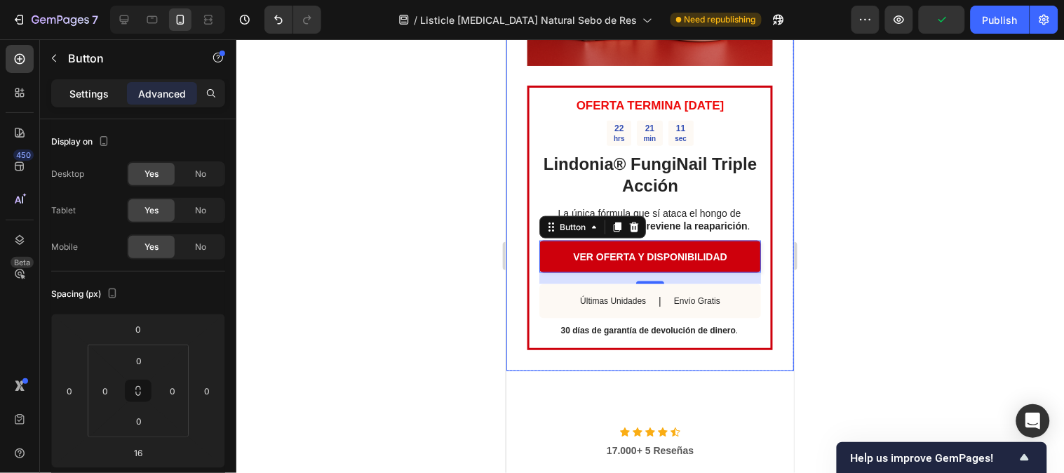
click at [103, 100] on p "Settings" at bounding box center [88, 93] width 39 height 15
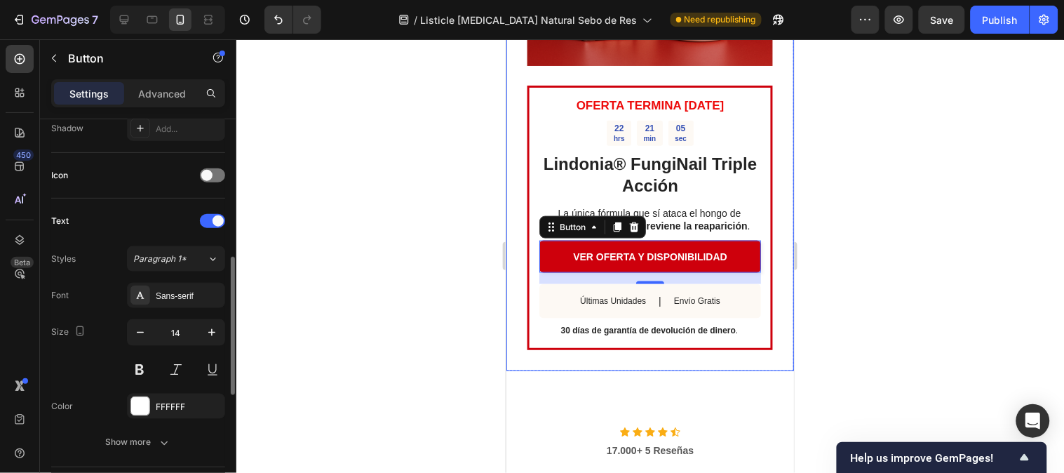
scroll to position [467, 0]
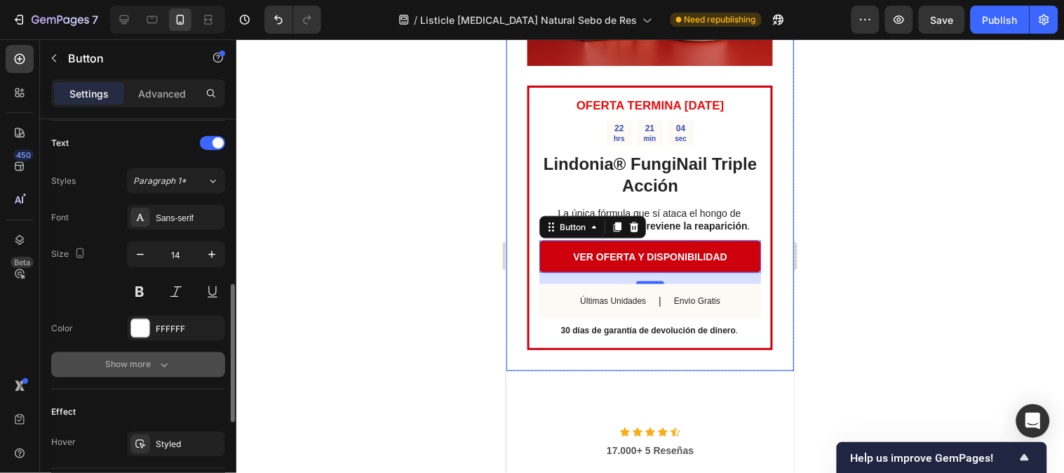
click at [151, 359] on div "Show more" at bounding box center [138, 365] width 65 height 14
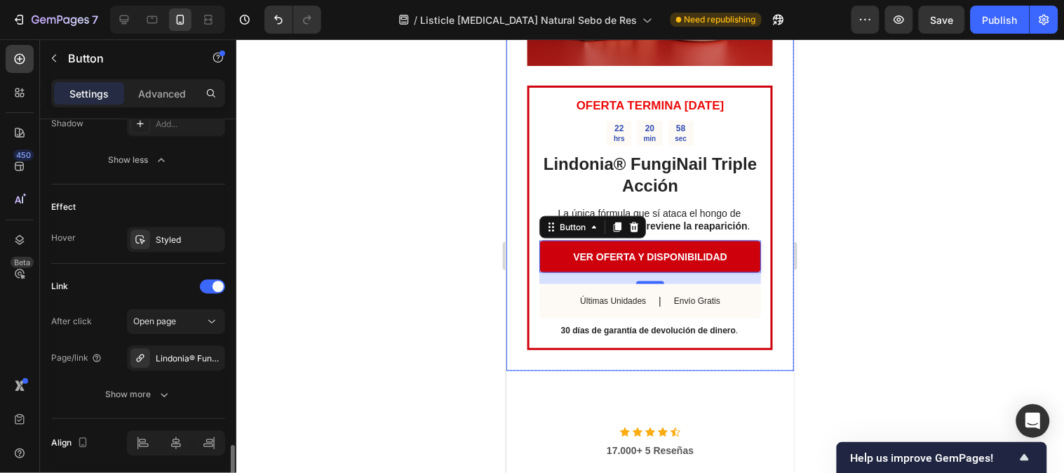
scroll to position [907, 0]
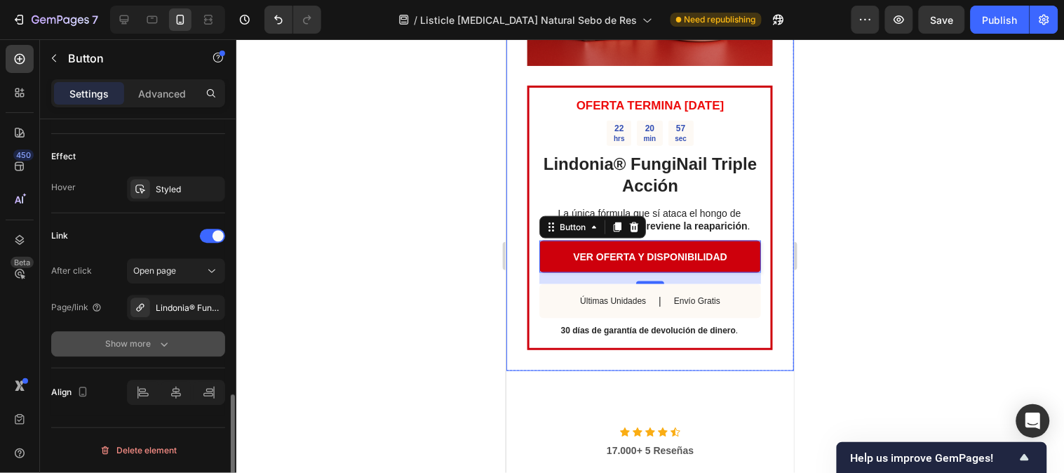
click at [153, 339] on div "Show more" at bounding box center [138, 344] width 65 height 14
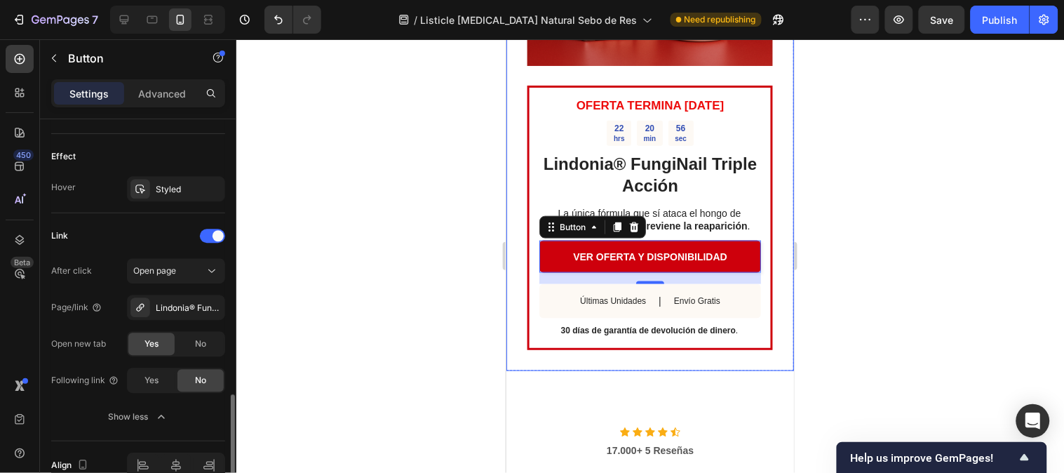
scroll to position [980, 0]
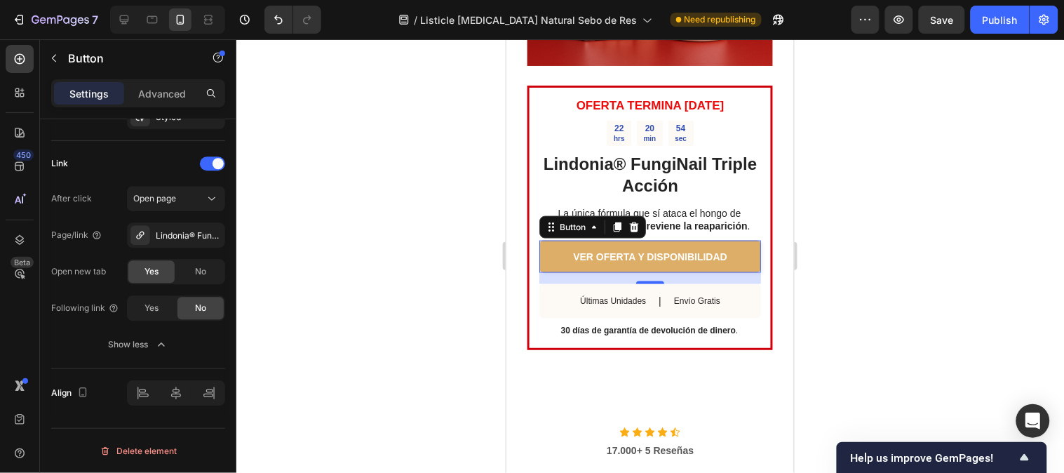
click at [557, 247] on link "VER OFERTA Y DISPONIBILIDAD" at bounding box center [650, 256] width 222 height 32
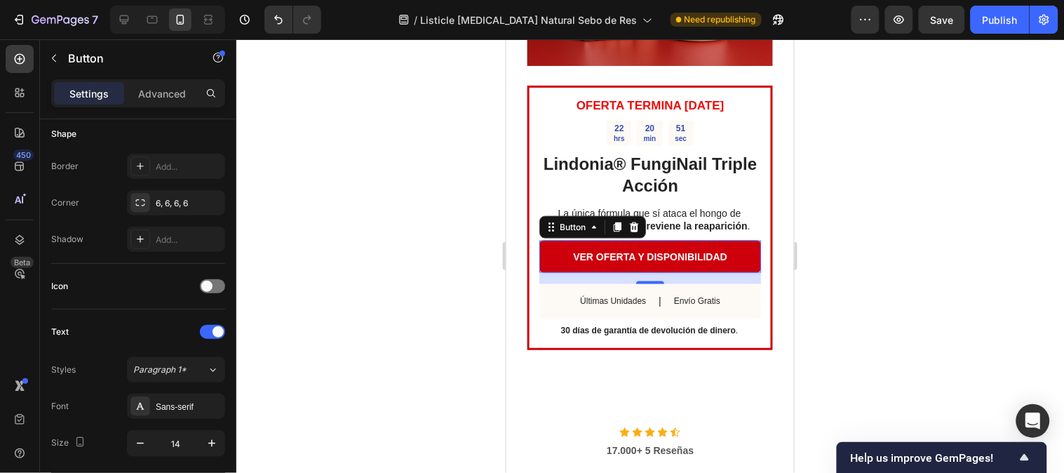
scroll to position [0, 0]
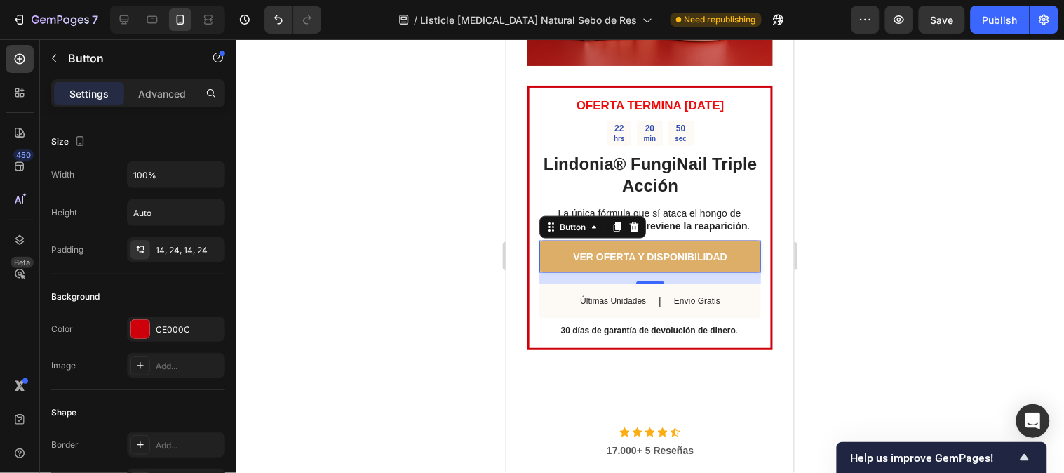
click at [558, 240] on link "VER OFERTA Y DISPONIBILIDAD" at bounding box center [650, 256] width 222 height 32
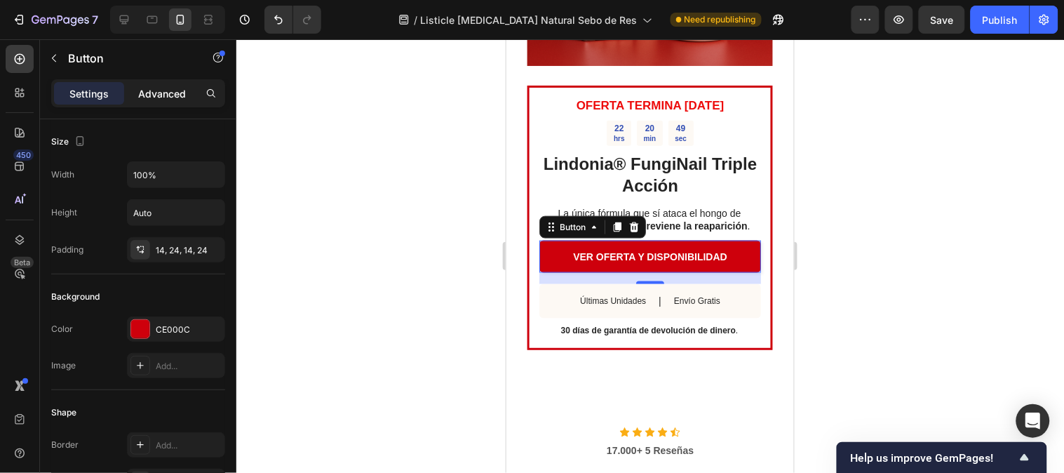
click at [186, 100] on div "Advanced" at bounding box center [162, 93] width 70 height 22
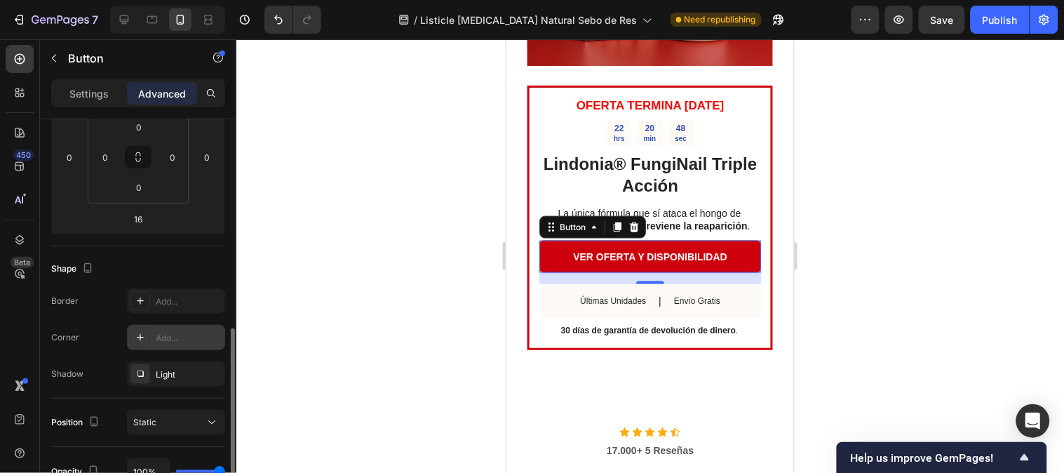
scroll to position [311, 0]
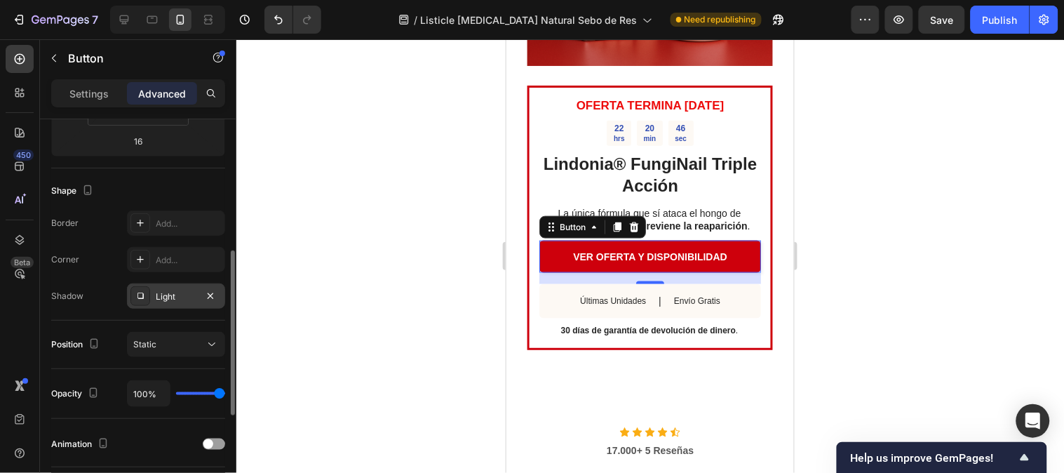
click at [137, 302] on div at bounding box center [140, 296] width 20 height 20
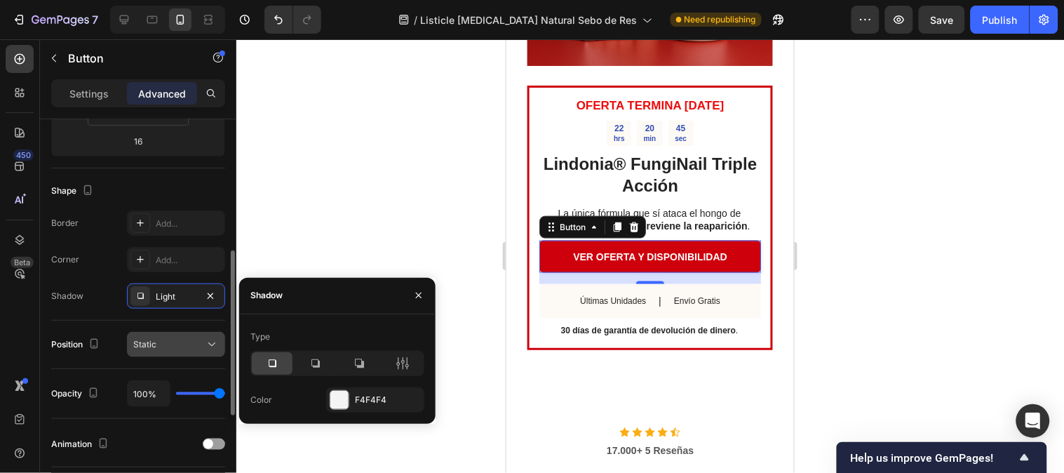
click at [142, 339] on span "Static" at bounding box center [144, 344] width 23 height 11
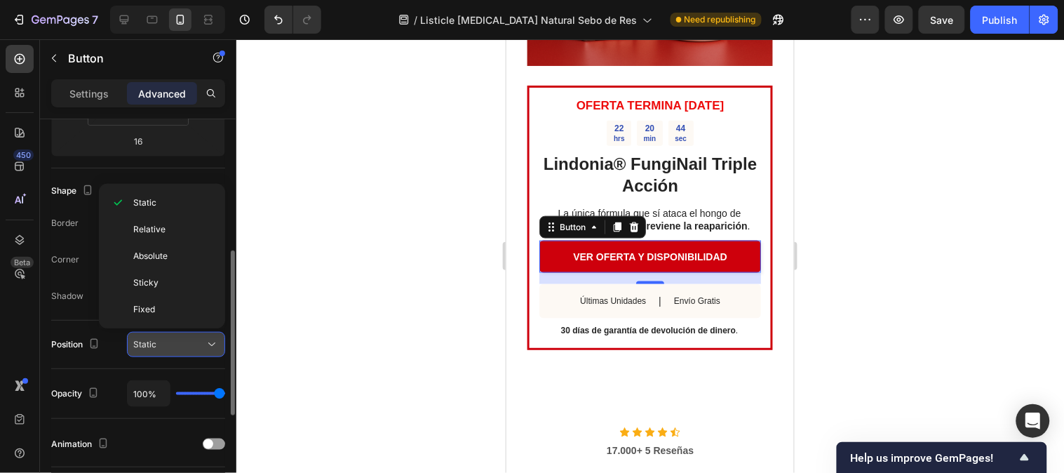
click at [142, 339] on span "Static" at bounding box center [144, 344] width 23 height 11
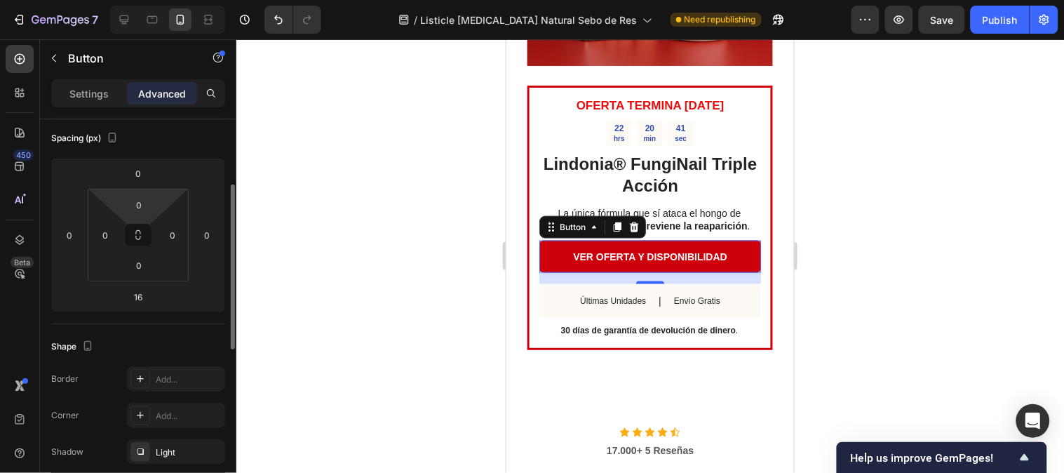
scroll to position [0, 0]
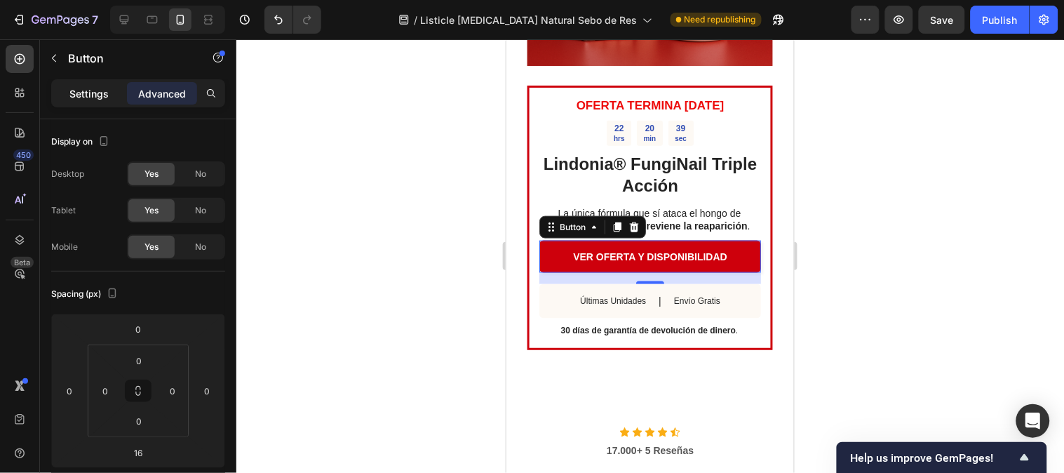
click at [105, 88] on p "Settings" at bounding box center [88, 93] width 39 height 15
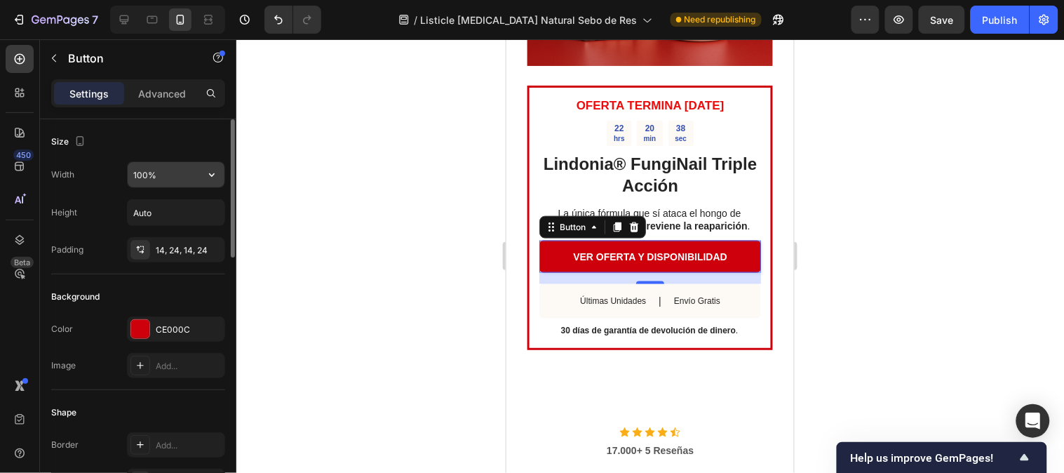
click at [139, 177] on input "100%" at bounding box center [176, 174] width 97 height 25
click at [183, 176] on input "100%" at bounding box center [176, 174] width 97 height 25
click at [215, 177] on icon "button" at bounding box center [212, 175] width 14 height 14
click at [203, 211] on button "button" at bounding box center [211, 212] width 25 height 25
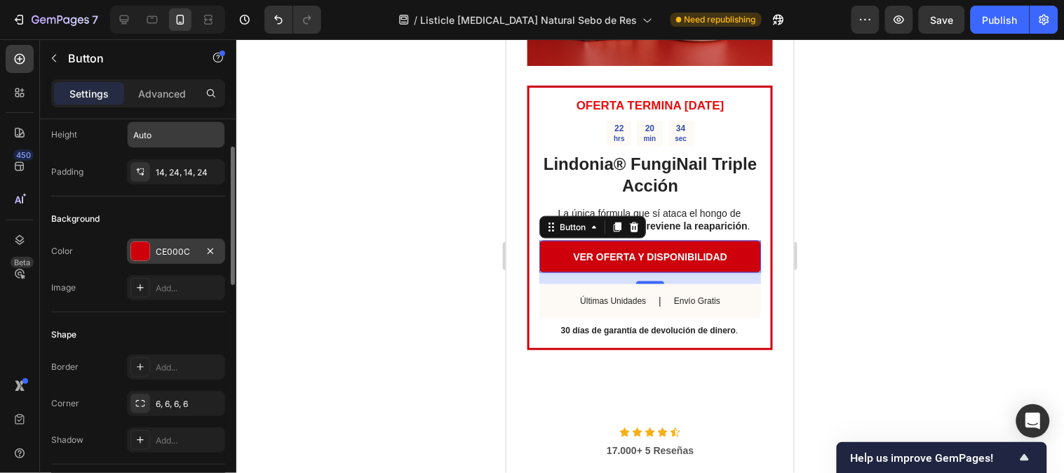
click at [191, 252] on div "CE000C" at bounding box center [176, 251] width 41 height 13
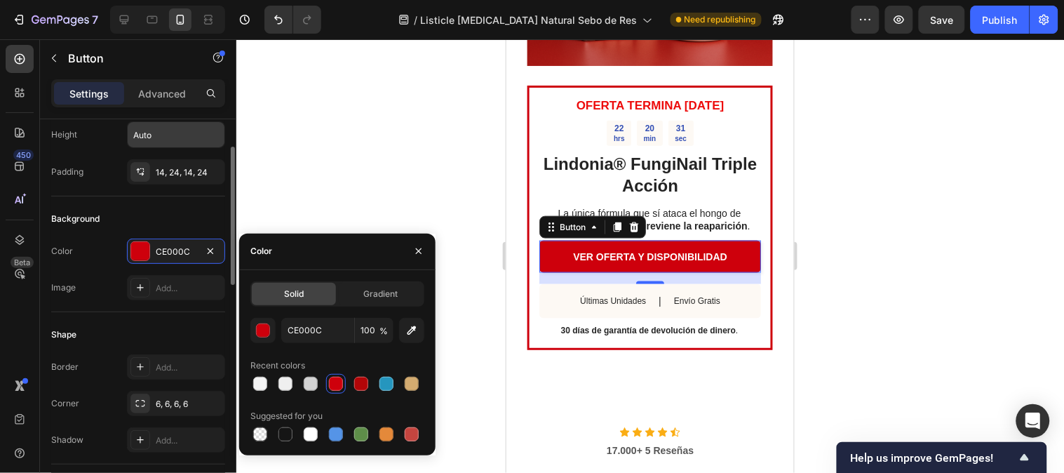
click at [102, 280] on div "Image Add..." at bounding box center [138, 287] width 174 height 25
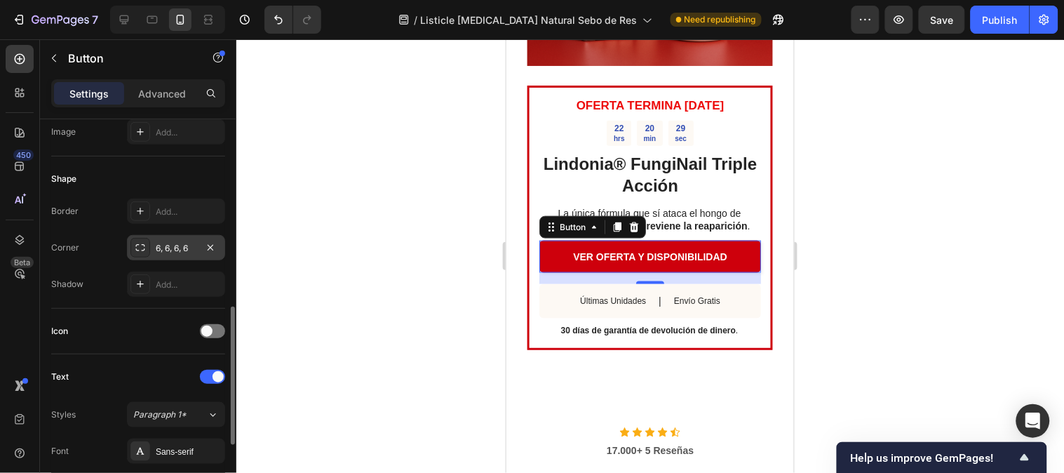
scroll to position [311, 0]
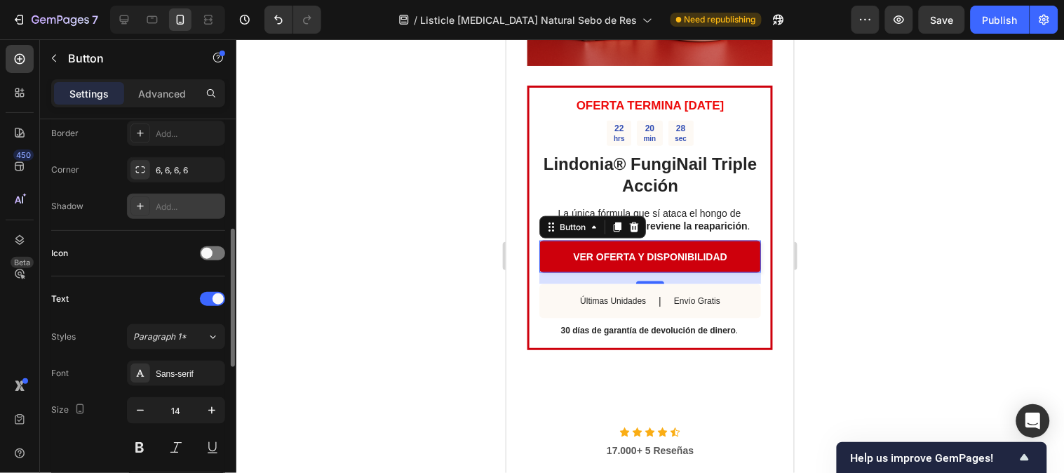
click at [154, 202] on div "Add..." at bounding box center [176, 206] width 98 height 25
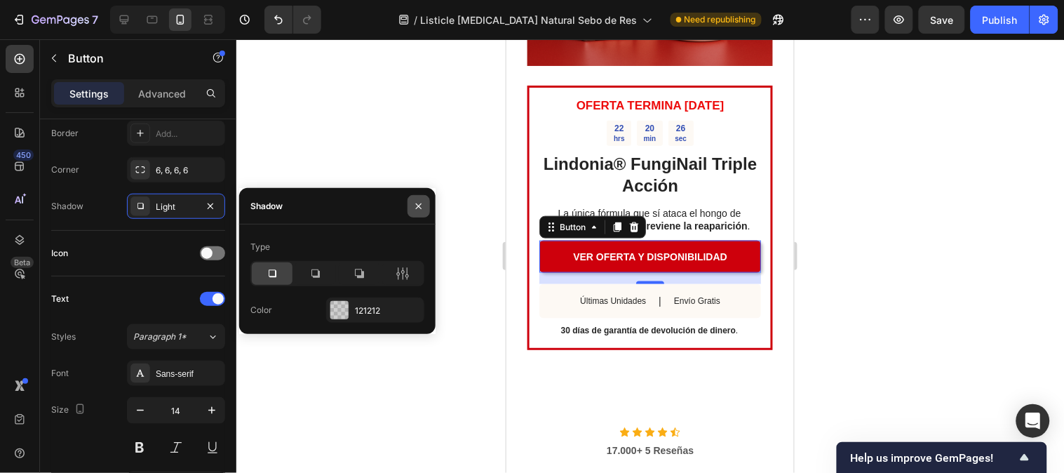
click at [412, 201] on button "button" at bounding box center [418, 206] width 22 height 22
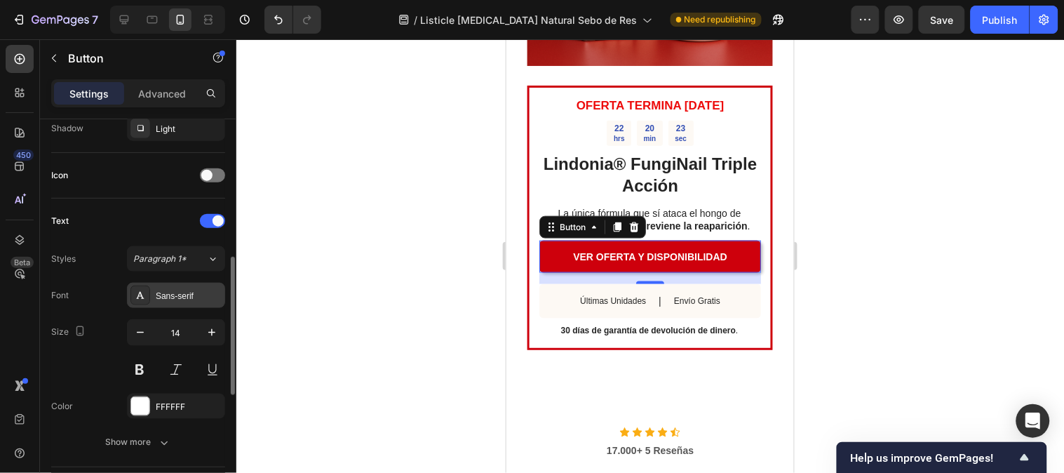
scroll to position [467, 0]
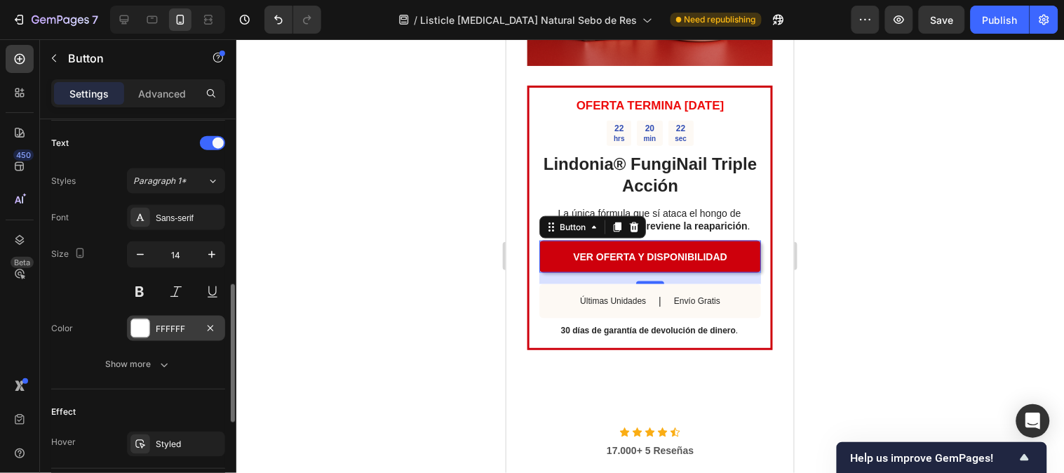
click at [147, 321] on div at bounding box center [140, 328] width 18 height 18
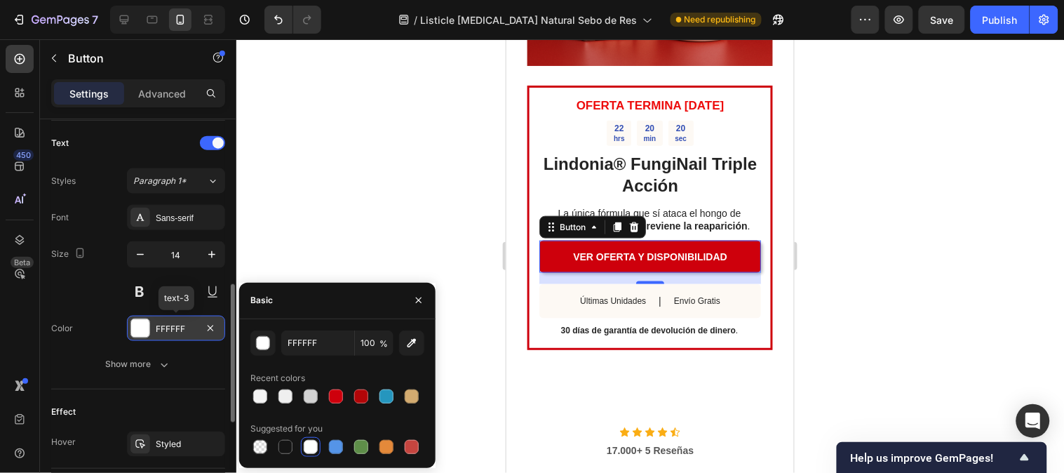
click at [147, 321] on div at bounding box center [140, 328] width 18 height 18
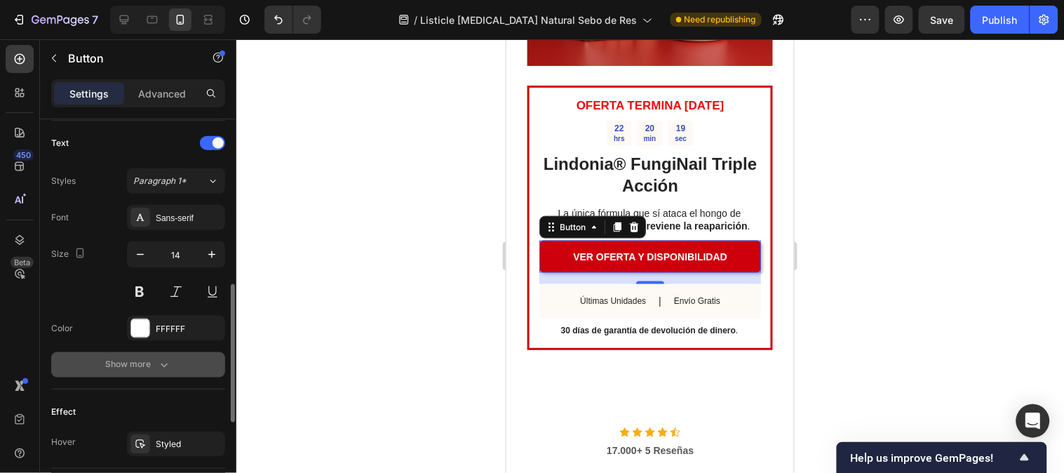
click at [146, 353] on button "Show more" at bounding box center [138, 364] width 174 height 25
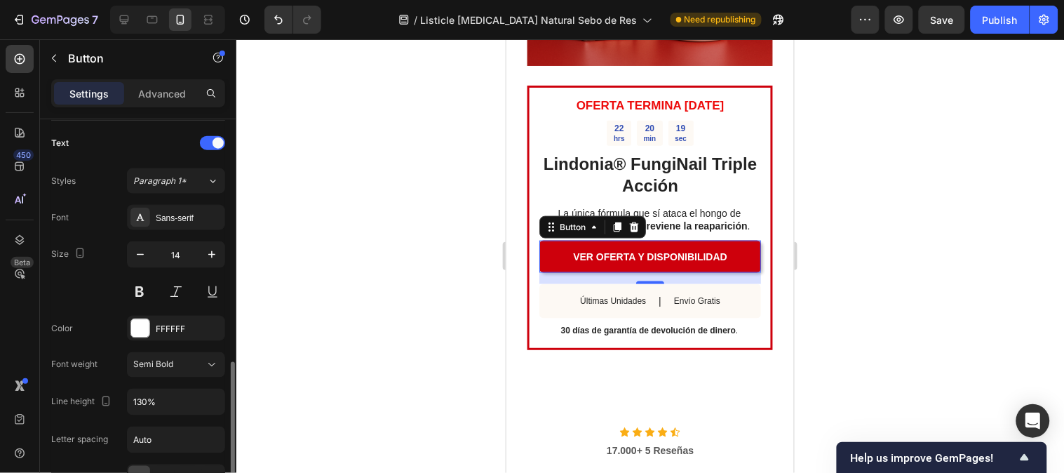
scroll to position [545, 0]
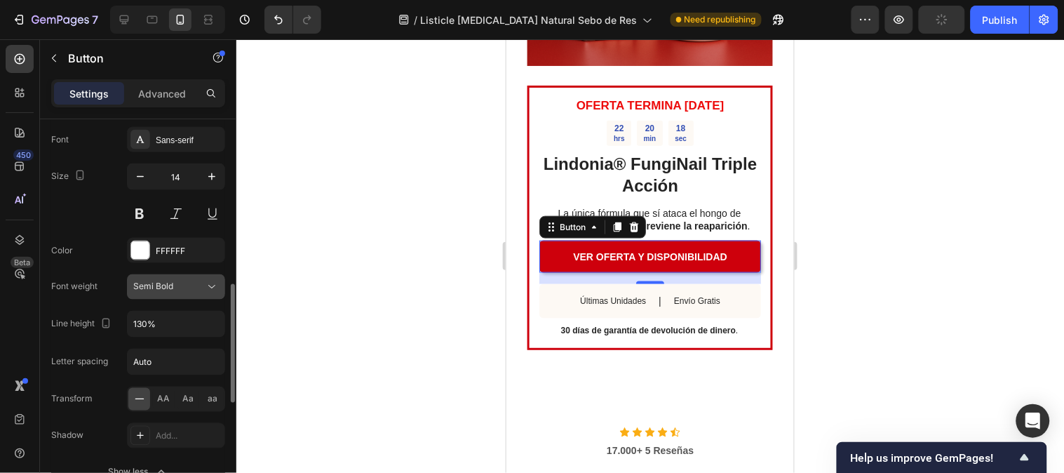
click at [184, 281] on div "Semi Bold" at bounding box center [169, 286] width 72 height 13
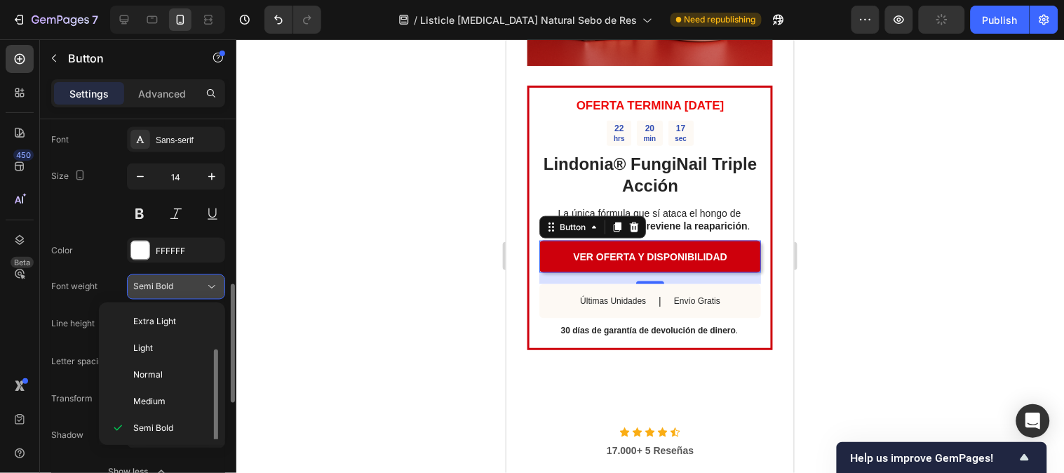
scroll to position [25, 0]
click at [184, 281] on div "Semi Bold" at bounding box center [169, 286] width 72 height 13
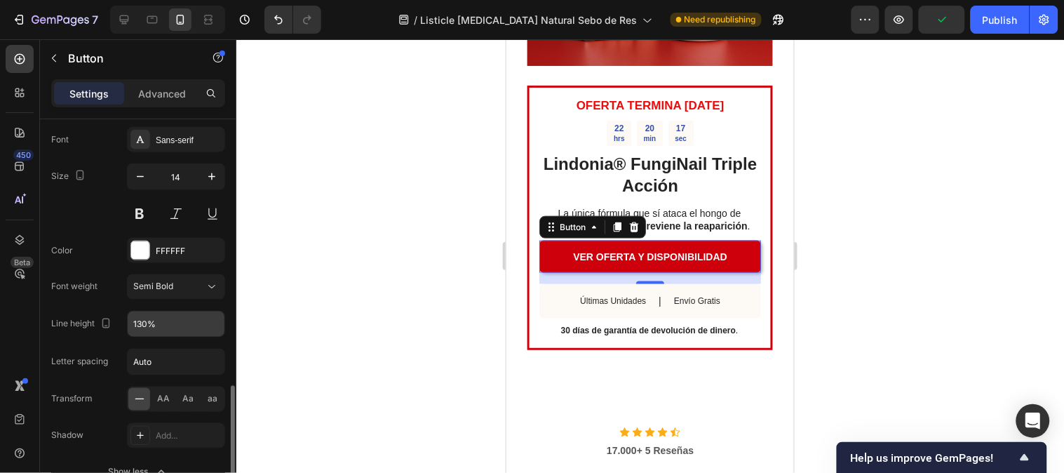
scroll to position [623, 0]
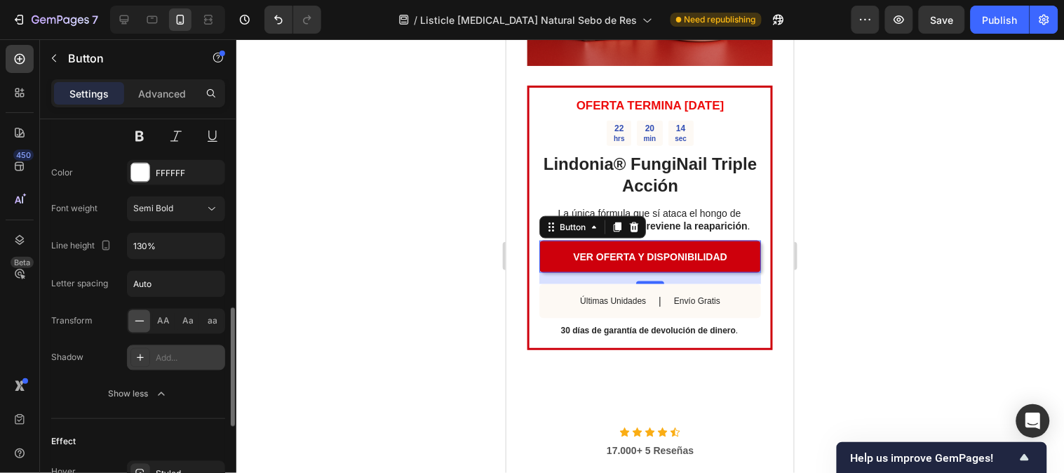
click at [152, 358] on div "Add..." at bounding box center [176, 357] width 98 height 25
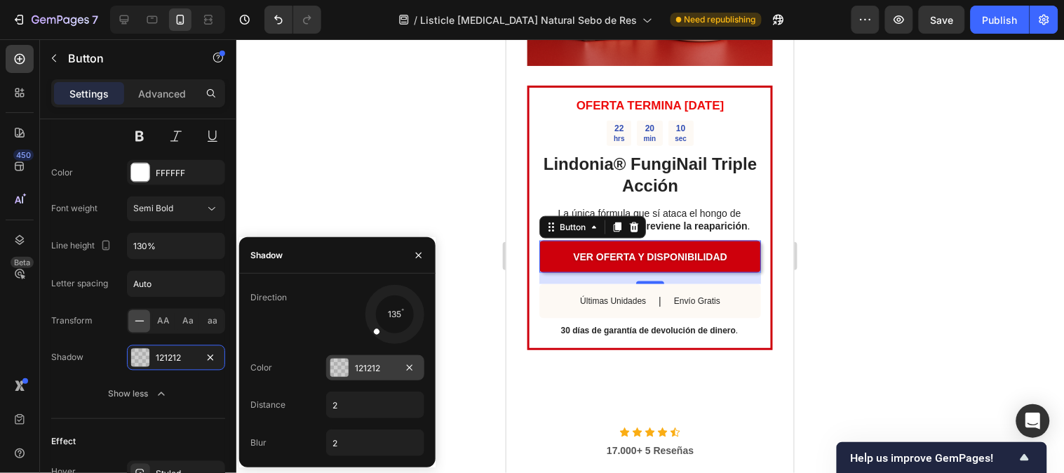
click at [346, 363] on div at bounding box center [339, 367] width 18 height 18
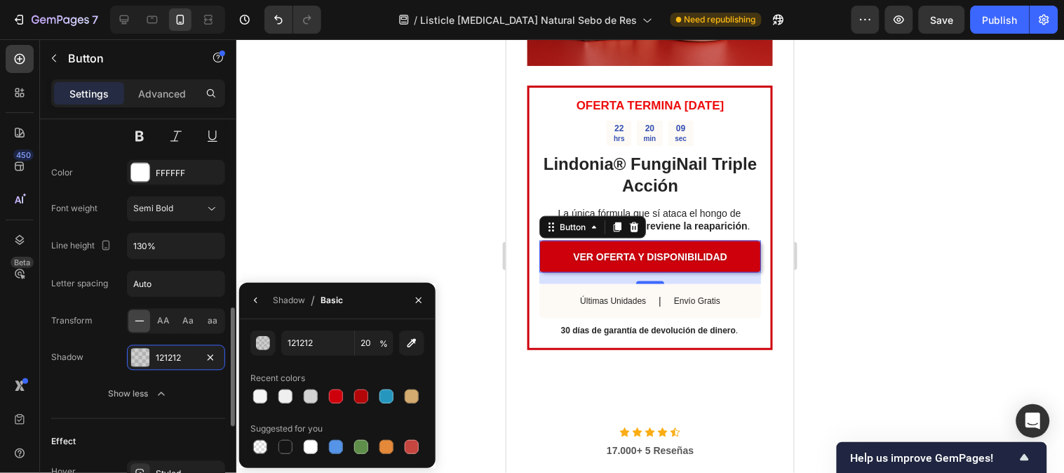
click at [114, 347] on div "Shadow 121212" at bounding box center [138, 357] width 174 height 25
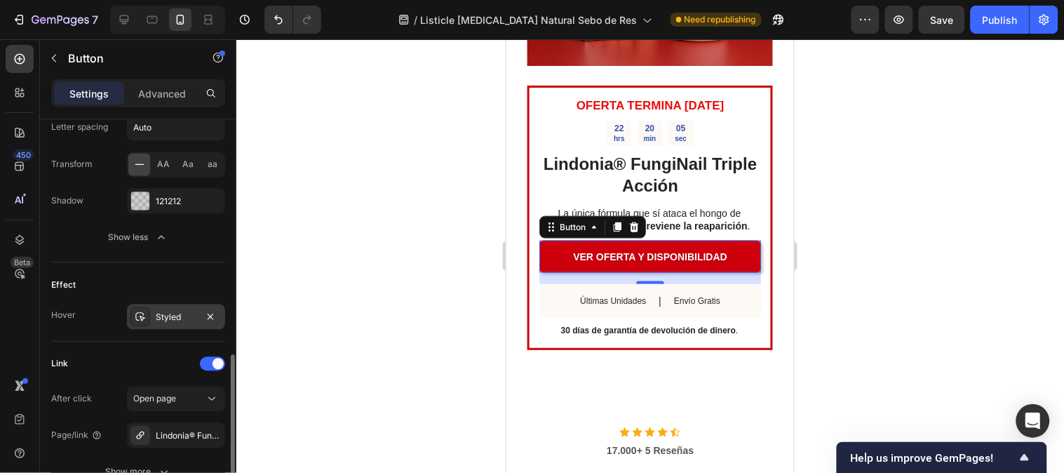
scroll to position [857, 0]
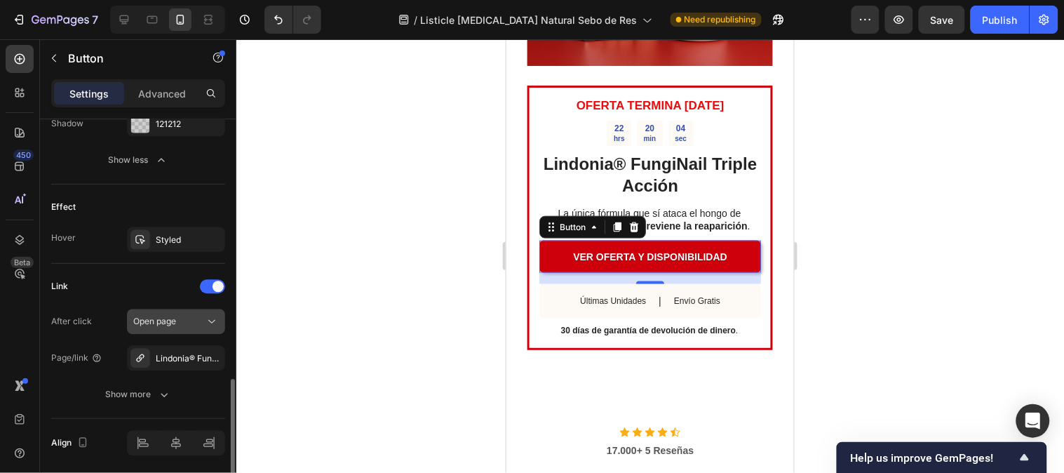
click at [163, 323] on span "Open page" at bounding box center [154, 321] width 43 height 11
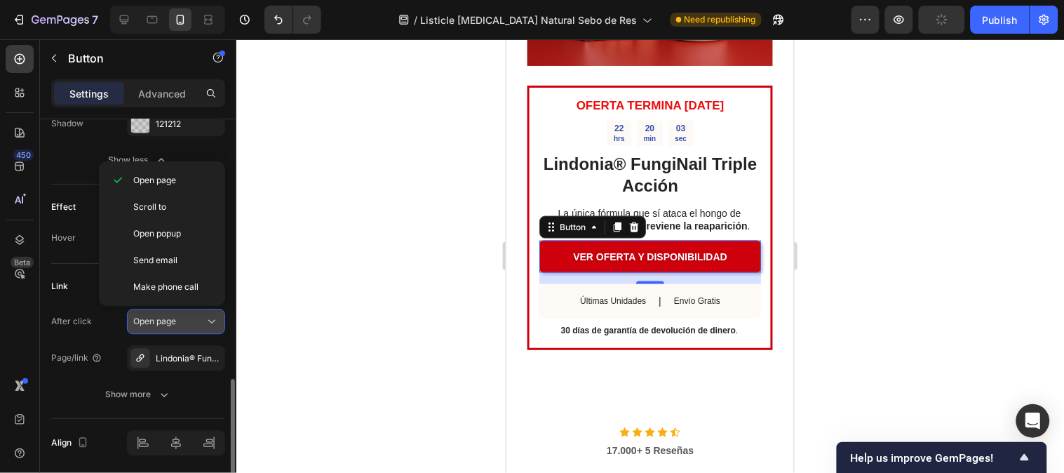
click at [163, 323] on span "Open page" at bounding box center [154, 321] width 43 height 11
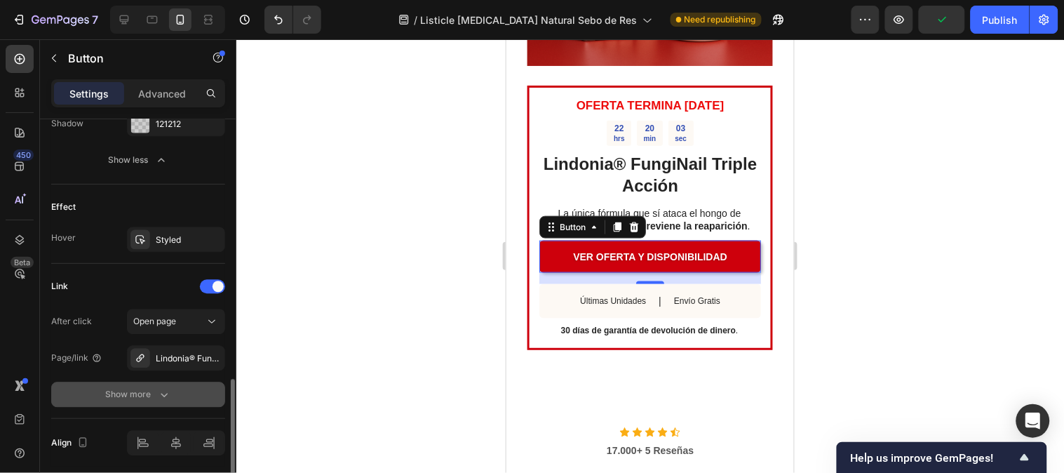
click at [151, 390] on div "Show more" at bounding box center [138, 394] width 65 height 14
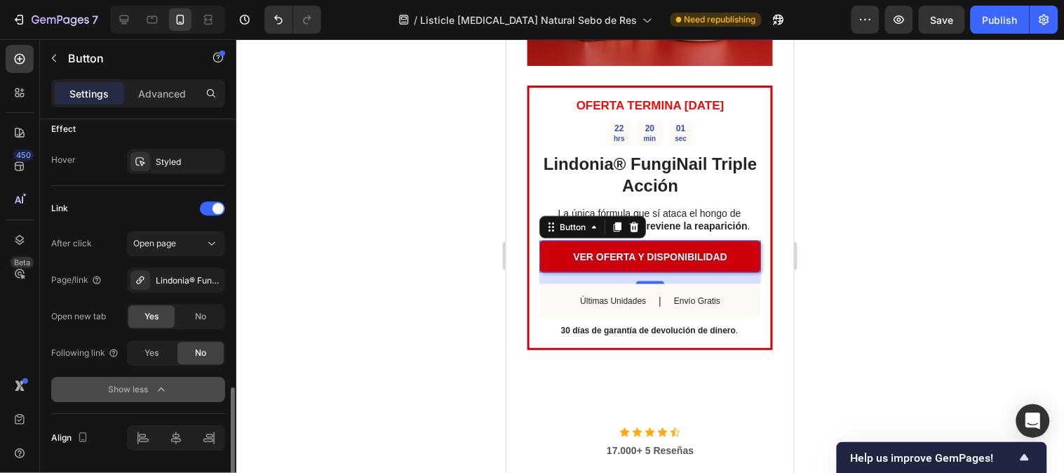
scroll to position [980, 0]
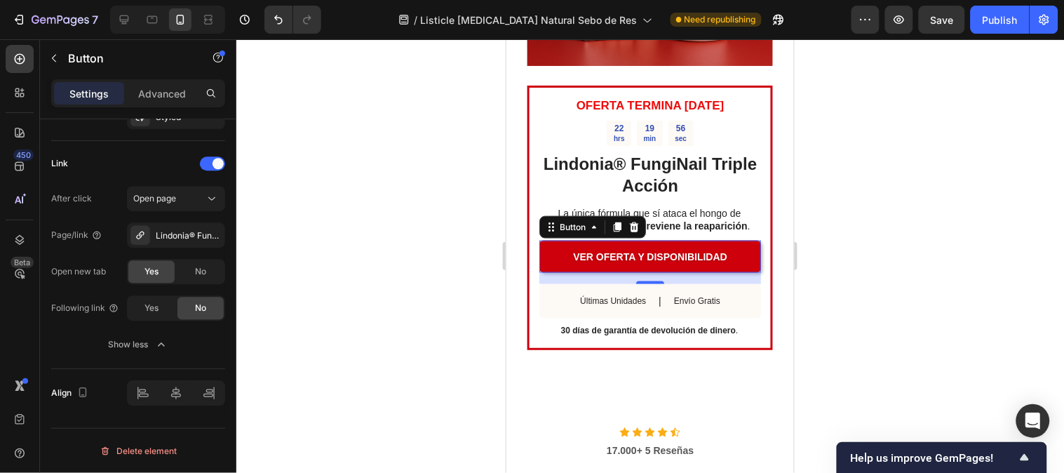
click at [473, 330] on div at bounding box center [649, 255] width 827 height 433
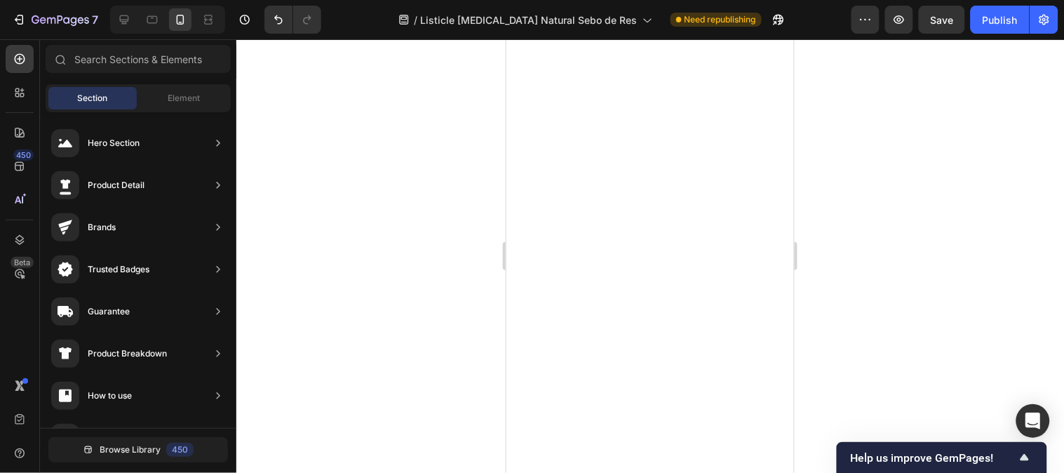
scroll to position [1716, 0]
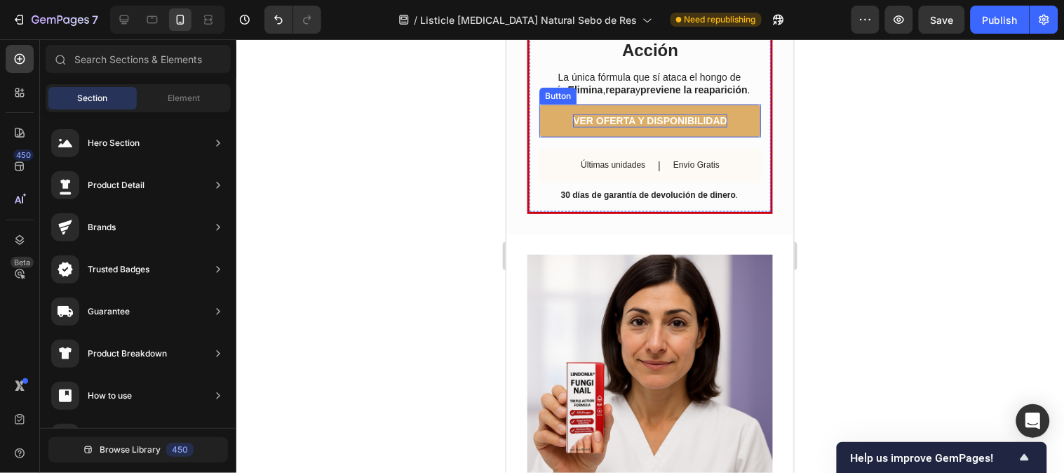
click at [700, 126] on p "VER OFERTA Y DISPONIBILIDAD" at bounding box center [649, 120] width 154 height 13
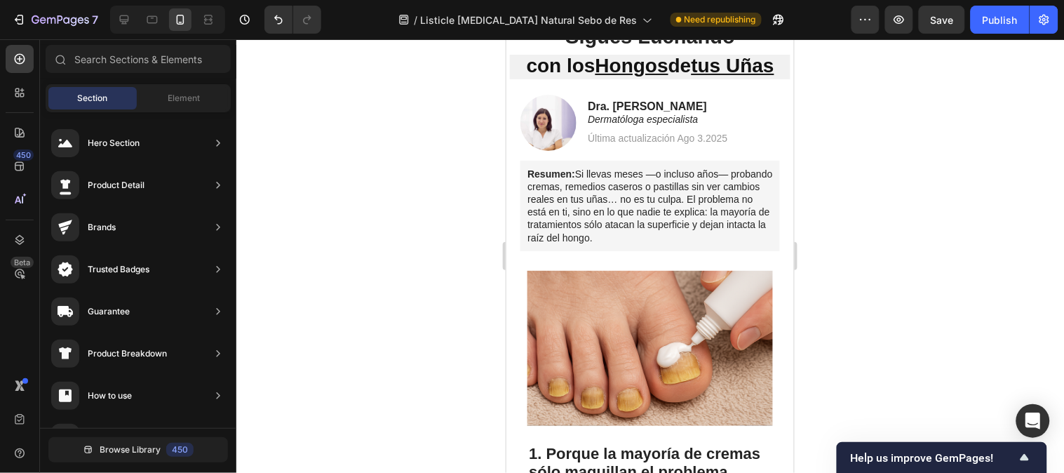
scroll to position [0, 0]
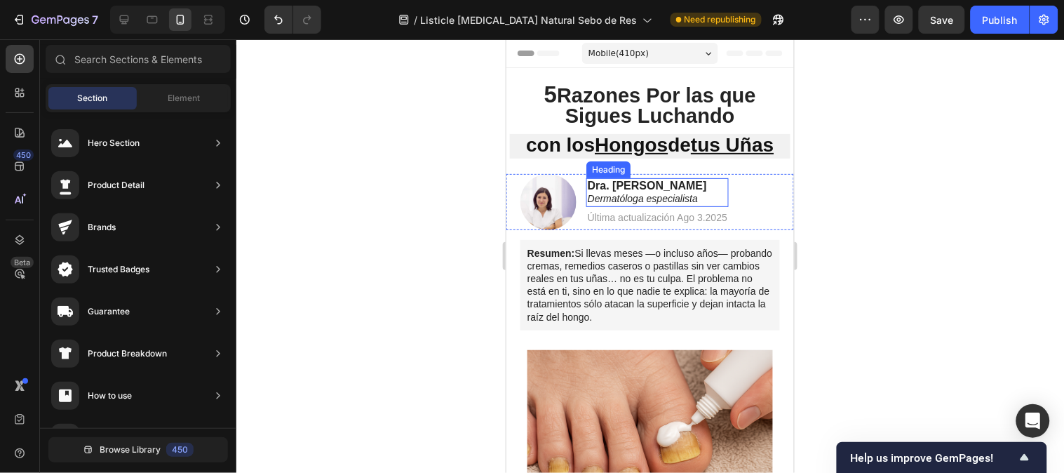
click at [626, 196] on icon "Dermatóloga especialista" at bounding box center [642, 197] width 110 height 11
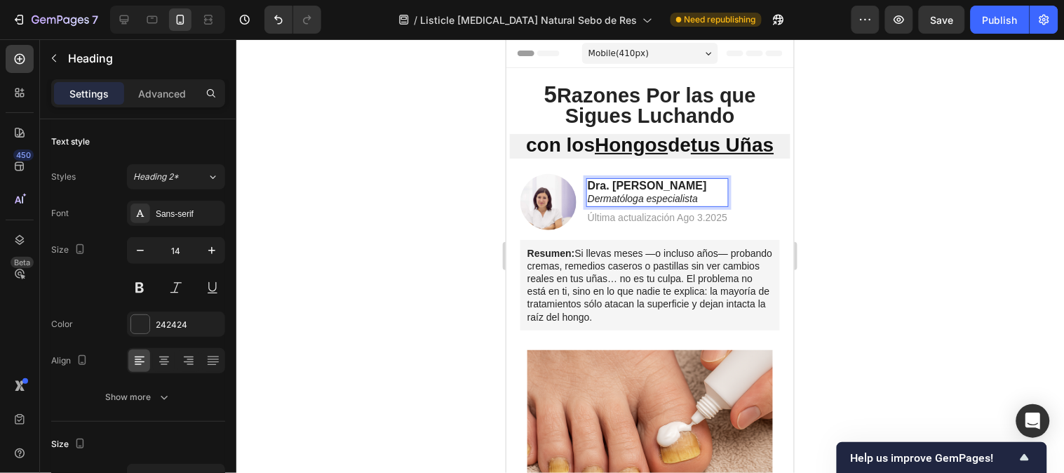
click at [703, 199] on p "Dra. [PERSON_NAME] especialista" at bounding box center [657, 191] width 140 height 25
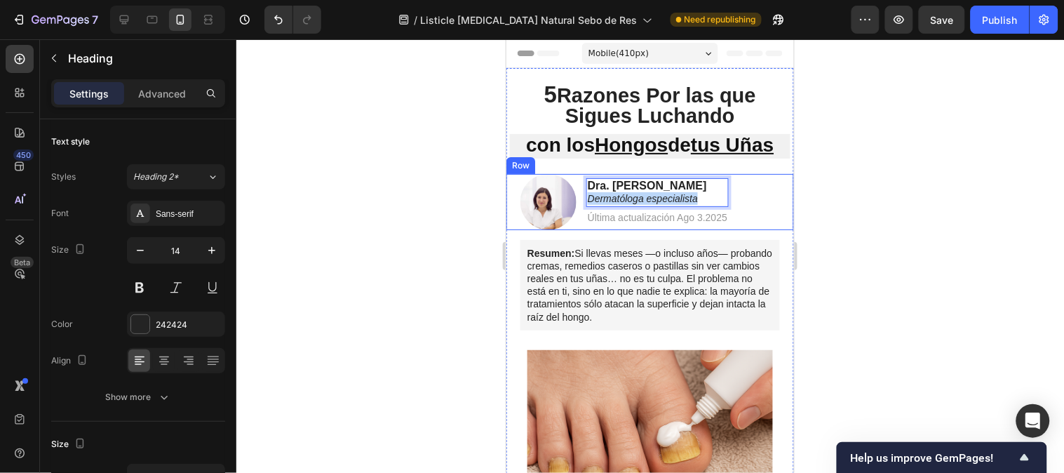
drag, startPoint x: 703, startPoint y: 199, endPoint x: 584, endPoint y: 198, distance: 119.2
click at [584, 198] on div "Image Dra. [PERSON_NAME] especialista Heading 4 Última actualización Ago 3.2025…" at bounding box center [649, 201] width 287 height 56
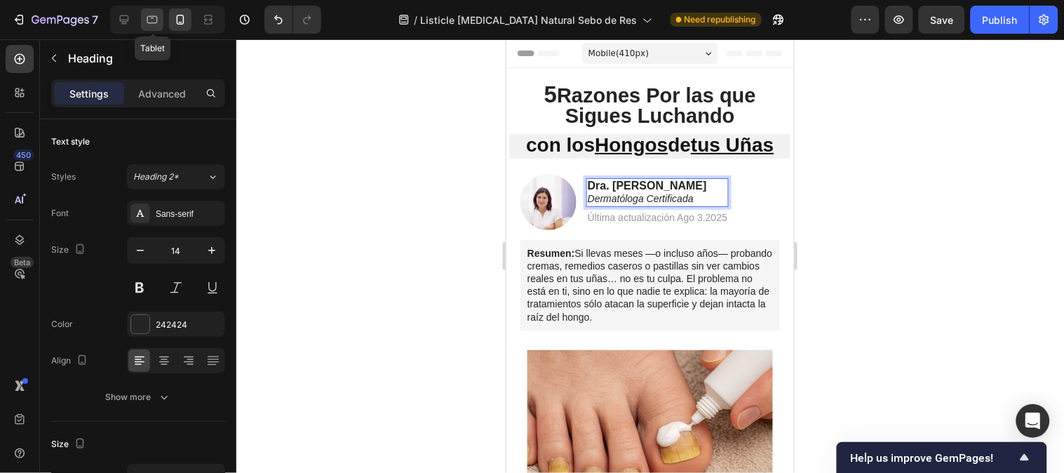
click at [149, 18] on icon at bounding box center [152, 20] width 14 height 14
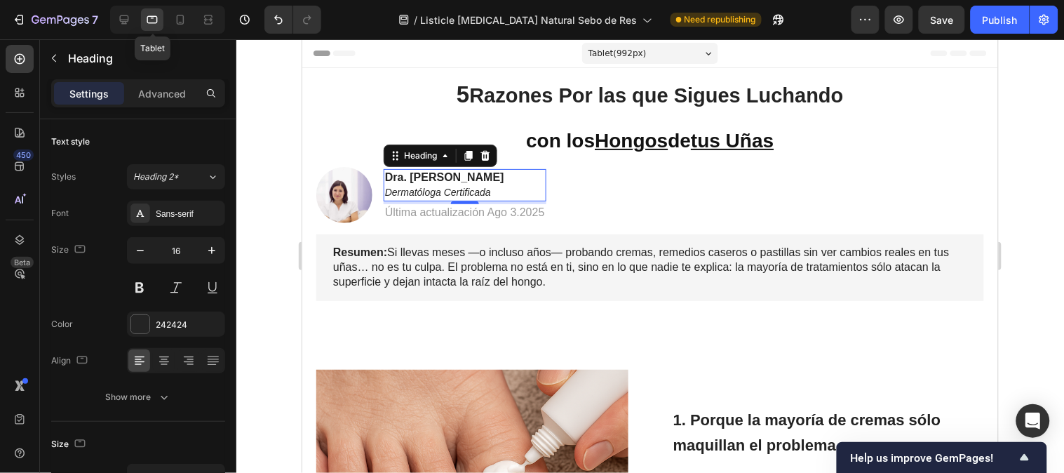
scroll to position [81, 0]
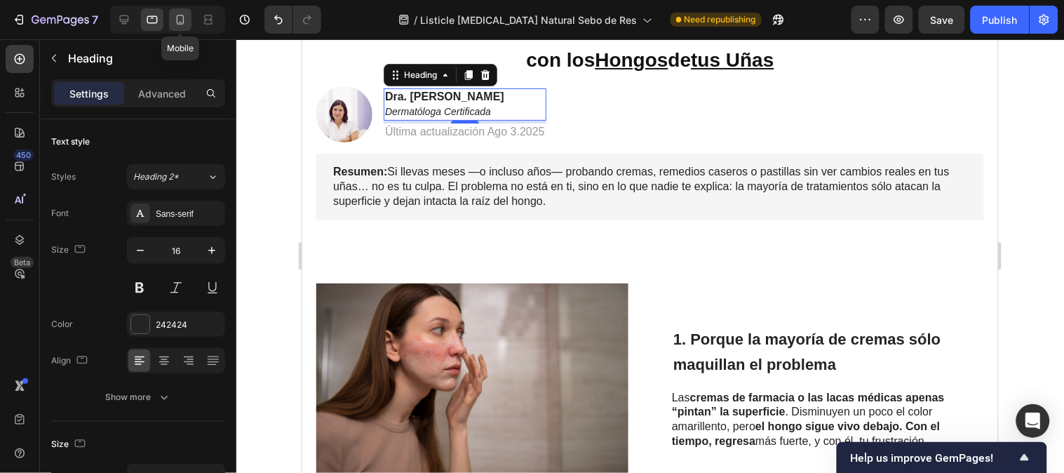
click at [172, 22] on div at bounding box center [180, 19] width 22 height 22
type input "14"
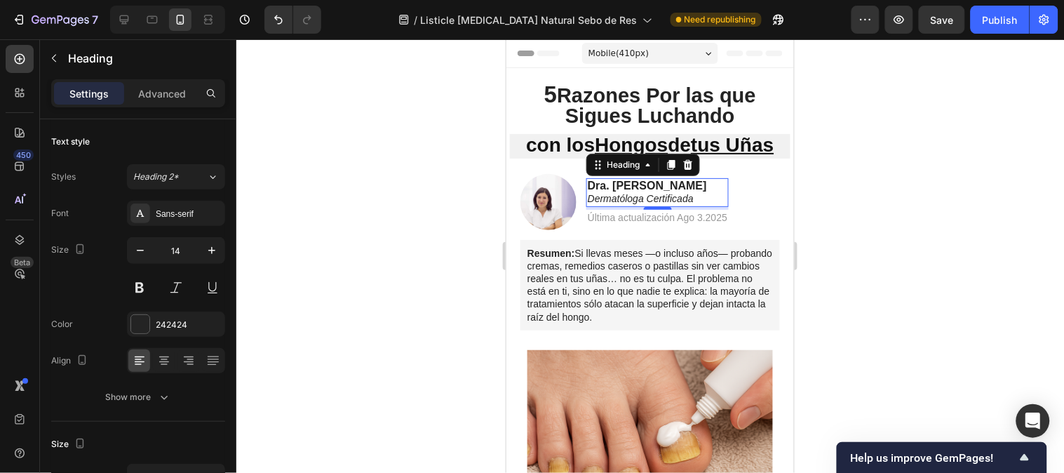
click at [846, 159] on div at bounding box center [649, 255] width 827 height 433
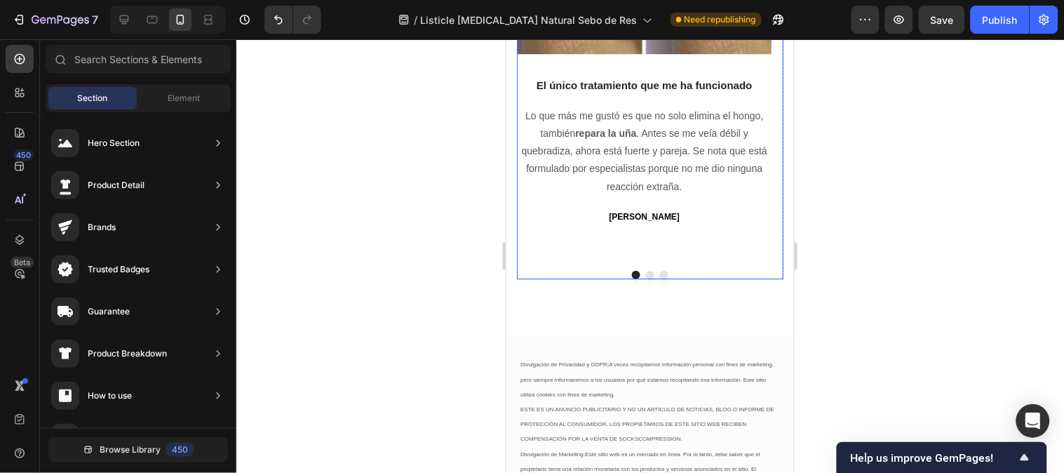
scroll to position [3817, 0]
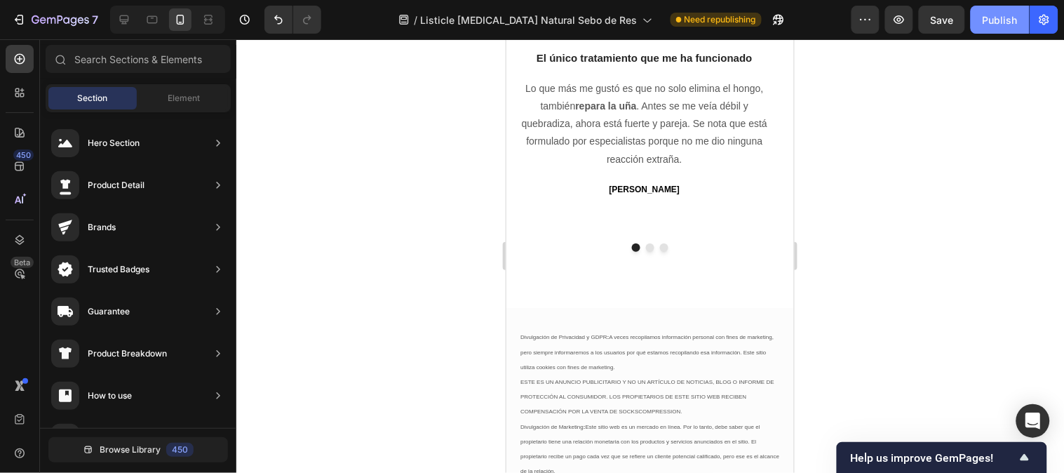
click at [994, 23] on div "Publish" at bounding box center [999, 20] width 35 height 15
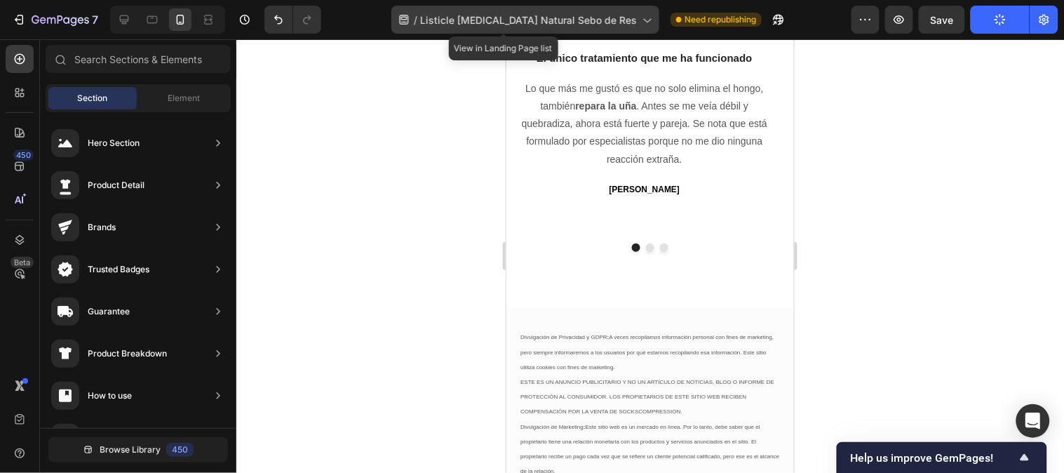
click at [585, 22] on span "Listicle [MEDICAL_DATA] Natural Sebo de Res" at bounding box center [528, 20] width 217 height 15
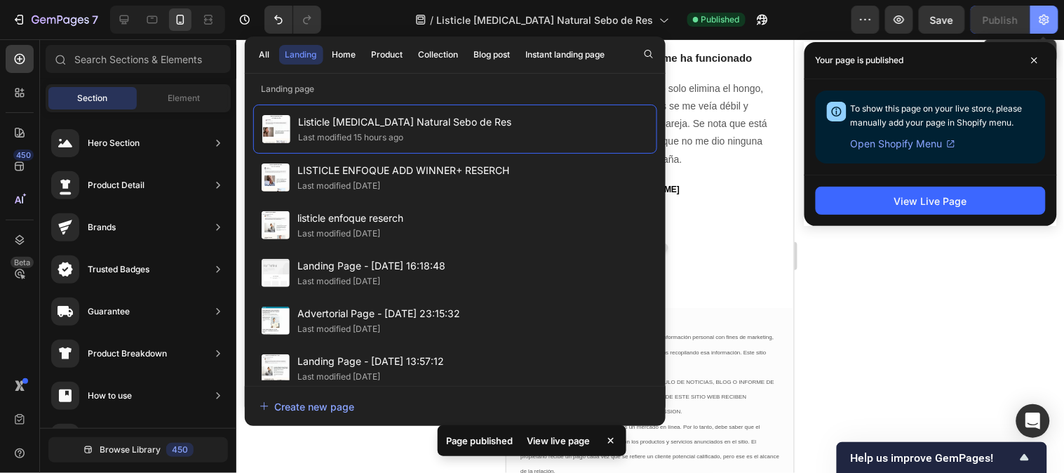
click at [1041, 20] on icon "button" at bounding box center [1044, 20] width 10 height 11
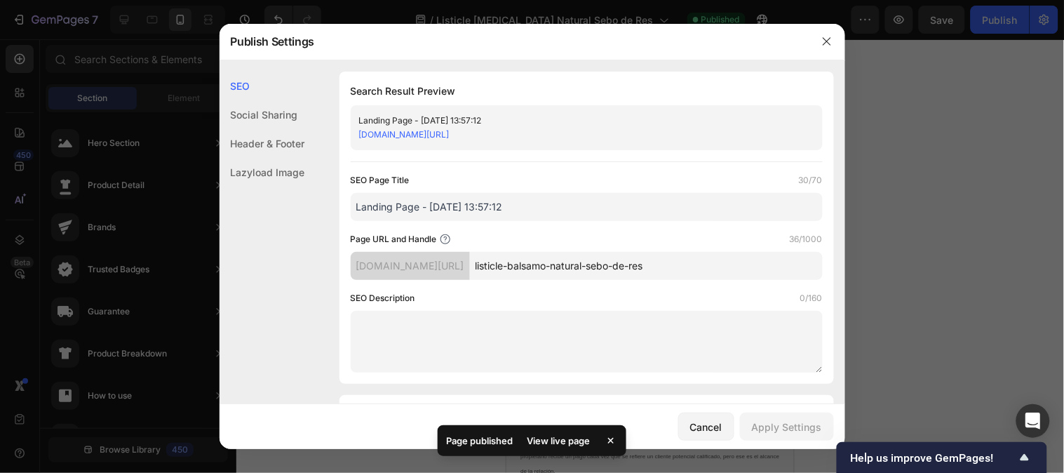
click at [641, 267] on input "listicle-balsamo-natural-sebo-de-res" at bounding box center [646, 266] width 353 height 28
click at [693, 255] on input "listicle-balsamo-natural-sebo-de-res" at bounding box center [646, 266] width 353 height 28
drag, startPoint x: 702, startPoint y: 261, endPoint x: 543, endPoint y: 263, distance: 158.5
click at [543, 263] on input "listicle-balsamo-natural-sebo-de-res" at bounding box center [646, 266] width 353 height 28
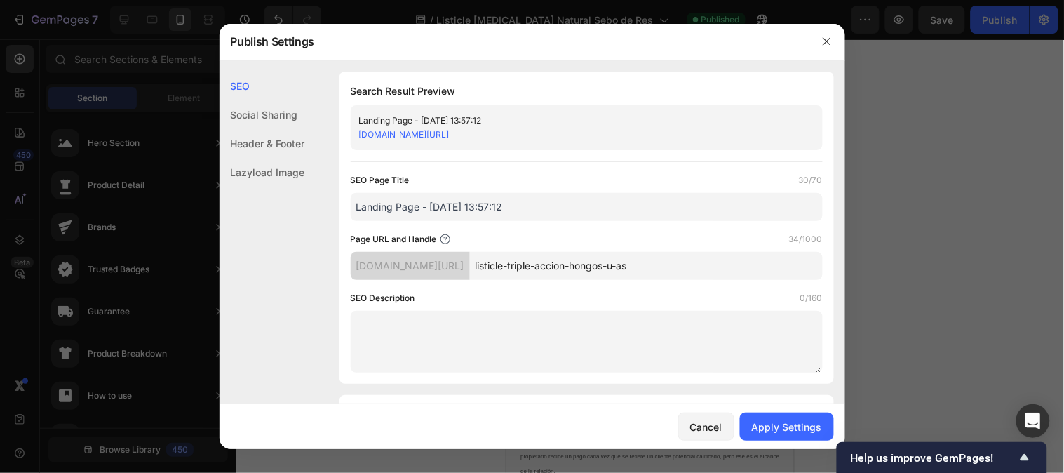
click at [652, 261] on input "listicle-triple-accion-hongos-u-as" at bounding box center [646, 266] width 353 height 28
drag, startPoint x: 672, startPoint y: 265, endPoint x: 641, endPoint y: 264, distance: 30.9
click at [641, 264] on input "listicle-triple-accion-hongos-u-as" at bounding box center [646, 266] width 353 height 28
type input "listicle-triple-accion-hongos"
drag, startPoint x: 616, startPoint y: 135, endPoint x: 506, endPoint y: 135, distance: 109.4
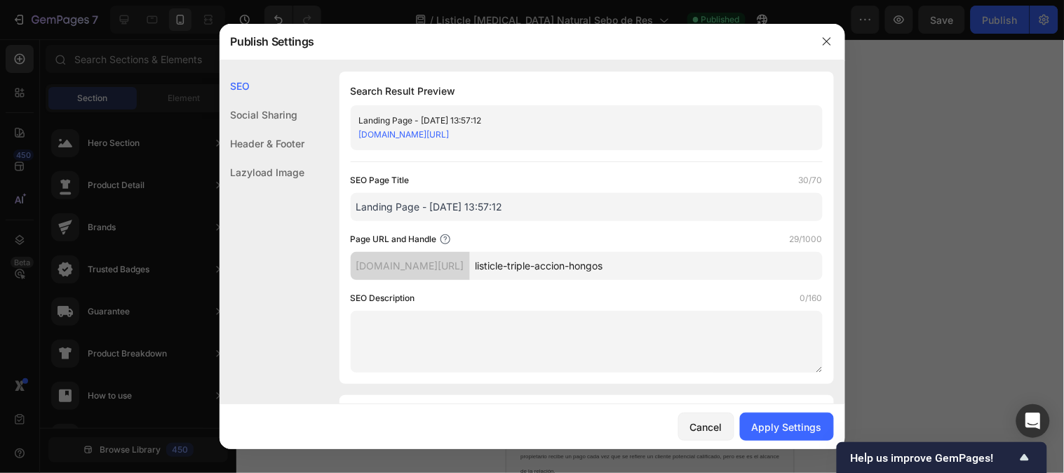
click at [506, 135] on div "[DOMAIN_NAME][URL]" at bounding box center [575, 135] width 432 height 14
click at [631, 133] on div "[DOMAIN_NAME][URL]" at bounding box center [575, 135] width 432 height 14
drag, startPoint x: 629, startPoint y: 133, endPoint x: 360, endPoint y: 131, distance: 269.3
click at [360, 131] on div "[DOMAIN_NAME][URL]" at bounding box center [575, 135] width 432 height 14
click at [761, 426] on div "Apply Settings" at bounding box center [787, 426] width 70 height 15
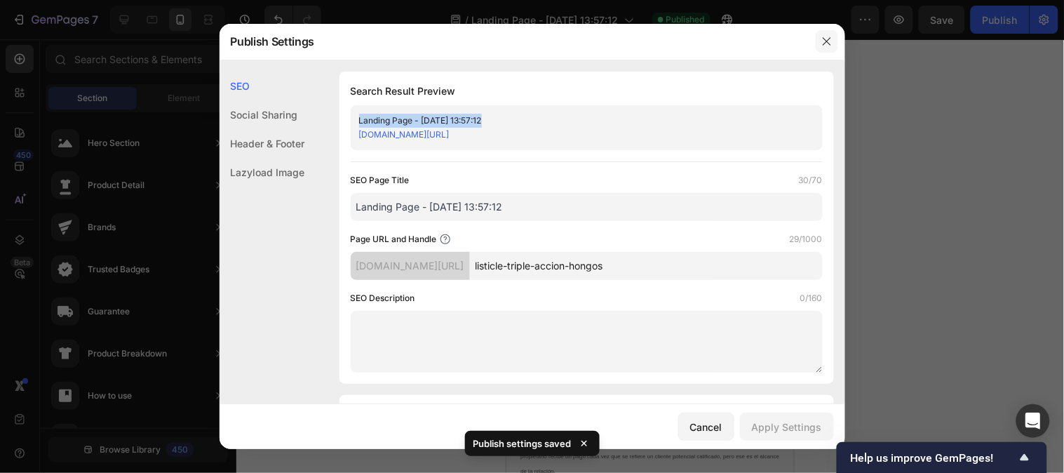
click at [827, 46] on icon "button" at bounding box center [826, 41] width 11 height 11
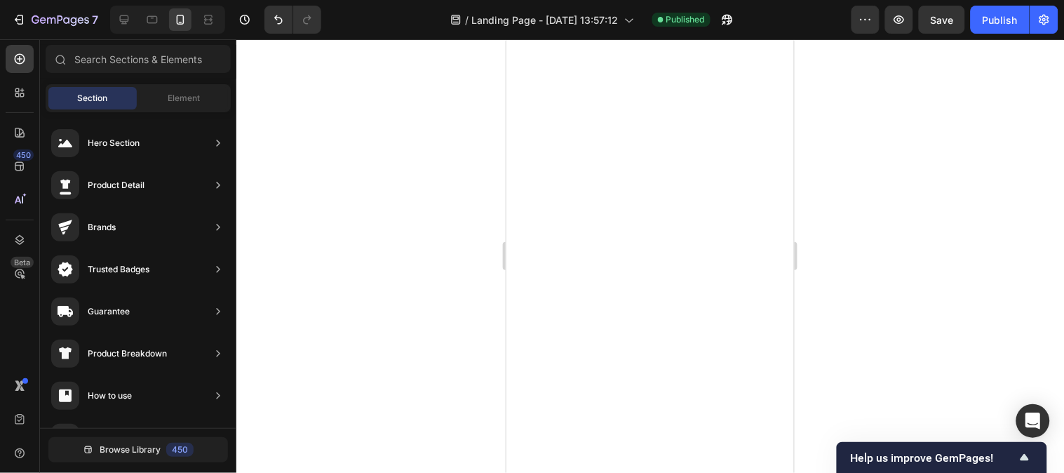
scroll to position [0, 0]
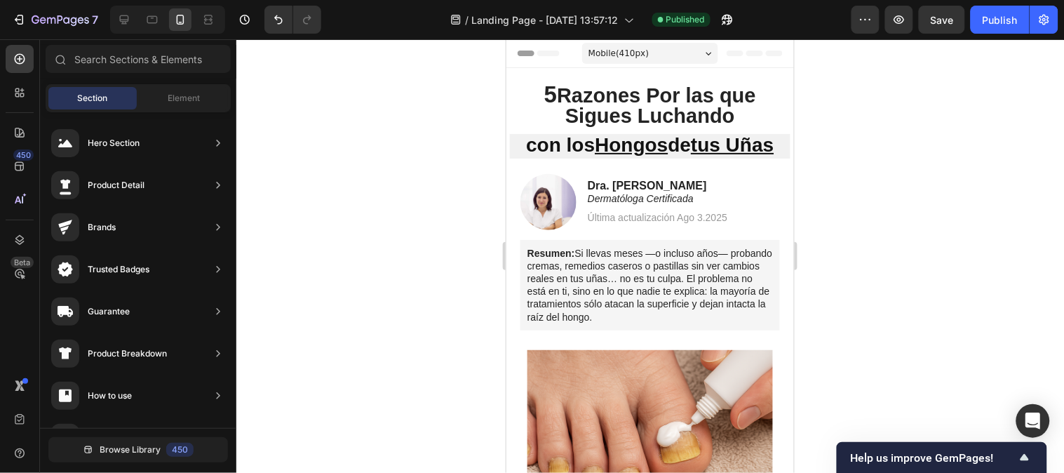
drag, startPoint x: 785, startPoint y: 370, endPoint x: 1381, endPoint y: 130, distance: 642.4
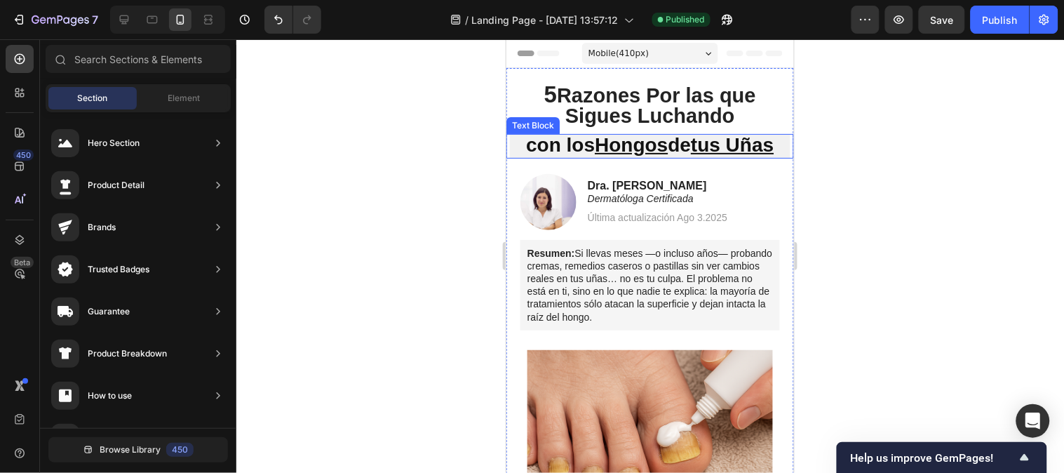
click at [525, 144] on strong "con los Hongos de tus Uñas" at bounding box center [649, 144] width 248 height 22
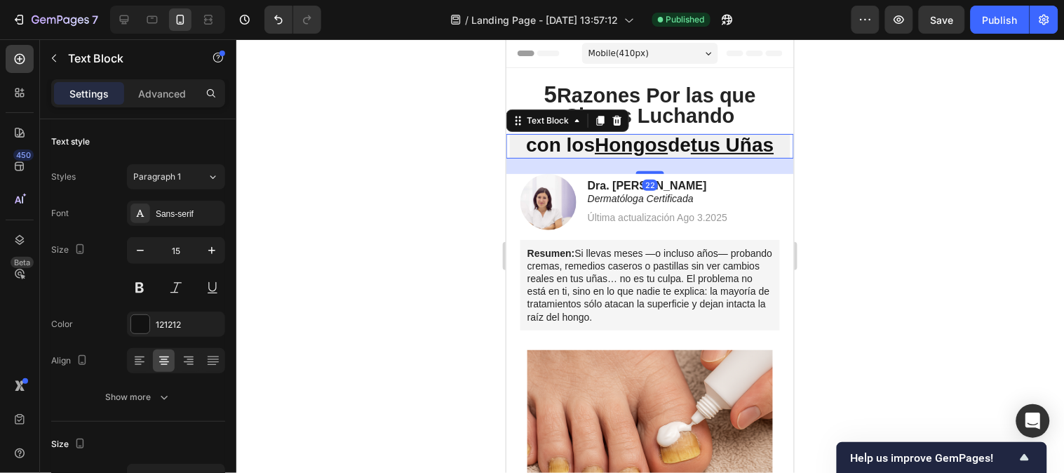
click at [525, 147] on strong "con los Hongos de tus Uñas" at bounding box center [649, 144] width 248 height 22
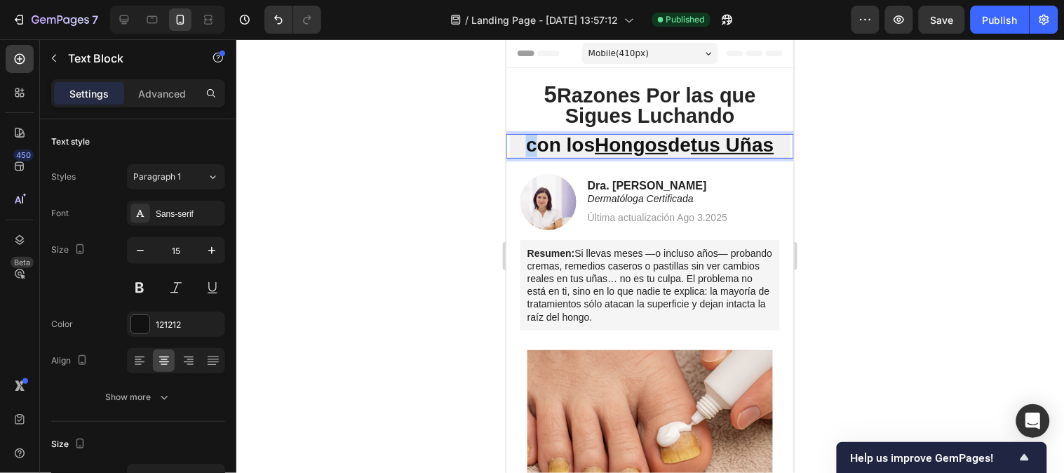
click at [525, 145] on strong "con los Hongos de tus Uñas" at bounding box center [649, 144] width 248 height 22
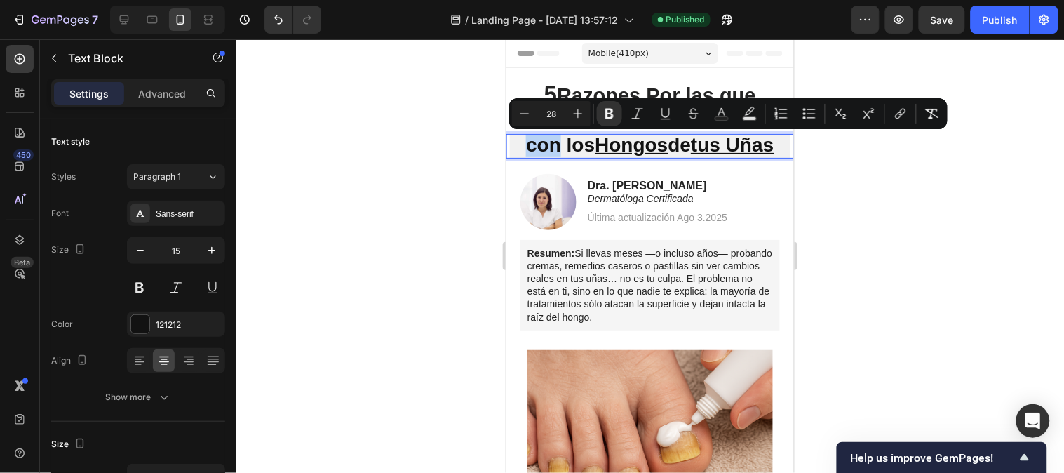
click at [525, 145] on strong "con los Hongos de tus Uñas" at bounding box center [649, 144] width 248 height 22
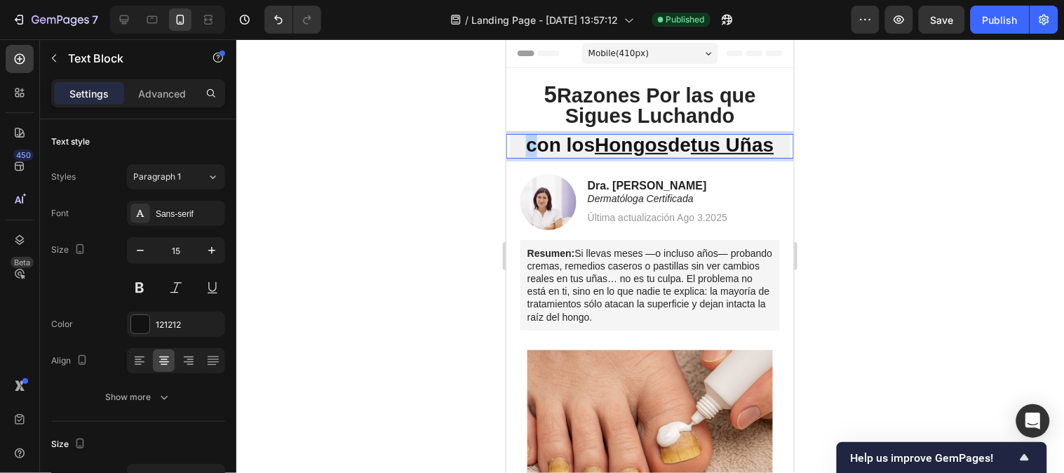
click at [525, 144] on strong "con los Hongos de tus Uñas" at bounding box center [649, 144] width 248 height 22
click at [724, 147] on u "tus Uñas" at bounding box center [731, 144] width 83 height 22
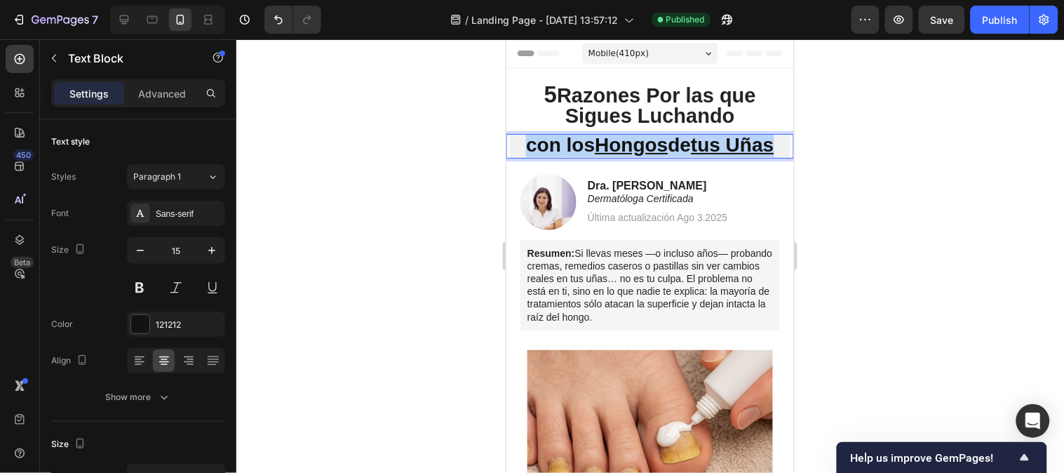
click at [724, 147] on u "tus Uñas" at bounding box center [731, 144] width 83 height 22
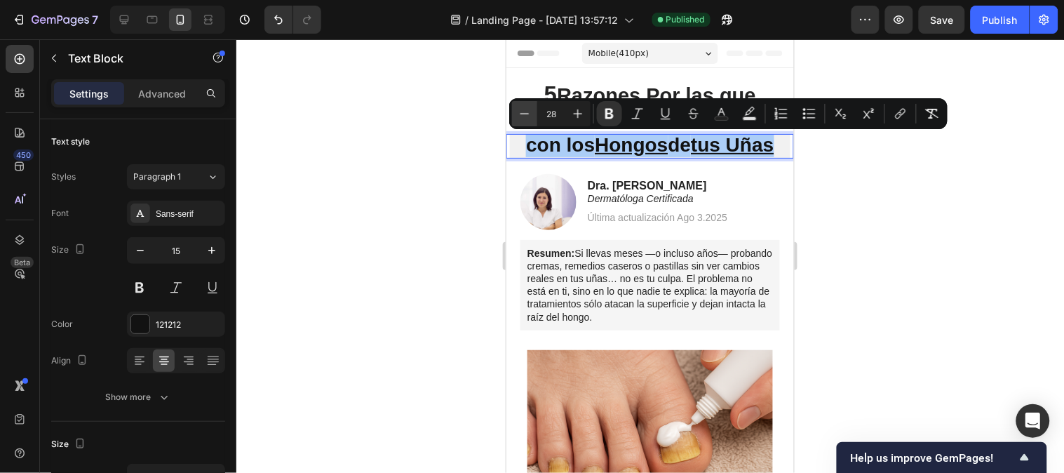
click at [524, 115] on icon "Editor contextual toolbar" at bounding box center [524, 114] width 14 height 14
type input "27"
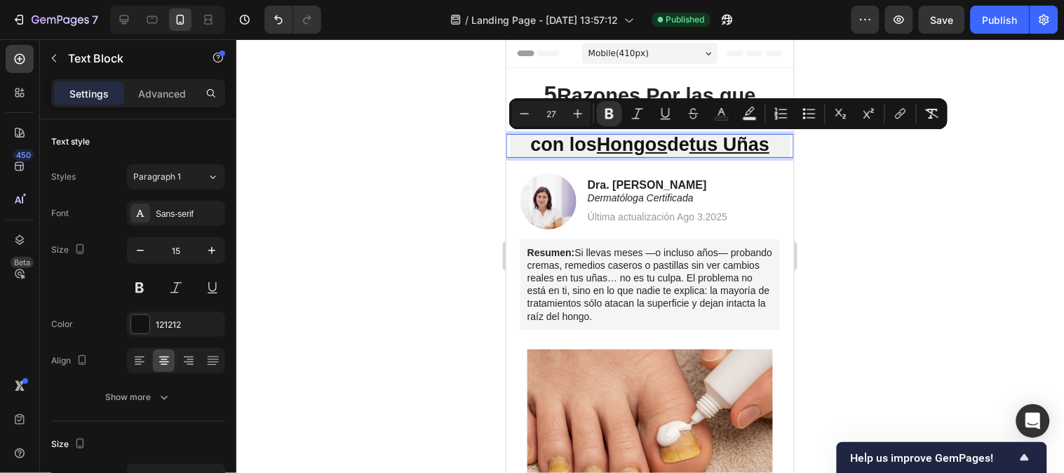
click at [879, 161] on div at bounding box center [649, 255] width 827 height 433
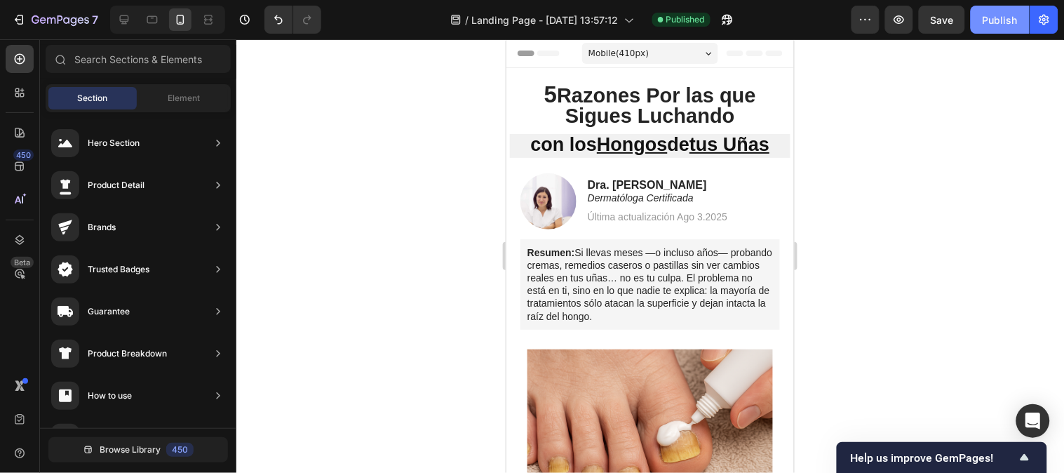
click at [977, 18] on button "Publish" at bounding box center [999, 20] width 59 height 28
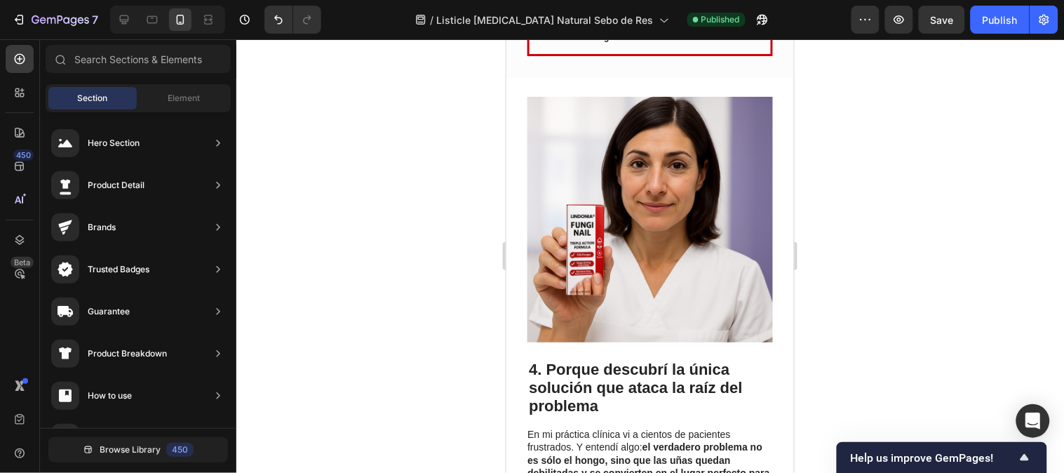
drag, startPoint x: 790, startPoint y: 156, endPoint x: 1308, endPoint y: 269, distance: 531.0
click at [625, 374] on span "4. Porque descubrí la única solución que ataca la raíz del problema" at bounding box center [634, 387] width 213 height 54
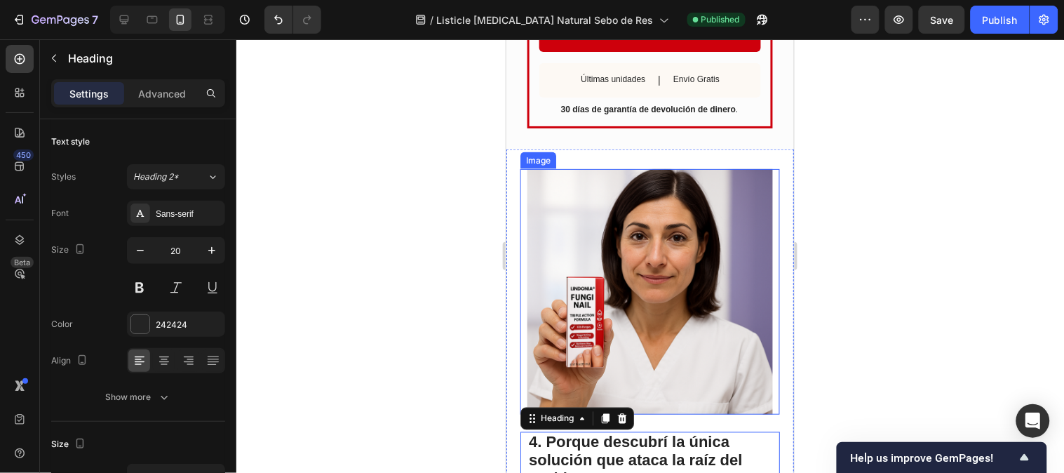
click at [614, 386] on img at bounding box center [649, 290] width 245 height 245
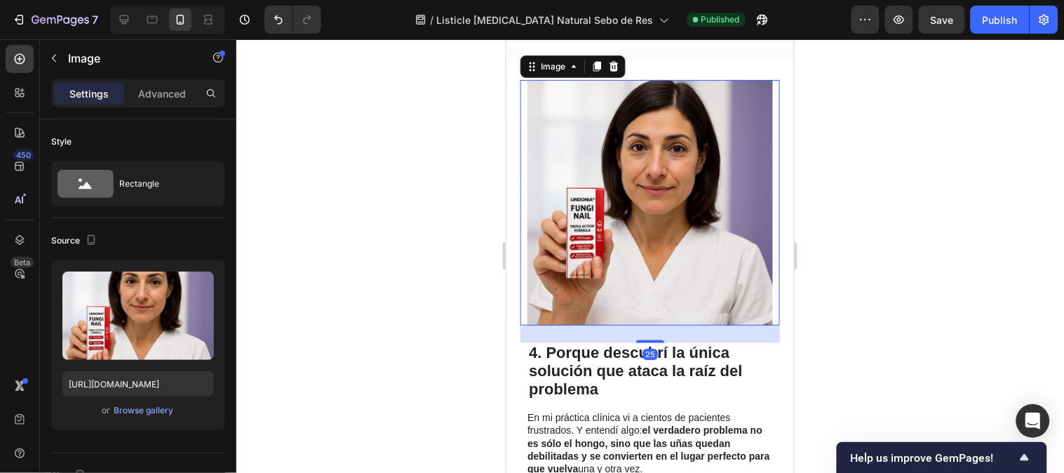
scroll to position [1951, 0]
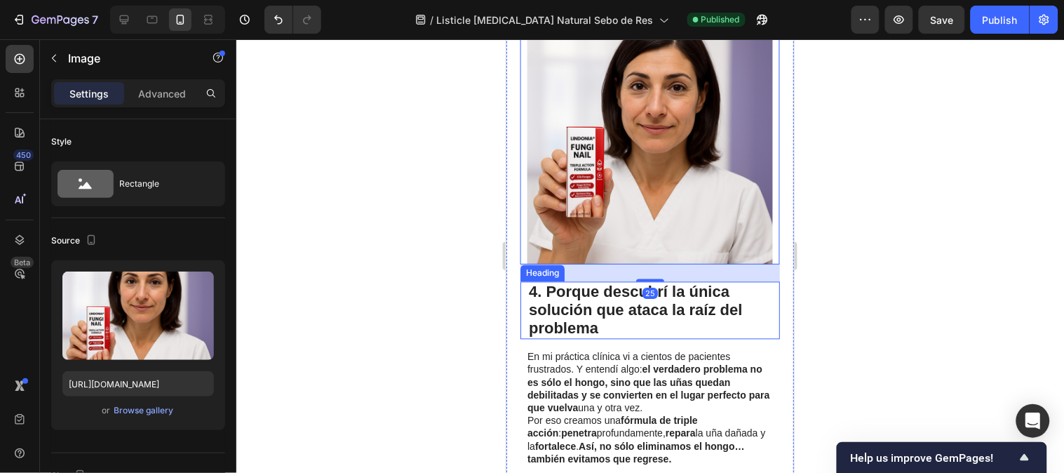
click at [614, 309] on span "4. Porque descubrí la única solución que ataca la raíz del problema" at bounding box center [634, 310] width 213 height 54
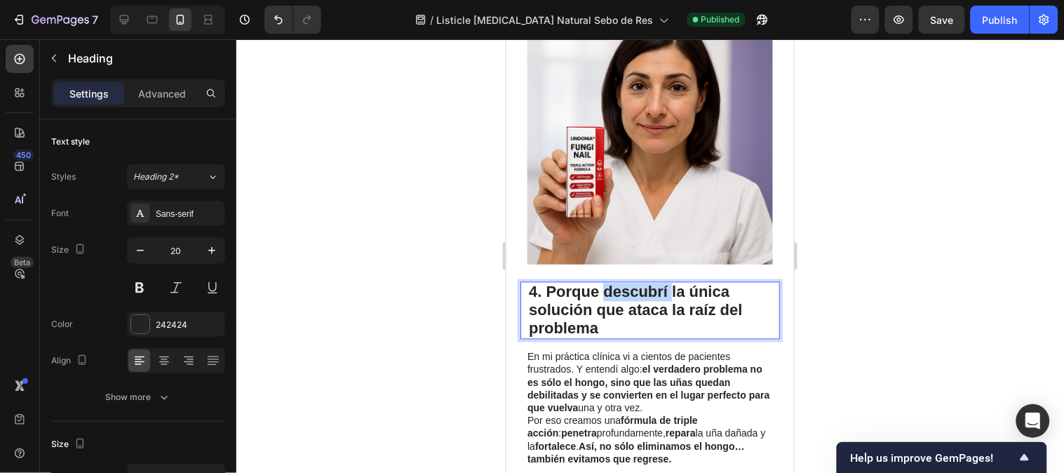
click at [613, 304] on span "4. Porque descubrí la única solución que ataca la raíz del problema" at bounding box center [634, 310] width 213 height 54
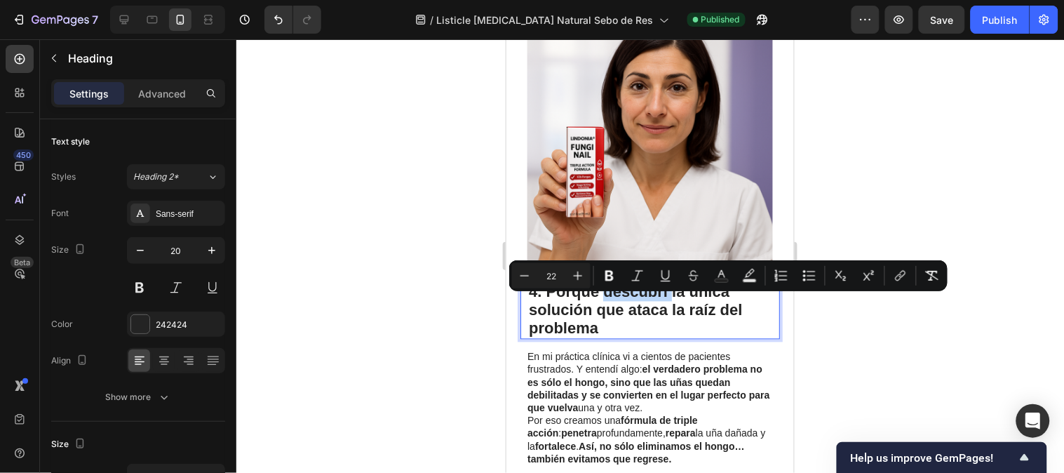
click at [610, 304] on span "4. Porque descubrí la única solución que ataca la raíz del problema" at bounding box center [634, 310] width 213 height 54
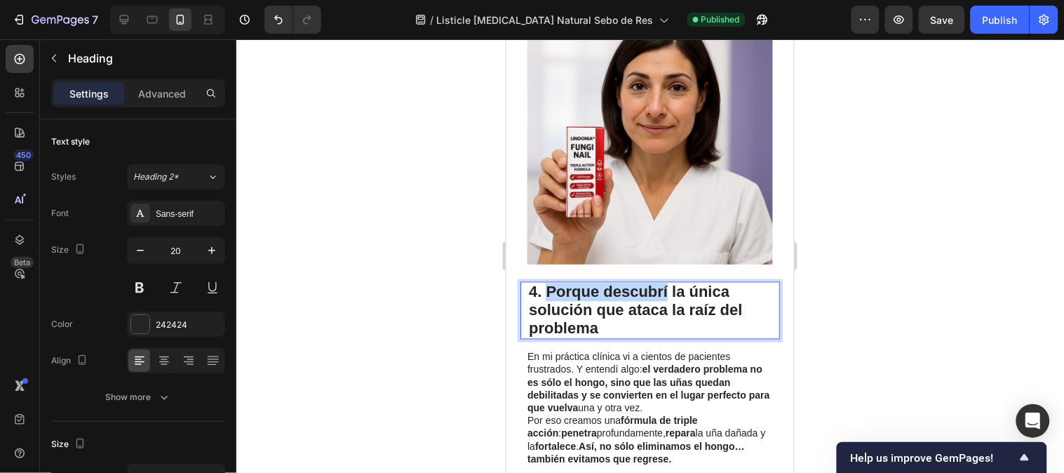
drag, startPoint x: 609, startPoint y: 304, endPoint x: 553, endPoint y: 306, distance: 55.5
click at [558, 306] on span "4. Porque descubrí la única solución que ataca la raíz del problema" at bounding box center [634, 310] width 213 height 54
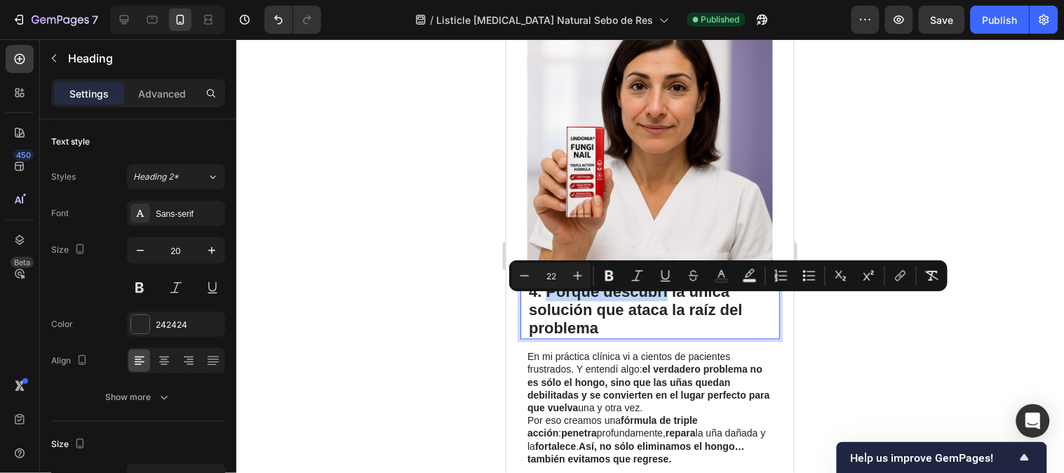
click at [553, 306] on span "4. Porque descubrí la única solución que ataca la raíz del problema" at bounding box center [634, 310] width 213 height 54
drag, startPoint x: 546, startPoint y: 304, endPoint x: 616, endPoint y: 304, distance: 69.4
click at [616, 304] on span "4. Porque descubrí la única solución que ataca la raíz del problema" at bounding box center [634, 310] width 213 height 54
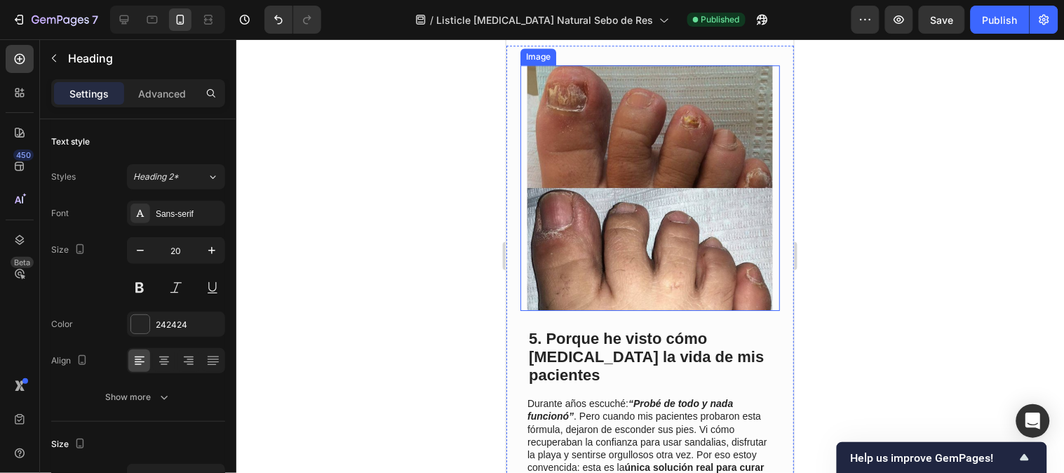
scroll to position [2496, 0]
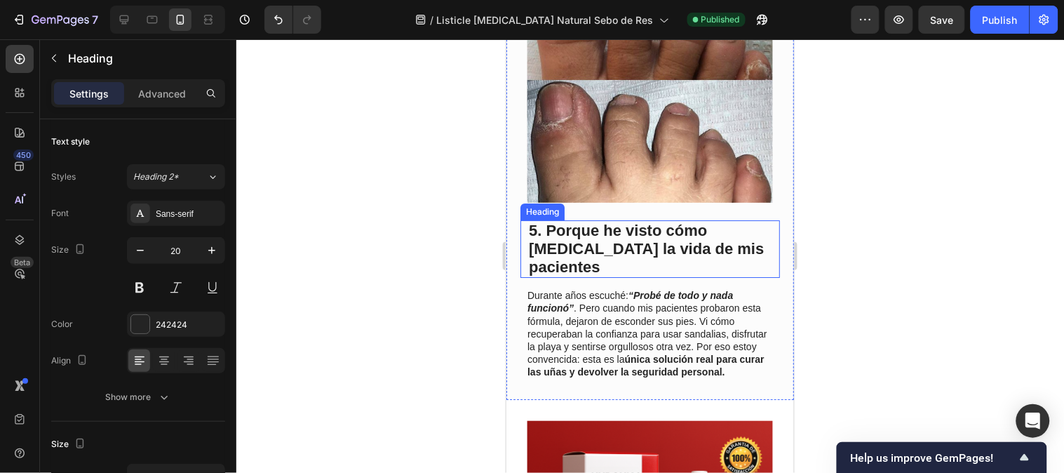
click at [602, 221] on span "5. Porque he visto cómo [MEDICAL_DATA] la vida de mis pacientes" at bounding box center [645, 248] width 235 height 54
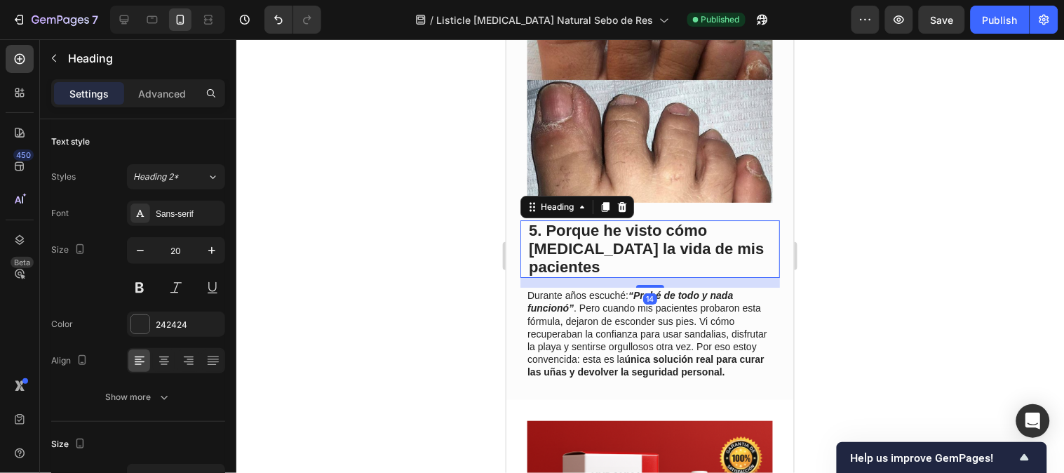
scroll to position [517, 0]
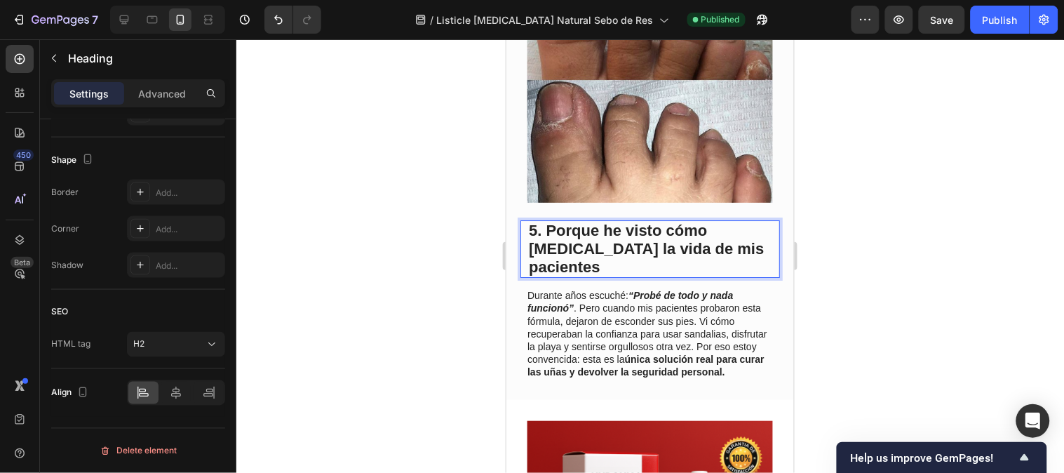
click at [609, 221] on span "5. Porque he visto cómo [MEDICAL_DATA] la vida de mis pacientes" at bounding box center [645, 248] width 235 height 54
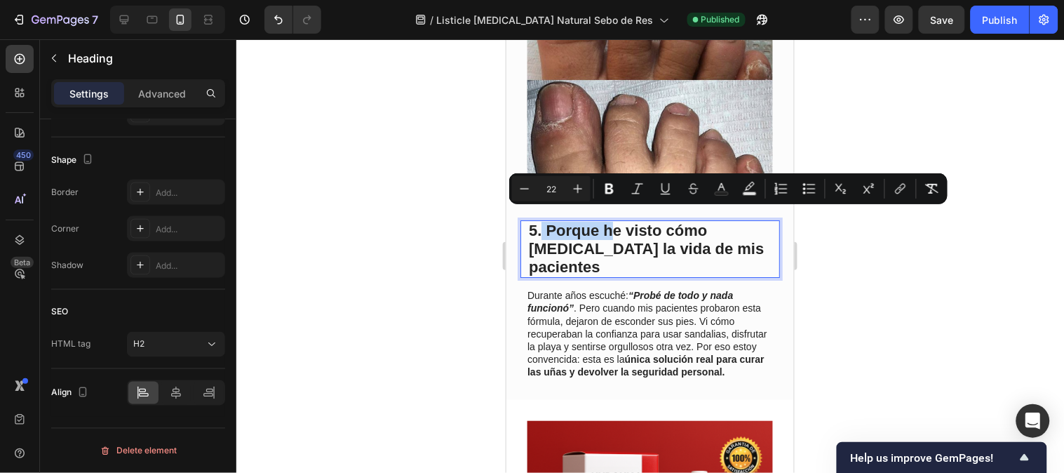
drag, startPoint x: 610, startPoint y: 214, endPoint x: 541, endPoint y: 215, distance: 69.4
click at [541, 221] on span "5. Porque he visto cómo [MEDICAL_DATA] la vida de mis pacientes" at bounding box center [645, 248] width 235 height 54
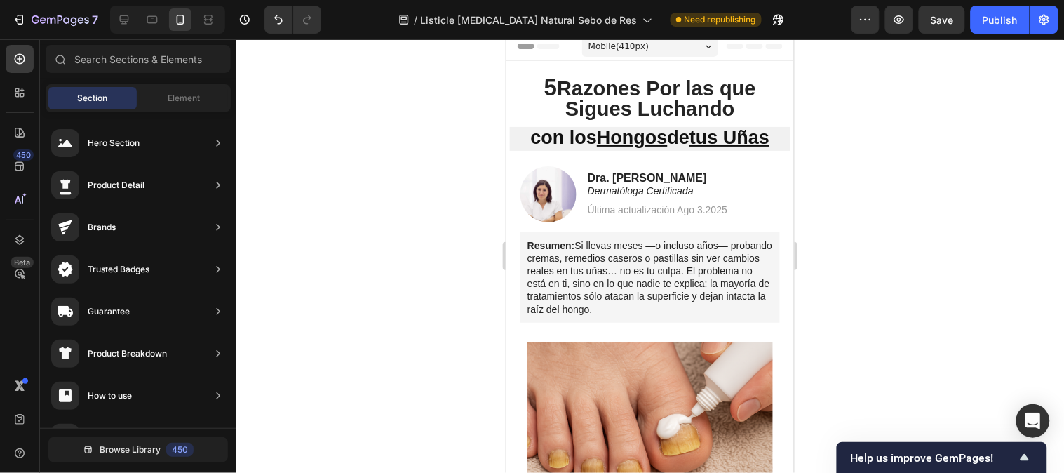
scroll to position [0, 0]
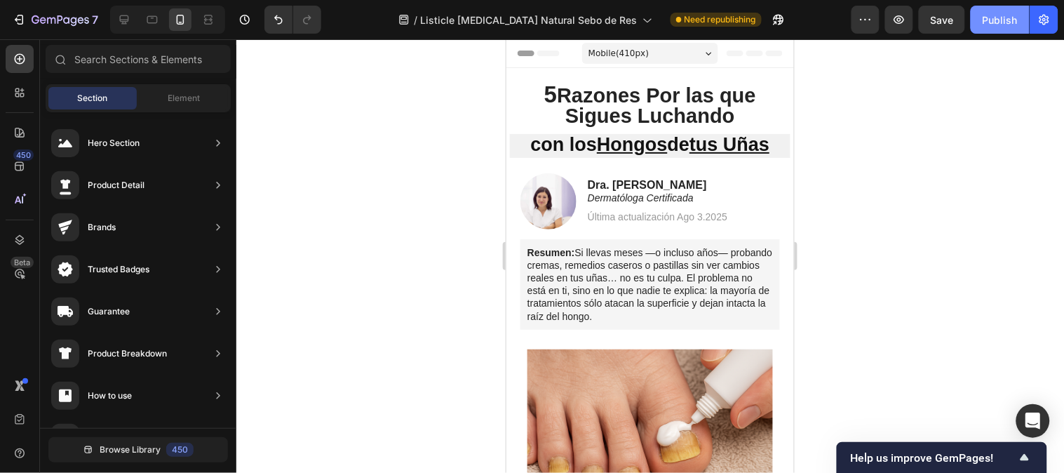
click at [987, 22] on div "Publish" at bounding box center [999, 20] width 35 height 15
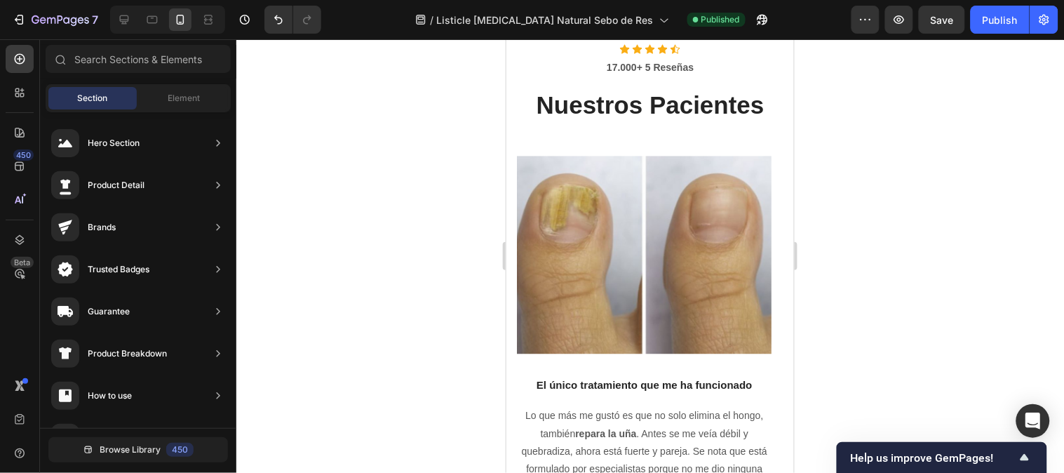
drag, startPoint x: 782, startPoint y: 77, endPoint x: 1327, endPoint y: 413, distance: 640.0
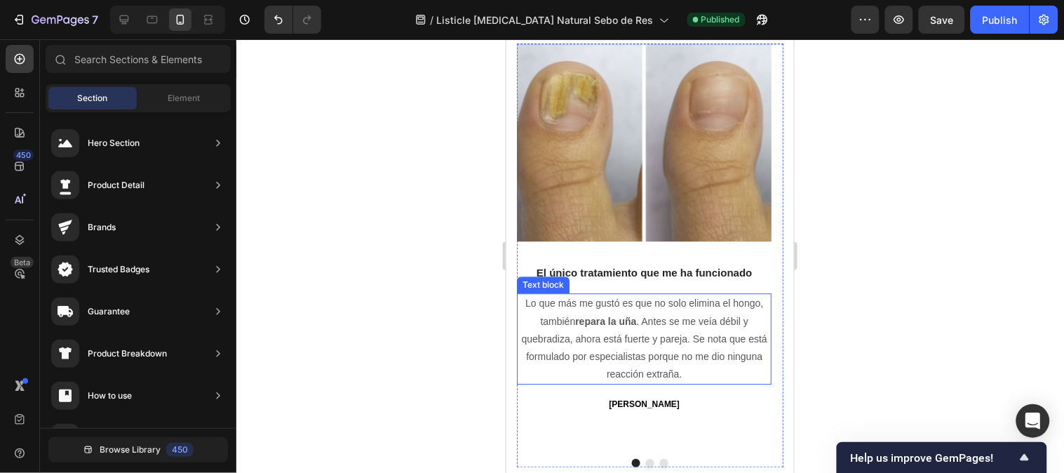
scroll to position [3588, 0]
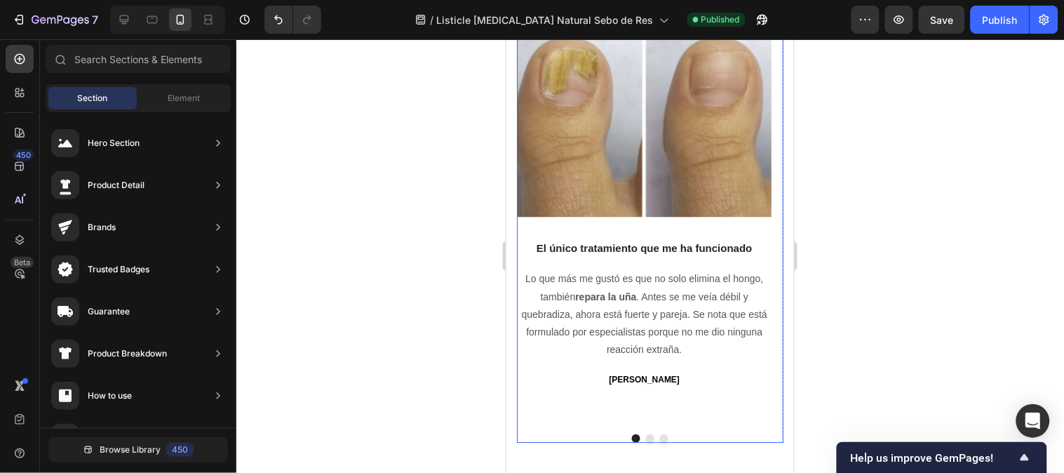
click at [645, 435] on button "Dot" at bounding box center [649, 437] width 8 height 8
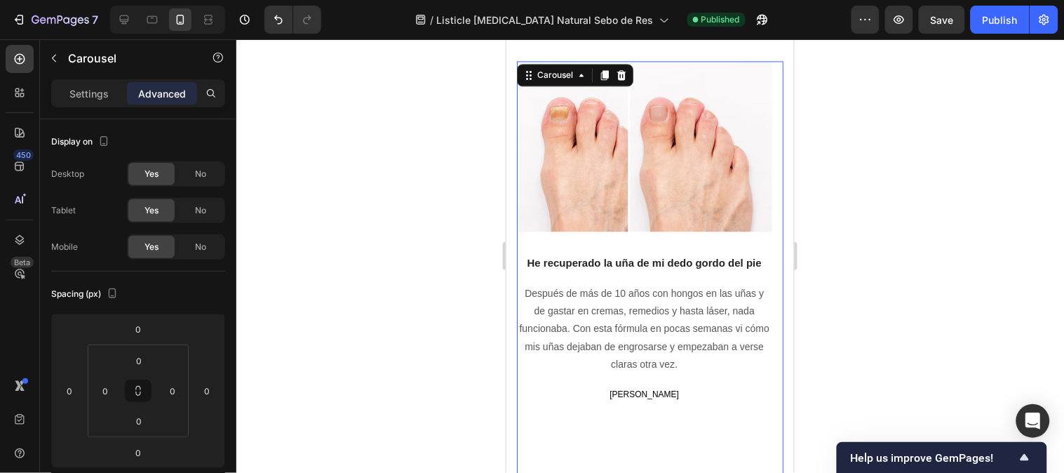
scroll to position [3510, 0]
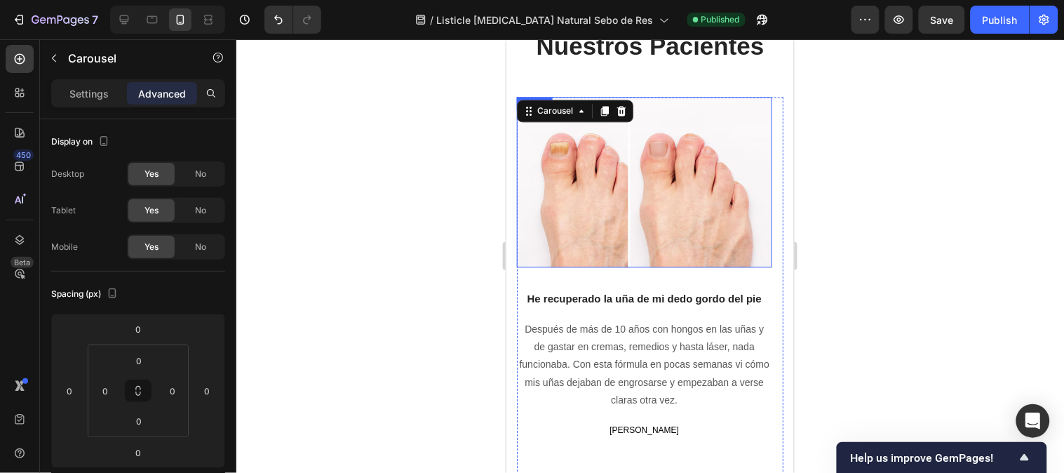
click at [623, 199] on img at bounding box center [643, 181] width 255 height 170
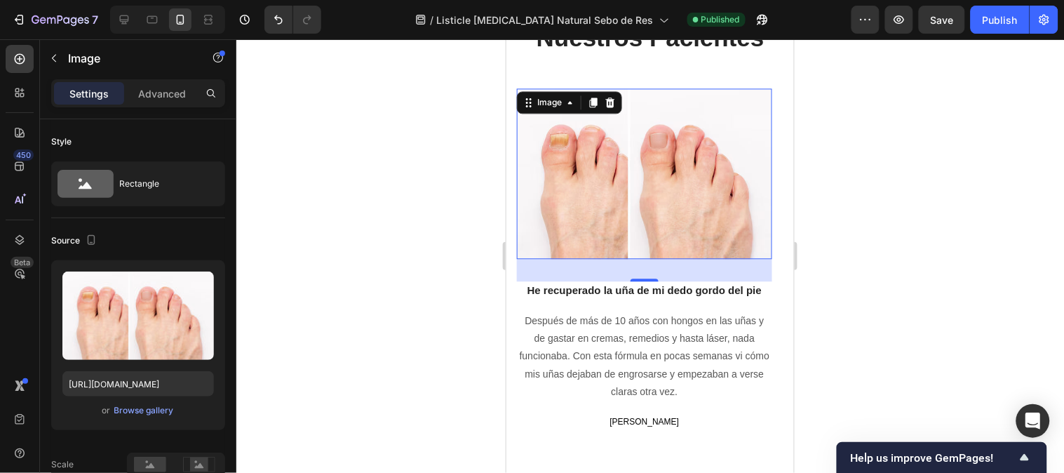
scroll to position [3500, 0]
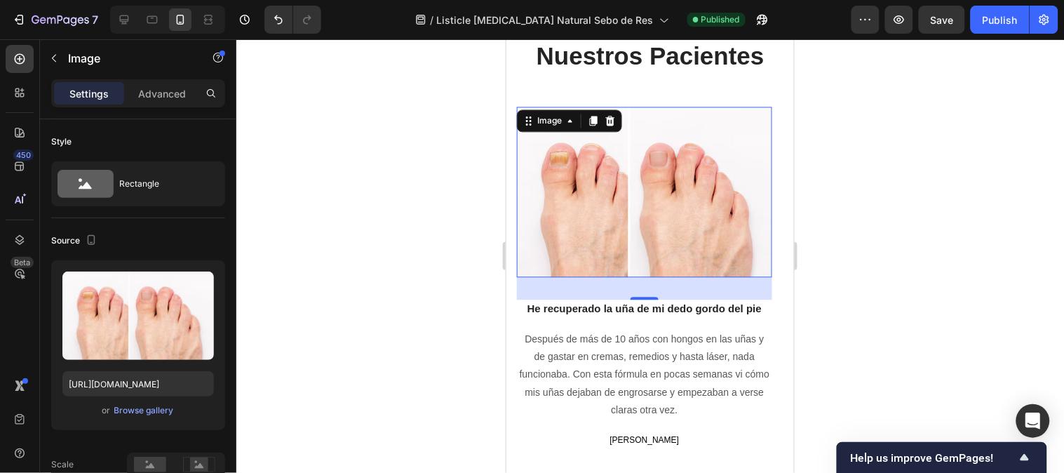
click at [634, 186] on img at bounding box center [643, 191] width 255 height 170
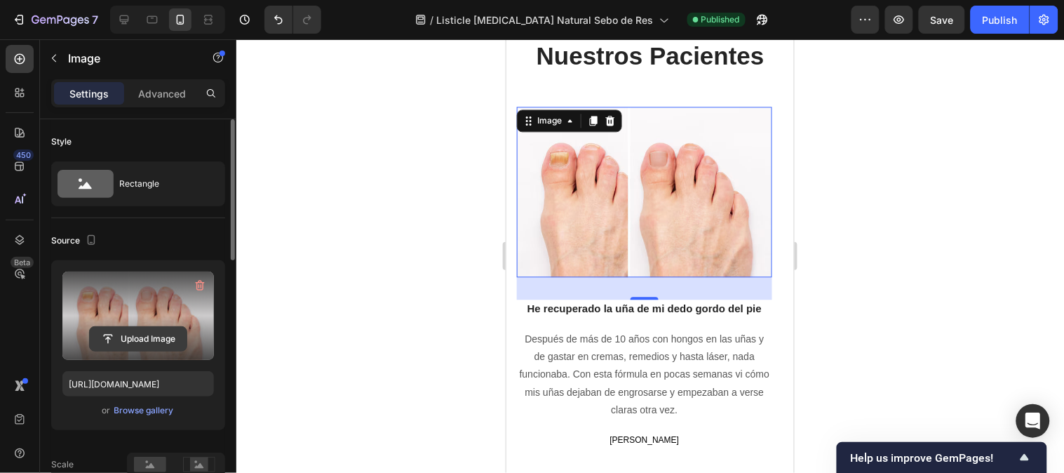
click at [133, 340] on input "file" at bounding box center [138, 339] width 97 height 24
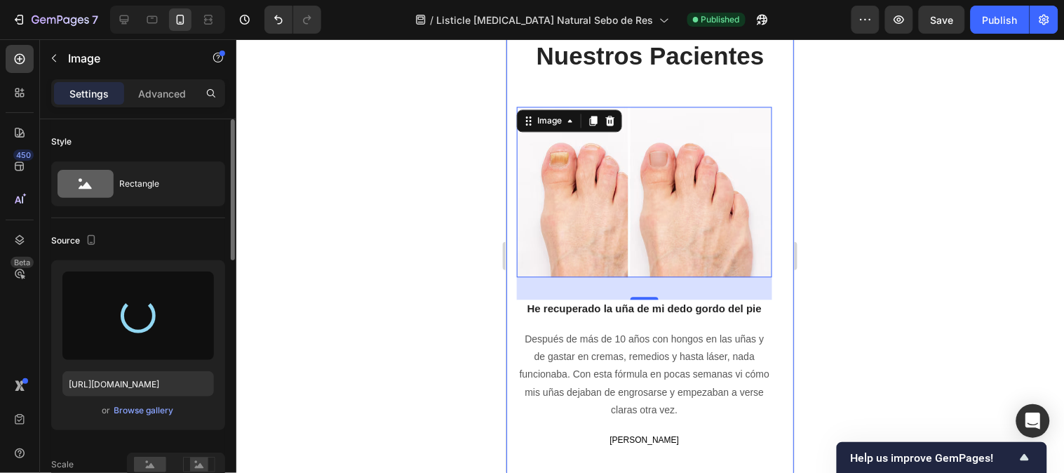
type input "[URL][DOMAIN_NAME]"
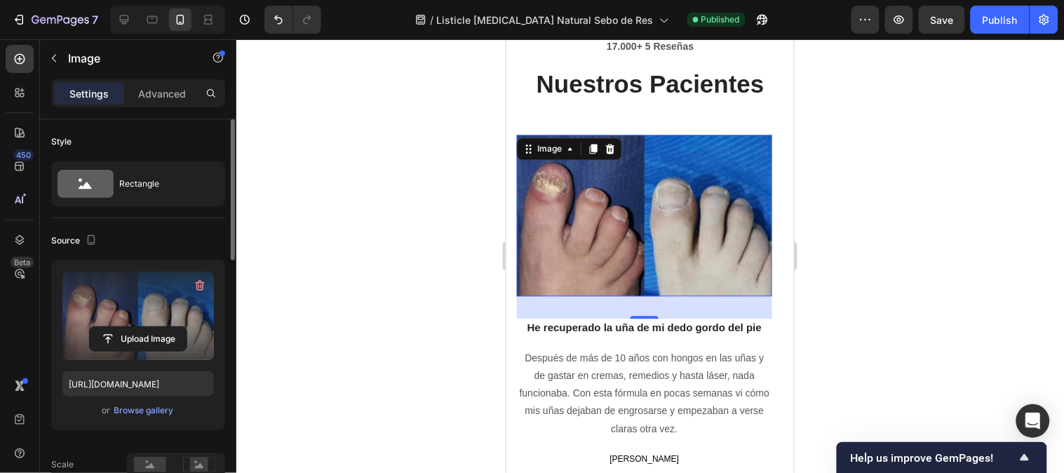
scroll to position [3422, 0]
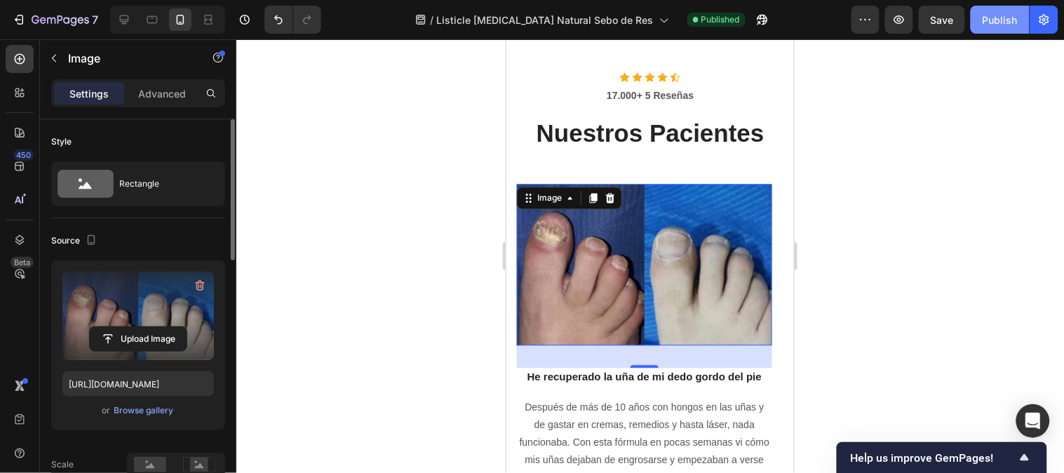
click at [994, 27] on button "Publish" at bounding box center [999, 20] width 59 height 28
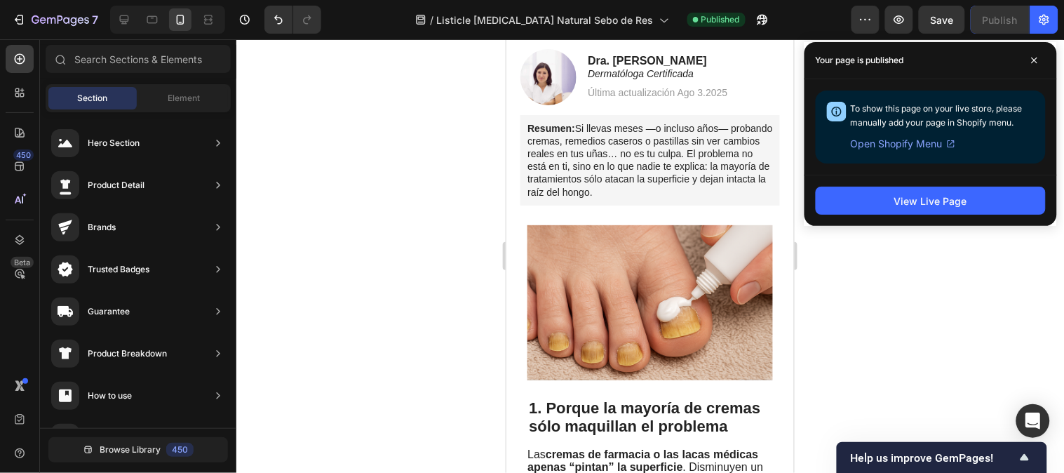
scroll to position [0, 0]
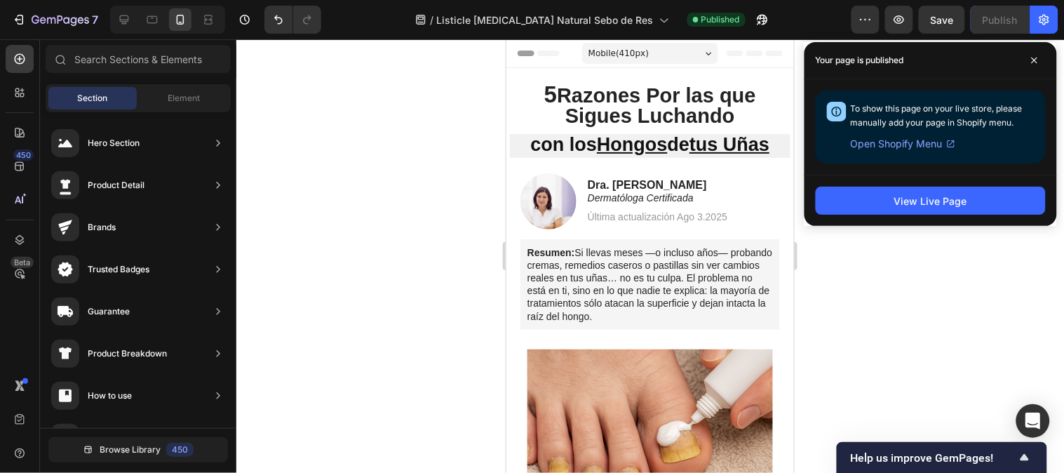
drag, startPoint x: 787, startPoint y: 360, endPoint x: 1344, endPoint y: 69, distance: 628.2
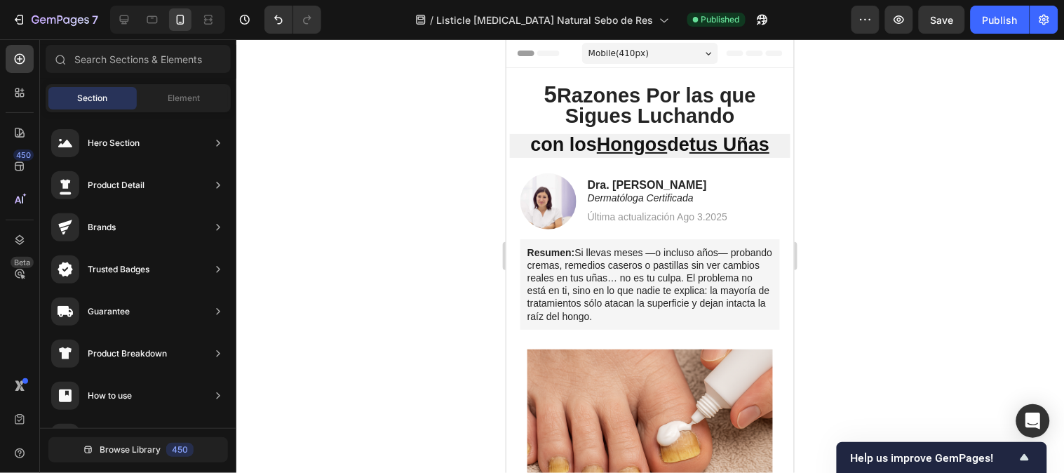
click at [874, 277] on div at bounding box center [649, 255] width 827 height 433
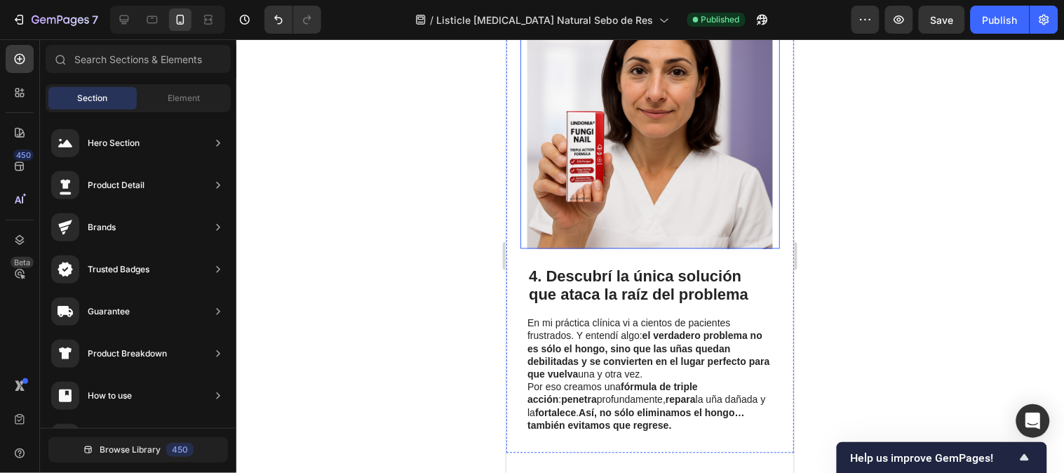
scroll to position [2025, 0]
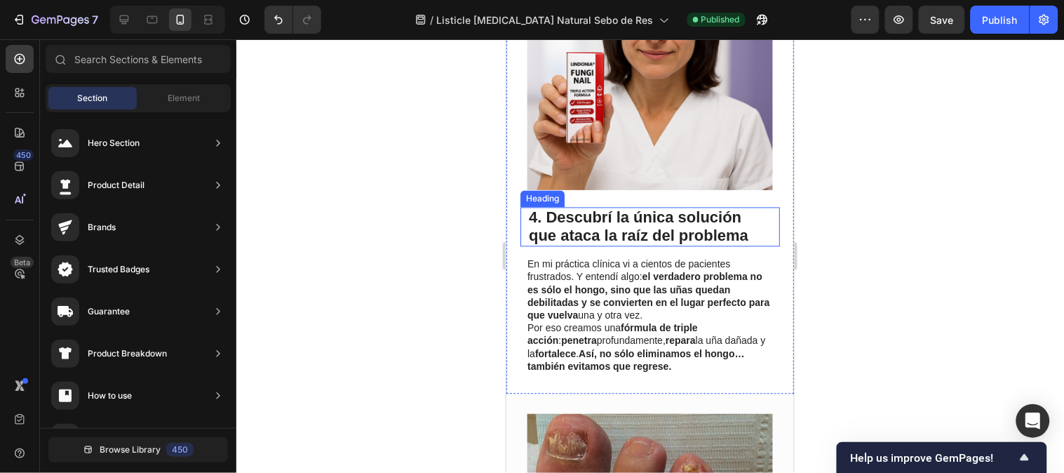
click at [615, 229] on span "4. Descubrí la única solución que ataca la raíz del problema" at bounding box center [637, 226] width 219 height 36
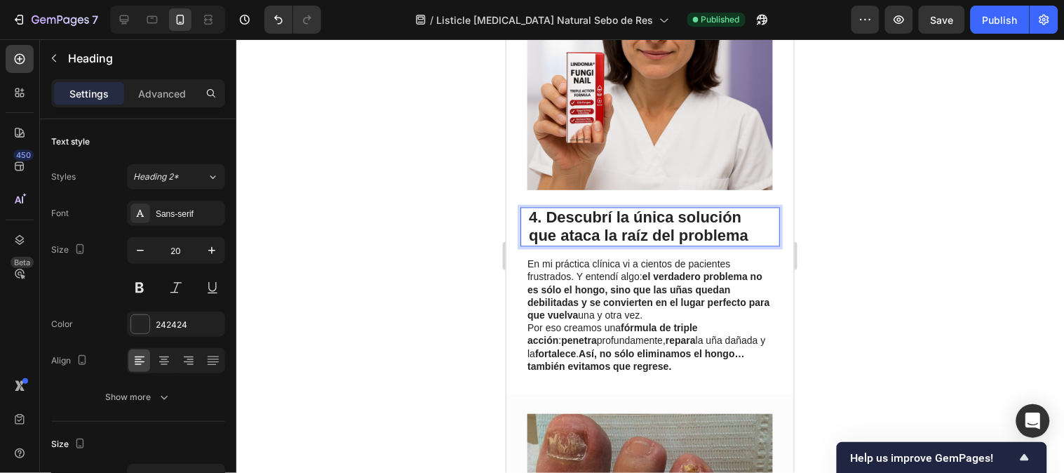
drag, startPoint x: 621, startPoint y: 233, endPoint x: 723, endPoint y: 253, distance: 103.5
click at [622, 233] on span "4. Descubrí la única solución que ataca la raíz del problema" at bounding box center [637, 226] width 219 height 36
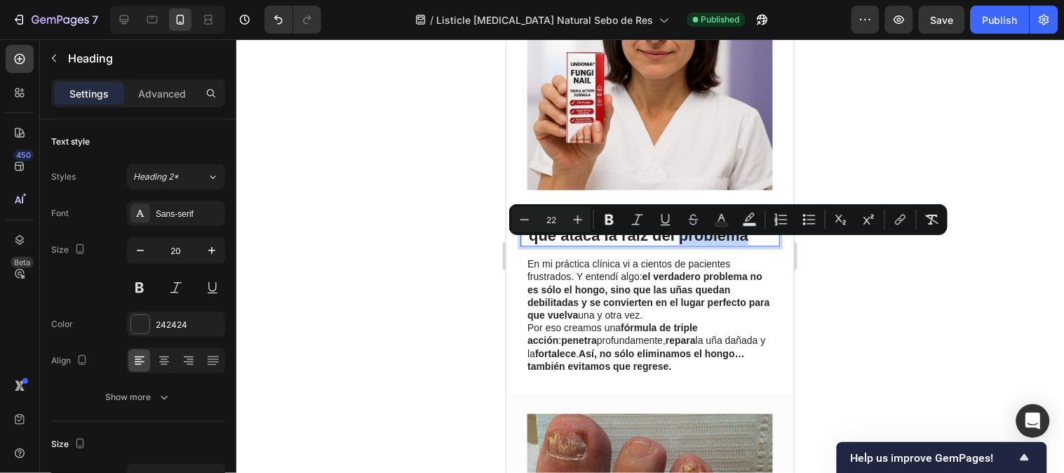
drag, startPoint x: 747, startPoint y: 250, endPoint x: 679, endPoint y: 250, distance: 68.7
click at [679, 245] on p "4. Descubrí la única solución que ataca la raíz del problema" at bounding box center [649, 226] width 243 height 36
click at [679, 244] on span "4. Descubrí la única solución que ataca la raíz del problema" at bounding box center [637, 226] width 219 height 36
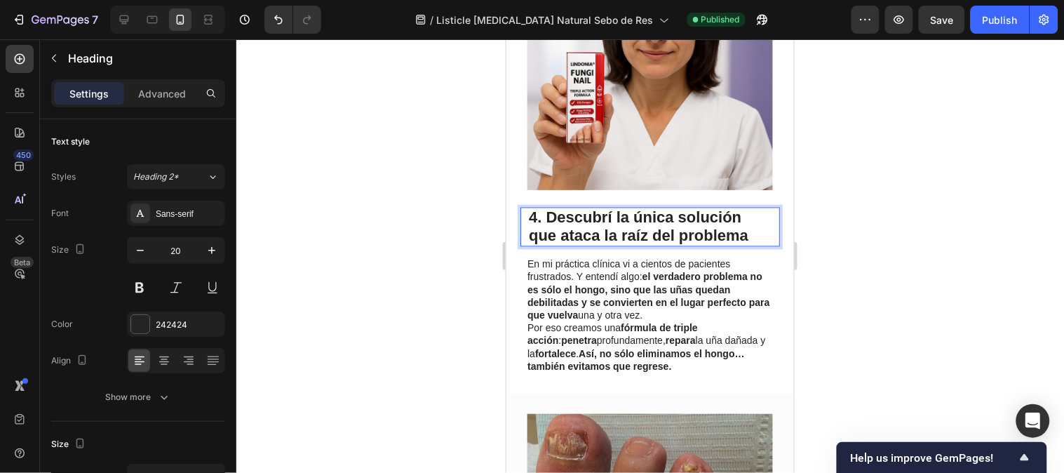
click at [749, 245] on p "4. Descubrí la única solución que ataca la raíz del problema" at bounding box center [649, 226] width 243 height 36
click at [736, 344] on p "En mi práctica clínica vi a cientos de pacientes frustrados. Y entendí algo: el…" at bounding box center [649, 314] width 244 height 115
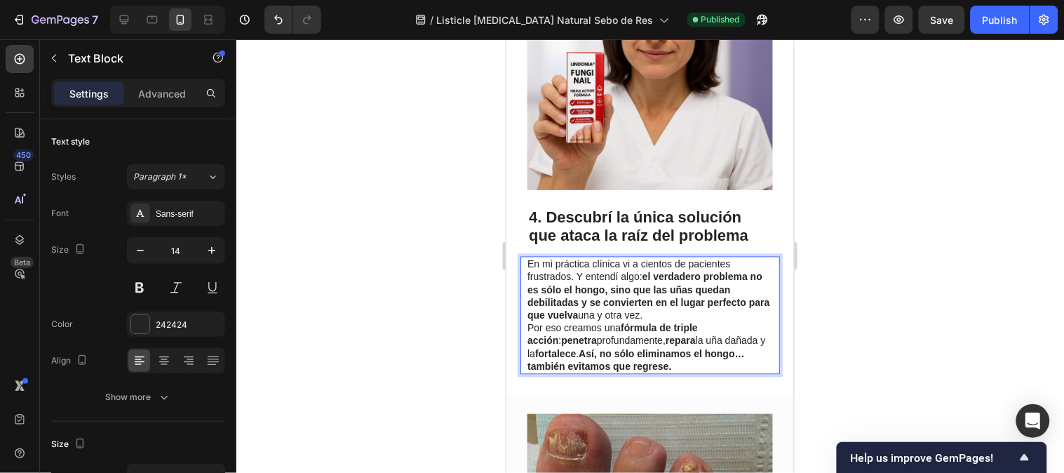
click at [624, 339] on strong "fórmula de triple acción" at bounding box center [612, 334] width 170 height 24
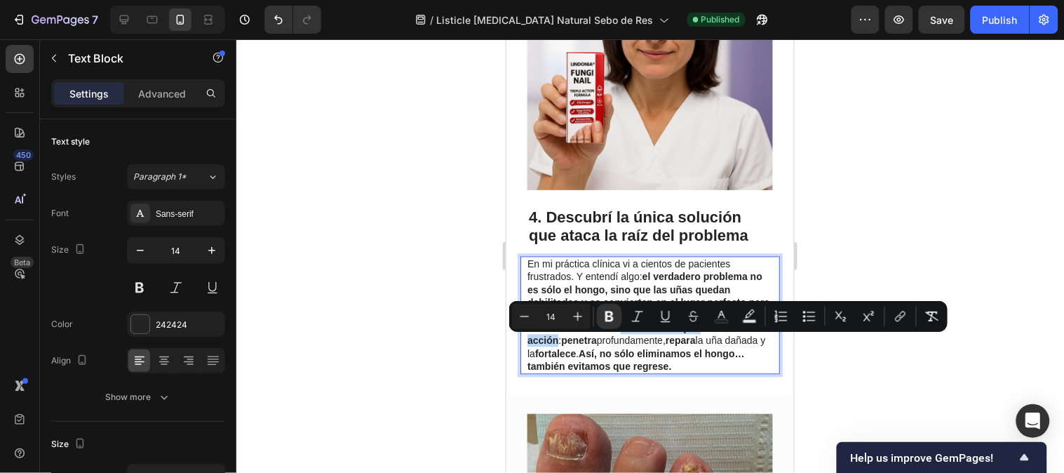
drag, startPoint x: 623, startPoint y: 339, endPoint x: 1238, endPoint y: 352, distance: 615.1
click at [697, 345] on strong "fórmula de triple acción" at bounding box center [612, 334] width 170 height 24
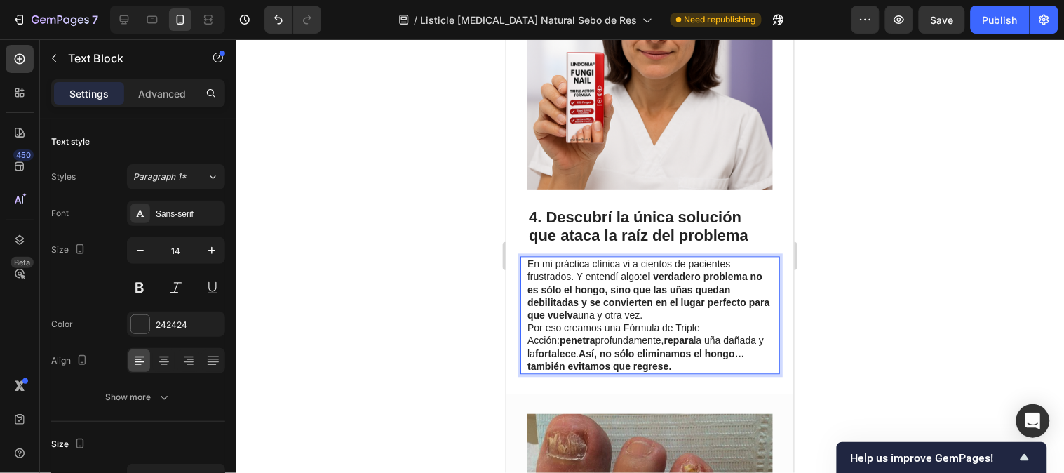
click at [637, 341] on p "En mi práctica clínica vi a cientos de pacientes frustrados. Y entendí algo: el…" at bounding box center [649, 314] width 244 height 115
click at [624, 340] on p "En mi práctica clínica vi a cientos de pacientes frustrados. Y entendí algo: el…" at bounding box center [649, 314] width 244 height 115
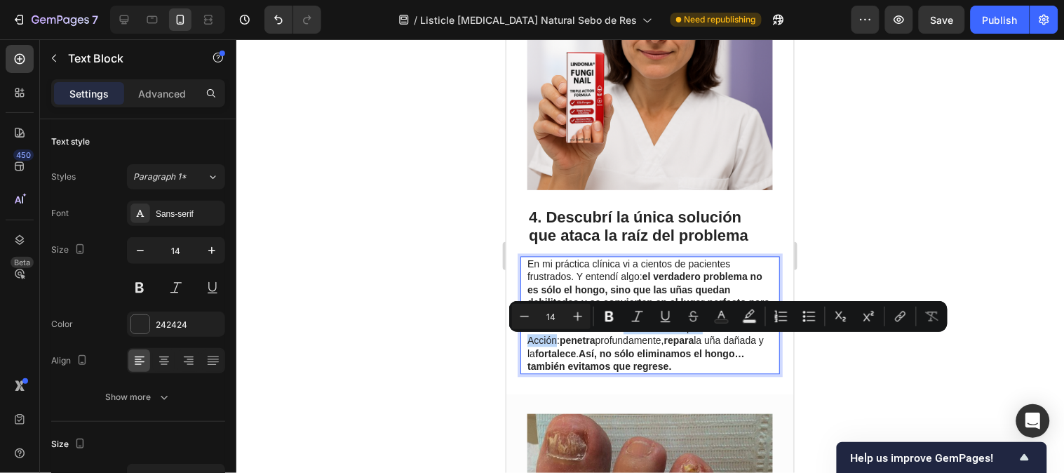
drag, startPoint x: 624, startPoint y: 340, endPoint x: 722, endPoint y: 341, distance: 98.2
click at [722, 341] on p "En mi práctica clínica vi a cientos de pacientes frustrados. Y entendí algo: el…" at bounding box center [649, 314] width 244 height 115
click at [717, 321] on rect "Editor contextual toolbar" at bounding box center [721, 322] width 13 height 4
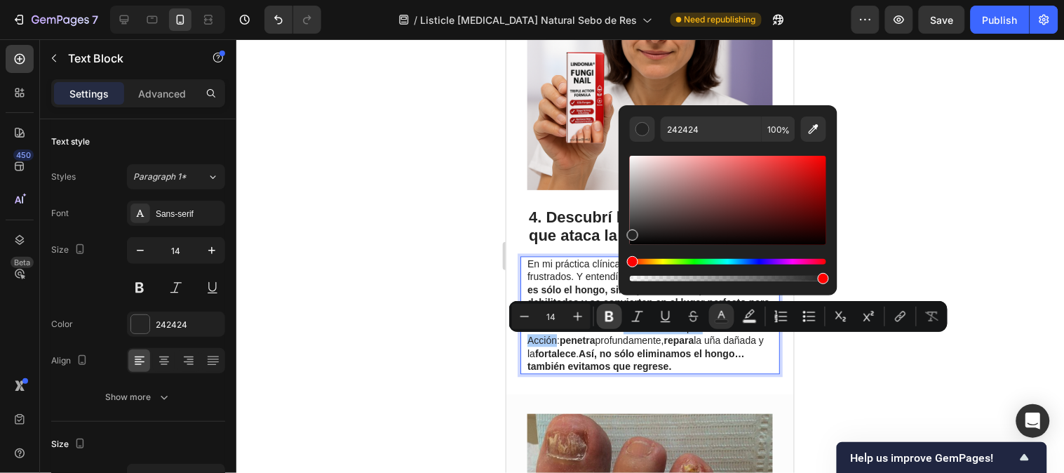
click at [604, 320] on icon "Editor contextual toolbar" at bounding box center [609, 316] width 14 height 14
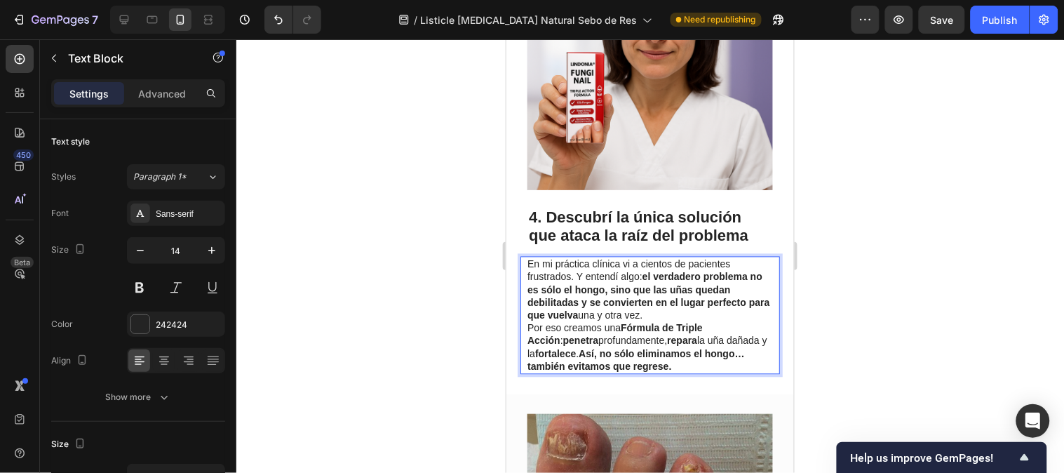
click at [888, 235] on div at bounding box center [649, 255] width 827 height 433
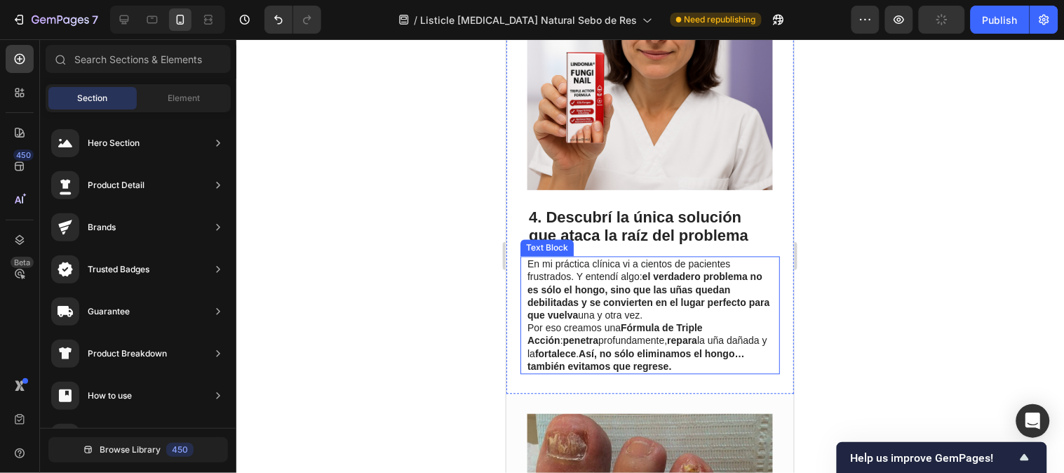
click at [624, 318] on strong "el verdadero problema no es sólo el hongo, sino que las uñas quedan debilitadas…" at bounding box center [648, 296] width 242 height 50
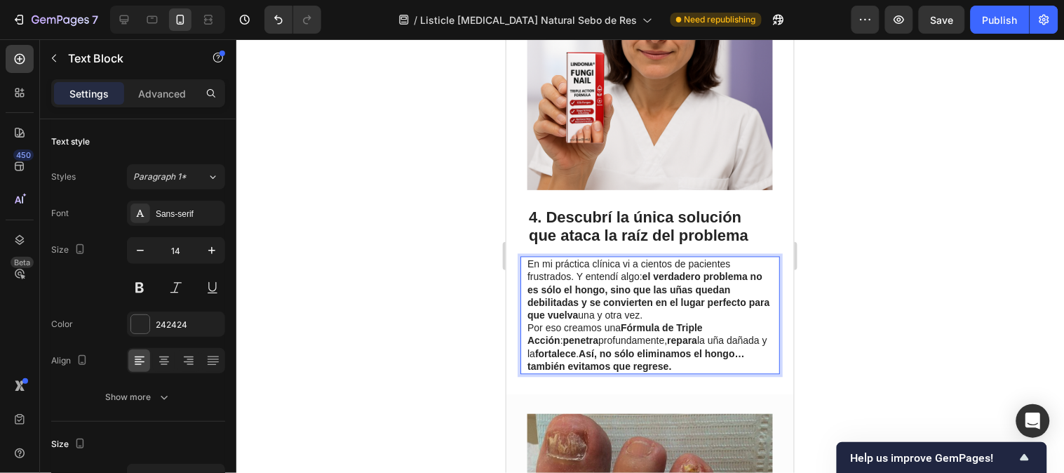
click at [651, 294] on strong "el verdadero problema no es sólo el hongo, sino que las uñas quedan debilitadas…" at bounding box center [648, 296] width 242 height 50
click at [598, 308] on strong "el verdadero problema no es sólo el hongo, sino que las uñas quedan debilitadas…" at bounding box center [648, 296] width 242 height 50
click at [705, 288] on strong "el verdadero problema no es sólo el hongo, sino que las uñas quedan debilitadas…" at bounding box center [648, 296] width 242 height 50
click at [667, 307] on strong "el problema no es sólo el hongo, sino que las uñas quedan debilitadas y se conv…" at bounding box center [643, 289] width 232 height 36
click at [661, 325] on p "En mi práctica clínica vi a cientos de pacientes frustrados. Y entendí algo: el…" at bounding box center [649, 314] width 244 height 115
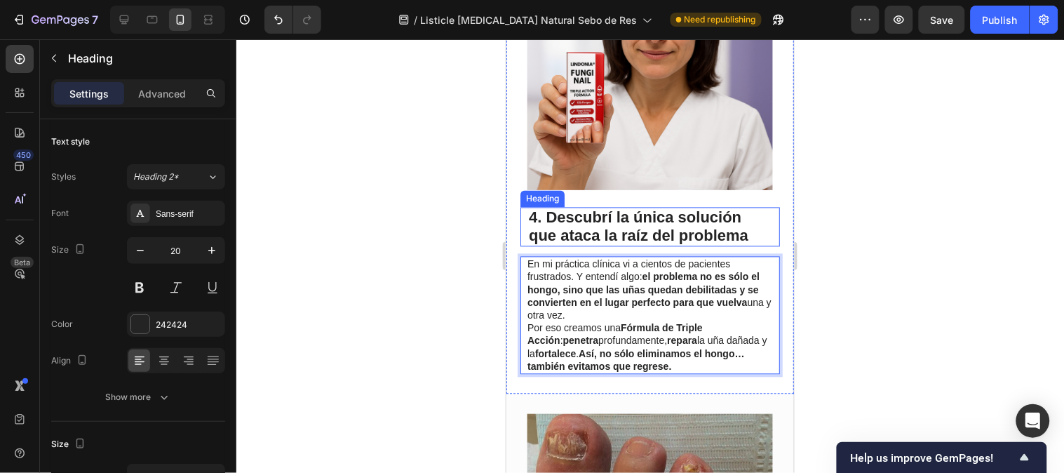
click at [588, 233] on span "4. Descubrí la única solución que ataca la raíz del problema" at bounding box center [637, 226] width 219 height 36
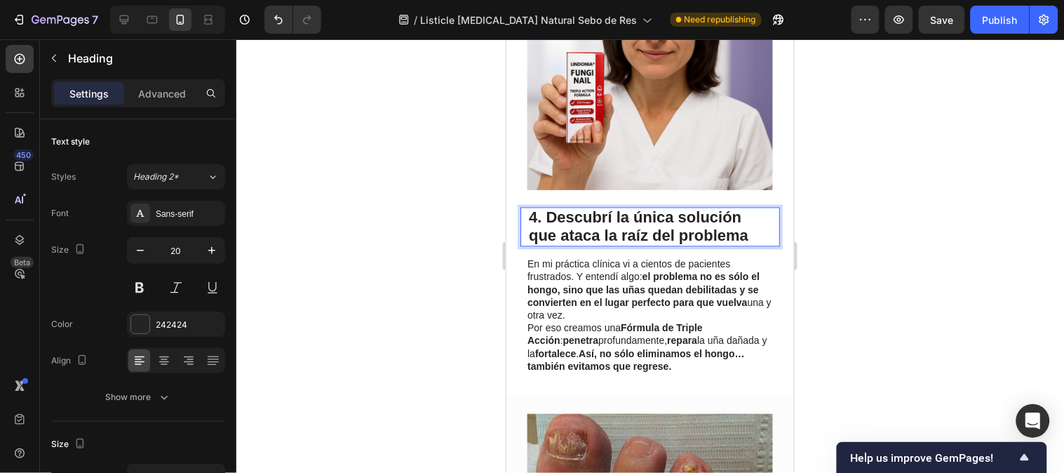
drag, startPoint x: 561, startPoint y: 232, endPoint x: 552, endPoint y: 229, distance: 9.8
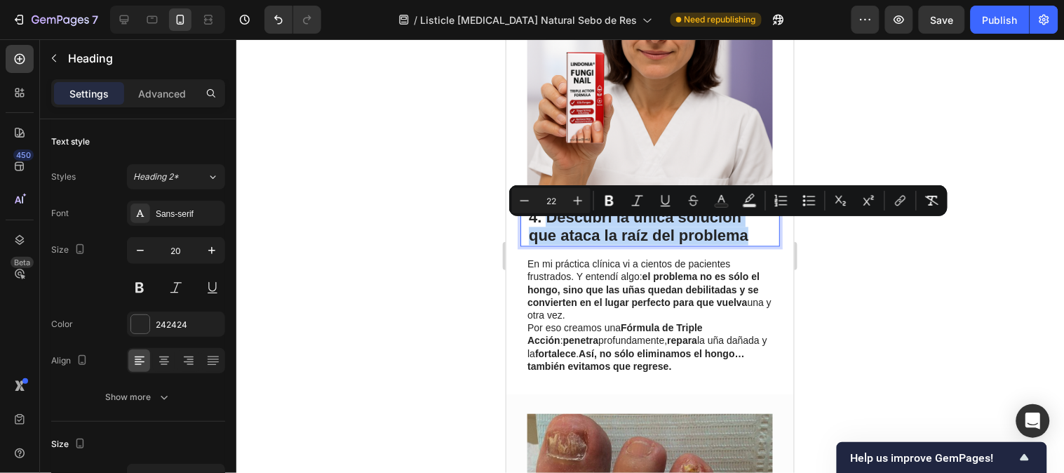
drag, startPoint x: 547, startPoint y: 228, endPoint x: 745, endPoint y: 248, distance: 199.4
click at [745, 244] on span "4. Descubrí la única solución que ataca la raíz del problema" at bounding box center [637, 226] width 219 height 36
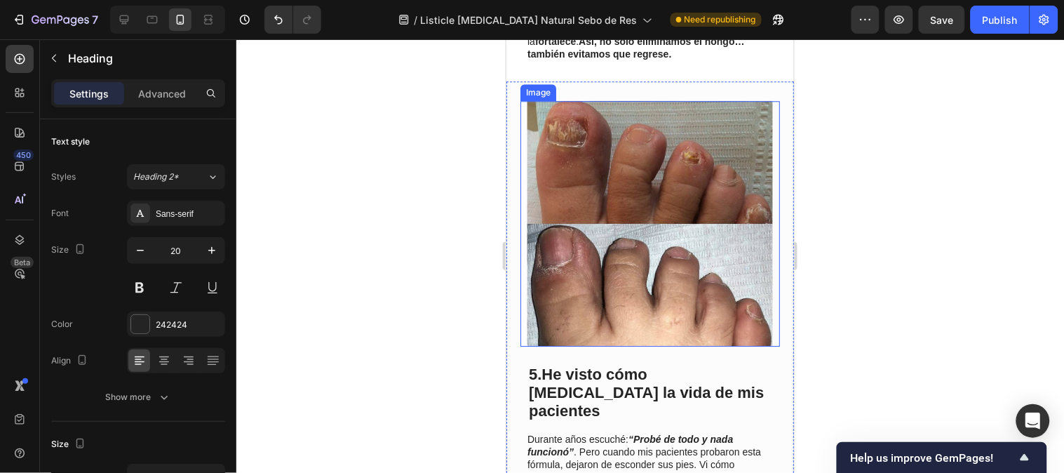
scroll to position [2493, 0]
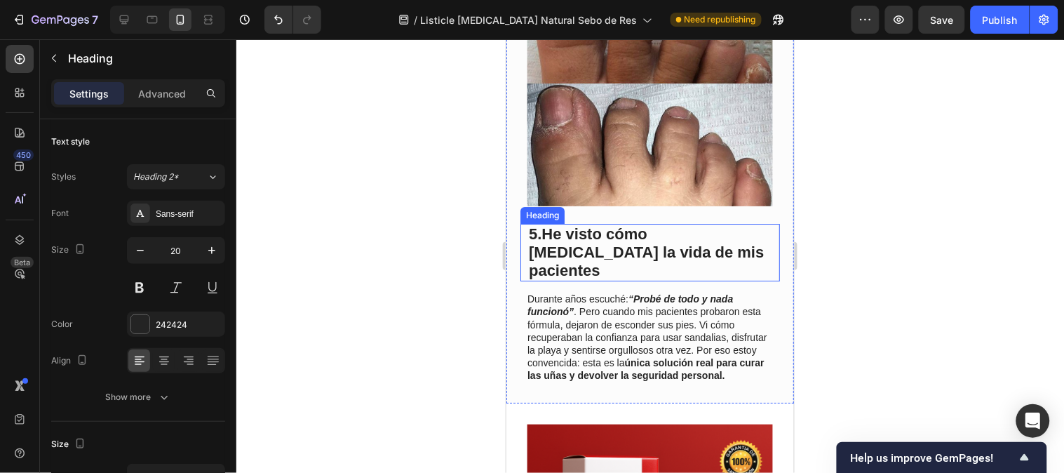
click at [627, 242] on span "5.He visto cómo [MEDICAL_DATA] la vida de mis pacientes" at bounding box center [645, 251] width 235 height 54
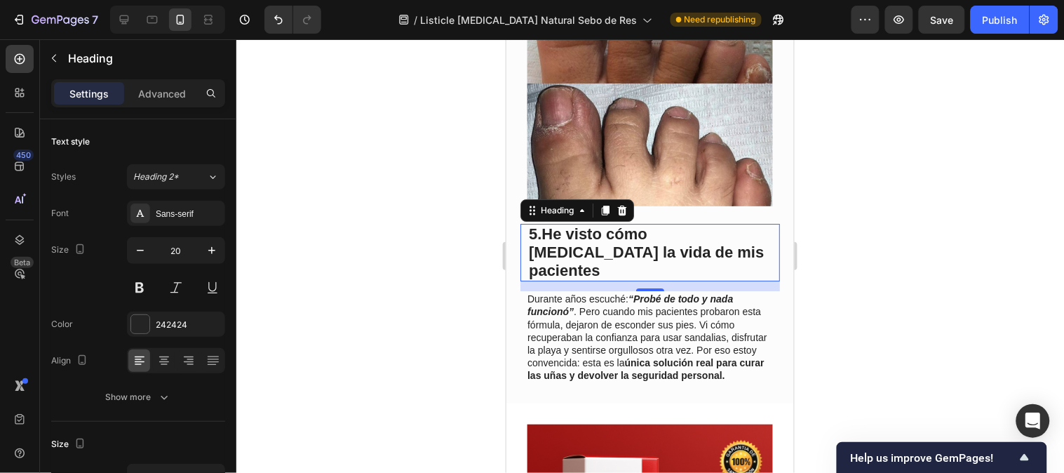
scroll to position [516, 0]
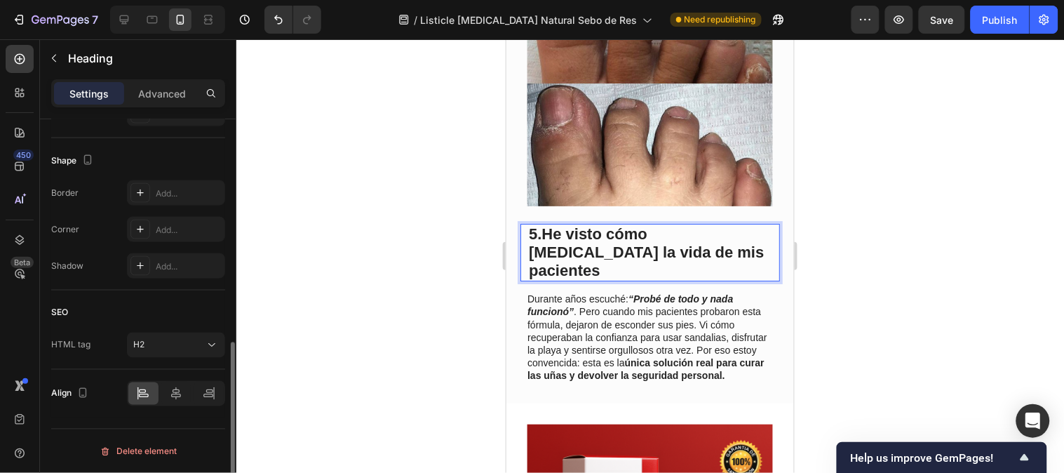
click at [663, 235] on p "5.He visto cómo [MEDICAL_DATA] la vida de mis pacientes" at bounding box center [649, 251] width 243 height 55
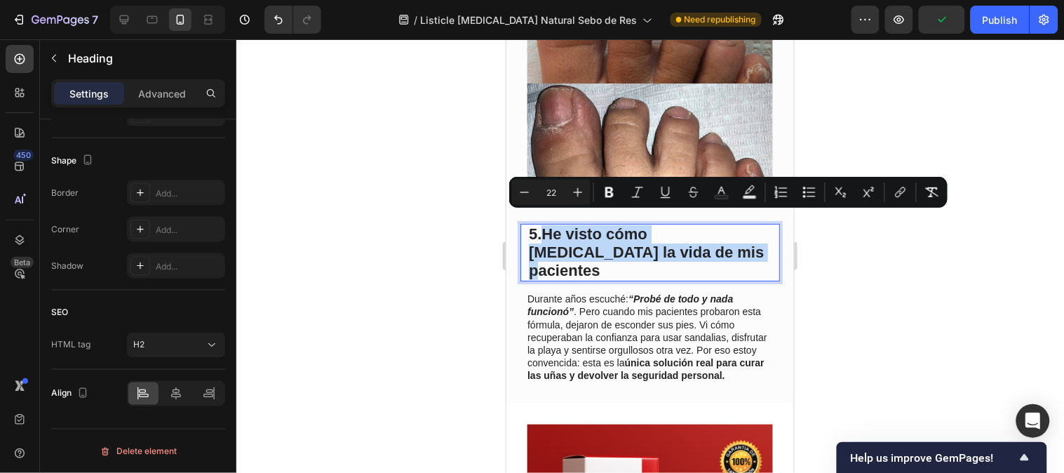
drag, startPoint x: 661, startPoint y: 235, endPoint x: 544, endPoint y: 213, distance: 119.1
click at [544, 224] on p "5.He visto cómo [MEDICAL_DATA] la vida de mis pacientes" at bounding box center [649, 251] width 243 height 55
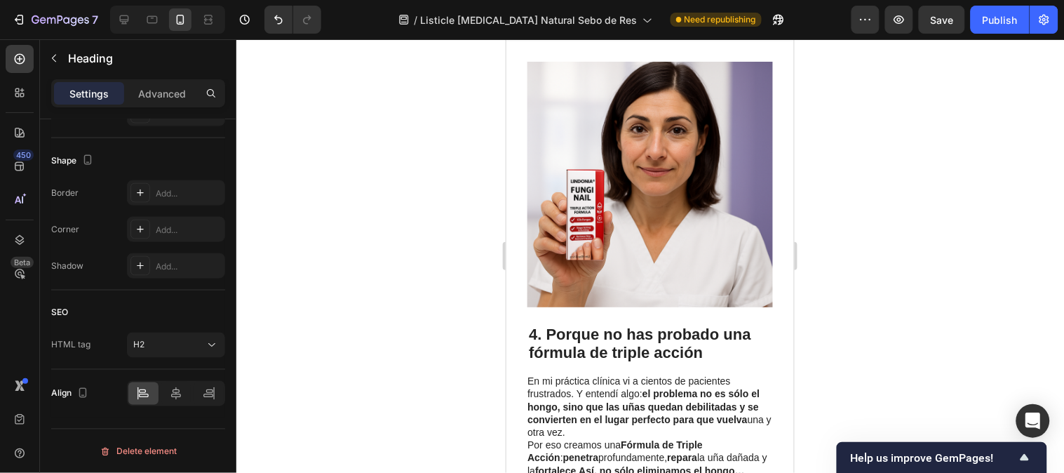
scroll to position [1947, 0]
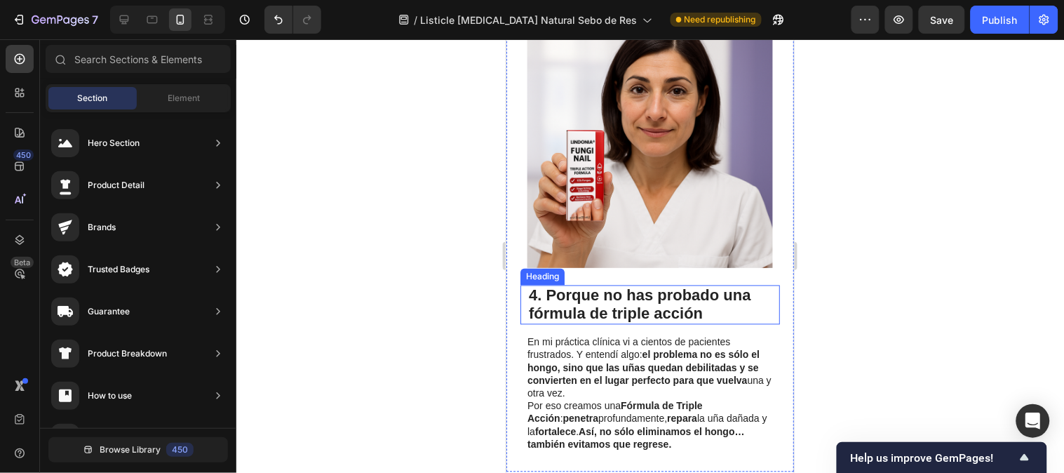
click at [733, 301] on span "4. Porque no has probado una fórmula de triple acción" at bounding box center [639, 304] width 222 height 36
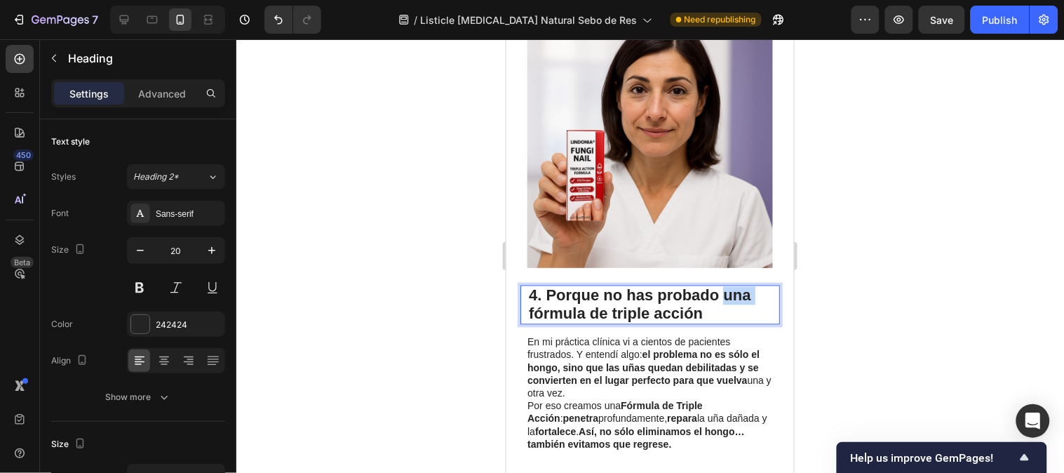
click at [720, 309] on span "4. Porque no has probado una fórmula de triple acción" at bounding box center [639, 304] width 222 height 36
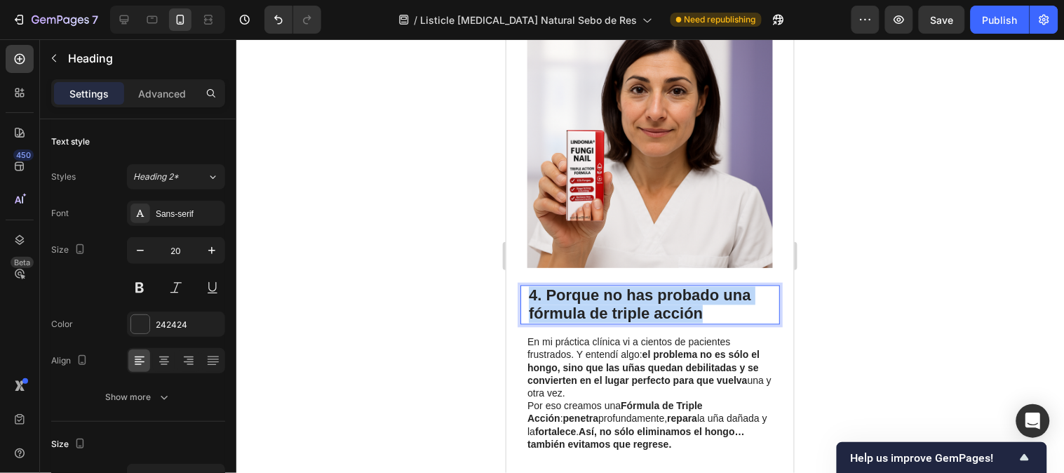
click at [719, 309] on span "4. Porque no has probado una fórmula de triple acción" at bounding box center [639, 304] width 222 height 36
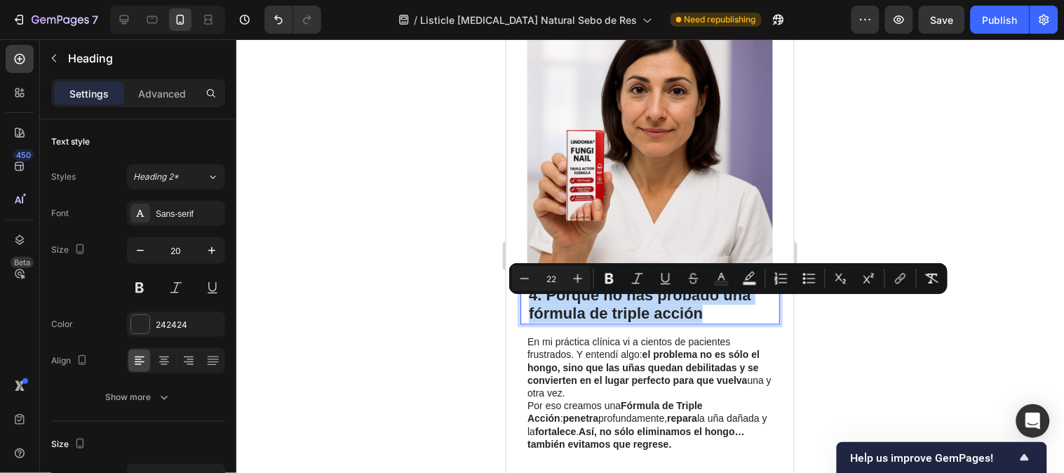
click at [718, 309] on span "4. Porque no has probado una fórmula de triple acción" at bounding box center [639, 304] width 222 height 36
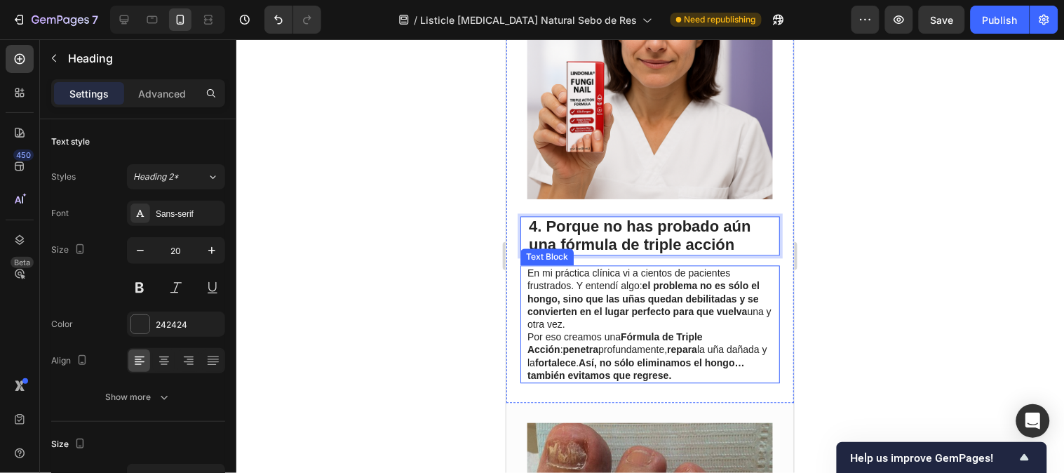
scroll to position [2025, 0]
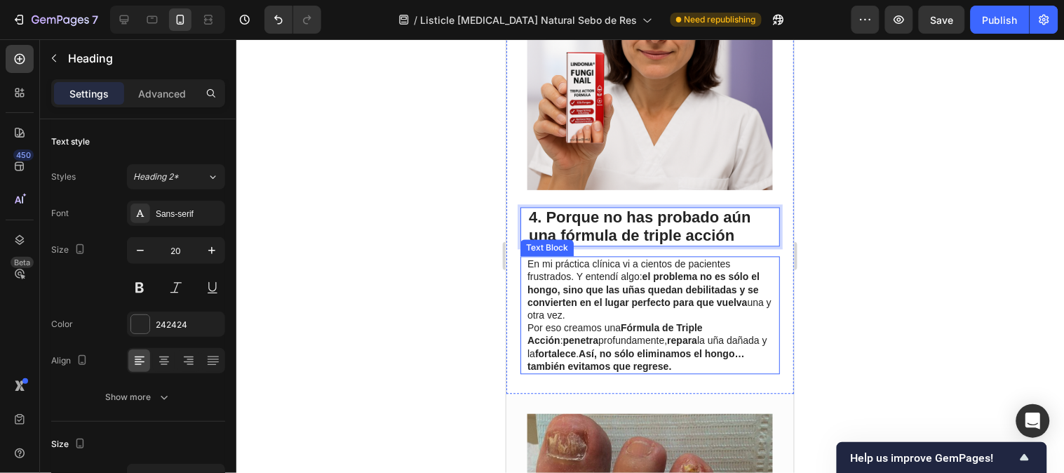
click at [677, 282] on p "En mi práctica clínica vi a cientos de pacientes frustrados. Y entendí algo: el…" at bounding box center [649, 314] width 244 height 115
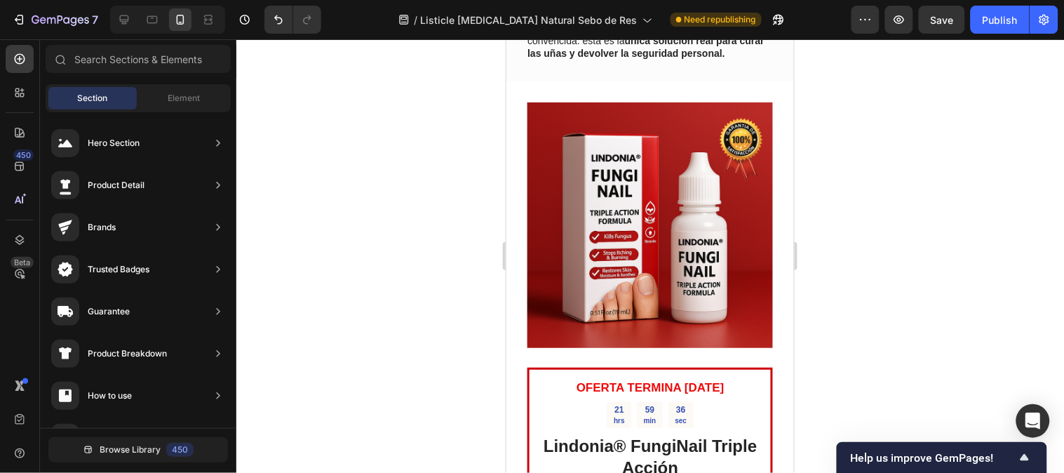
scroll to position [3122, 0]
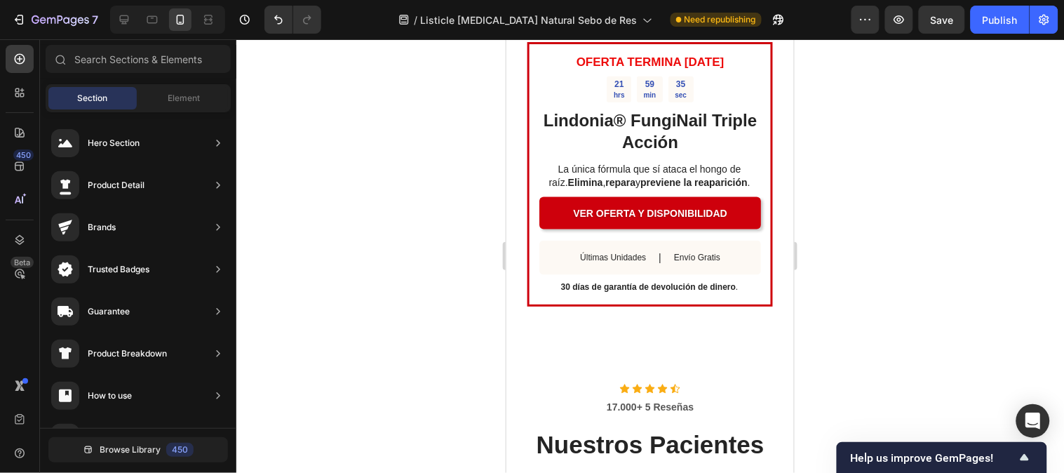
drag, startPoint x: 786, startPoint y: 281, endPoint x: 1325, endPoint y: 335, distance: 541.2
click at [1013, 20] on div "Publish" at bounding box center [999, 20] width 35 height 15
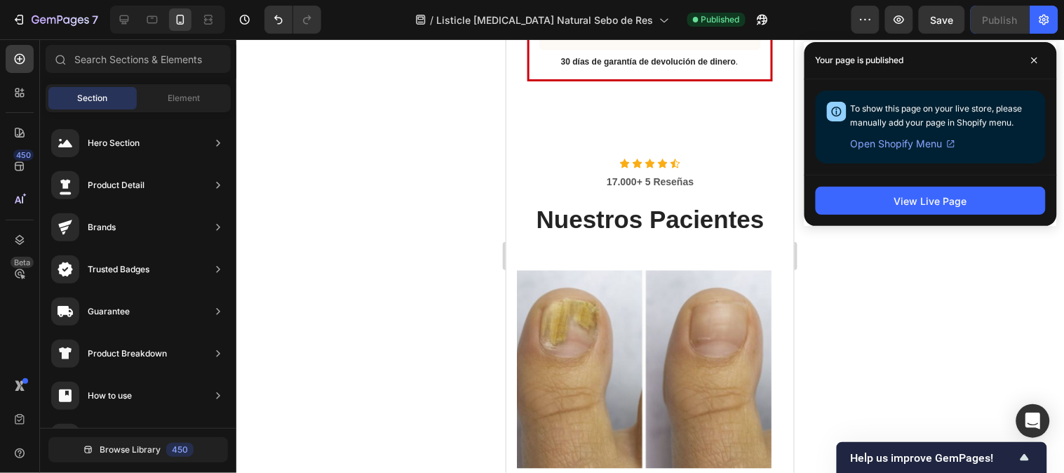
scroll to position [3311, 0]
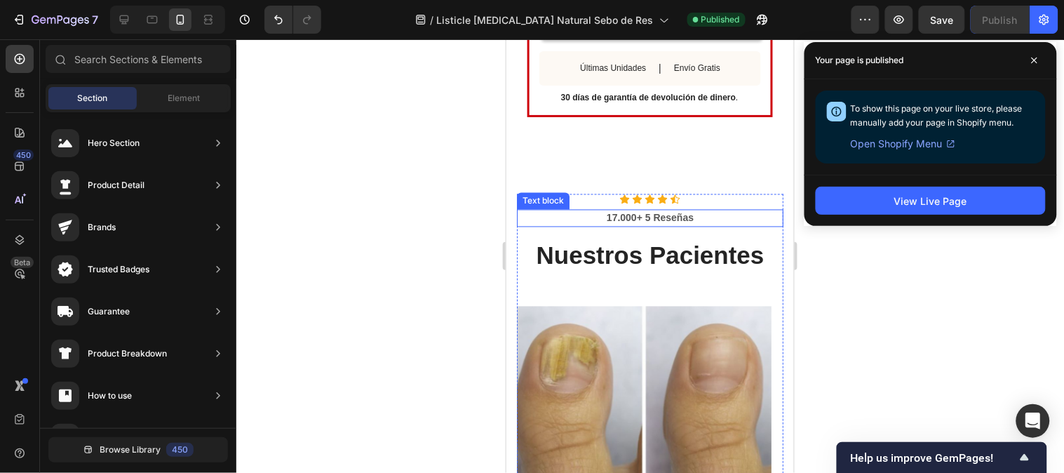
click at [637, 210] on p "17.000+ 5 Reseñas" at bounding box center [649, 217] width 264 height 15
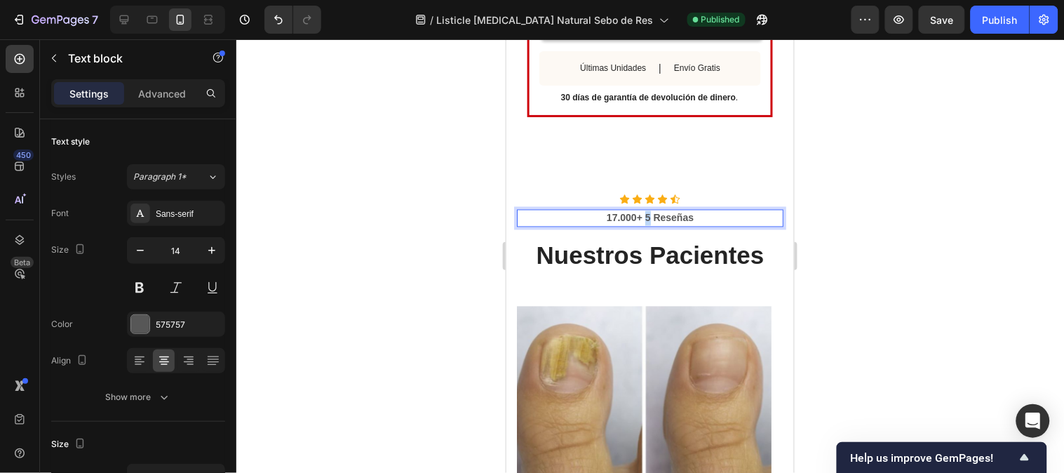
click at [638, 210] on p "17.000+ 5 Reseñas" at bounding box center [649, 217] width 264 height 15
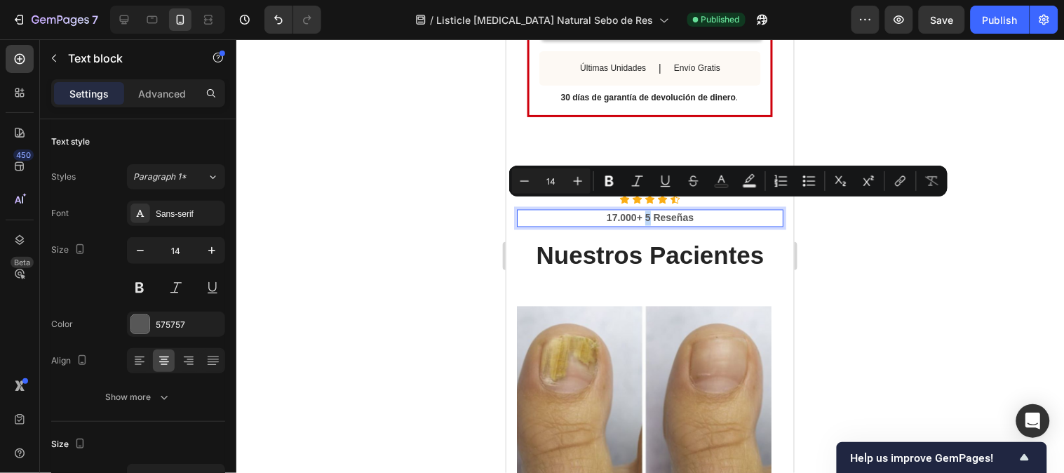
click at [644, 210] on p "17.000+ 5 Reseñas" at bounding box center [649, 217] width 264 height 15
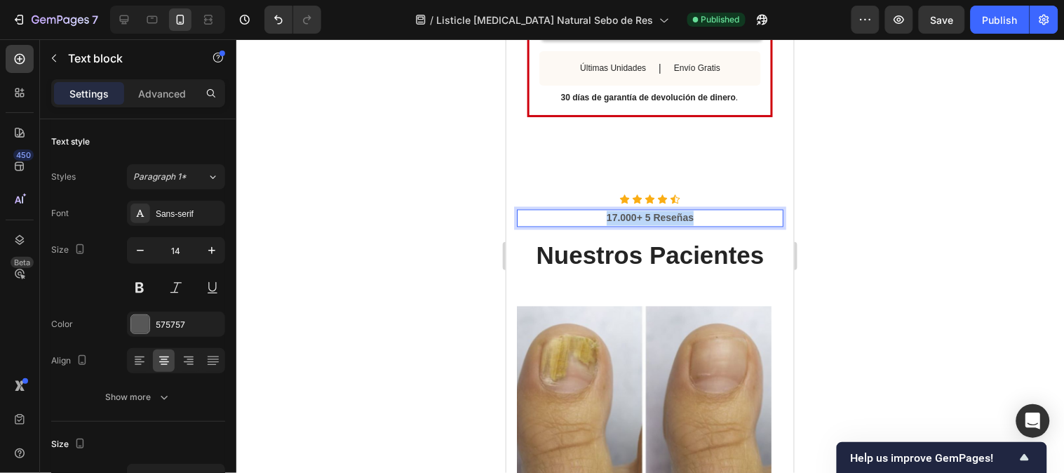
drag, startPoint x: 688, startPoint y: 203, endPoint x: 602, endPoint y: 203, distance: 86.2
click at [602, 210] on p "17.000+ 5 Reseñas" at bounding box center [649, 217] width 264 height 15
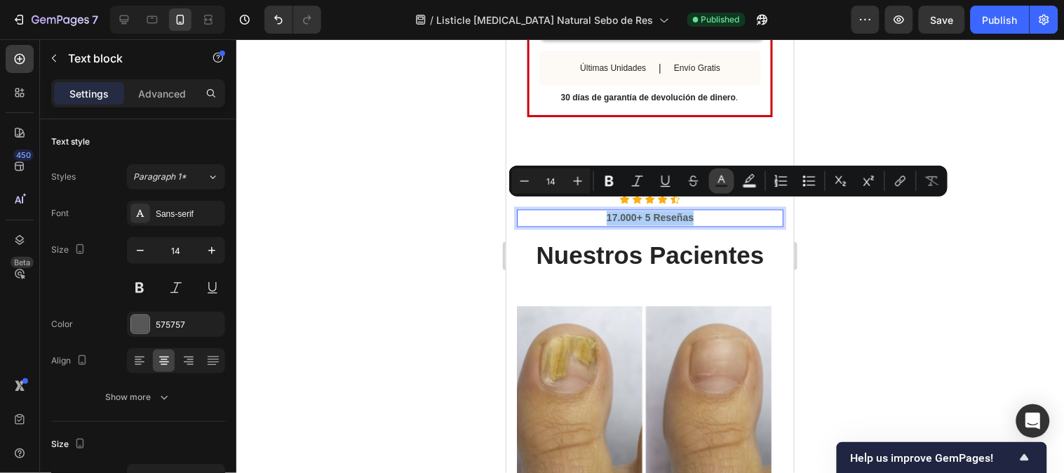
click at [724, 187] on rect "Editor contextual toolbar" at bounding box center [721, 186] width 13 height 4
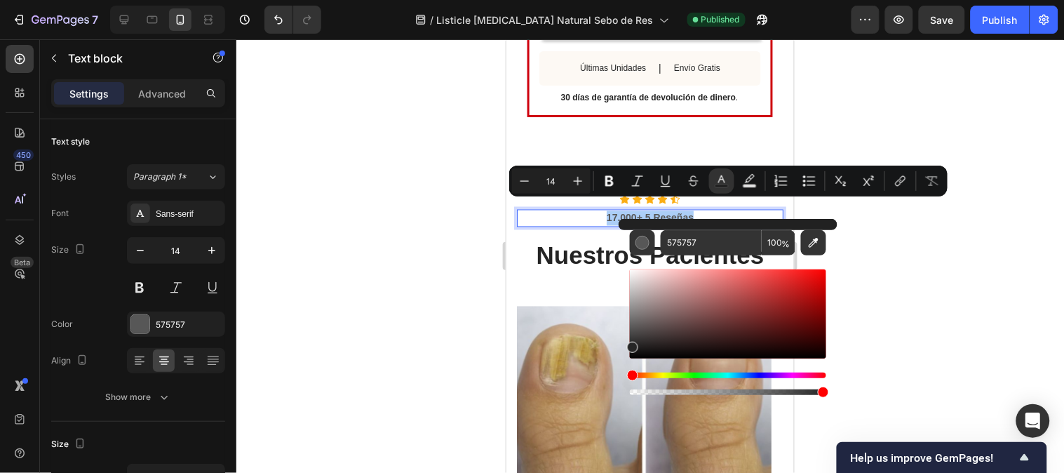
drag, startPoint x: 632, startPoint y: 328, endPoint x: 632, endPoint y: 344, distance: 16.1
click at [632, 344] on div "Editor contextual toolbar" at bounding box center [632, 346] width 11 height 11
type input "262626"
click at [905, 290] on div at bounding box center [649, 255] width 827 height 433
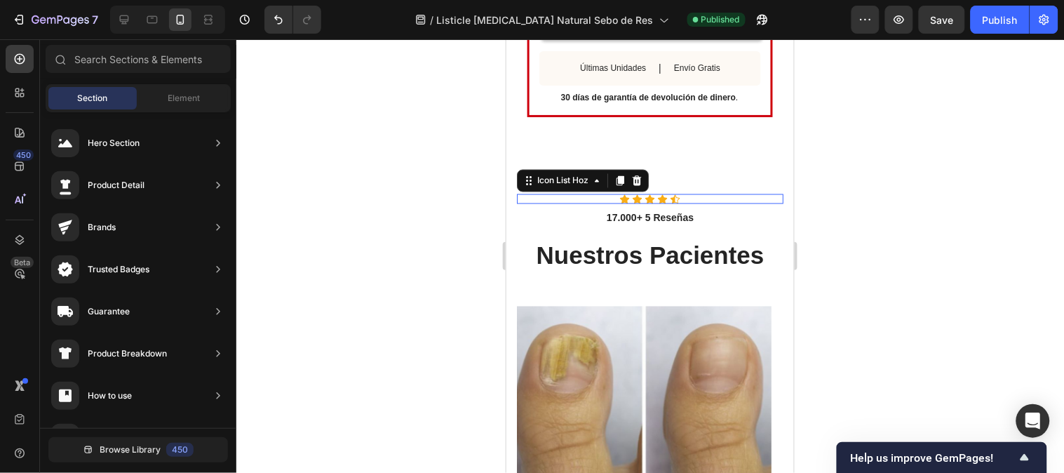
click at [681, 194] on div "Icon Icon Icon Icon Icon" at bounding box center [649, 199] width 266 height 10
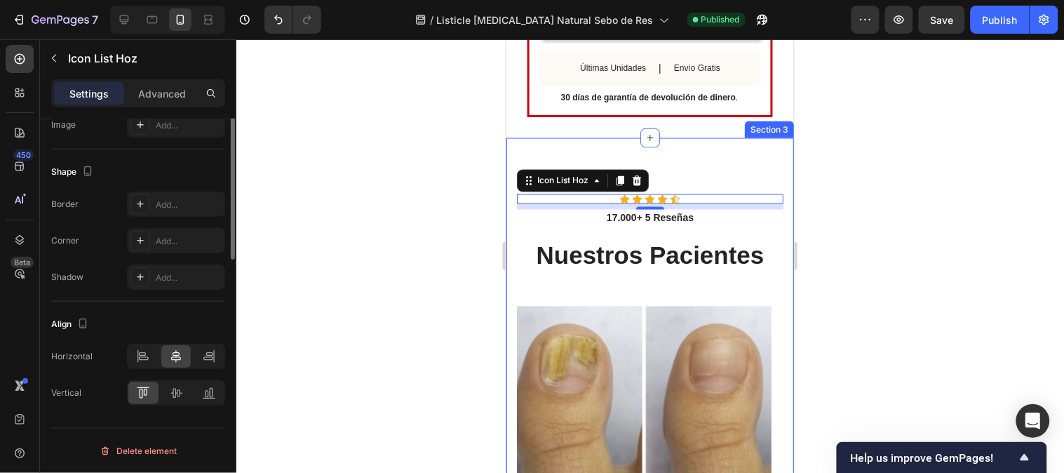
scroll to position [11, 0]
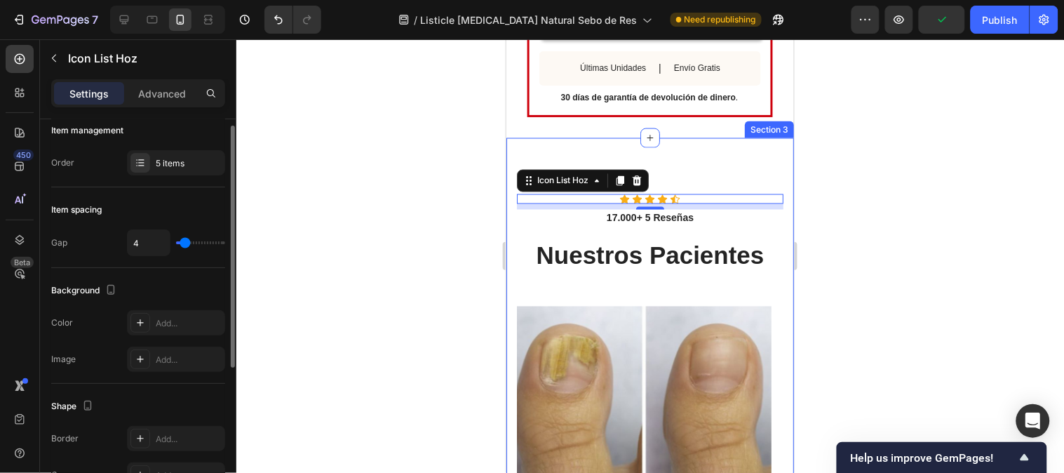
type input "5"
type input "6"
type input "7"
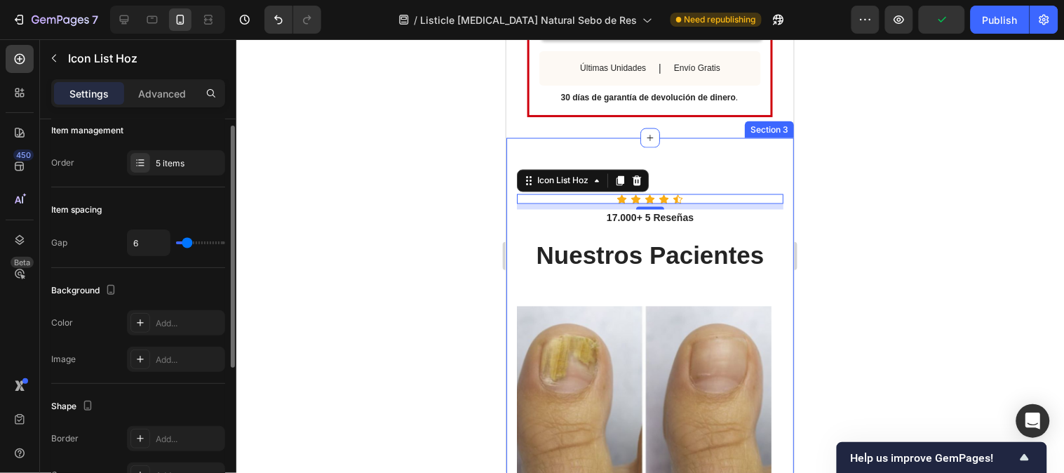
type input "7"
type input "8"
type input "9"
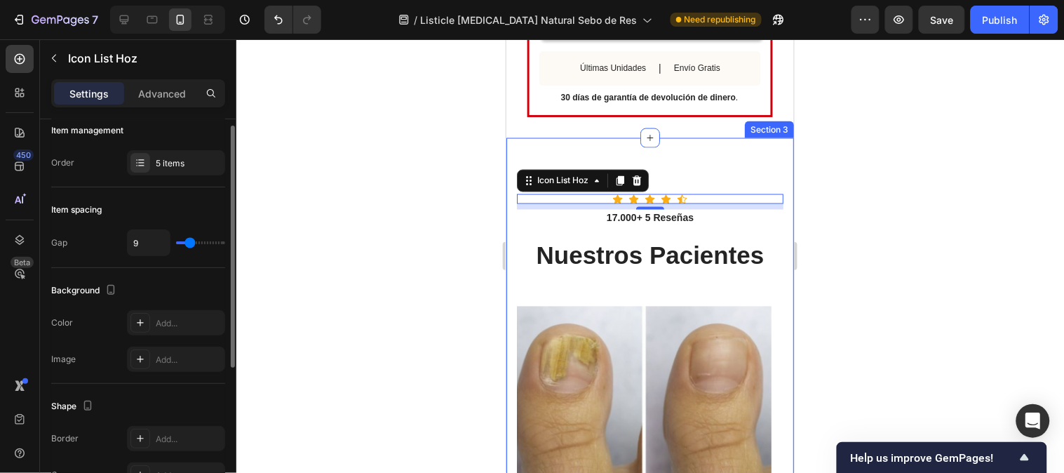
type input "8"
type input "7"
type input "6"
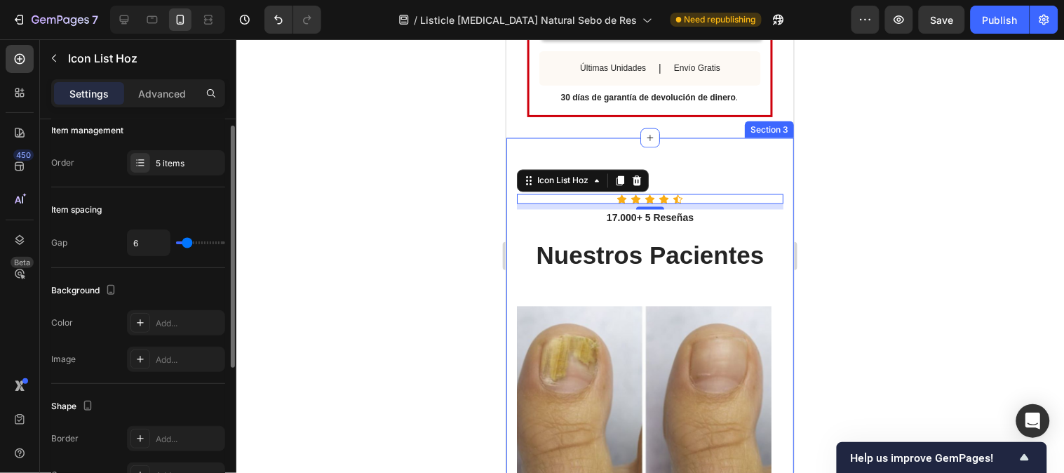
type input "6"
click at [187, 241] on input "range" at bounding box center [200, 242] width 49 height 3
click at [153, 97] on p "Advanced" at bounding box center [162, 93] width 48 height 15
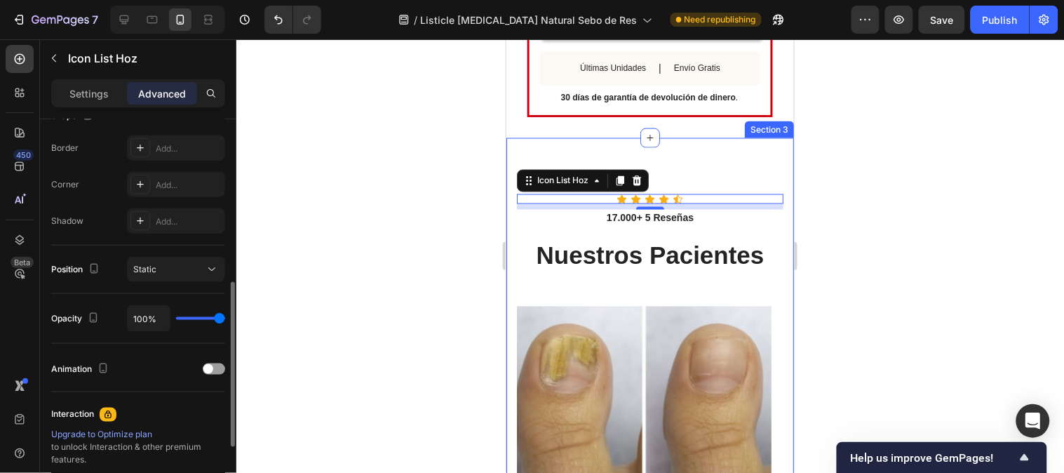
scroll to position [0, 0]
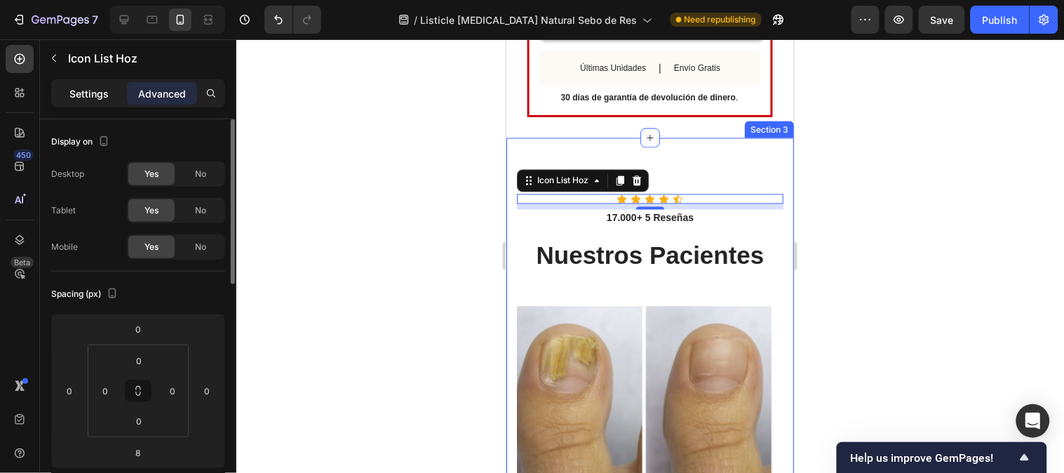
click at [98, 103] on div "Settings" at bounding box center [89, 93] width 70 height 22
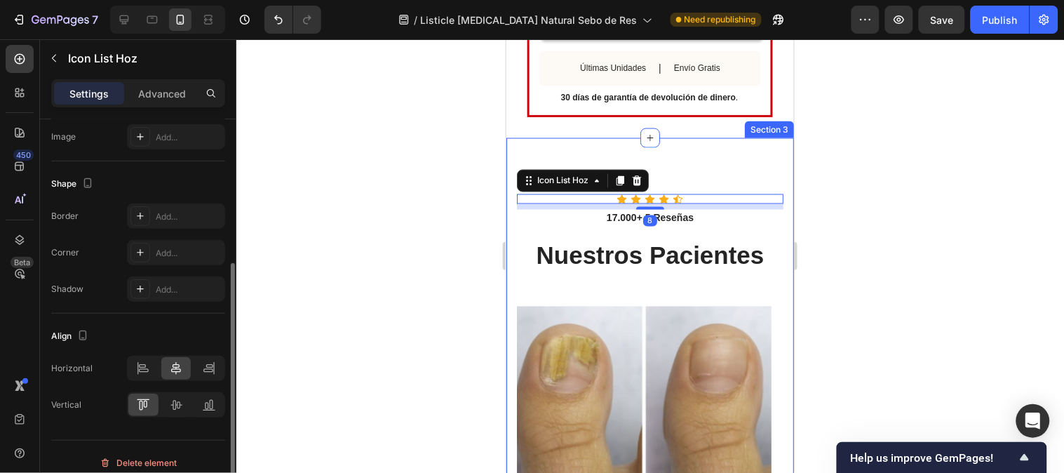
scroll to position [245, 0]
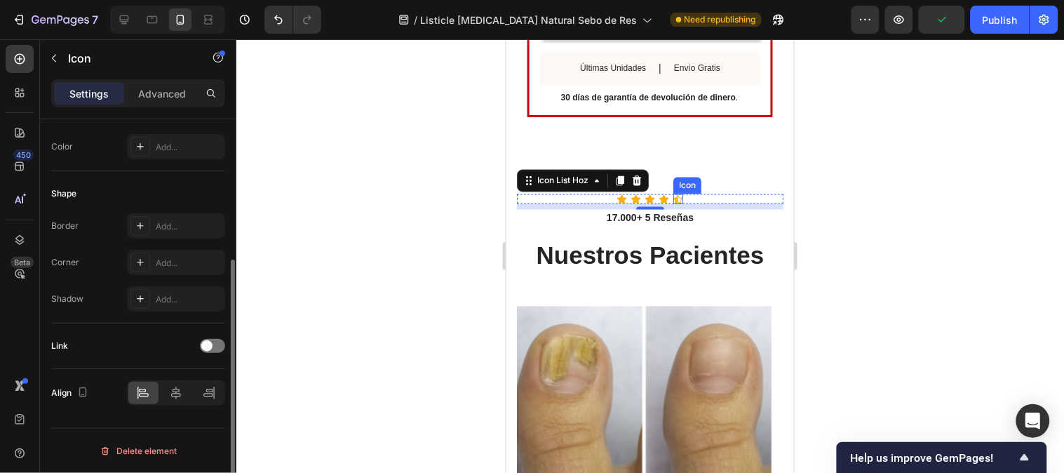
click at [672, 194] on div "Icon" at bounding box center [677, 199] width 10 height 10
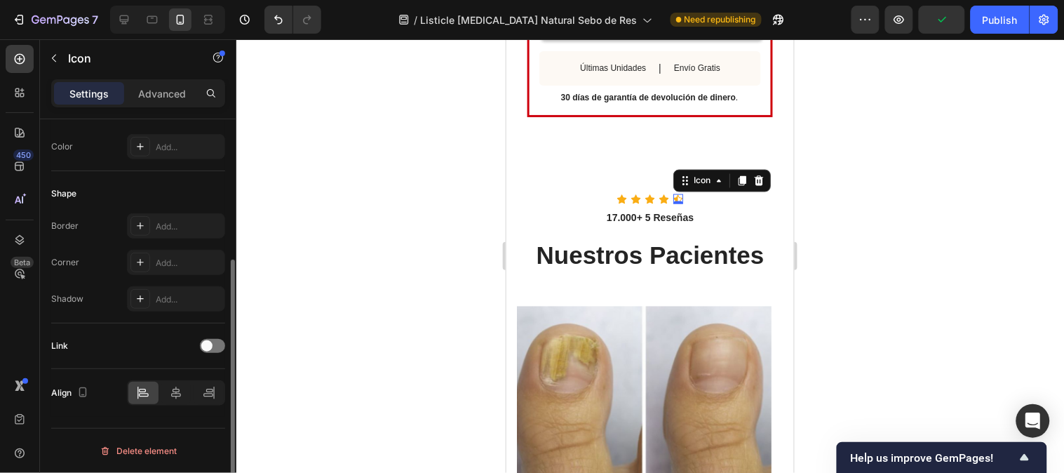
scroll to position [0, 0]
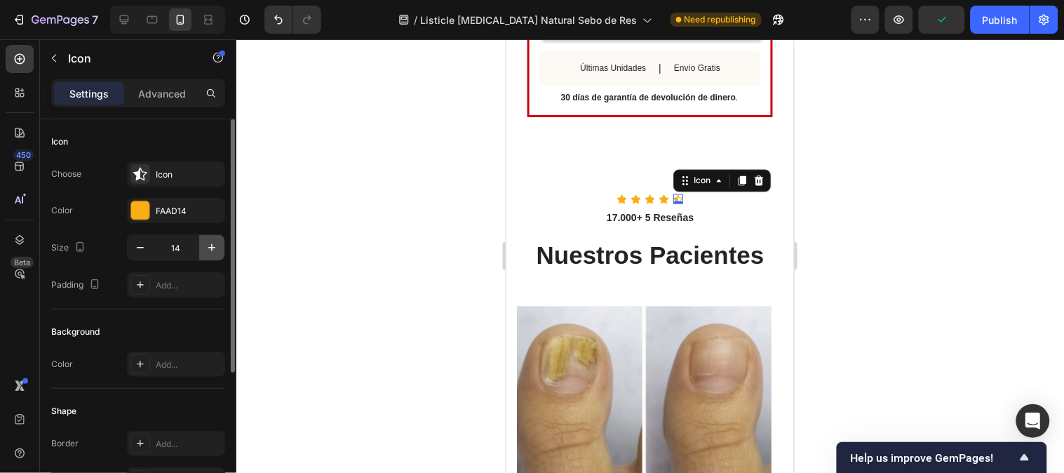
click at [208, 249] on icon "button" at bounding box center [212, 248] width 14 height 14
type input "16"
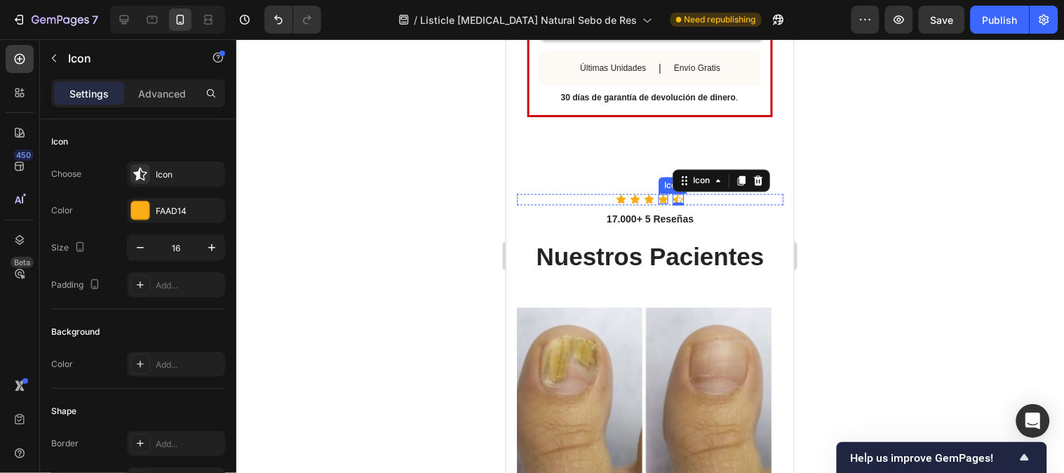
click at [658, 194] on div "Icon" at bounding box center [663, 199] width 10 height 10
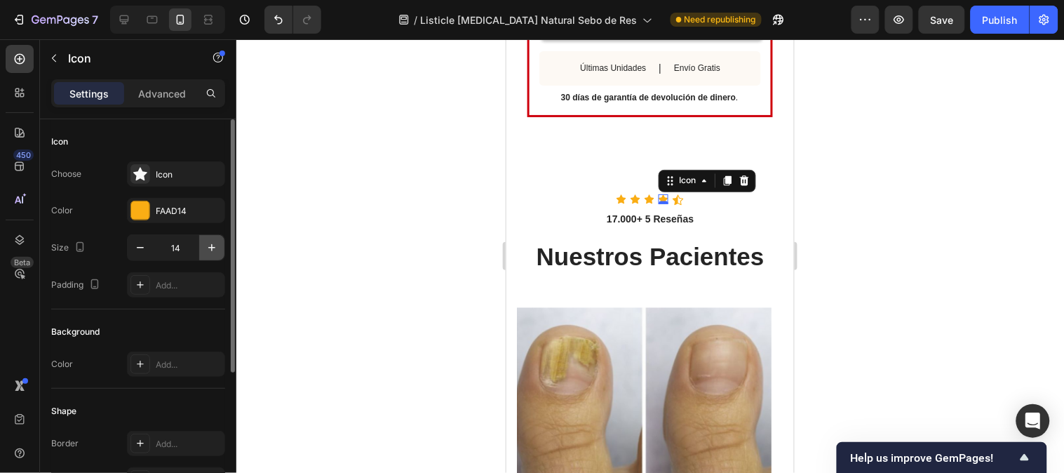
click at [215, 248] on icon "button" at bounding box center [211, 247] width 7 height 7
type input "16"
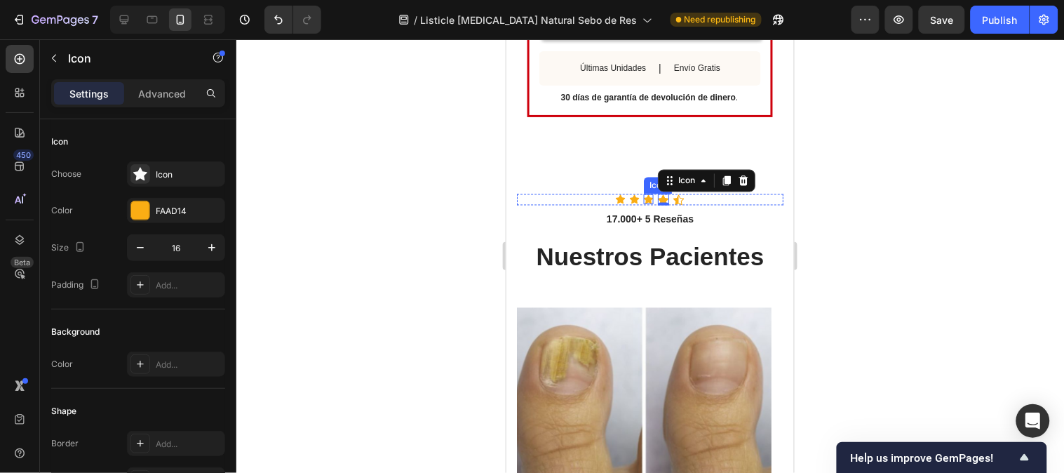
click at [643, 194] on icon at bounding box center [648, 198] width 10 height 9
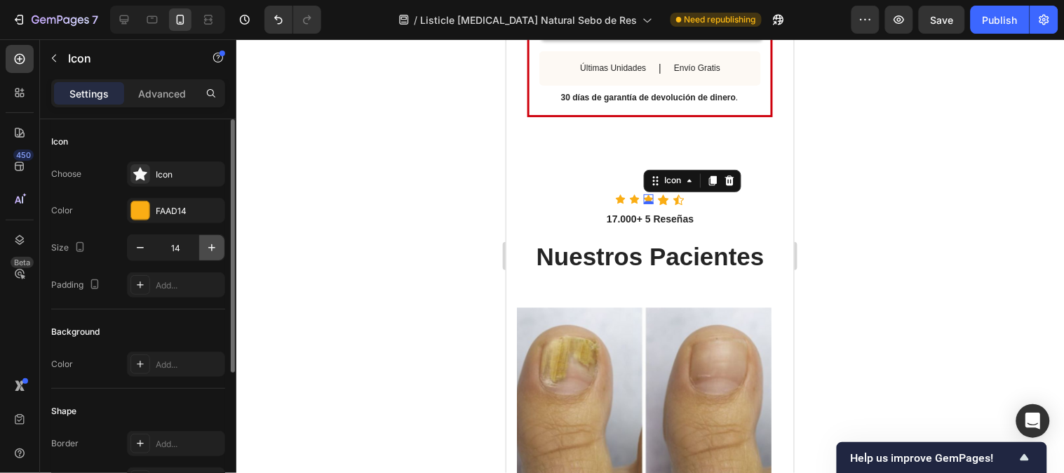
click at [212, 242] on icon "button" at bounding box center [212, 248] width 14 height 14
type input "16"
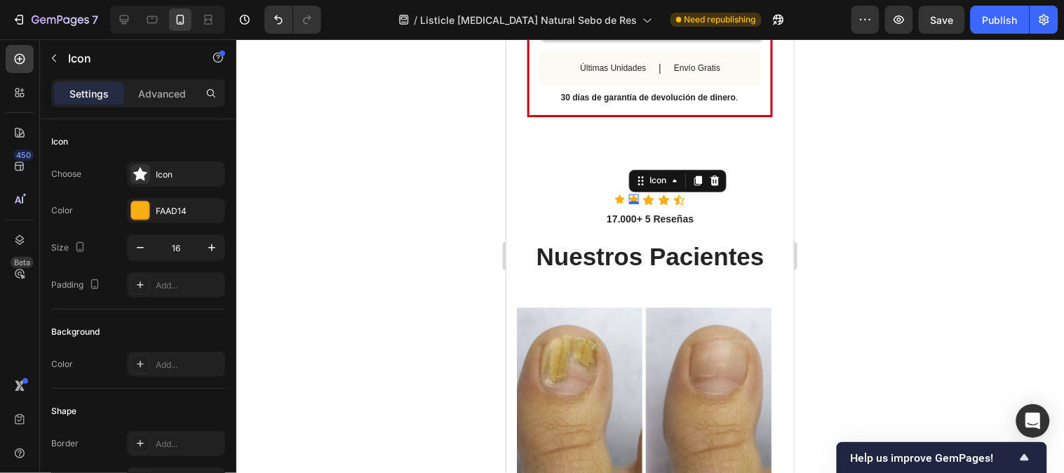
click at [629, 194] on div "Icon 0" at bounding box center [633, 199] width 10 height 10
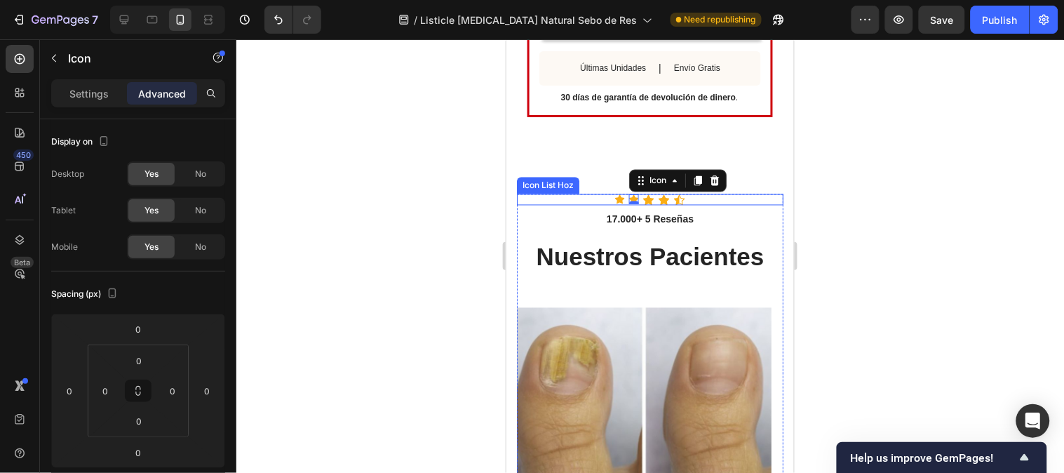
click at [833, 189] on div at bounding box center [649, 255] width 827 height 433
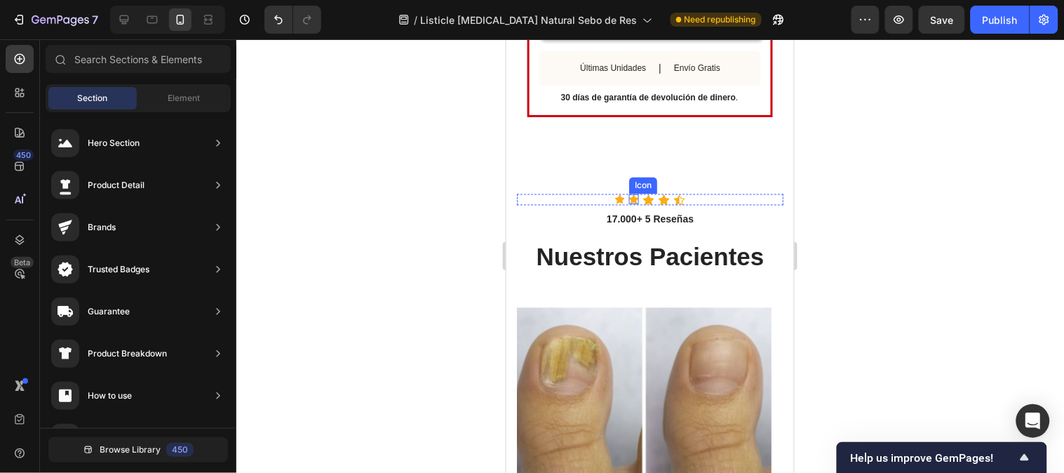
click at [628, 194] on icon at bounding box center [633, 198] width 10 height 9
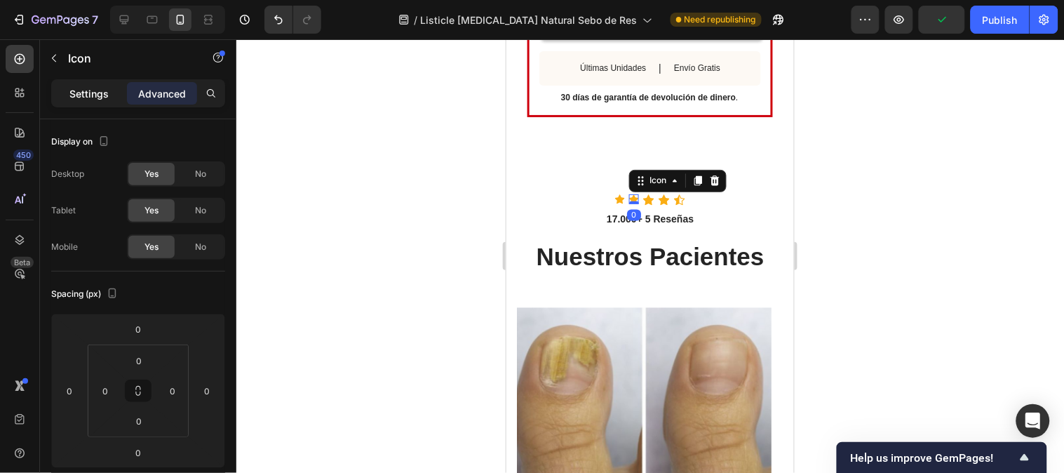
click at [103, 94] on p "Settings" at bounding box center [88, 93] width 39 height 15
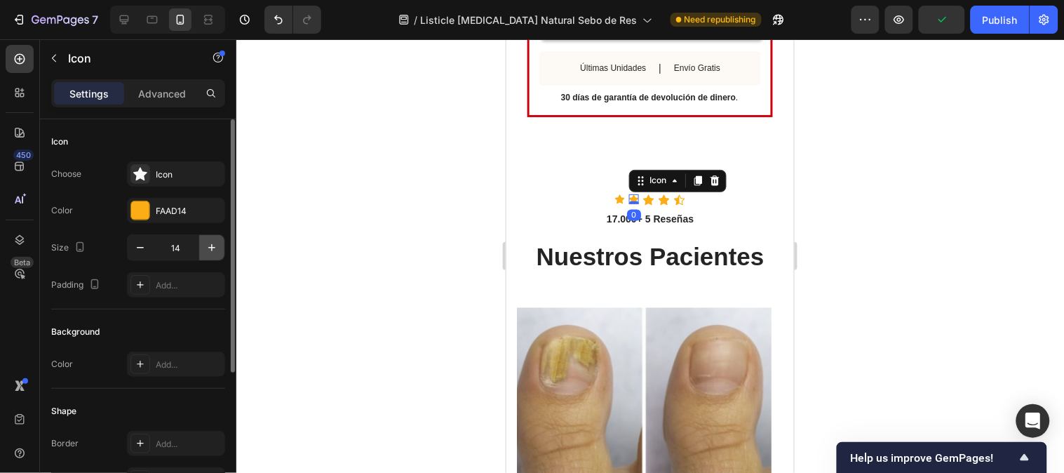
click at [201, 245] on button "button" at bounding box center [211, 247] width 25 height 25
type input "16"
click at [614, 194] on div "Icon" at bounding box center [619, 199] width 10 height 10
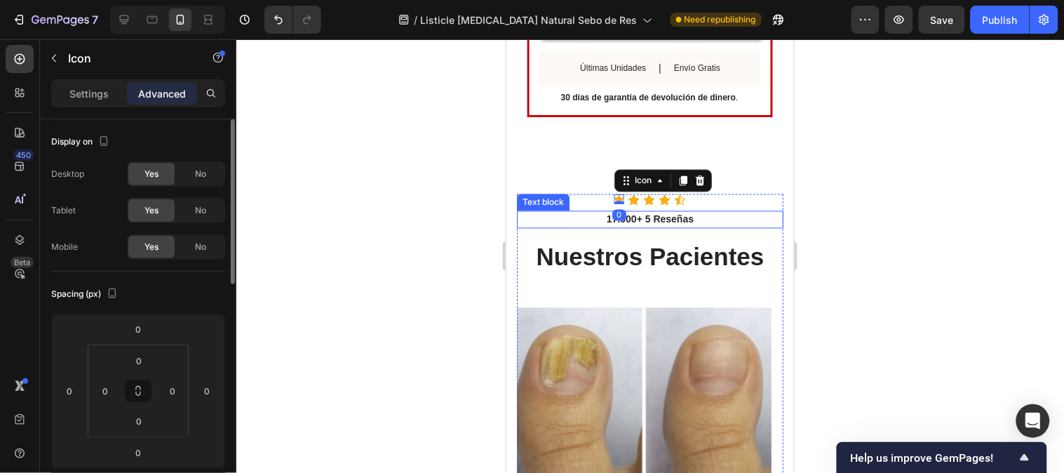
click at [78, 86] on p "Settings" at bounding box center [88, 93] width 39 height 15
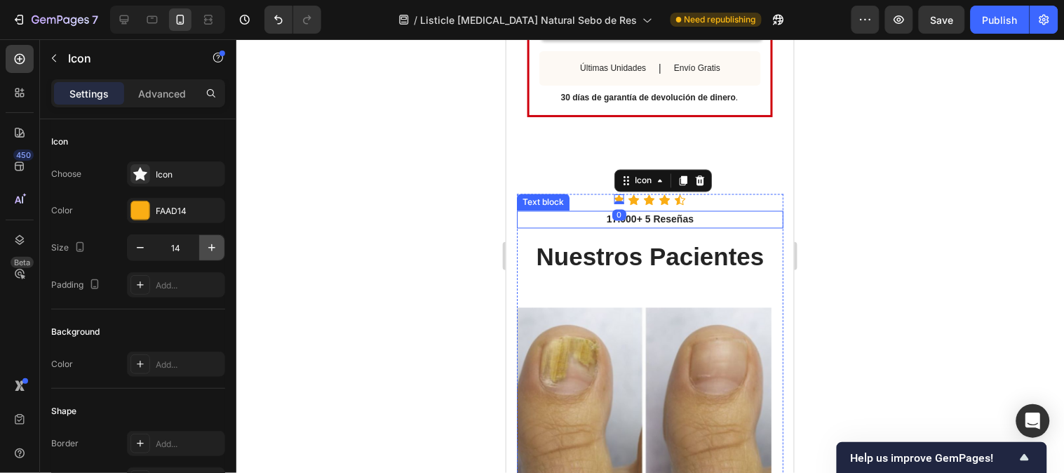
click at [212, 243] on icon "button" at bounding box center [212, 248] width 14 height 14
type input "16"
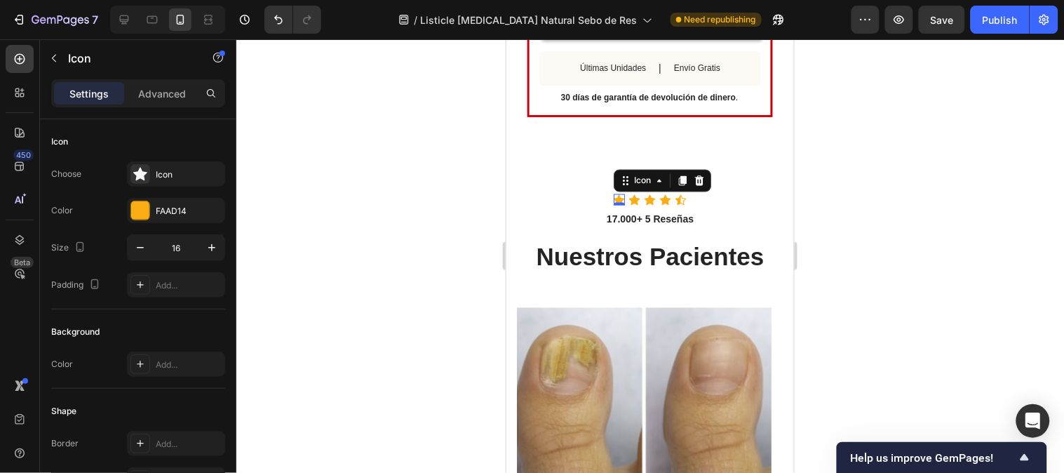
click at [836, 190] on div at bounding box center [649, 255] width 827 height 433
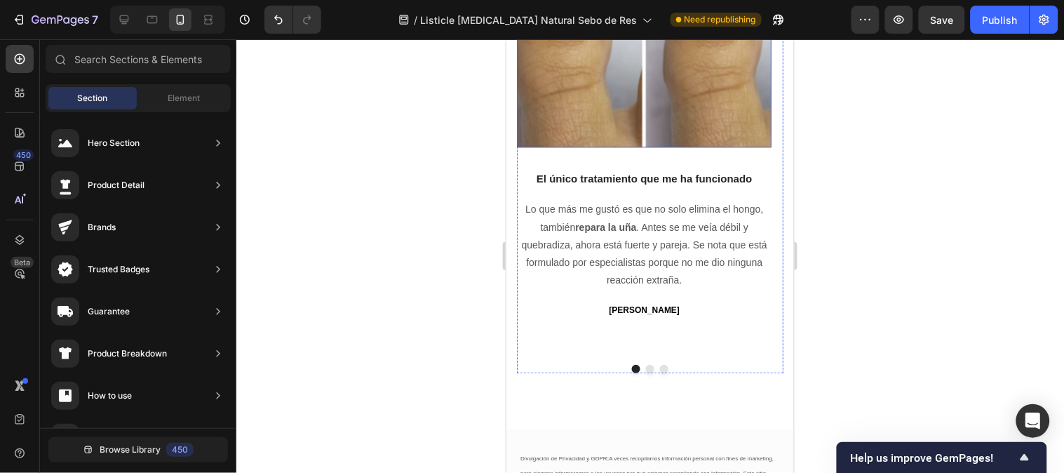
scroll to position [3700, 0]
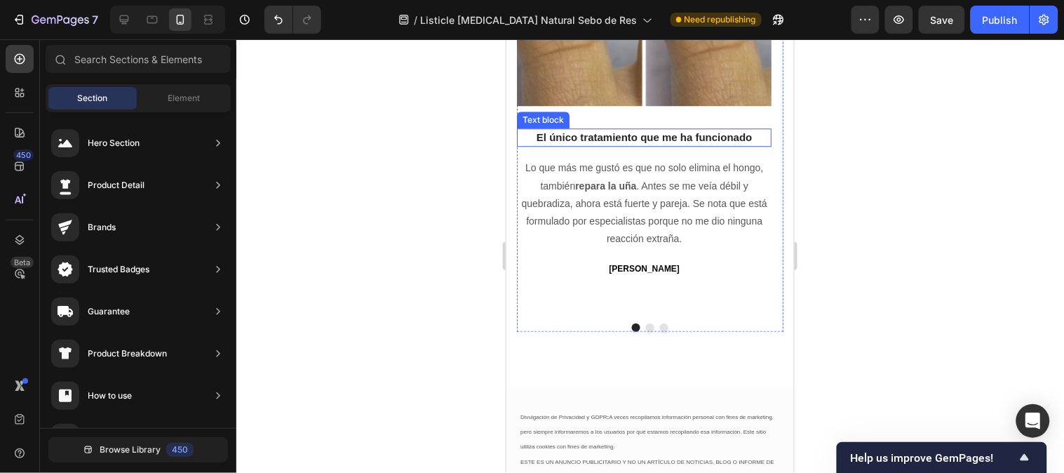
click at [722, 133] on span "El único tratamiento que me ha funcionado" at bounding box center [644, 136] width 216 height 12
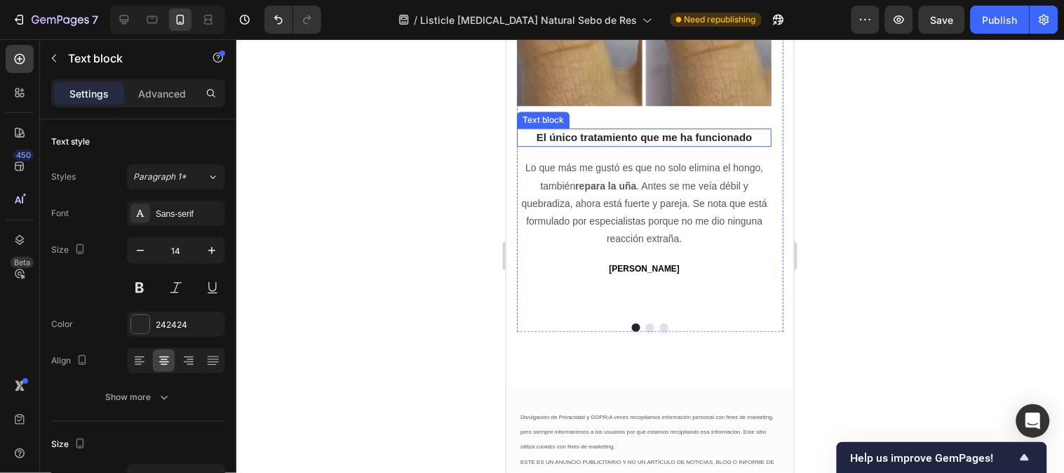
click at [722, 133] on span "El único tratamiento que me ha funcionado" at bounding box center [644, 136] width 216 height 12
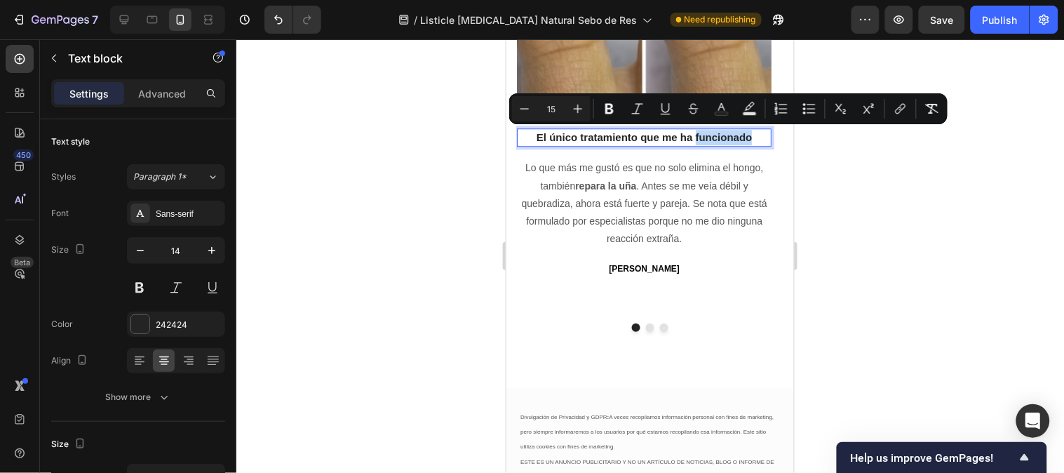
click at [722, 133] on span "El único tratamiento que me ha funcionado" at bounding box center [644, 136] width 216 height 12
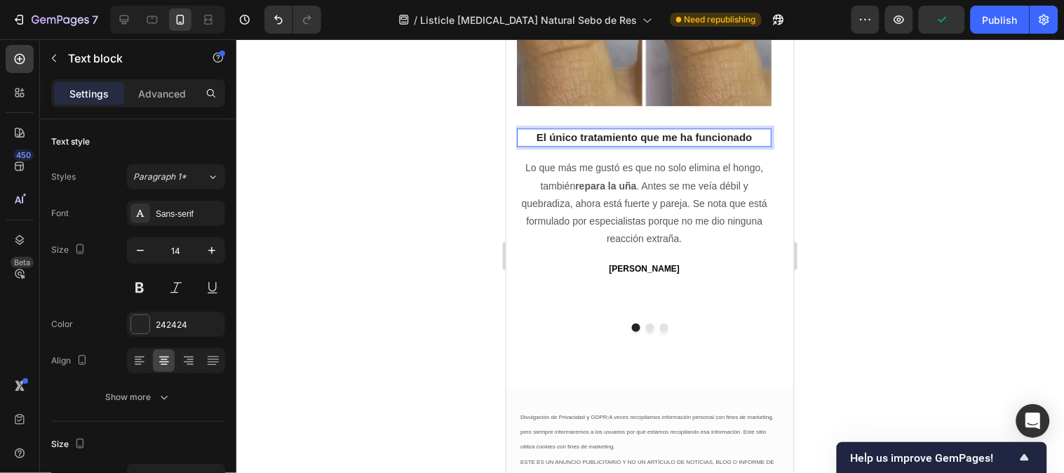
click at [895, 123] on div at bounding box center [649, 255] width 827 height 433
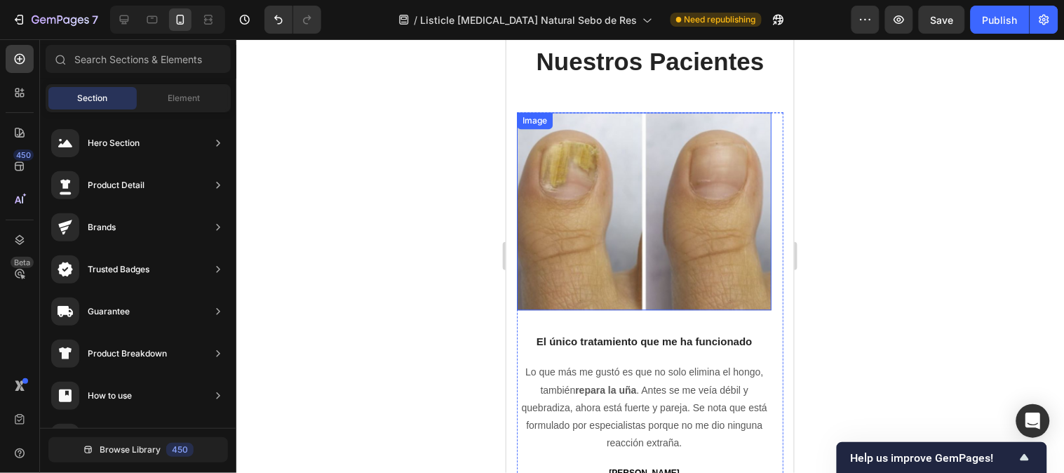
scroll to position [3311, 0]
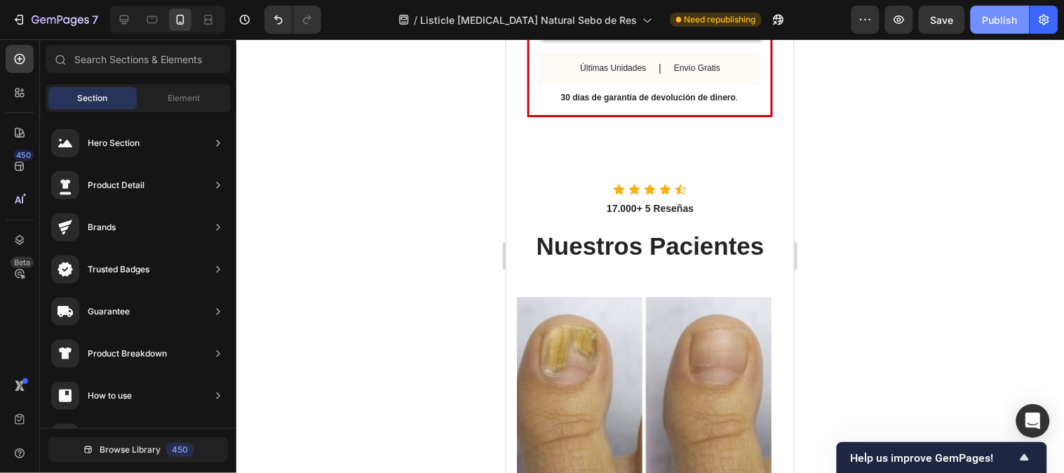
click at [1001, 29] on button "Publish" at bounding box center [999, 20] width 59 height 28
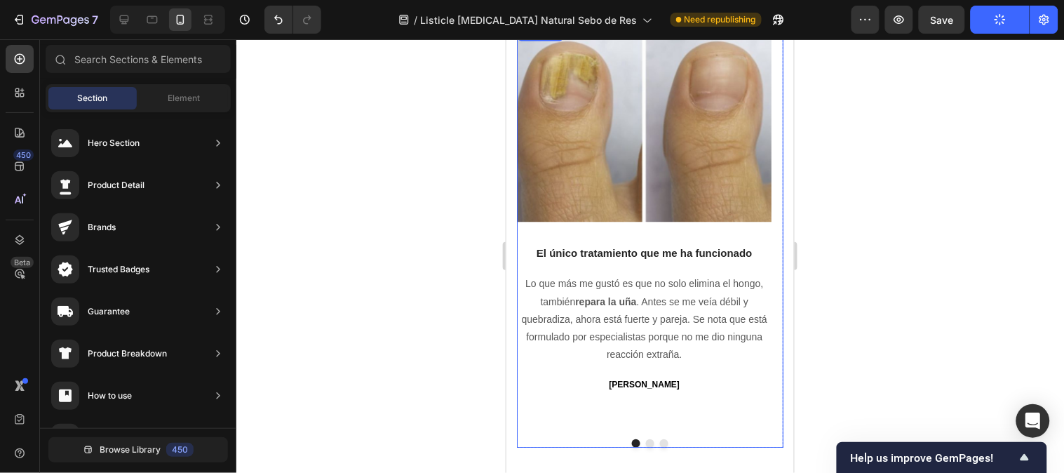
scroll to position [3622, 0]
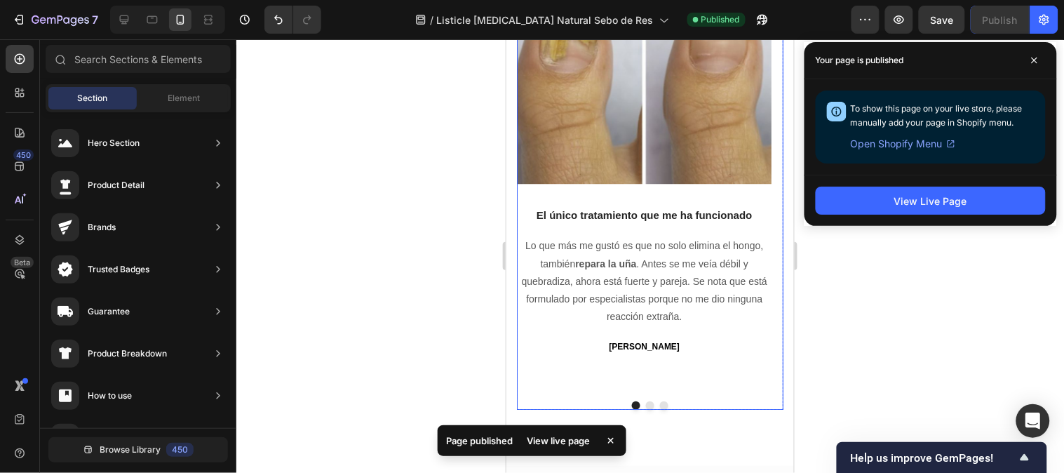
click at [645, 402] on button "Dot" at bounding box center [649, 404] width 8 height 8
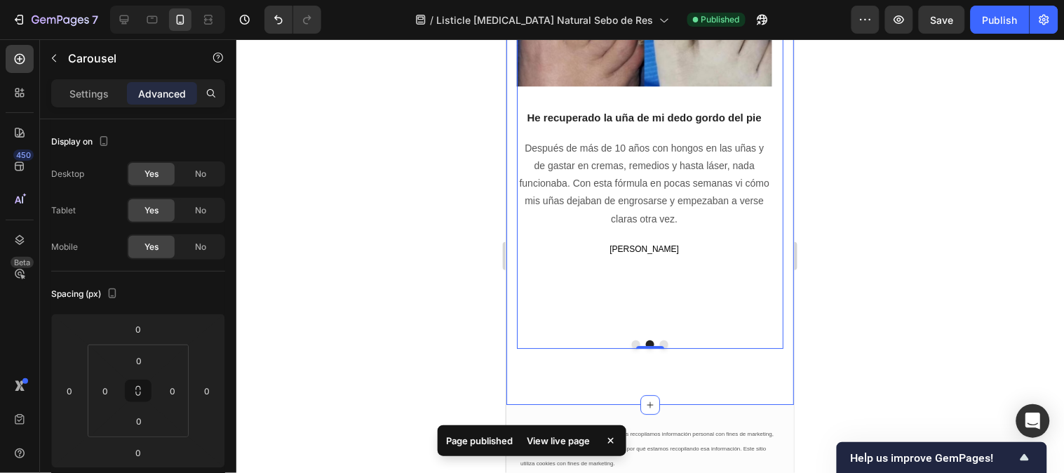
scroll to position [3700, 0]
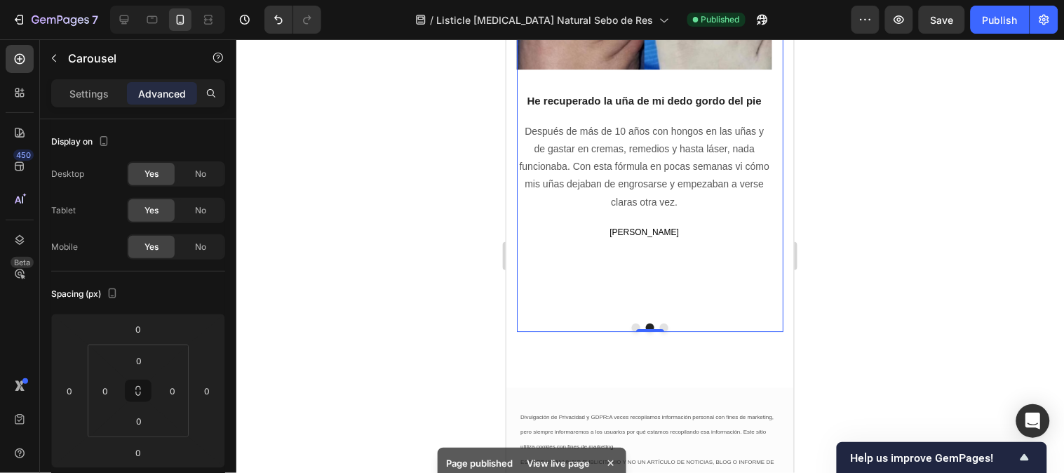
click at [659, 323] on button "Dot" at bounding box center [663, 327] width 8 height 8
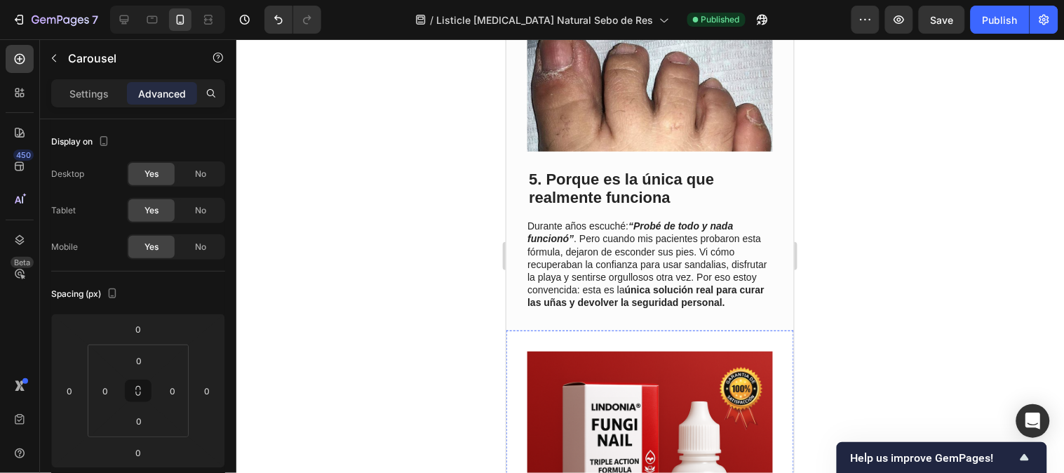
scroll to position [2454, 0]
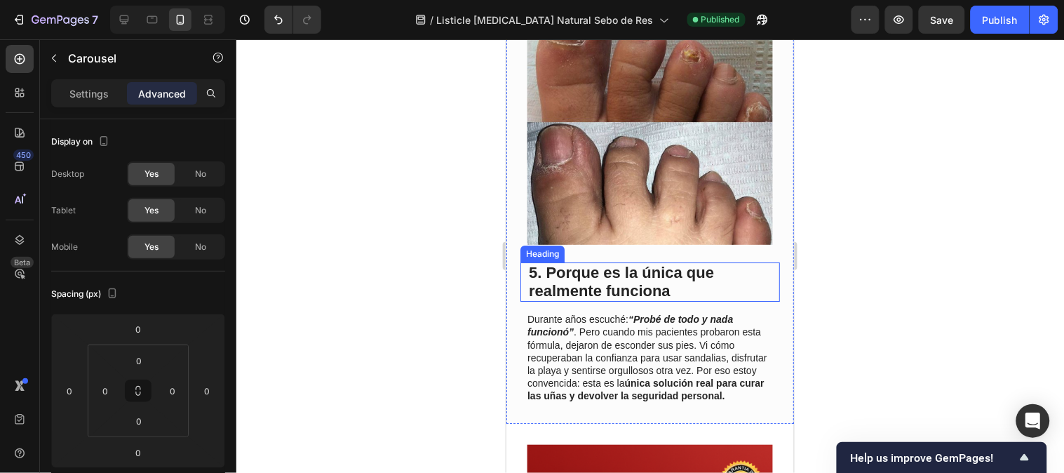
click at [681, 264] on span "5. Porque es la única que realmente funciona" at bounding box center [620, 281] width 185 height 36
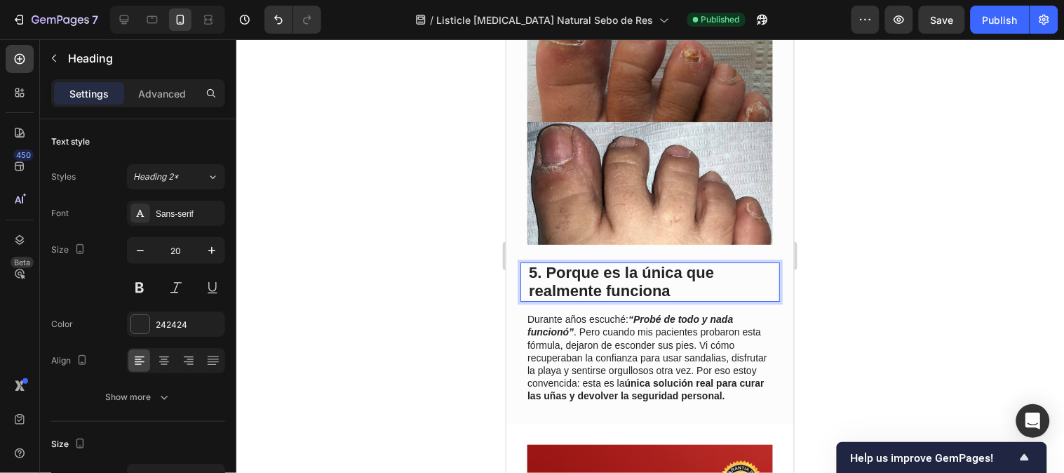
click at [682, 263] on span "5. Porque es la única que realmente funciona" at bounding box center [620, 281] width 185 height 36
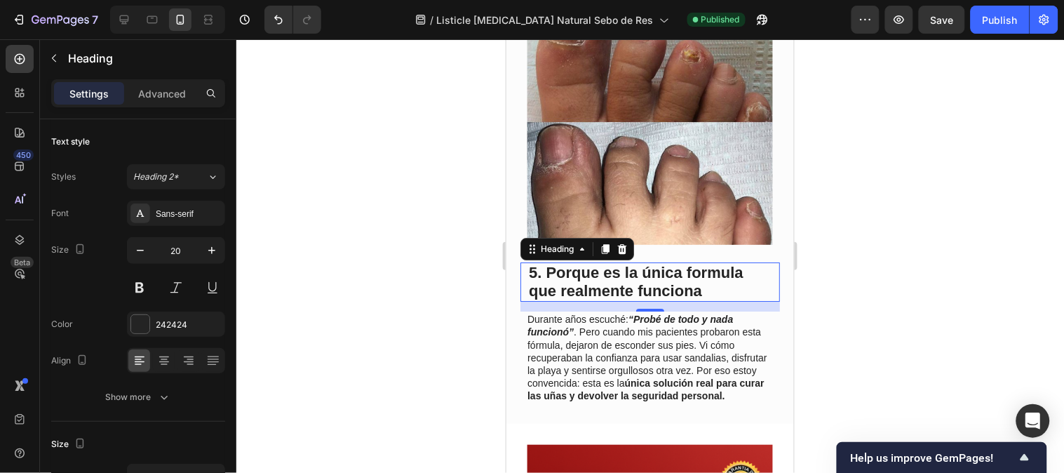
click at [935, 299] on div at bounding box center [649, 255] width 827 height 433
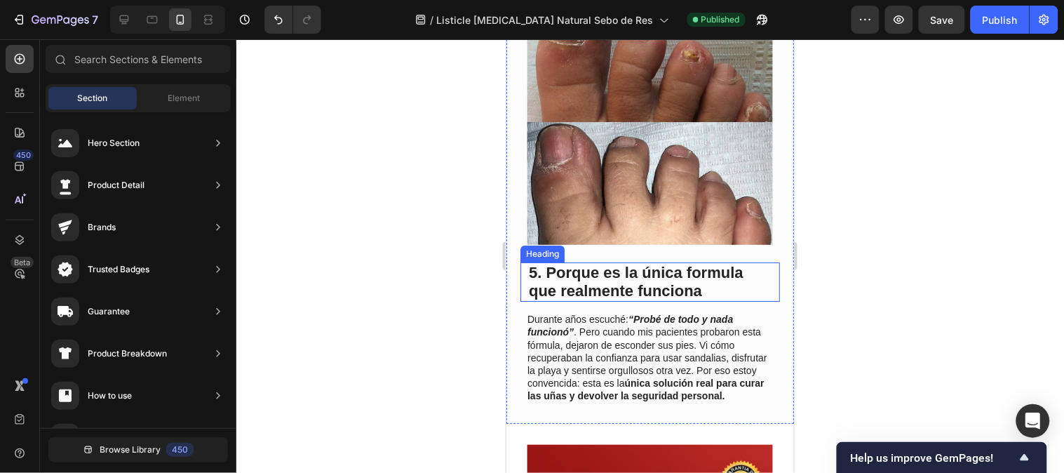
click at [695, 273] on span "5. Porque es la única formula que realmente funciona" at bounding box center [635, 281] width 215 height 36
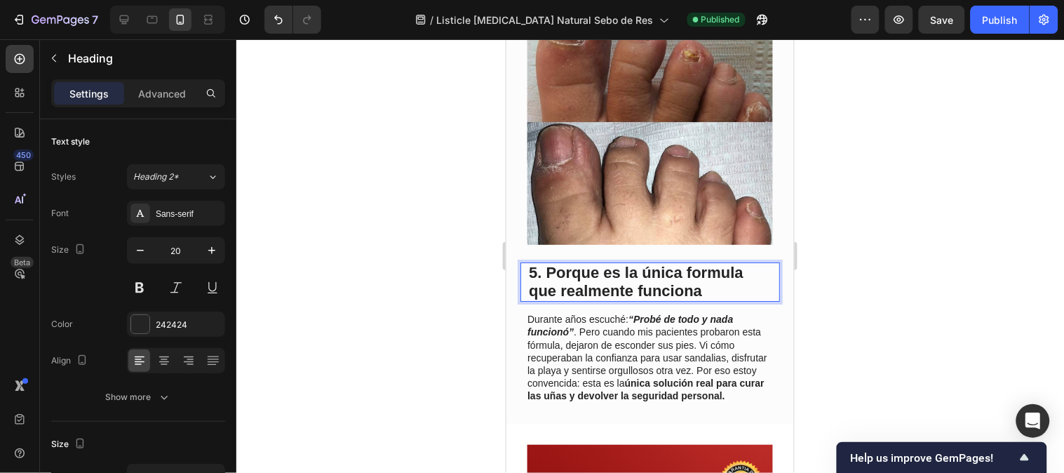
click at [688, 263] on span "5. Porque es la única formula que realmente funciona" at bounding box center [635, 281] width 215 height 36
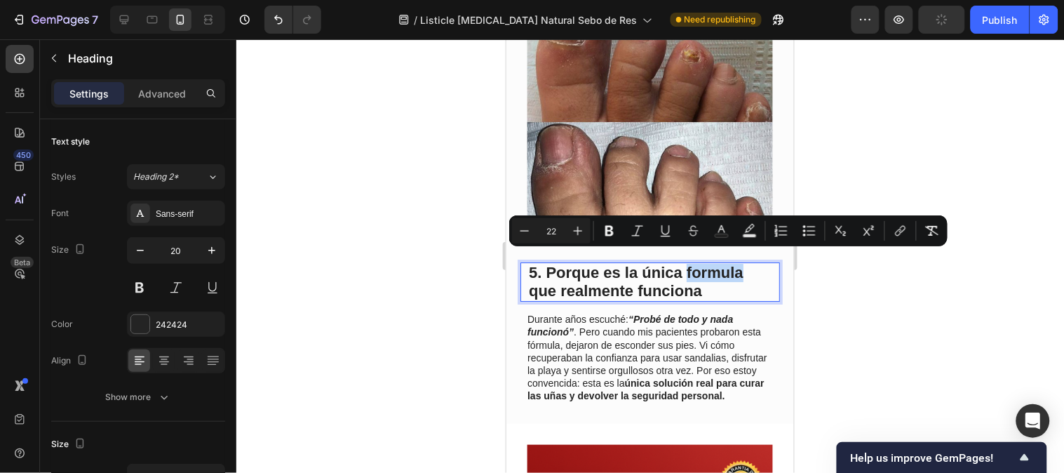
drag, startPoint x: 684, startPoint y: 257, endPoint x: 740, endPoint y: 255, distance: 55.4
click at [740, 263] on span "5. Porque es la única formula que realmente funciona" at bounding box center [635, 281] width 215 height 36
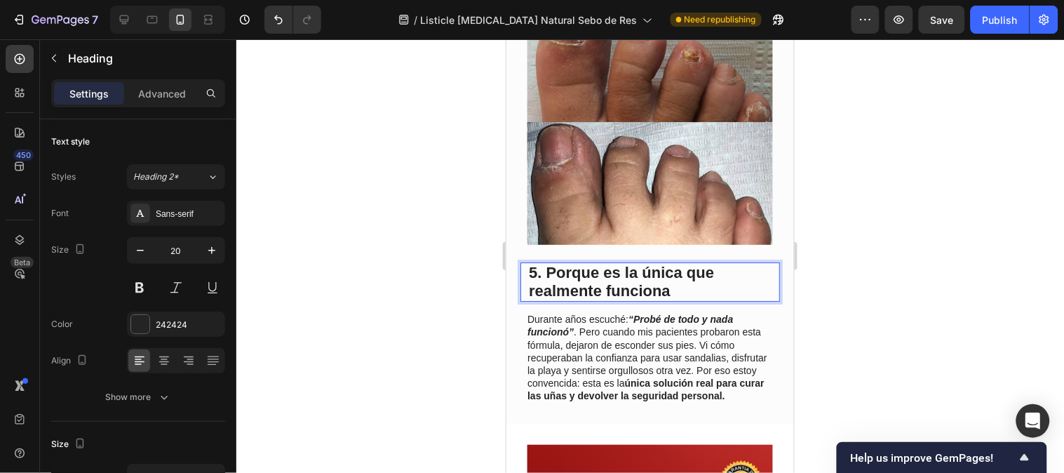
click at [675, 264] on span "5. Porque es la única que realmente funciona" at bounding box center [620, 281] width 185 height 36
drag, startPoint x: 681, startPoint y: 262, endPoint x: 622, endPoint y: 256, distance: 59.2
click at [622, 263] on span "5. Porque es la única que realmente funciona" at bounding box center [620, 281] width 185 height 36
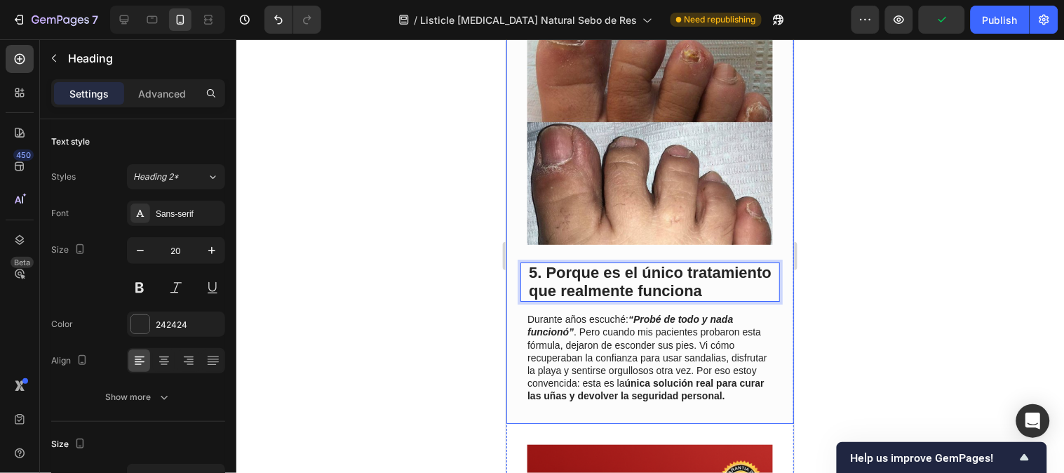
click at [677, 310] on div "5. Porque es el único tratamiento que realmente funciona Heading 14 Durante año…" at bounding box center [649, 332] width 259 height 141
click at [639, 292] on p "⁠⁠⁠⁠⁠⁠⁠ 5. Porque es el único tratamiento que realmente funciona" at bounding box center [649, 281] width 243 height 36
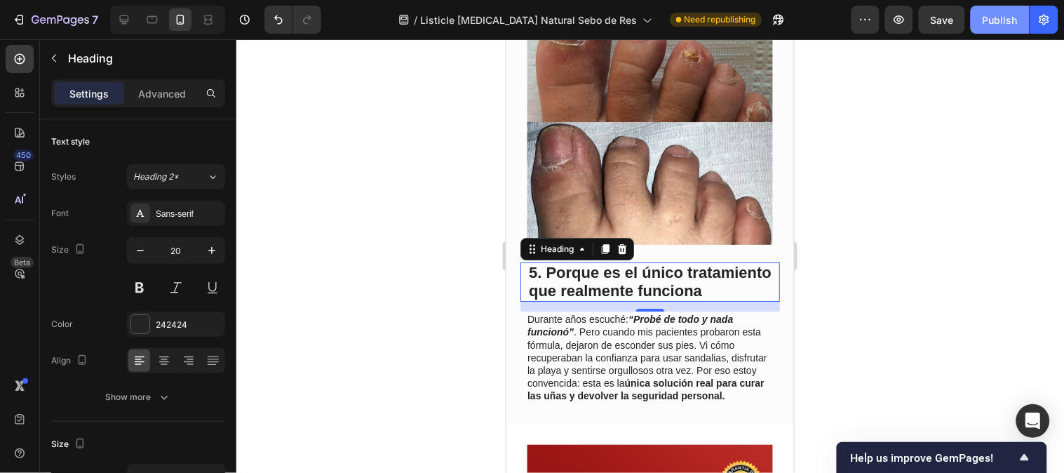
click at [987, 18] on div "Publish" at bounding box center [999, 20] width 35 height 15
